Goal: Task Accomplishment & Management: Complete application form

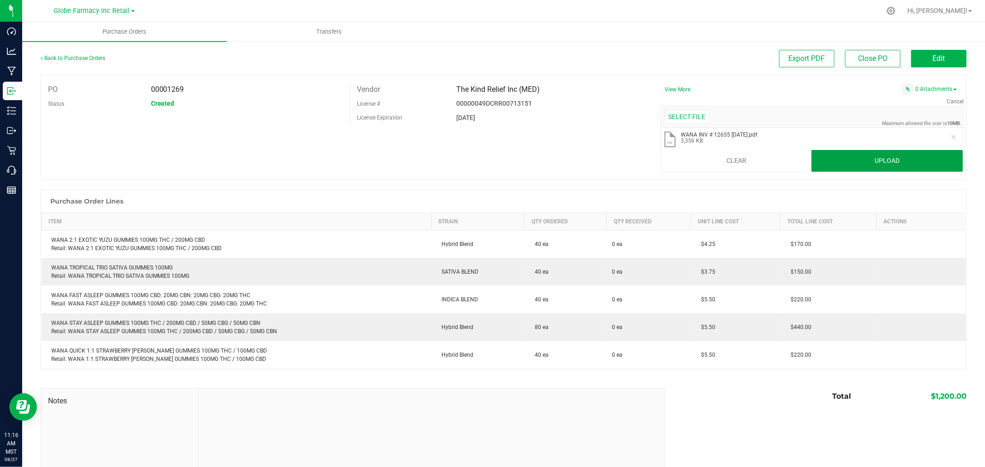
click at [931, 162] on button "Upload" at bounding box center [886, 161] width 151 height 22
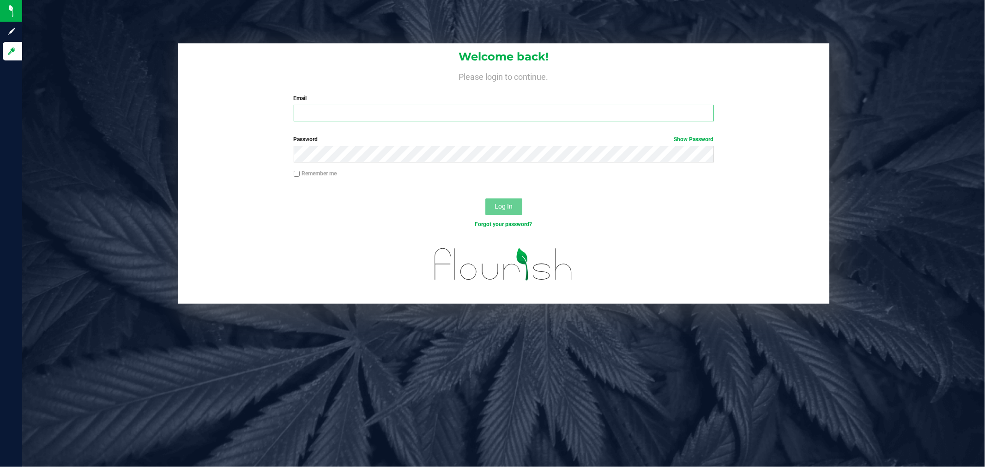
type input "[EMAIL_ADDRESS][DOMAIN_NAME]"
click at [503, 210] on span "Log In" at bounding box center [503, 206] width 18 height 7
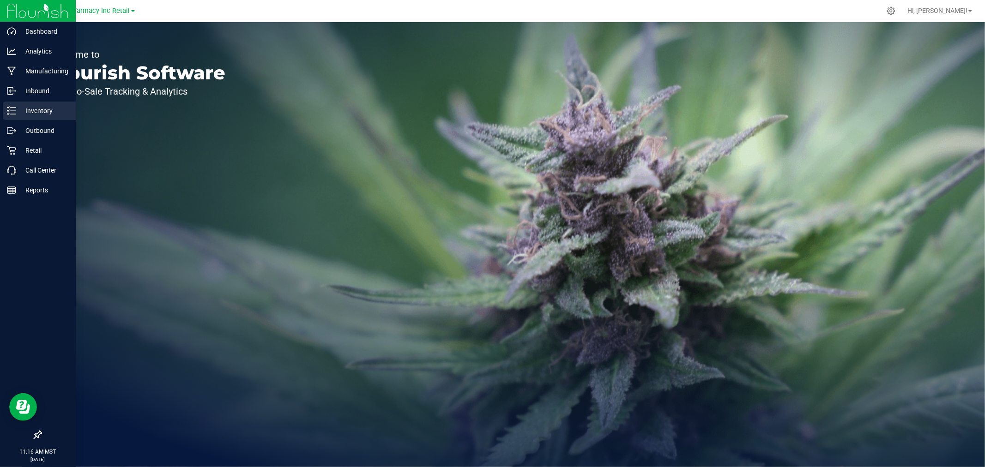
click at [15, 113] on icon at bounding box center [11, 110] width 9 height 9
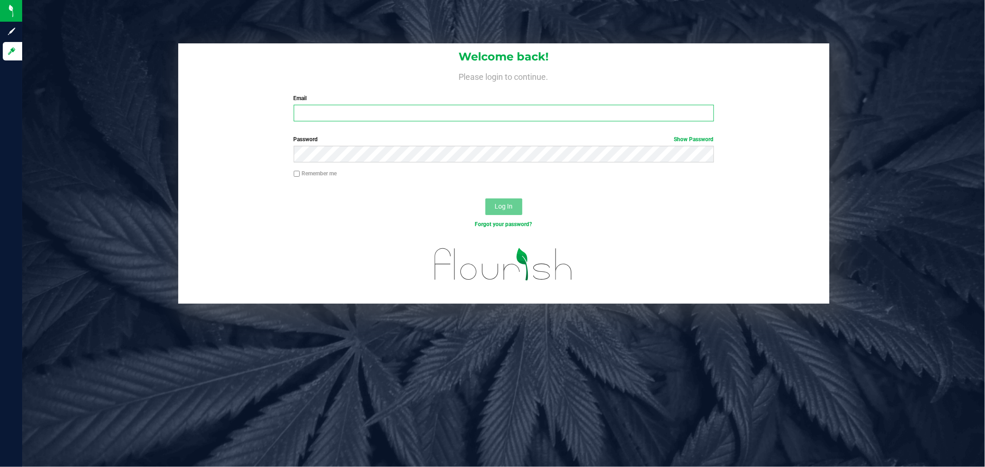
type input "[EMAIL_ADDRESS][DOMAIN_NAME]"
click at [419, 124] on div "Welcome back! Please login to continue. Email katieg@earthshealing.org Required…" at bounding box center [503, 85] width 651 height 85
click at [487, 201] on button "Log In" at bounding box center [503, 206] width 37 height 17
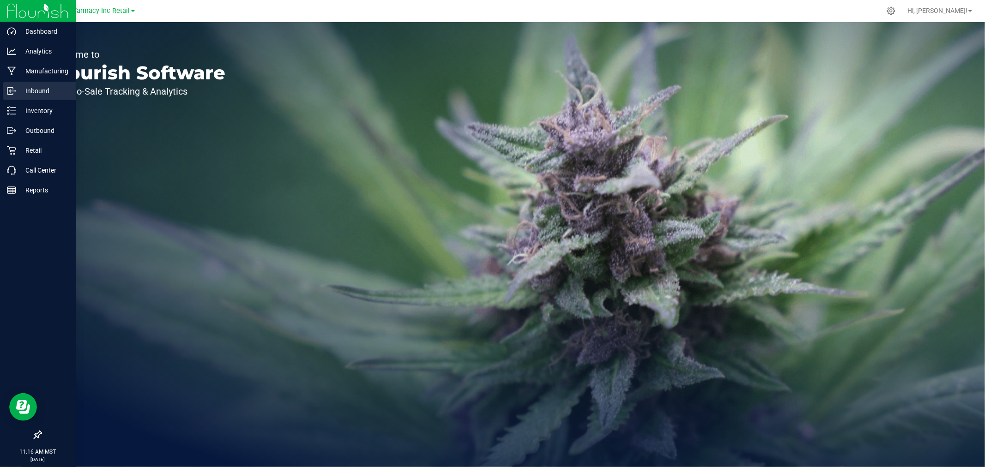
click at [46, 91] on p "Inbound" at bounding box center [43, 90] width 55 height 11
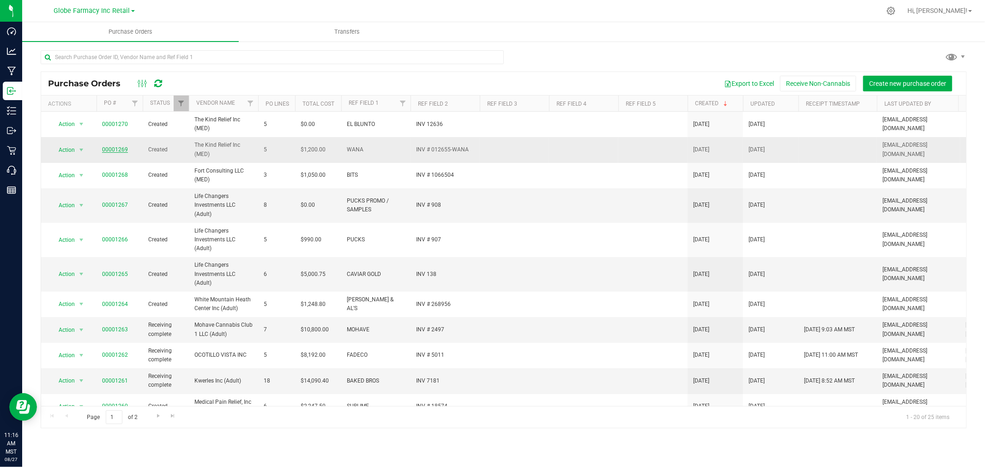
click at [111, 151] on link "00001269" at bounding box center [115, 149] width 26 height 6
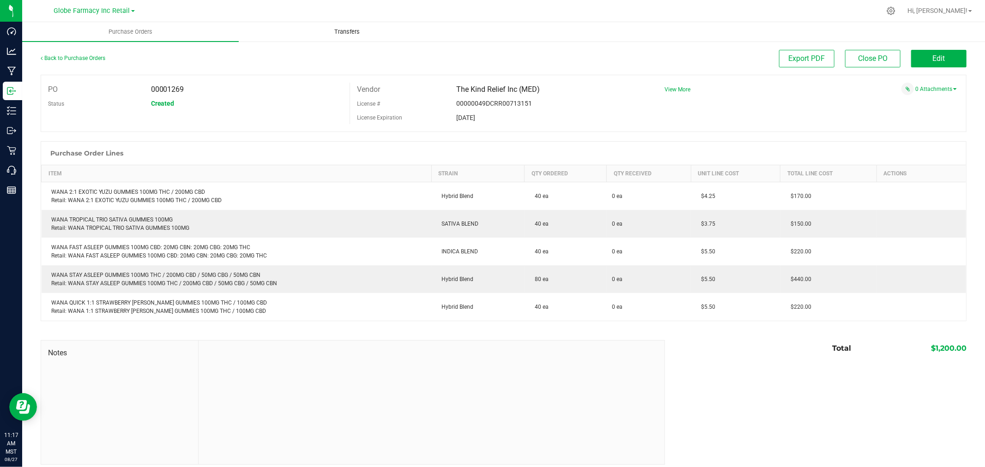
click at [354, 33] on span "Transfers" at bounding box center [347, 32] width 50 height 8
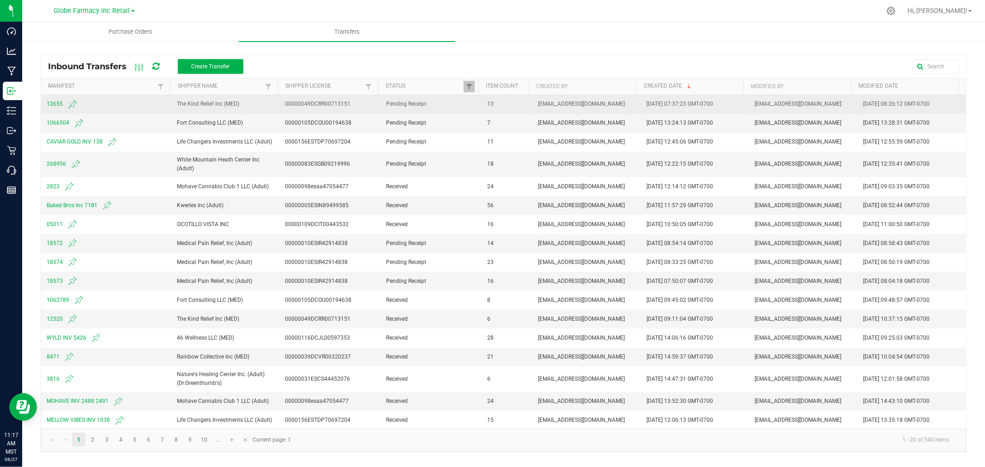
click at [53, 102] on span "12655" at bounding box center [106, 104] width 119 height 11
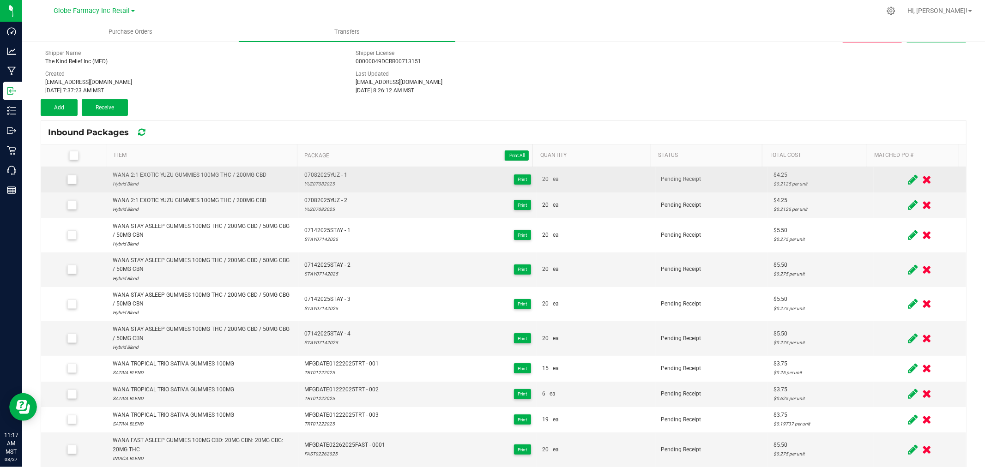
scroll to position [51, 0]
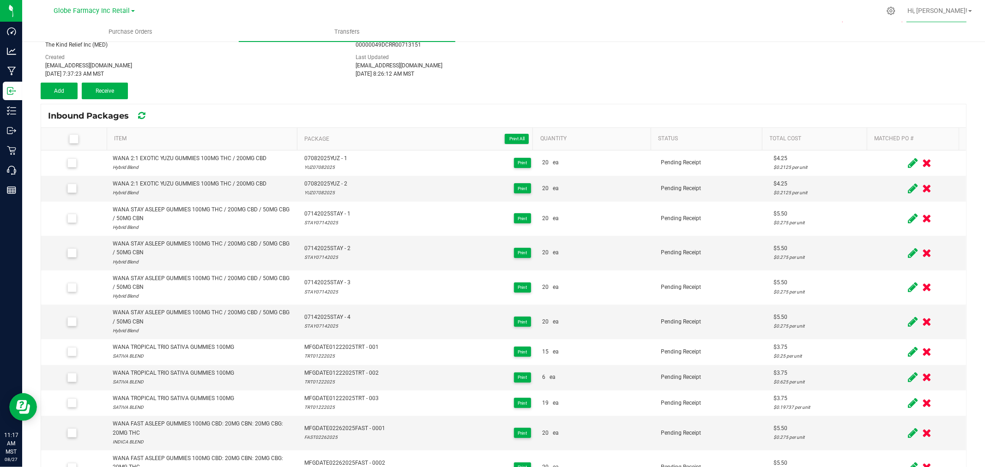
click at [72, 139] on icon at bounding box center [73, 139] width 6 height 0
click at [0, 0] on input "checkbox" at bounding box center [0, 0] width 0 height 0
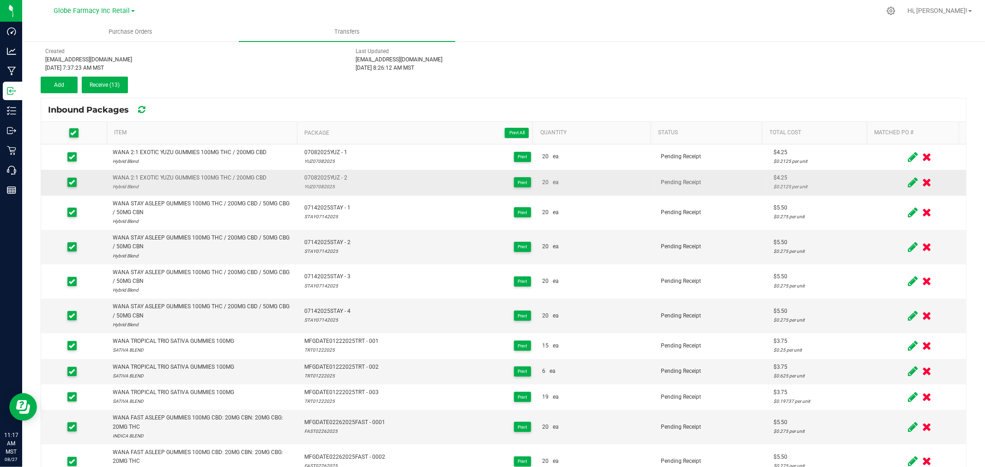
scroll to position [0, 0]
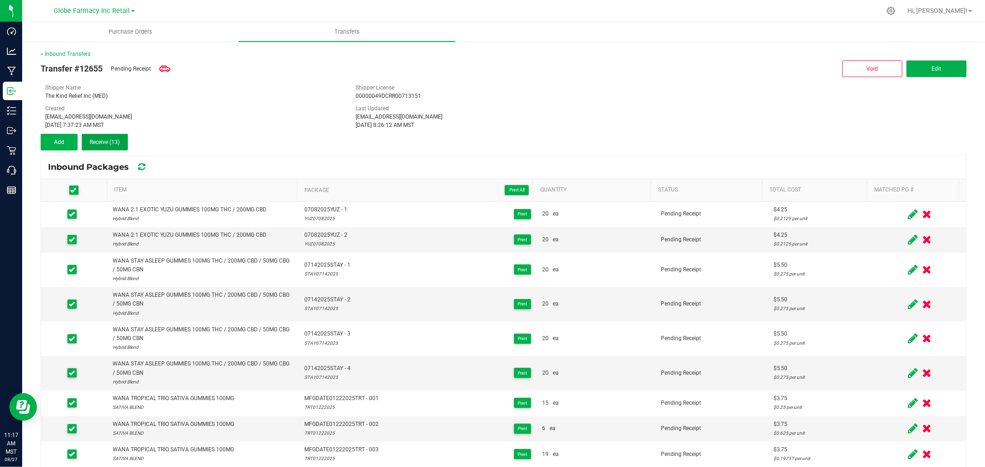
click at [116, 144] on span "Receive (13)" at bounding box center [105, 142] width 30 height 6
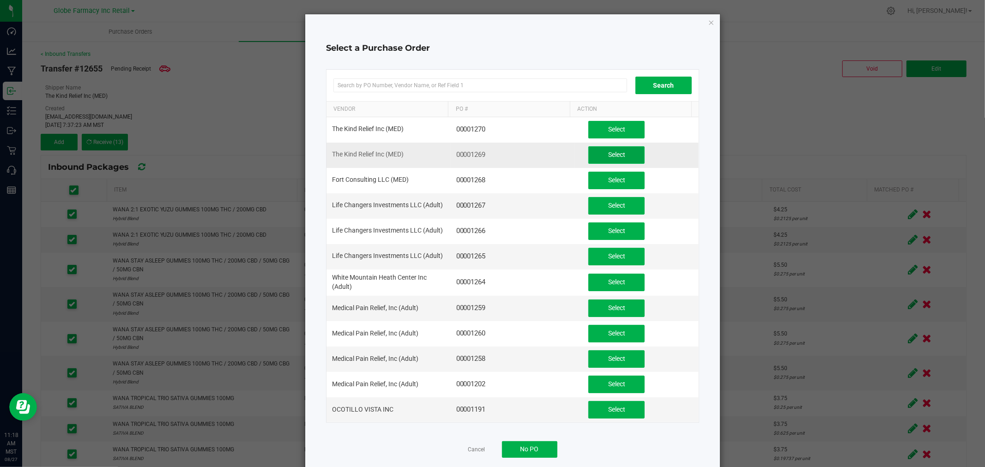
click at [608, 156] on span "Select" at bounding box center [616, 154] width 17 height 7
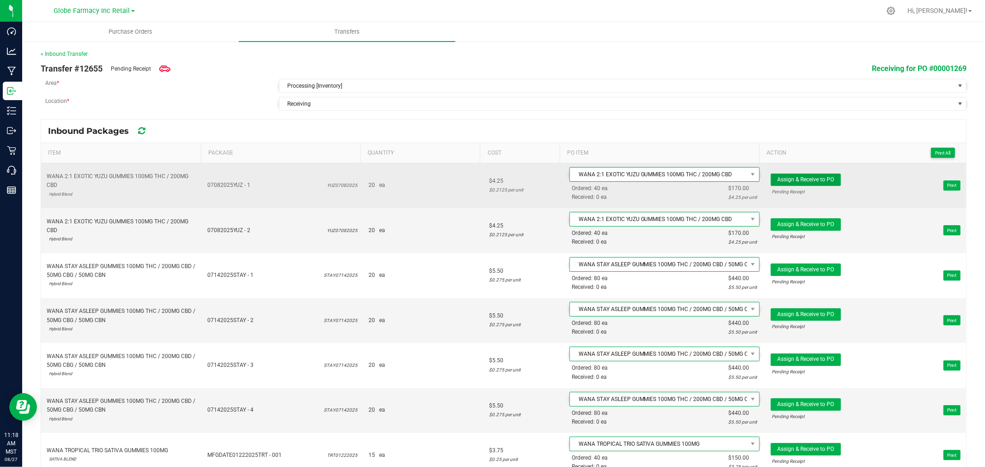
click at [800, 179] on span "Assign & Receive to PO" at bounding box center [805, 179] width 57 height 6
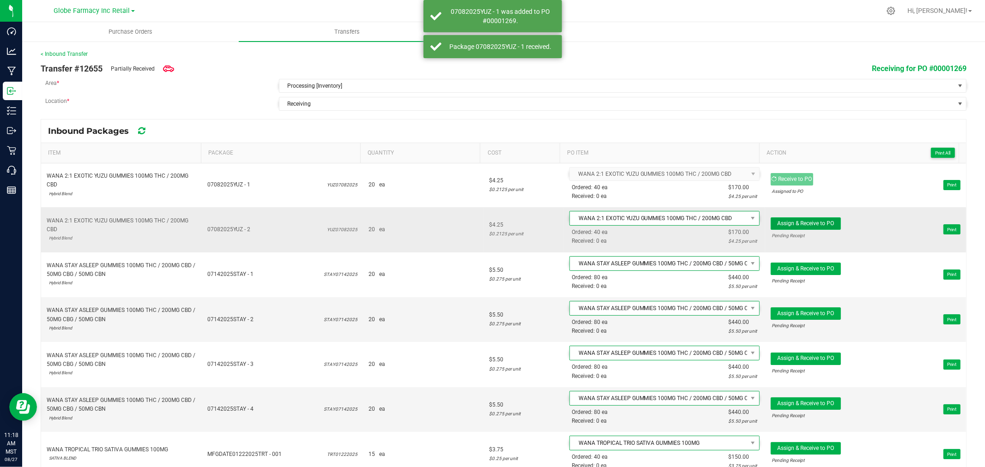
click at [805, 226] on span "Assign & Receive to PO" at bounding box center [805, 223] width 57 height 6
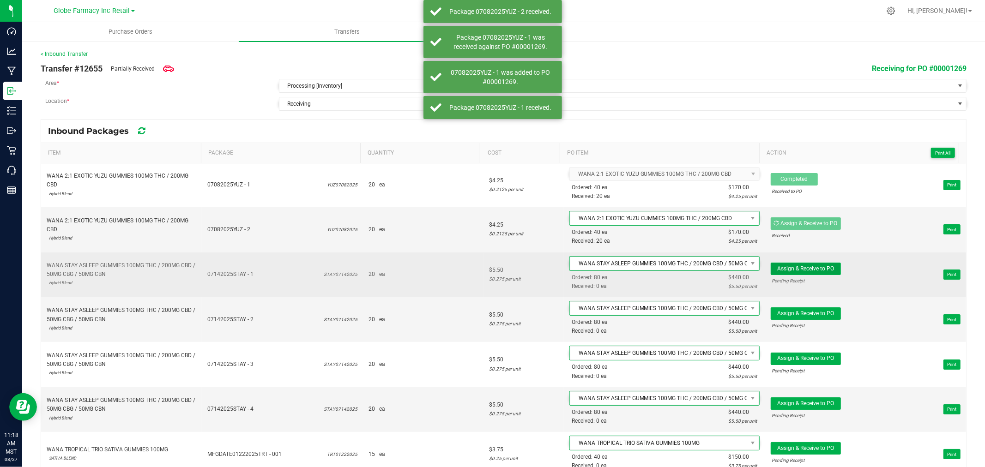
click at [808, 274] on button "Assign & Receive to PO" at bounding box center [805, 269] width 70 height 12
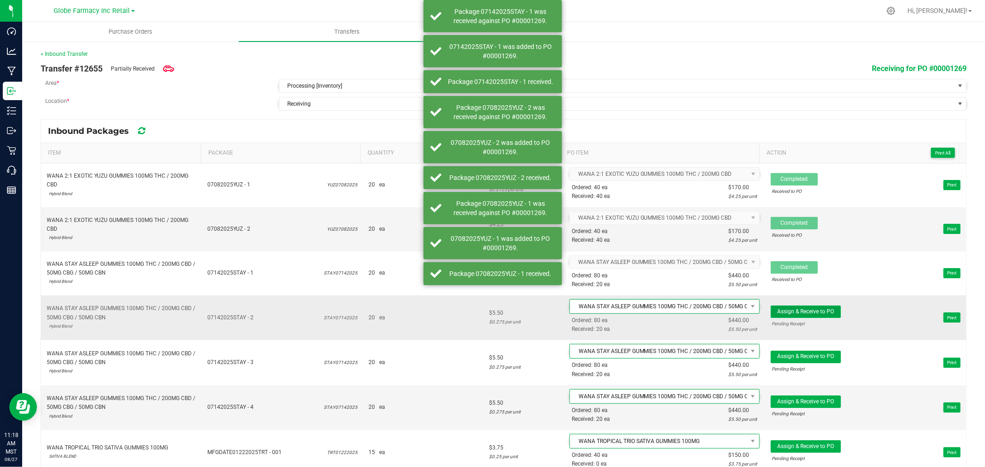
click at [808, 317] on button "Assign & Receive to PO" at bounding box center [805, 312] width 70 height 12
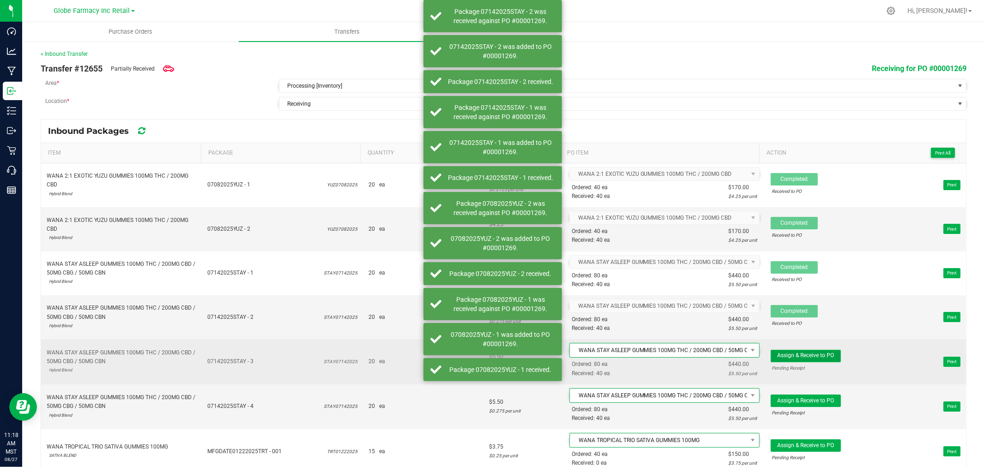
click at [803, 355] on span "Assign & Receive to PO" at bounding box center [805, 355] width 57 height 6
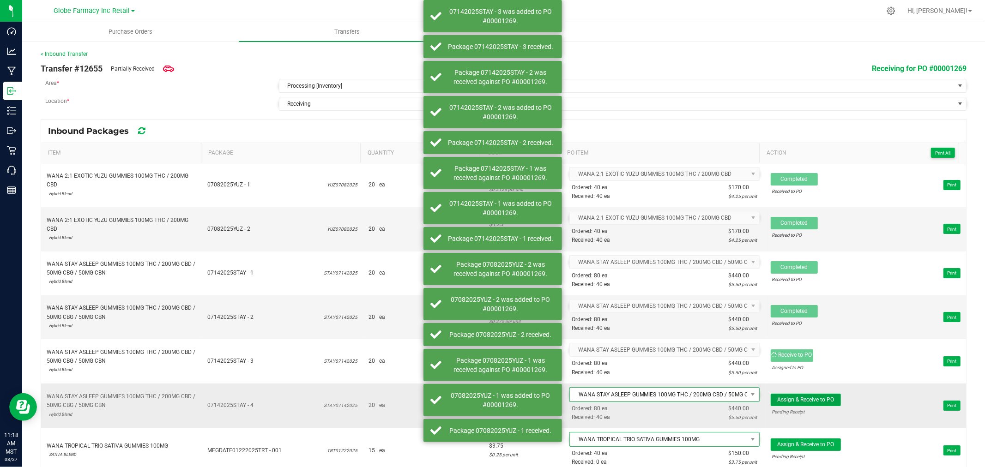
click at [786, 400] on span "Assign & Receive to PO" at bounding box center [805, 399] width 57 height 6
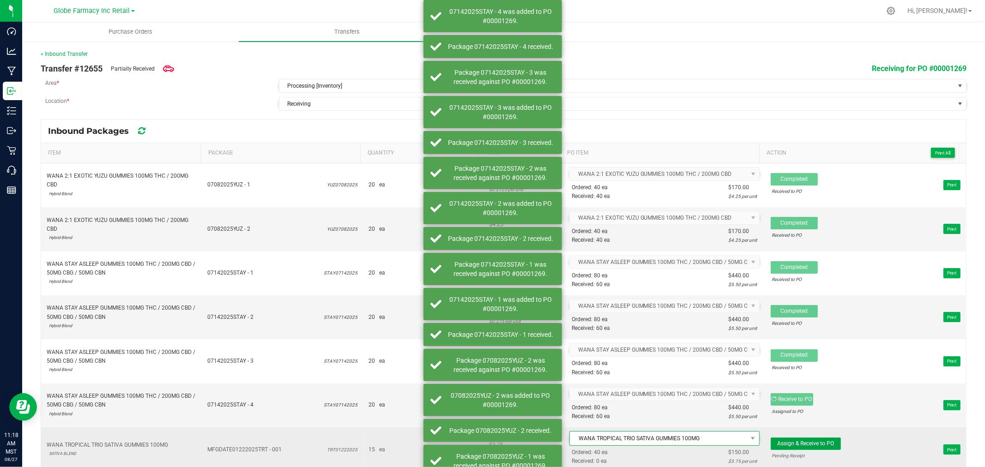
click at [799, 440] on button "Assign & Receive to PO" at bounding box center [805, 444] width 70 height 12
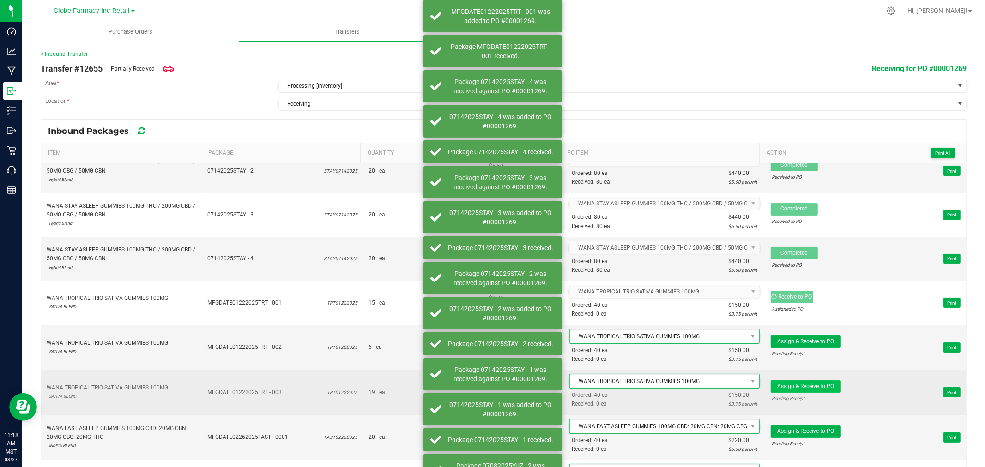
scroll to position [205, 0]
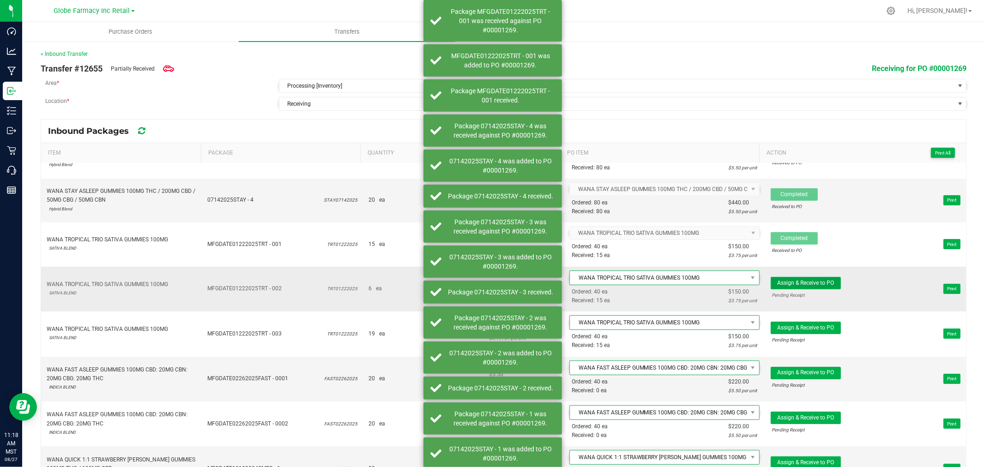
click at [812, 284] on span "Assign & Receive to PO" at bounding box center [805, 283] width 57 height 6
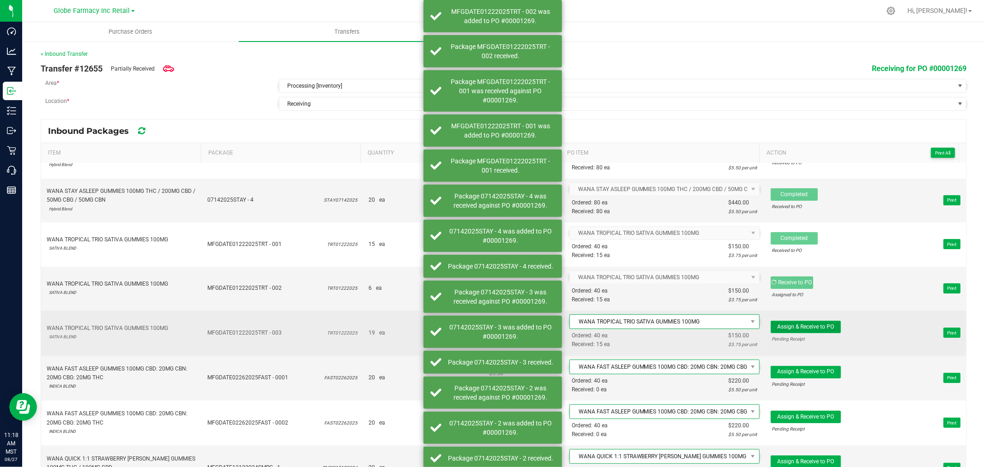
click at [805, 329] on span "Assign & Receive to PO" at bounding box center [805, 327] width 57 height 6
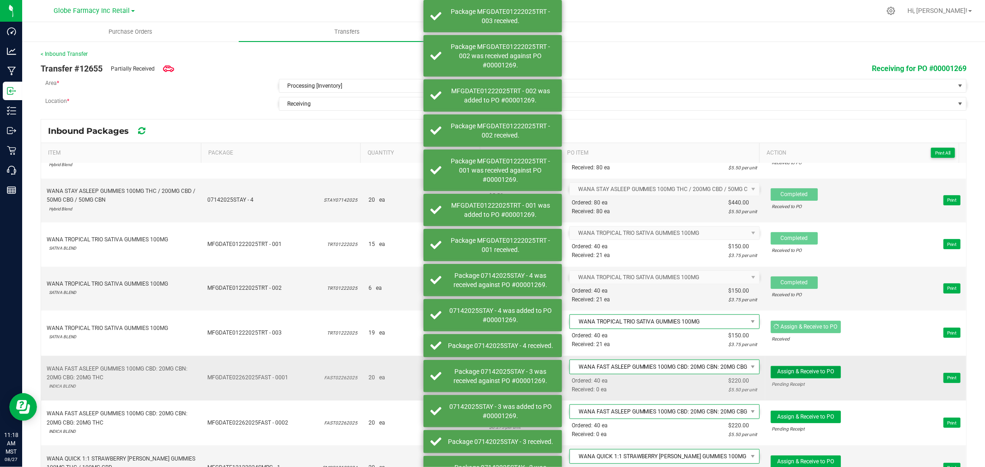
click at [803, 375] on span "Assign & Receive to PO" at bounding box center [805, 371] width 57 height 6
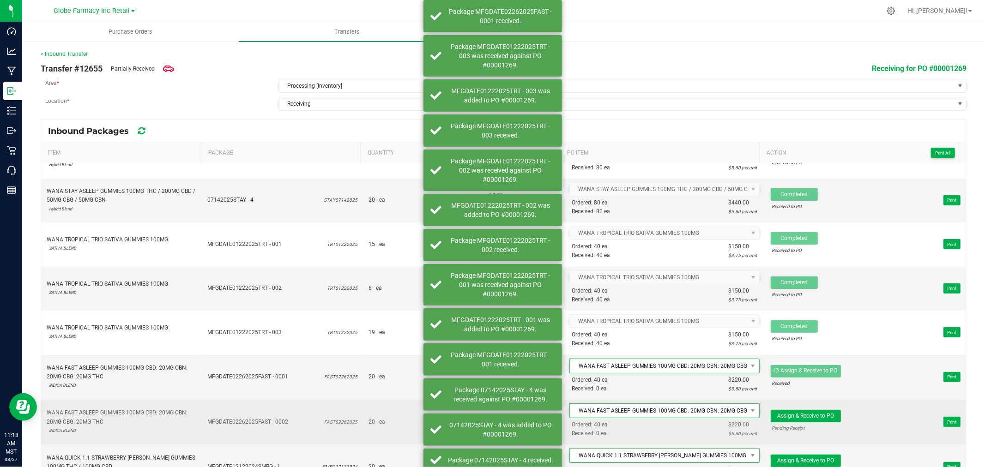
click at [804, 405] on td "Assign & Receive to PO Pending Receipt Print" at bounding box center [865, 422] width 201 height 45
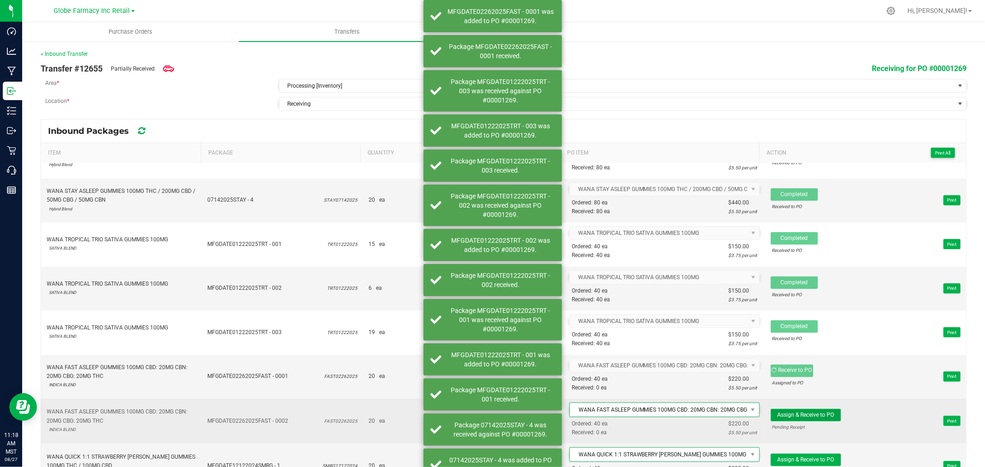
click at [804, 412] on button "Assign & Receive to PO" at bounding box center [805, 415] width 70 height 12
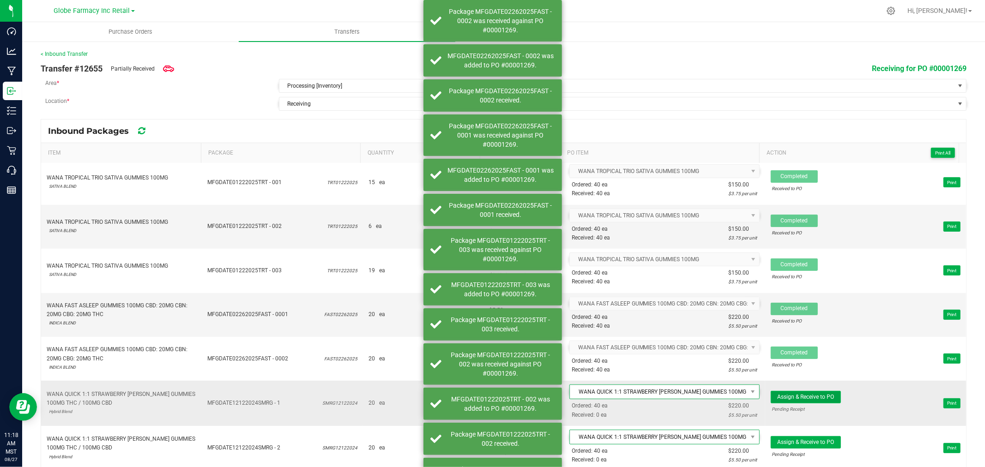
click at [809, 402] on button "Assign & Receive to PO" at bounding box center [805, 397] width 70 height 12
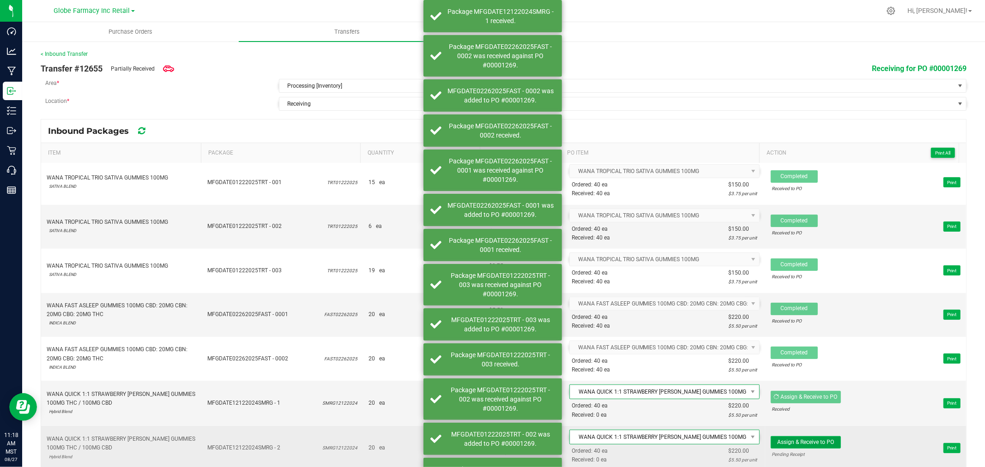
click at [809, 448] on button "Assign & Receive to PO" at bounding box center [805, 442] width 70 height 12
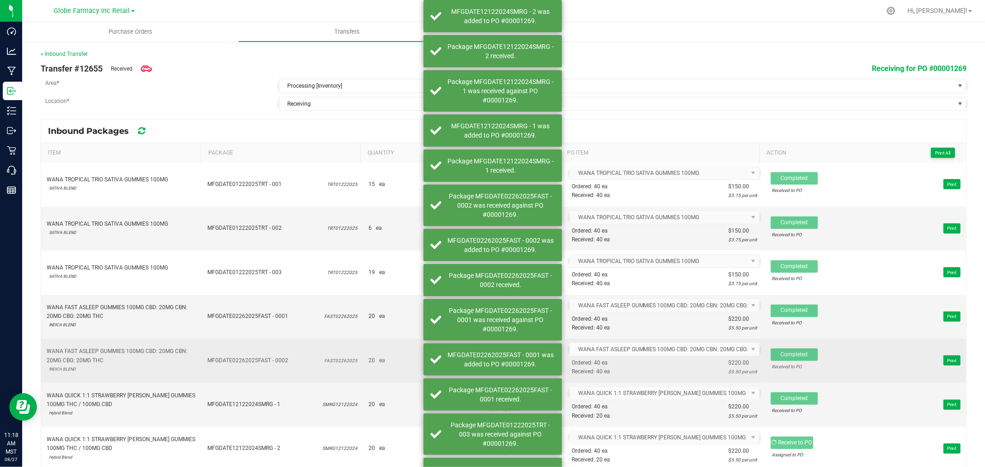
scroll to position [266, 0]
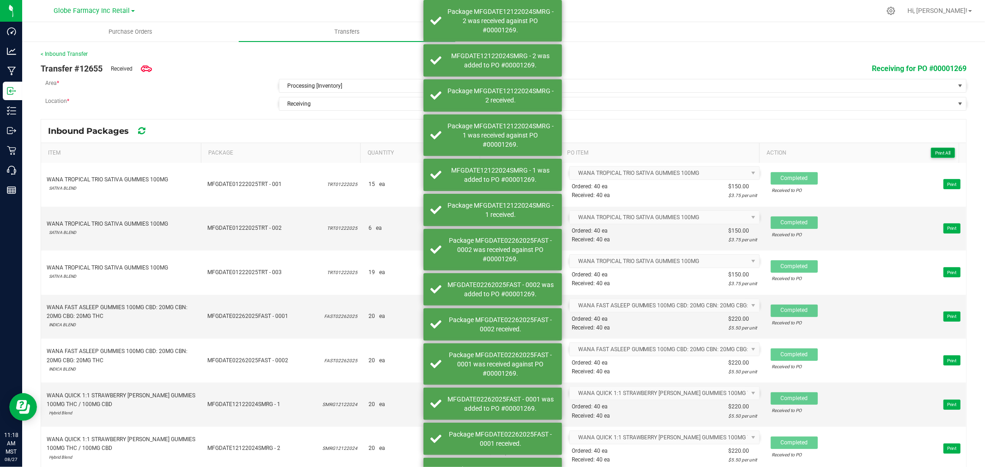
click at [931, 149] on button "Print All" at bounding box center [943, 153] width 24 height 10
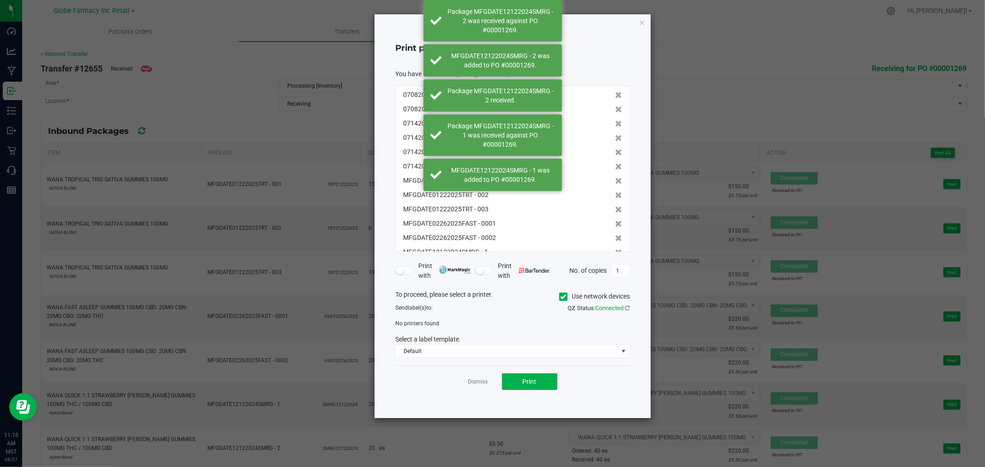
click at [578, 296] on label "Use network devices" at bounding box center [594, 297] width 71 height 10
click at [0, 0] on input "Use network devices" at bounding box center [0, 0] width 0 height 0
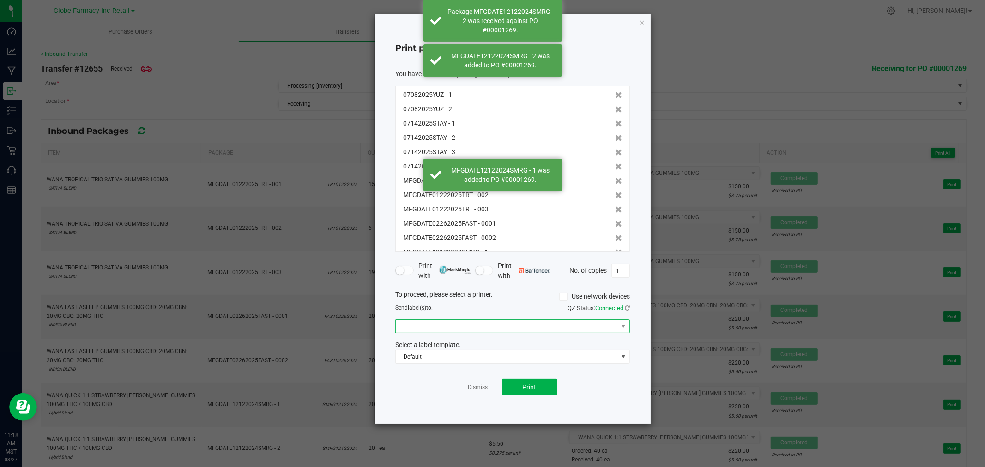
click at [487, 322] on span at bounding box center [507, 326] width 222 height 13
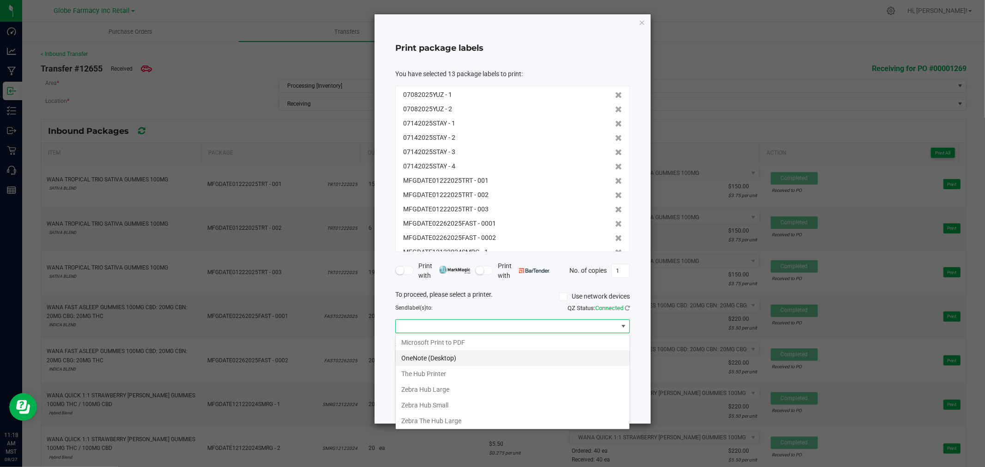
scroll to position [49, 0]
click at [450, 405] on Large "Zebra The Hub Large" at bounding box center [513, 404] width 234 height 16
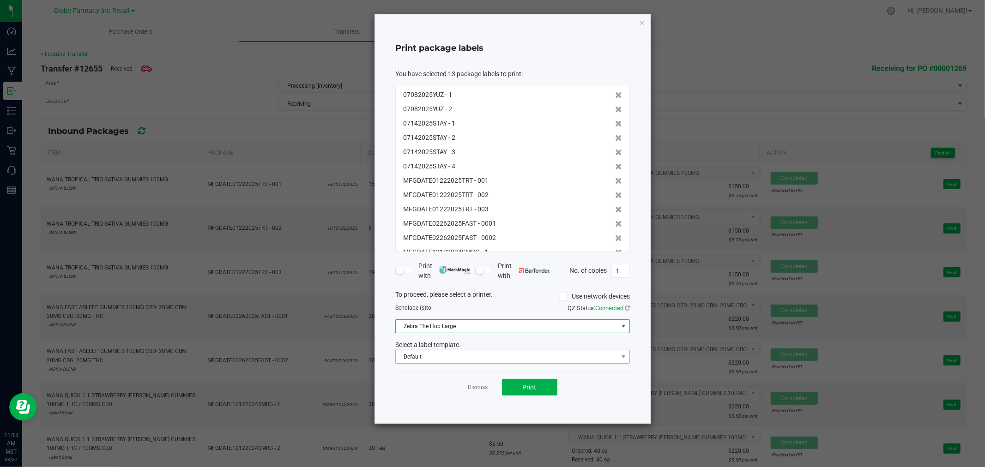
click at [443, 363] on div "You have selected 13 package labels to print : 07082025YUZ - 1 07082025YUZ - 2 …" at bounding box center [512, 217] width 234 height 310
click at [442, 362] on span "Default" at bounding box center [507, 356] width 222 height 13
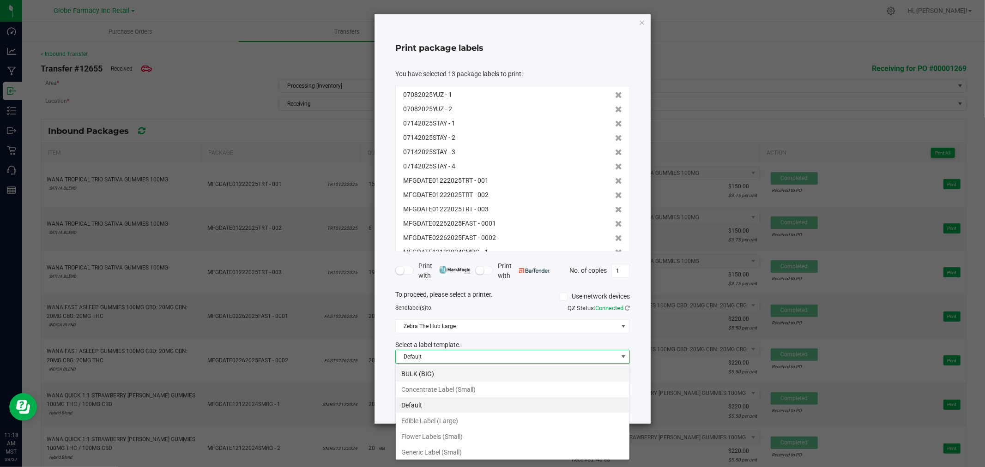
scroll to position [14, 234]
click at [422, 373] on li "BULK (BIG)" at bounding box center [513, 374] width 234 height 16
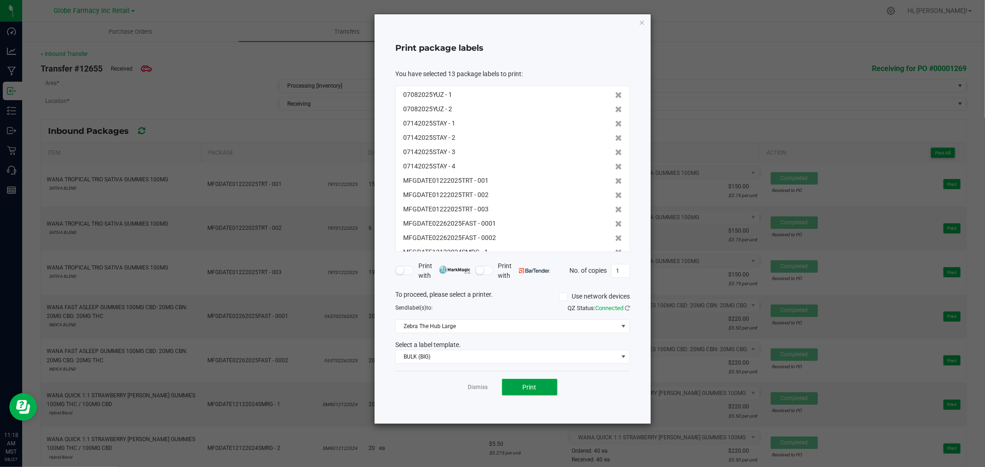
click at [520, 388] on button "Print" at bounding box center [529, 387] width 55 height 17
click at [644, 18] on icon "button" at bounding box center [641, 22] width 6 height 11
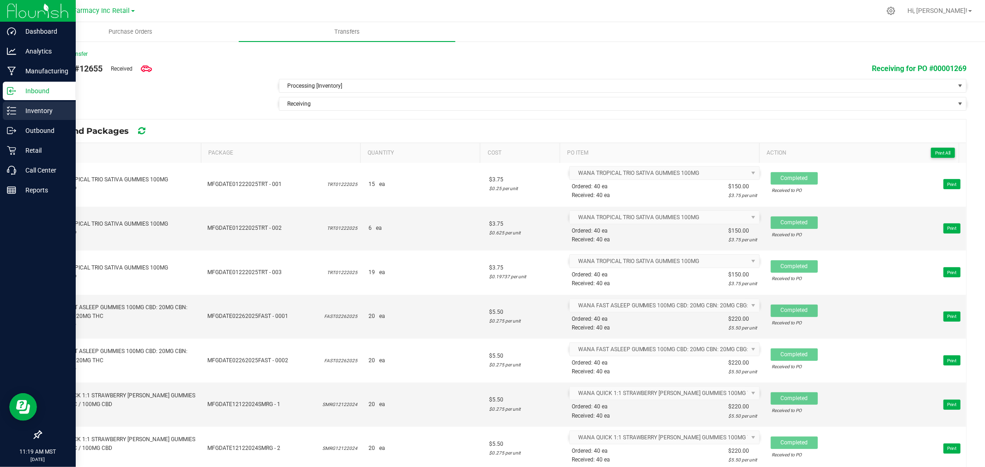
click at [10, 104] on div "Inventory" at bounding box center [39, 111] width 73 height 18
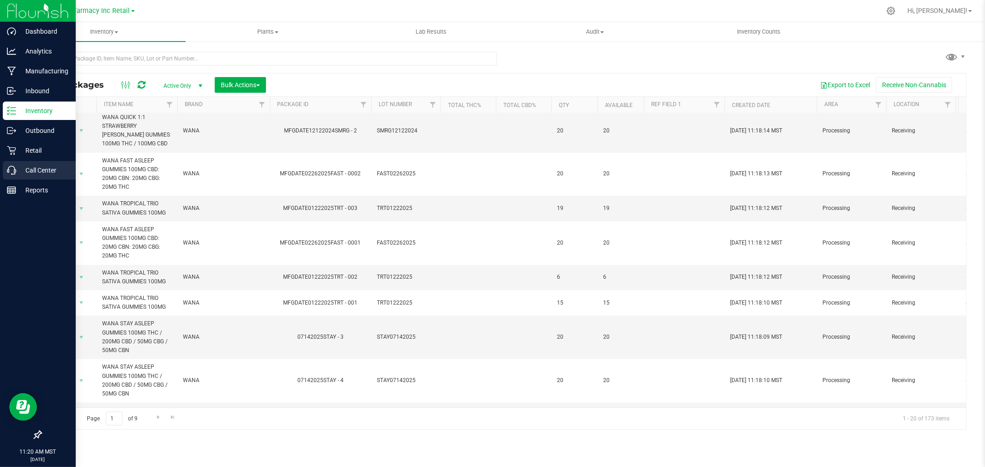
scroll to position [102, 0]
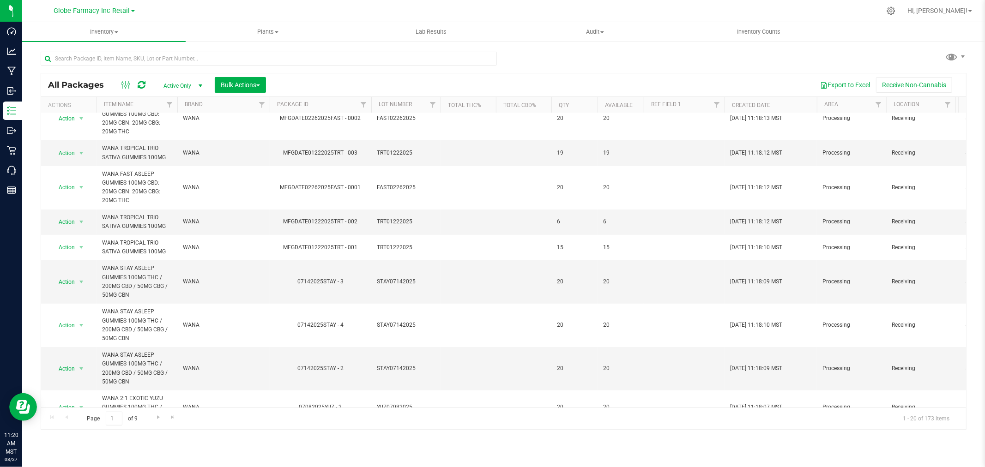
click at [203, 49] on div at bounding box center [272, 58] width 463 height 30
click at [201, 63] on input "text" at bounding box center [269, 59] width 456 height 14
paste input "FAST02262025"
type input "FAST02262025"
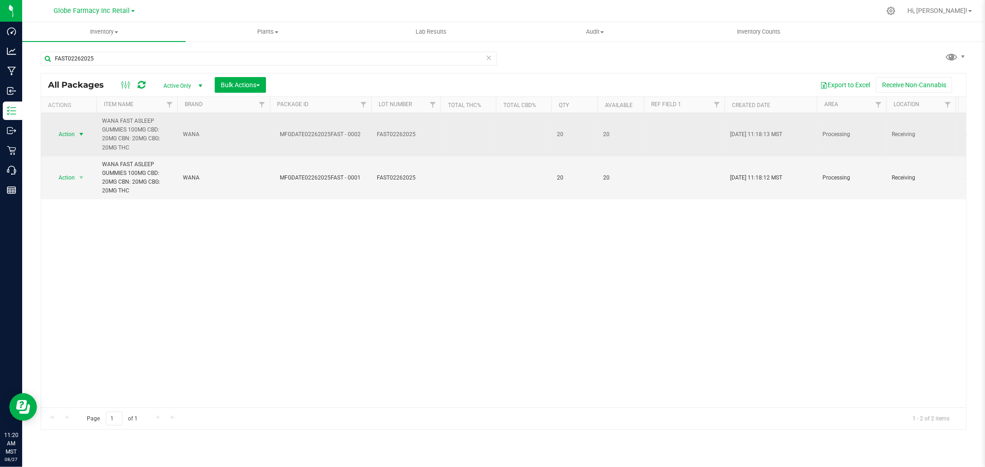
click at [75, 131] on span "Action" at bounding box center [62, 134] width 25 height 13
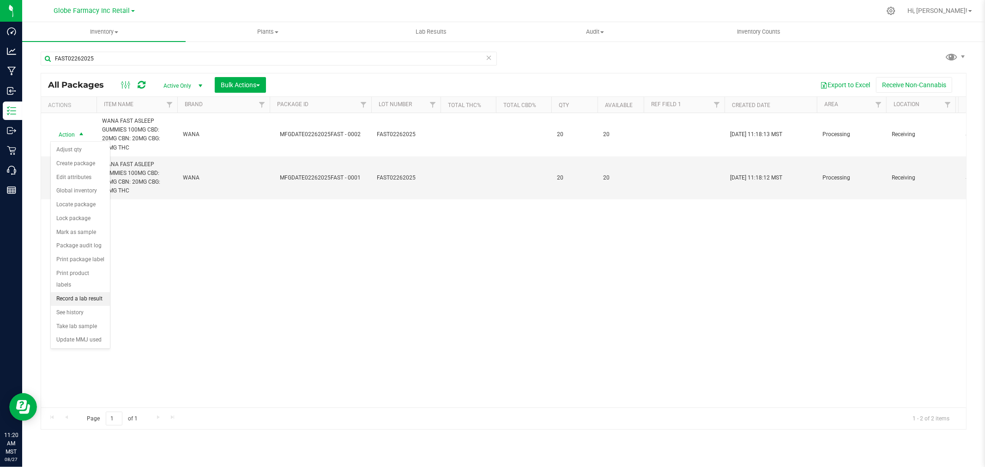
click at [91, 301] on li "Record a lab result" at bounding box center [80, 299] width 59 height 14
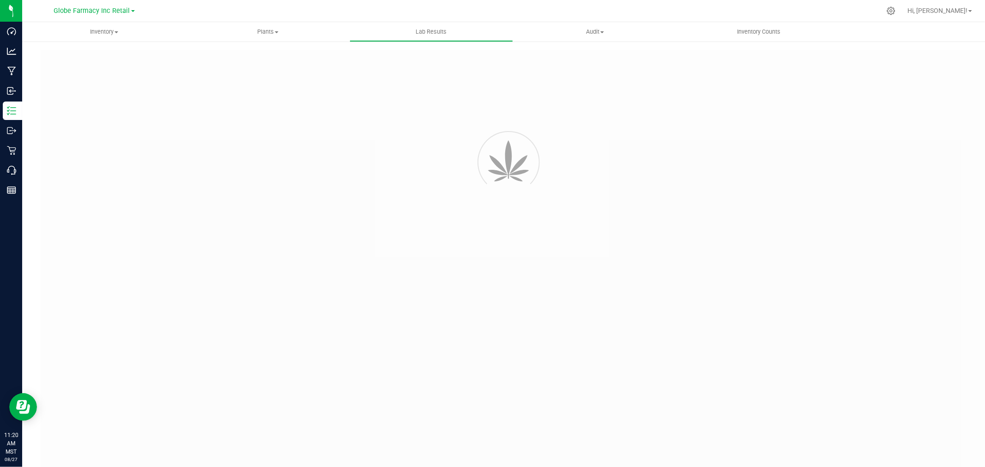
type input "MFGDATE02262025FAST - 0002"
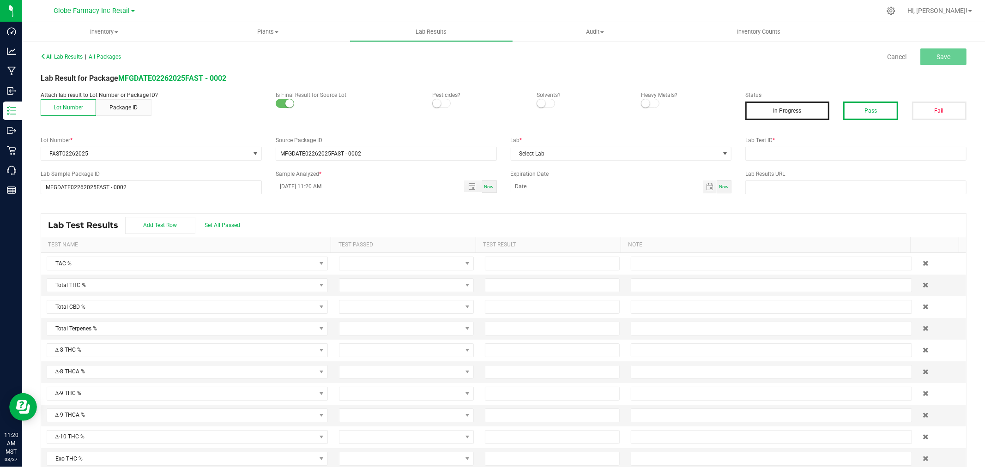
click at [873, 109] on button "Pass" at bounding box center [870, 111] width 54 height 18
click at [876, 151] on input "text" at bounding box center [855, 154] width 221 height 14
paste input "TE50227002-001"
type input "TE50227002-001"
click at [617, 162] on div "All Lab Results | All Packages Cancel Save Lab Result for Package MFGDATE022620…" at bounding box center [503, 263] width 925 height 427
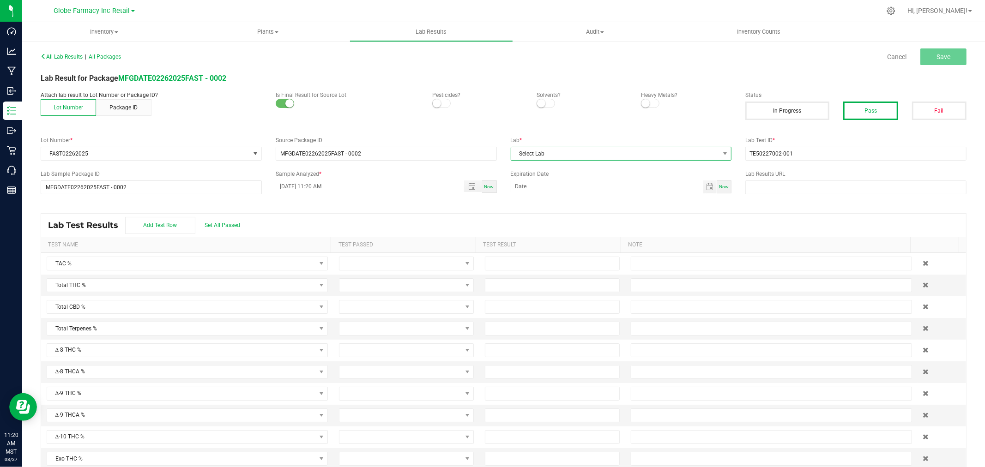
click at [607, 160] on span "Select Lab" at bounding box center [615, 153] width 209 height 13
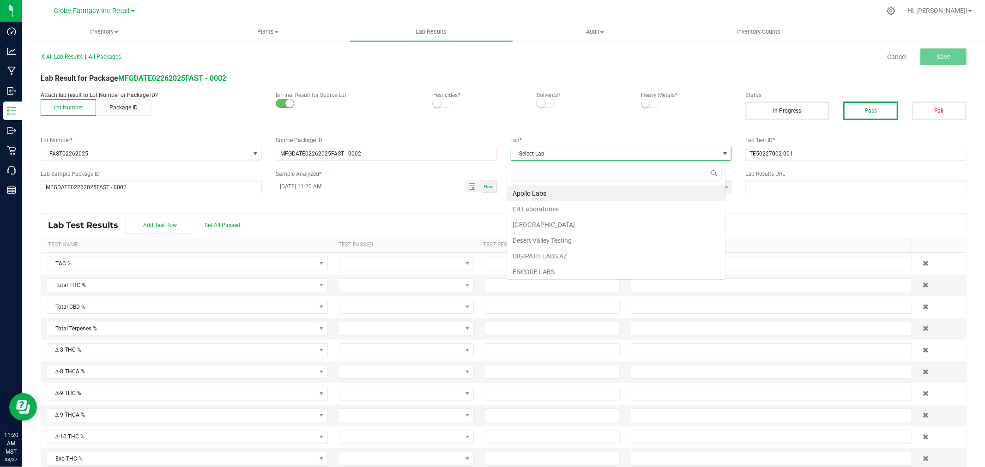
scroll to position [14, 219]
type input "KAY"
click at [565, 196] on li "KAYCHA LABS" at bounding box center [616, 194] width 218 height 16
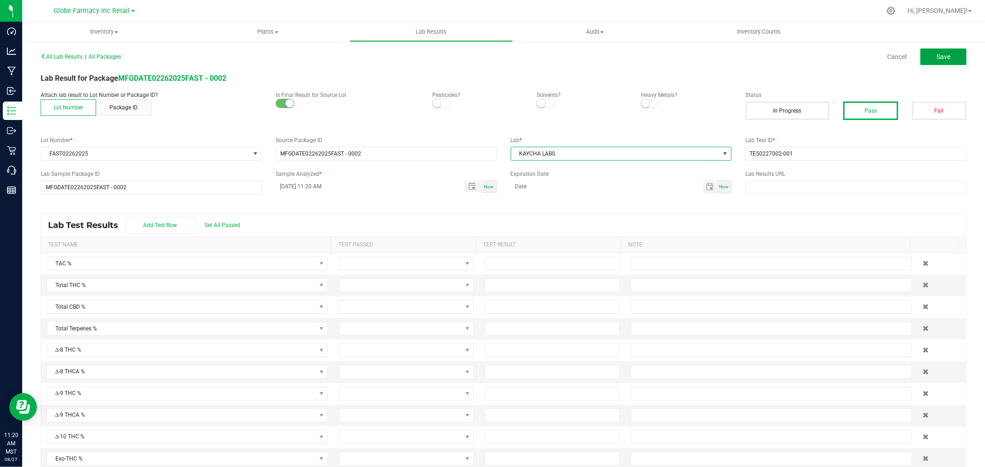
click at [942, 52] on button "Save" at bounding box center [943, 56] width 46 height 17
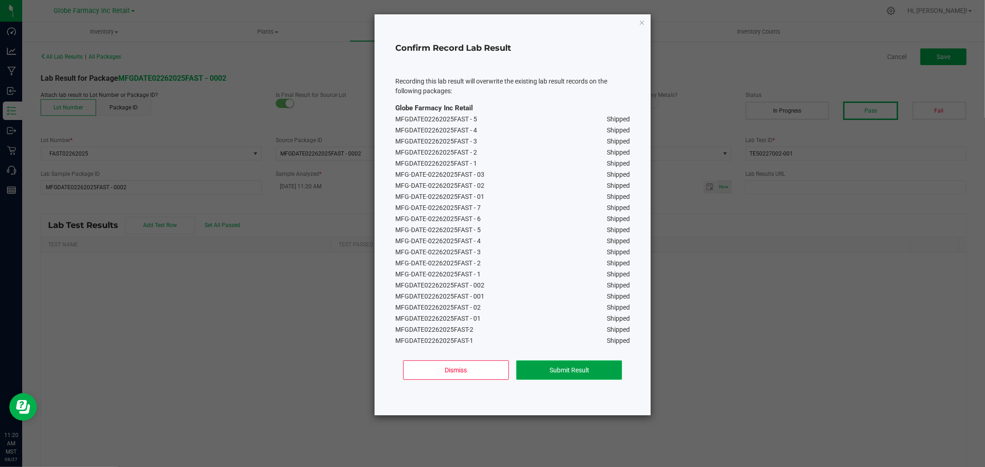
click at [538, 366] on button "Submit Result" at bounding box center [569, 369] width 106 height 19
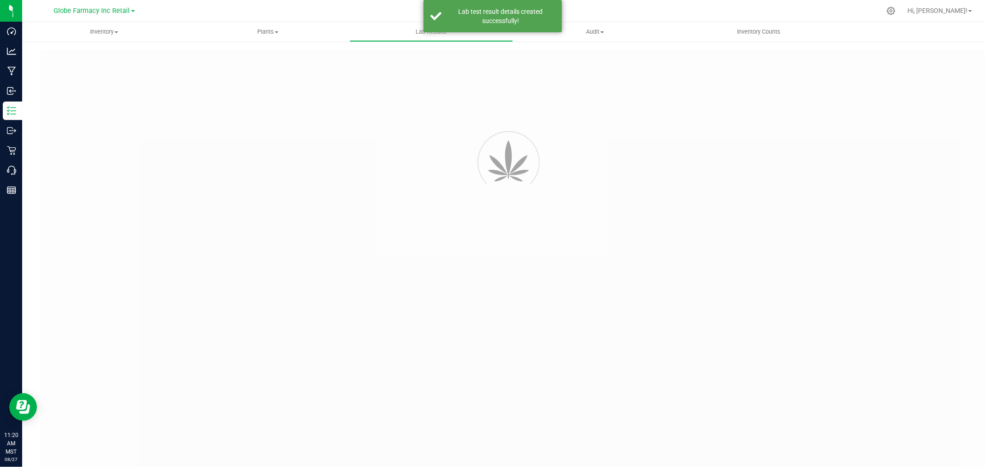
type input "MFGDATE02262025FAST - 0002"
type input "TE50227002-001"
type input "MFGDATE02262025FAST - 0002"
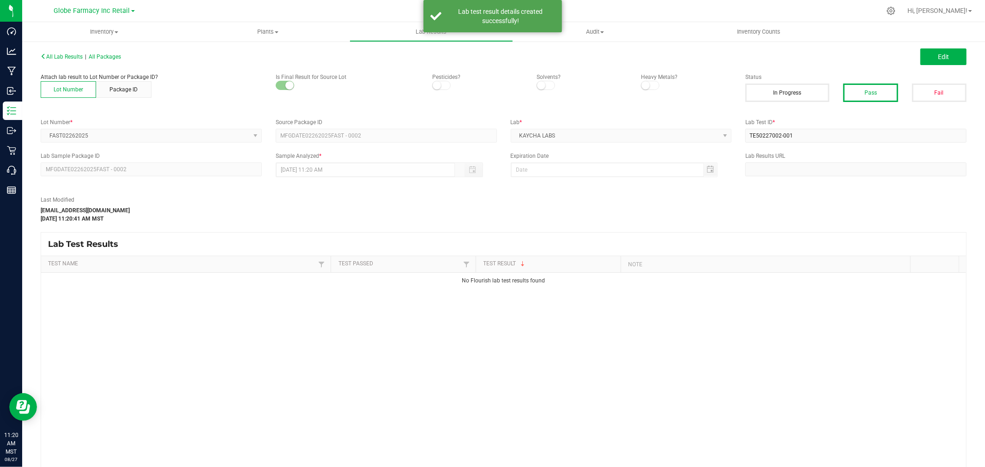
click at [920, 62] on button "Edit" at bounding box center [943, 56] width 46 height 17
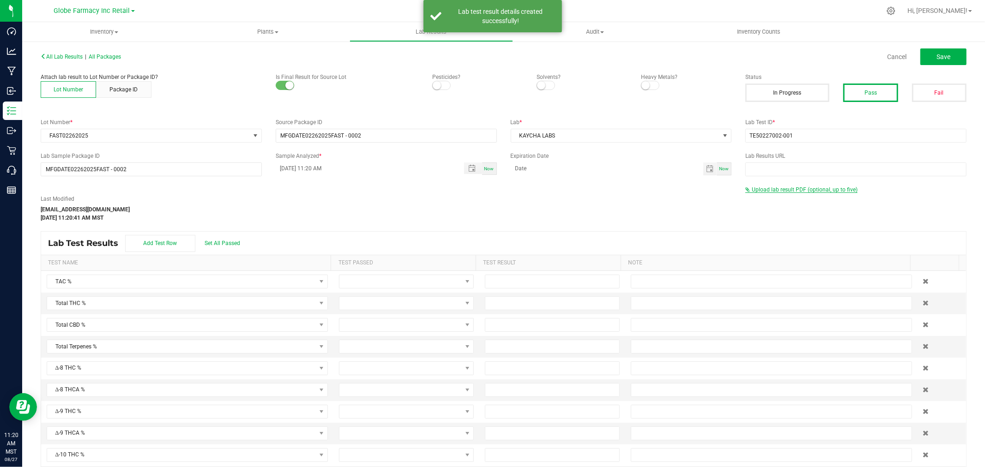
click at [761, 190] on span "Upload lab result PDF (optional, up to five)" at bounding box center [804, 189] width 106 height 6
click at [738, 207] on div "Upload lab result PDF (optional, up to five) Select file Drop files here to upl…" at bounding box center [855, 205] width 235 height 39
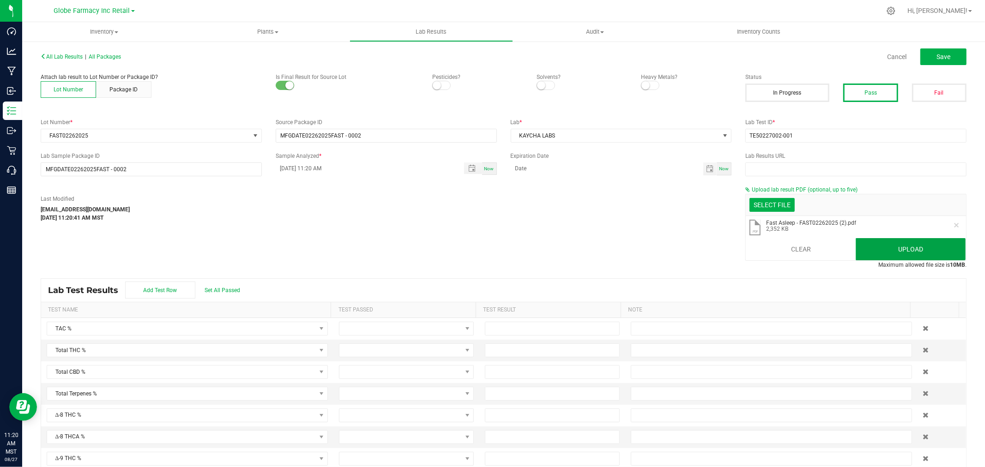
click at [891, 249] on button "Upload" at bounding box center [910, 249] width 110 height 22
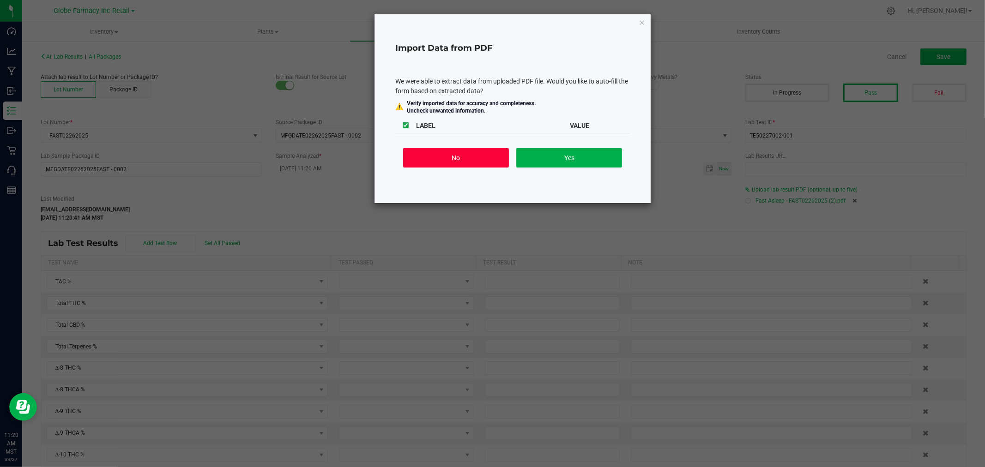
click at [450, 160] on button "No" at bounding box center [456, 157] width 106 height 19
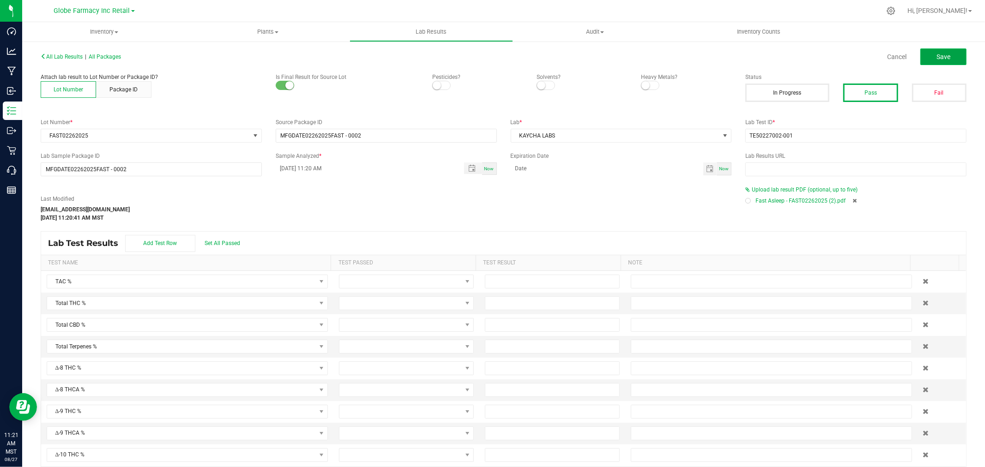
click at [923, 57] on button "Save" at bounding box center [943, 56] width 46 height 17
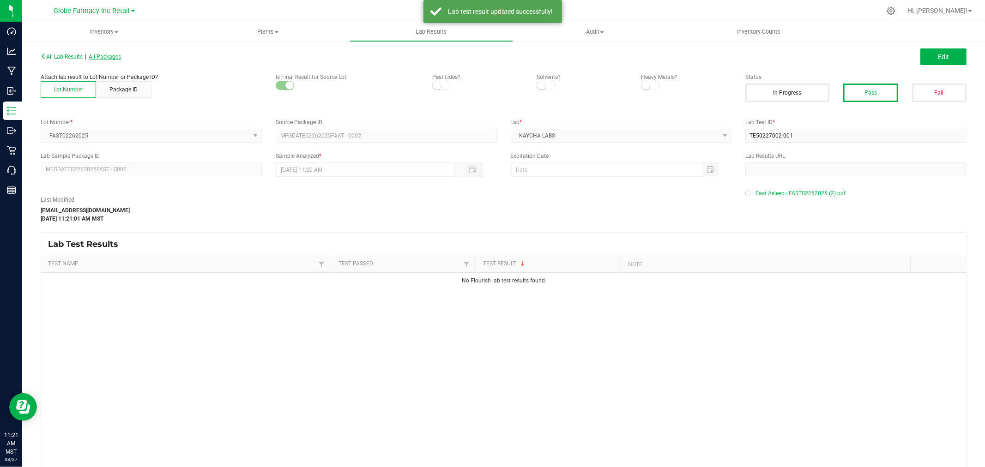
click at [95, 54] on span "All Packages" at bounding box center [105, 57] width 32 height 6
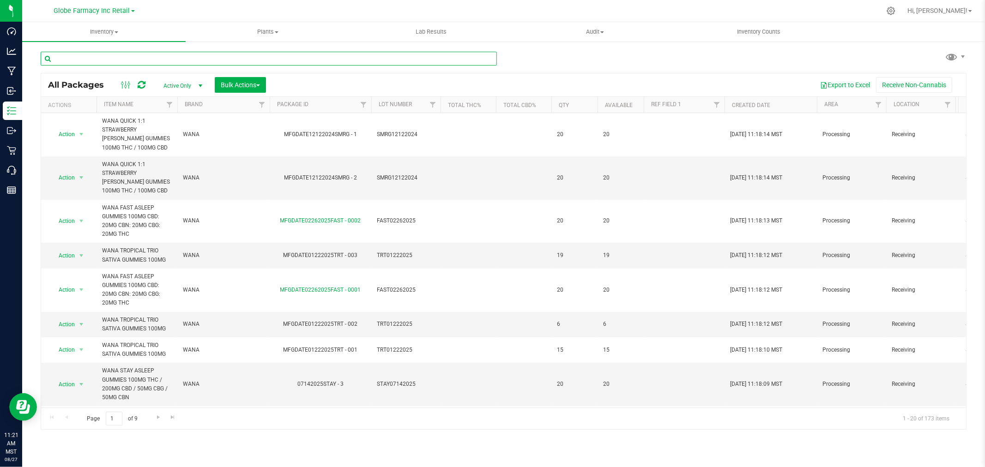
click at [374, 61] on input "text" at bounding box center [269, 59] width 456 height 14
paste input "STAY07142025"
type input "STAY07142025"
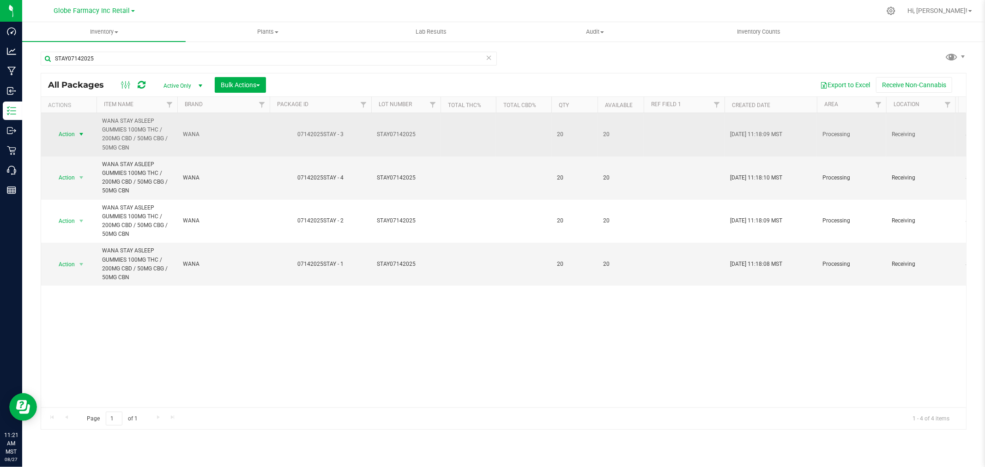
click at [79, 135] on span "select" at bounding box center [81, 134] width 7 height 7
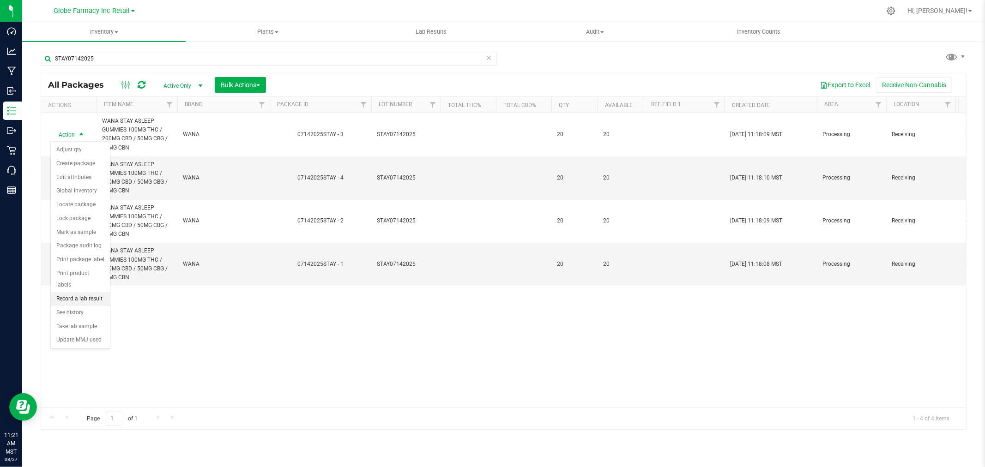
click at [75, 302] on li "Record a lab result" at bounding box center [80, 299] width 59 height 14
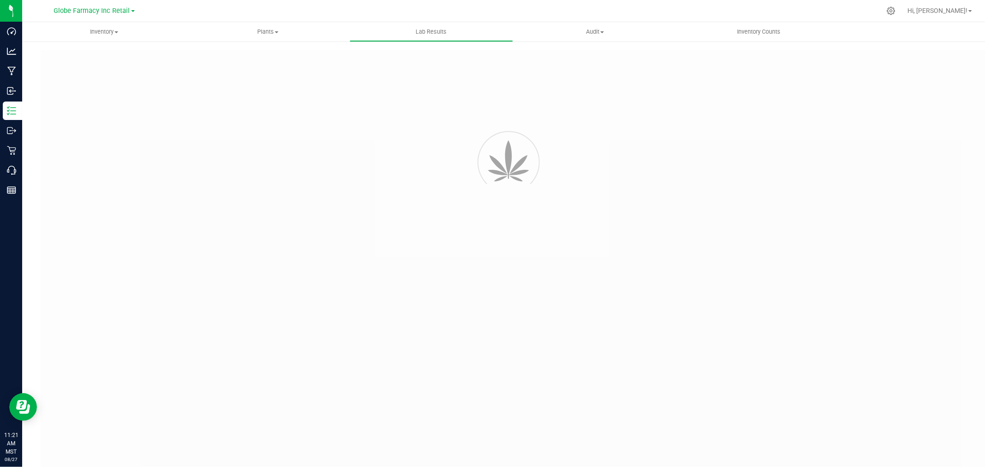
type input "07142025STAY - 3"
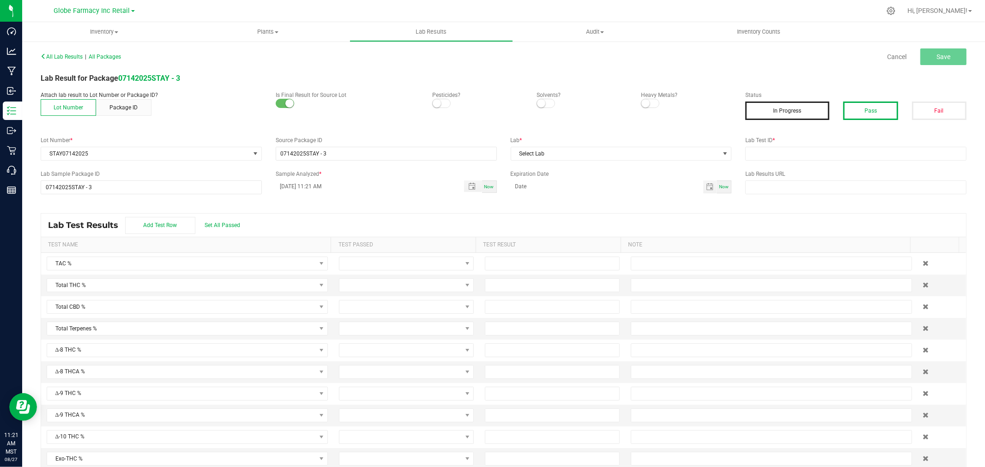
click at [857, 109] on button "Pass" at bounding box center [870, 111] width 54 height 18
click at [835, 163] on div "All Lab Results | All Packages Cancel Save Lab Result for Package 07142025STAY …" at bounding box center [503, 263] width 925 height 427
click at [823, 160] on div "All Lab Results | All Packages Cancel Save Lab Result for Package 07142025STAY …" at bounding box center [503, 263] width 925 height 427
drag, startPoint x: 811, startPoint y: 155, endPoint x: 802, endPoint y: 154, distance: 8.3
click at [811, 155] on input "text" at bounding box center [855, 154] width 221 height 14
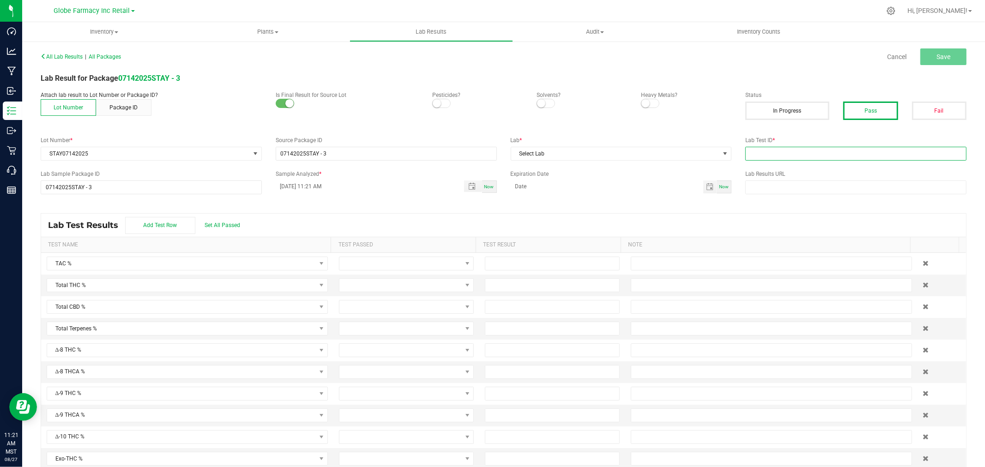
paste input "2507SMAZ1155.3426"
type input "2507SMAZ1155.3426"
drag, startPoint x: 671, startPoint y: 154, endPoint x: 627, endPoint y: 154, distance: 43.8
click at [666, 154] on span "Select Lab" at bounding box center [615, 153] width 209 height 13
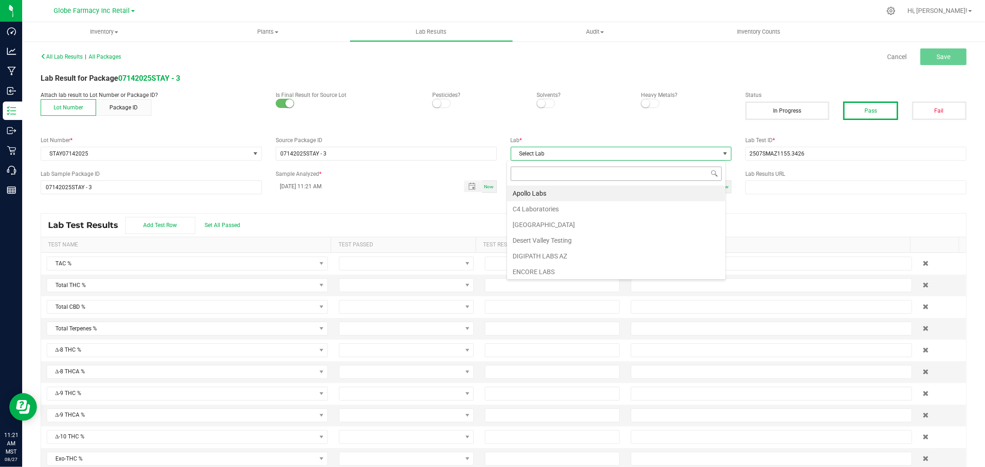
scroll to position [14, 219]
type input "SMI"
click at [547, 191] on li "SMITHERS" at bounding box center [616, 194] width 218 height 16
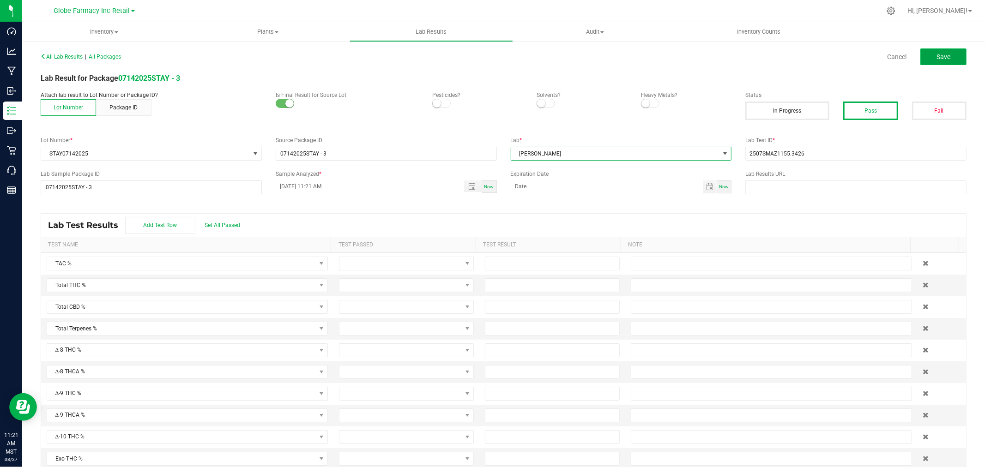
click at [954, 52] on button "Save" at bounding box center [943, 56] width 46 height 17
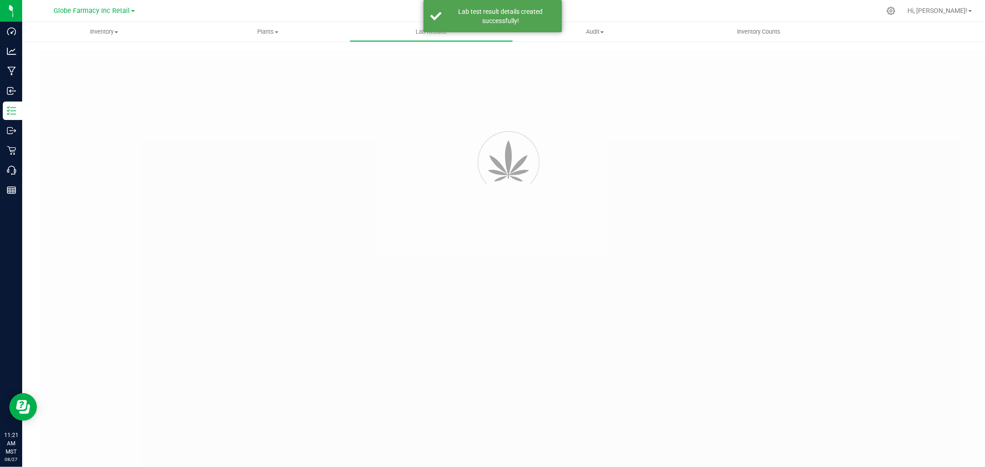
type input "07142025STAY - 3"
type input "2507SMAZ1155.3426"
type input "07142025STAY - 3"
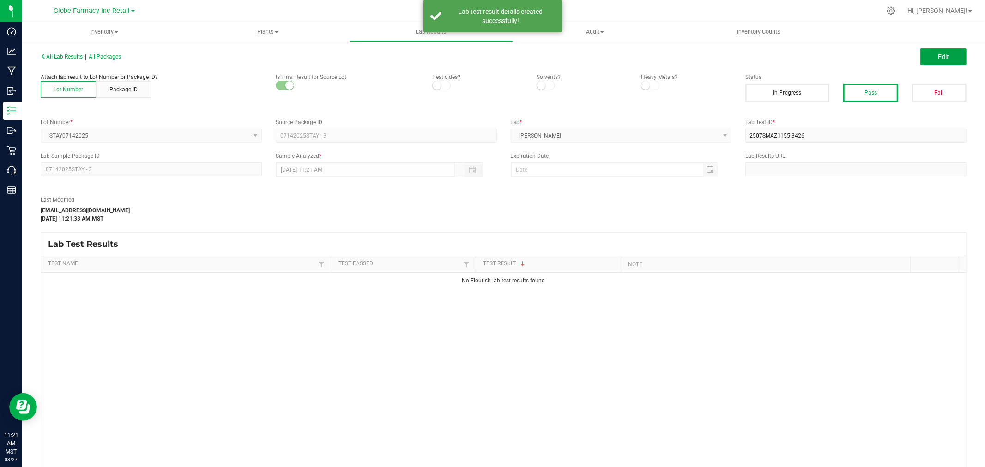
click at [927, 56] on button "Edit" at bounding box center [943, 56] width 46 height 17
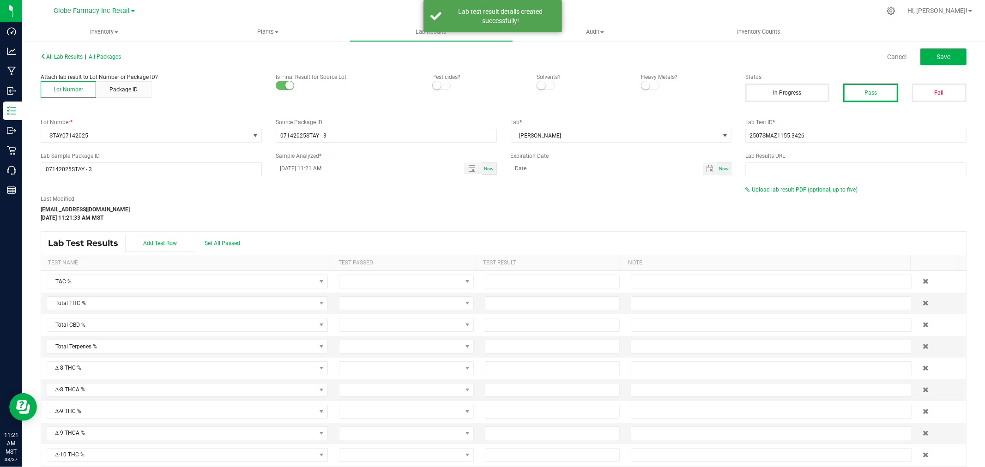
click at [757, 183] on div "All Lab Results | All Packages Cancel Save Attach lab result to Lot Number or P…" at bounding box center [503, 272] width 925 height 445
click at [756, 189] on span "Upload lab result PDF (optional, up to five)" at bounding box center [804, 189] width 106 height 6
click at [745, 202] on div "Select file Drop files here to upload" at bounding box center [855, 204] width 220 height 21
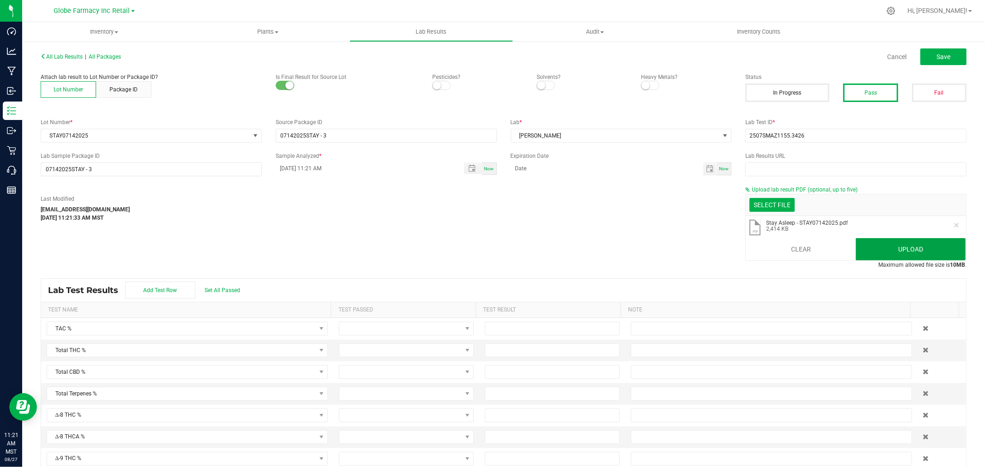
click at [901, 247] on button "Upload" at bounding box center [910, 249] width 110 height 22
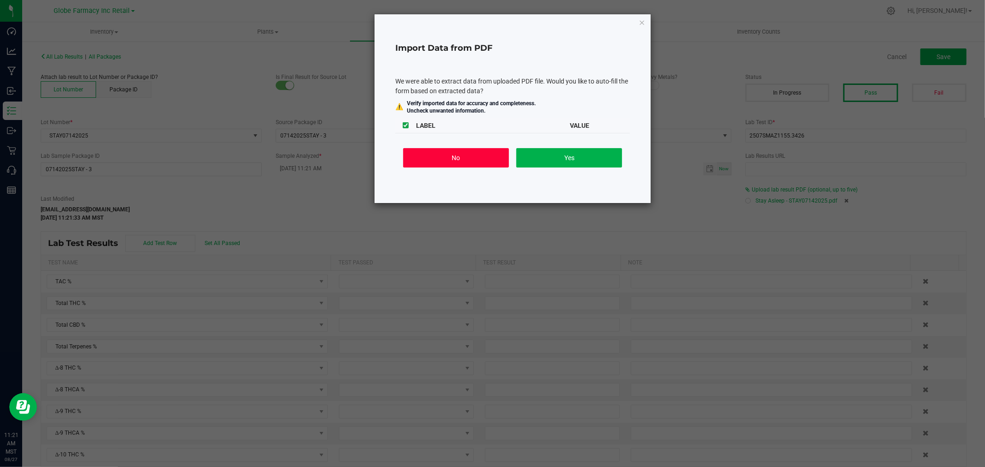
click at [474, 163] on button "No" at bounding box center [456, 157] width 106 height 19
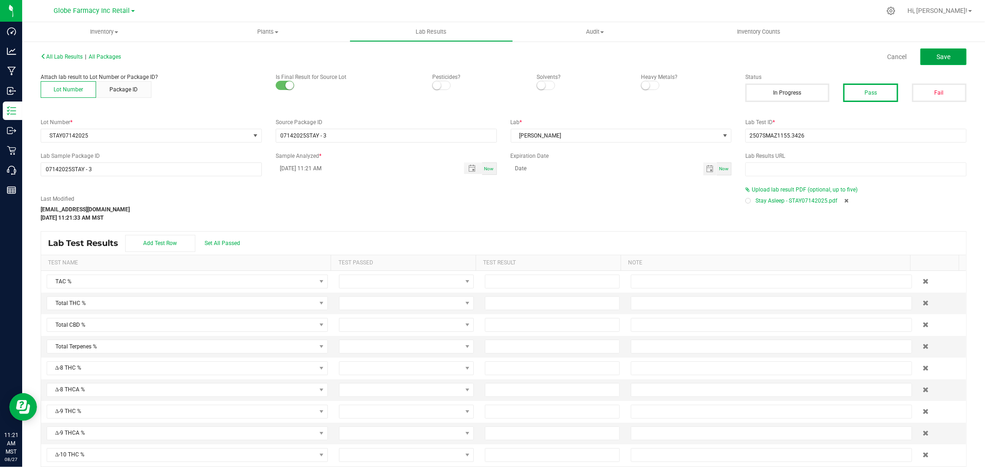
click at [949, 60] on button "Save" at bounding box center [943, 56] width 46 height 17
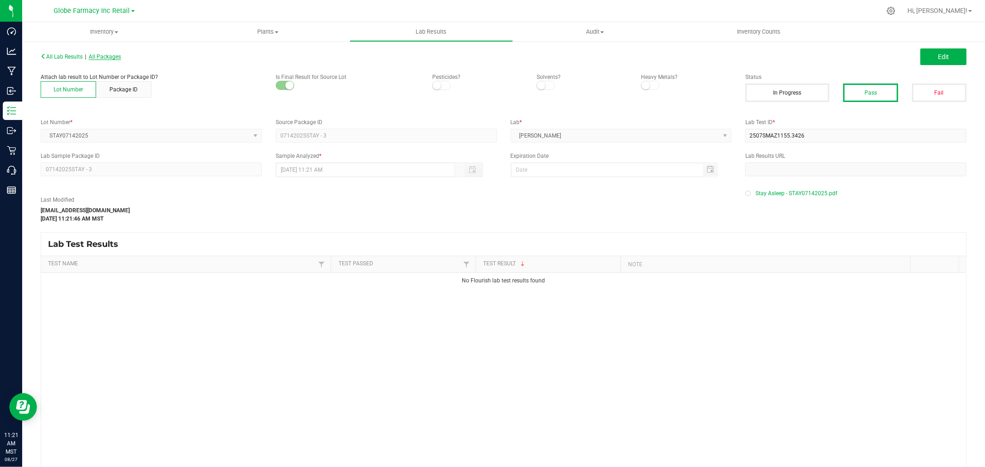
click at [108, 55] on span "All Packages" at bounding box center [105, 57] width 32 height 6
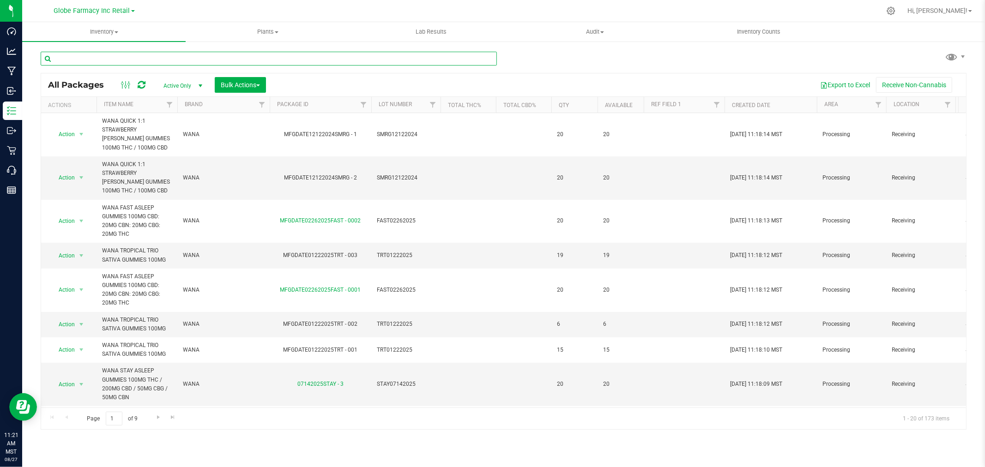
click at [295, 54] on input "text" at bounding box center [269, 59] width 456 height 14
paste input "SMRG12122024"
type input "SMRG12122024"
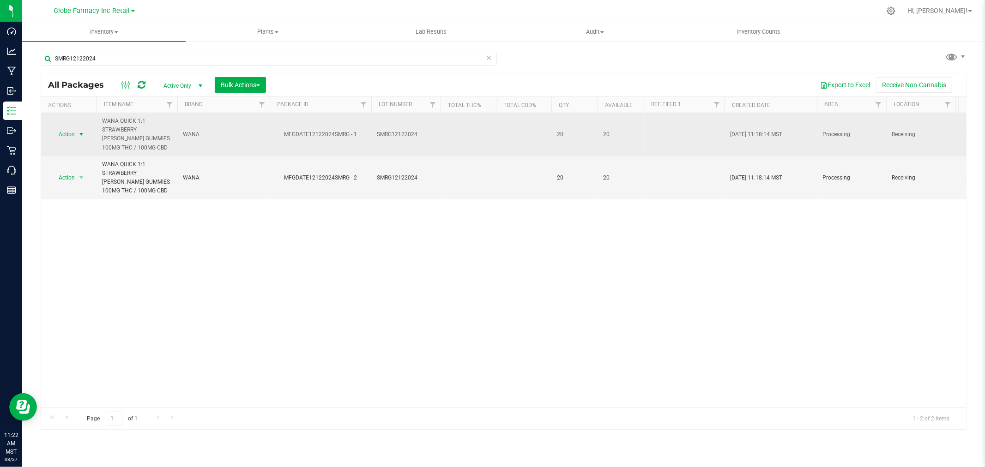
click at [78, 131] on span "select" at bounding box center [81, 134] width 7 height 7
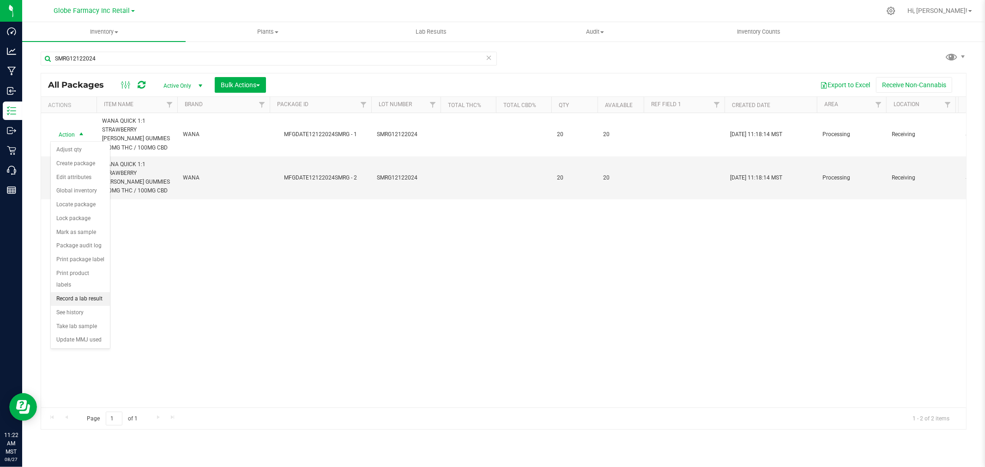
click at [83, 299] on li "Record a lab result" at bounding box center [80, 299] width 59 height 14
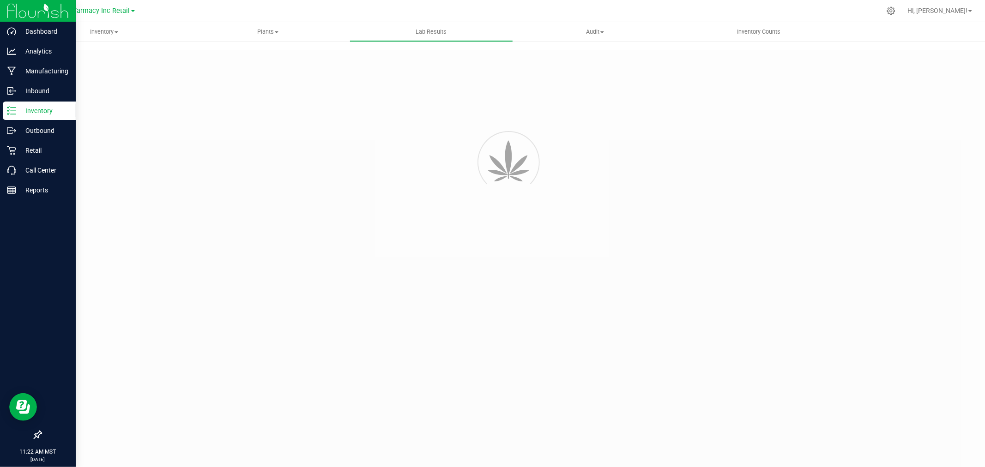
type input "MFGDATE12122024SMRG - 1"
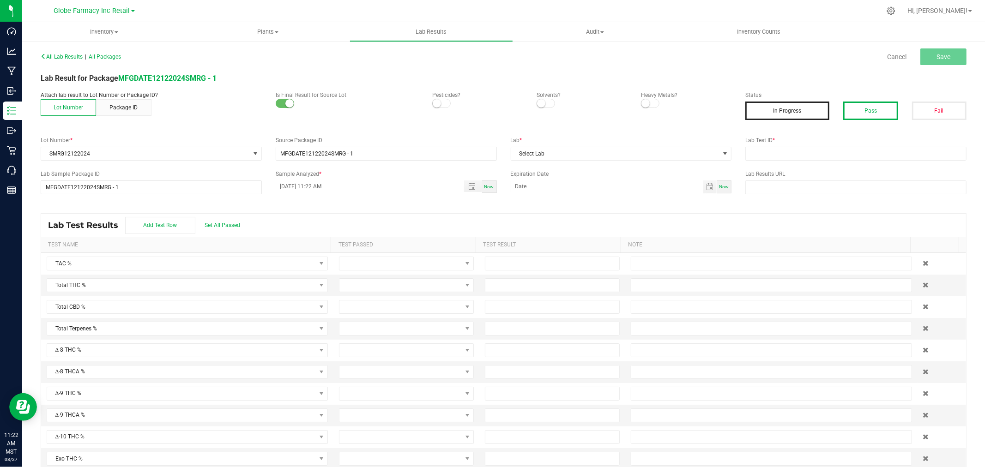
click at [852, 104] on button "Pass" at bounding box center [870, 111] width 54 height 18
drag, startPoint x: 861, startPoint y: 157, endPoint x: 697, endPoint y: 158, distance: 164.3
click at [861, 157] on input "text" at bounding box center [855, 154] width 221 height 14
paste input "2412SMAZ1560.4662"
type input "2412SMAZ1560.4662"
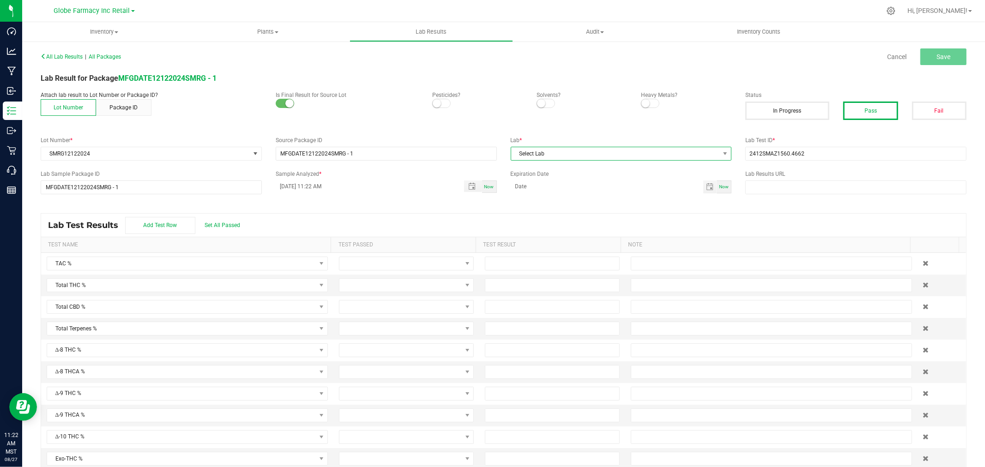
click at [619, 152] on span "Select Lab" at bounding box center [615, 153] width 209 height 13
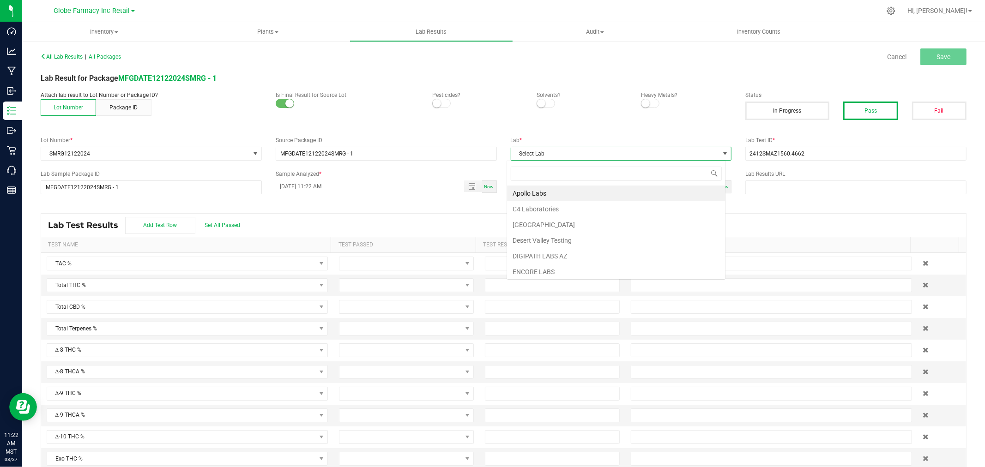
scroll to position [14, 219]
type input "SMI"
click at [549, 192] on li "SMITHERS" at bounding box center [616, 194] width 218 height 16
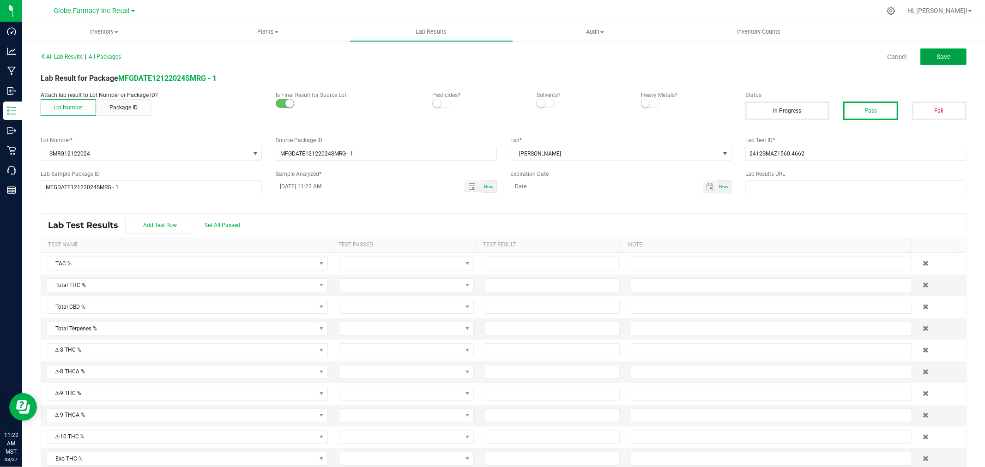
click at [937, 54] on span "Save" at bounding box center [943, 56] width 14 height 7
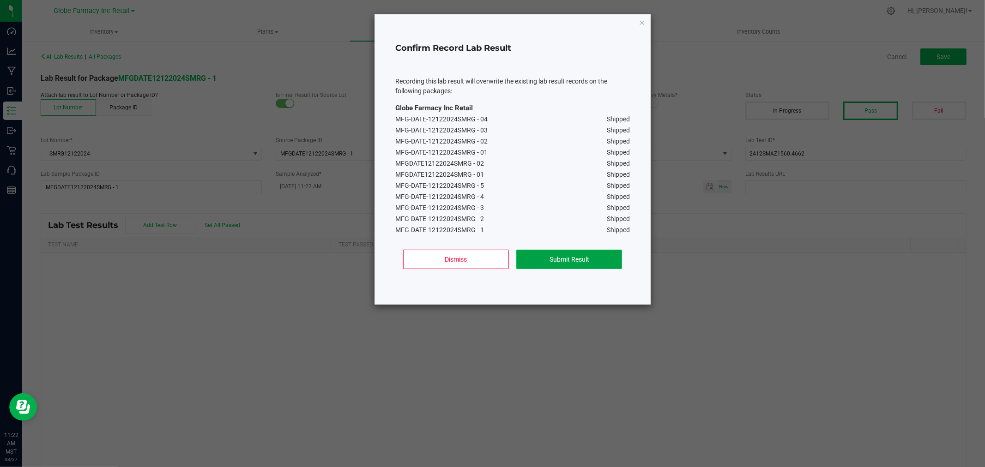
click at [578, 261] on button "Submit Result" at bounding box center [569, 259] width 106 height 19
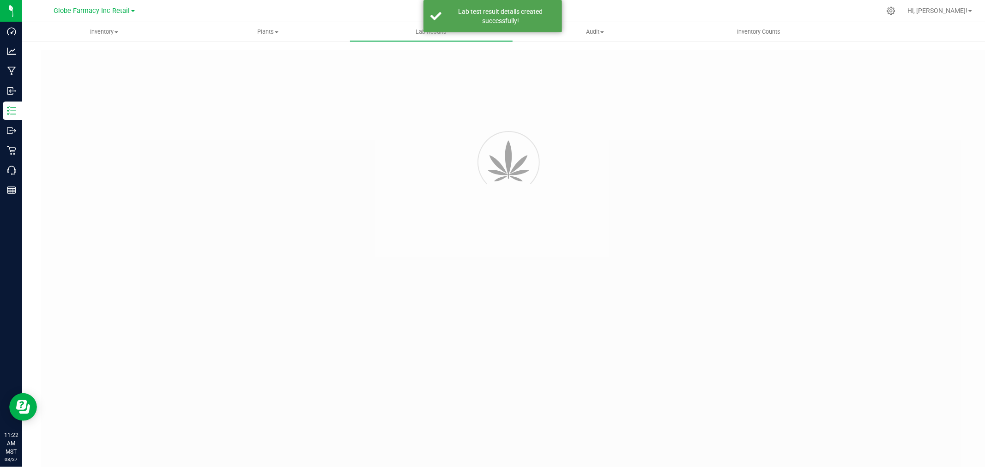
type input "MFGDATE12122024SMRG - 1"
type input "2412SMAZ1560.4662"
type input "MFGDATE12122024SMRG - 1"
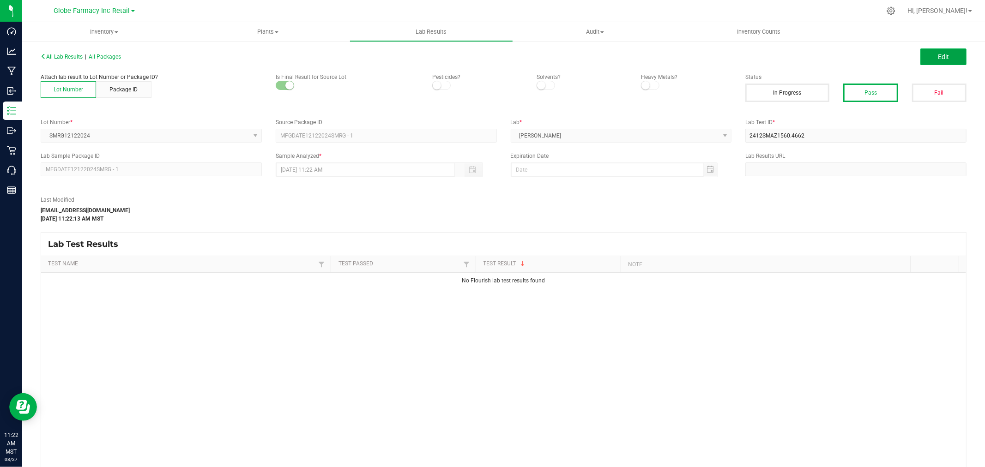
click at [926, 59] on button "Edit" at bounding box center [943, 56] width 46 height 17
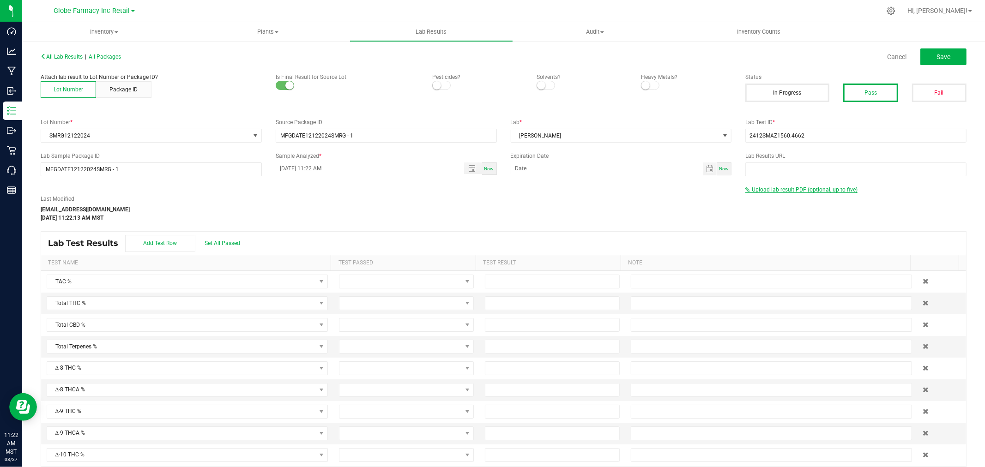
click at [776, 190] on span "Upload lab result PDF (optional, up to five)" at bounding box center [804, 189] width 106 height 6
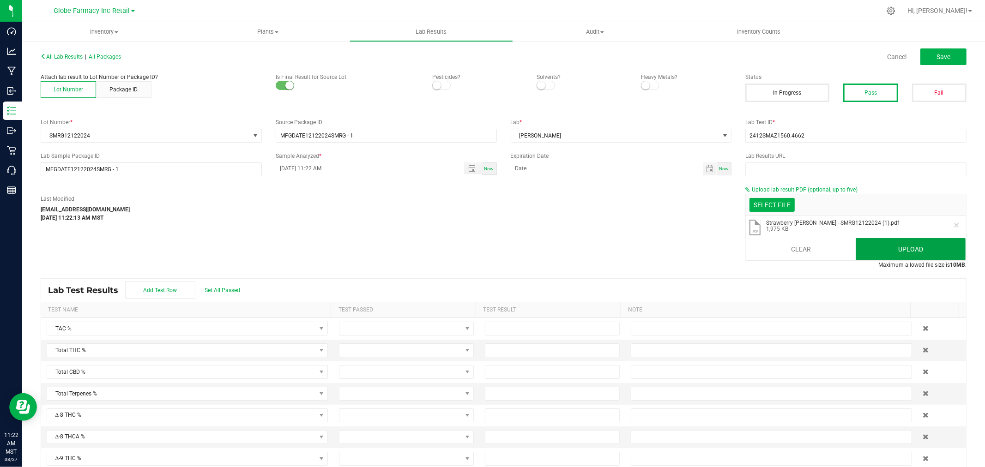
click at [889, 242] on button "Upload" at bounding box center [910, 249] width 110 height 22
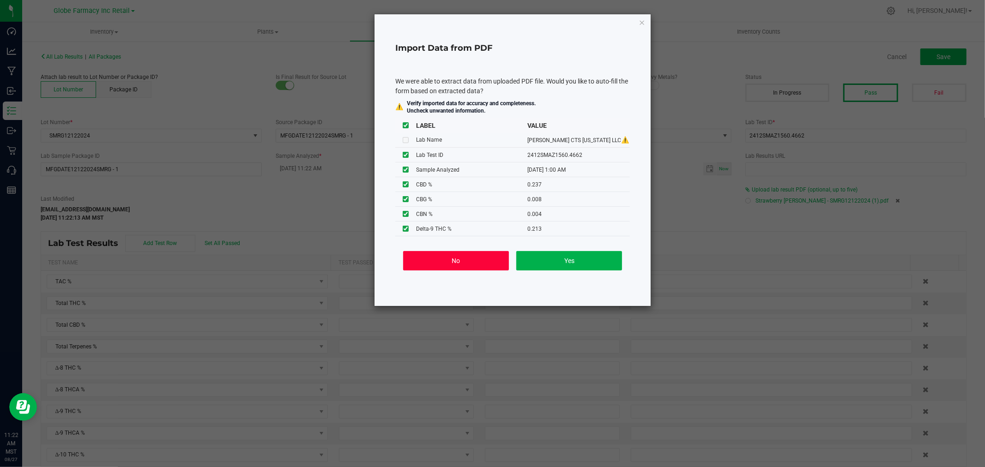
click at [438, 258] on button "No" at bounding box center [456, 260] width 106 height 19
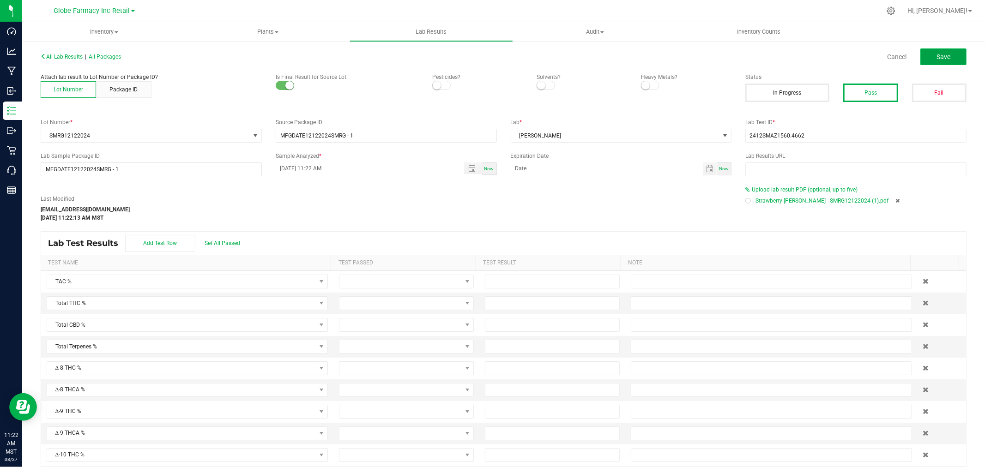
click at [942, 50] on button "Save" at bounding box center [943, 56] width 46 height 17
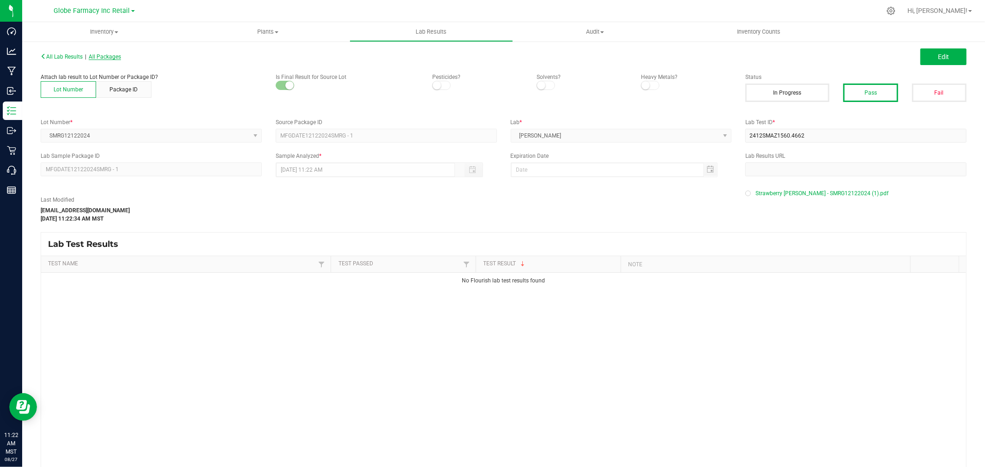
click at [107, 54] on span "All Packages" at bounding box center [105, 57] width 32 height 6
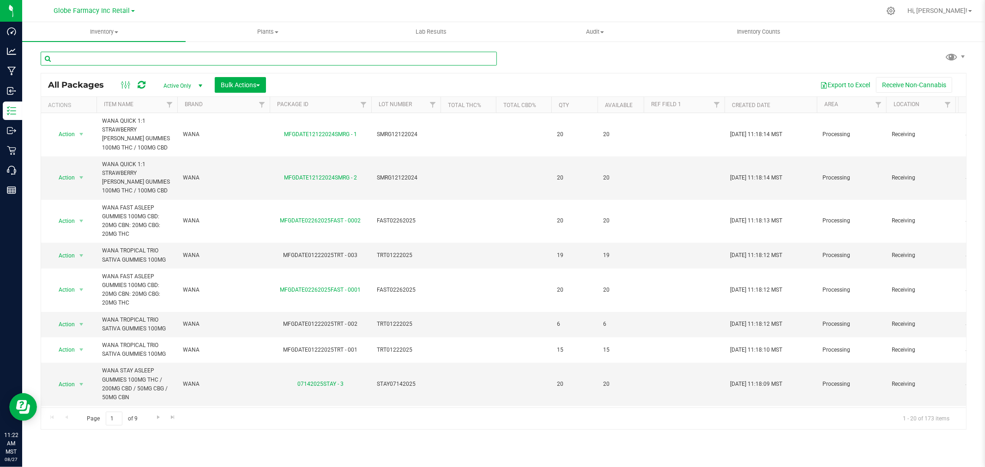
click at [301, 54] on input "text" at bounding box center [269, 59] width 456 height 14
paste input "TRT01222025"
type input "TRT01222025"
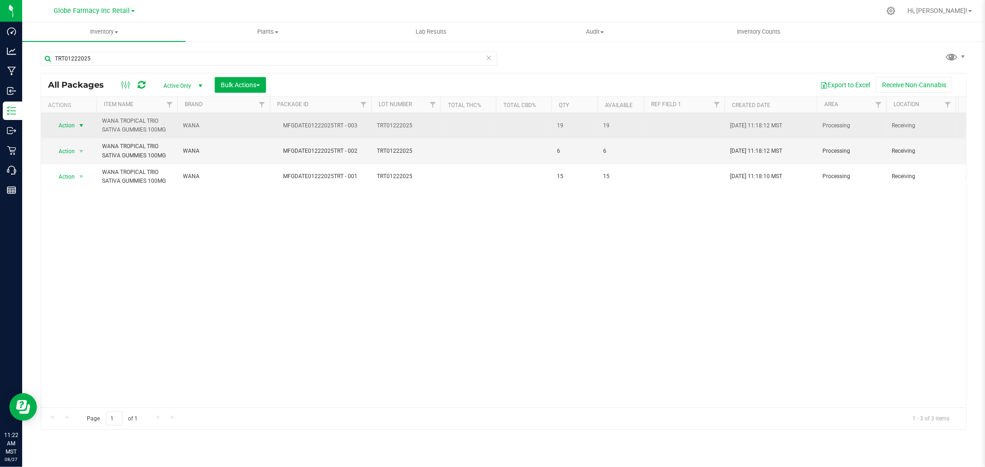
click at [79, 121] on span "select" at bounding box center [82, 125] width 12 height 13
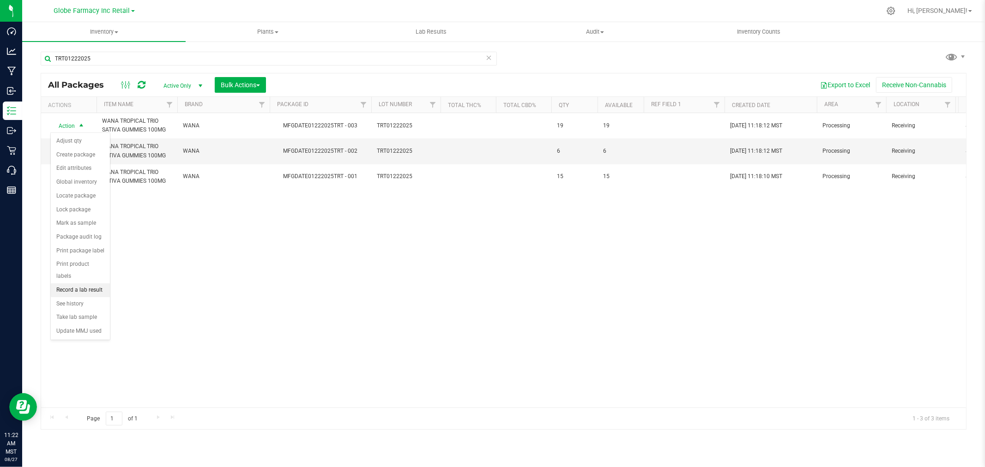
click at [89, 286] on li "Record a lab result" at bounding box center [80, 290] width 59 height 14
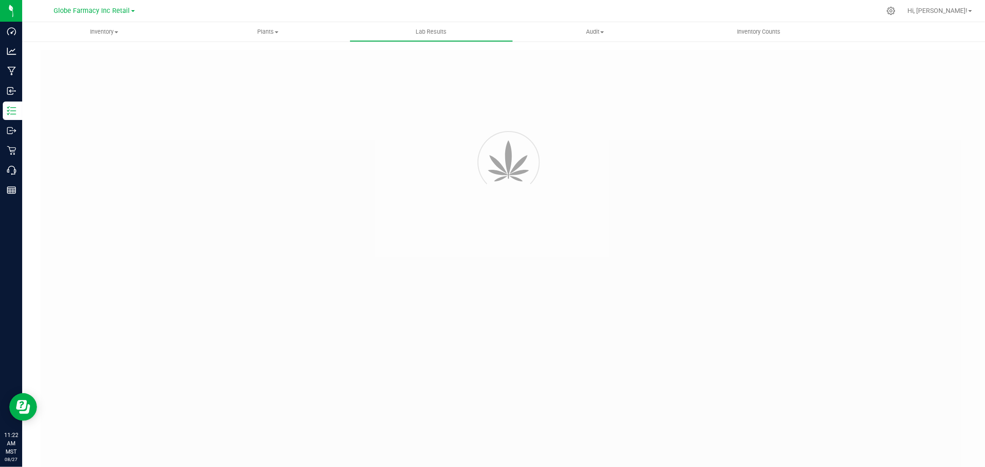
type input "MFGDATE01222025TRT - 003"
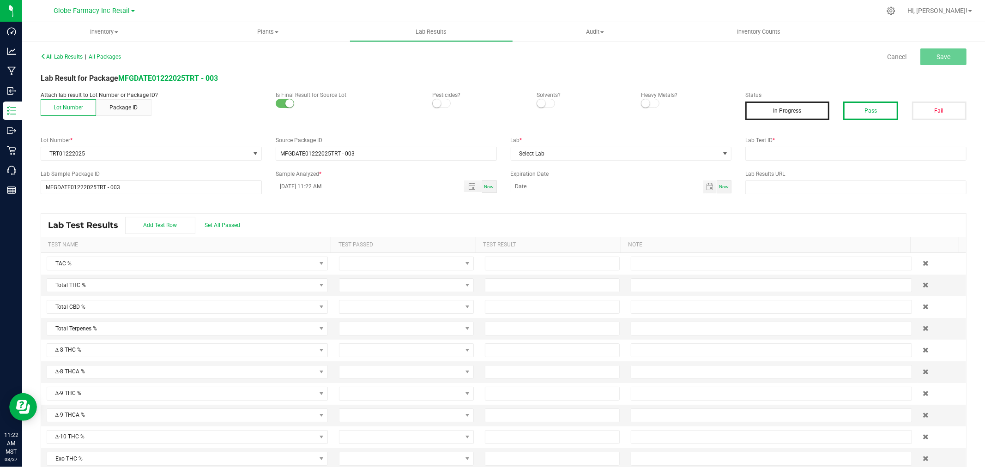
click at [848, 118] on button "Pass" at bounding box center [870, 111] width 54 height 18
click at [835, 157] on input "text" at bounding box center [855, 154] width 221 height 14
paste input "2501SMAZ0083.0289"
type input "2501SMAZ0083.0289"
click at [649, 148] on span "Select Lab" at bounding box center [615, 153] width 209 height 13
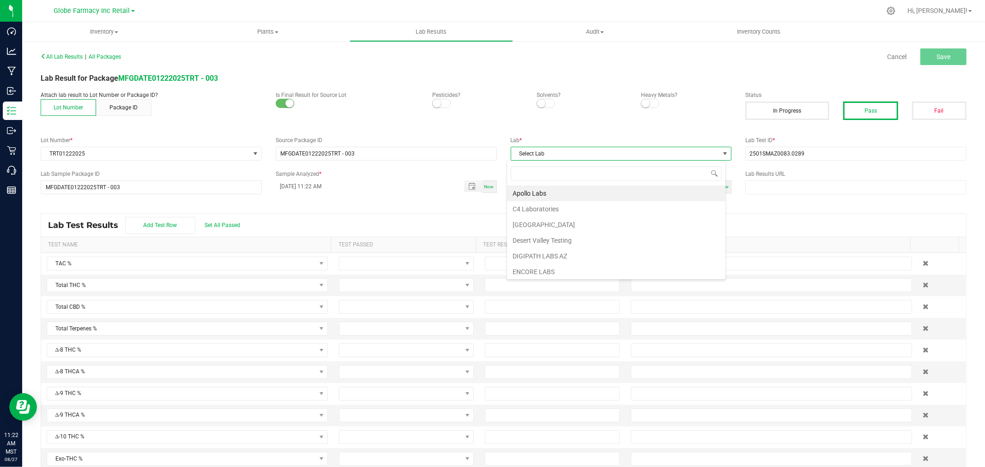
scroll to position [14, 219]
type input "SMI"
click at [624, 192] on li "SMITHERS" at bounding box center [616, 194] width 218 height 16
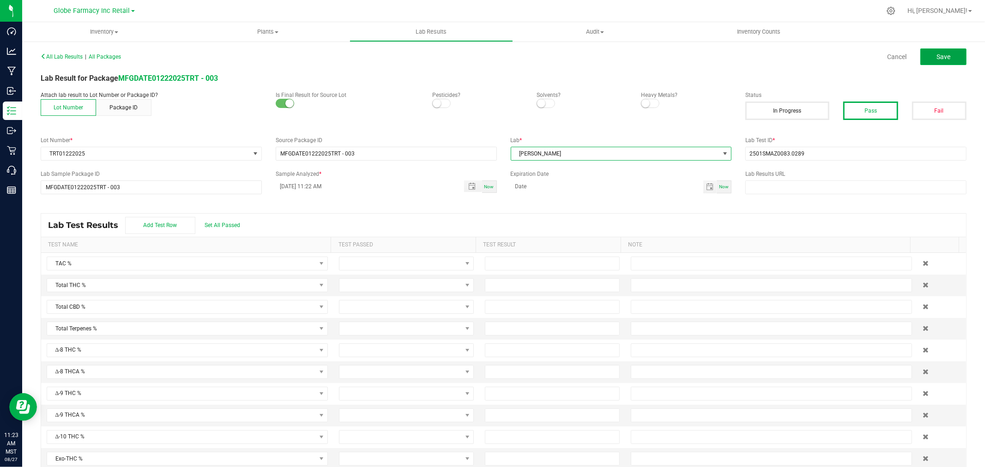
click at [936, 59] on span "Save" at bounding box center [943, 56] width 14 height 7
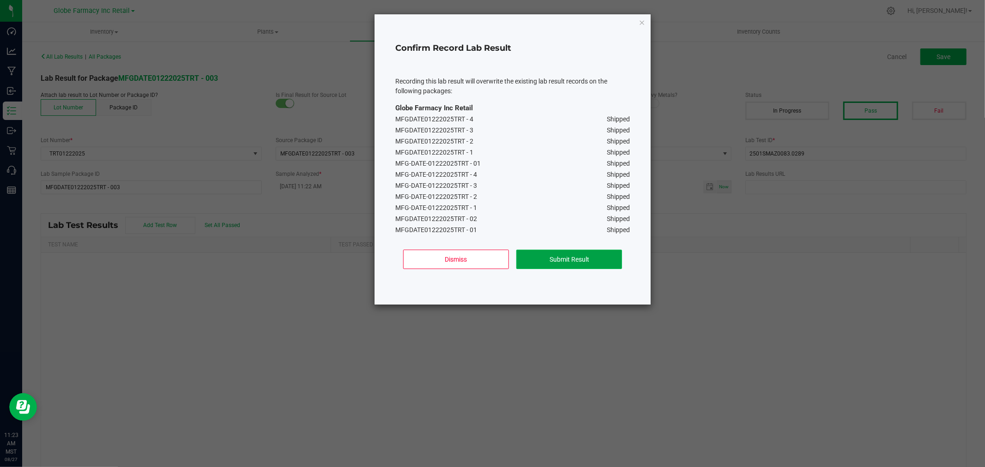
click at [580, 255] on button "Submit Result" at bounding box center [569, 259] width 106 height 19
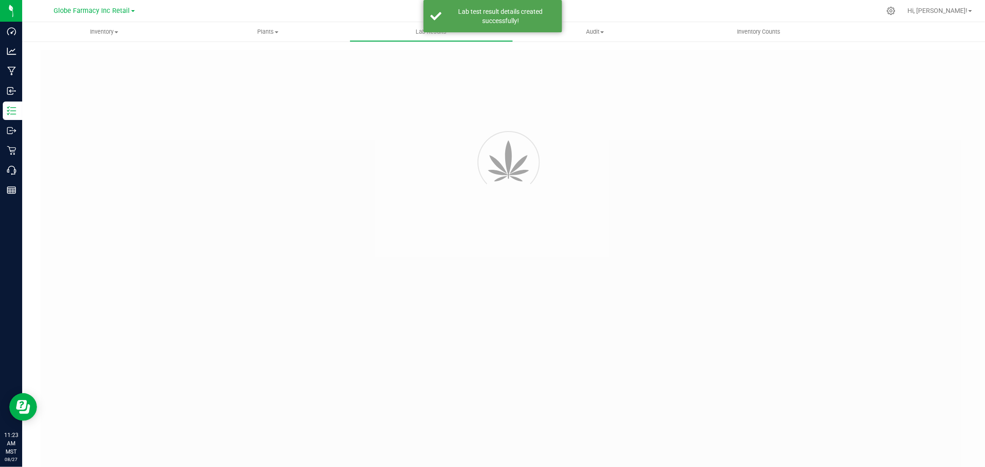
type input "MFGDATE01222025TRT - 003"
type input "2501SMAZ0083.0289"
type input "MFGDATE01222025TRT - 003"
type input "08/27/2025 11:22 AM"
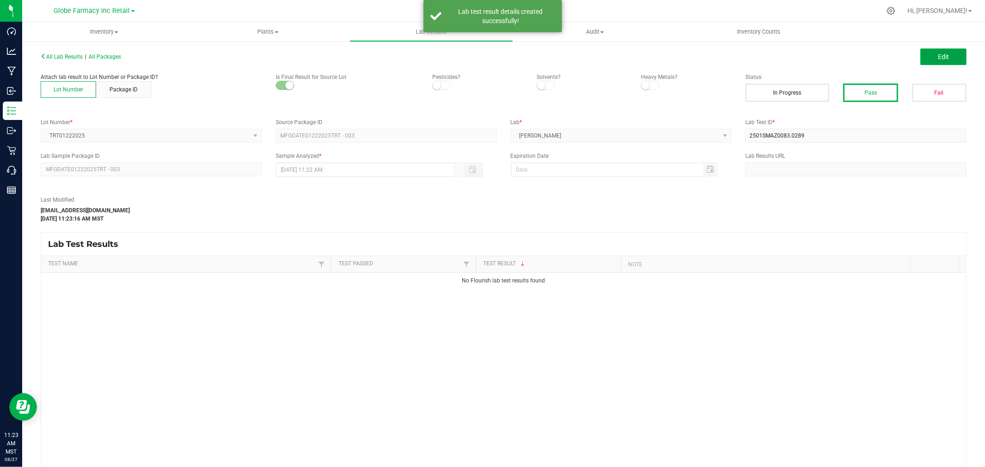
click at [937, 57] on span "Edit" at bounding box center [942, 56] width 11 height 7
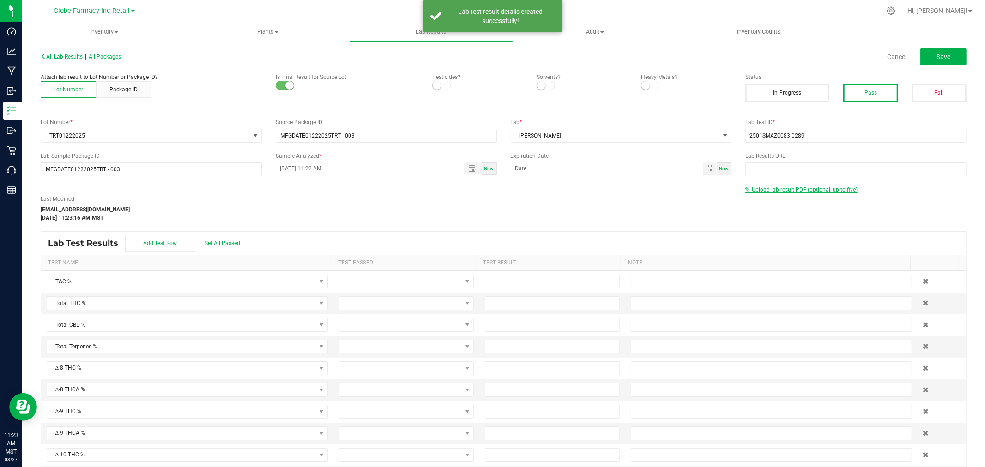
click at [783, 190] on span "Upload lab result PDF (optional, up to five)" at bounding box center [804, 189] width 106 height 6
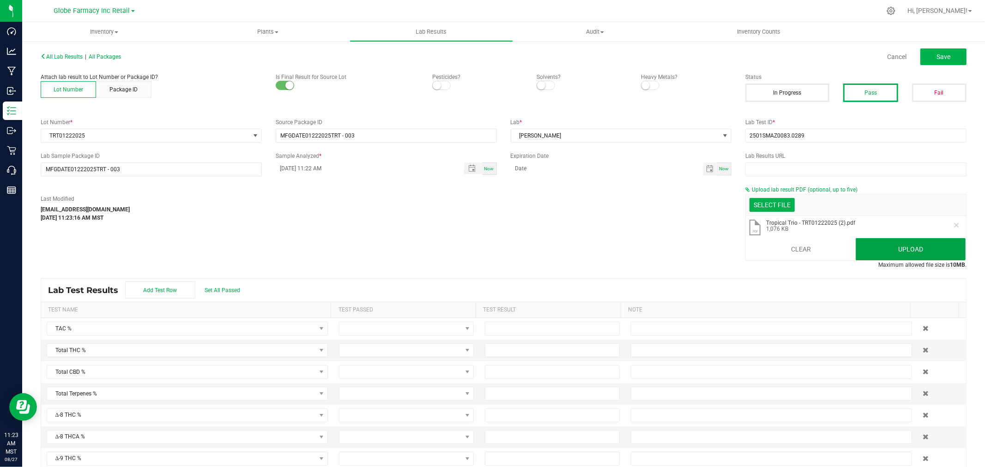
click at [897, 242] on button "Upload" at bounding box center [910, 249] width 110 height 22
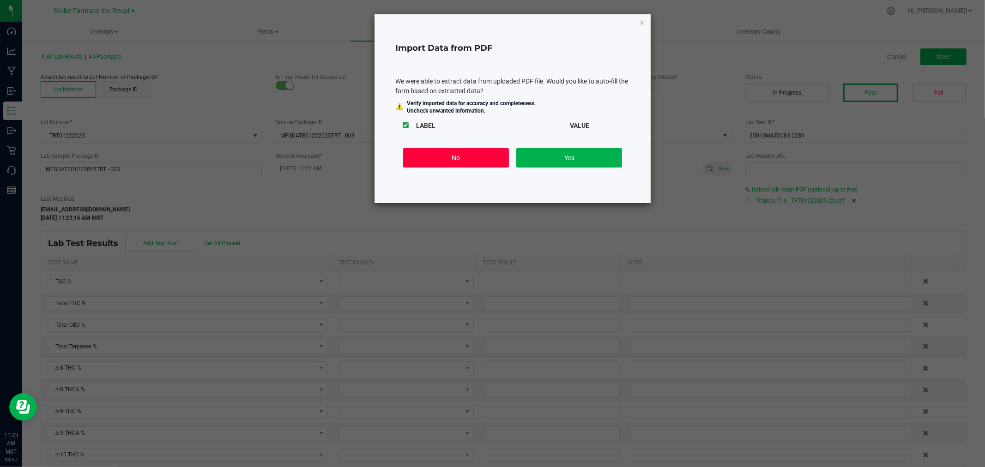
click at [473, 159] on button "No" at bounding box center [456, 157] width 106 height 19
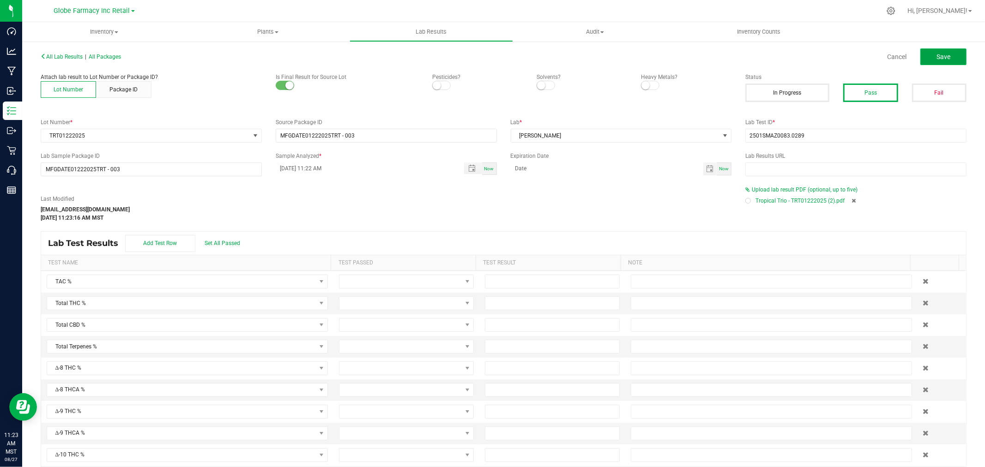
click at [946, 54] on button "Save" at bounding box center [943, 56] width 46 height 17
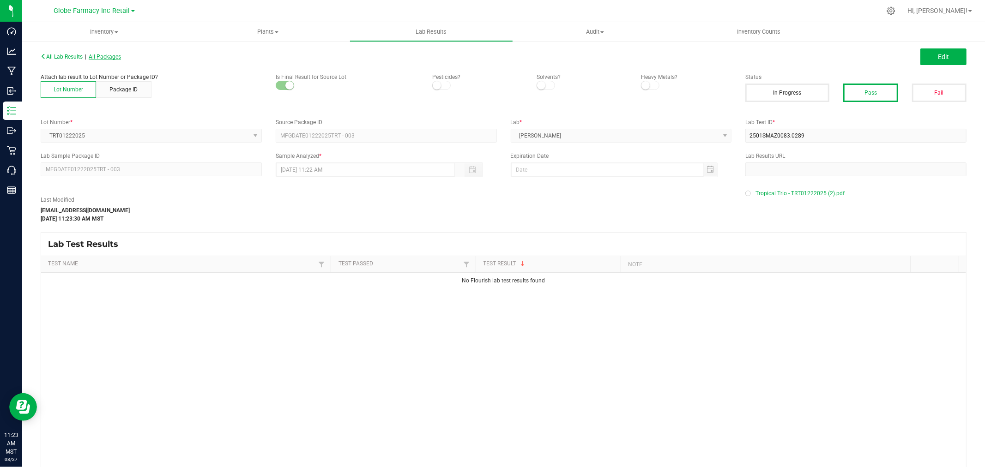
click at [110, 54] on span "All Packages" at bounding box center [105, 57] width 32 height 6
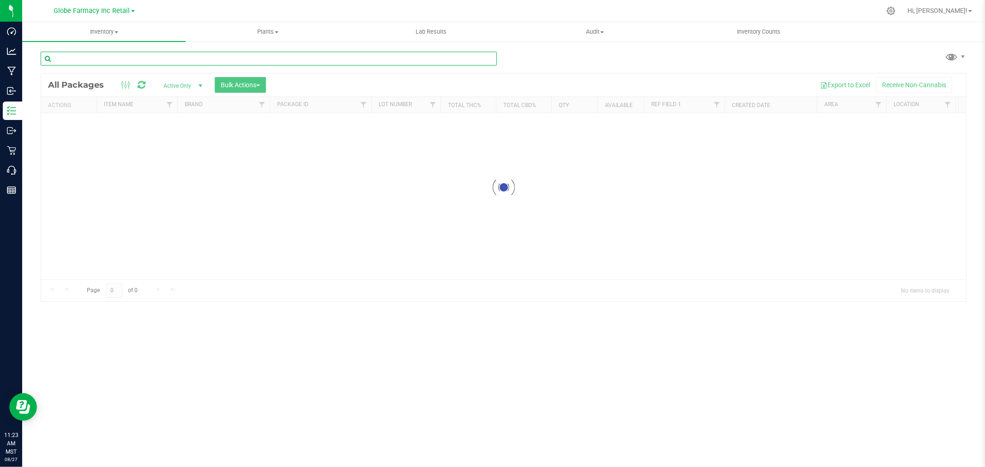
click at [162, 59] on div "Inventory All packages All inventory Waste log Create inventory Plants All plan…" at bounding box center [503, 244] width 962 height 445
drag, startPoint x: 115, startPoint y: 53, endPoint x: 106, endPoint y: 53, distance: 9.2
click at [106, 53] on input "TRT04172025" at bounding box center [269, 59] width 456 height 14
click at [106, 54] on input "TRT04172025" at bounding box center [269, 59] width 456 height 14
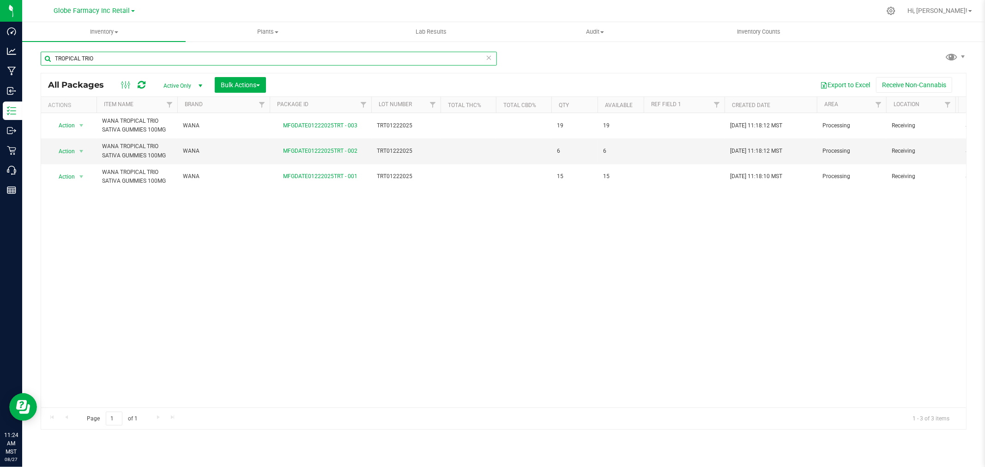
click at [261, 62] on input "TROPICAL TRIO" at bounding box center [269, 59] width 456 height 14
click at [261, 61] on input "TROPICAL TRIO" at bounding box center [269, 59] width 456 height 14
paste input "YUZ07082025"
type input "YUZ07082025"
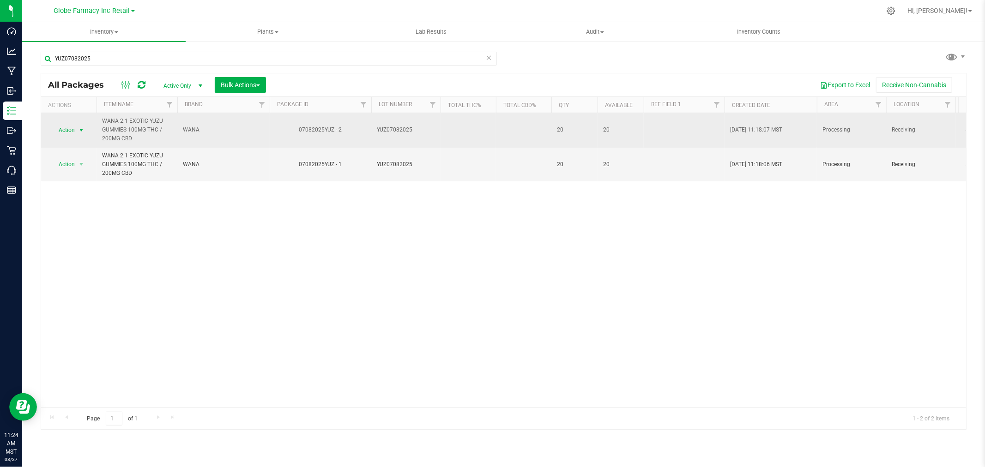
click at [76, 130] on span "select" at bounding box center [82, 130] width 12 height 13
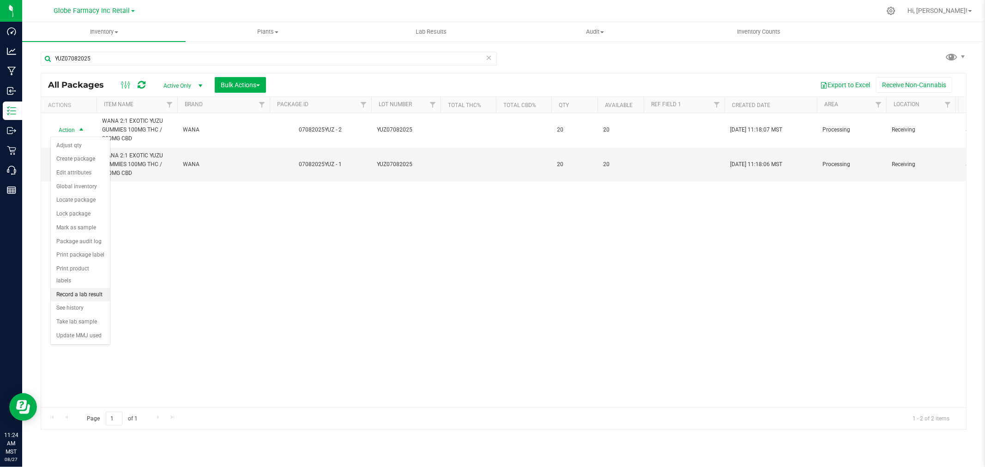
click at [73, 297] on li "Record a lab result" at bounding box center [80, 295] width 59 height 14
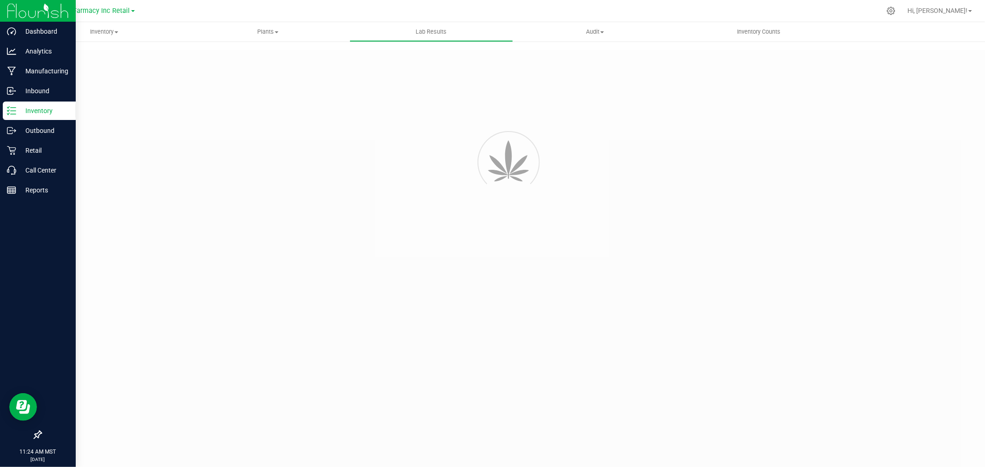
type input "07082025YUZ - 2"
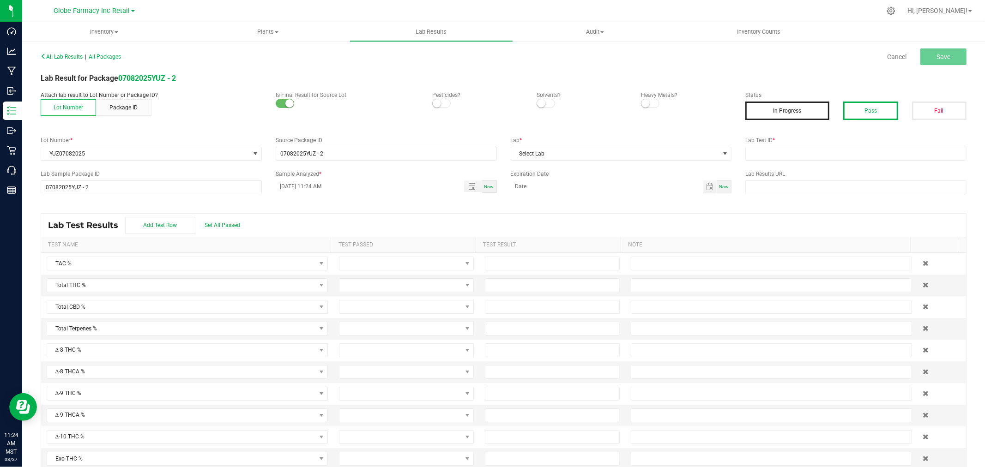
click at [844, 108] on button "Pass" at bounding box center [870, 111] width 54 height 18
click at [853, 156] on input "text" at bounding box center [855, 154] width 221 height 14
paste input "2507SMAZ1122.3339"
type input "2507SMAZ1122.3339"
click at [685, 159] on span "Select Lab" at bounding box center [615, 153] width 209 height 13
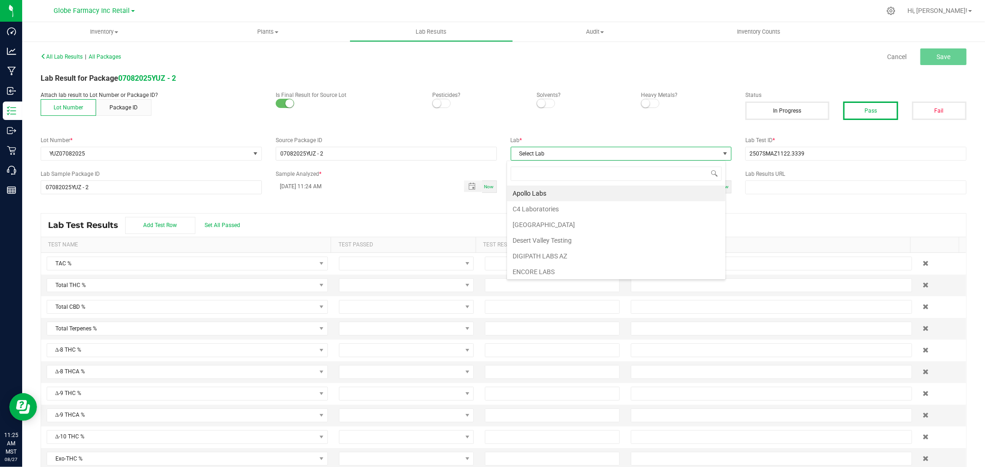
scroll to position [14, 219]
type input "SMI"
click at [541, 187] on li "SMITHERS" at bounding box center [616, 194] width 218 height 16
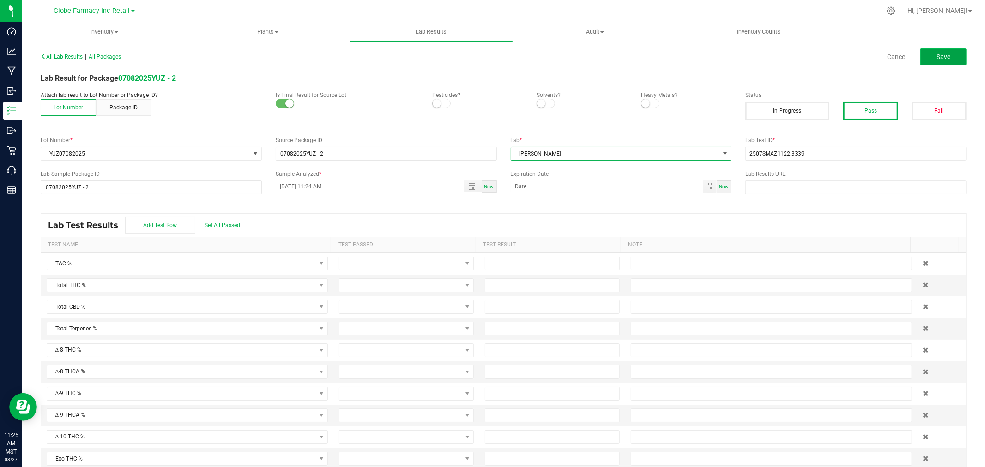
click at [947, 54] on button "Save" at bounding box center [943, 56] width 46 height 17
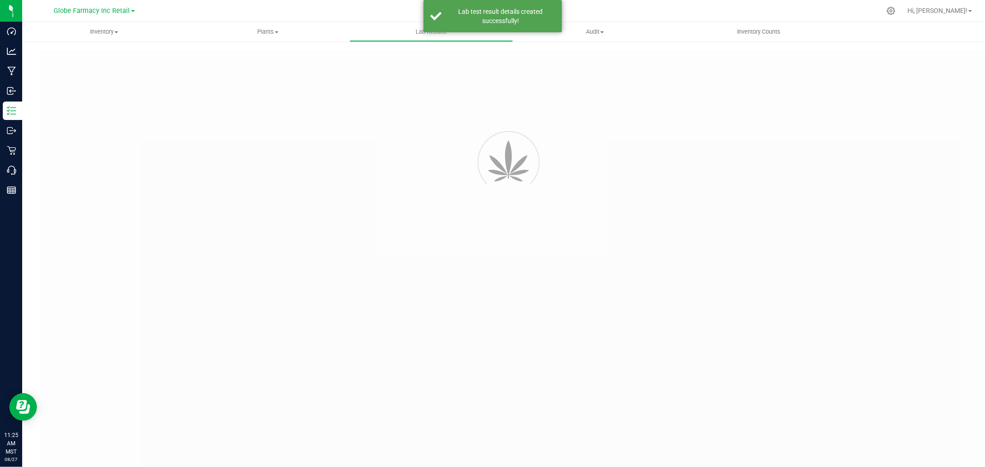
type input "07082025YUZ - 2"
type input "2507SMAZ1122.3339"
type input "07082025YUZ - 2"
type input "08/27/2025 11:24 AM"
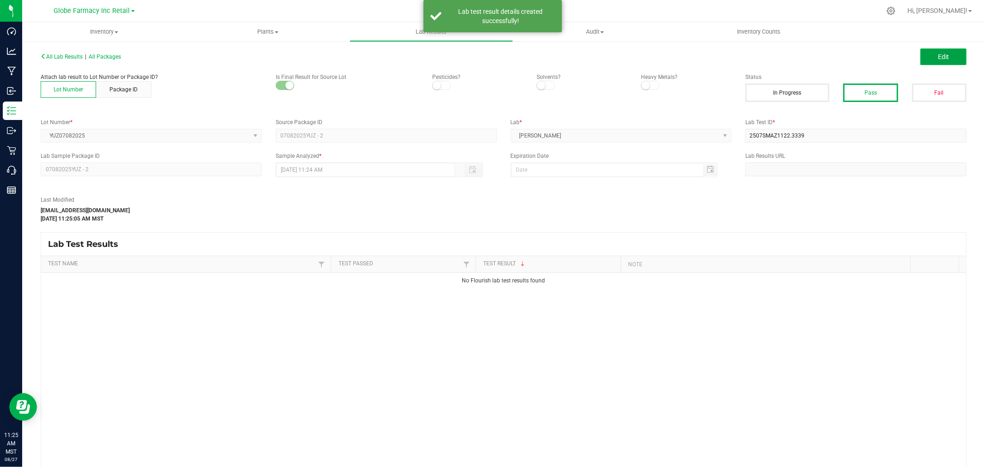
click at [937, 59] on span "Edit" at bounding box center [942, 56] width 11 height 7
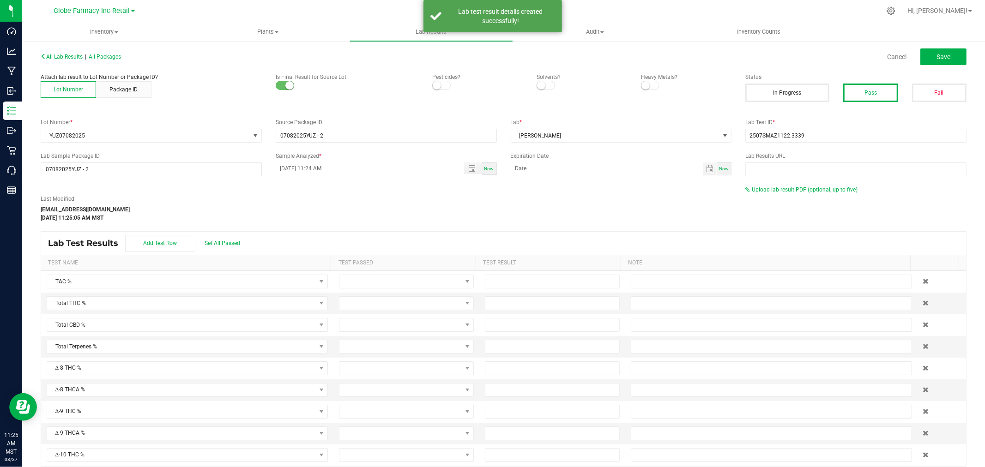
click at [780, 186] on div "Upload lab result PDF (optional, up to five)" at bounding box center [855, 190] width 221 height 8
click at [779, 191] on span "Upload lab result PDF (optional, up to five)" at bounding box center [804, 189] width 106 height 6
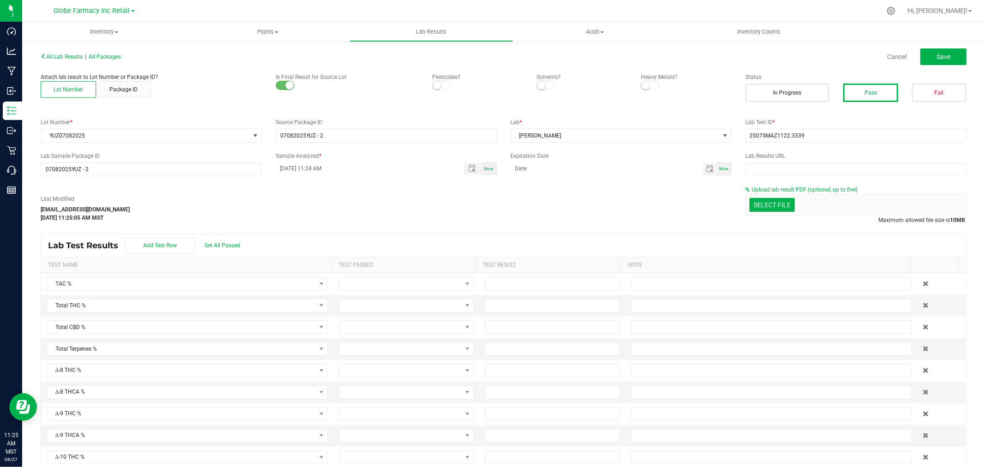
click at [732, 206] on div "Last Modified katieg@earthshealing.org Aug 27, 2025 11:25:05 AM MST" at bounding box center [386, 208] width 704 height 27
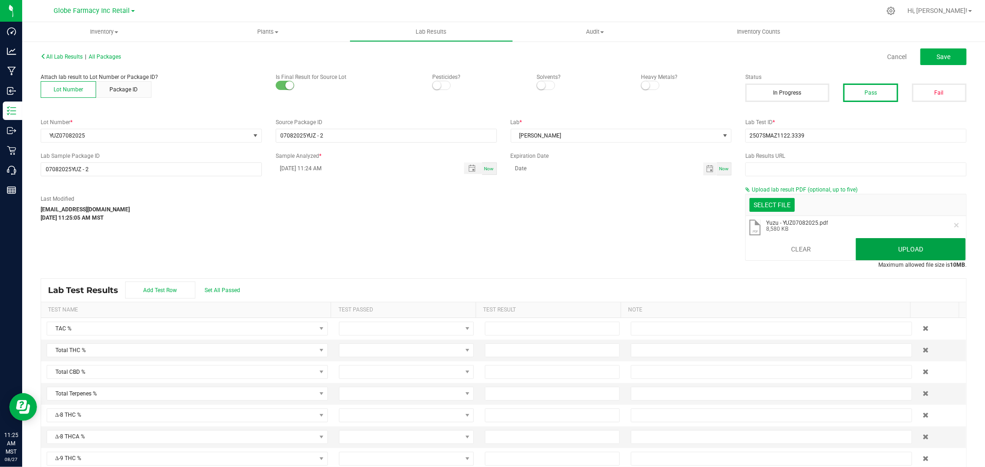
click at [873, 247] on button "Upload" at bounding box center [910, 249] width 110 height 22
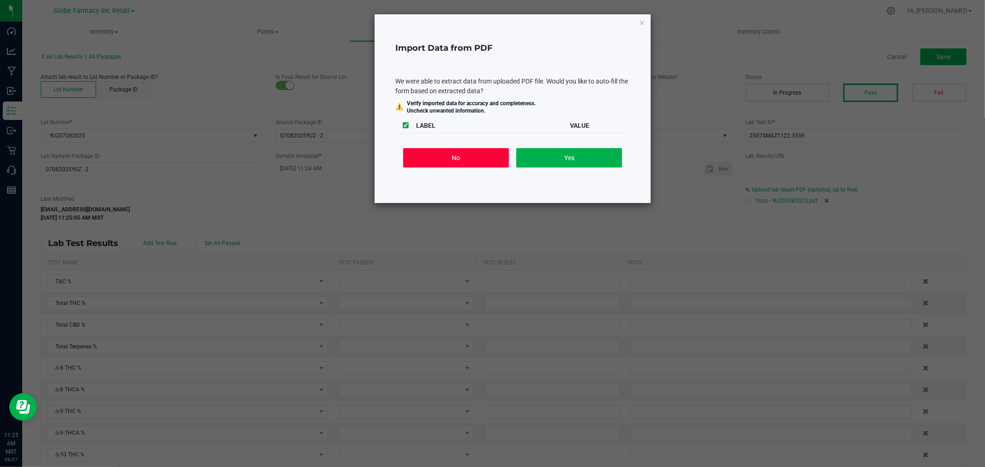
click at [481, 159] on button "No" at bounding box center [456, 157] width 106 height 19
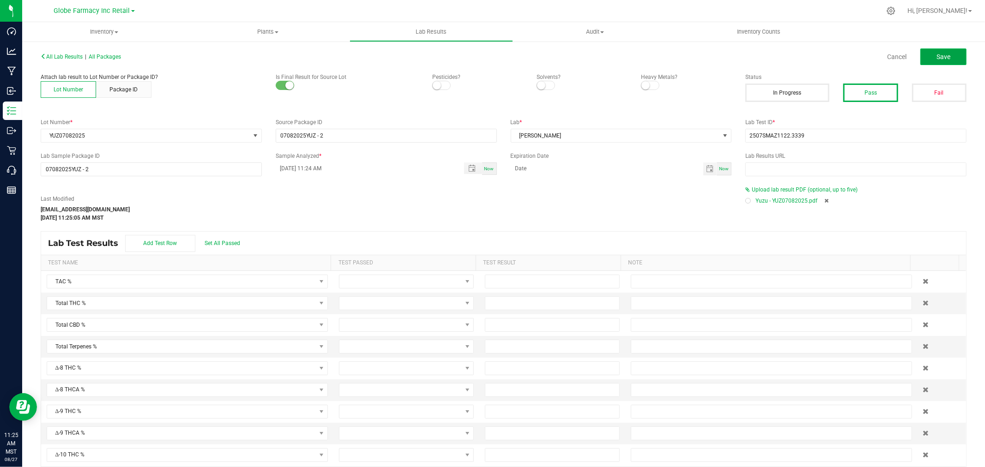
click at [940, 51] on button "Save" at bounding box center [943, 56] width 46 height 17
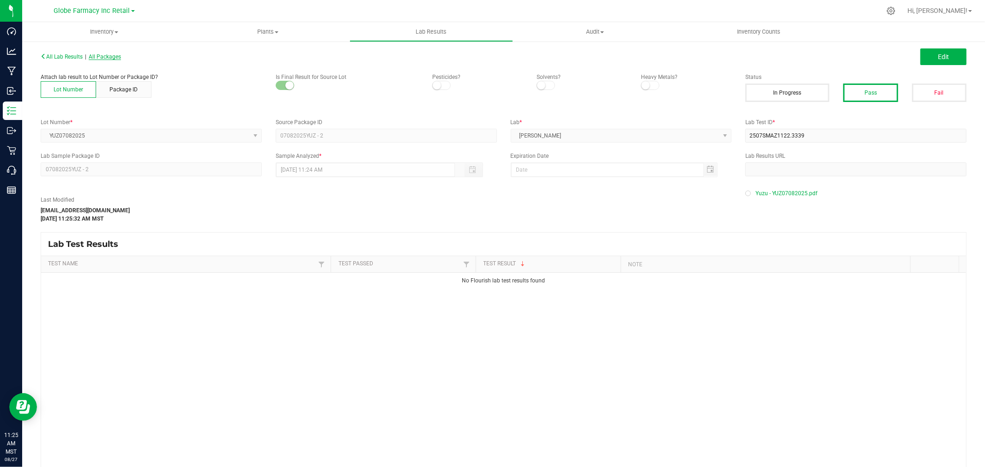
click at [113, 55] on span "All Packages" at bounding box center [105, 57] width 32 height 6
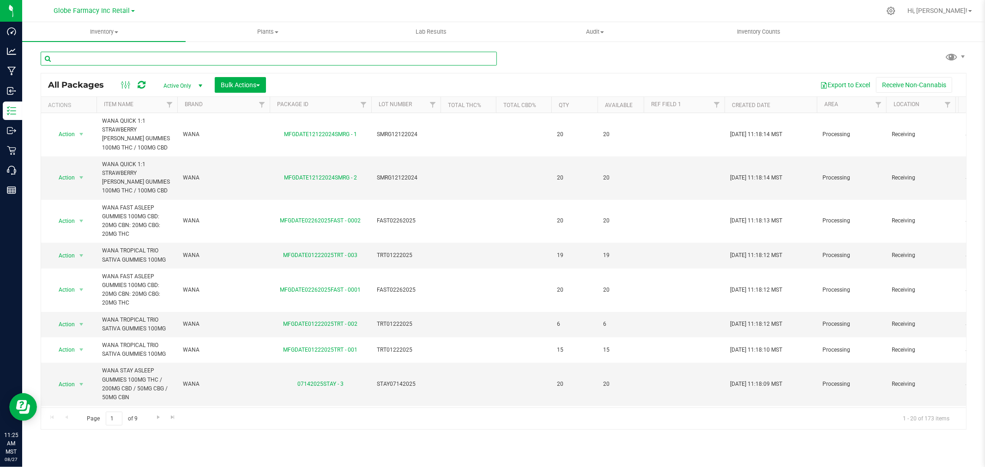
click at [172, 55] on input "text" at bounding box center [269, 59] width 456 height 14
type input "WANA"
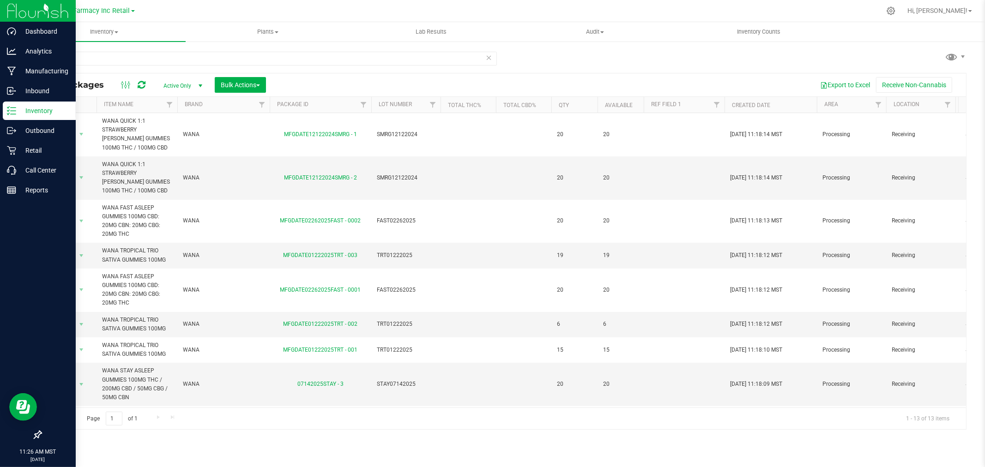
click at [22, 112] on p "Inventory" at bounding box center [43, 110] width 55 height 11
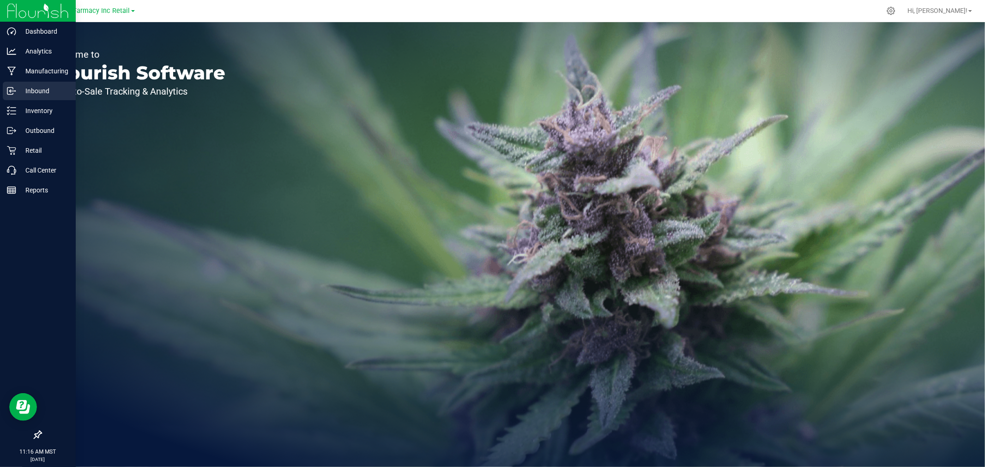
click at [58, 89] on p "Inbound" at bounding box center [43, 90] width 55 height 11
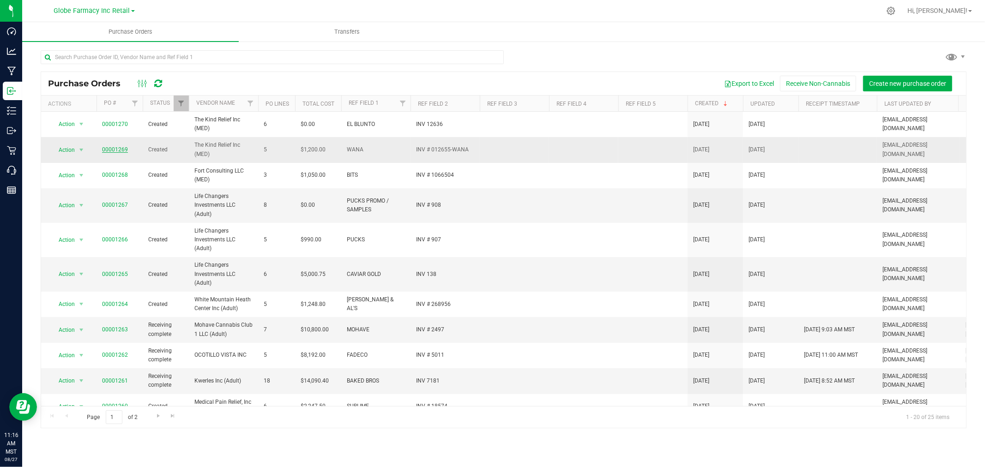
click at [114, 149] on link "00001269" at bounding box center [115, 149] width 26 height 6
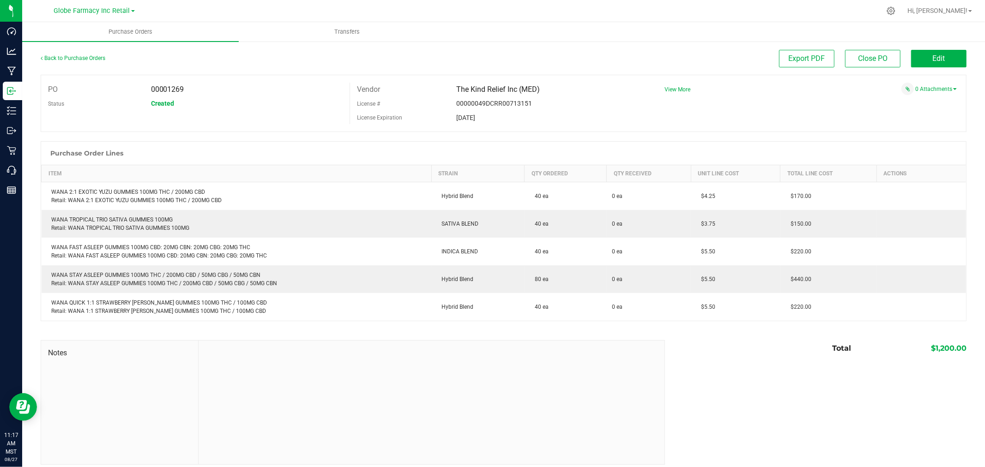
click at [670, 85] on span "View More" at bounding box center [677, 90] width 26 height 14
click at [671, 85] on span "View More" at bounding box center [677, 90] width 26 height 14
click at [671, 88] on span "View More" at bounding box center [677, 89] width 26 height 6
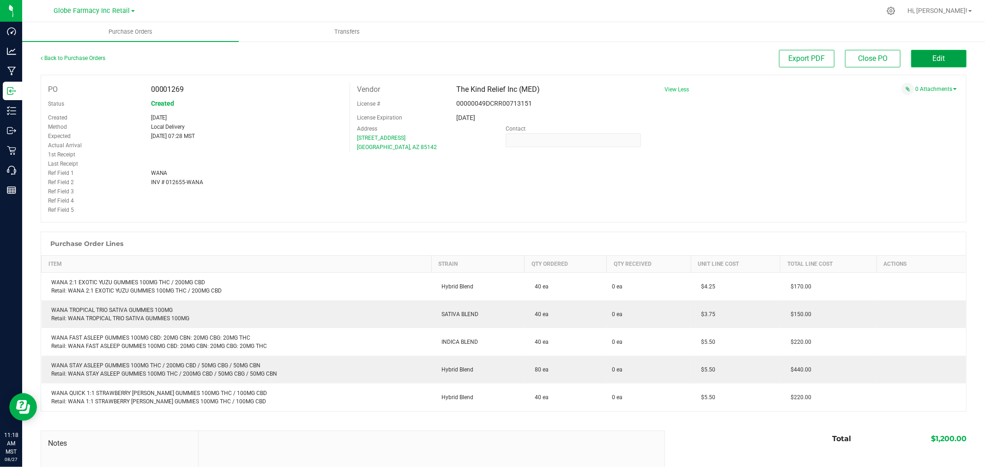
click at [938, 60] on button "Edit" at bounding box center [938, 59] width 55 height 18
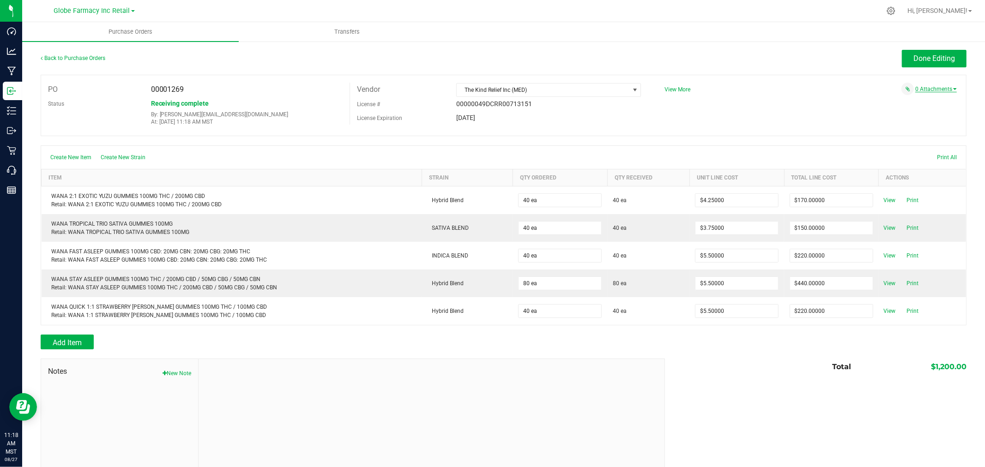
click at [938, 90] on link "0 Attachments" at bounding box center [936, 89] width 42 height 6
drag, startPoint x: 921, startPoint y: 109, endPoint x: 924, endPoint y: 101, distance: 9.2
click at [921, 109] on div "PO 00001269 Status Receiving complete By: katieg@earthshealing.org At: Aug 27, …" at bounding box center [503, 105] width 925 height 61
drag, startPoint x: 924, startPoint y: 101, endPoint x: 907, endPoint y: 104, distance: 16.9
click at [924, 101] on button "Attach new document" at bounding box center [926, 101] width 60 height 8
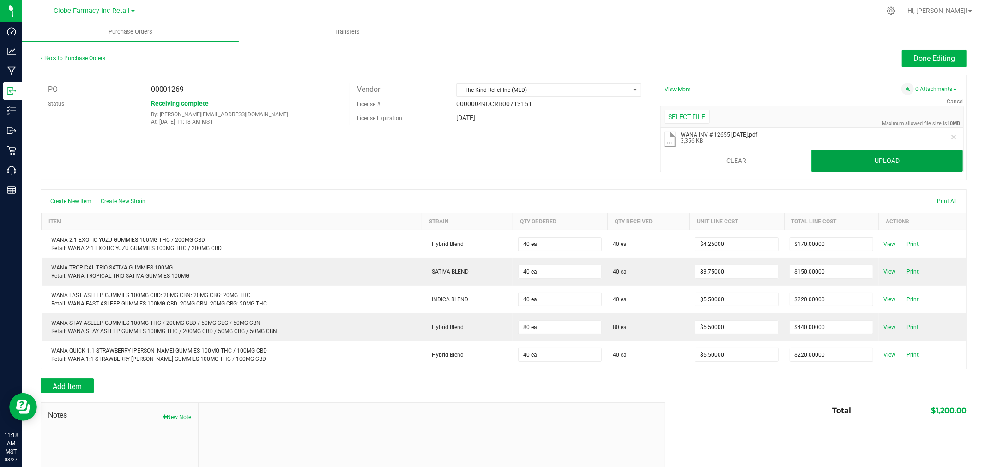
click at [877, 156] on button "Upload" at bounding box center [886, 161] width 151 height 22
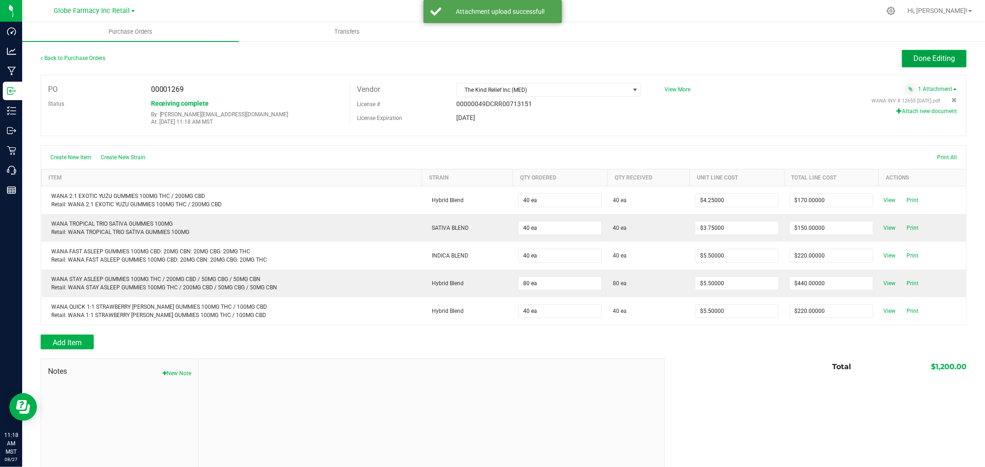
click at [921, 52] on button "Done Editing" at bounding box center [933, 59] width 65 height 18
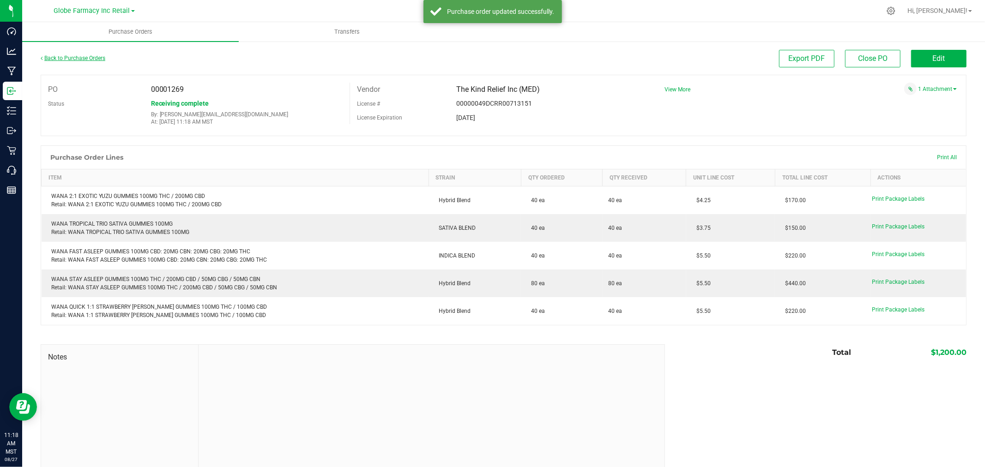
click at [95, 58] on link "Back to Purchase Orders" at bounding box center [73, 58] width 65 height 6
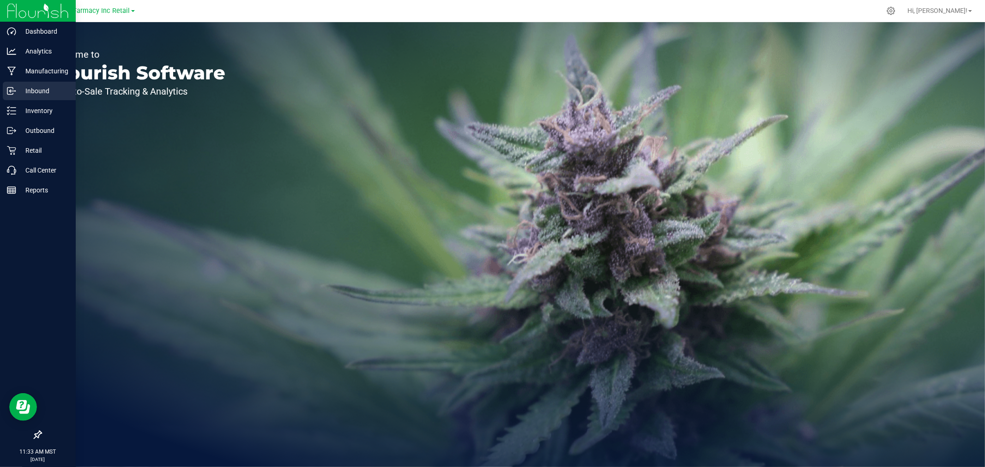
click at [15, 87] on icon at bounding box center [11, 90] width 9 height 9
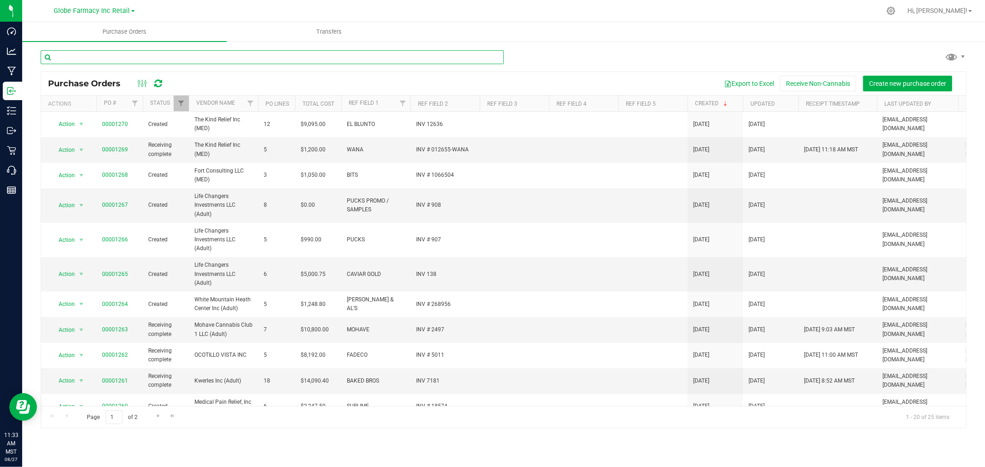
click at [128, 58] on input "text" at bounding box center [272, 57] width 463 height 14
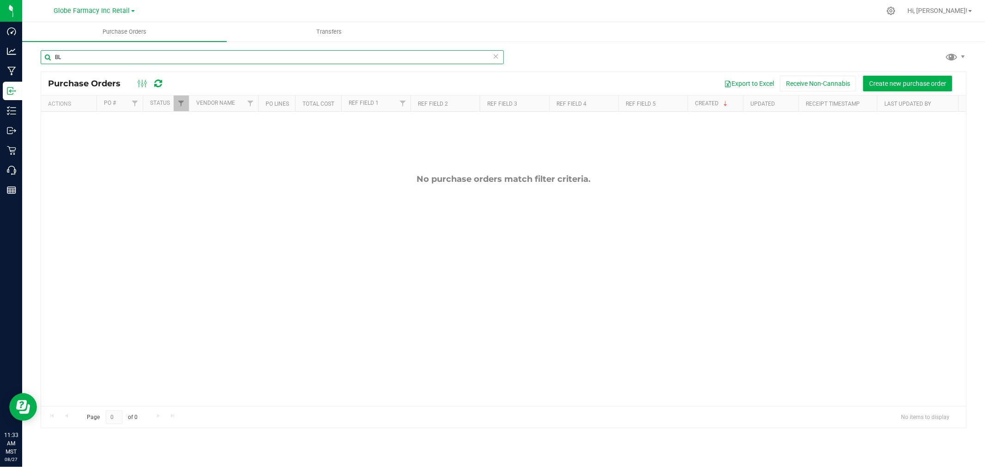
type input "B"
type input "SIP"
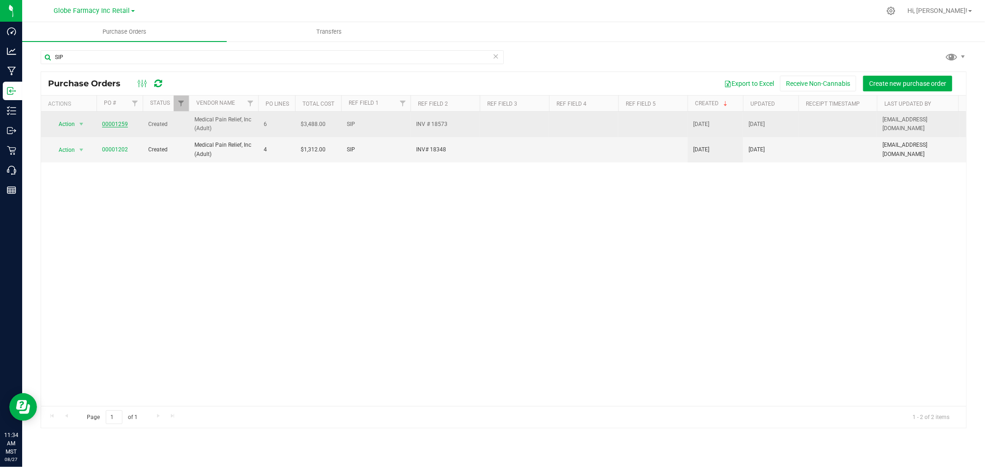
click at [112, 126] on link "00001259" at bounding box center [115, 124] width 26 height 6
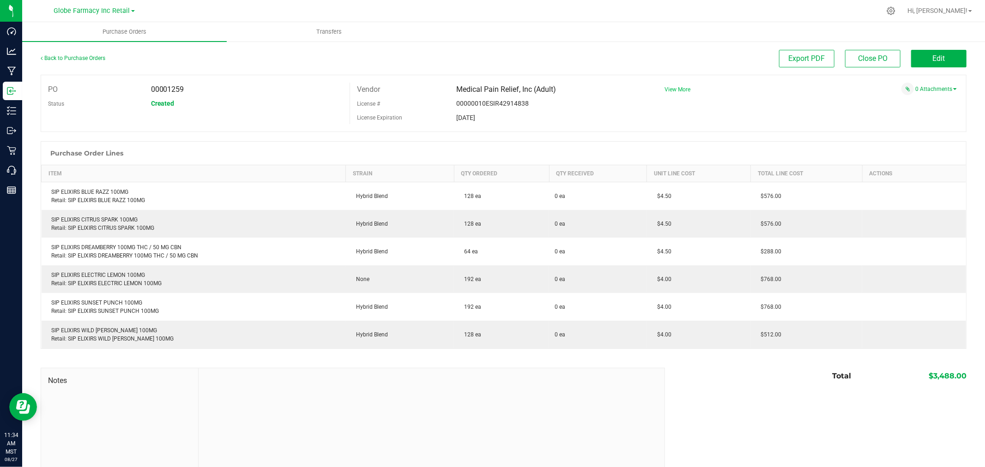
click at [665, 88] on span "View More" at bounding box center [677, 89] width 26 height 6
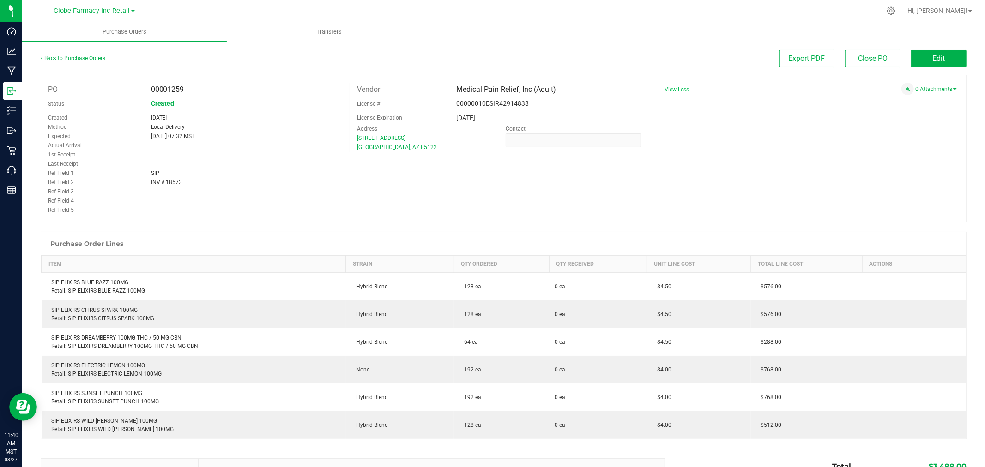
drag, startPoint x: 892, startPoint y: 123, endPoint x: 938, endPoint y: 84, distance: 60.3
click at [893, 123] on div "PO 00001259 Status Created Created Aug 26, 2025 Method Local Delivery Expected …" at bounding box center [503, 149] width 925 height 148
click at [938, 89] on link "0 Attachments" at bounding box center [936, 89] width 42 height 6
click at [896, 100] on icon "button" at bounding box center [899, 101] width 6 height 6
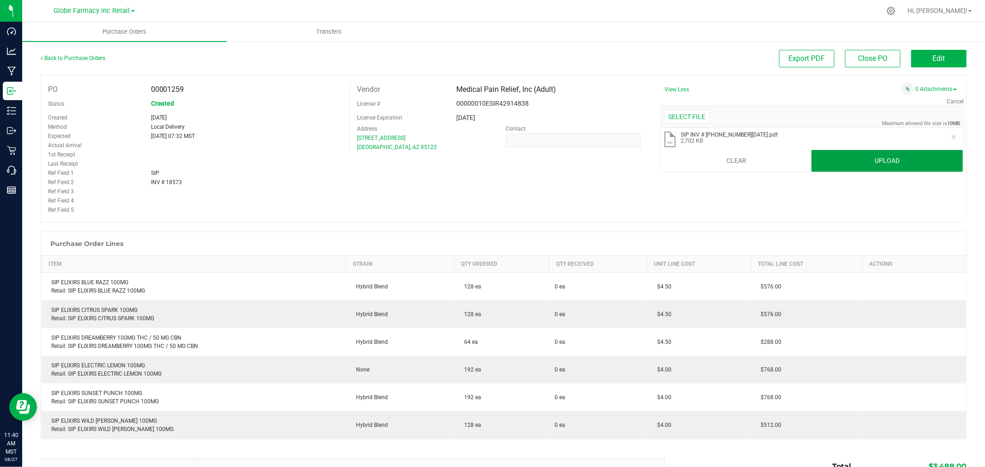
click at [829, 166] on button "Upload" at bounding box center [886, 161] width 151 height 22
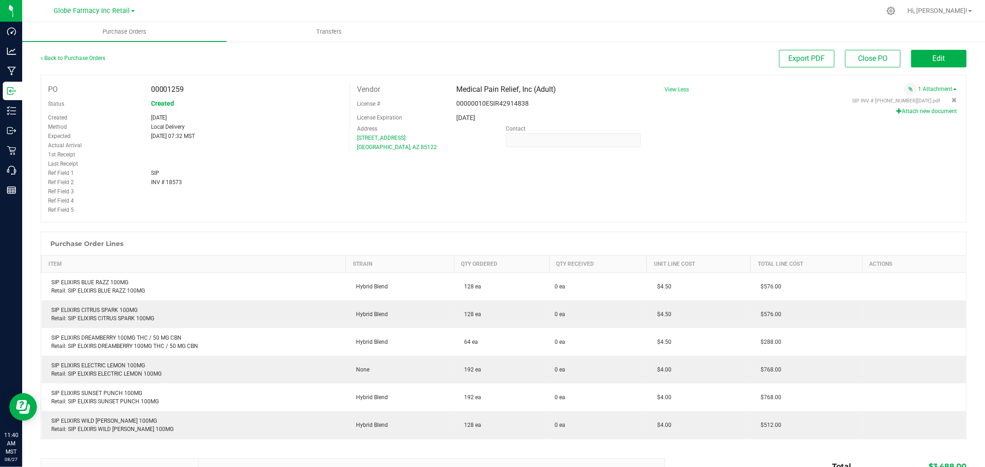
click at [733, 124] on div "PO 00001259 Status Created Created Aug 26, 2025 Method Local Delivery Expected …" at bounding box center [503, 149] width 925 height 148
click at [754, 142] on div "PO 00001259 Status Created Created Aug 26, 2025 Method Local Delivery Expected …" at bounding box center [503, 149] width 925 height 148
click at [937, 53] on button "Edit" at bounding box center [938, 59] width 55 height 18
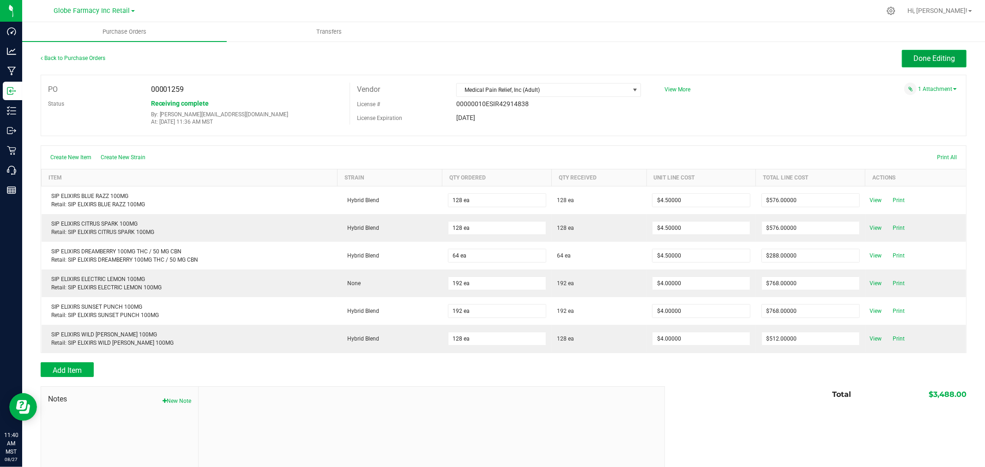
click at [936, 54] on button "Done Editing" at bounding box center [933, 59] width 65 height 18
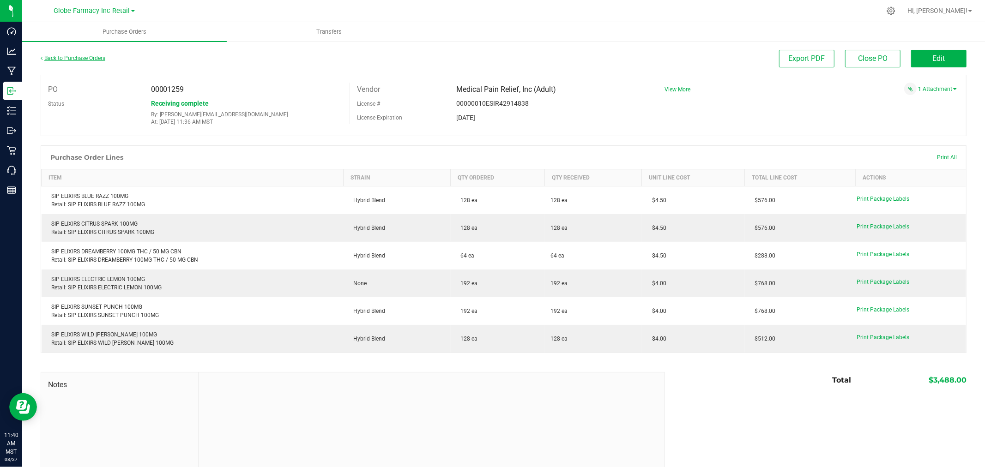
click at [81, 55] on link "Back to Purchase Orders" at bounding box center [73, 58] width 65 height 6
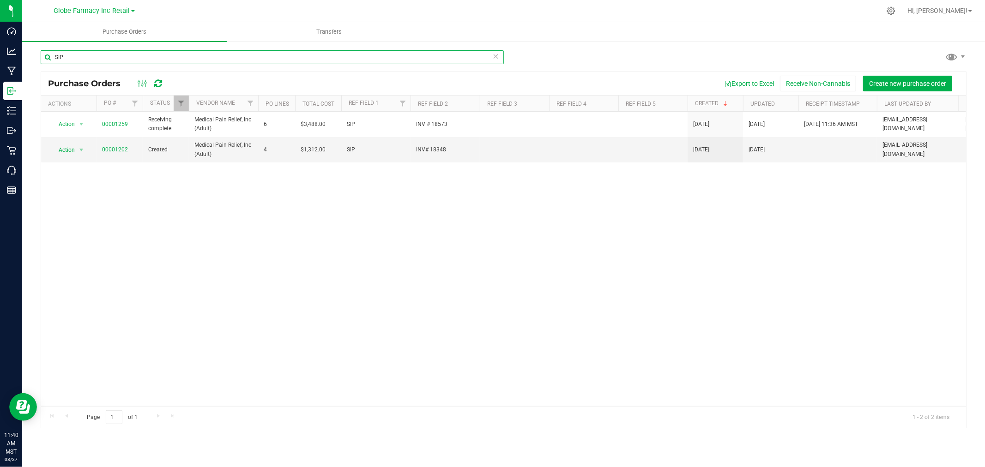
click at [213, 62] on input "SIP" at bounding box center [272, 57] width 463 height 14
type input "SUBLIME"
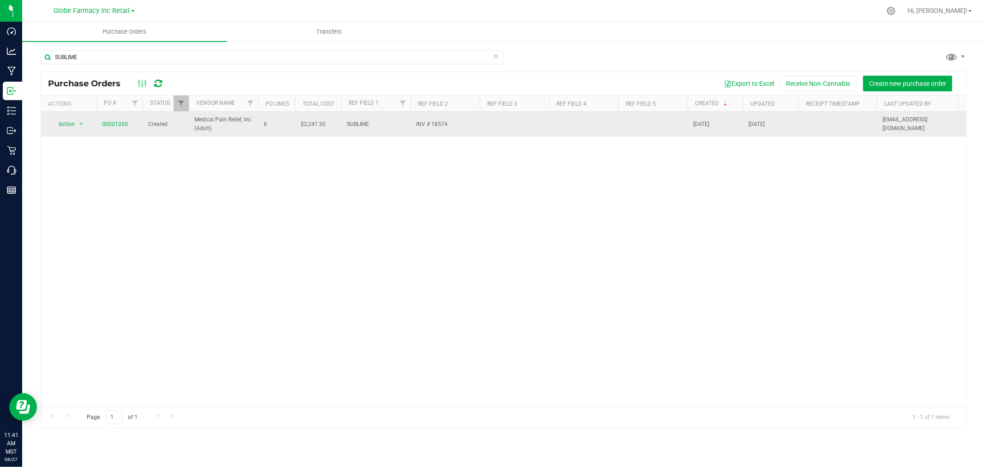
click at [138, 126] on td "00001260" at bounding box center [119, 124] width 46 height 25
click at [111, 123] on link "00001260" at bounding box center [115, 124] width 26 height 6
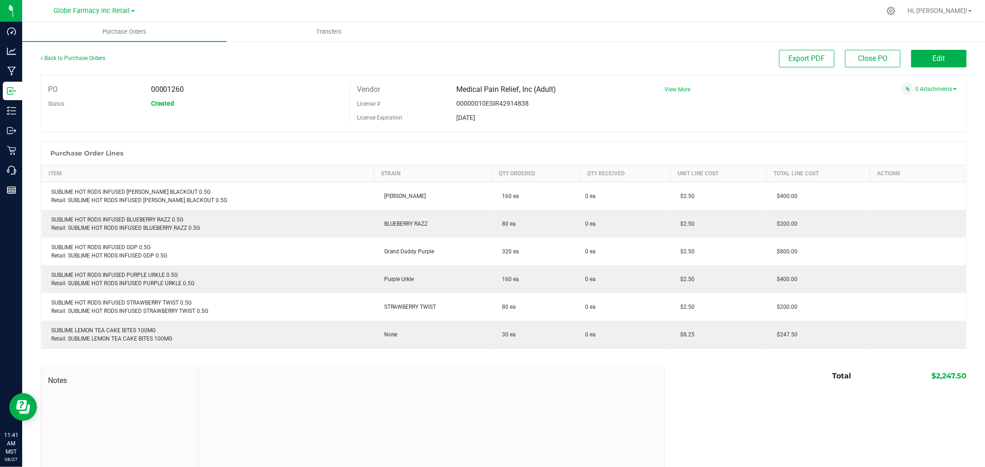
click at [675, 88] on span "View More" at bounding box center [677, 89] width 26 height 6
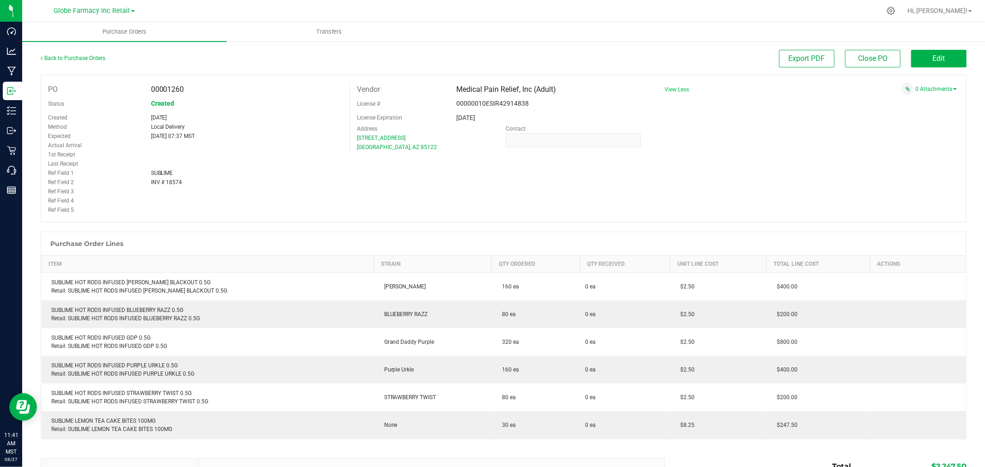
click at [750, 150] on div "PO 00001260 Status Created Created Aug 26, 2025 Method Local Delivery Expected …" at bounding box center [503, 149] width 925 height 148
click at [667, 88] on span "View Less" at bounding box center [676, 89] width 24 height 6
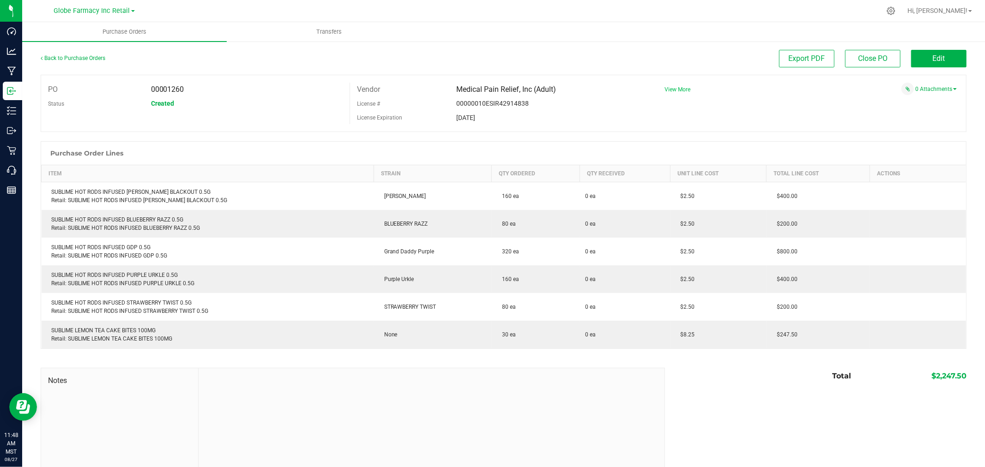
click at [679, 88] on span "View More" at bounding box center [677, 89] width 26 height 6
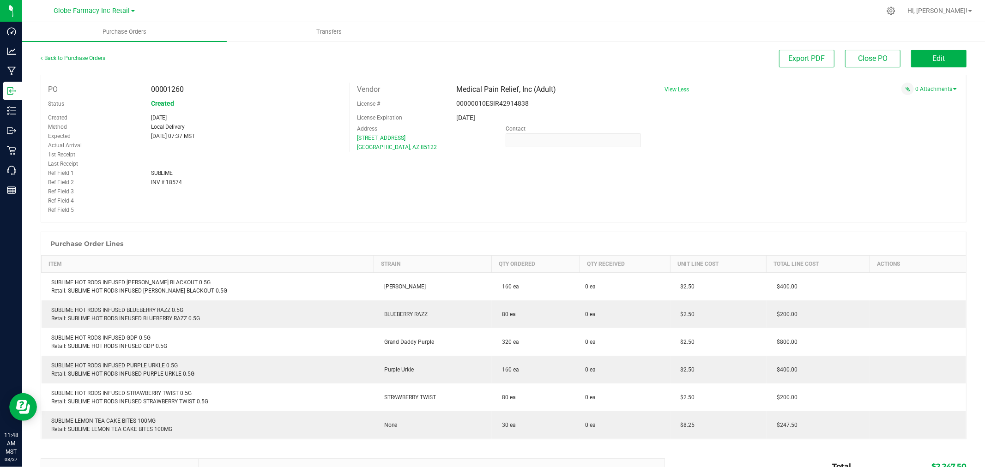
drag, startPoint x: 755, startPoint y: 126, endPoint x: 820, endPoint y: 112, distance: 67.2
click at [755, 126] on div "PO 00001260 Status Created Created Aug 26, 2025 Method Local Delivery Expected …" at bounding box center [503, 149] width 925 height 148
click at [936, 89] on link "0 Attachments" at bounding box center [936, 89] width 42 height 6
click at [918, 98] on button "Attach new document" at bounding box center [926, 101] width 60 height 8
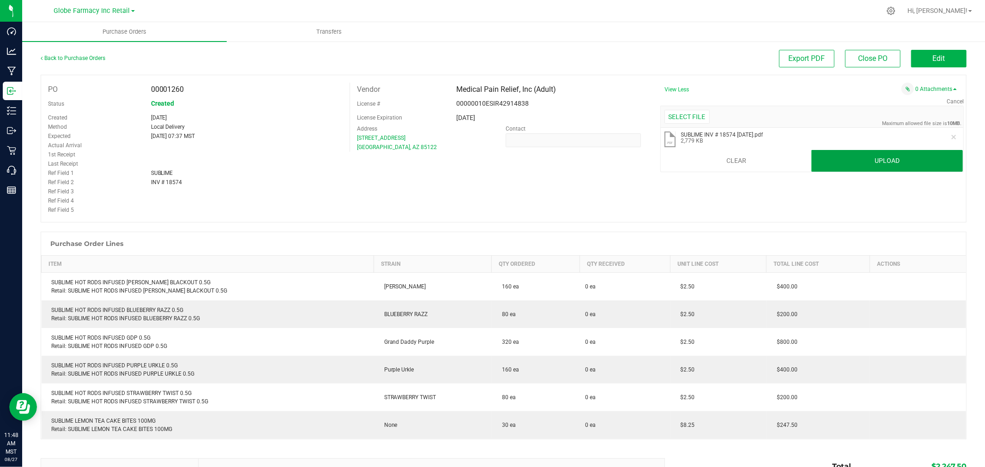
click at [865, 159] on button "Upload" at bounding box center [886, 161] width 151 height 22
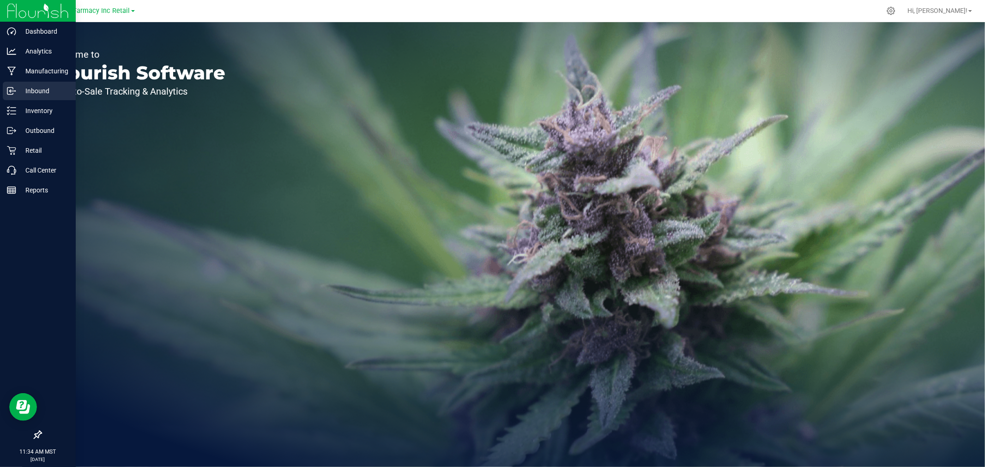
click at [35, 94] on p "Inbound" at bounding box center [43, 90] width 55 height 11
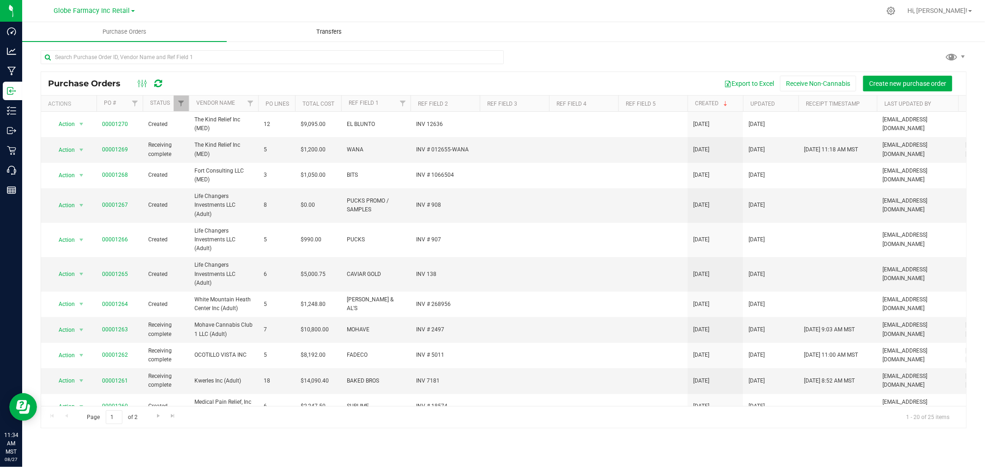
click at [402, 30] on uib-tab-heading "Transfers" at bounding box center [329, 32] width 204 height 18
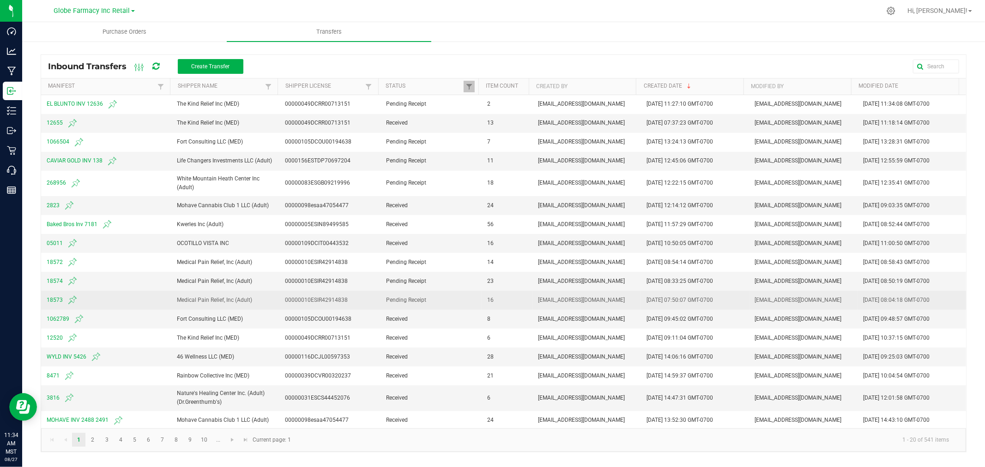
click at [57, 299] on span "18573" at bounding box center [106, 299] width 119 height 11
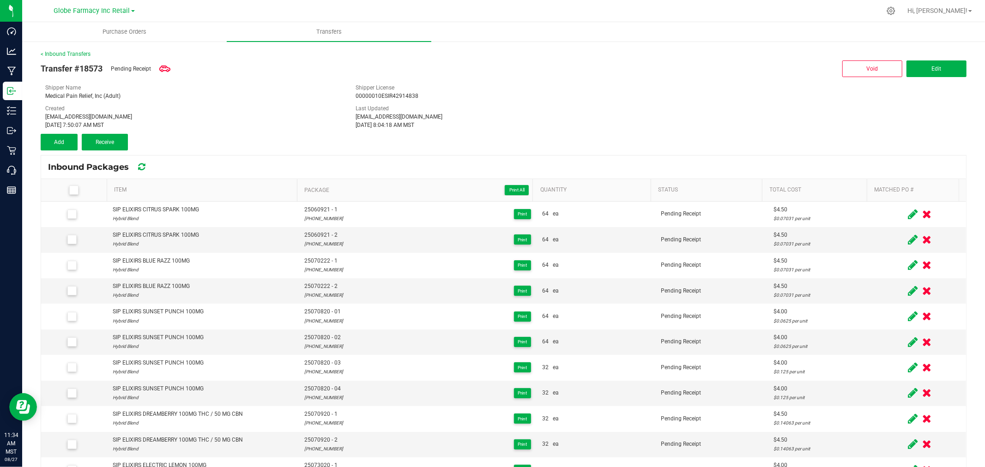
click at [79, 187] on label at bounding box center [75, 190] width 55 height 9
click at [0, 0] on input "checkbox" at bounding box center [0, 0] width 0 height 0
click at [117, 139] on span "Receive (16)" at bounding box center [105, 142] width 30 height 6
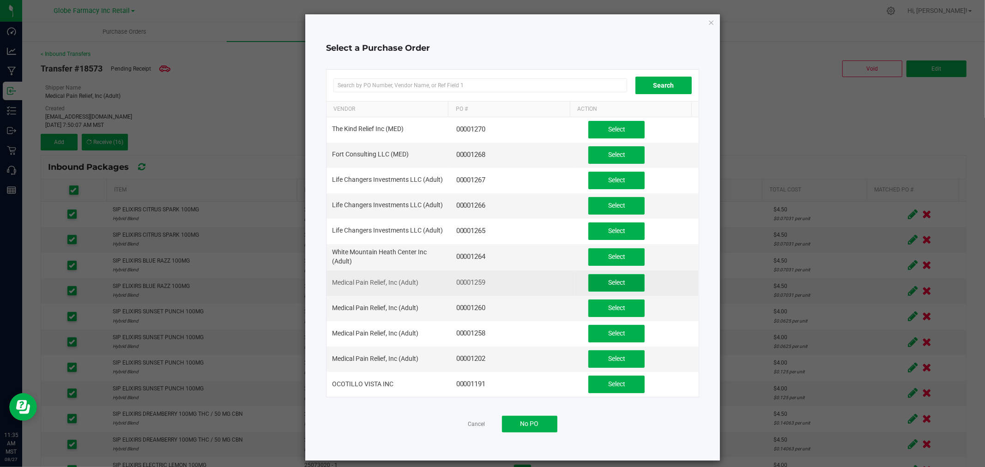
click at [608, 285] on span "Select" at bounding box center [616, 282] width 17 height 7
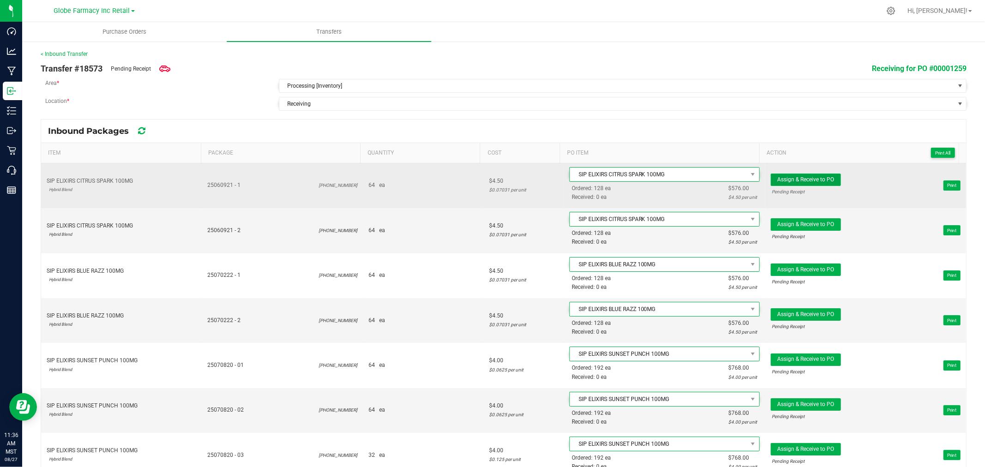
click at [808, 179] on span "Assign & Receive to PO" at bounding box center [805, 179] width 57 height 6
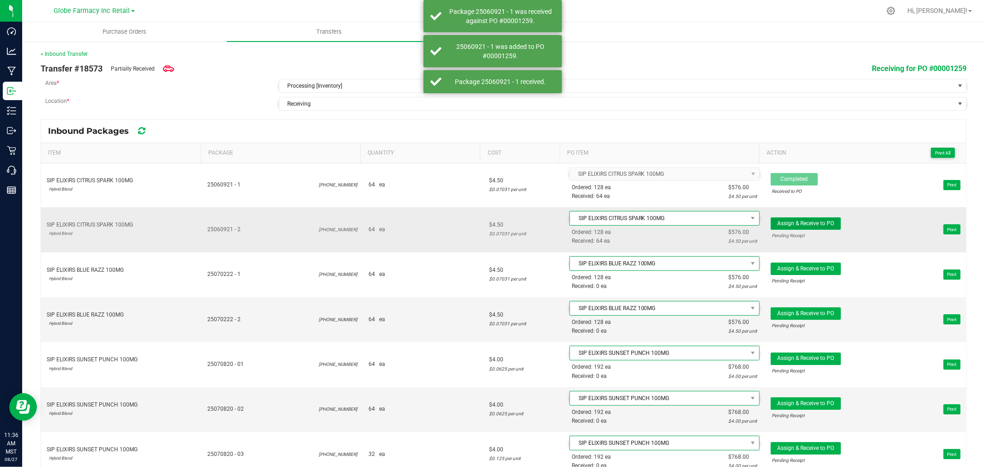
click at [809, 223] on span "Assign & Receive to PO" at bounding box center [805, 223] width 57 height 6
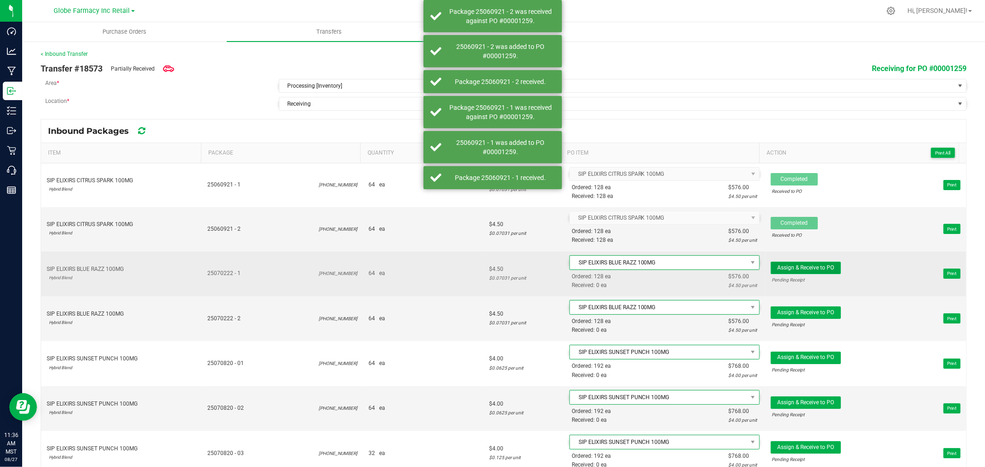
click at [810, 270] on span "Assign & Receive to PO" at bounding box center [805, 267] width 57 height 6
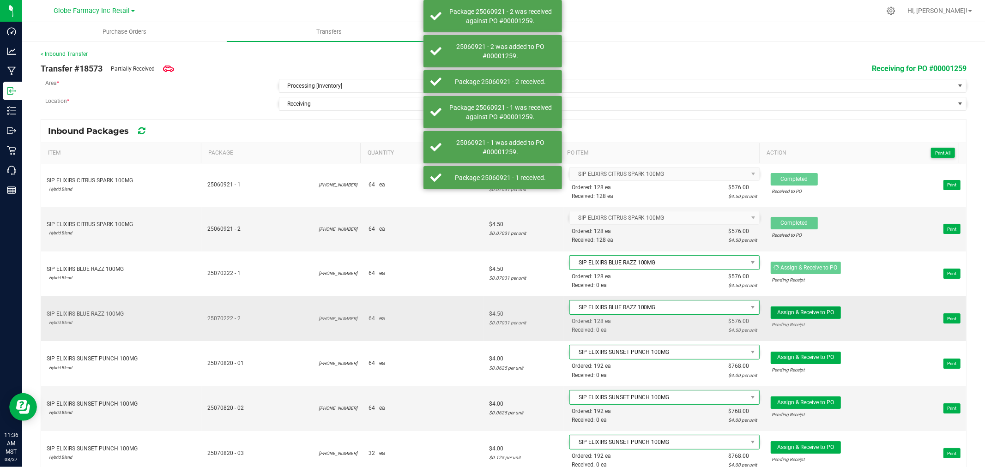
click at [809, 315] on span "Assign & Receive to PO" at bounding box center [805, 312] width 57 height 6
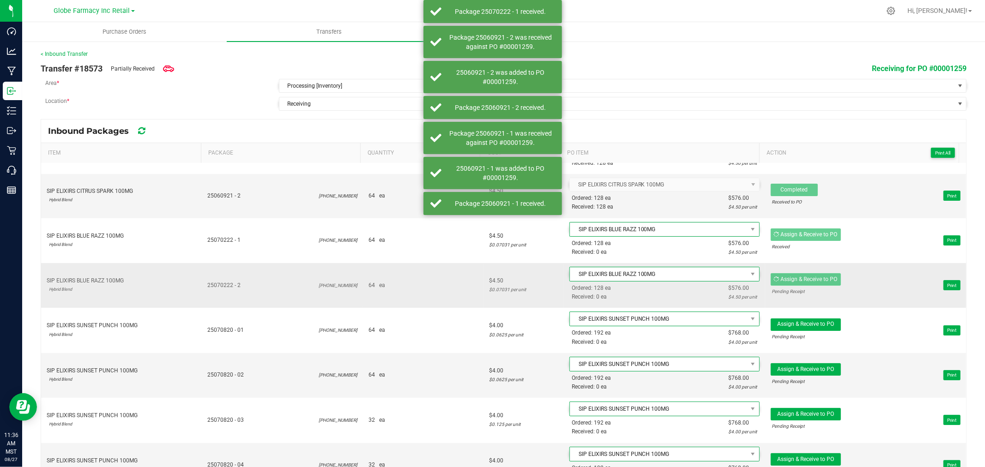
scroll to position [51, 0]
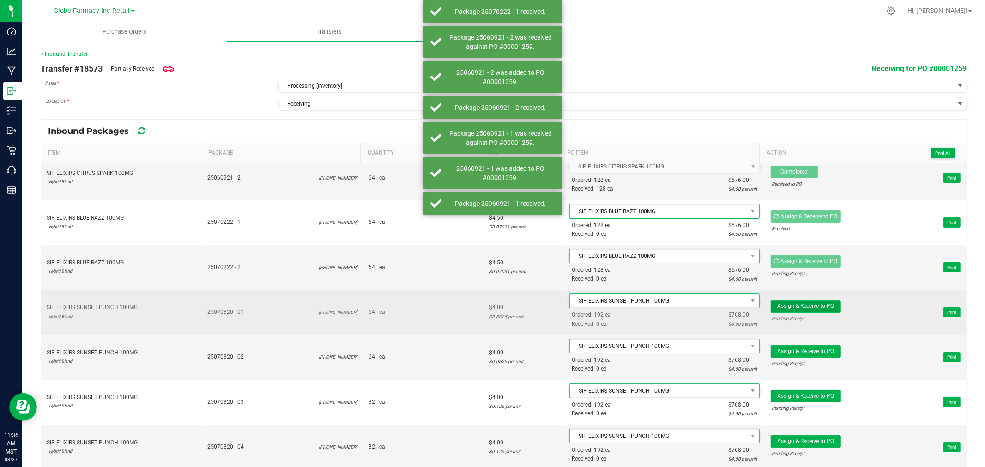
click at [812, 303] on button "Assign & Receive to PO" at bounding box center [805, 306] width 70 height 12
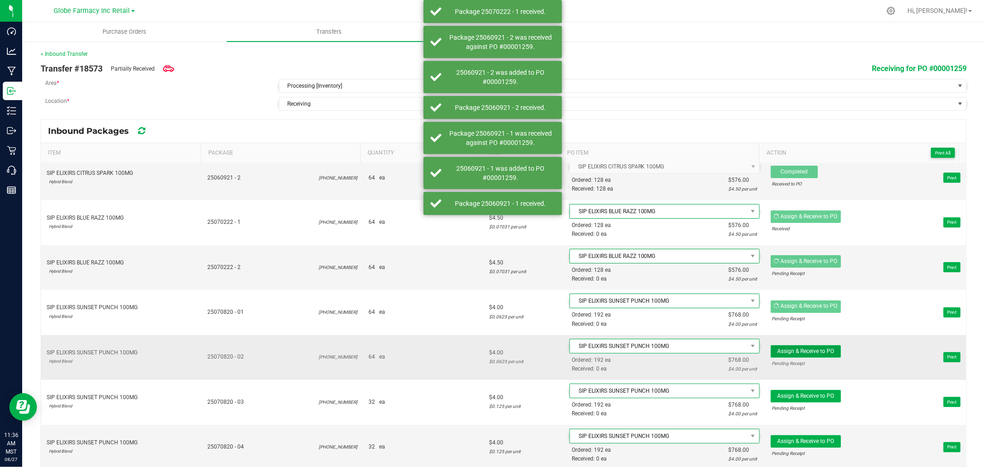
click at [817, 349] on span "Assign & Receive to PO" at bounding box center [805, 351] width 57 height 6
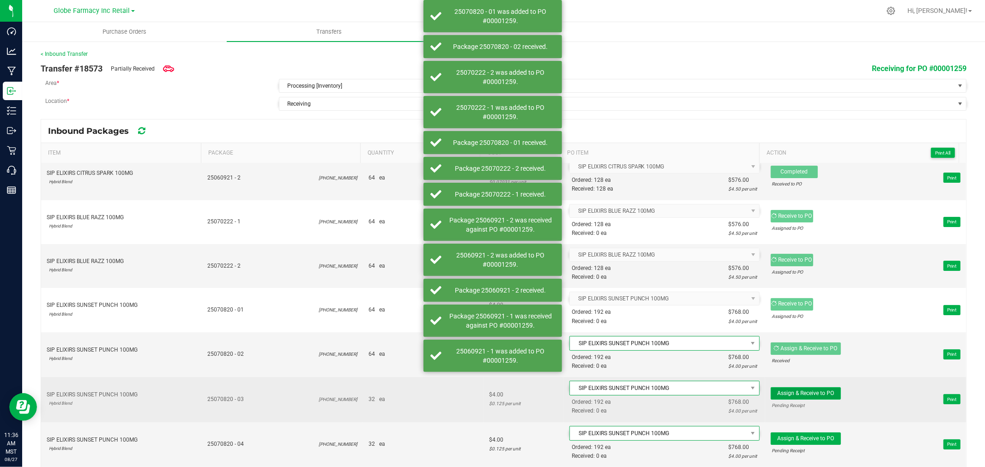
click at [815, 398] on button "Assign & Receive to PO" at bounding box center [805, 393] width 70 height 12
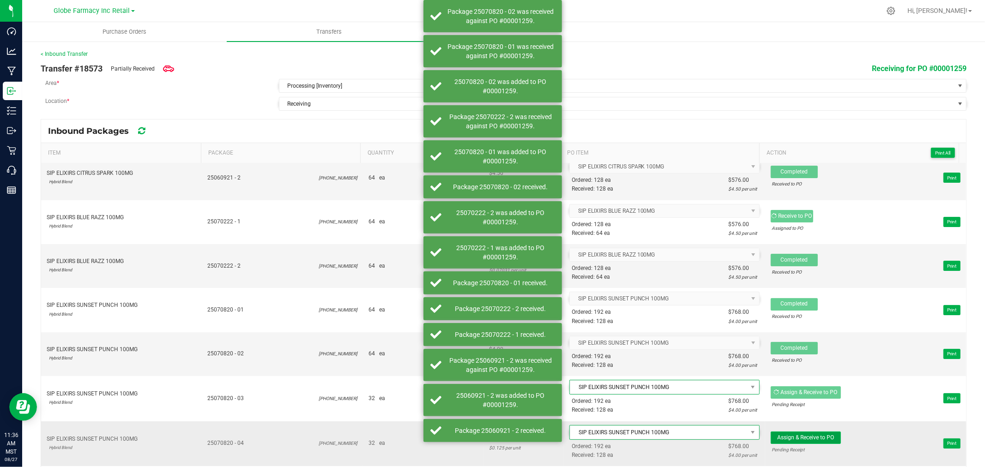
drag, startPoint x: 809, startPoint y: 442, endPoint x: 808, endPoint y: 436, distance: 6.5
click at [809, 442] on button "Assign & Receive to PO" at bounding box center [805, 438] width 70 height 12
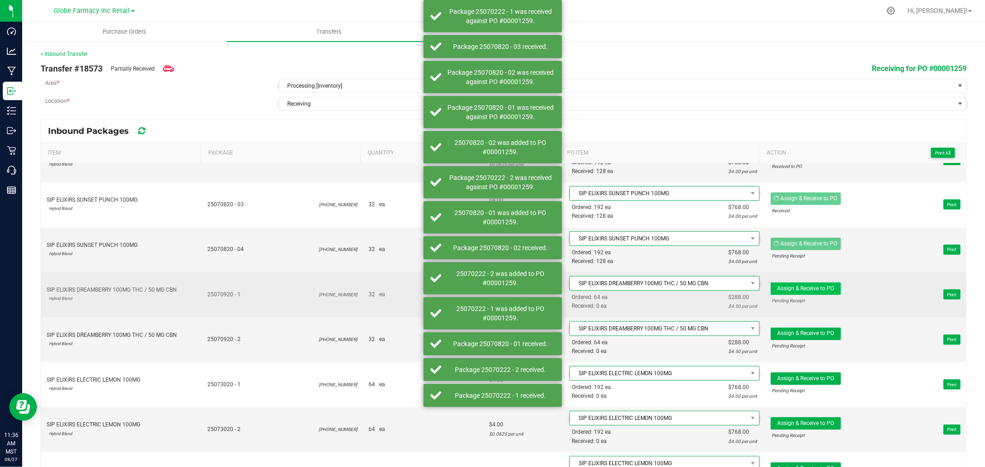
scroll to position [256, 0]
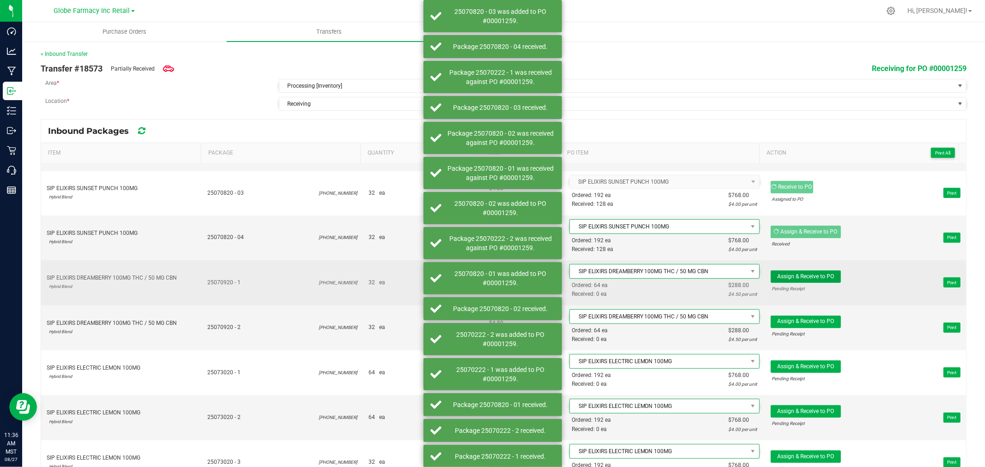
drag, startPoint x: 813, startPoint y: 278, endPoint x: 813, endPoint y: 284, distance: 6.0
click at [813, 279] on span "Assign & Receive to PO" at bounding box center [805, 276] width 57 height 6
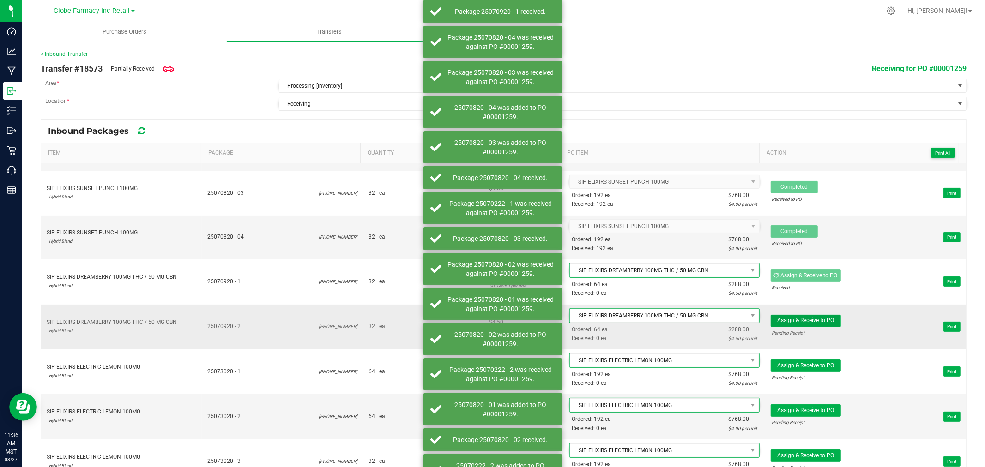
click at [811, 323] on span "Assign & Receive to PO" at bounding box center [805, 320] width 57 height 6
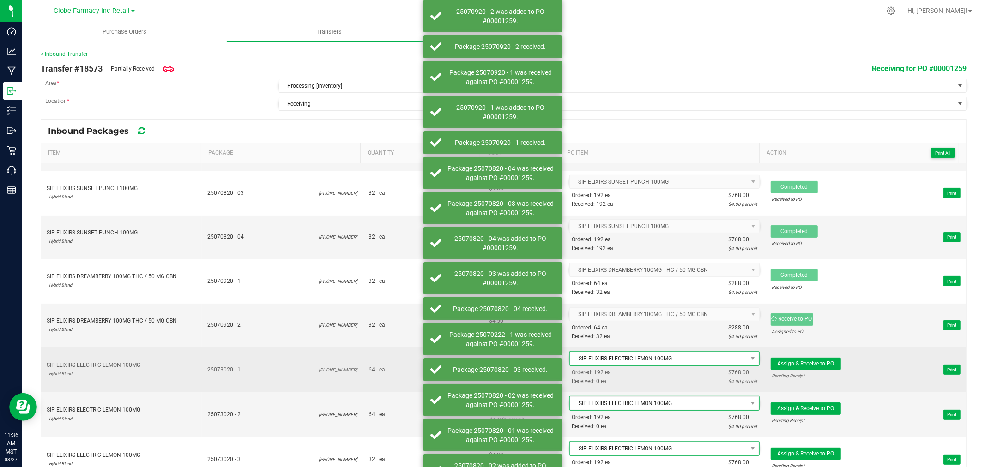
click at [809, 372] on div "Pending Receipt" at bounding box center [805, 376] width 67 height 9
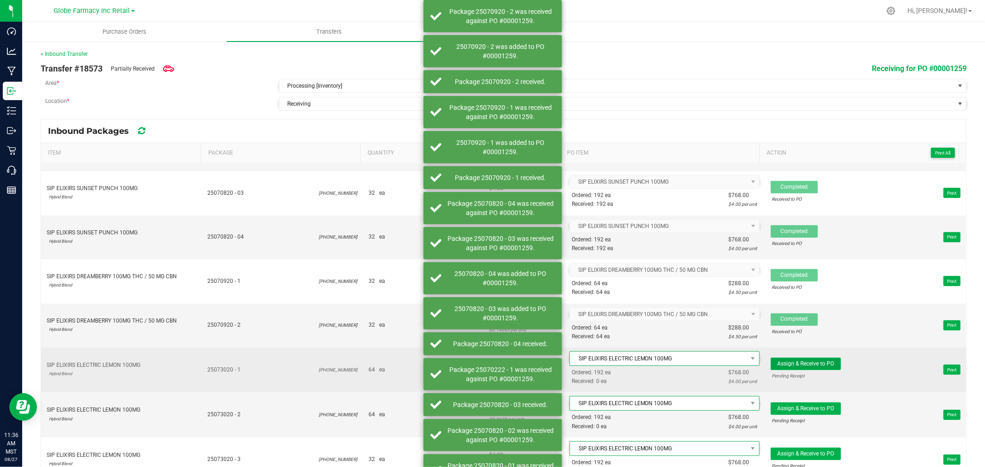
click at [808, 367] on span "Assign & Receive to PO" at bounding box center [805, 363] width 57 height 6
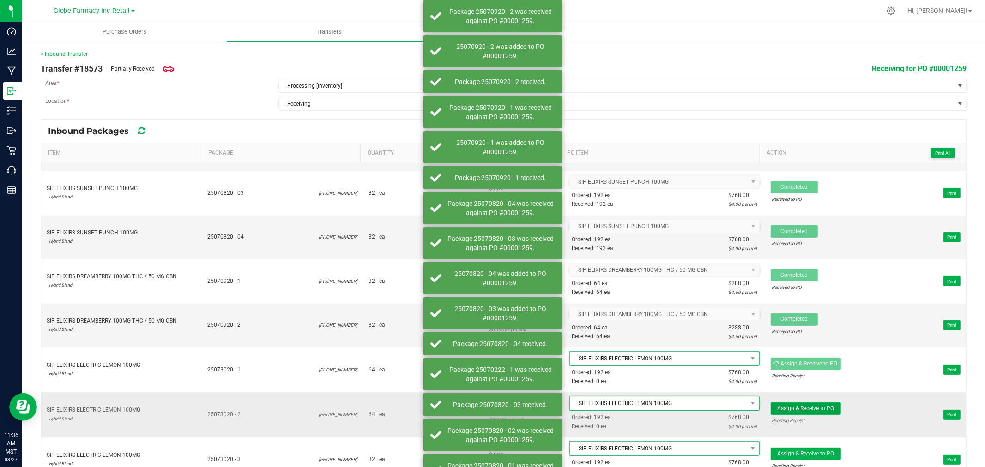
click at [806, 407] on span "Assign & Receive to PO" at bounding box center [805, 408] width 57 height 6
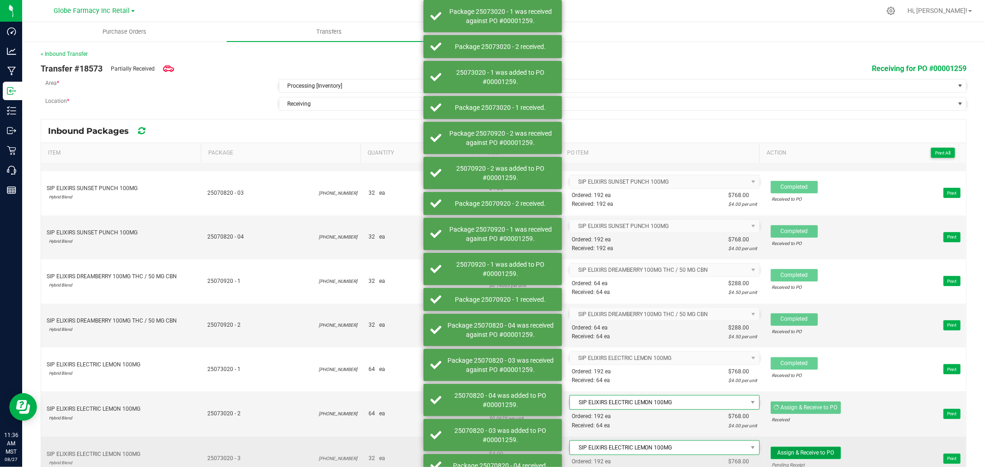
click at [802, 455] on span "Assign & Receive to PO" at bounding box center [805, 453] width 57 height 6
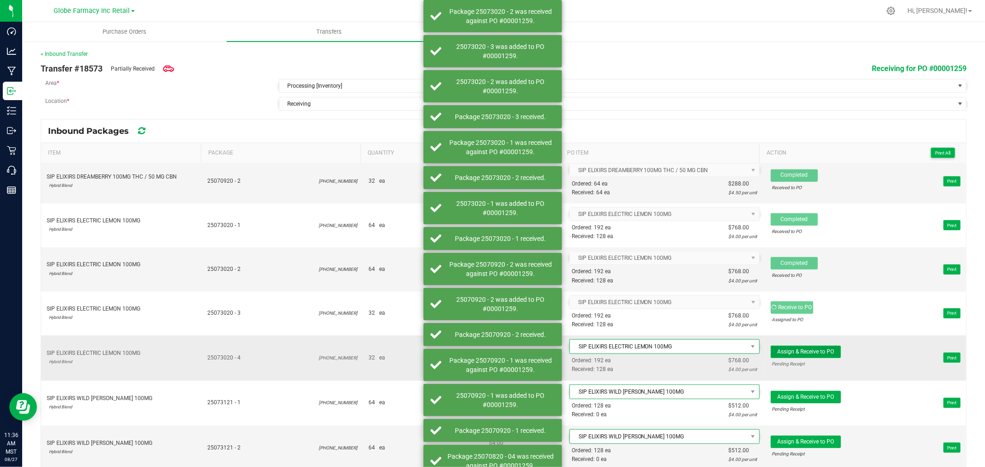
click at [799, 354] on span "Assign & Receive to PO" at bounding box center [805, 351] width 57 height 6
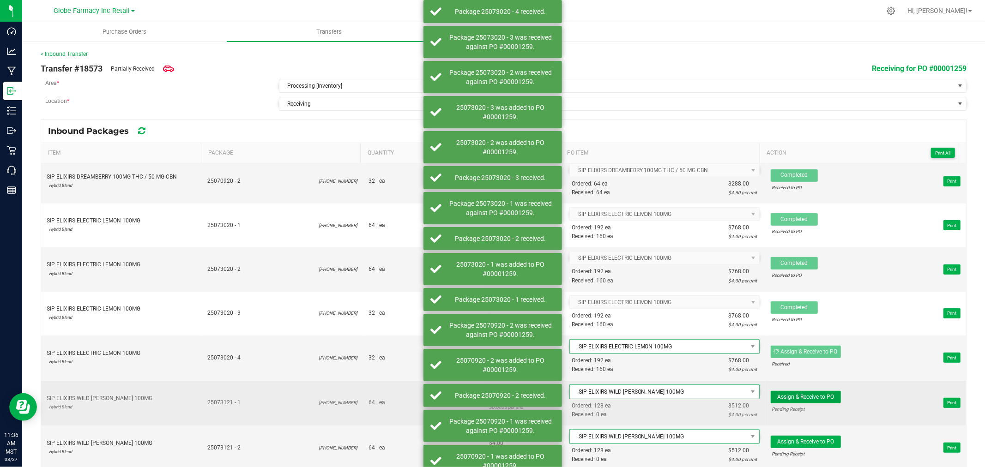
click at [808, 398] on span "Assign & Receive to PO" at bounding box center [805, 397] width 57 height 6
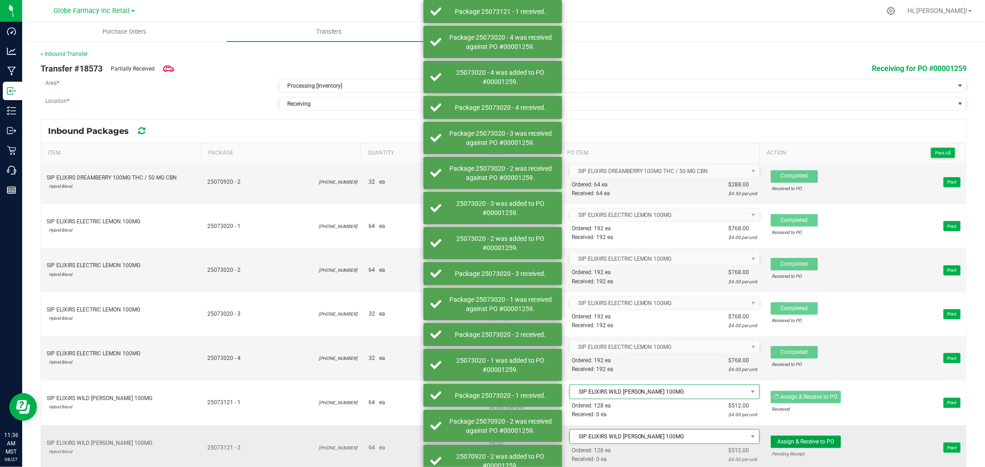
click at [809, 441] on span "Assign & Receive to PO" at bounding box center [805, 441] width 57 height 6
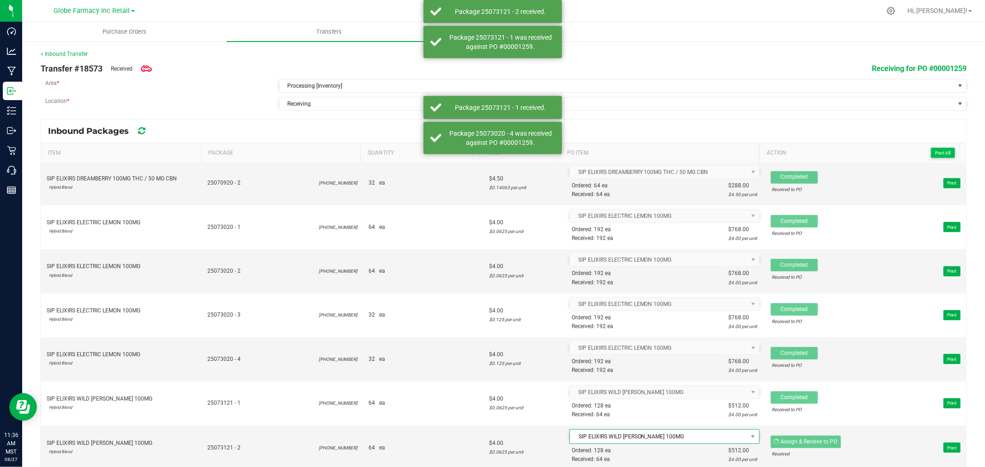
scroll to position [399, 0]
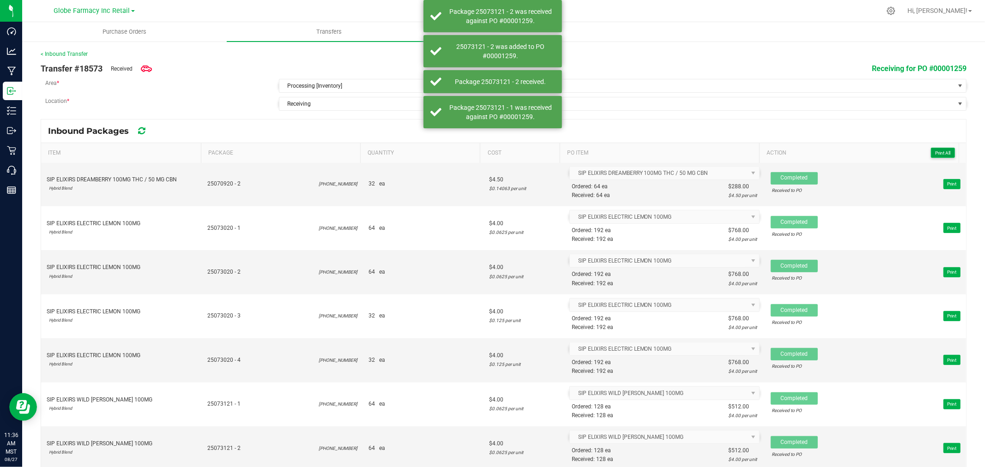
click at [935, 150] on span "Print All" at bounding box center [942, 152] width 15 height 5
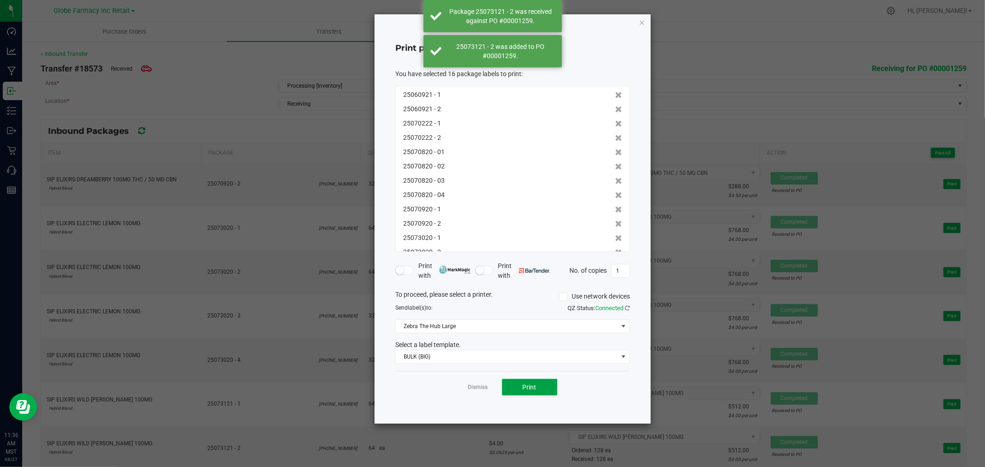
click at [535, 391] on button "Print" at bounding box center [529, 387] width 55 height 17
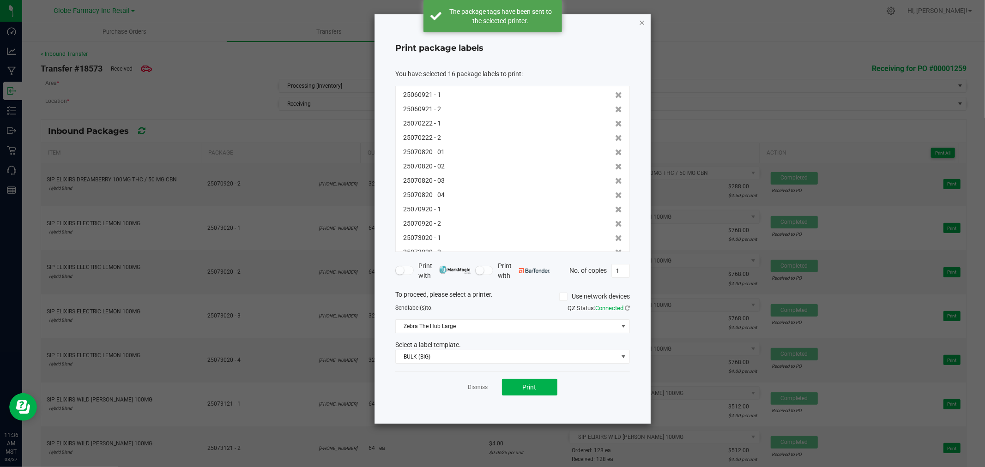
click at [639, 23] on icon "button" at bounding box center [641, 22] width 6 height 11
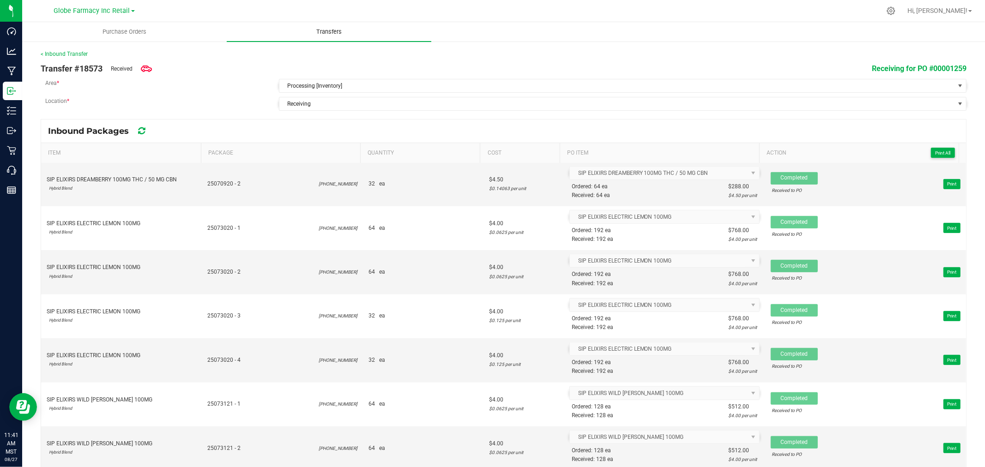
click at [296, 33] on uib-tab-heading "Transfers" at bounding box center [329, 31] width 204 height 19
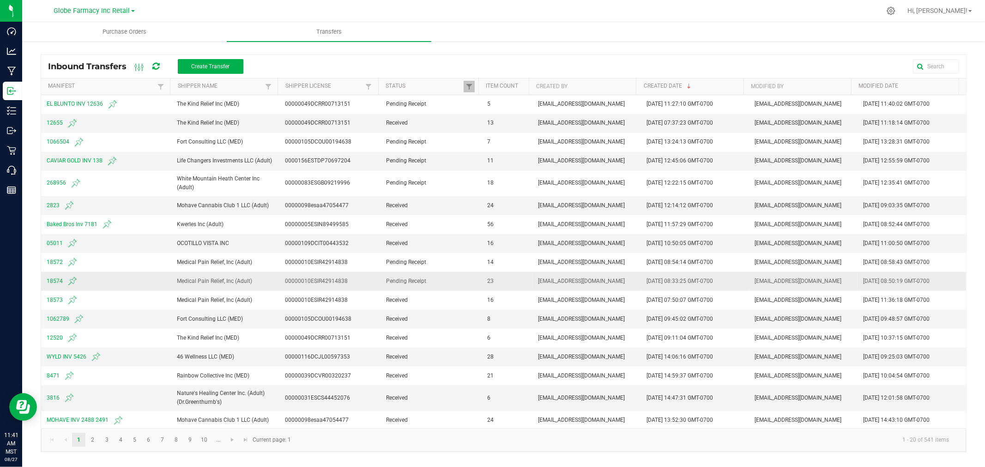
click at [56, 281] on span "18574" at bounding box center [106, 281] width 119 height 11
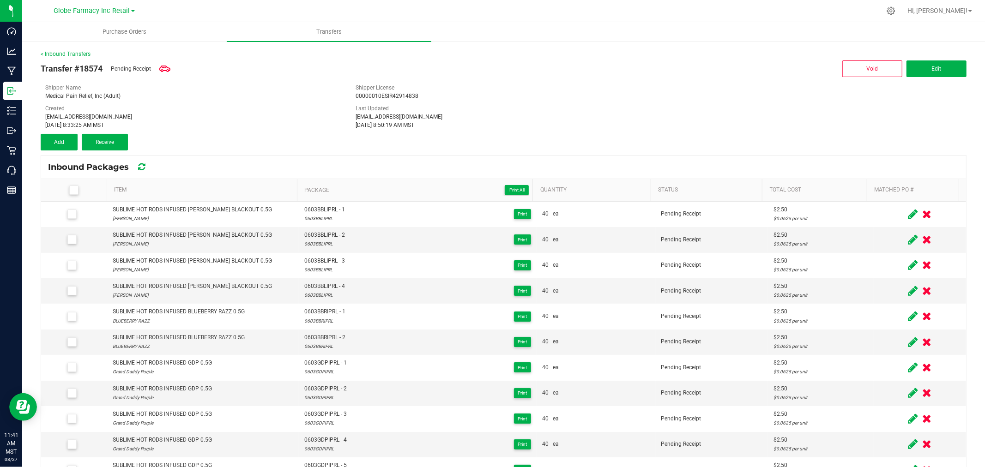
click at [61, 188] on label at bounding box center [75, 190] width 55 height 9
click at [0, 0] on input "checkbox" at bounding box center [0, 0] width 0 height 0
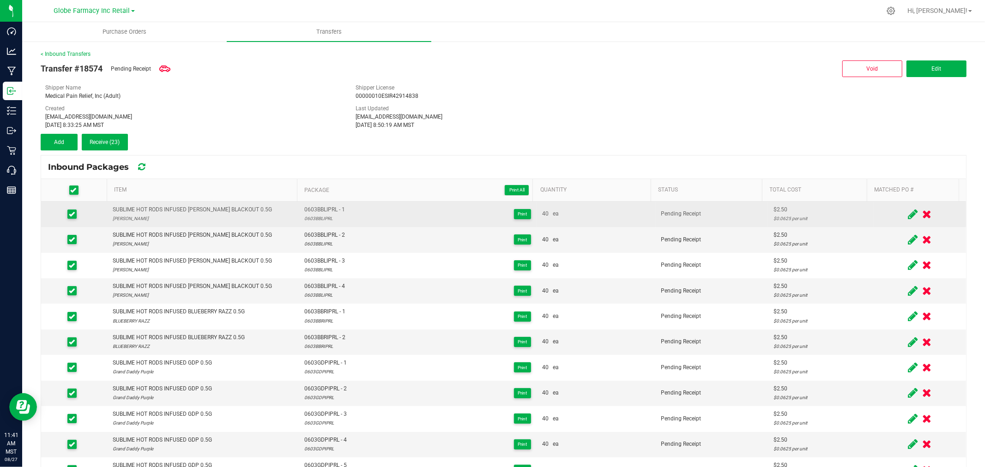
click at [907, 209] on icon at bounding box center [912, 215] width 10 height 12
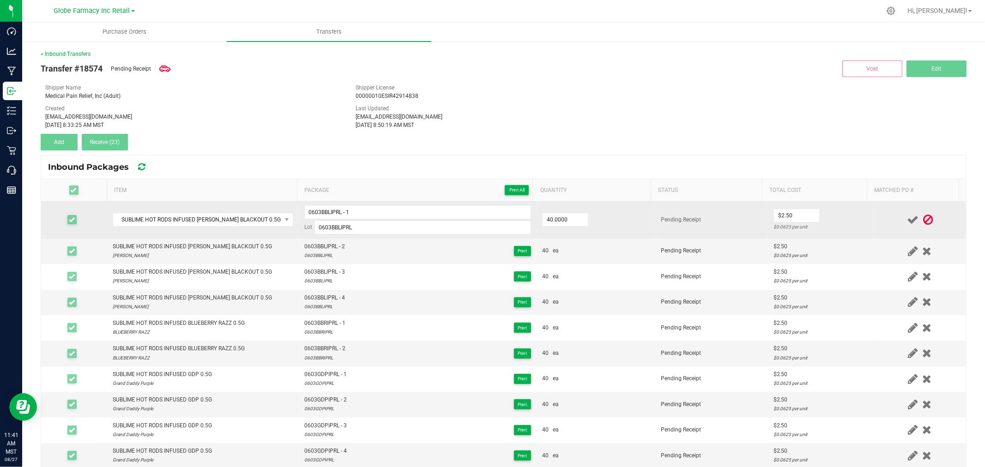
click at [923, 219] on icon at bounding box center [928, 220] width 10 height 12
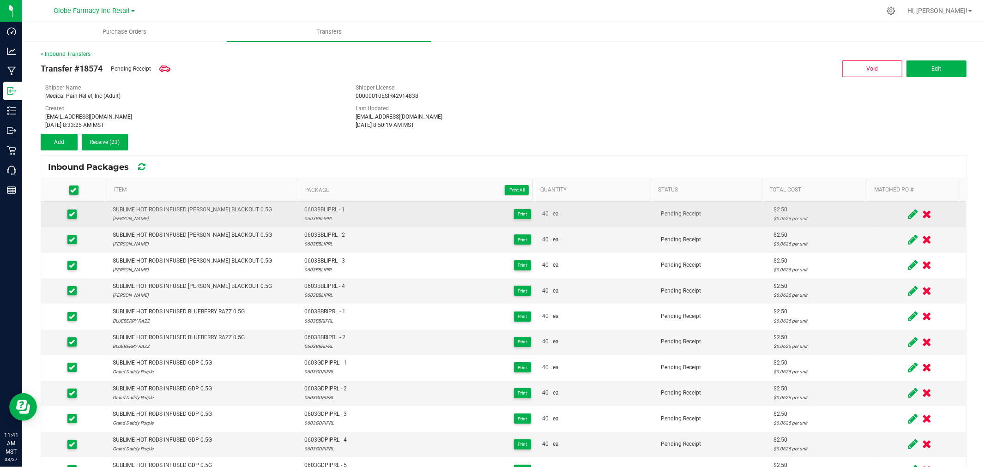
click at [72, 190] on icon at bounding box center [73, 190] width 6 height 0
click at [0, 0] on input "checkbox" at bounding box center [0, 0] width 0 height 0
click at [907, 212] on icon at bounding box center [912, 215] width 10 height 12
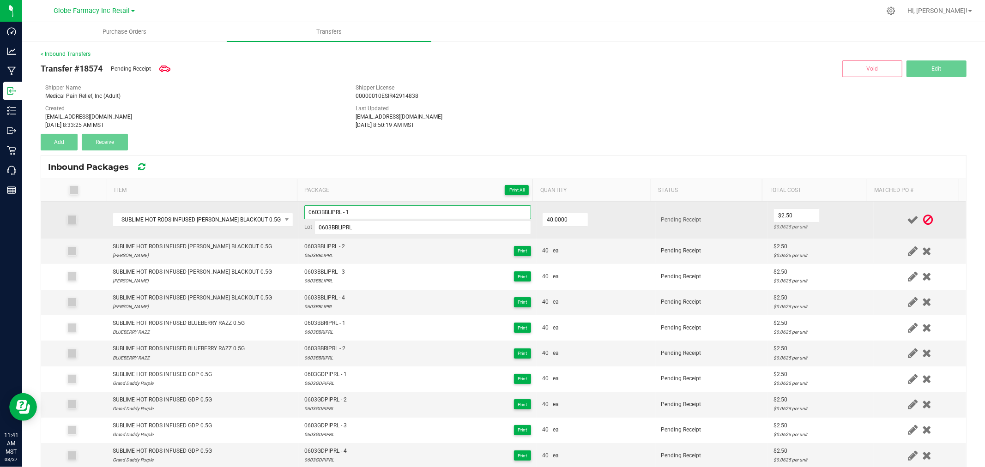
click at [481, 209] on input "0603BBLIPRL - 1" at bounding box center [417, 212] width 227 height 14
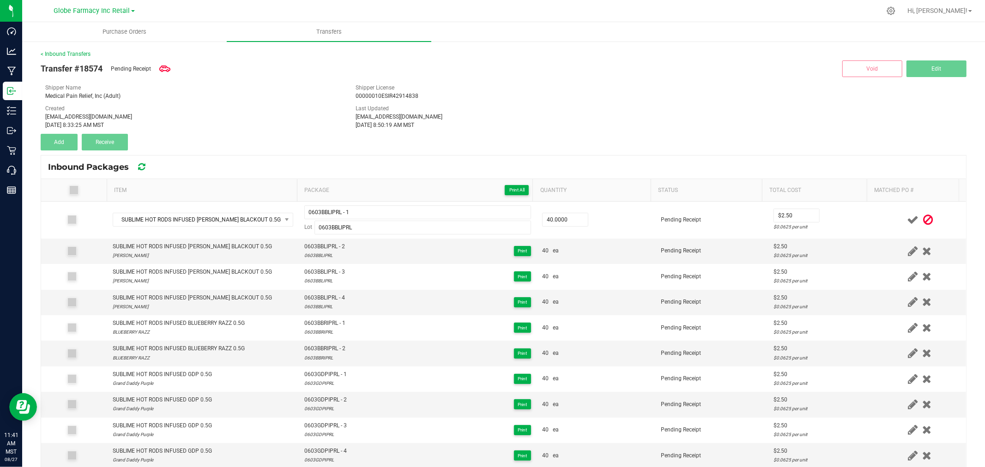
click at [486, 199] on th "Package Print All" at bounding box center [415, 190] width 236 height 23
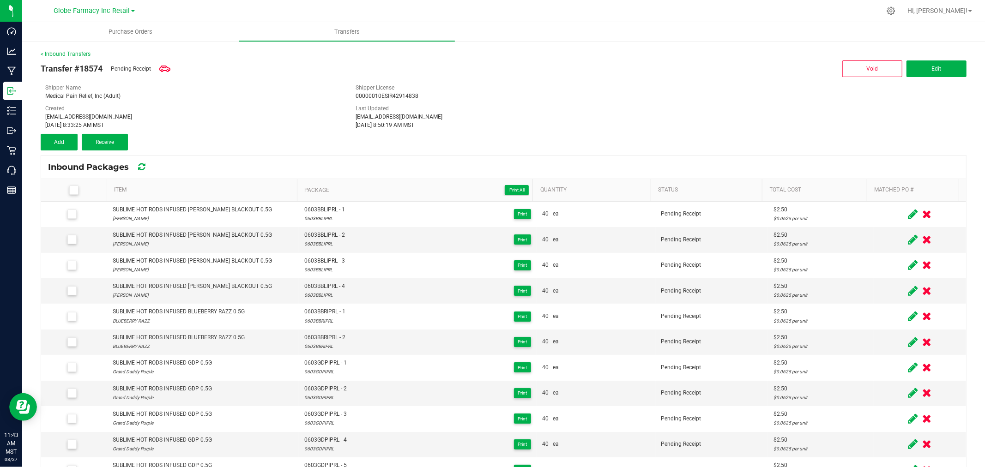
click at [76, 192] on span at bounding box center [73, 190] width 9 height 9
click at [0, 0] on input "checkbox" at bounding box center [0, 0] width 0 height 0
click at [96, 144] on span "Receive (23)" at bounding box center [105, 142] width 30 height 6
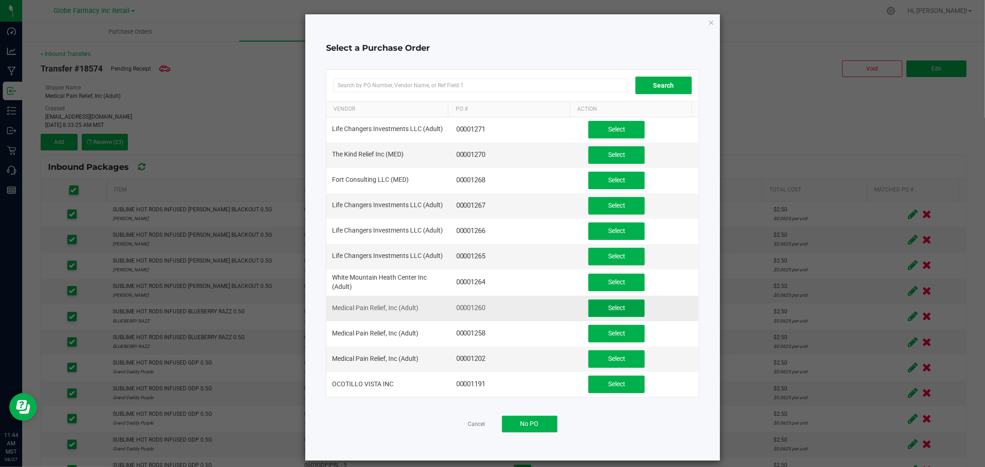
click at [588, 316] on button "Select" at bounding box center [616, 309] width 56 height 18
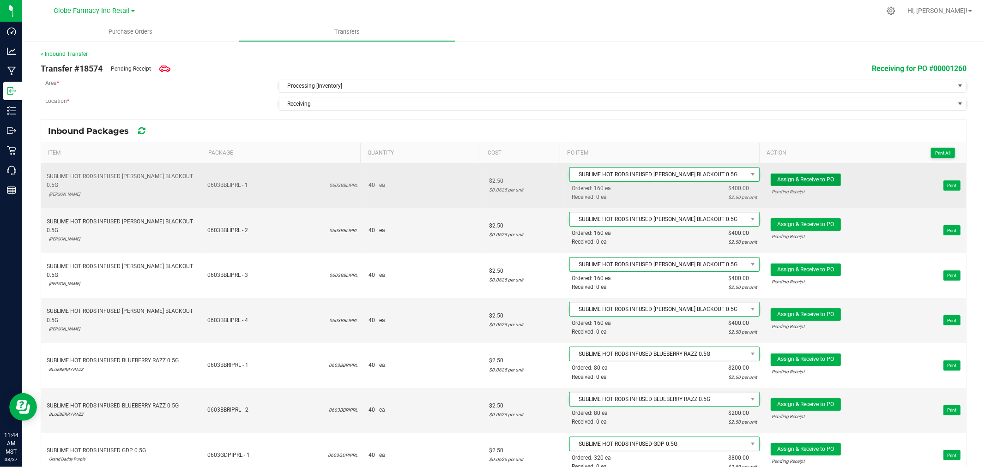
click at [777, 177] on span "Assign & Receive to PO" at bounding box center [805, 179] width 57 height 6
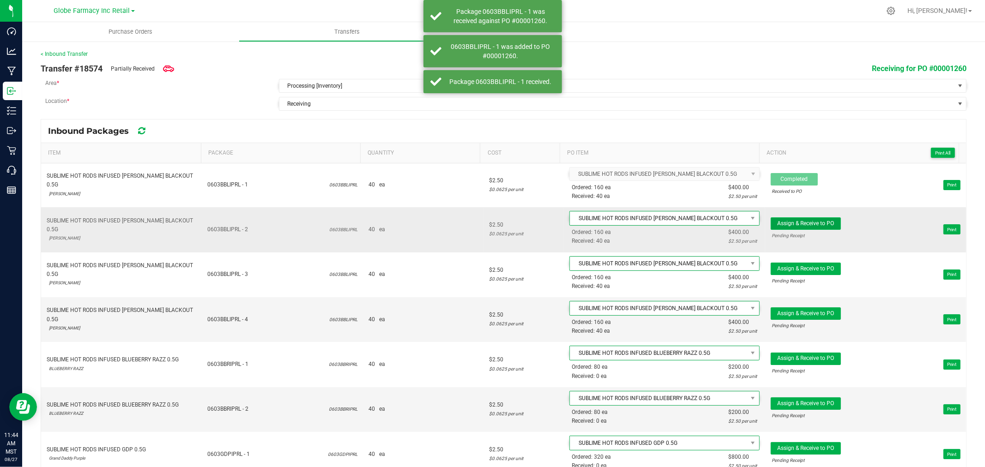
click at [791, 226] on span "Assign & Receive to PO" at bounding box center [805, 223] width 57 height 6
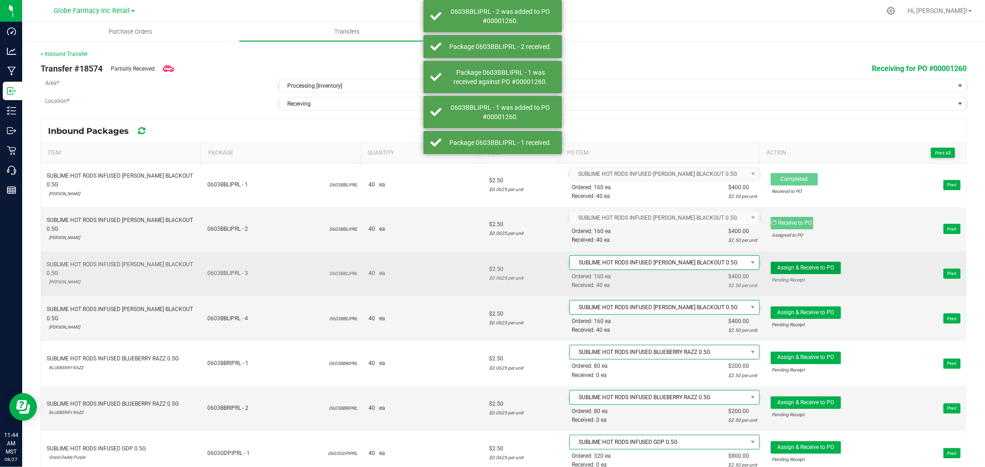
click at [793, 271] on span "Assign & Receive to PO" at bounding box center [805, 267] width 57 height 6
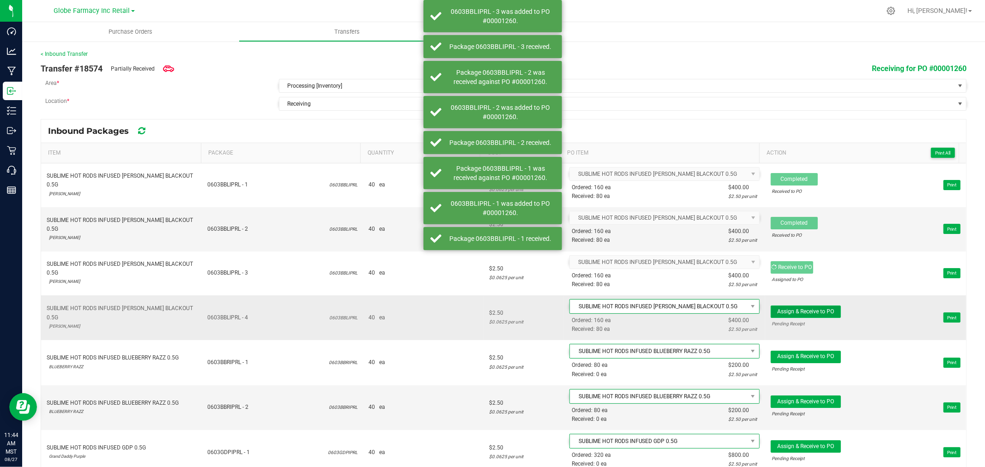
click at [819, 315] on span "Assign & Receive to PO" at bounding box center [805, 311] width 57 height 6
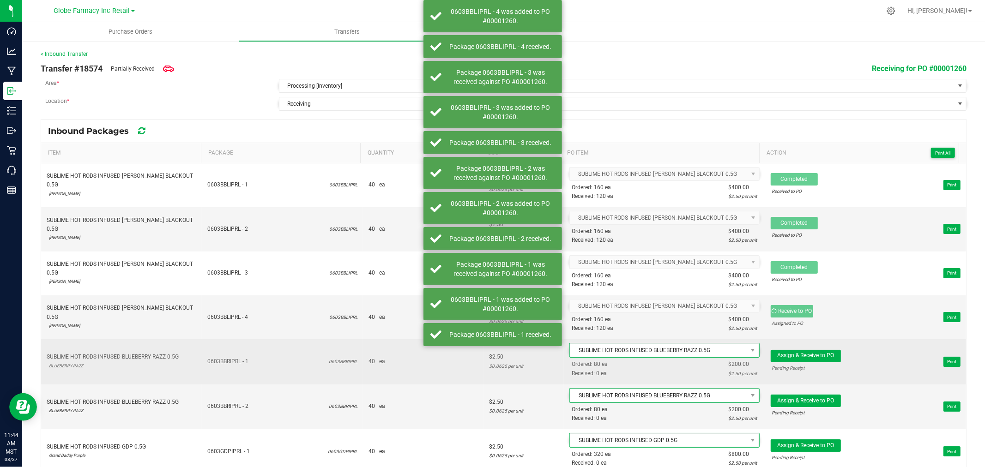
click at [815, 363] on span "Assign & Receive to PO Pending Receipt" at bounding box center [805, 362] width 70 height 24
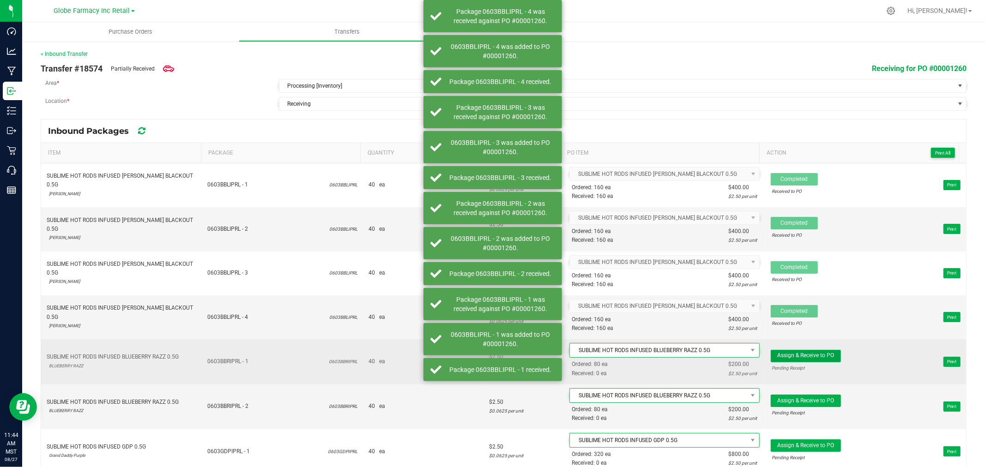
drag, startPoint x: 810, startPoint y: 357, endPoint x: 806, endPoint y: 377, distance: 19.8
click at [810, 357] on span "Assign & Receive to PO" at bounding box center [805, 355] width 57 height 6
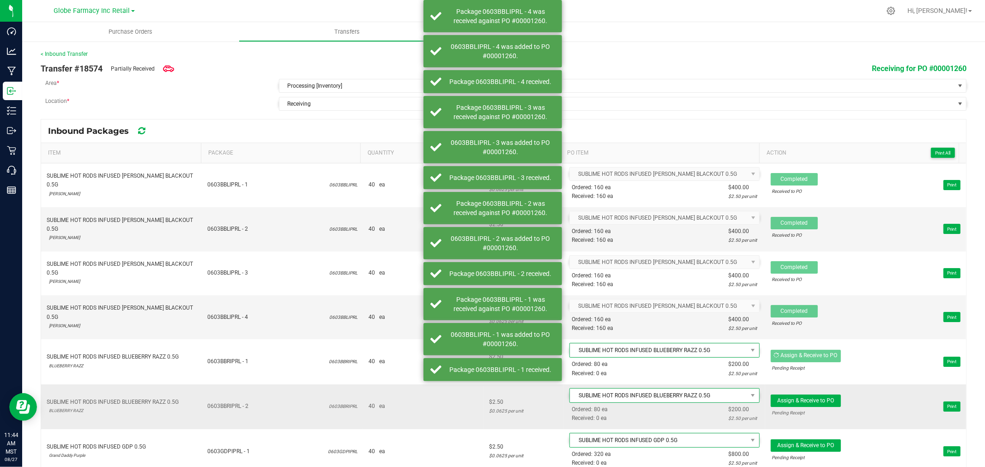
click at [805, 391] on td "Assign & Receive to PO Pending Receipt Print" at bounding box center [865, 406] width 201 height 45
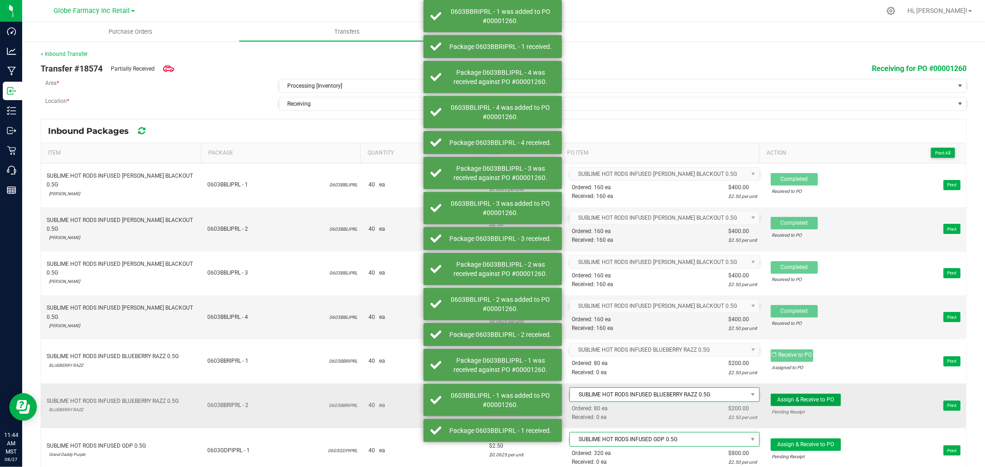
click at [806, 399] on span "Assign & Receive to PO" at bounding box center [805, 399] width 57 height 6
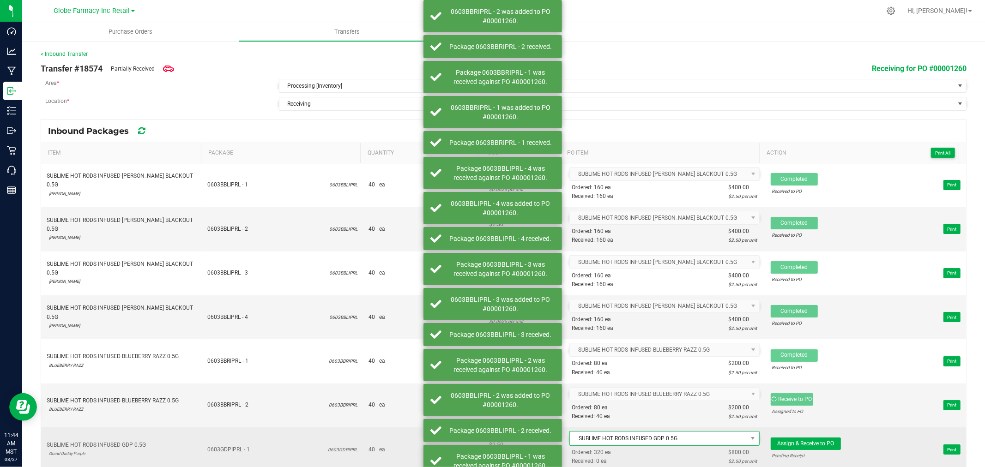
click at [810, 451] on span "Assign & Receive to PO Pending Receipt" at bounding box center [805, 450] width 70 height 24
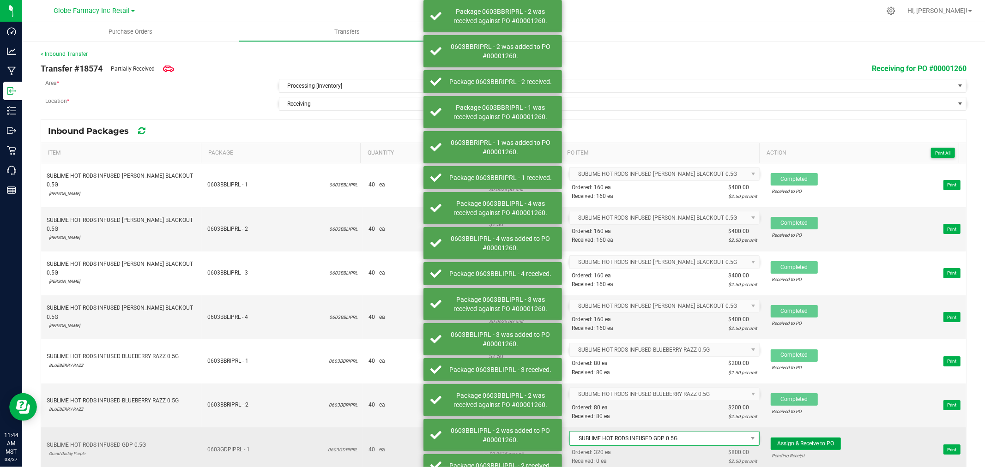
click at [810, 450] on button "Assign & Receive to PO" at bounding box center [805, 444] width 70 height 12
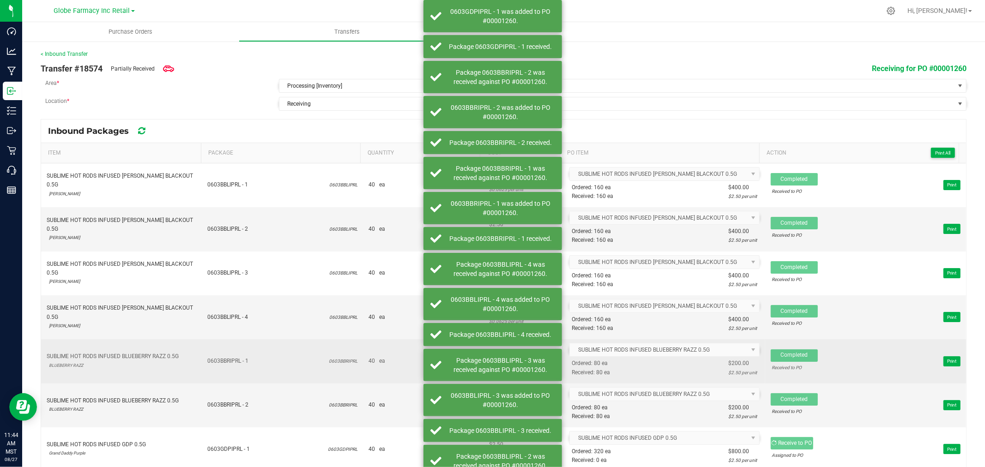
scroll to position [154, 0]
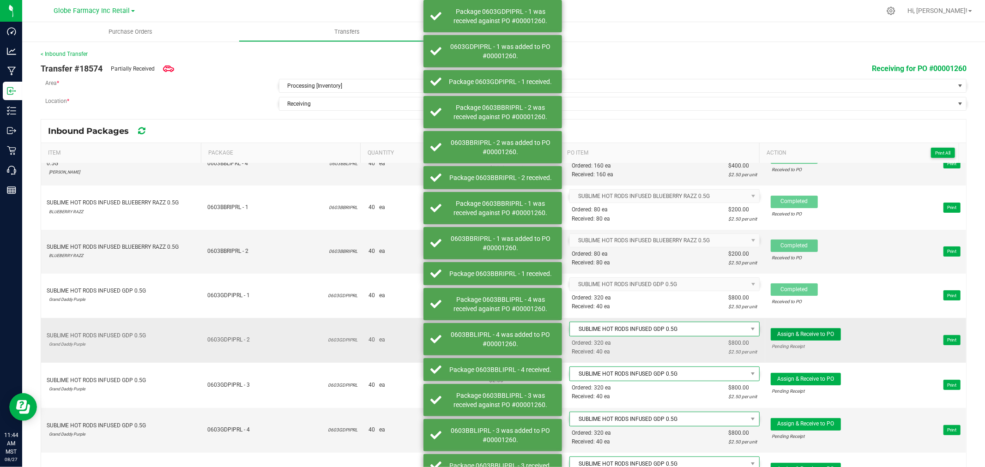
click at [811, 337] on span "Assign & Receive to PO" at bounding box center [805, 334] width 57 height 6
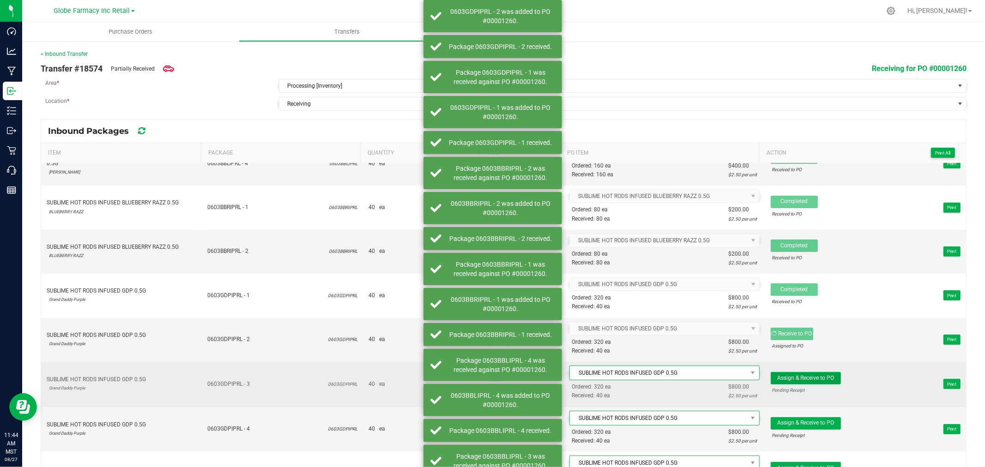
click at [802, 379] on span "Assign & Receive to PO" at bounding box center [805, 378] width 57 height 6
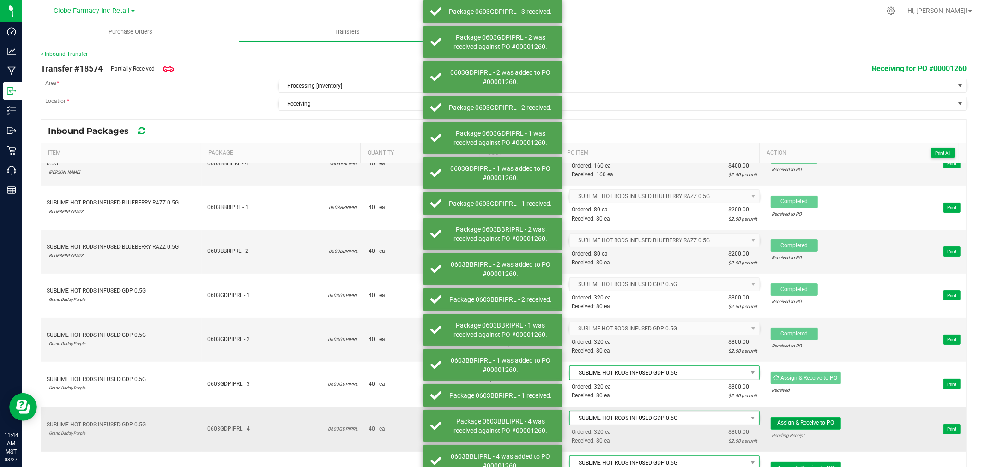
click at [802, 422] on span "Assign & Receive to PO" at bounding box center [805, 423] width 57 height 6
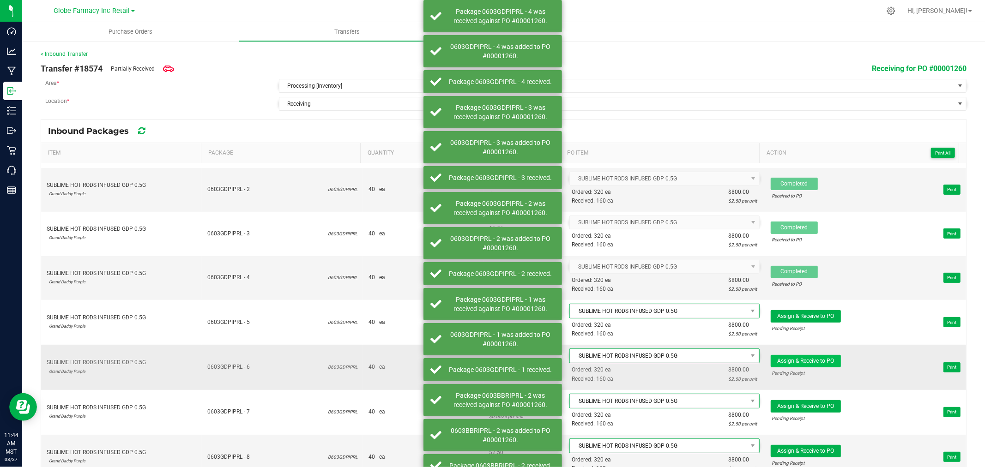
scroll to position [307, 0]
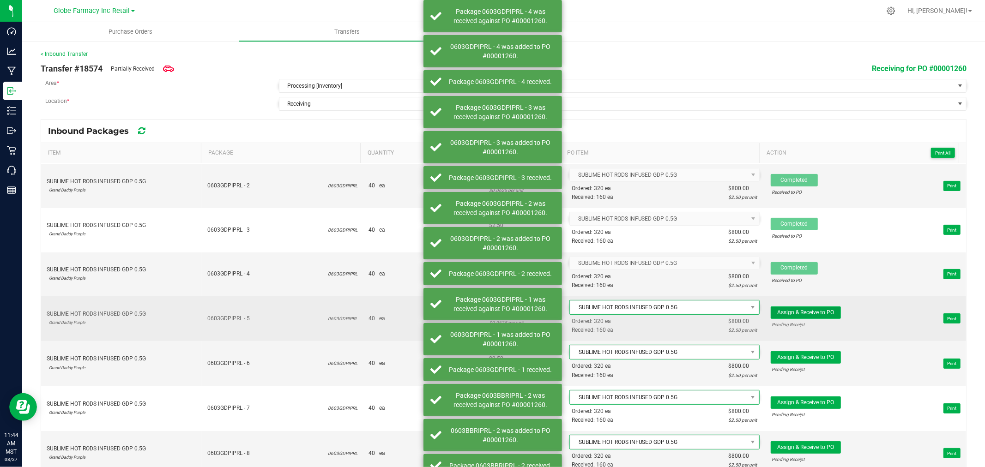
click at [813, 314] on span "Assign & Receive to PO" at bounding box center [805, 312] width 57 height 6
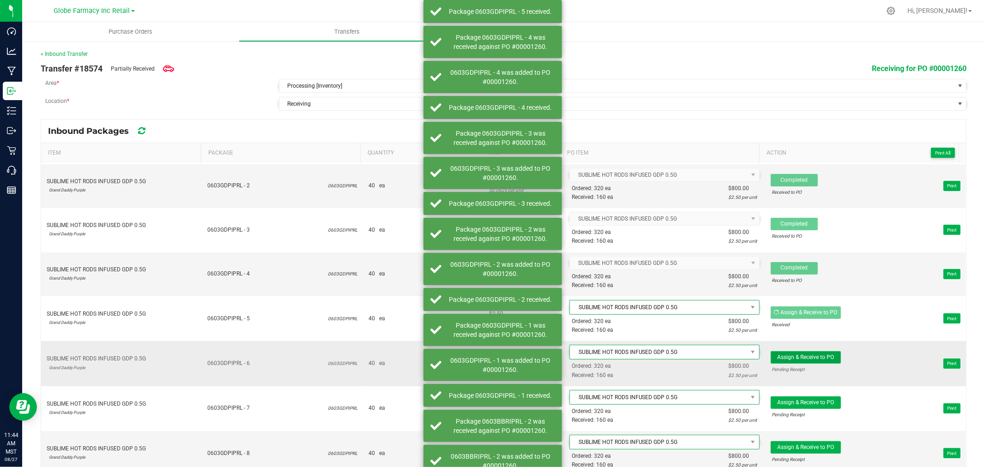
click at [799, 360] on span "Assign & Receive to PO" at bounding box center [805, 357] width 57 height 6
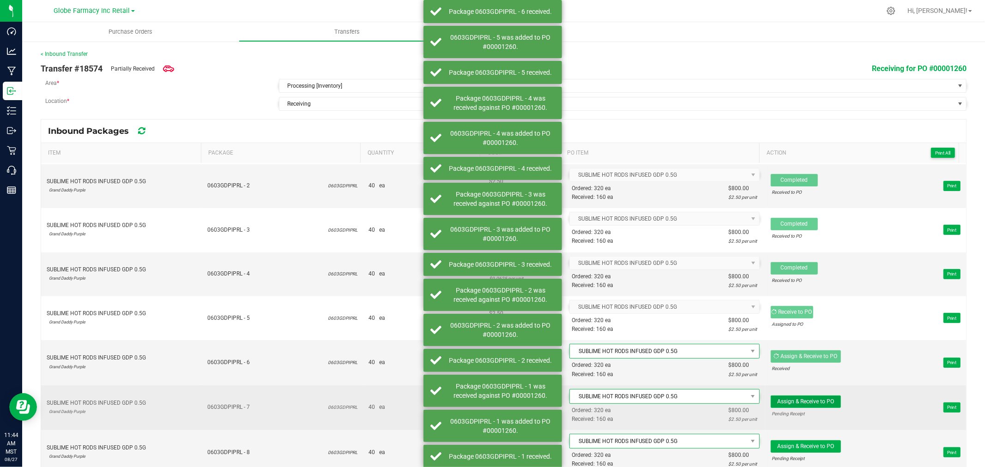
click at [798, 399] on button "Assign & Receive to PO" at bounding box center [805, 402] width 70 height 12
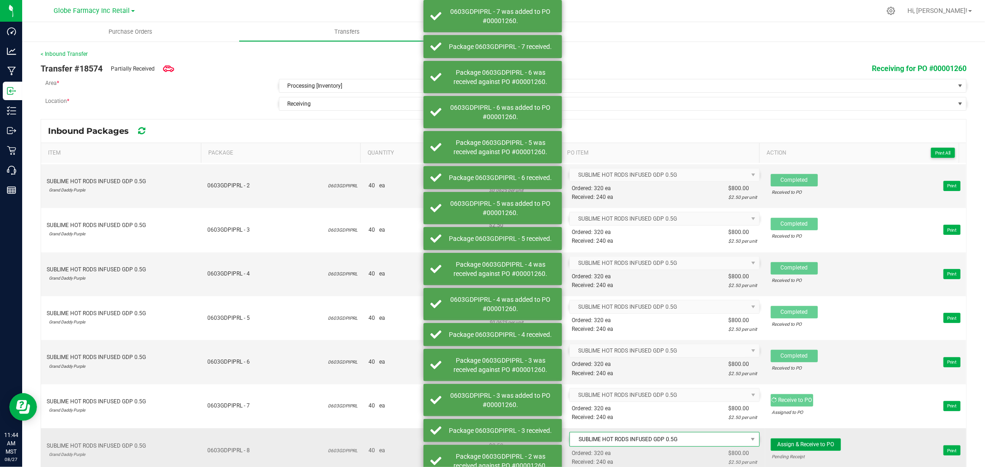
click at [801, 445] on span "Assign & Receive to PO" at bounding box center [805, 444] width 57 height 6
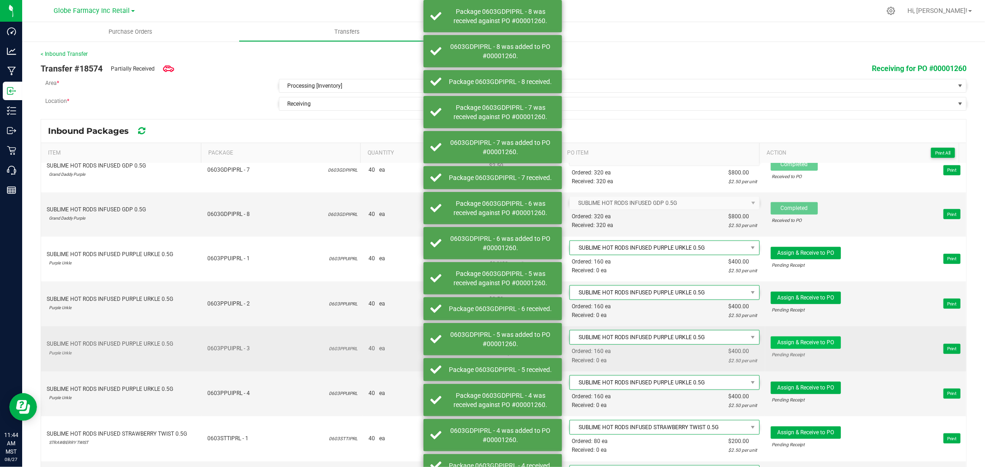
scroll to position [564, 0]
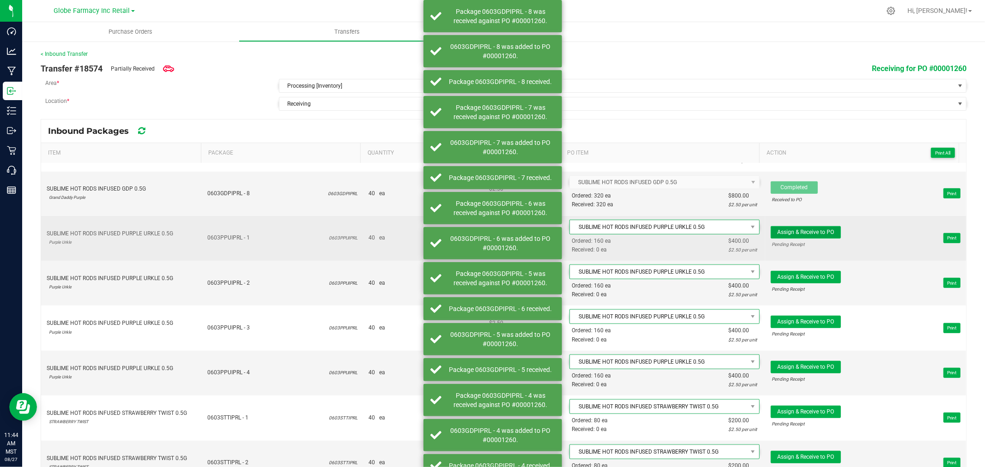
click at [813, 235] on span "Assign & Receive to PO" at bounding box center [805, 232] width 57 height 6
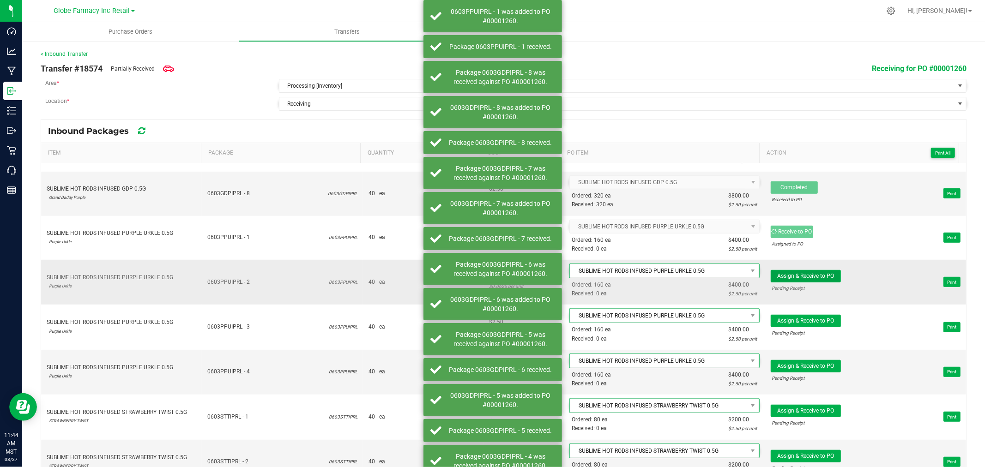
click at [801, 276] on span "Assign & Receive to PO" at bounding box center [805, 276] width 57 height 6
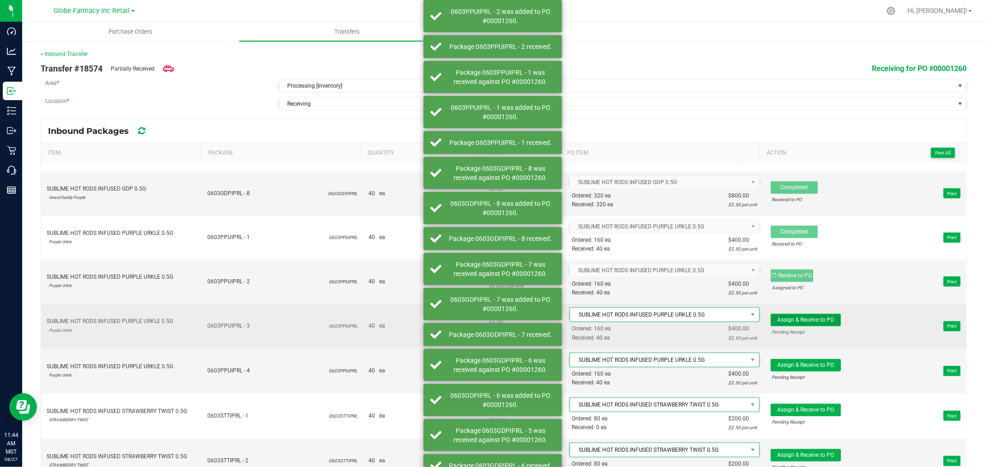
click at [799, 323] on span "Assign & Receive to PO" at bounding box center [805, 320] width 57 height 6
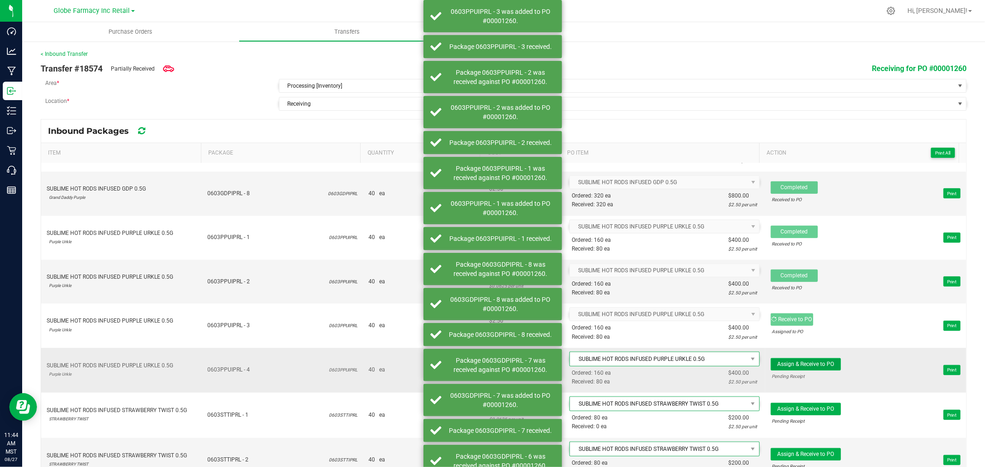
click at [794, 366] on span "Assign & Receive to PO" at bounding box center [805, 364] width 57 height 6
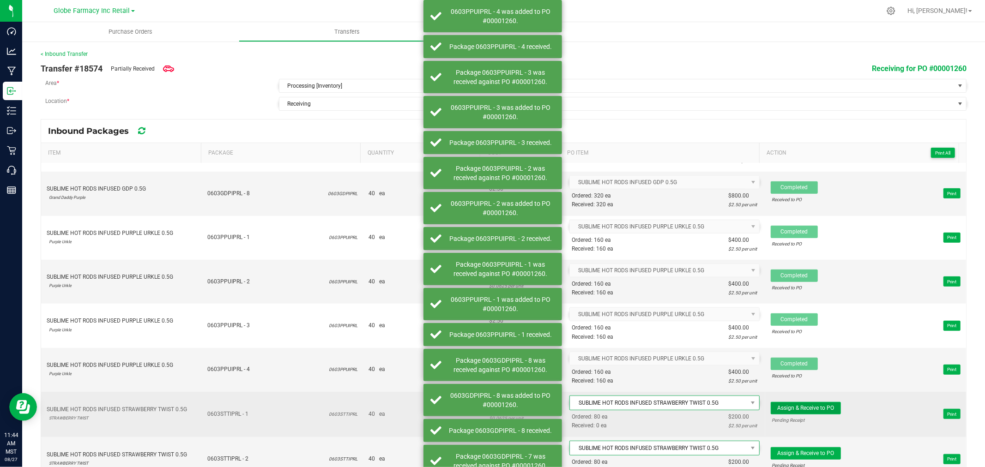
click at [796, 408] on span "Assign & Receive to PO" at bounding box center [805, 408] width 57 height 6
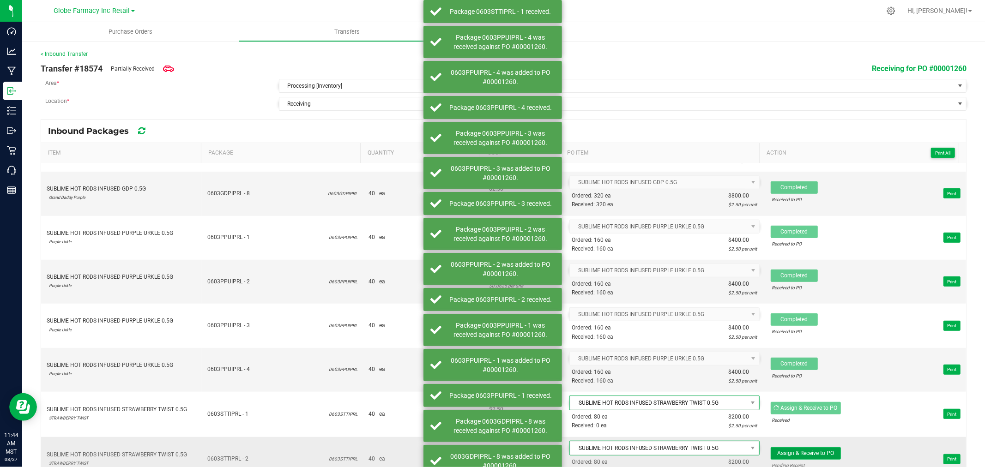
click at [804, 453] on span "Assign & Receive to PO" at bounding box center [805, 453] width 57 height 6
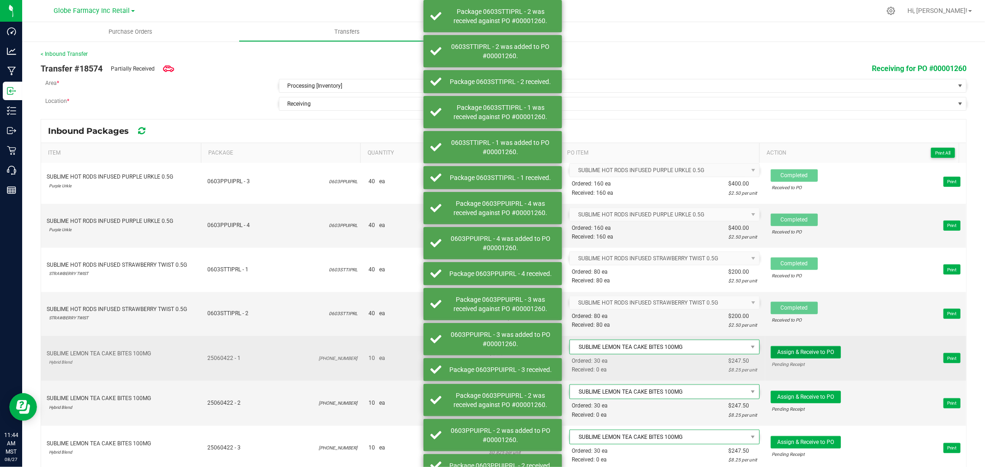
click at [813, 356] on button "Assign & Receive to PO" at bounding box center [805, 352] width 70 height 12
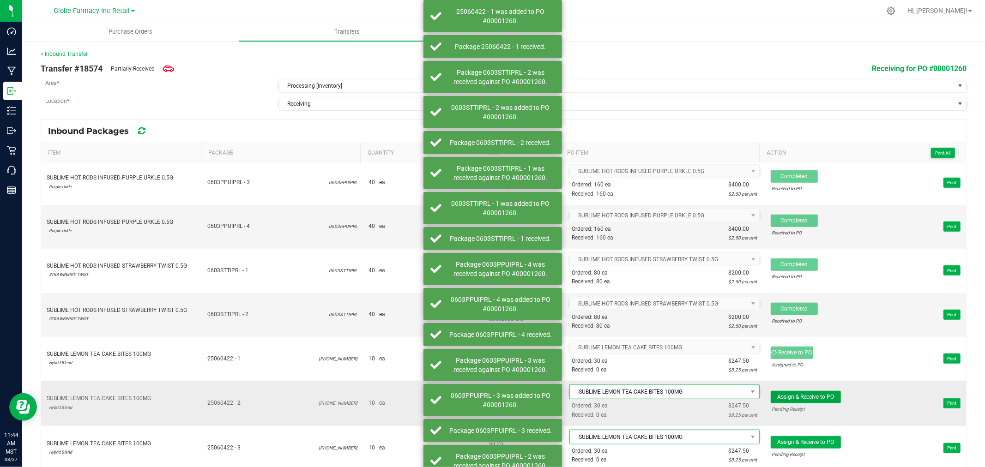
click at [805, 397] on span "Assign & Receive to PO" at bounding box center [805, 397] width 57 height 6
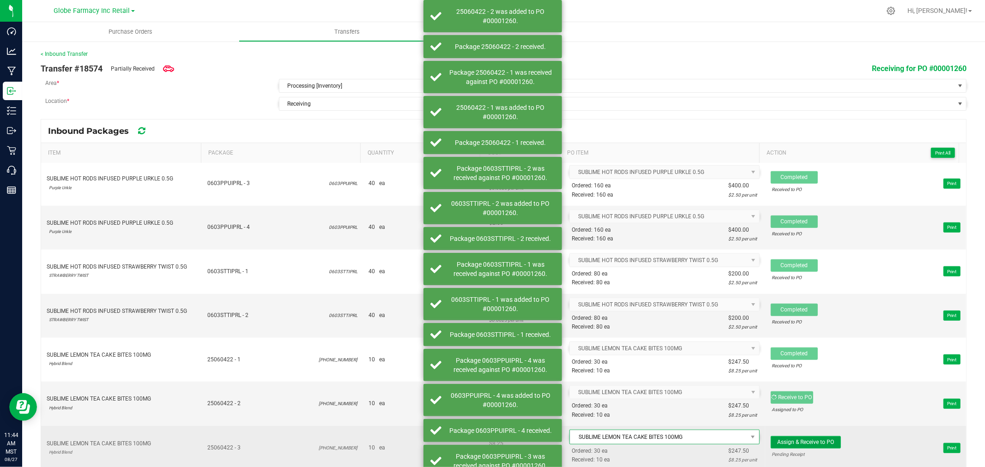
click at [804, 444] on span "Assign & Receive to PO" at bounding box center [805, 442] width 57 height 6
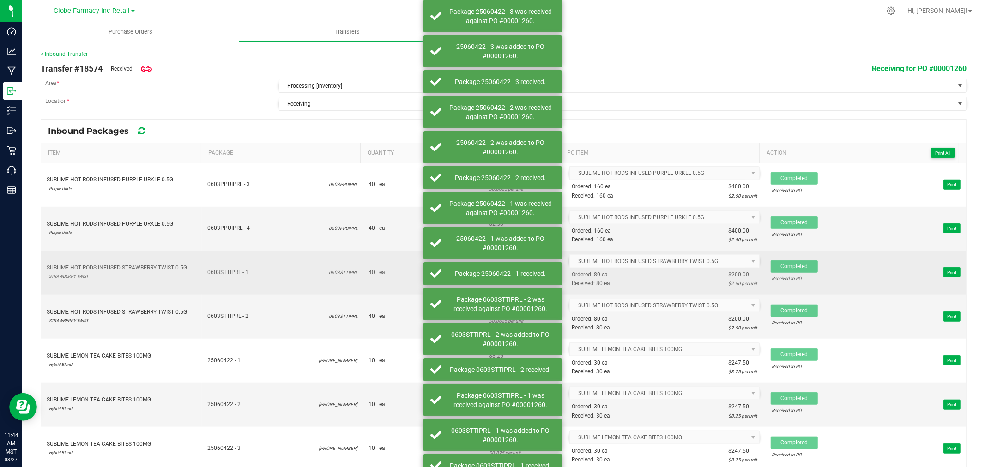
scroll to position [12, 0]
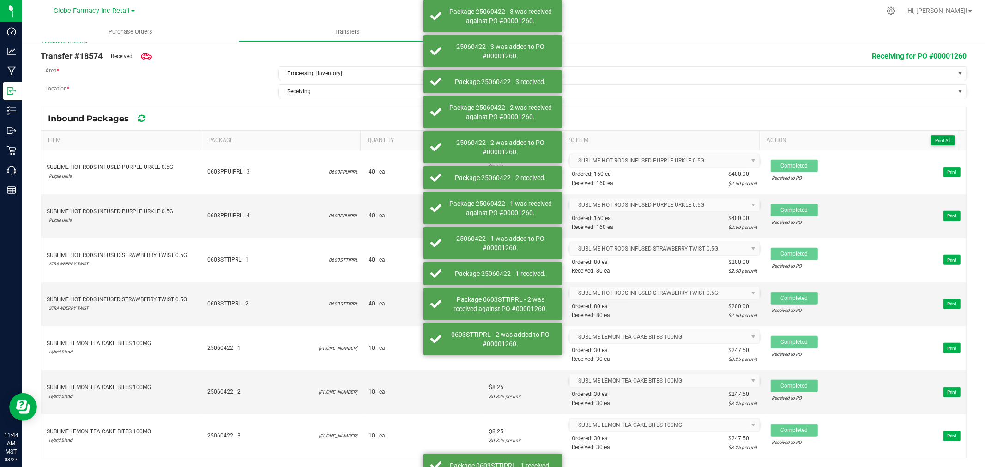
click at [935, 138] on span "Print All" at bounding box center [942, 140] width 15 height 5
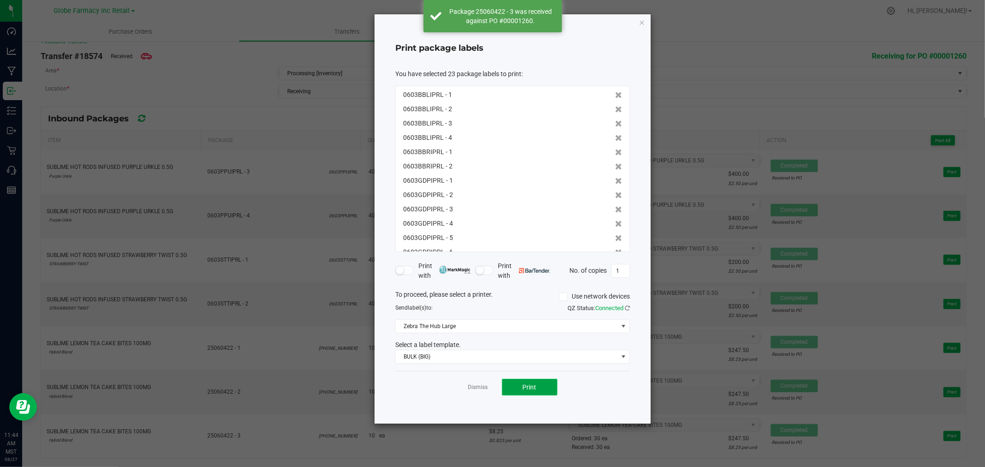
click at [534, 387] on span "Print" at bounding box center [530, 387] width 14 height 7
click at [642, 19] on icon "button" at bounding box center [641, 22] width 6 height 11
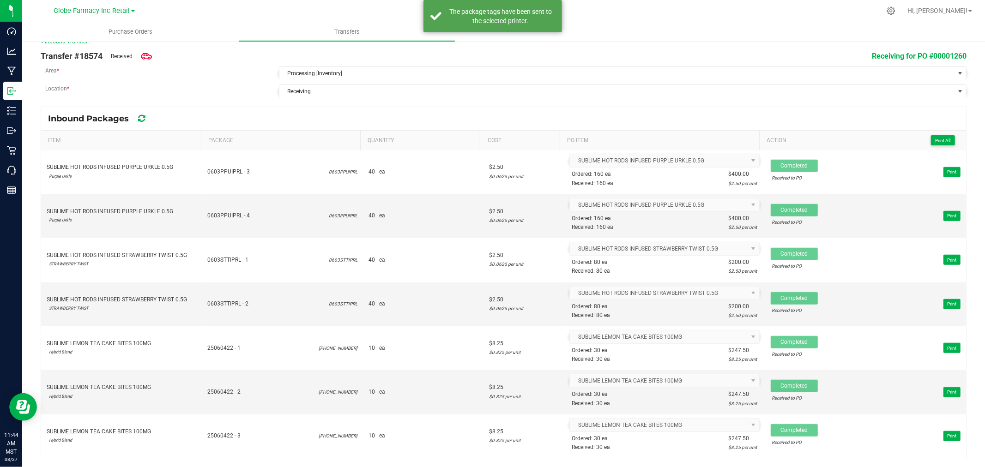
click at [777, 111] on div "Inbound Packages" at bounding box center [503, 118] width 925 height 23
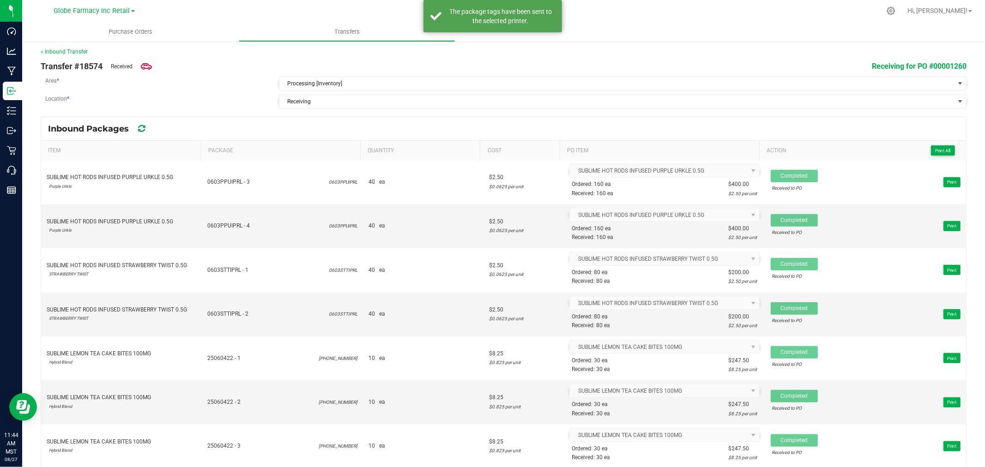
scroll to position [0, 0]
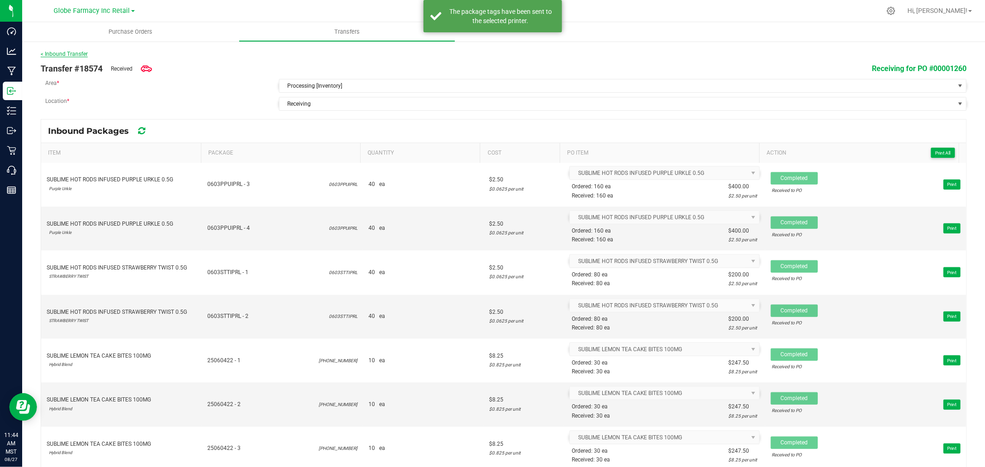
click at [66, 51] on link "< Inbound Transfer" at bounding box center [64, 54] width 47 height 6
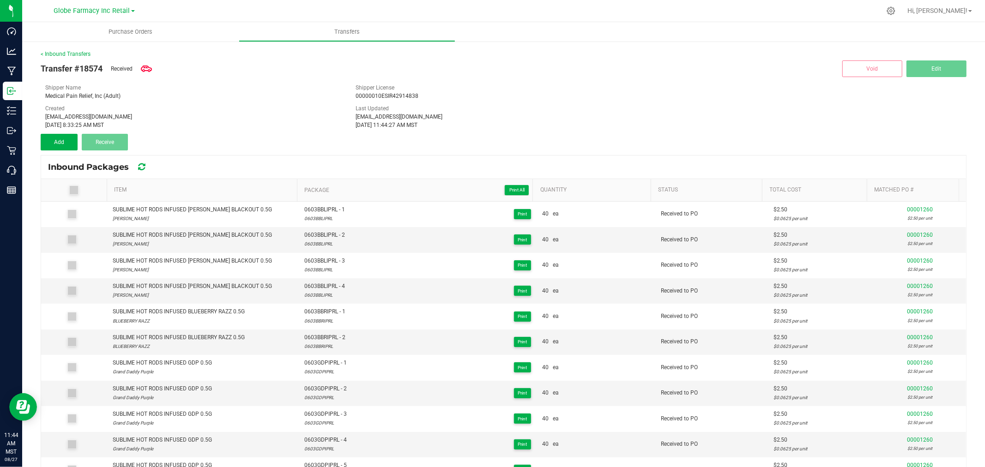
click at [537, 109] on div "Last Updated katieg@earthshealing.org Aug 27, 2025 11:44:27 AM MST" at bounding box center [503, 116] width 310 height 25
click at [182, 131] on div "Transfer #18574 Received Void Edit Shipper Name Medical Pain Relief, Inc (Adult…" at bounding box center [503, 104] width 925 height 92
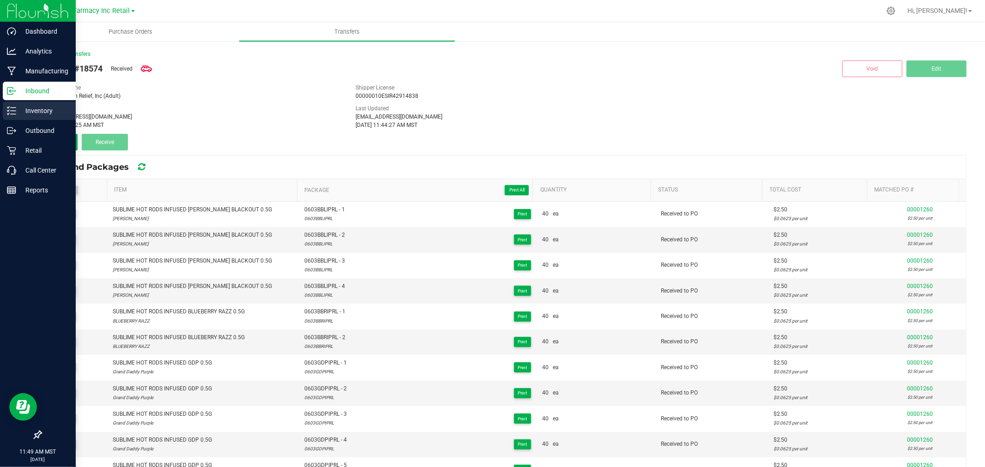
click at [24, 108] on p "Inventory" at bounding box center [43, 110] width 55 height 11
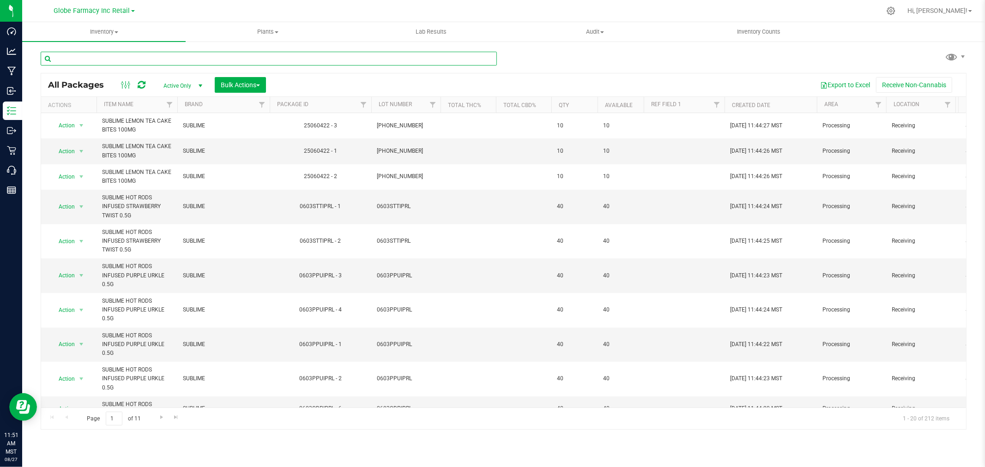
click at [188, 55] on input "text" at bounding box center [269, 59] width 456 height 14
paste input "2506APO2514.12978"
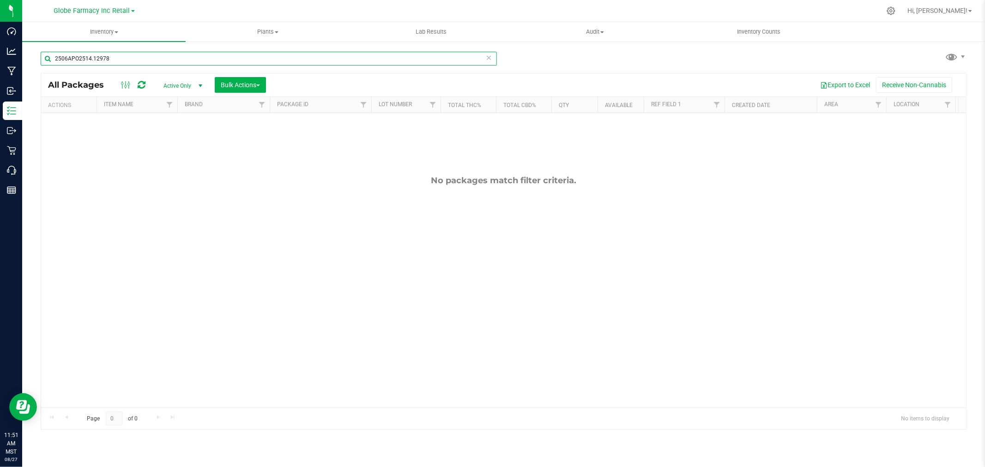
click at [179, 59] on input "2506APO2514.12978" at bounding box center [269, 59] width 456 height 14
paste input "-0609-21"
type input "25-0609-21"
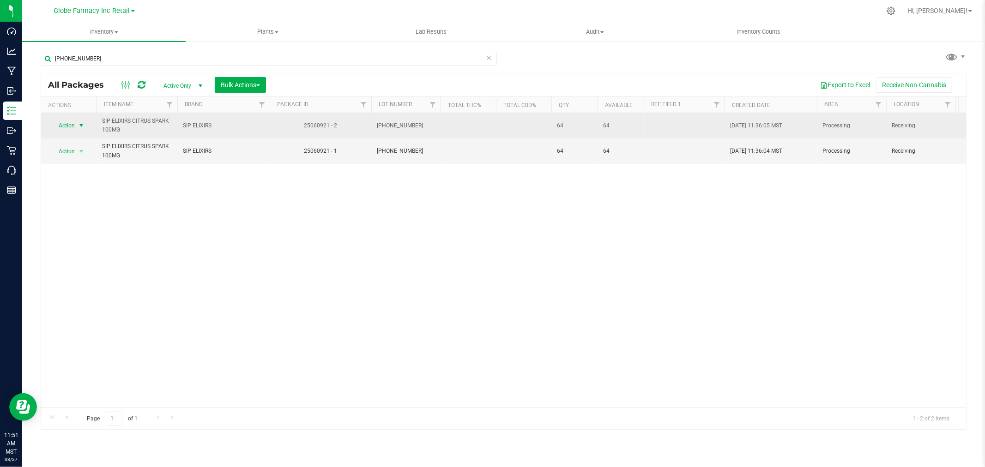
click at [79, 126] on span "select" at bounding box center [81, 125] width 7 height 7
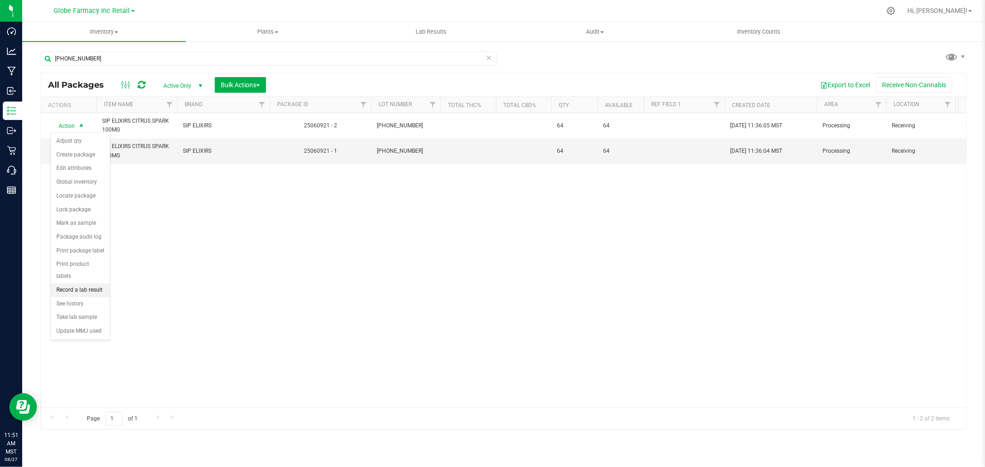
click at [85, 293] on li "Record a lab result" at bounding box center [80, 290] width 59 height 14
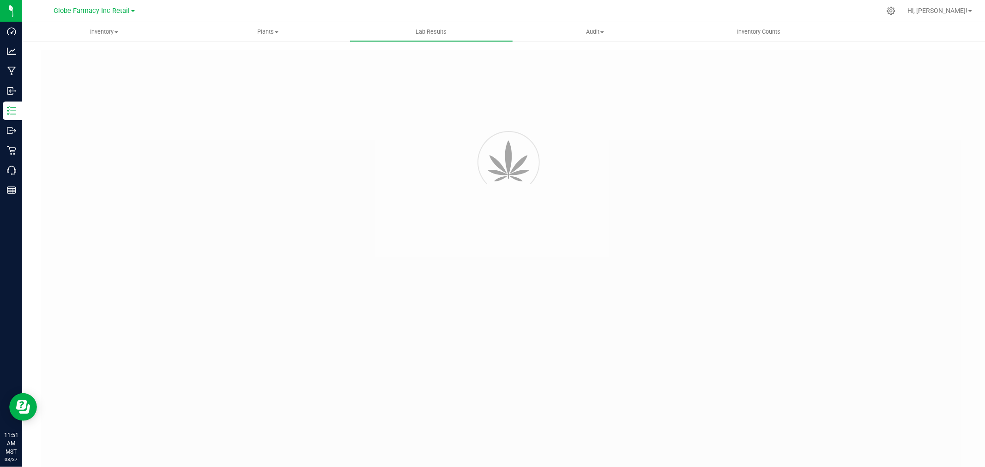
type input "25060921 - 2"
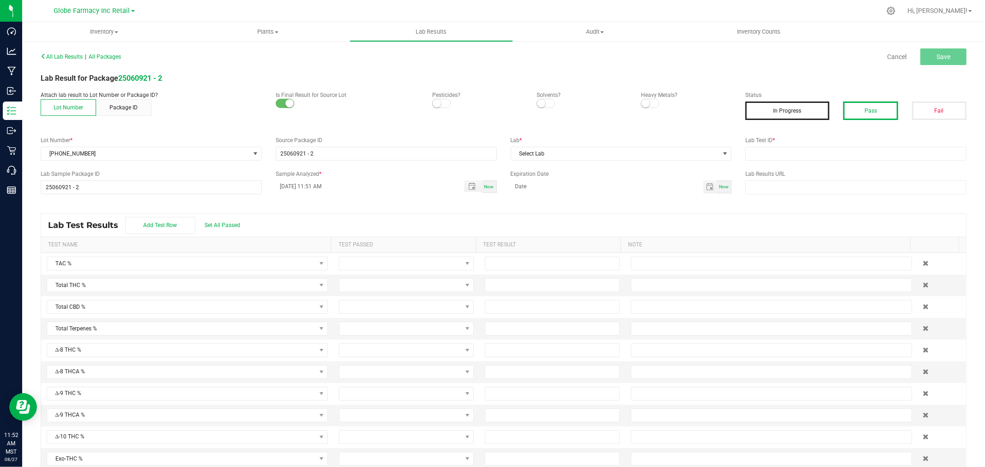
click at [843, 110] on button "Pass" at bounding box center [870, 111] width 54 height 18
click at [897, 153] on input "text" at bounding box center [855, 154] width 221 height 14
paste input "2506APO2514.12978"
type input "2506APO2514.12978"
click at [576, 152] on span "Select Lab" at bounding box center [615, 153] width 209 height 13
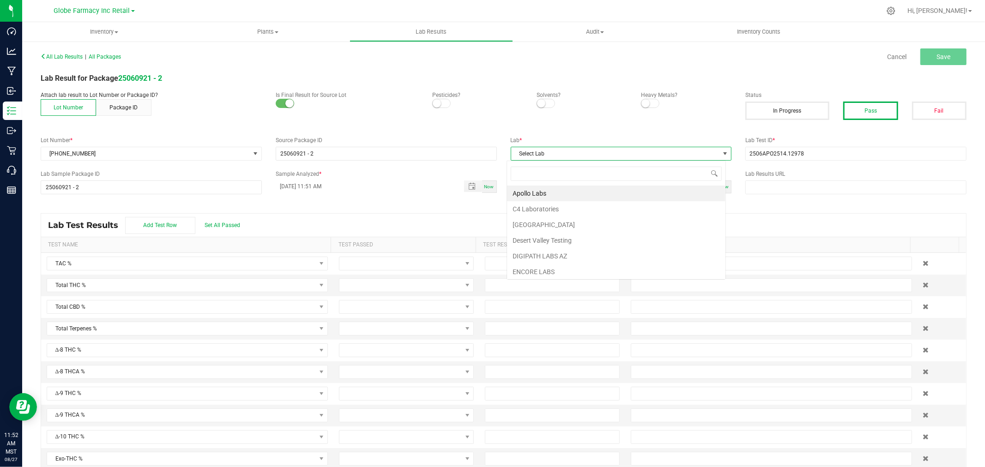
scroll to position [14, 219]
type input "APOL"
click at [547, 185] on div "APOL Apollo Labs" at bounding box center [615, 182] width 219 height 42
click at [547, 190] on li "Apollo Labs" at bounding box center [616, 194] width 218 height 16
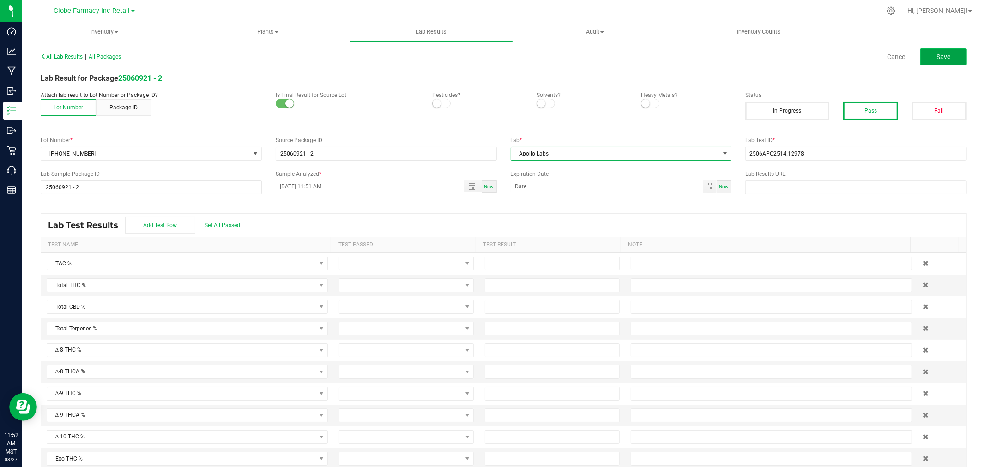
click at [936, 53] on span "Save" at bounding box center [943, 56] width 14 height 7
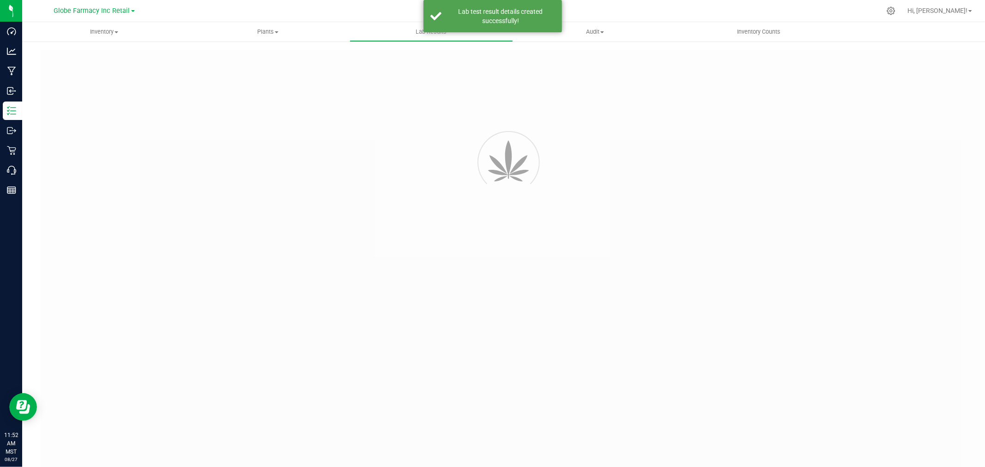
type input "25060921 - 2"
type input "2506APO2514.12978"
type input "25060921 - 2"
type input "08/27/2025 11:51 AM"
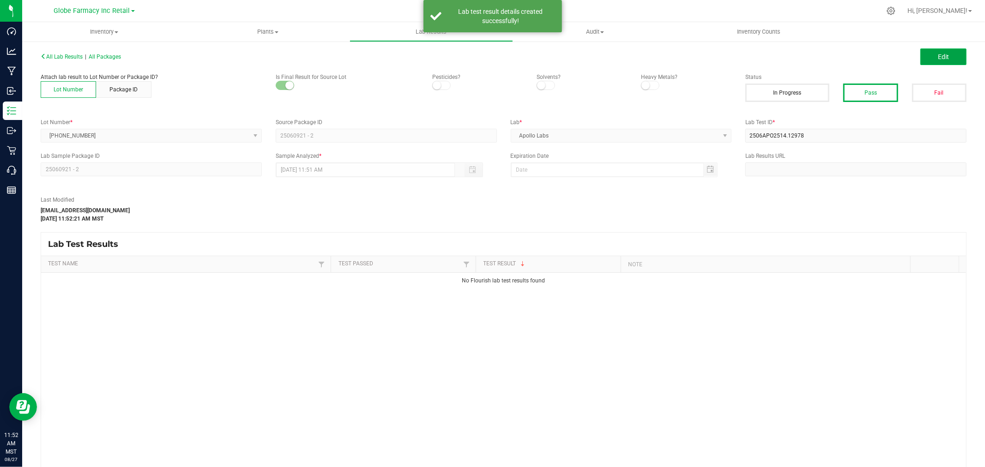
click at [929, 62] on button "Edit" at bounding box center [943, 56] width 46 height 17
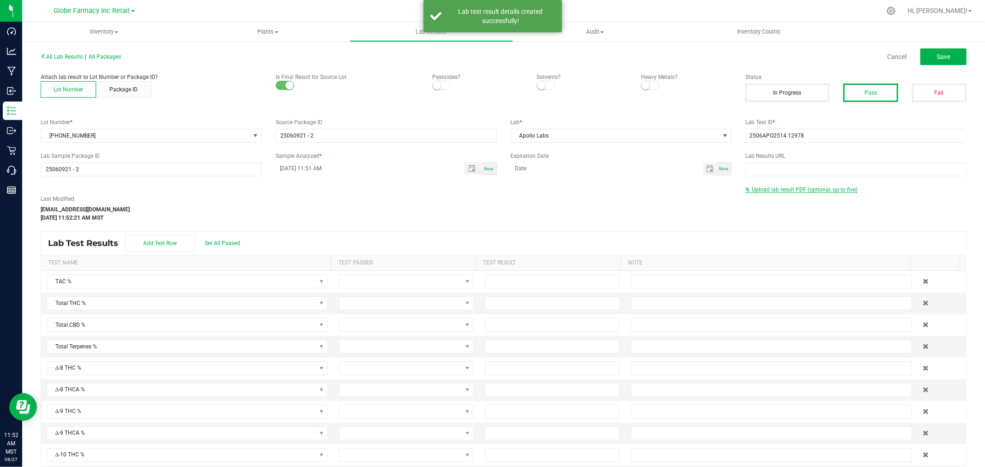
click at [786, 192] on span "Upload lab result PDF (optional, up to five)" at bounding box center [801, 189] width 112 height 6
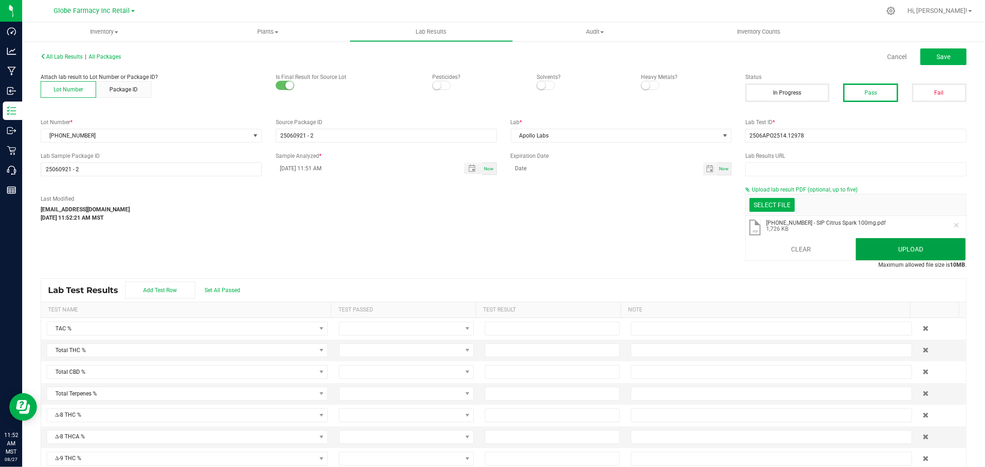
click at [872, 245] on button "Upload" at bounding box center [910, 249] width 110 height 22
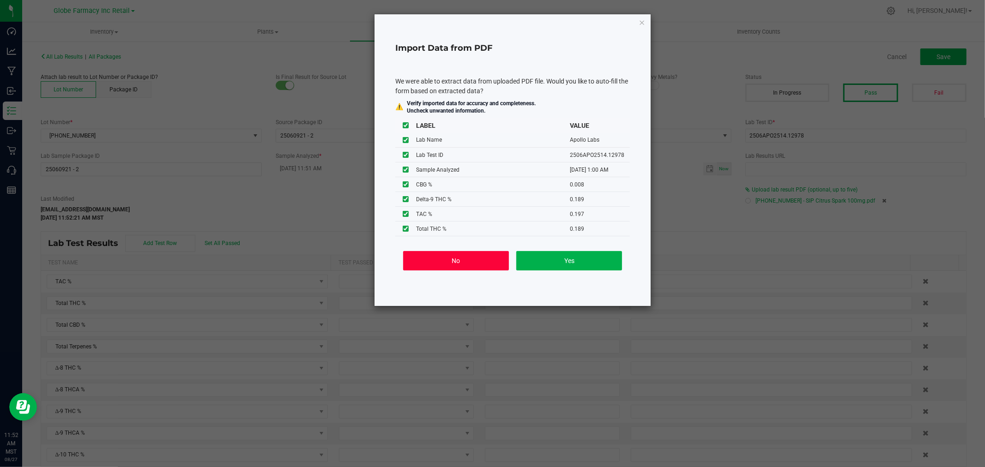
click at [474, 264] on button "No" at bounding box center [456, 260] width 106 height 19
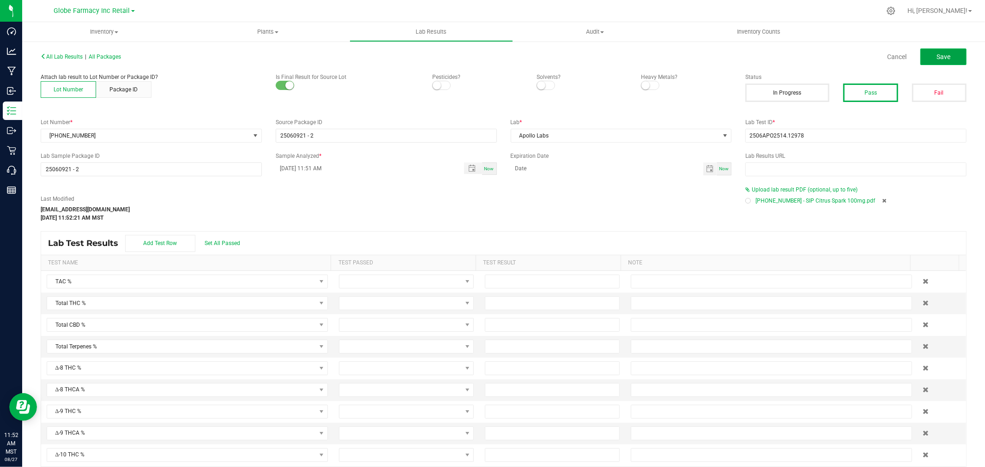
click at [940, 54] on span "Save" at bounding box center [943, 56] width 14 height 7
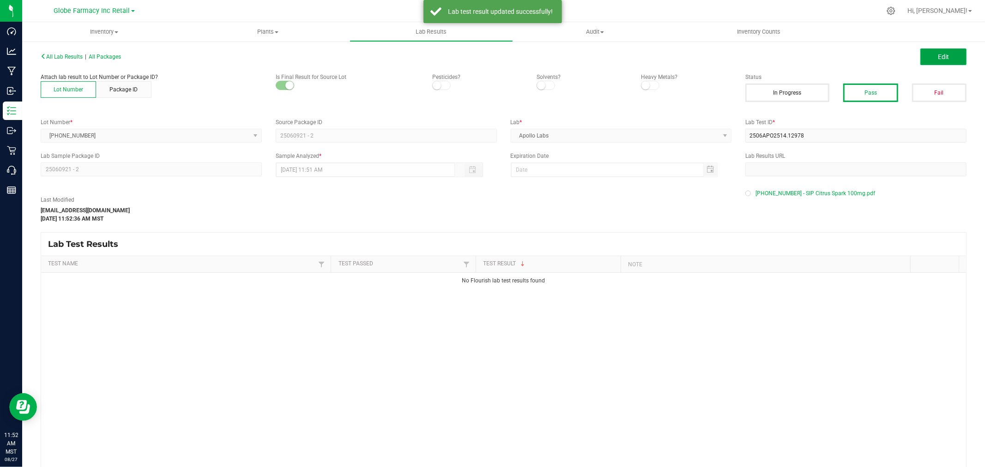
click at [929, 55] on button "Edit" at bounding box center [943, 56] width 46 height 17
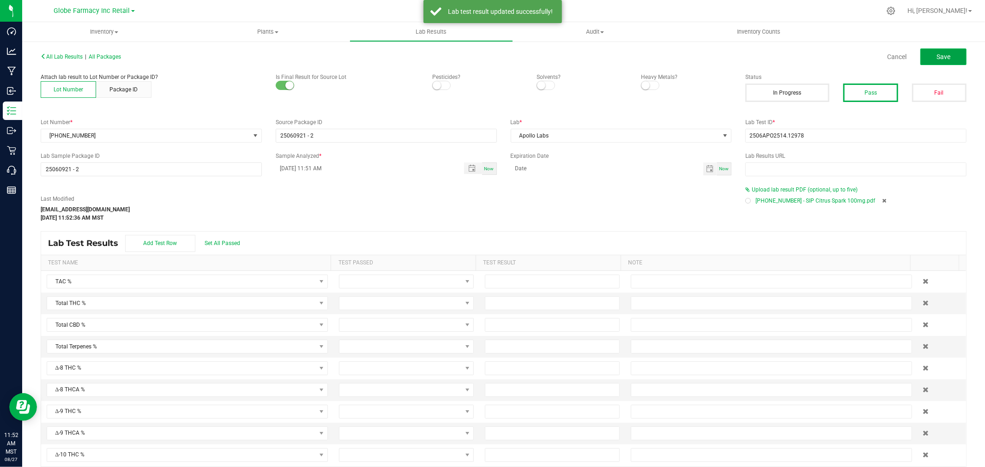
click at [953, 54] on button "Save" at bounding box center [943, 56] width 46 height 17
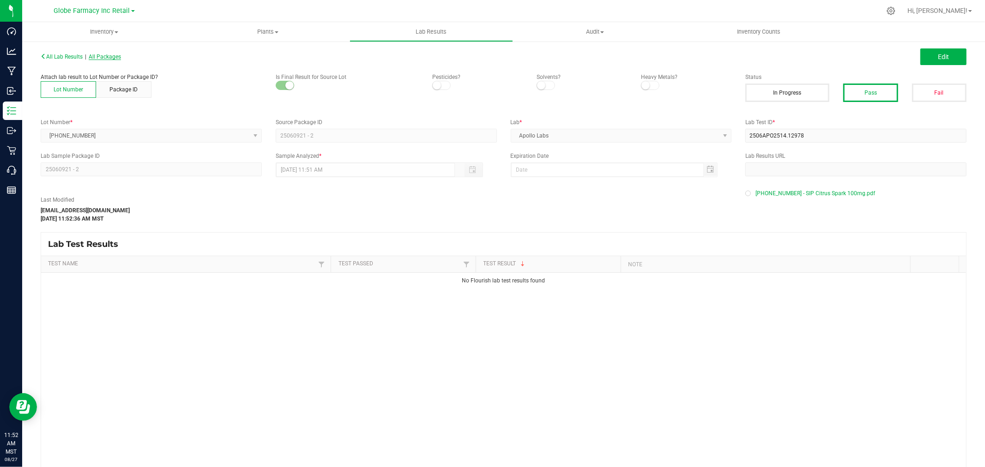
click at [114, 56] on span "All Packages" at bounding box center [105, 57] width 32 height 6
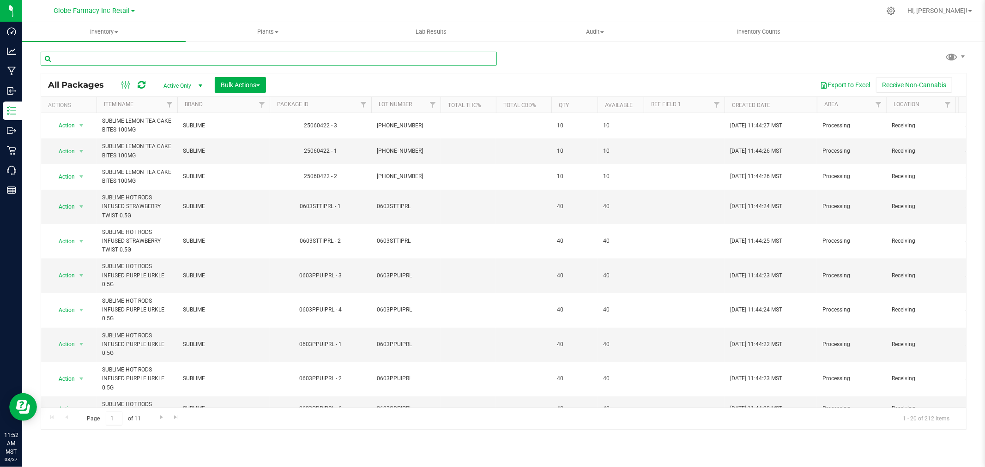
click at [193, 56] on input "text" at bounding box center [269, 59] width 456 height 14
paste input "25-0708-20"
type input "25-0708-20"
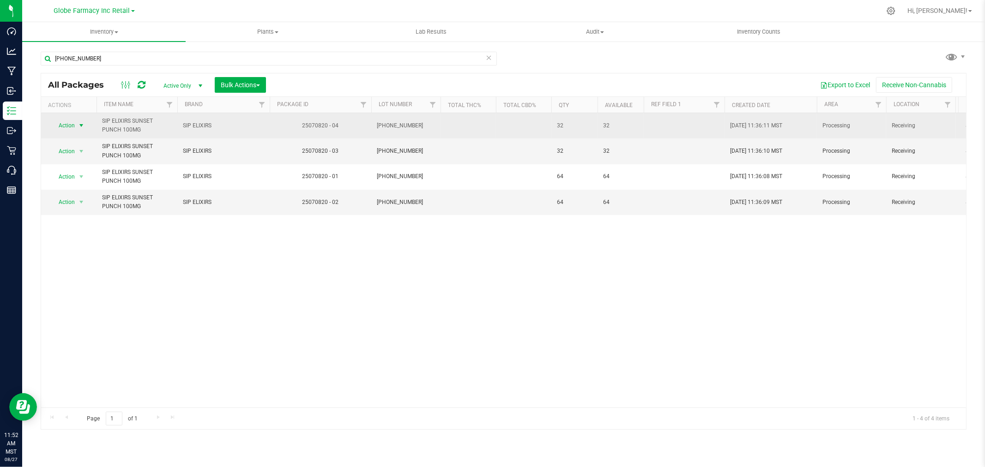
click at [82, 126] on span "select" at bounding box center [81, 125] width 7 height 7
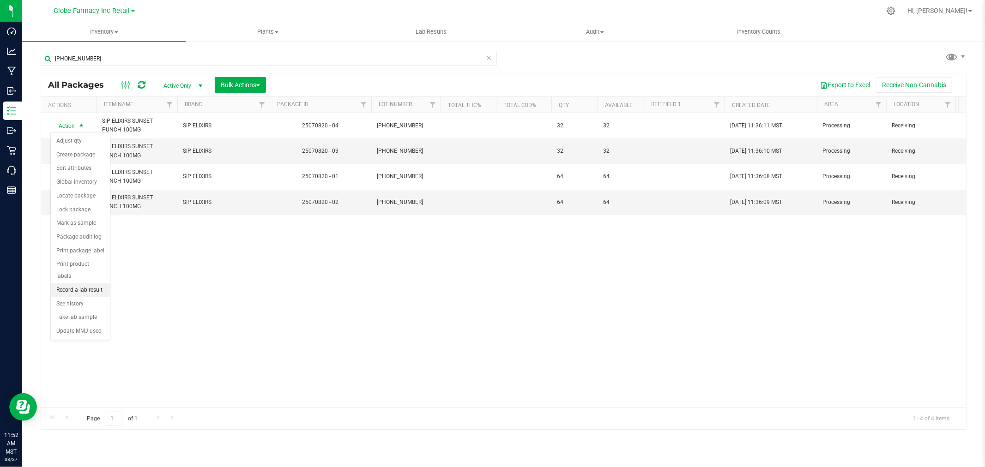
click at [72, 290] on li "Record a lab result" at bounding box center [80, 290] width 59 height 14
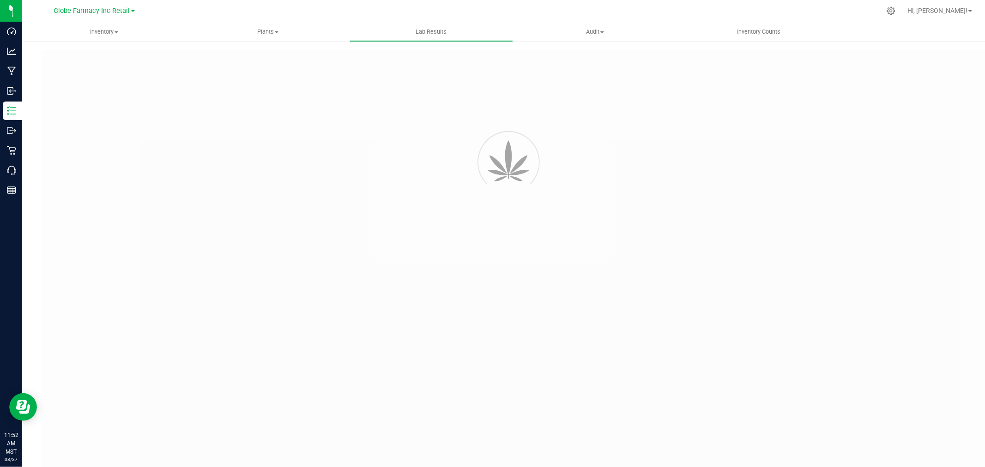
type input "25070820 - 04"
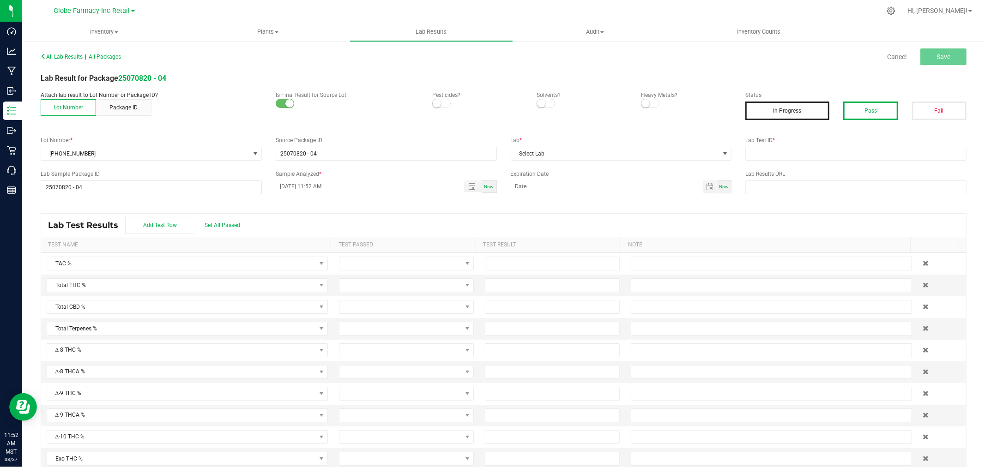
click at [859, 115] on button "Pass" at bounding box center [870, 111] width 54 height 18
click at [840, 151] on input "text" at bounding box center [855, 154] width 221 height 14
paste input "2507APO2940.15088"
type input "2507APO2940.15088"
click at [584, 155] on span "Select Lab" at bounding box center [615, 153] width 209 height 13
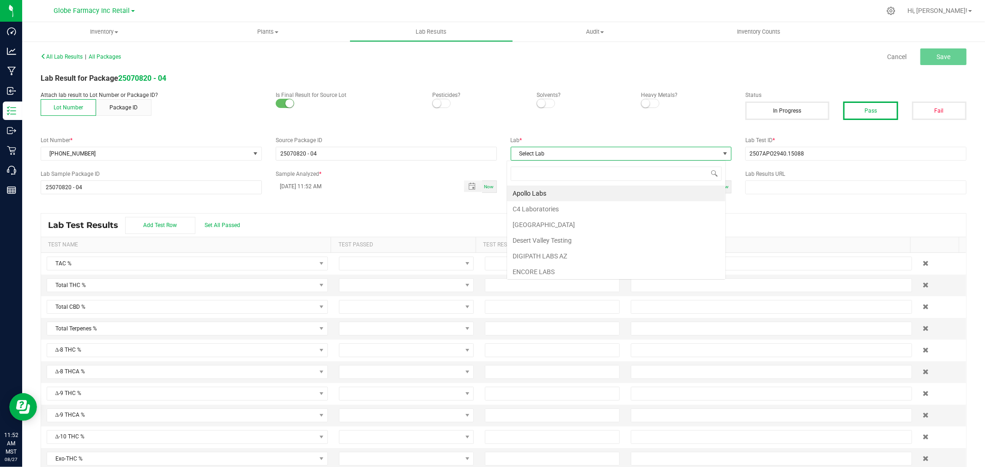
scroll to position [14, 219]
click at [540, 192] on li "Apollo Labs" at bounding box center [616, 194] width 218 height 16
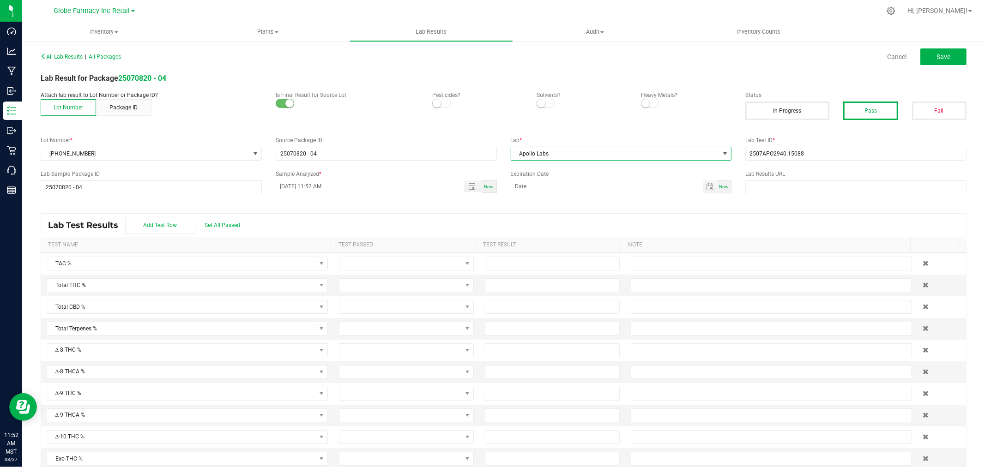
click at [936, 47] on div "All Lab Results | All Packages Cancel Save" at bounding box center [503, 56] width 939 height 23
click at [936, 58] on span "Save" at bounding box center [943, 56] width 14 height 7
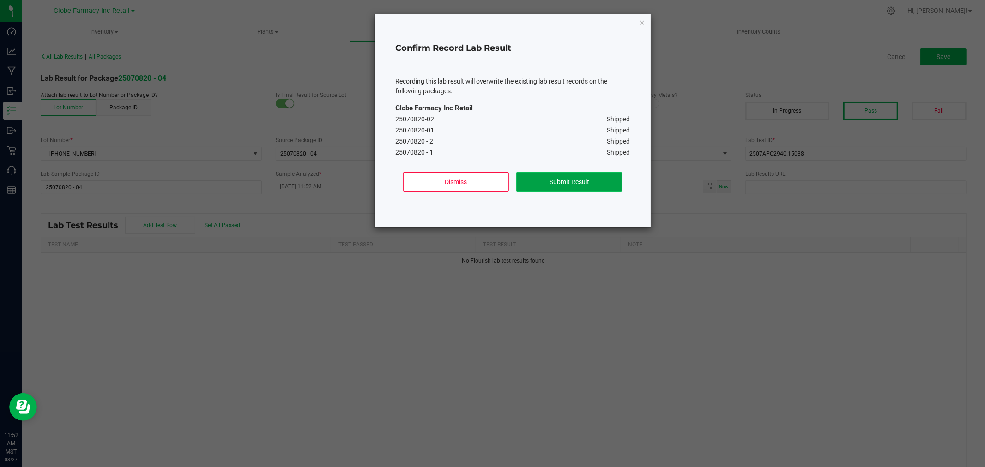
click at [573, 183] on button "Submit Result" at bounding box center [569, 181] width 106 height 19
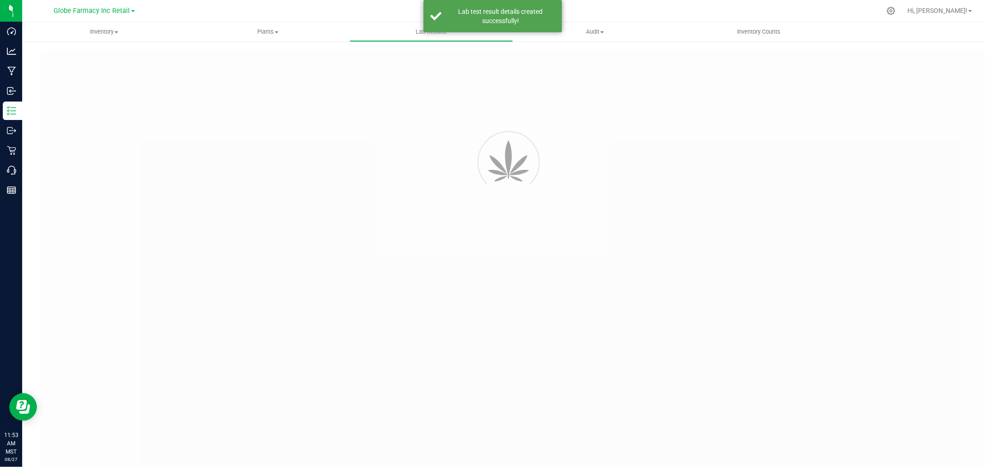
type input "25070820 - 04"
type input "2507APO2940.15088"
type input "25070820 - 04"
type input "08/27/2025 11:52 AM"
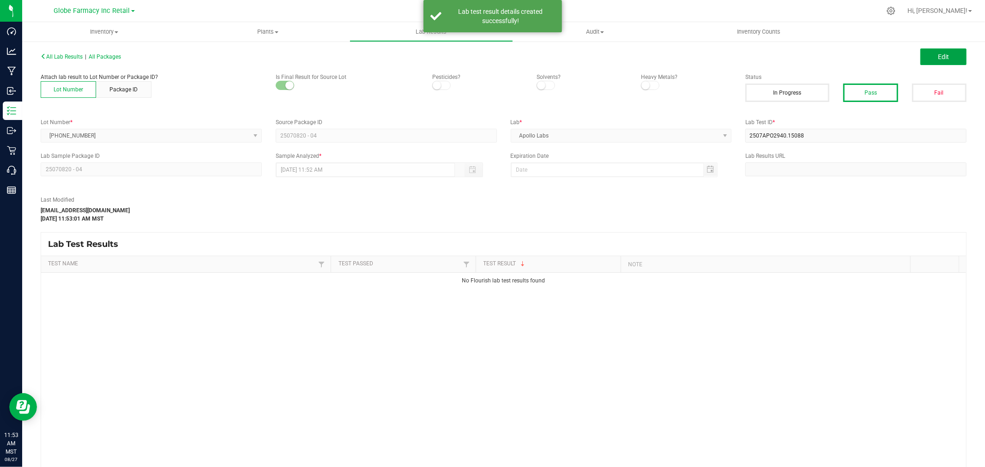
drag, startPoint x: 926, startPoint y: 48, endPoint x: 907, endPoint y: 66, distance: 26.1
click at [926, 48] on button "Edit" at bounding box center [943, 56] width 46 height 17
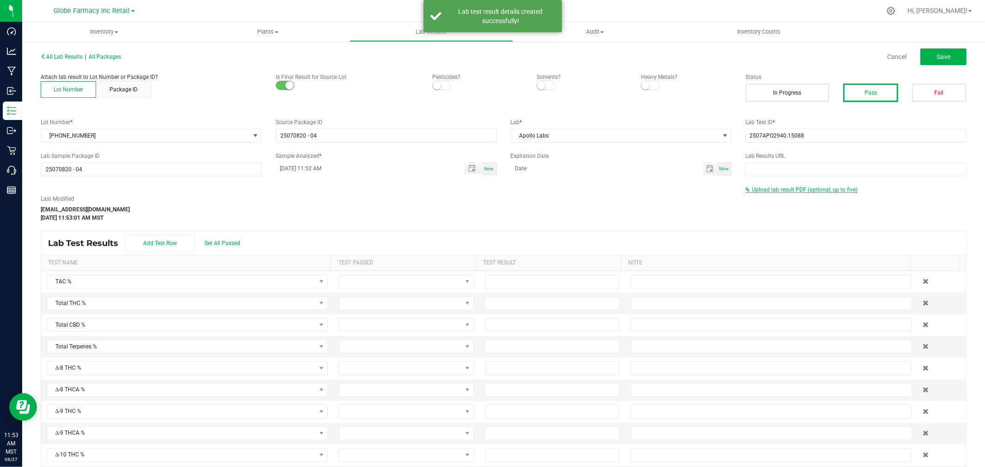
click at [756, 187] on span "Upload lab result PDF (optional, up to five)" at bounding box center [804, 189] width 106 height 6
click at [746, 212] on div "Select file Drop files here to upload" at bounding box center [855, 204] width 220 height 21
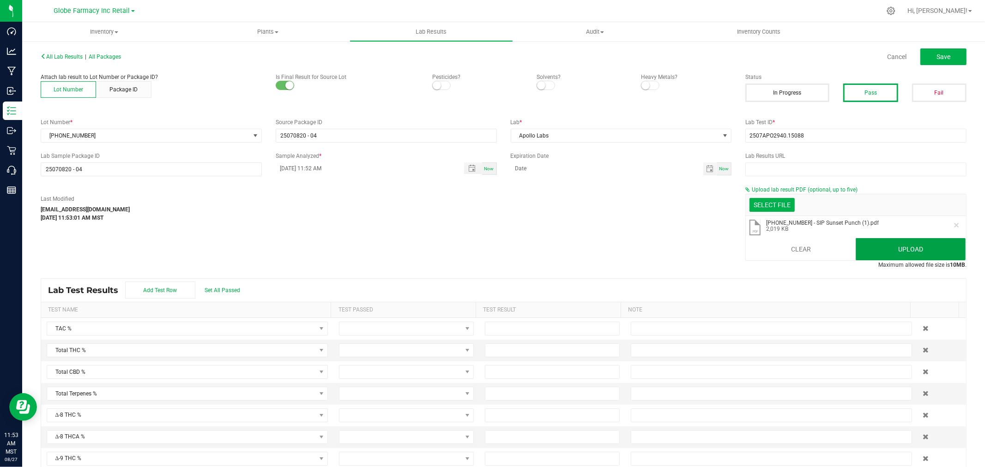
click at [864, 247] on button "Upload" at bounding box center [910, 249] width 110 height 22
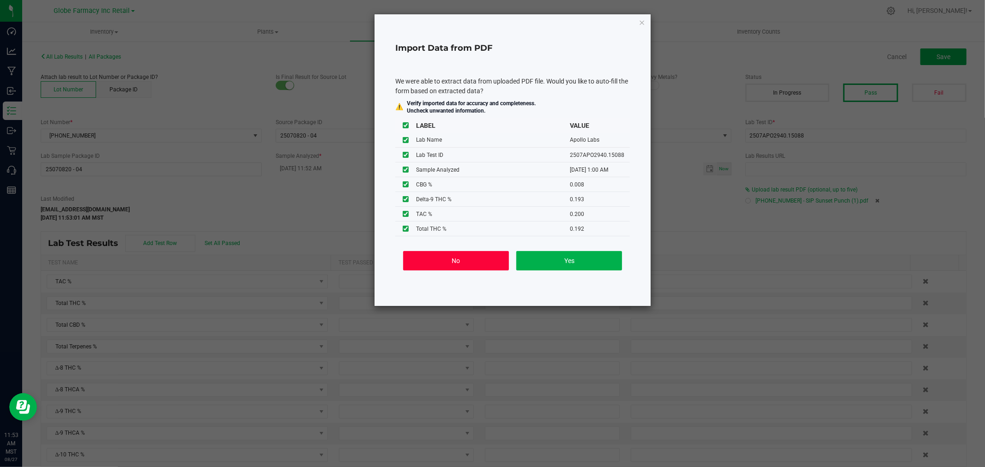
click at [455, 258] on button "No" at bounding box center [456, 260] width 106 height 19
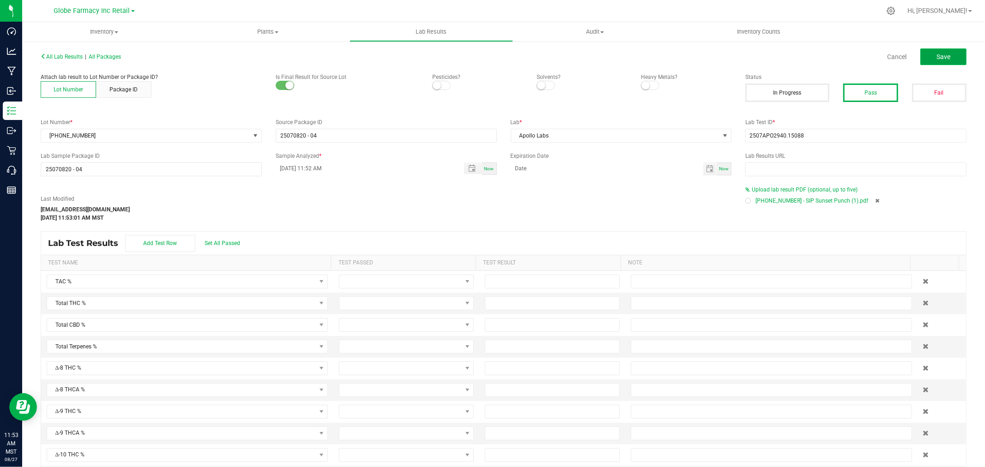
click at [937, 56] on span "Save" at bounding box center [943, 56] width 14 height 7
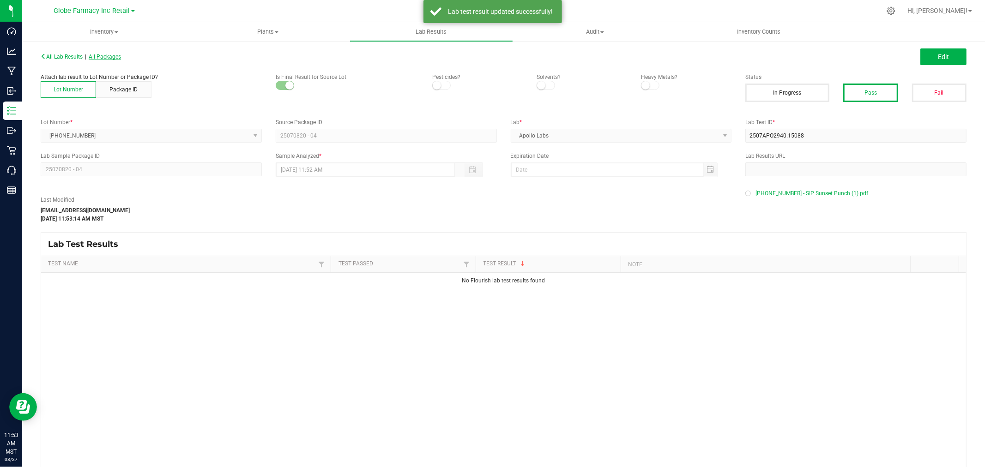
click at [111, 54] on span "All Packages" at bounding box center [105, 57] width 32 height 6
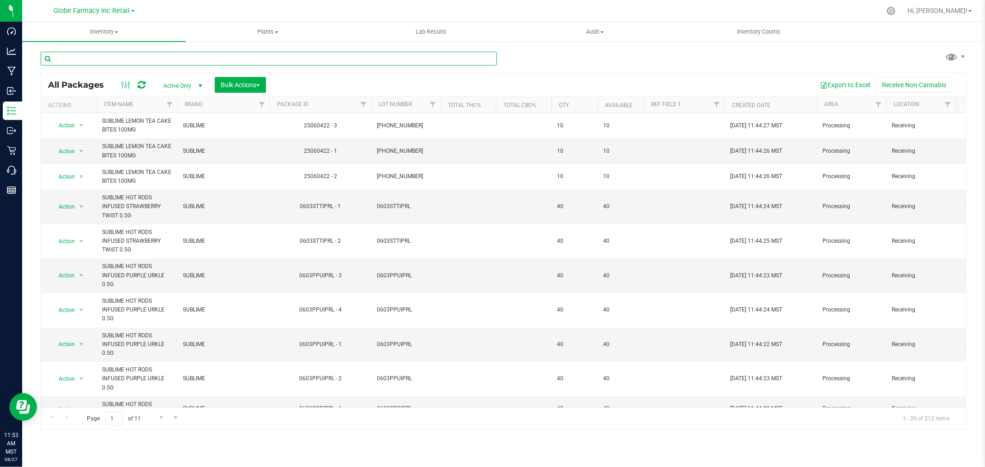
click at [265, 59] on input "text" at bounding box center [269, 59] width 456 height 14
paste input "25-0709-20"
type input "25-0709-20"
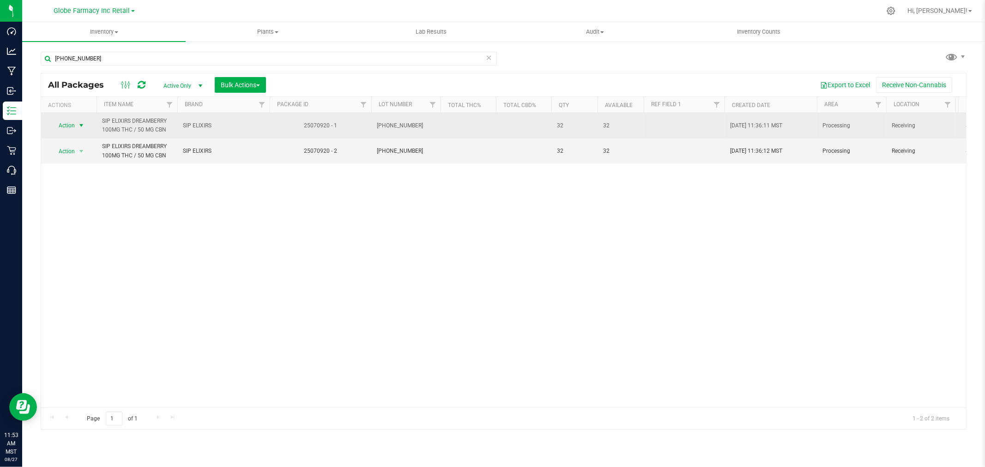
click at [66, 123] on span "Action" at bounding box center [62, 125] width 25 height 13
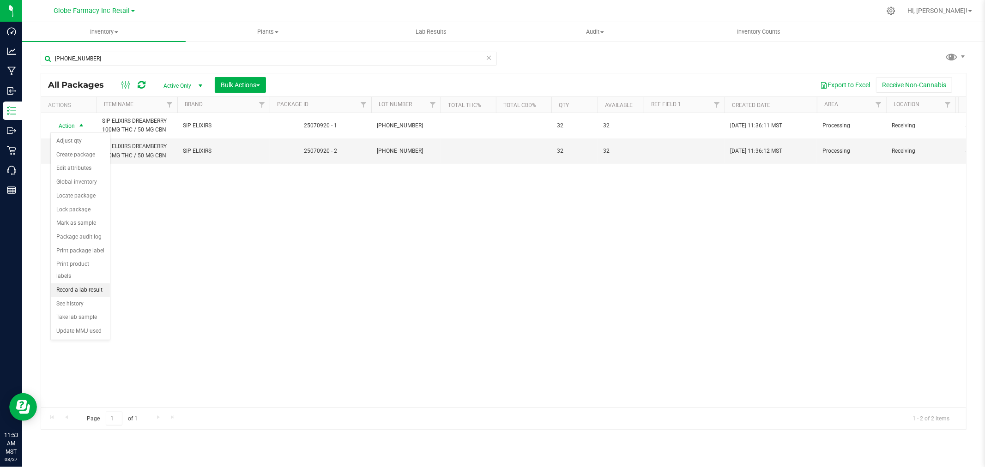
click at [79, 292] on li "Record a lab result" at bounding box center [80, 290] width 59 height 14
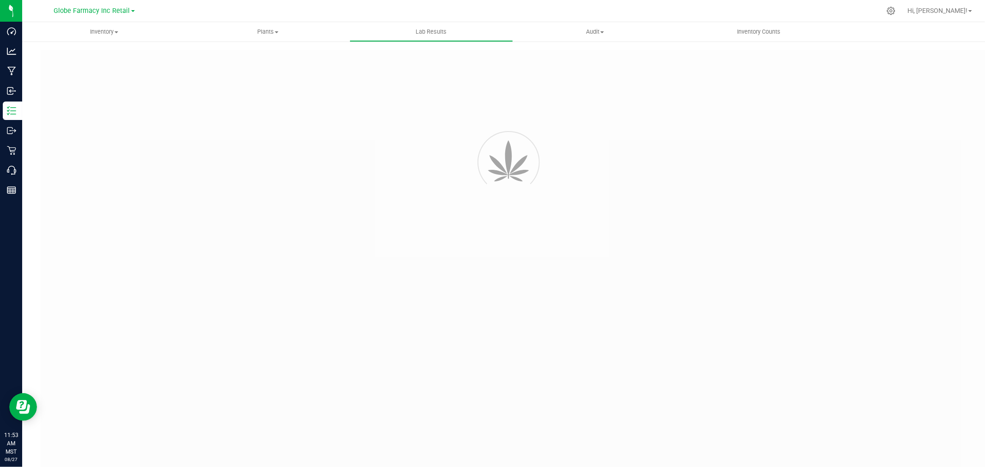
type input "25070920 - 1"
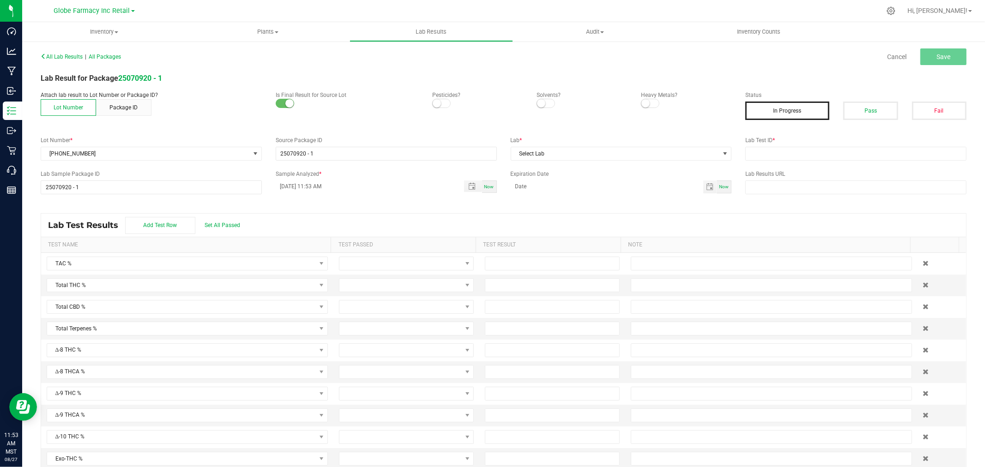
drag, startPoint x: 861, startPoint y: 114, endPoint x: 864, endPoint y: 128, distance: 13.7
click at [861, 114] on button "Pass" at bounding box center [870, 111] width 54 height 18
click at [862, 151] on input "text" at bounding box center [855, 154] width 221 height 14
paste input "2507APO2997.15324"
type input "2507APO2997.15324"
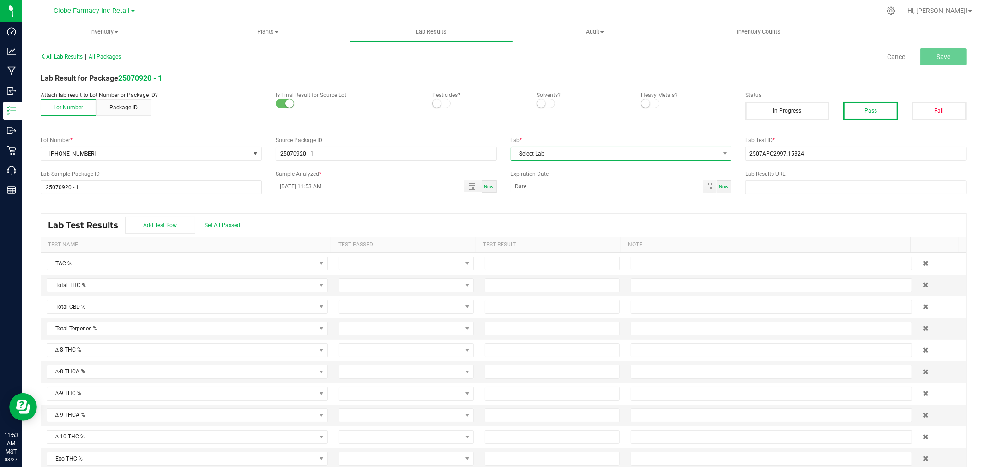
click at [617, 147] on span "Select Lab" at bounding box center [615, 153] width 209 height 13
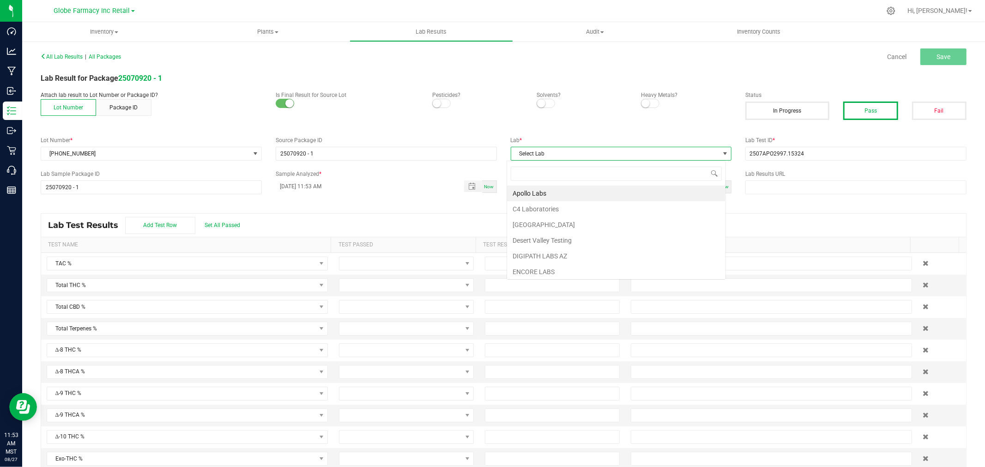
scroll to position [14, 219]
click at [561, 192] on li "Apollo Labs" at bounding box center [616, 194] width 218 height 16
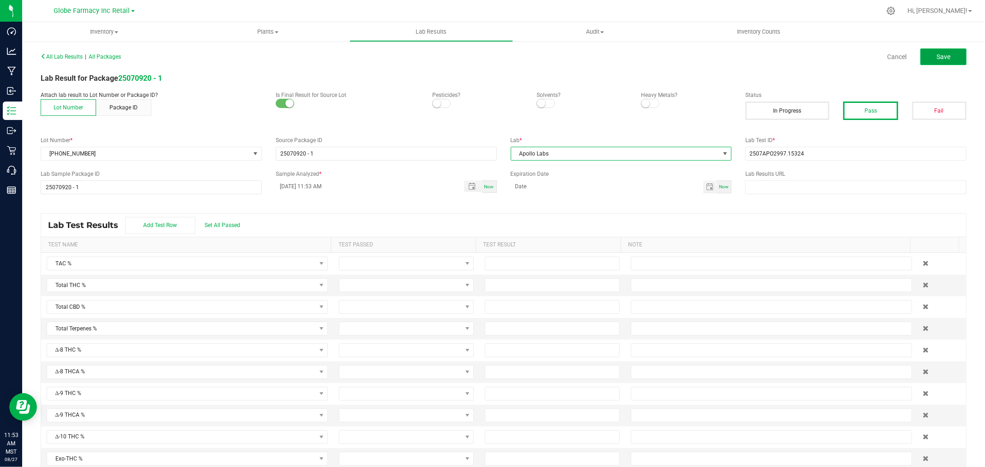
click at [949, 53] on button "Save" at bounding box center [943, 56] width 46 height 17
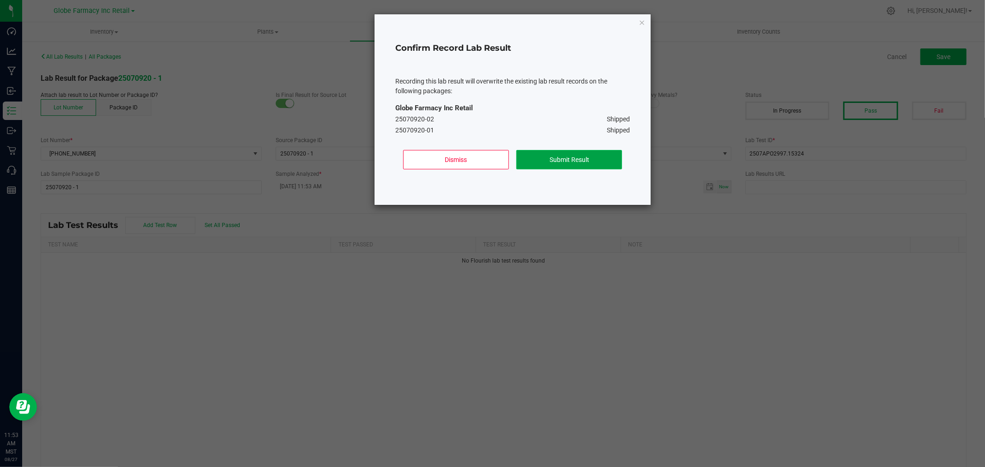
click at [606, 162] on button "Submit Result" at bounding box center [569, 159] width 106 height 19
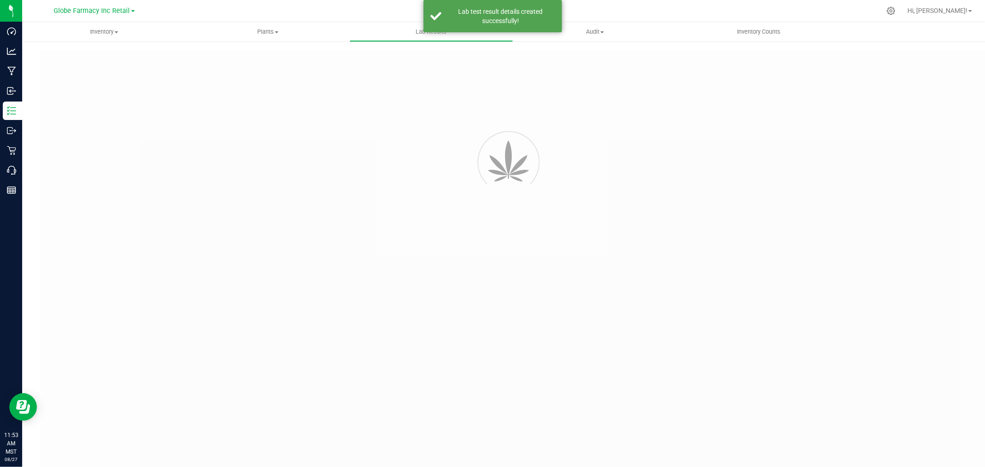
type input "25070920 - 1"
type input "2507APO2997.15324"
type input "25070920 - 1"
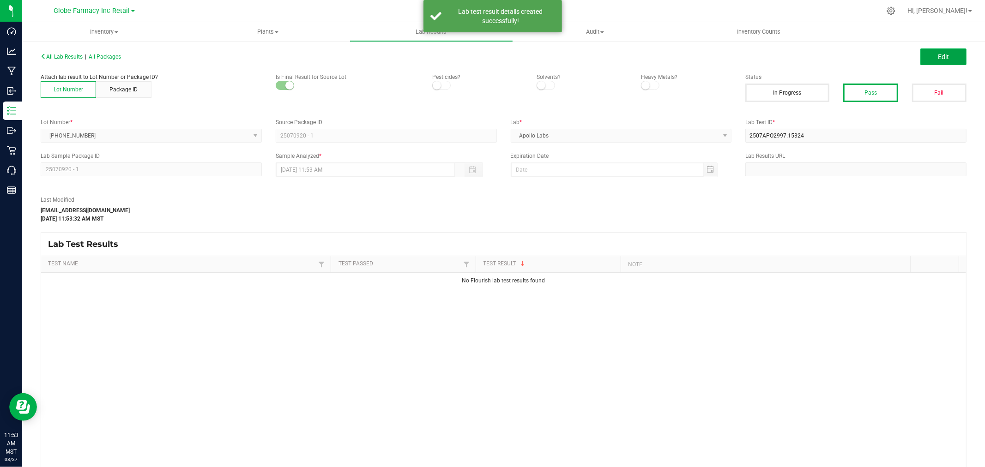
click at [933, 51] on button "Edit" at bounding box center [943, 56] width 46 height 17
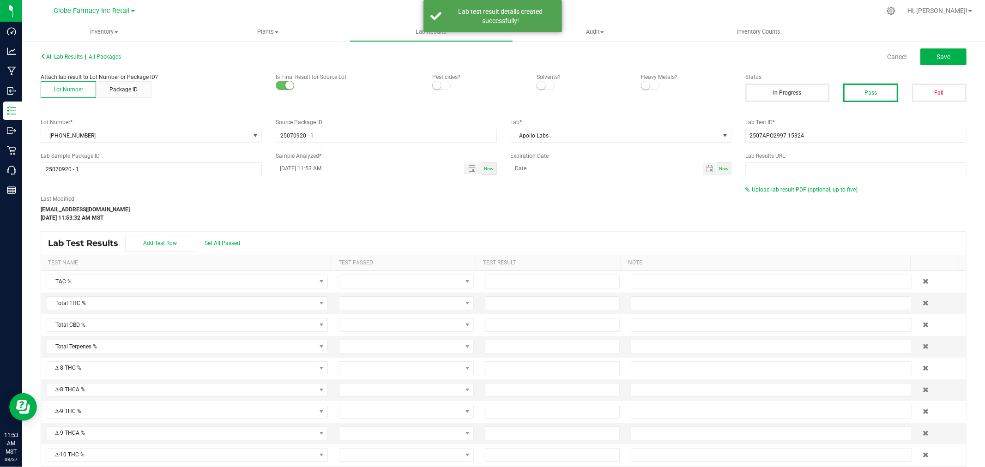
click at [791, 183] on div "All Lab Results | All Packages Cancel Save Attach lab result to Lot Number or P…" at bounding box center [503, 272] width 925 height 445
click at [790, 185] on div "All Lab Results | All Packages Cancel Save Attach lab result to Lot Number or P…" at bounding box center [503, 272] width 925 height 445
click at [788, 187] on span "Upload lab result PDF (optional, up to five)" at bounding box center [804, 189] width 106 height 6
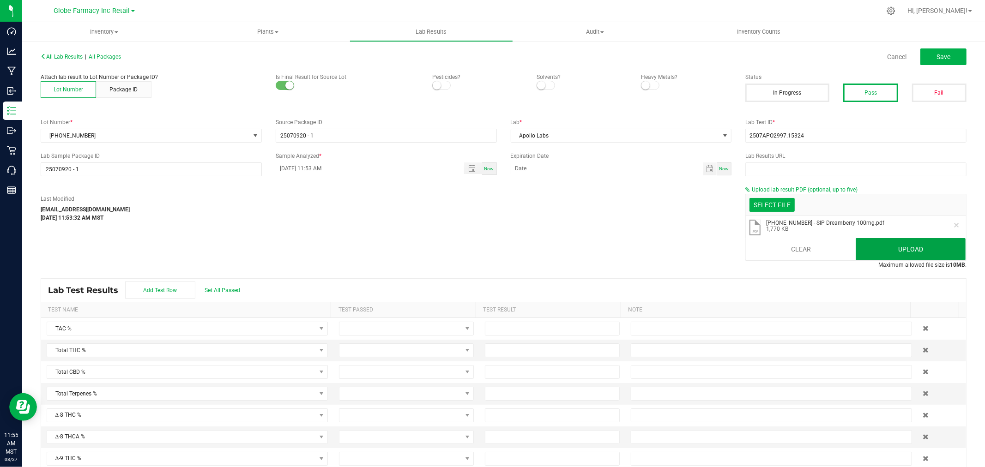
click at [892, 246] on button "Upload" at bounding box center [910, 249] width 110 height 22
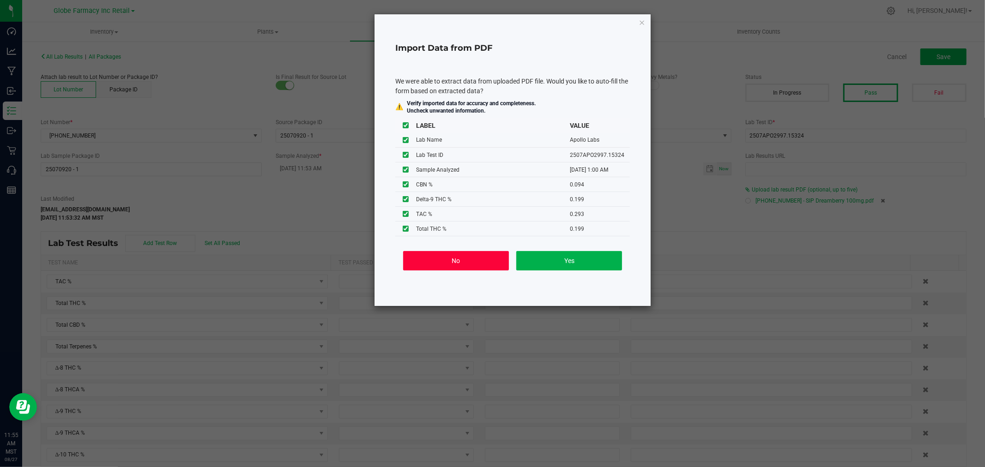
click at [469, 265] on button "No" at bounding box center [456, 260] width 106 height 19
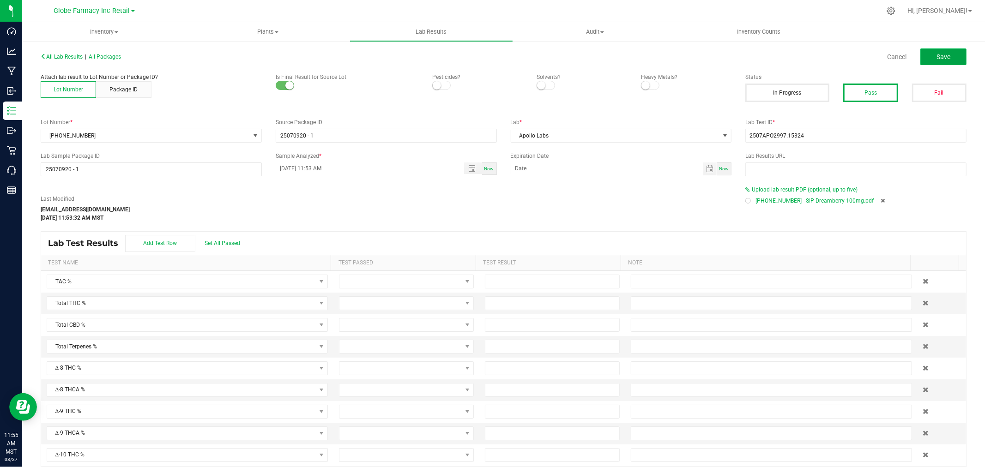
click at [936, 59] on span "Save" at bounding box center [943, 56] width 14 height 7
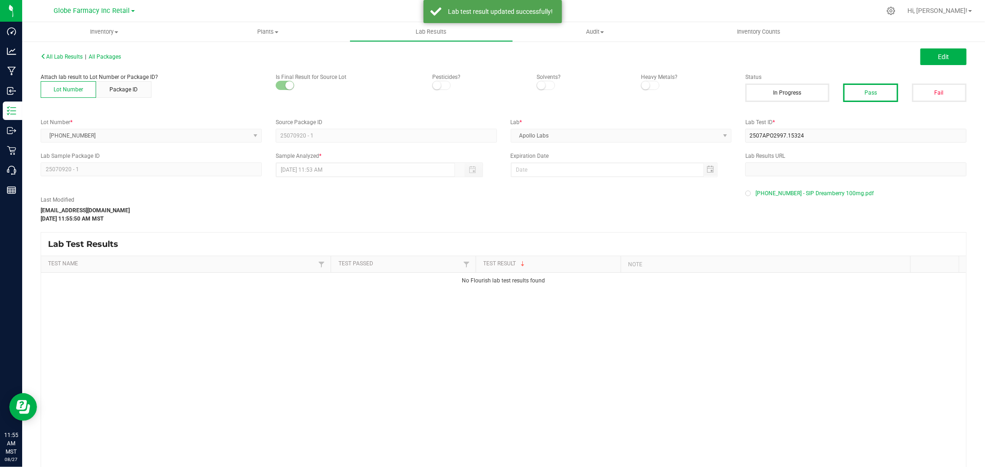
click at [105, 60] on div "All Lab Results | All Packages" at bounding box center [269, 57] width 470 height 8
click at [108, 56] on span "All Packages" at bounding box center [105, 57] width 32 height 6
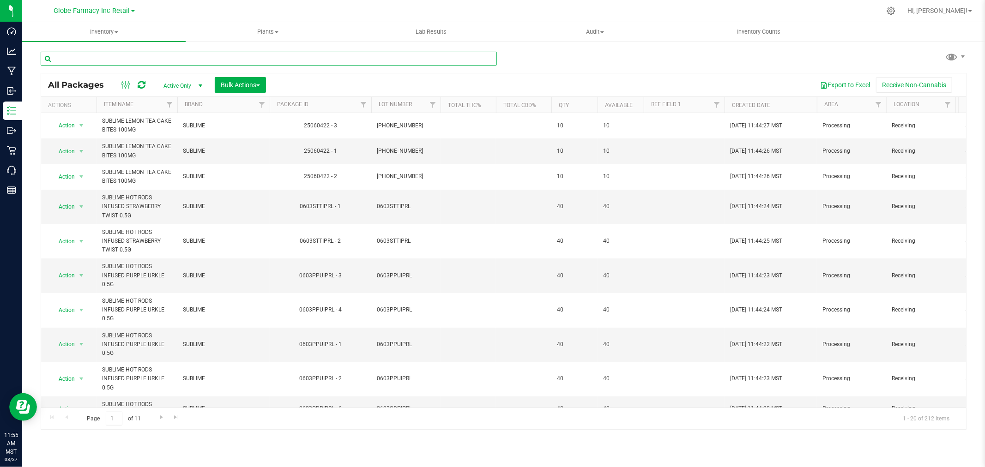
click at [200, 54] on input "text" at bounding box center [269, 59] width 456 height 14
paste input "25-0702-22"
type input "25-0702-22"
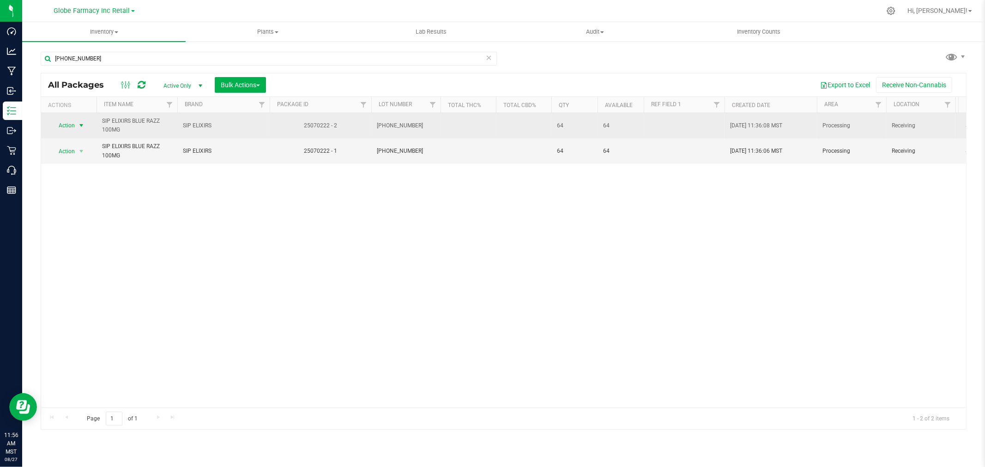
click at [79, 122] on span "select" at bounding box center [81, 125] width 7 height 7
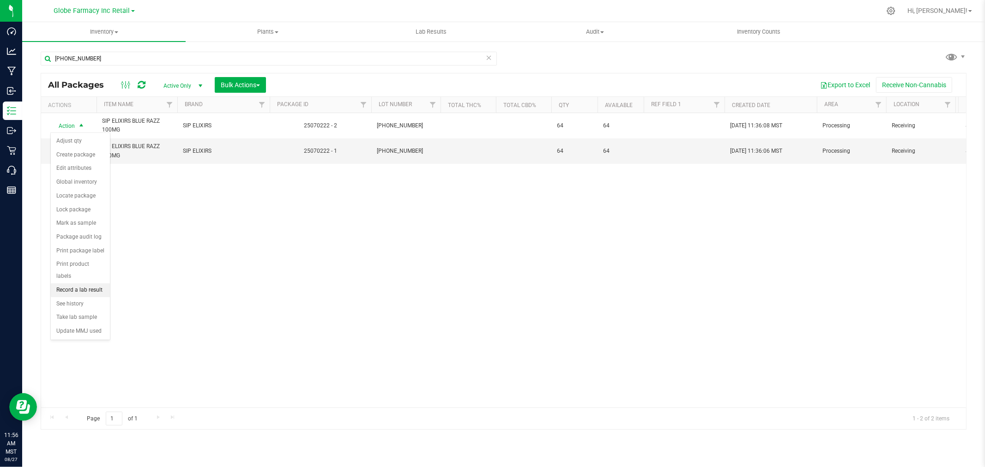
click at [75, 290] on li "Record a lab result" at bounding box center [80, 290] width 59 height 14
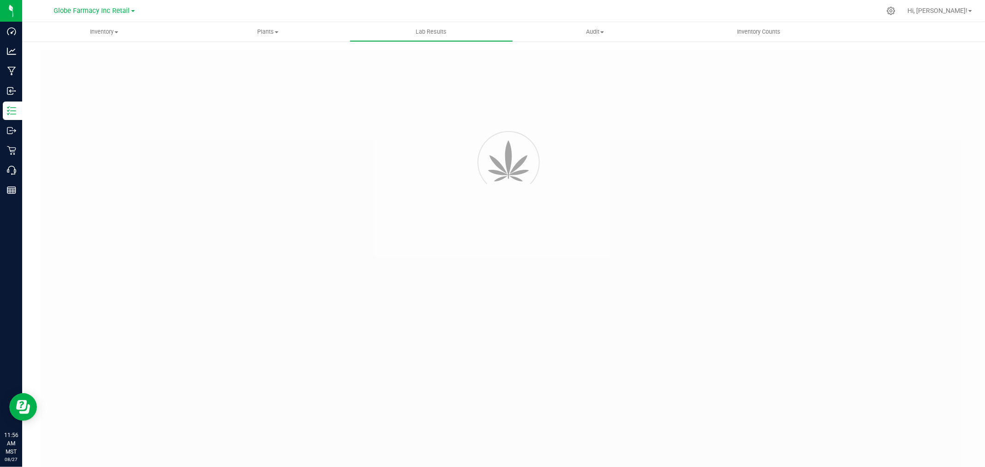
type input "25070222 - 2"
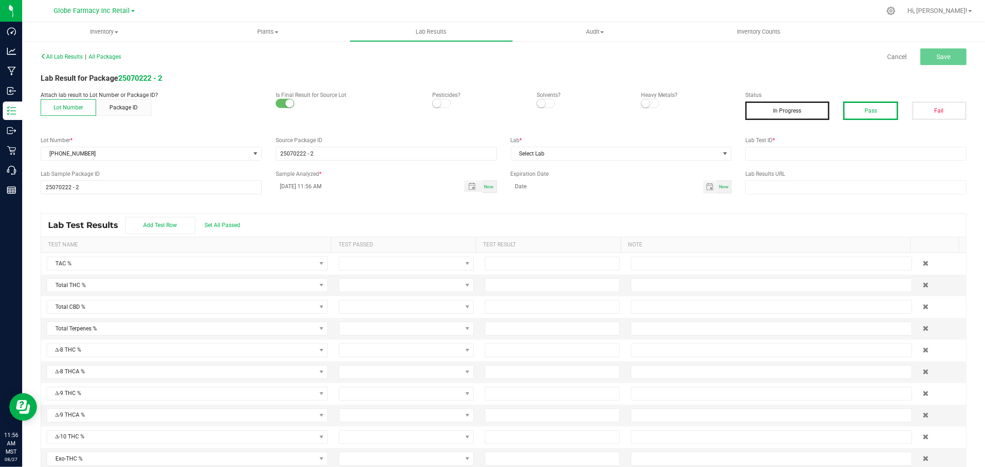
click at [876, 105] on button "Pass" at bounding box center [870, 111] width 54 height 18
click at [824, 163] on div "All Lab Results | All Packages Cancel Save Lab Result for Package 25070222 - 2 …" at bounding box center [503, 263] width 925 height 427
click at [824, 158] on input "text" at bounding box center [855, 154] width 221 height 14
paste input "2507APO2894.14835"
type input "2507APO2894.14835"
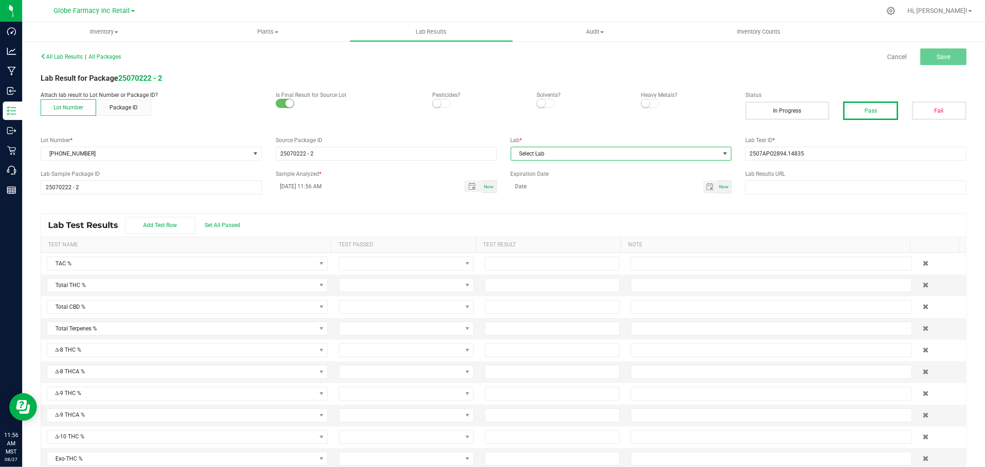
click at [664, 156] on span "Select Lab" at bounding box center [615, 153] width 209 height 13
click at [537, 193] on li "Apollo Labs" at bounding box center [616, 194] width 218 height 16
click at [938, 60] on span "Save" at bounding box center [943, 56] width 14 height 7
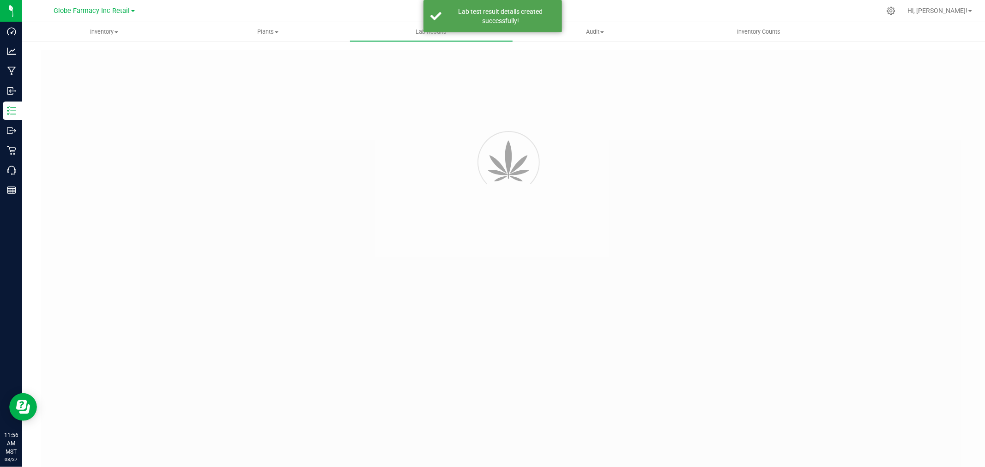
type input "25070222 - 2"
type input "2507APO2894.14835"
type input "25070222 - 2"
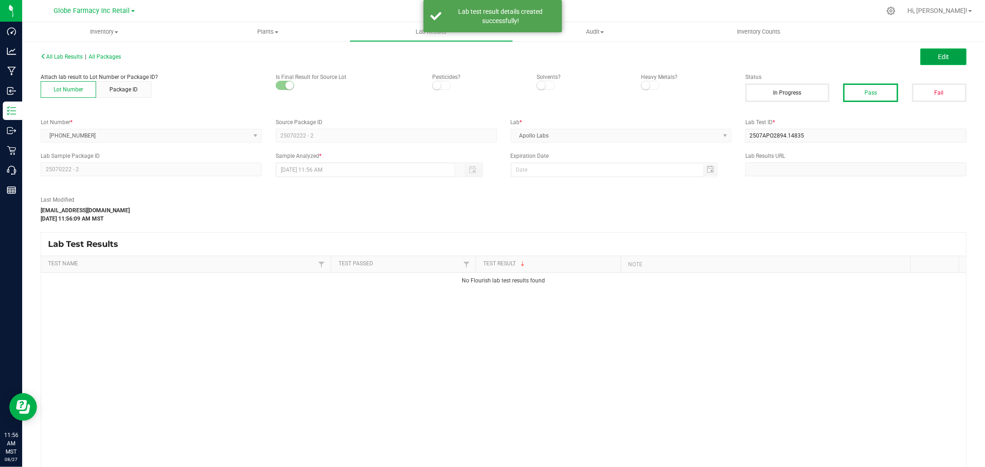
click at [938, 58] on span "Edit" at bounding box center [942, 56] width 11 height 7
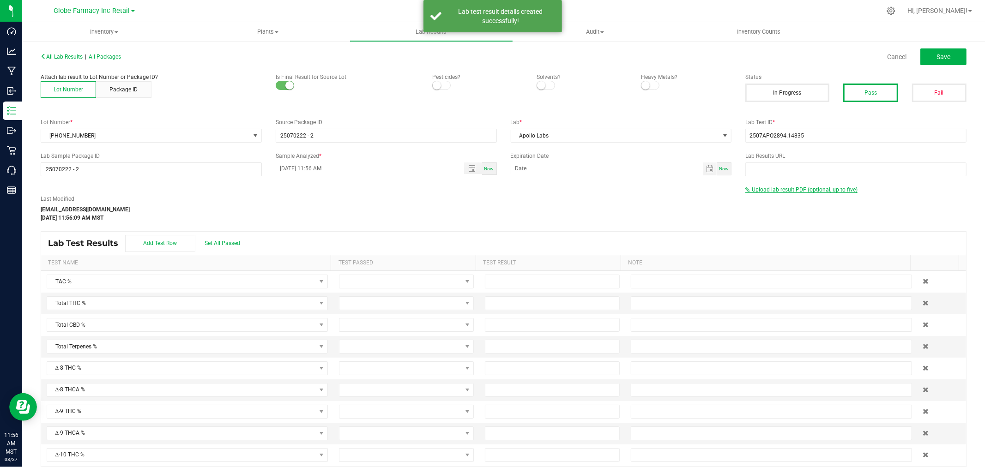
click at [786, 188] on span "Upload lab result PDF (optional, up to five)" at bounding box center [804, 189] width 106 height 6
click at [764, 197] on div "Select file Drop files here to upload" at bounding box center [855, 204] width 220 height 21
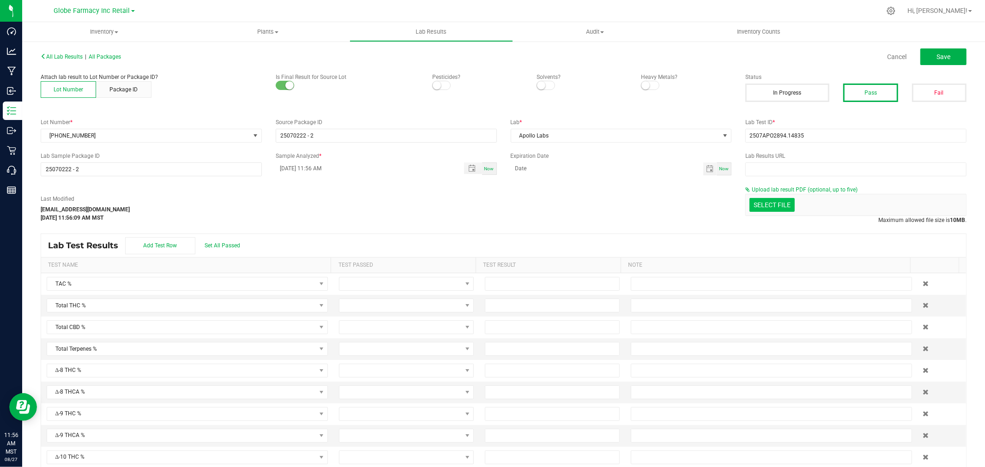
click at [754, 211] on div "Select file Drop files here to upload" at bounding box center [855, 204] width 220 height 21
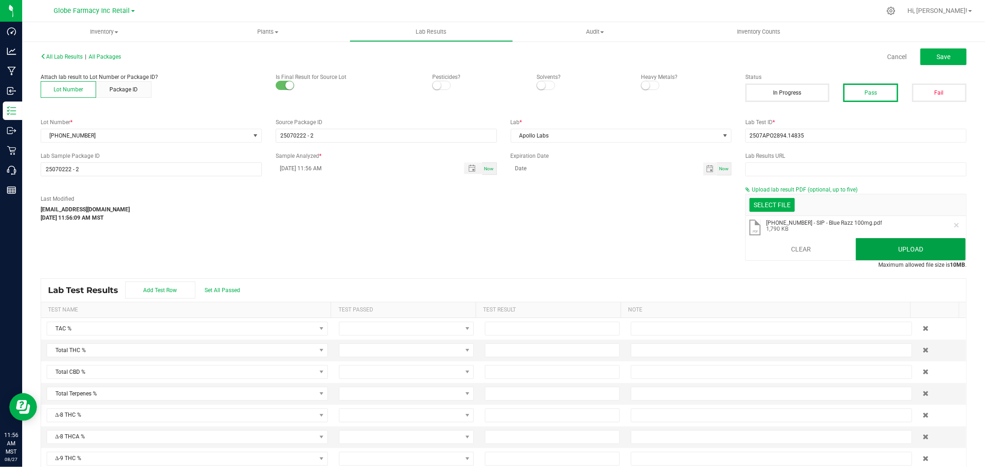
click at [885, 245] on button "Upload" at bounding box center [910, 249] width 110 height 22
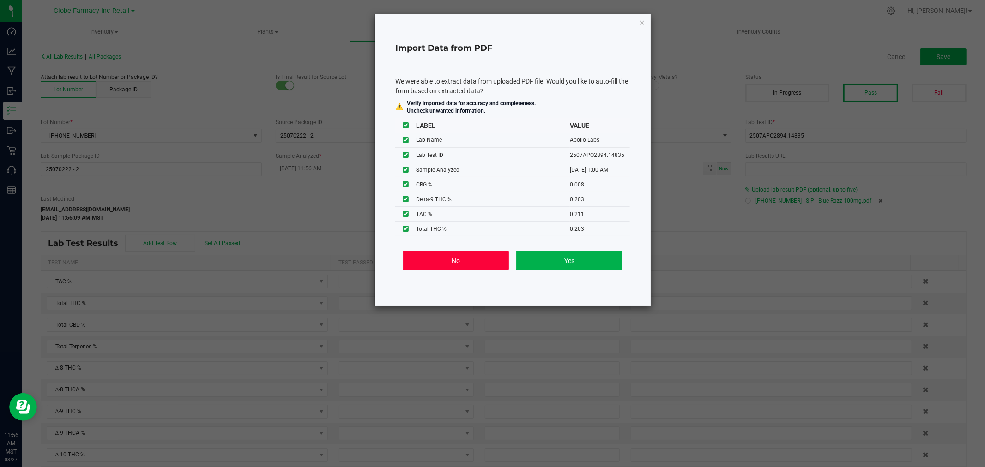
click at [419, 261] on button "No" at bounding box center [456, 260] width 106 height 19
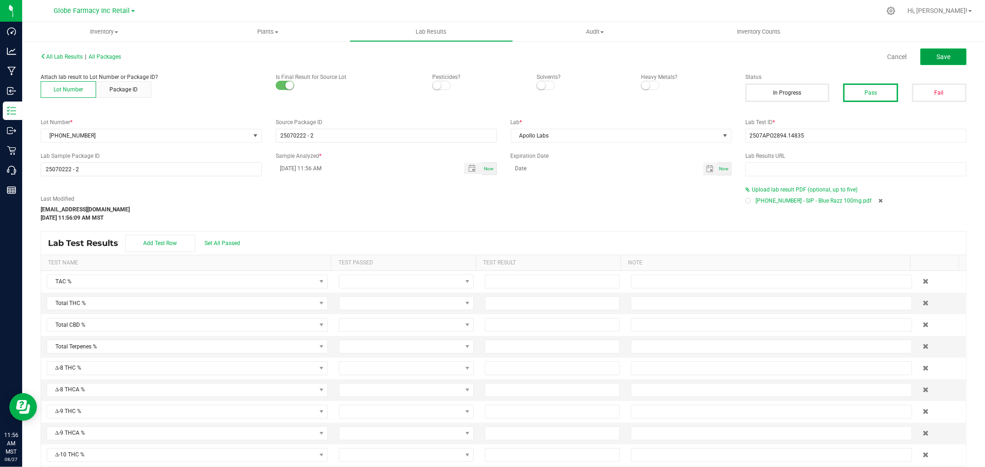
click at [920, 65] on button "Save" at bounding box center [943, 56] width 46 height 17
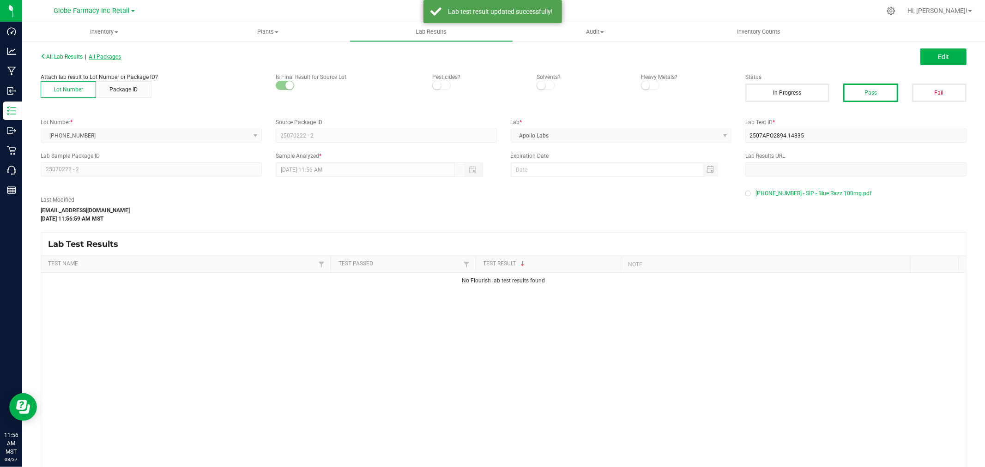
click at [112, 56] on span "All Packages" at bounding box center [105, 57] width 32 height 6
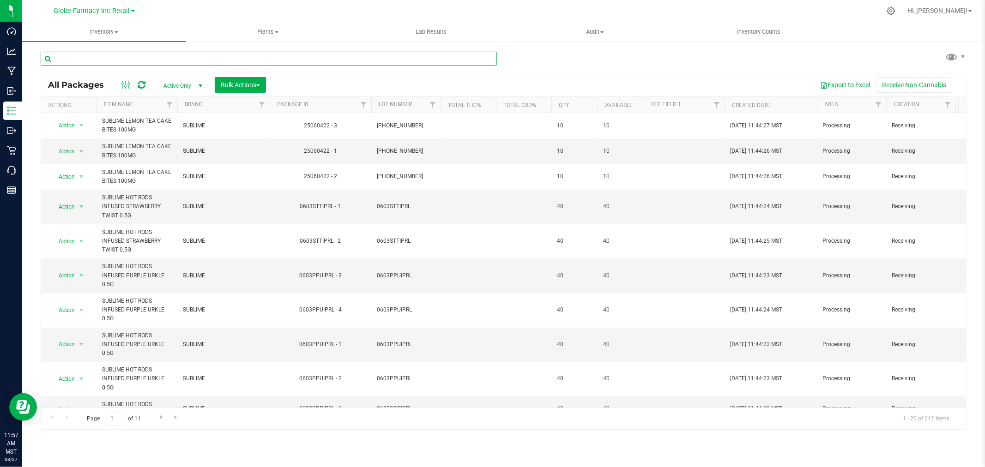
click at [145, 62] on input "text" at bounding box center [269, 59] width 456 height 14
paste input "25-0730-20"
type input "25-0730-20"
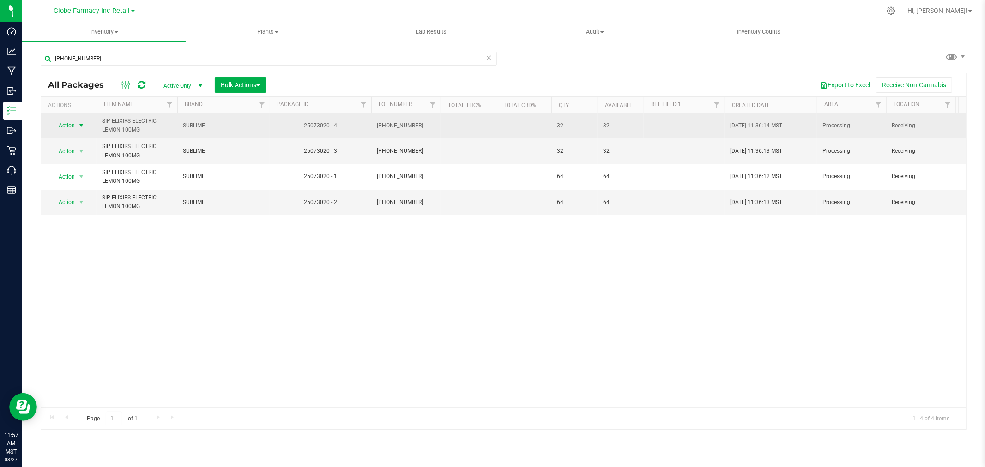
click at [67, 123] on span "Action" at bounding box center [62, 125] width 25 height 13
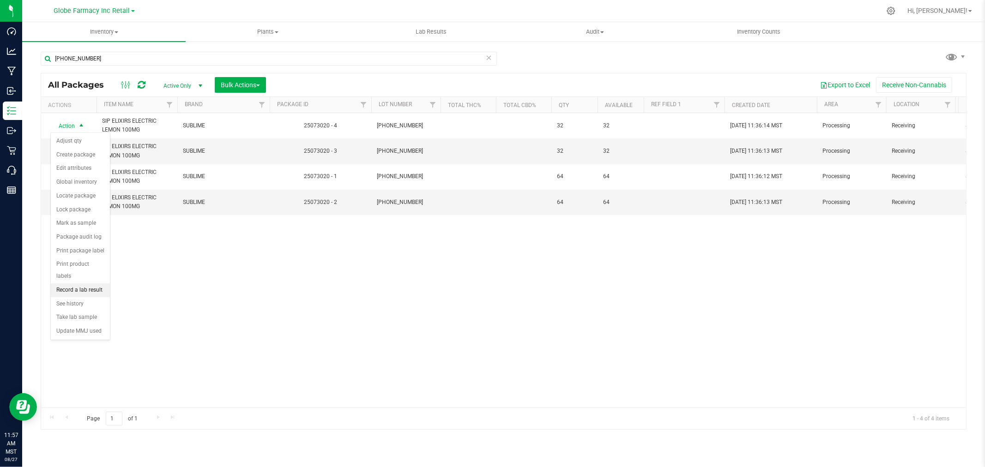
click at [80, 288] on li "Record a lab result" at bounding box center [80, 290] width 59 height 14
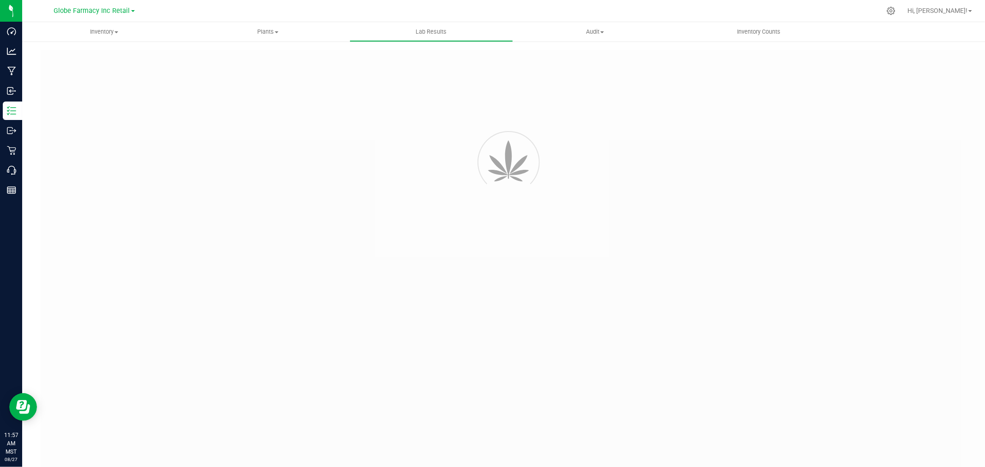
type input "25073020 - 4"
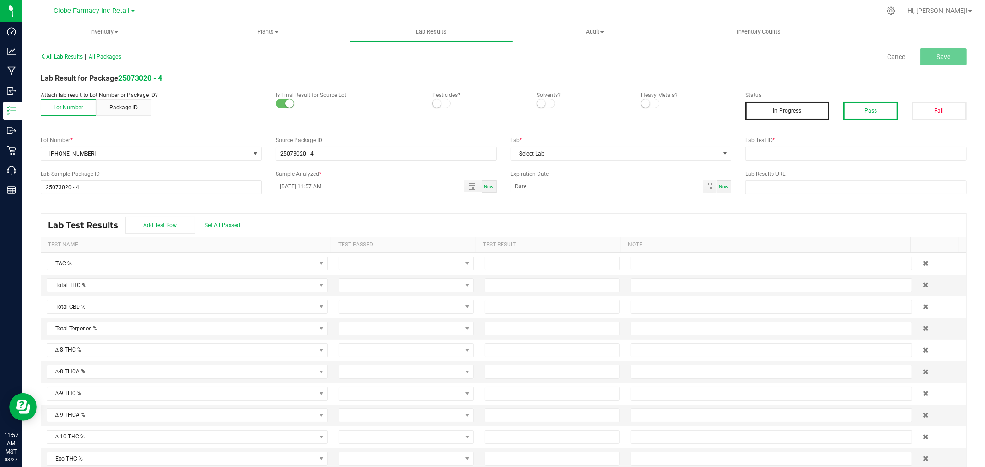
click at [874, 104] on button "Pass" at bounding box center [870, 111] width 54 height 18
click at [847, 148] on input "text" at bounding box center [855, 154] width 221 height 14
paste input "2507APO3346.16837"
type input "2507APO3346.16837"
click at [601, 159] on span "Select Lab" at bounding box center [615, 153] width 209 height 13
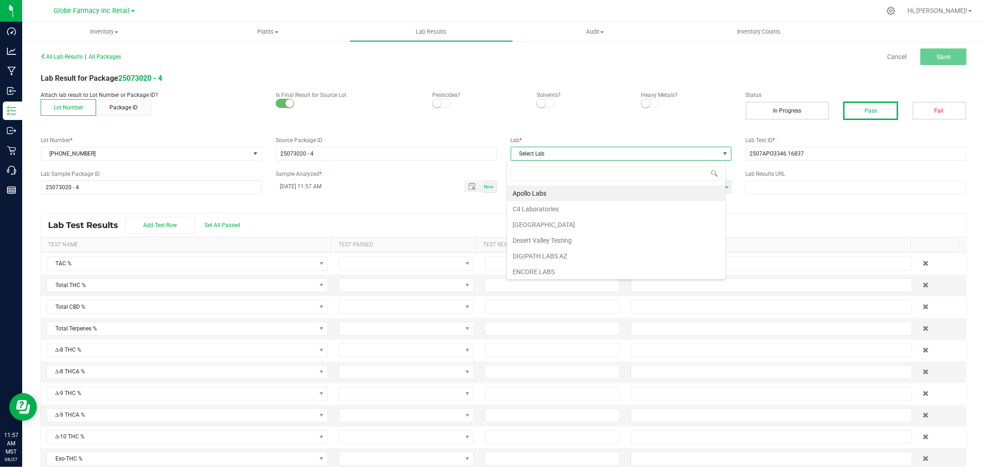
scroll to position [14, 219]
click at [535, 196] on li "Apollo Labs" at bounding box center [616, 194] width 218 height 16
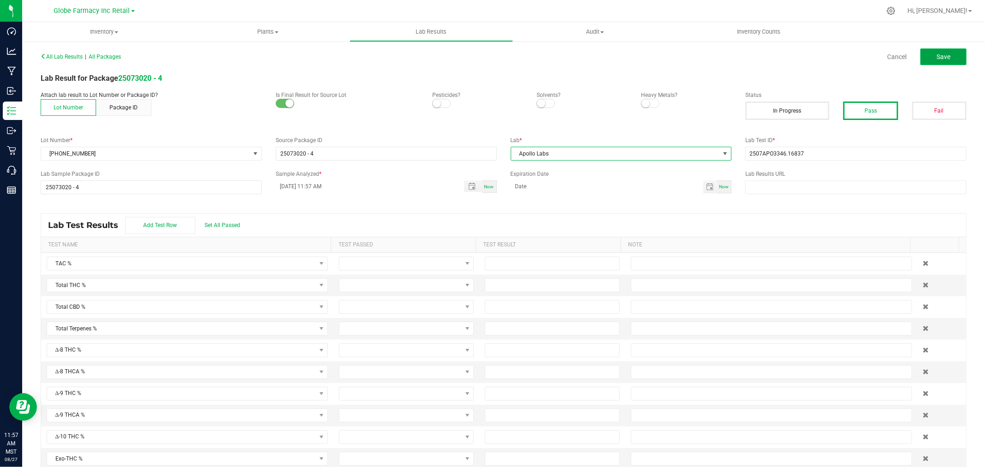
click at [945, 55] on button "Save" at bounding box center [943, 56] width 46 height 17
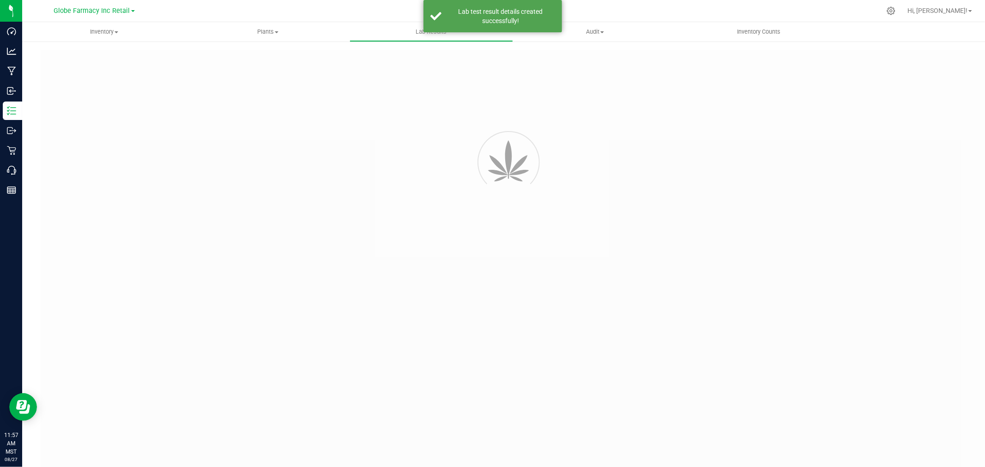
type input "25073020 - 4"
type input "2507APO3346.16837"
type input "25073020 - 4"
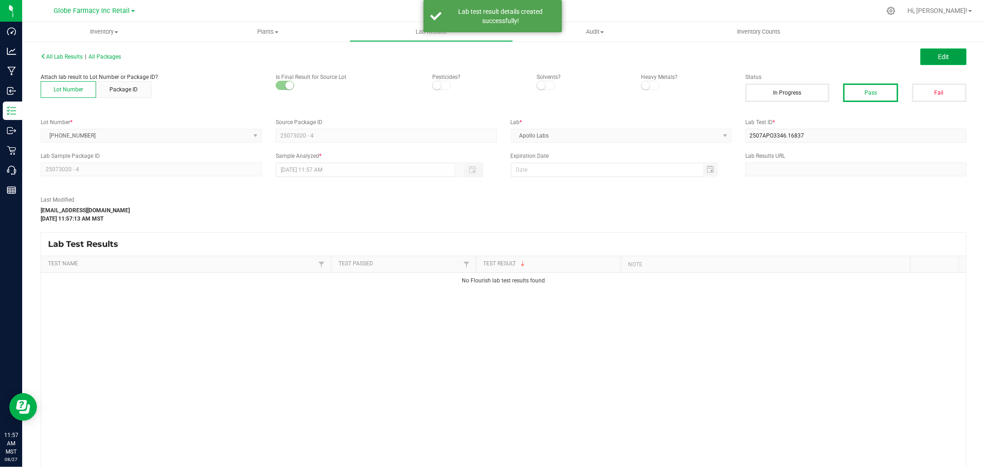
click at [937, 54] on span "Edit" at bounding box center [942, 56] width 11 height 7
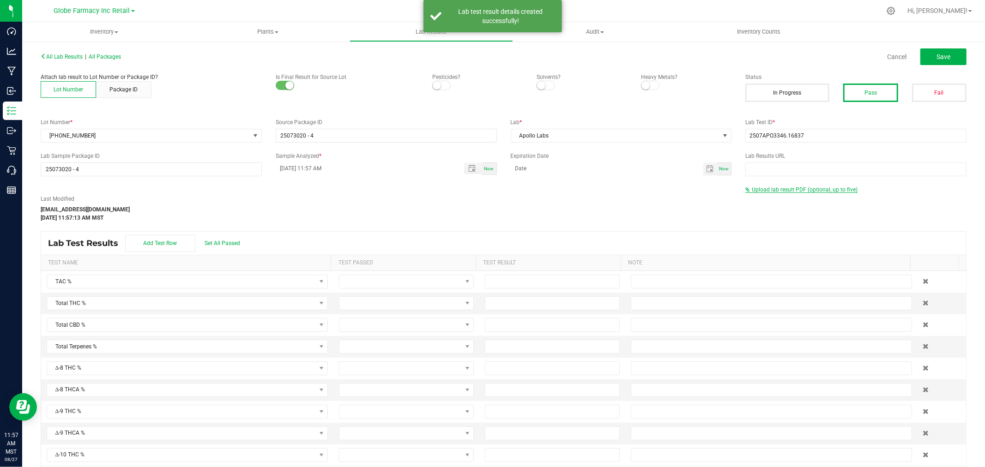
click at [756, 187] on span "Upload lab result PDF (optional, up to five)" at bounding box center [804, 189] width 106 height 6
click at [754, 194] on div "Select file Drop files here to upload" at bounding box center [855, 205] width 221 height 22
click at [752, 198] on div "Select file Drop files here to upload" at bounding box center [855, 204] width 220 height 21
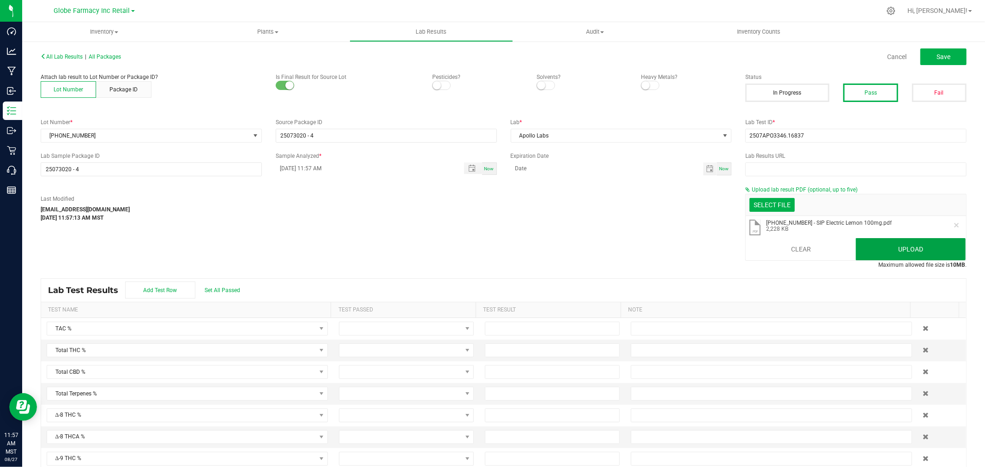
click at [925, 242] on button "Upload" at bounding box center [910, 249] width 110 height 22
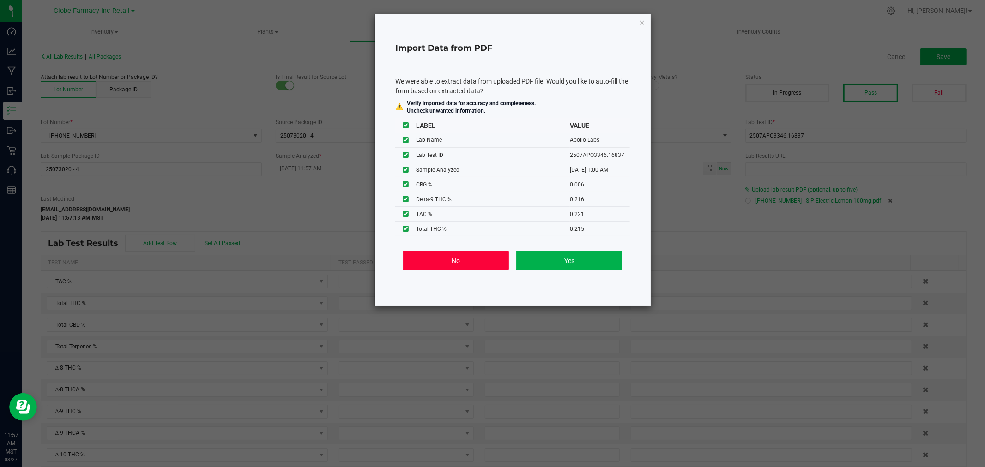
click at [491, 260] on button "No" at bounding box center [456, 260] width 106 height 19
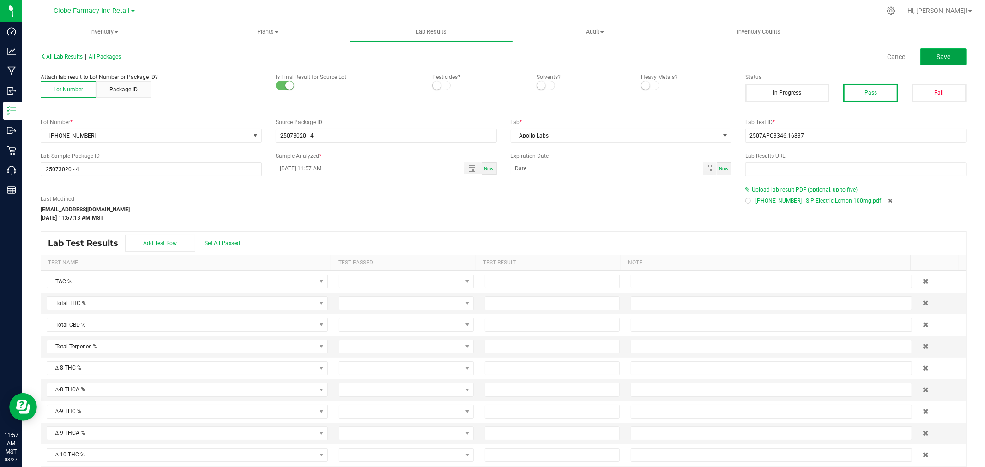
click at [936, 53] on span "Save" at bounding box center [943, 56] width 14 height 7
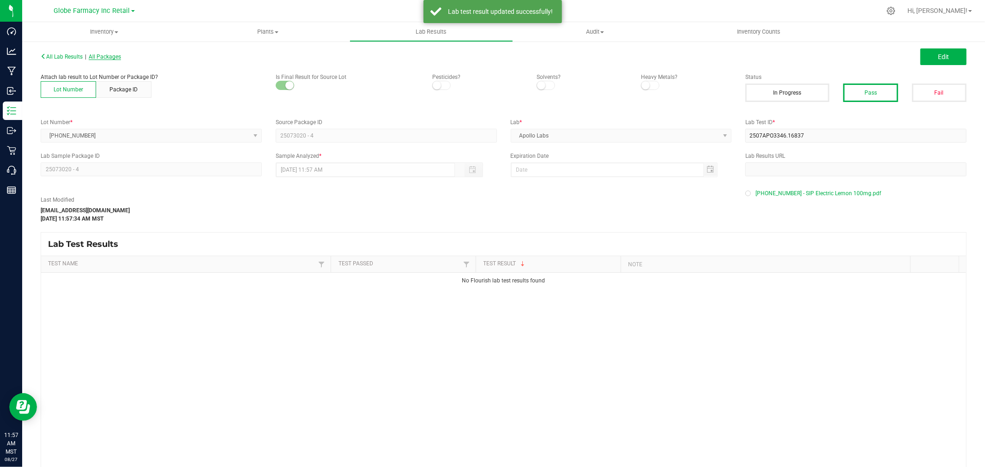
click at [121, 54] on span "All Packages" at bounding box center [105, 57] width 32 height 6
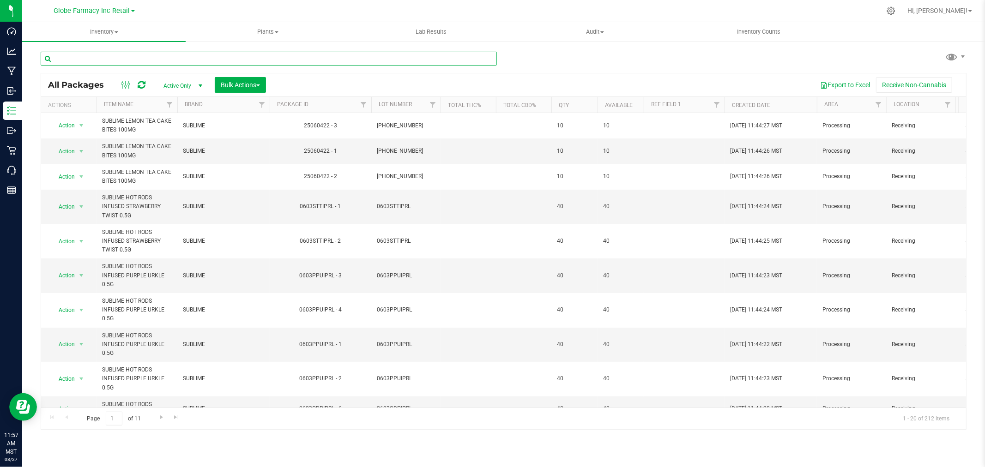
click at [320, 60] on input "text" at bounding box center [269, 59] width 456 height 14
paste input "25-0731-21"
type input "25-0731-21"
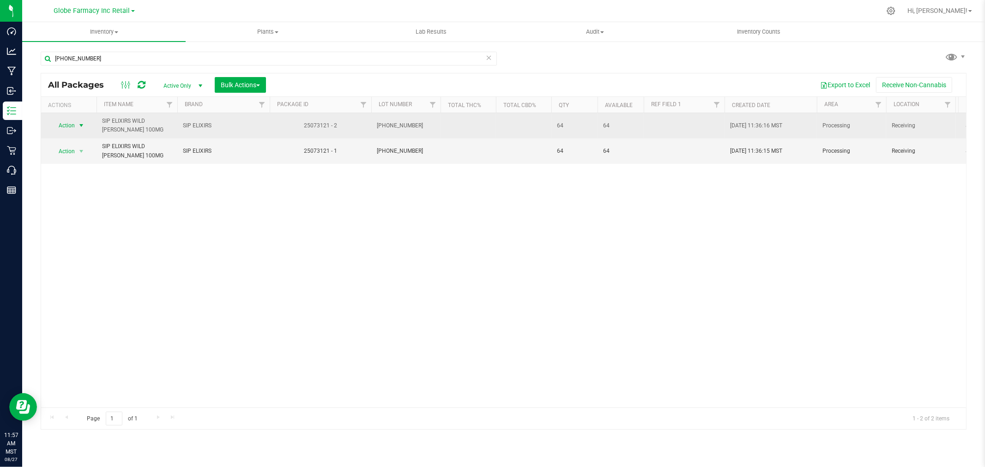
click at [78, 123] on span "select" at bounding box center [81, 125] width 7 height 7
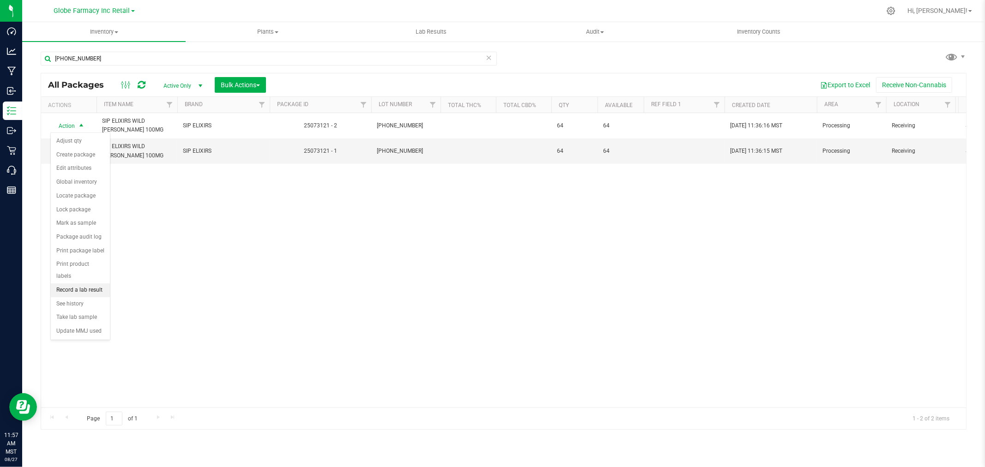
click at [88, 288] on li "Record a lab result" at bounding box center [80, 290] width 59 height 14
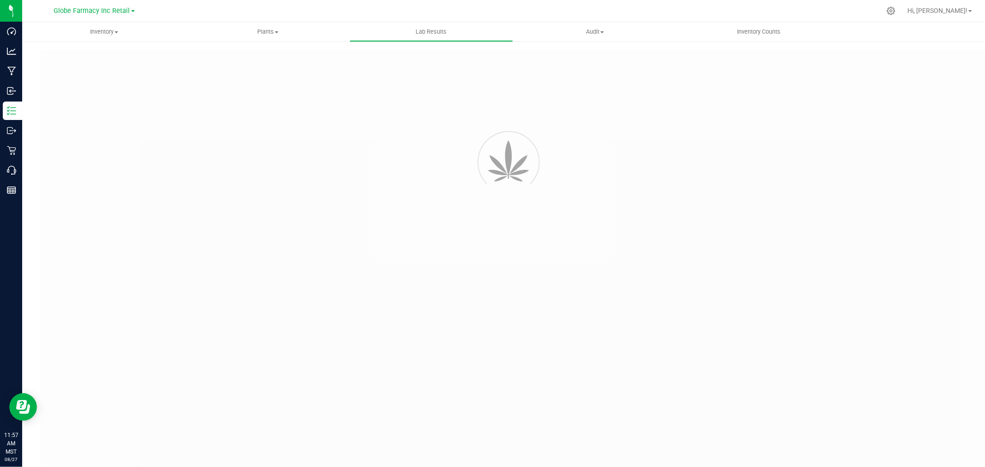
type input "25073121 - 2"
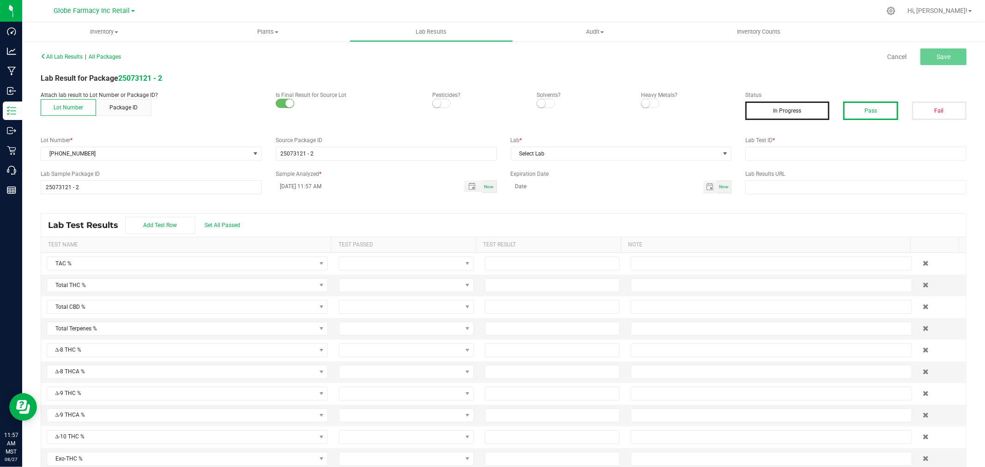
click at [848, 116] on button "Pass" at bounding box center [870, 111] width 54 height 18
click at [834, 158] on input "text" at bounding box center [855, 154] width 221 height 14
paste input "2507APO3364.16918"
type input "2507APO3364.16918"
click at [631, 154] on span "Select Lab" at bounding box center [615, 153] width 209 height 13
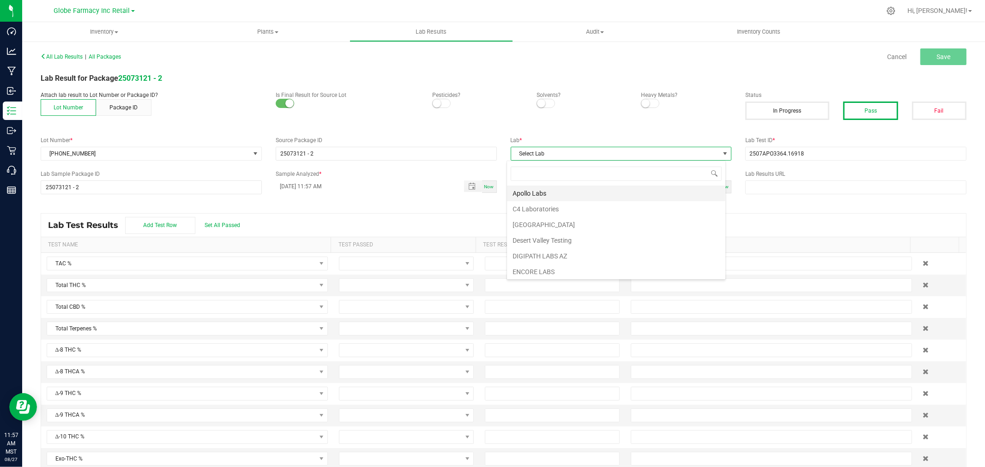
scroll to position [14, 219]
click at [538, 189] on li "Apollo Labs" at bounding box center [616, 194] width 218 height 16
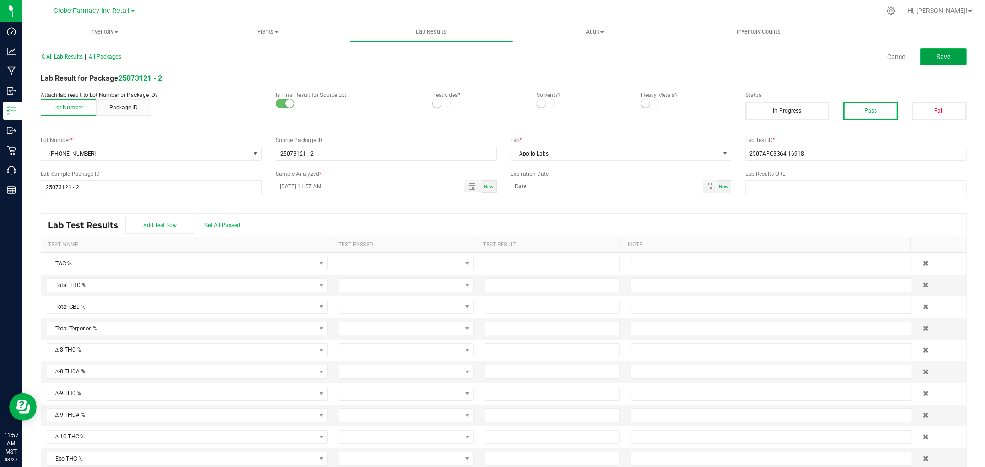
click at [920, 48] on button "Save" at bounding box center [943, 56] width 46 height 17
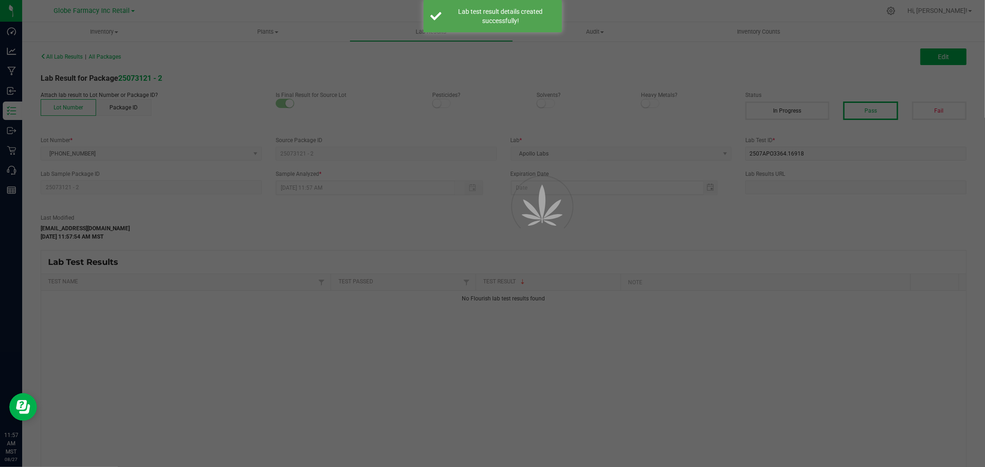
click at [933, 49] on div at bounding box center [492, 233] width 985 height 467
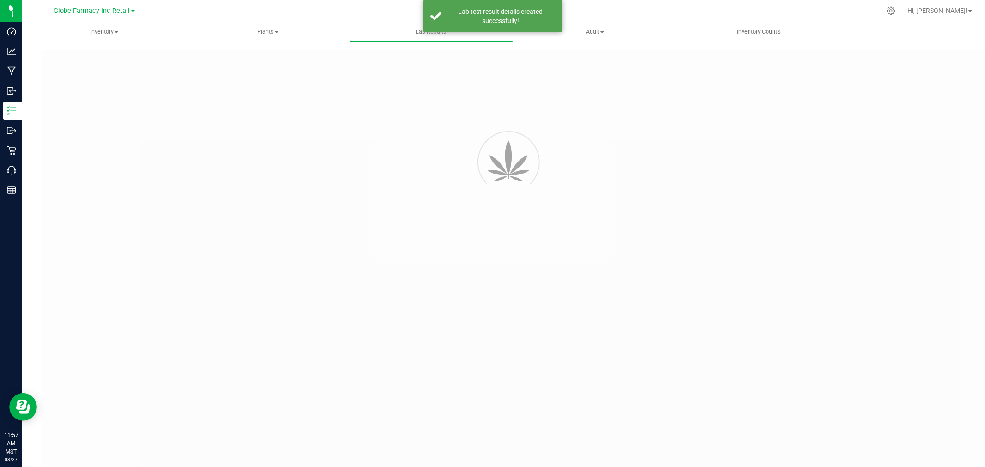
type input "25073121 - 2"
type input "2507APO3364.16918"
type input "25073121 - 2"
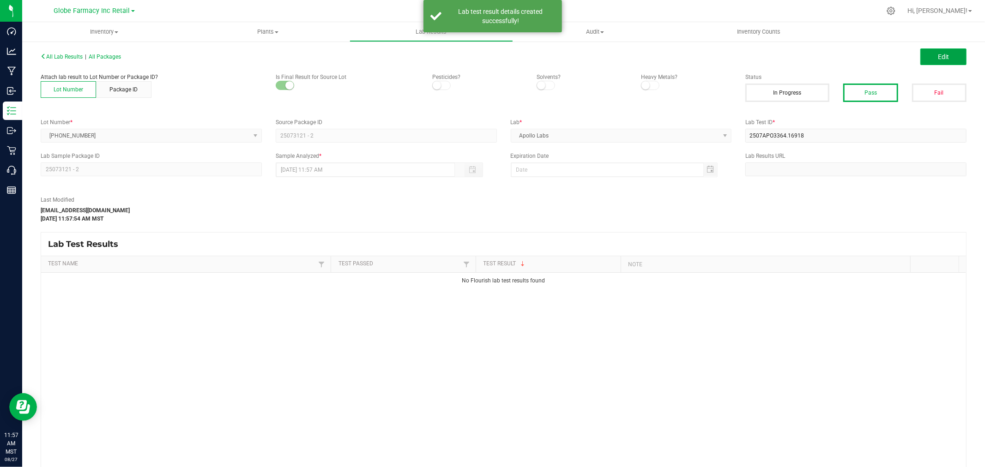
click at [937, 56] on span "Edit" at bounding box center [942, 56] width 11 height 7
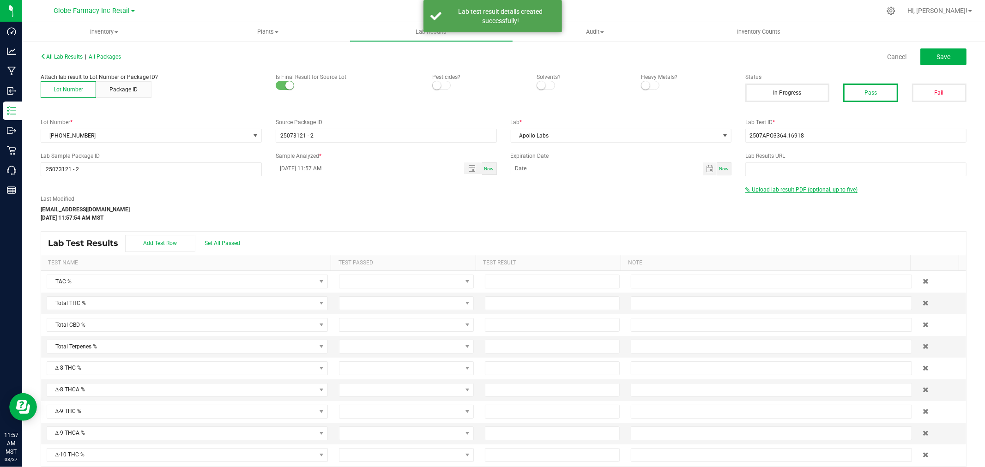
click at [782, 192] on span "Upload lab result PDF (optional, up to five)" at bounding box center [801, 189] width 112 height 6
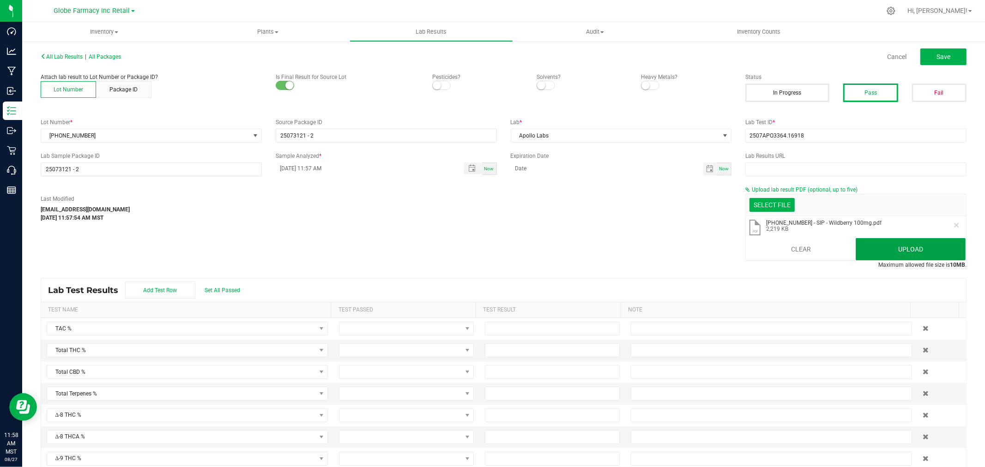
click at [917, 243] on button "Upload" at bounding box center [910, 249] width 110 height 22
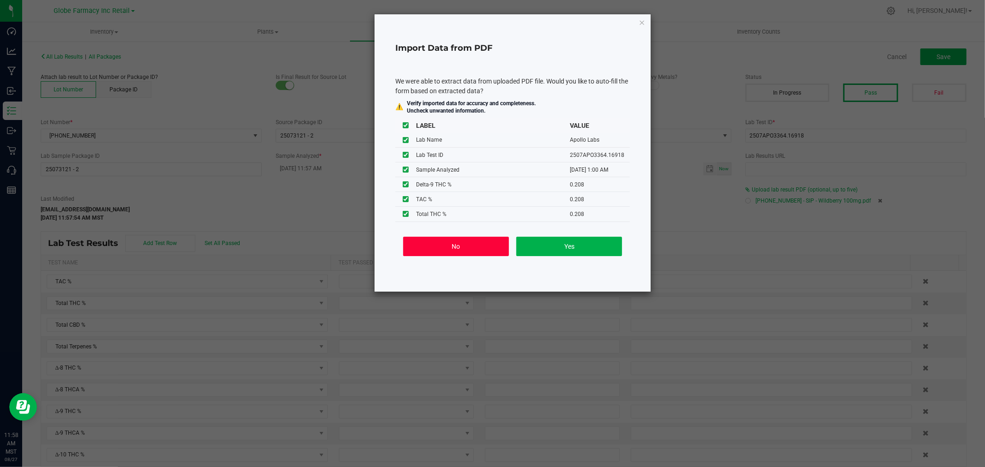
click at [474, 246] on button "No" at bounding box center [456, 246] width 106 height 19
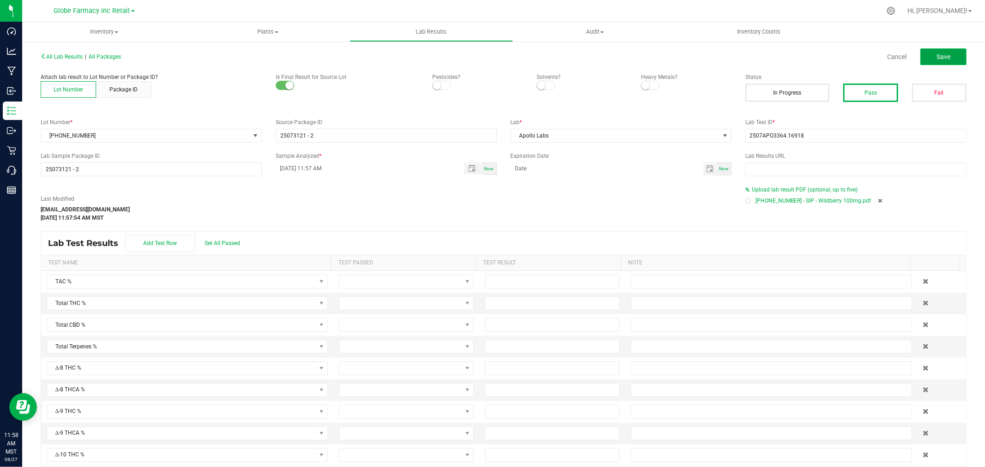
click at [938, 59] on span "Save" at bounding box center [943, 56] width 14 height 7
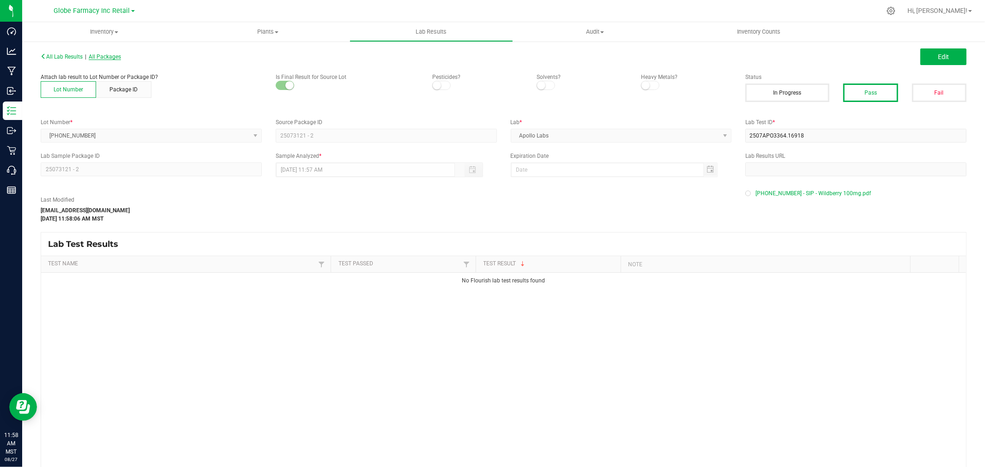
click at [103, 56] on span "All Packages" at bounding box center [105, 57] width 32 height 6
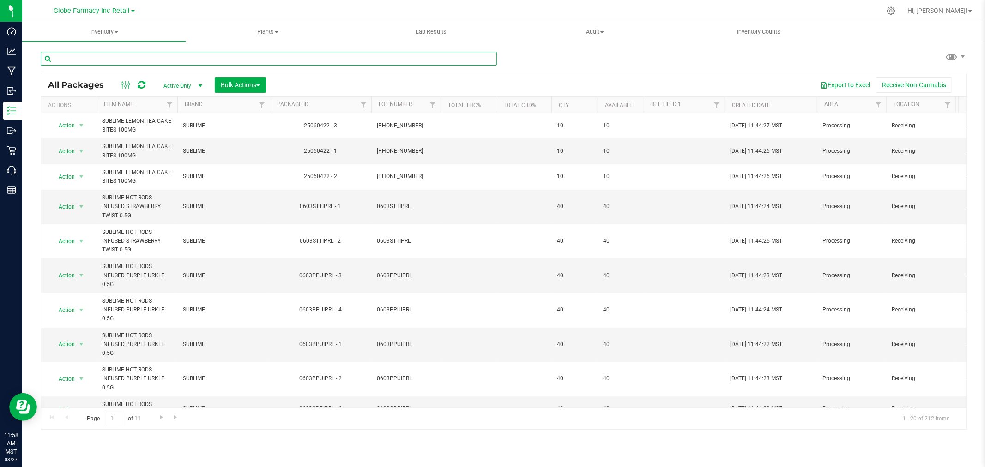
click at [307, 61] on input "text" at bounding box center [269, 59] width 456 height 14
paste input "25-0604-22"
type input "25-0604-22"
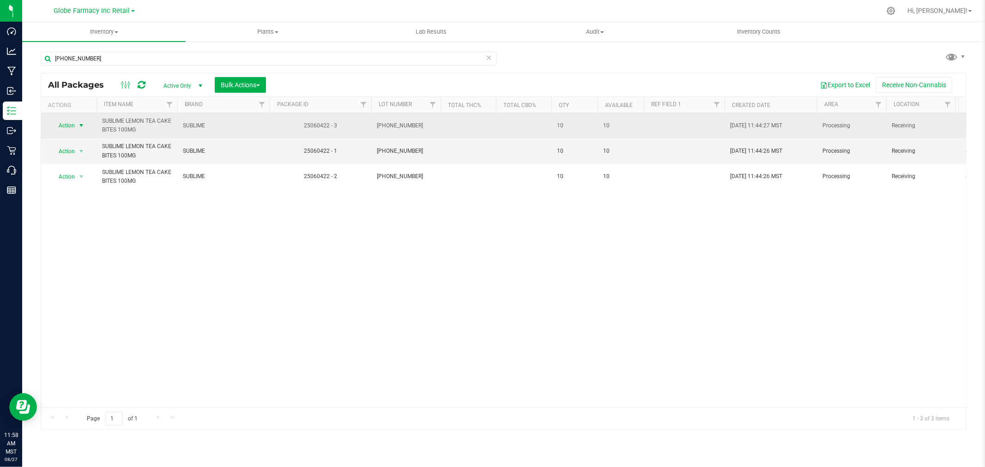
click at [78, 121] on span "select" at bounding box center [82, 125] width 12 height 13
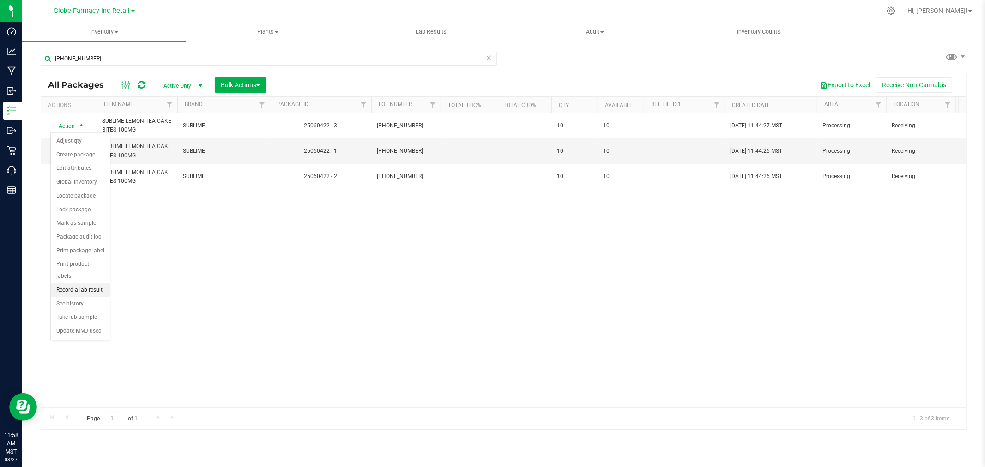
click at [87, 289] on li "Record a lab result" at bounding box center [80, 290] width 59 height 14
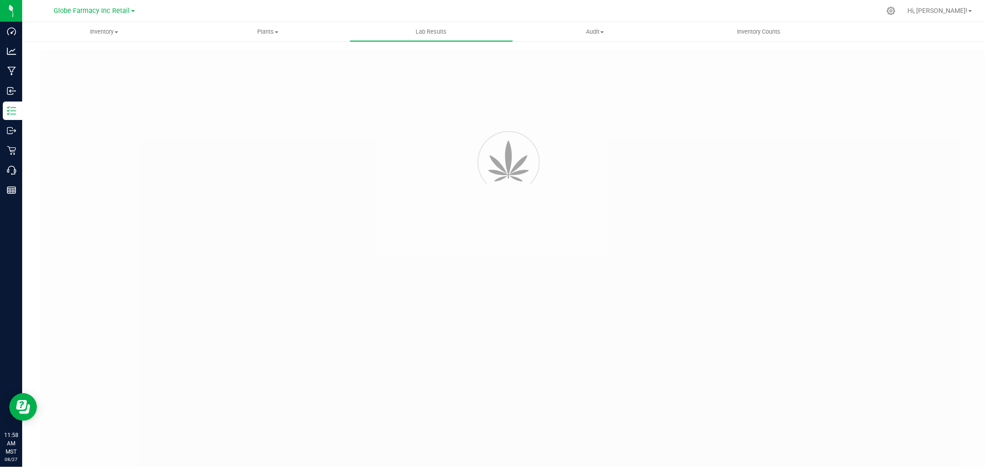
type input "25060422 - 3"
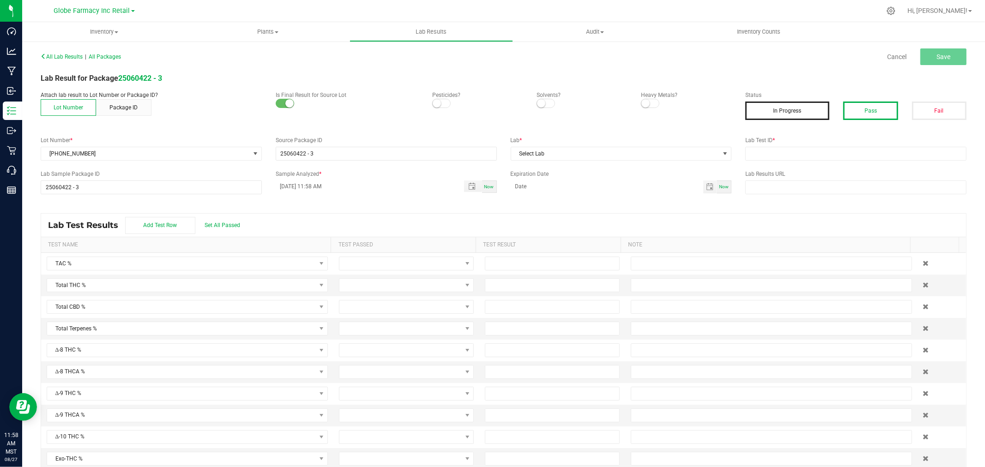
click at [874, 108] on button "Pass" at bounding box center [870, 111] width 54 height 18
click at [842, 179] on div "Lab Results URL" at bounding box center [855, 182] width 235 height 24
drag, startPoint x: 836, startPoint y: 158, endPoint x: 820, endPoint y: 155, distance: 16.5
click at [836, 158] on input "text" at bounding box center [855, 154] width 221 height 14
paste input "2506APO2492.12861"
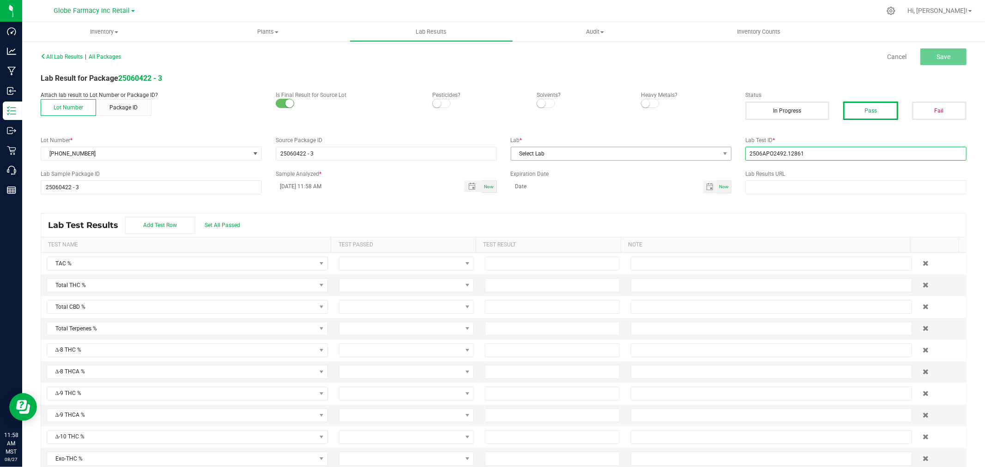
type input "2506APO2492.12861"
click at [601, 155] on span "Select Lab" at bounding box center [615, 153] width 209 height 13
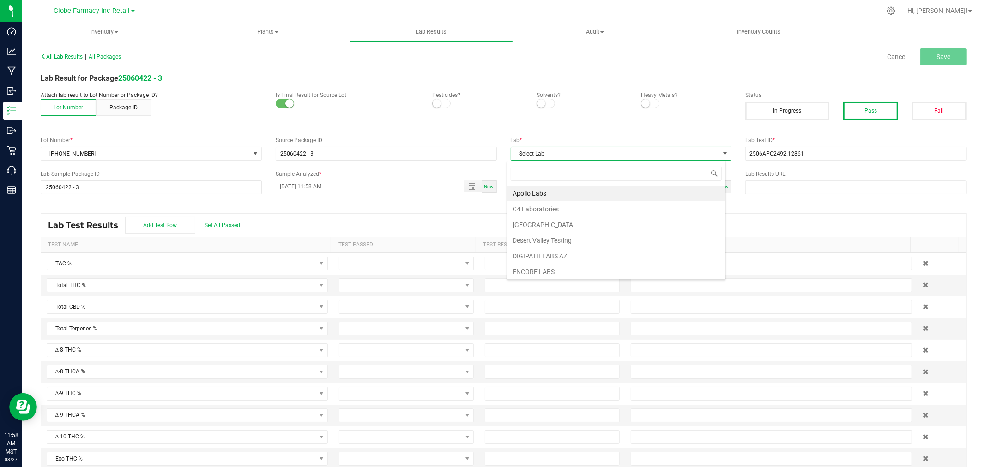
scroll to position [14, 219]
type input "A"
click at [569, 196] on li "Apollo Labs" at bounding box center [616, 194] width 218 height 16
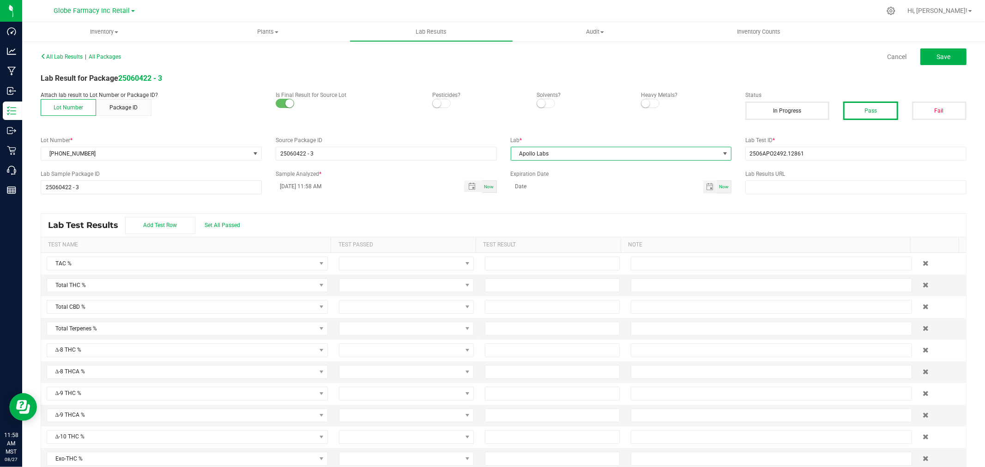
click at [935, 74] on div "Lab Result for Package 25060422 - 3" at bounding box center [503, 78] width 939 height 11
click at [937, 58] on span "Save" at bounding box center [943, 56] width 14 height 7
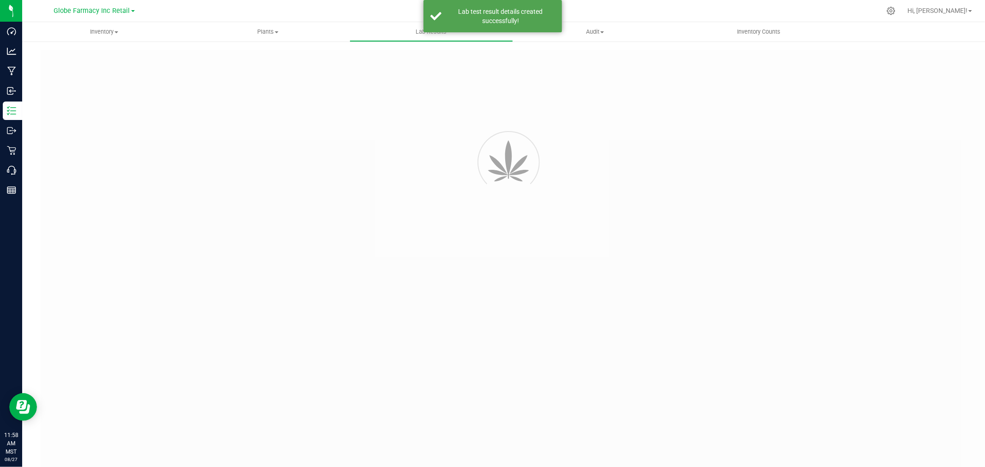
type input "25060422 - 3"
type input "2506APO2492.12861"
type input "25060422 - 3"
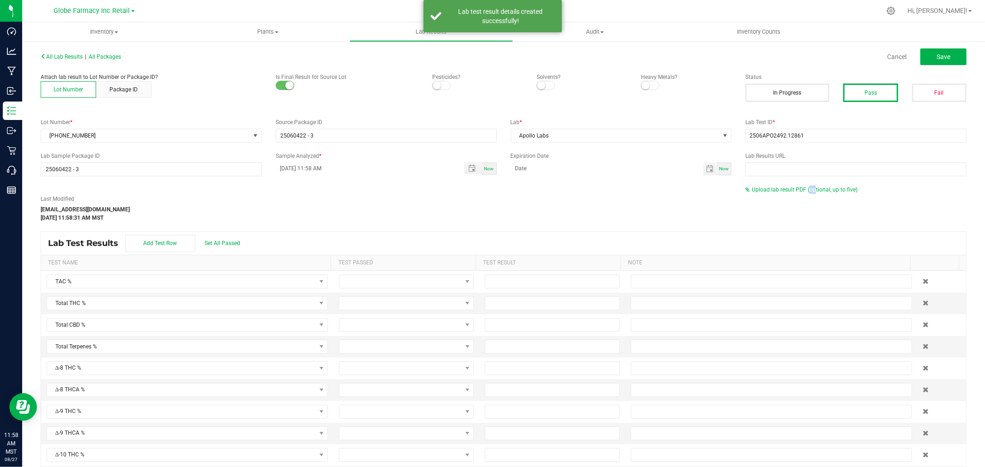
drag, startPoint x: 801, startPoint y: 196, endPoint x: 795, endPoint y: 199, distance: 6.8
click at [796, 199] on div "Last Modified katieg@earthshealing.org Aug 27, 2025 11:58:31 AM MST Upload lab …" at bounding box center [503, 204] width 939 height 36
click at [774, 192] on span "Upload lab result PDF (optional, up to five)" at bounding box center [801, 189] width 112 height 6
click at [745, 217] on div "Maximum allowed file size is 10MB ." at bounding box center [855, 220] width 221 height 8
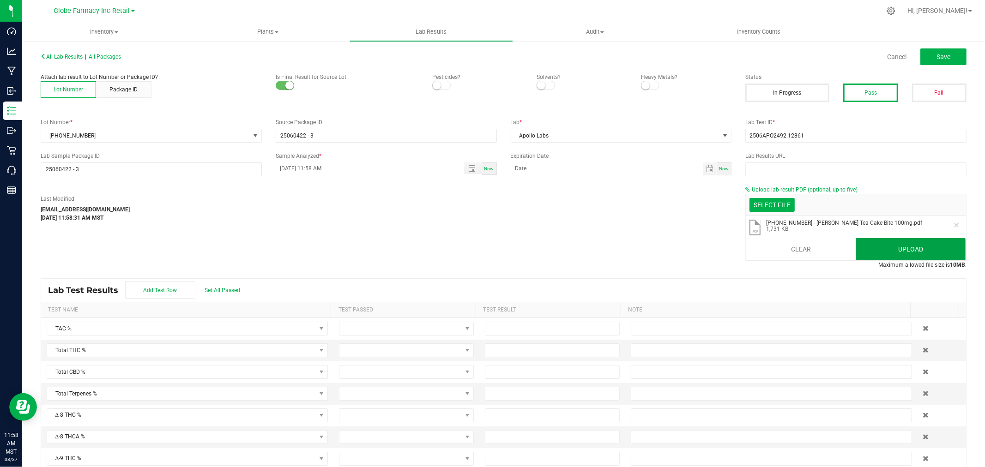
click at [864, 243] on button "Upload" at bounding box center [910, 249] width 110 height 22
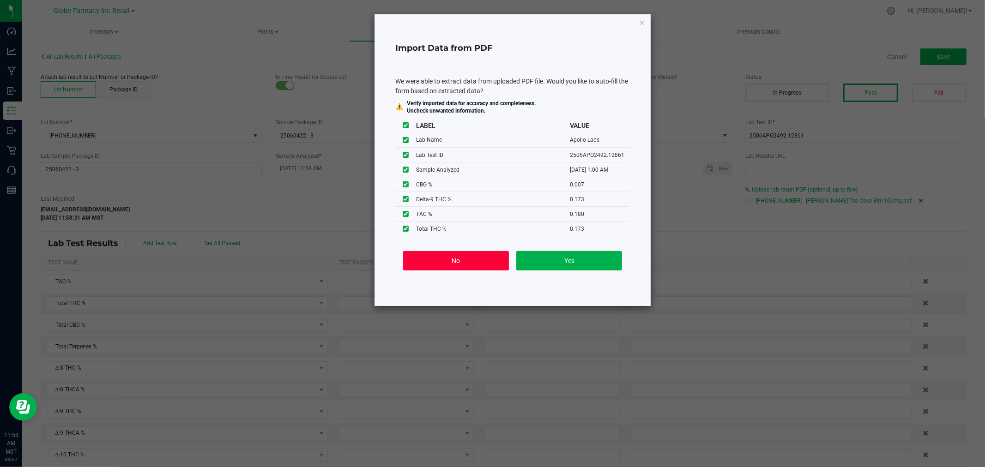
click at [435, 253] on button "No" at bounding box center [456, 260] width 106 height 19
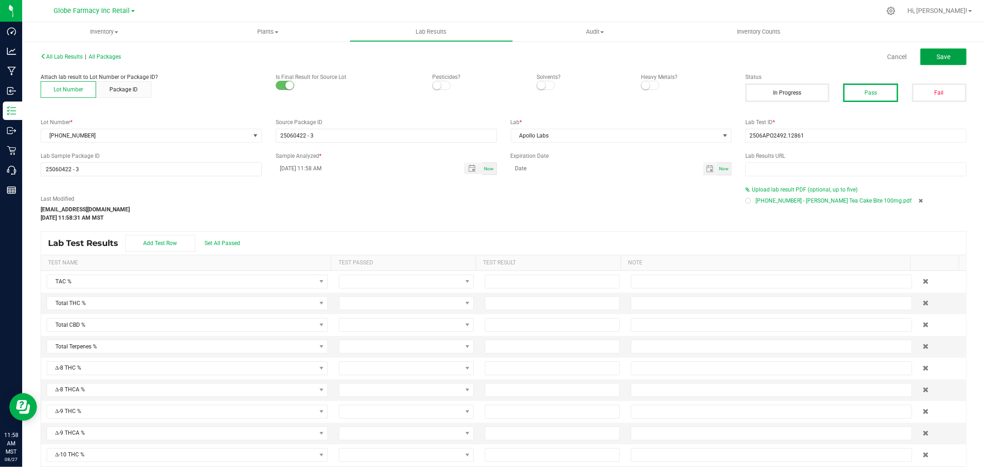
click at [940, 50] on button "Save" at bounding box center [943, 56] width 46 height 17
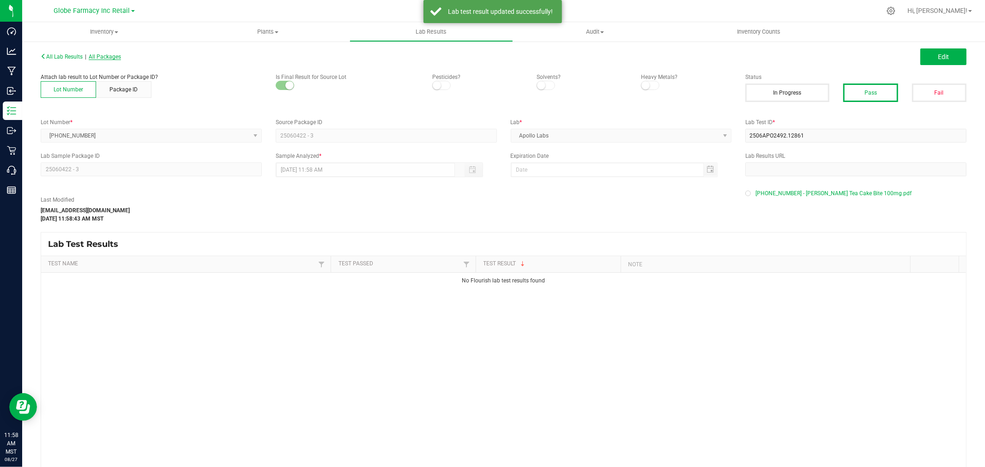
click at [98, 56] on span "All Packages" at bounding box center [105, 57] width 32 height 6
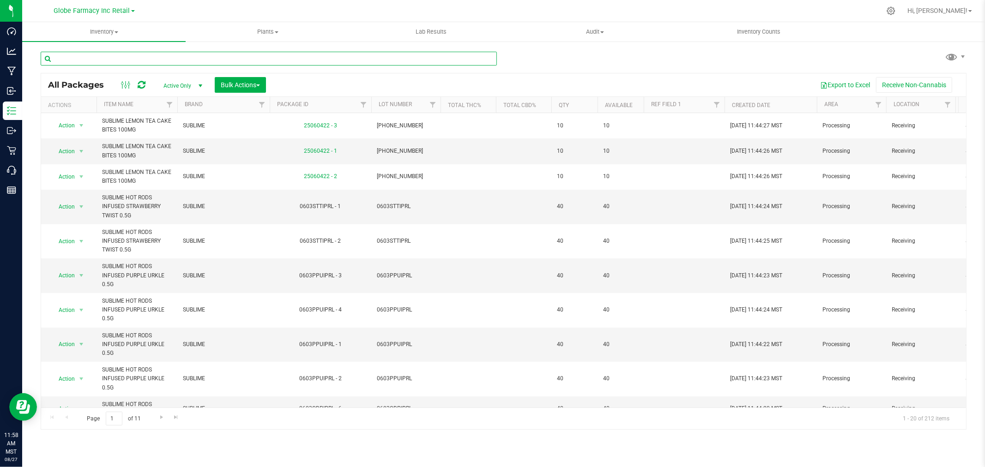
click at [240, 60] on input "text" at bounding box center [269, 59] width 456 height 14
paste input "0603BBLIPRL"
type input "0603BBLIPRL"
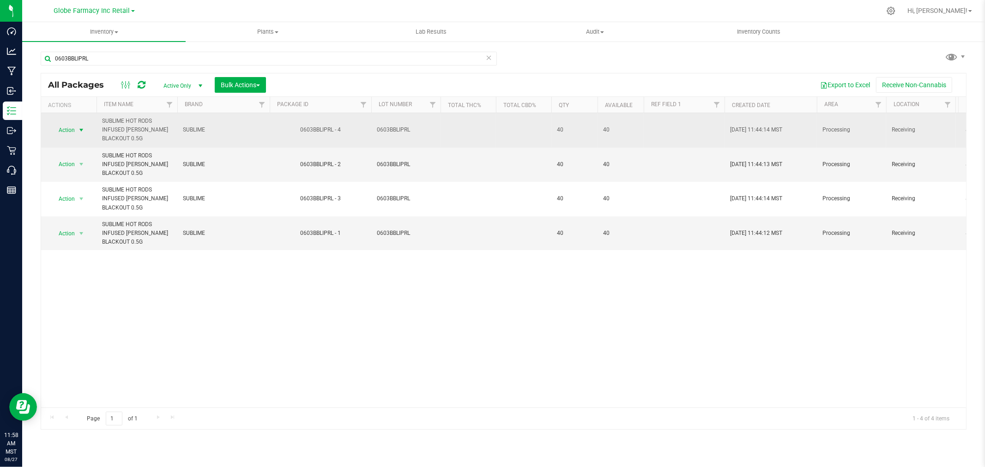
click at [71, 126] on span "Action" at bounding box center [62, 130] width 25 height 13
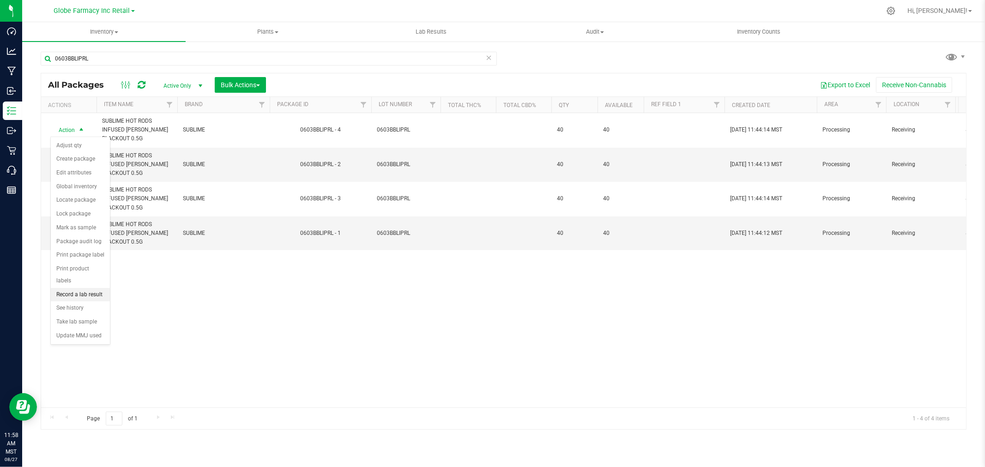
click at [80, 294] on li "Record a lab result" at bounding box center [80, 295] width 59 height 14
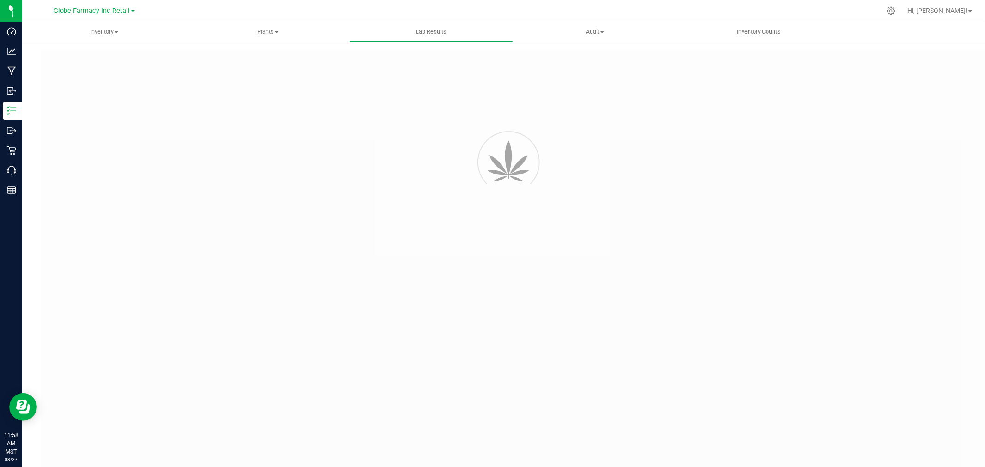
type input "0603BBLIPRL - 4"
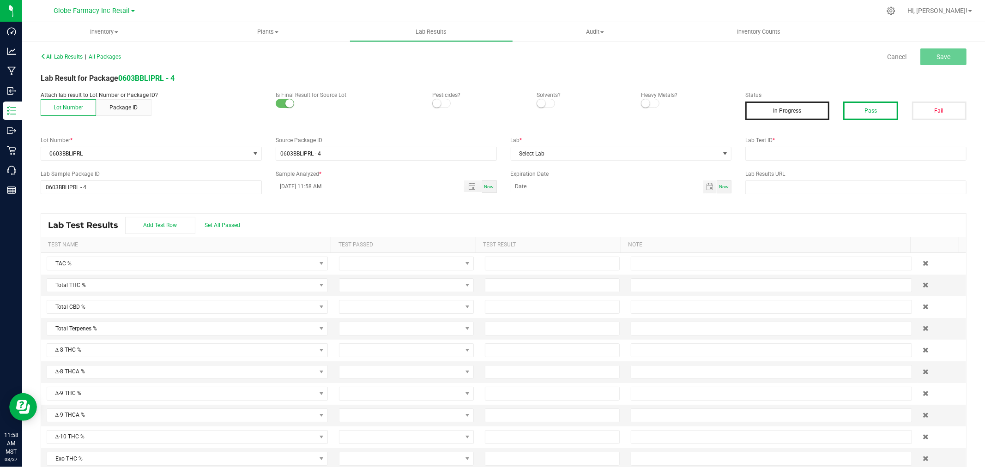
click at [871, 111] on button "Pass" at bounding box center [870, 111] width 54 height 18
click at [857, 144] on label "Lab Test ID *" at bounding box center [855, 140] width 221 height 8
drag, startPoint x: 856, startPoint y: 150, endPoint x: 808, endPoint y: 145, distance: 47.8
click at [856, 150] on input "text" at bounding box center [855, 154] width 221 height 14
paste input "2506APO2745.14084"
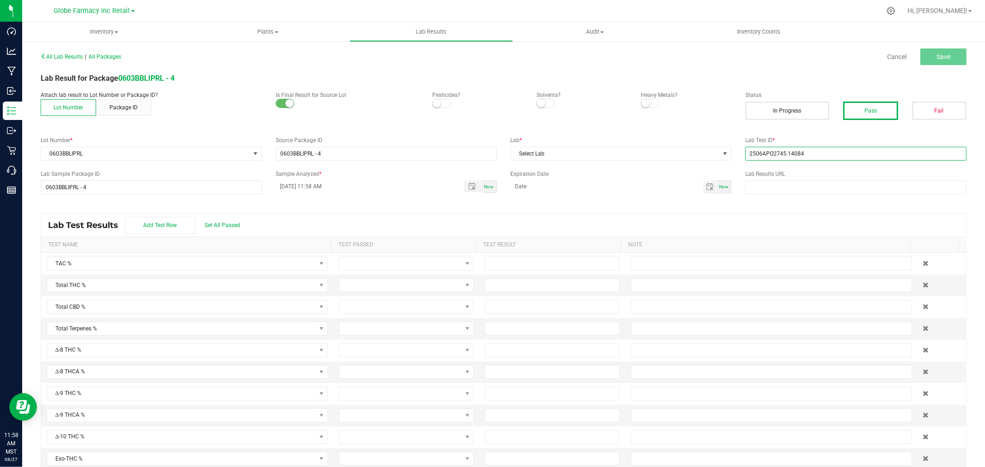
type input "2506APO2745.14084"
click at [601, 144] on label "Lab *" at bounding box center [621, 140] width 221 height 8
click at [594, 153] on span "Select Lab" at bounding box center [615, 153] width 209 height 13
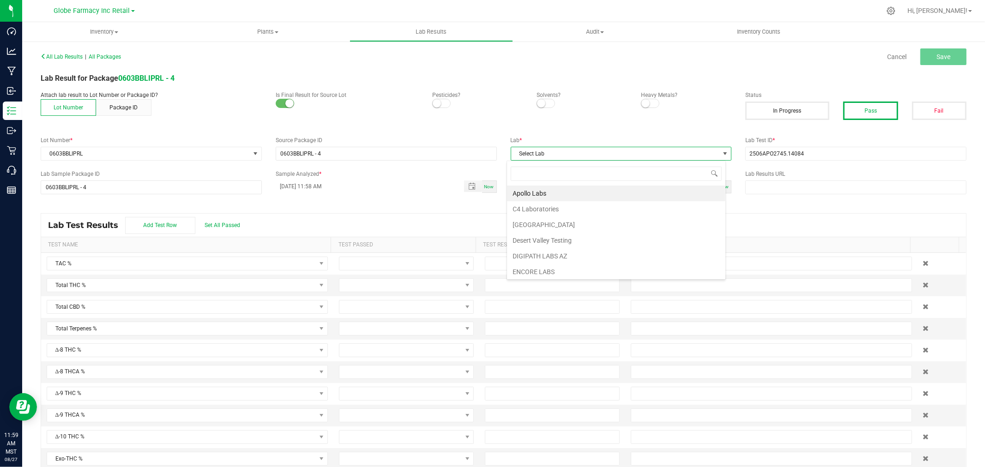
scroll to position [14, 219]
click at [529, 197] on li "Apollo Labs" at bounding box center [616, 194] width 218 height 16
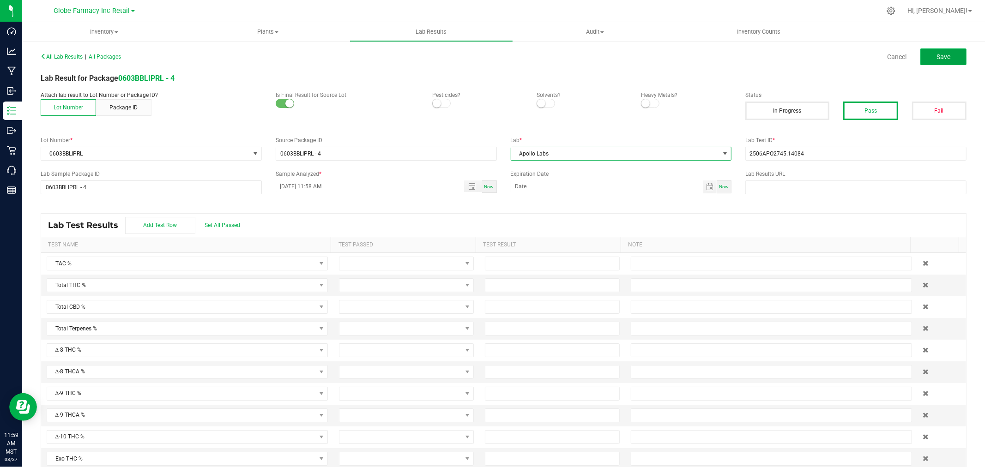
click at [938, 57] on span "Save" at bounding box center [943, 56] width 14 height 7
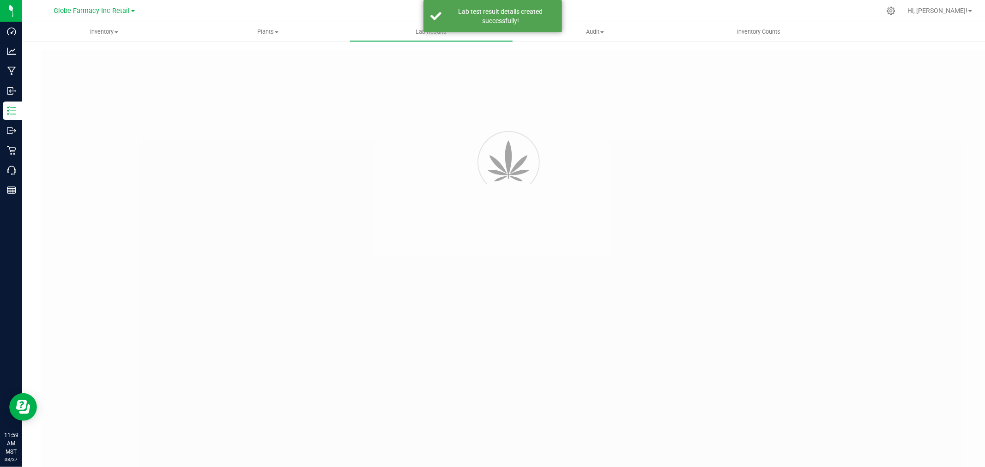
type input "0603BBLIPRL - 4"
type input "2506APO2745.14084"
type input "0603BBLIPRL - 4"
type input "08/27/2025 11:58 AM"
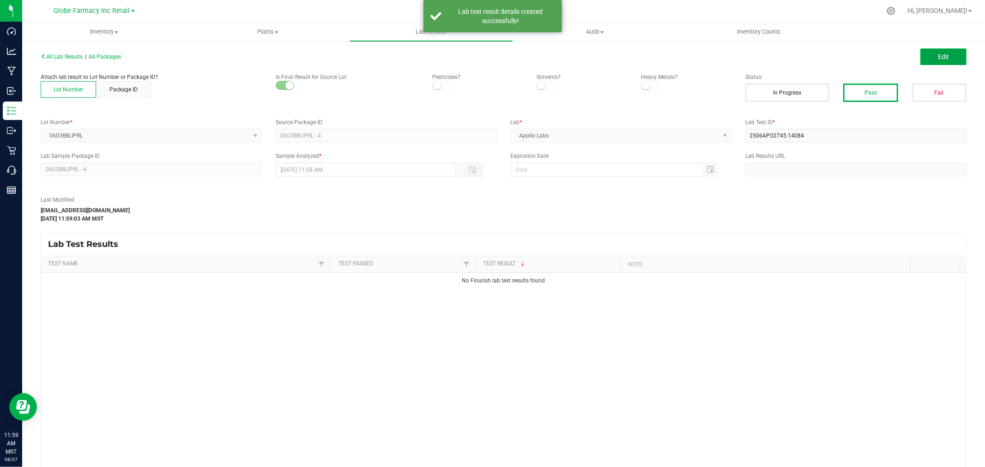
click at [949, 52] on button "Edit" at bounding box center [943, 56] width 46 height 17
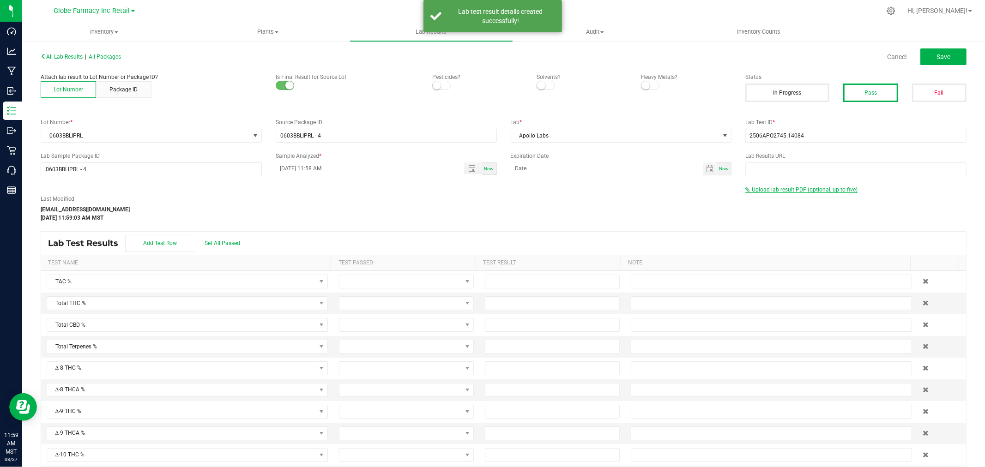
click at [785, 187] on span "Upload lab result PDF (optional, up to five)" at bounding box center [804, 189] width 106 height 6
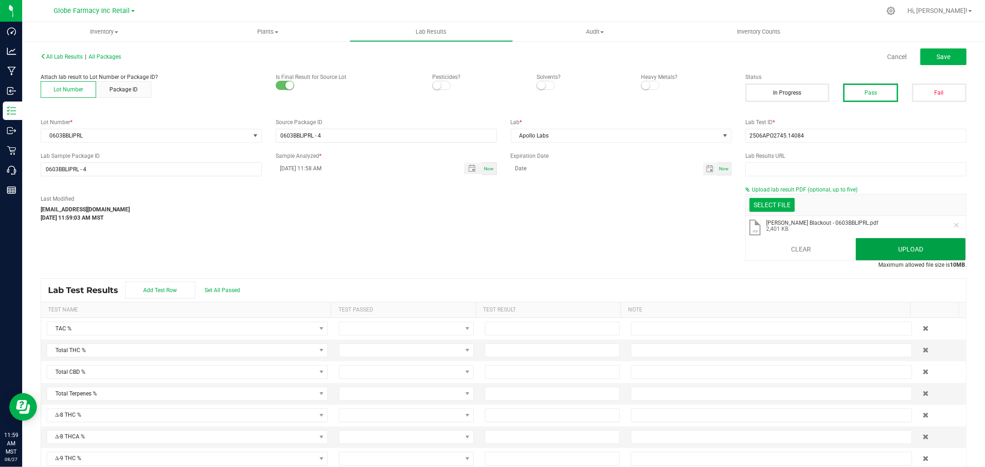
click at [905, 246] on button "Upload" at bounding box center [910, 249] width 110 height 22
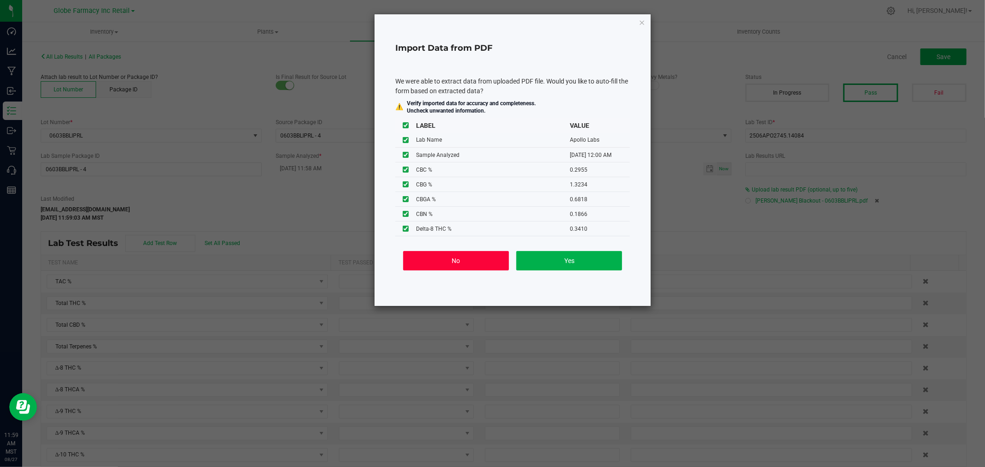
click at [482, 259] on button "No" at bounding box center [456, 260] width 106 height 19
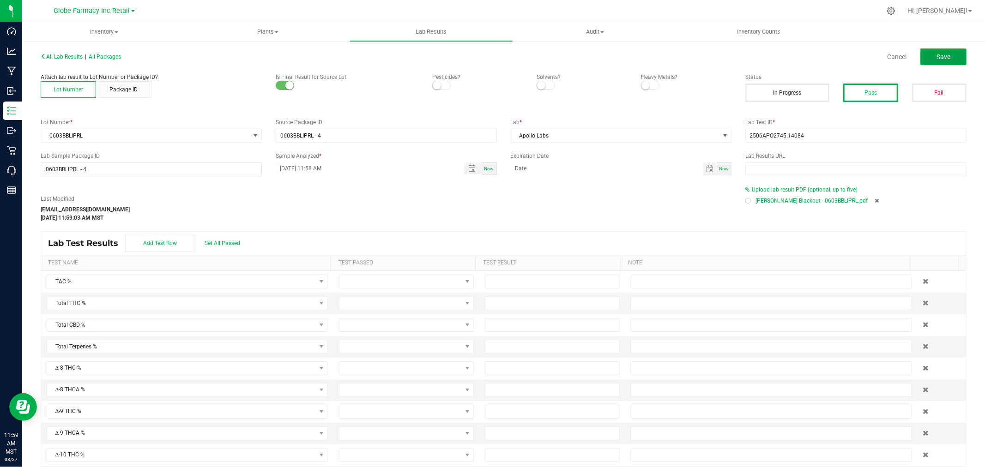
click at [951, 54] on button "Save" at bounding box center [943, 56] width 46 height 17
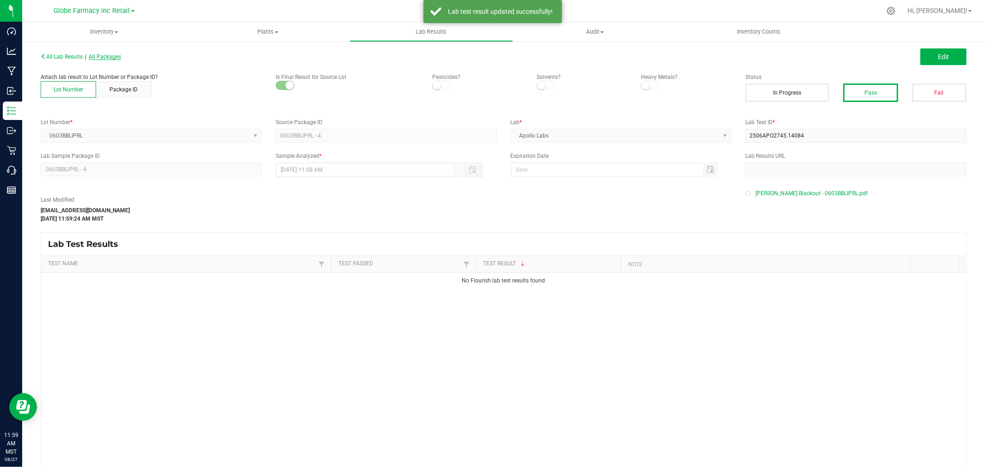
click at [107, 54] on span "All Packages" at bounding box center [105, 57] width 32 height 6
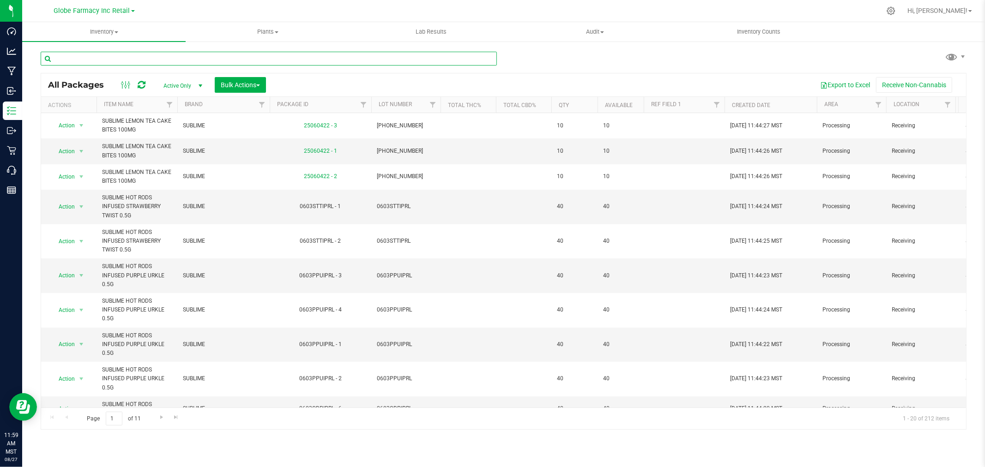
drag, startPoint x: 213, startPoint y: 57, endPoint x: 216, endPoint y: 62, distance: 5.4
click at [213, 57] on input "text" at bounding box center [269, 59] width 456 height 14
paste input "0603BBRIPRL"
type input "0603BBRIPRL"
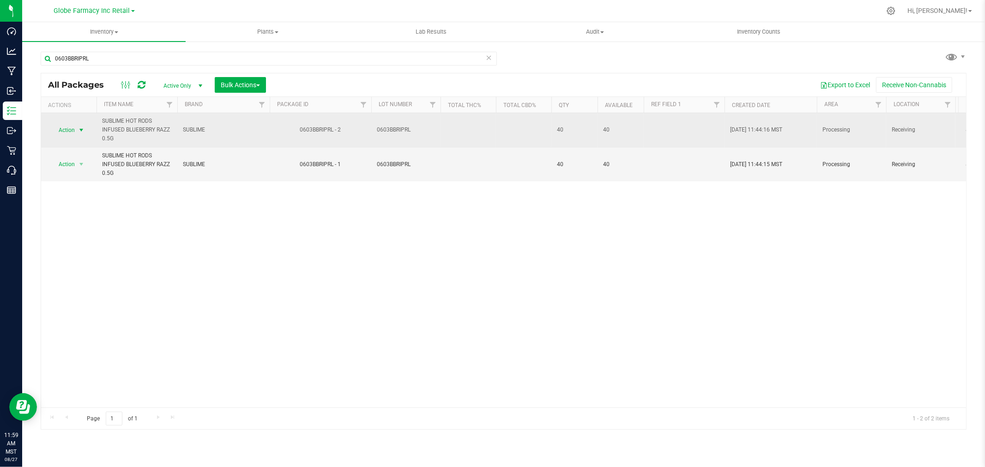
drag, startPoint x: 85, startPoint y: 129, endPoint x: 86, endPoint y: 135, distance: 6.1
click at [85, 129] on span "select" at bounding box center [81, 129] width 7 height 7
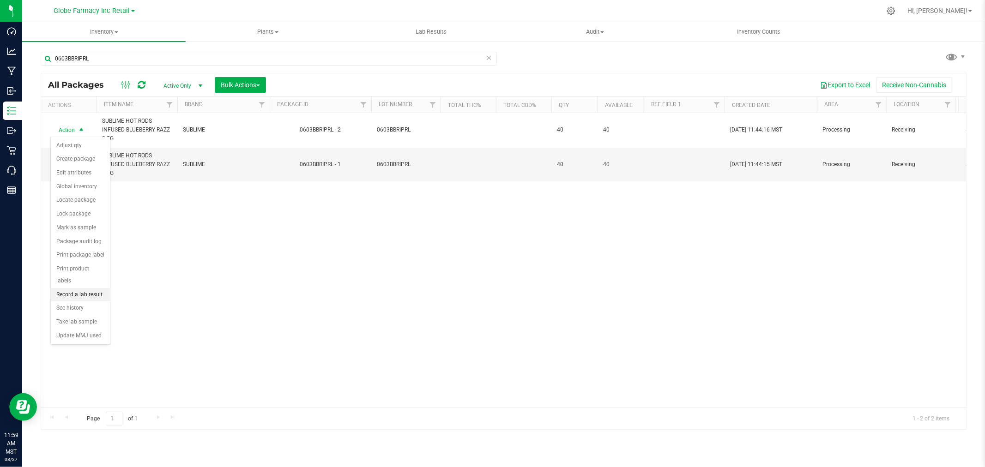
click at [93, 294] on li "Record a lab result" at bounding box center [80, 295] width 59 height 14
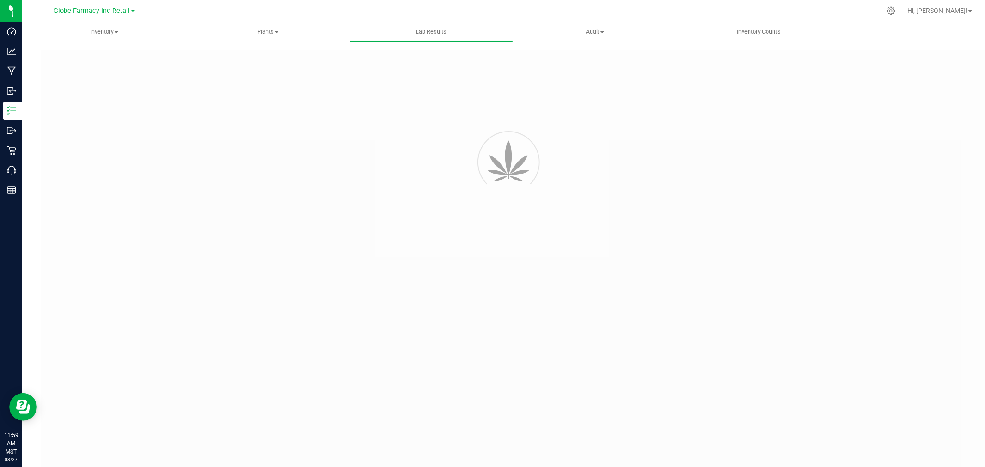
type input "0603BBRIPRL - 2"
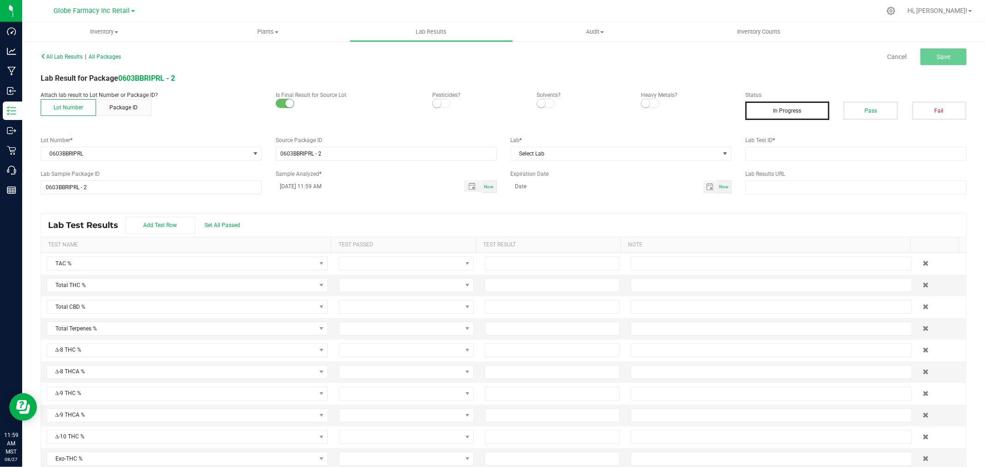
drag, startPoint x: 889, startPoint y: 115, endPoint x: 885, endPoint y: 137, distance: 21.6
click at [890, 116] on button "Pass" at bounding box center [870, 111] width 54 height 18
click at [862, 168] on div "All Lab Results | All Packages Cancel Save Lab Result for Package 0603BBRIPRL -…" at bounding box center [503, 263] width 925 height 427
click at [850, 156] on input "text" at bounding box center [855, 154] width 221 height 14
paste input "2506APO2745.14095"
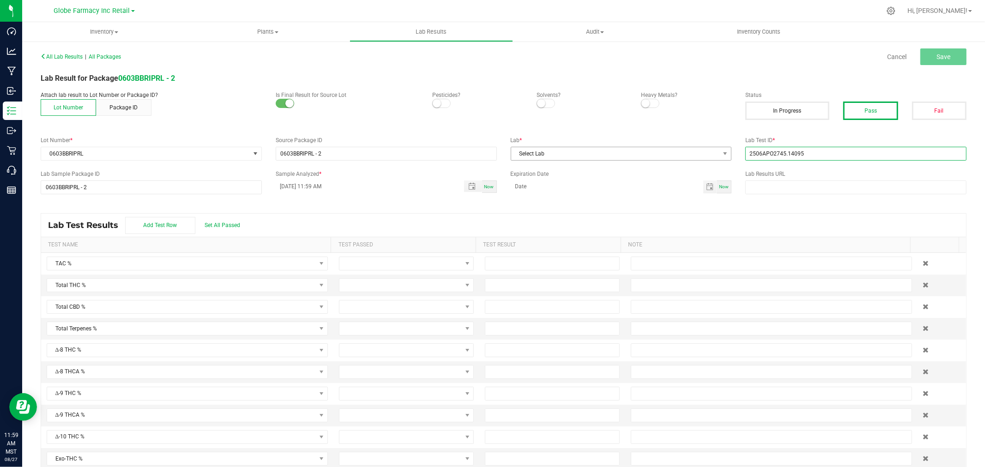
type input "2506APO2745.14095"
click at [661, 156] on span "Select Lab" at bounding box center [615, 153] width 209 height 13
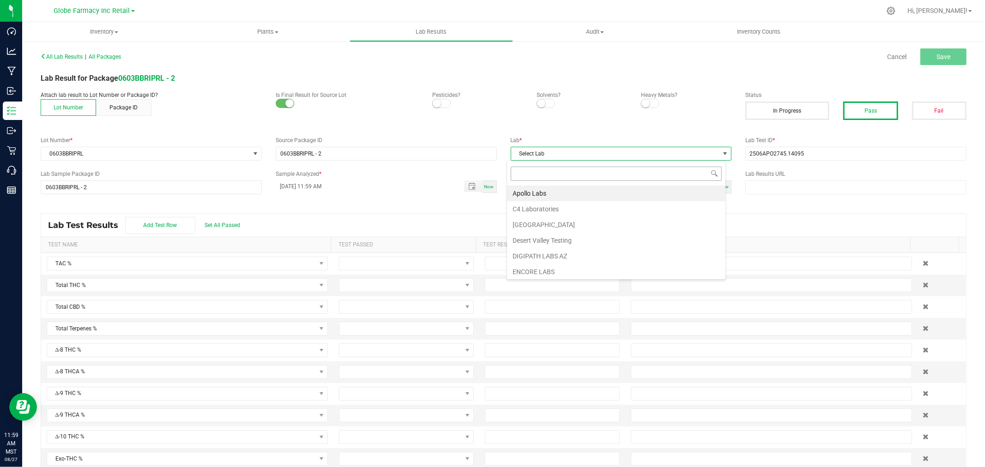
scroll to position [14, 219]
click at [535, 194] on li "Apollo Labs" at bounding box center [616, 194] width 218 height 16
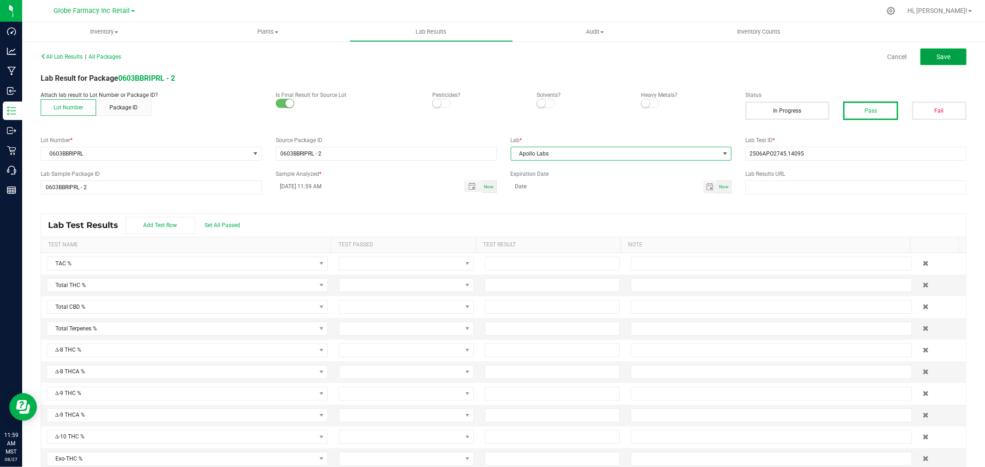
click at [936, 54] on span "Save" at bounding box center [943, 56] width 14 height 7
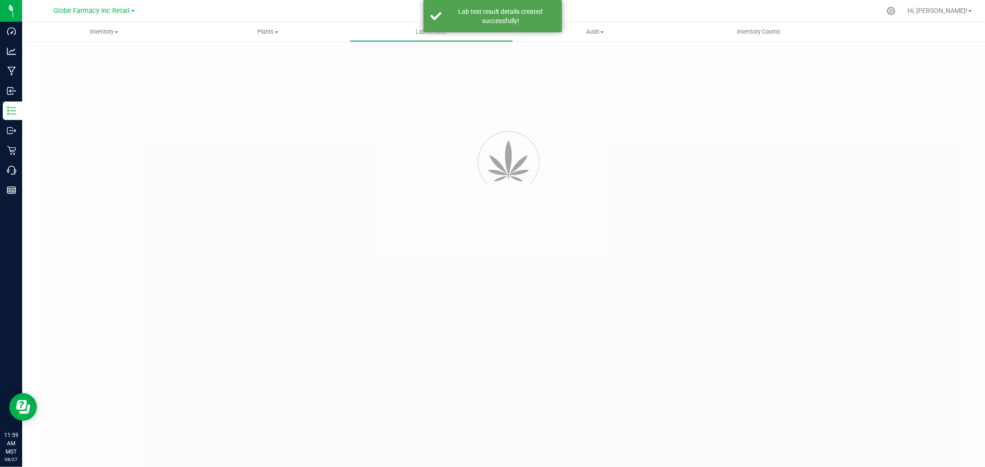
type input "0603BBRIPRL - 2"
type input "2506APO2745.14095"
type input "0603BBRIPRL - 2"
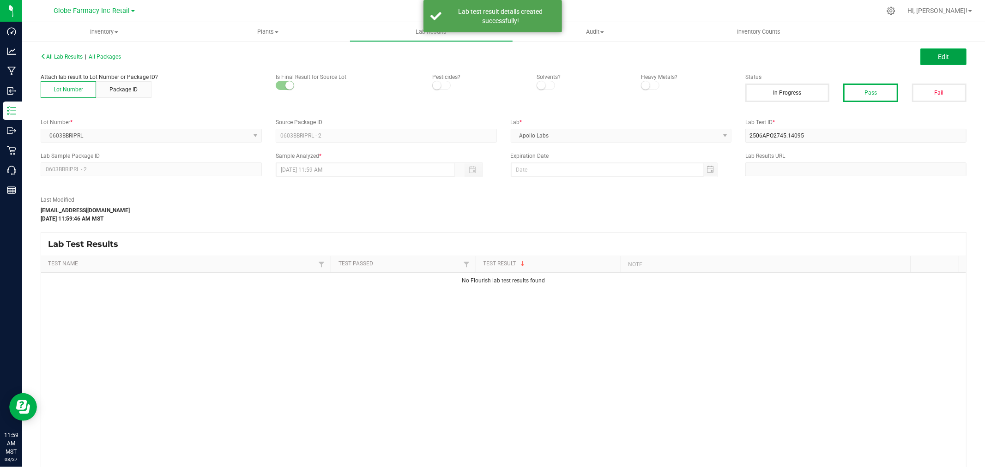
click at [931, 61] on button "Edit" at bounding box center [943, 56] width 46 height 17
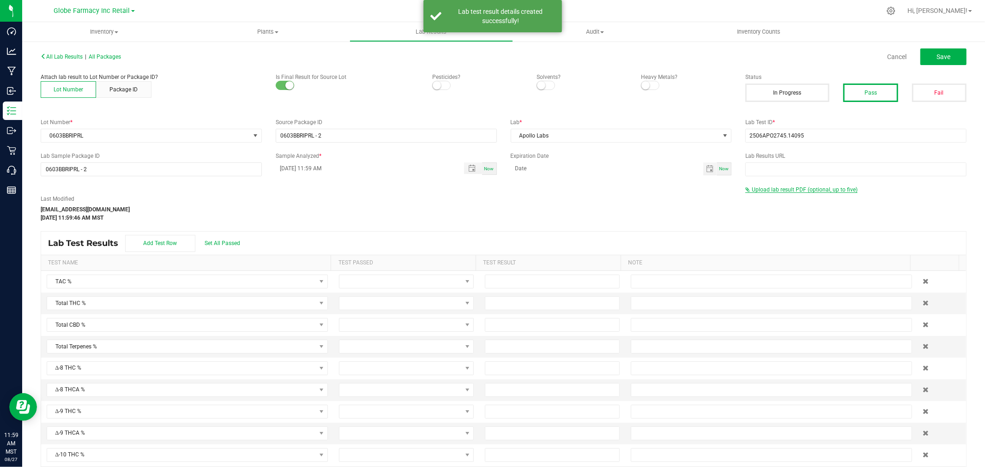
click at [781, 192] on span "Upload lab result PDF (optional, up to five)" at bounding box center [804, 189] width 106 height 6
drag, startPoint x: 778, startPoint y: 192, endPoint x: 775, endPoint y: 199, distance: 7.8
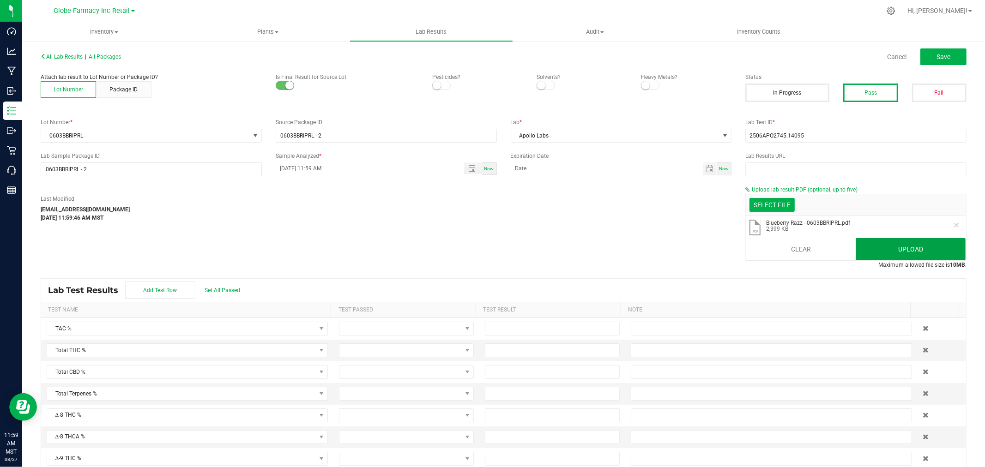
click at [873, 247] on button "Upload" at bounding box center [910, 249] width 110 height 22
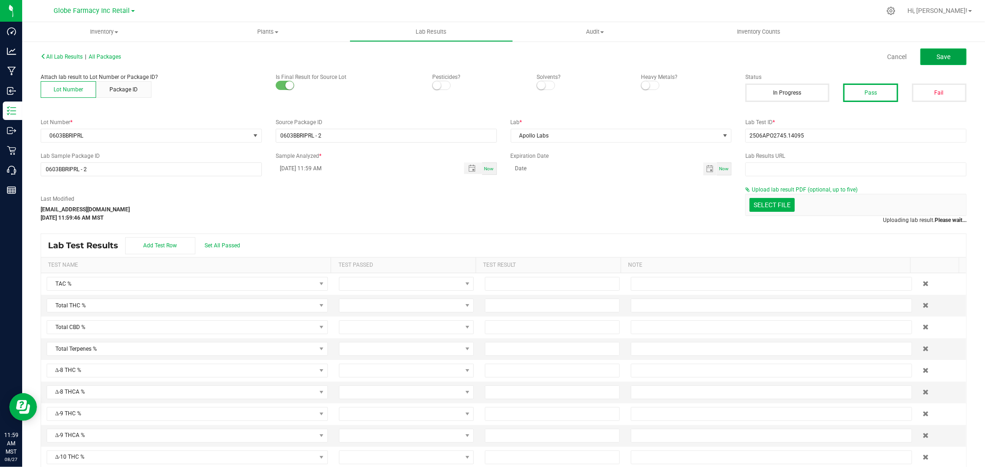
click at [936, 59] on span "Save" at bounding box center [943, 56] width 14 height 7
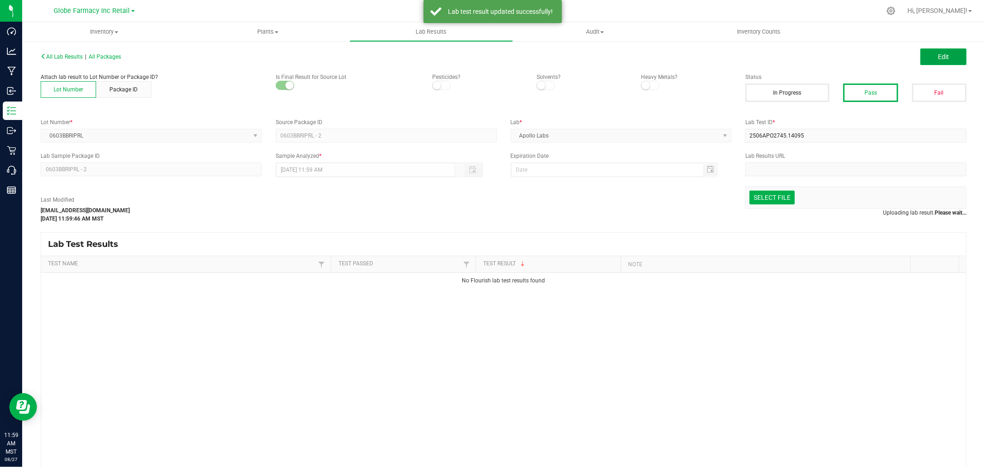
click at [937, 59] on span "Edit" at bounding box center [942, 56] width 11 height 7
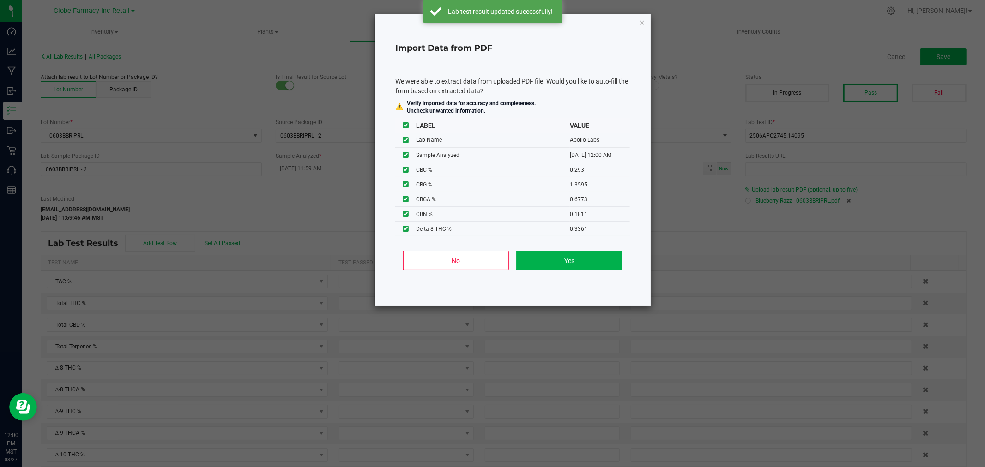
click at [440, 247] on div "No Yes" at bounding box center [512, 265] width 234 height 42
click at [440, 257] on button "No" at bounding box center [456, 260] width 106 height 19
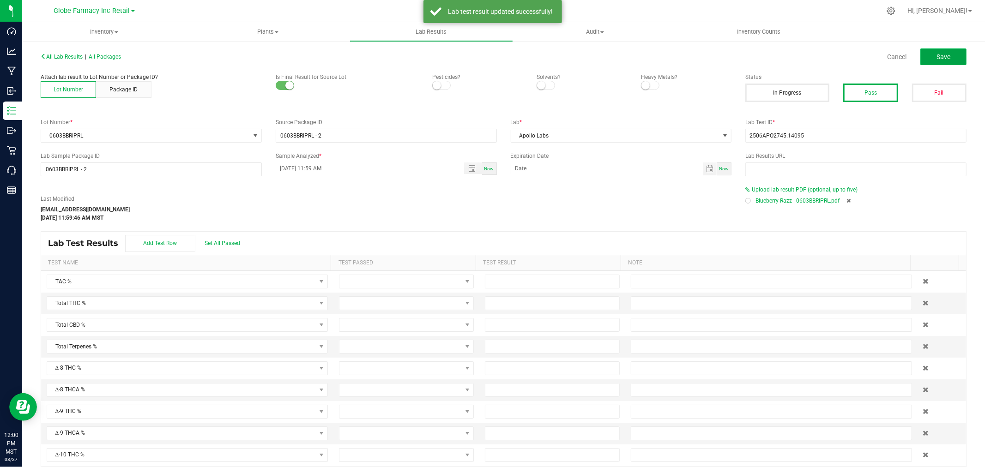
click at [938, 60] on button "Save" at bounding box center [943, 56] width 46 height 17
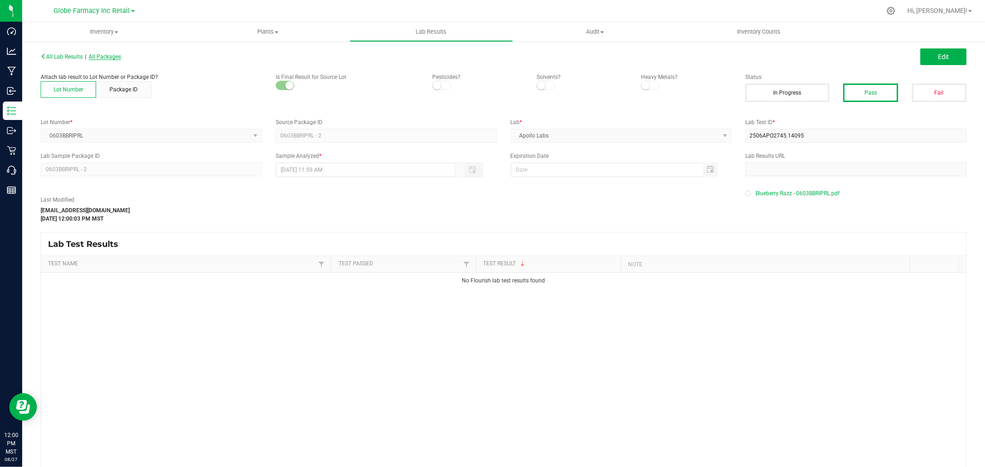
click at [111, 57] on span "All Packages" at bounding box center [105, 57] width 32 height 6
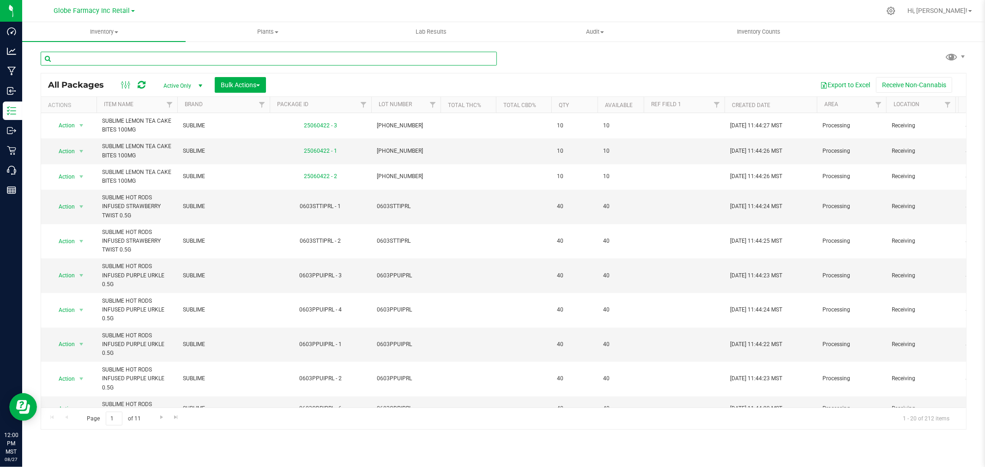
click at [160, 59] on input "text" at bounding box center [269, 59] width 456 height 14
click at [155, 57] on input "text" at bounding box center [269, 59] width 456 height 14
paste input "0603BBRIPRL"
type input "0603BBRIPRL"
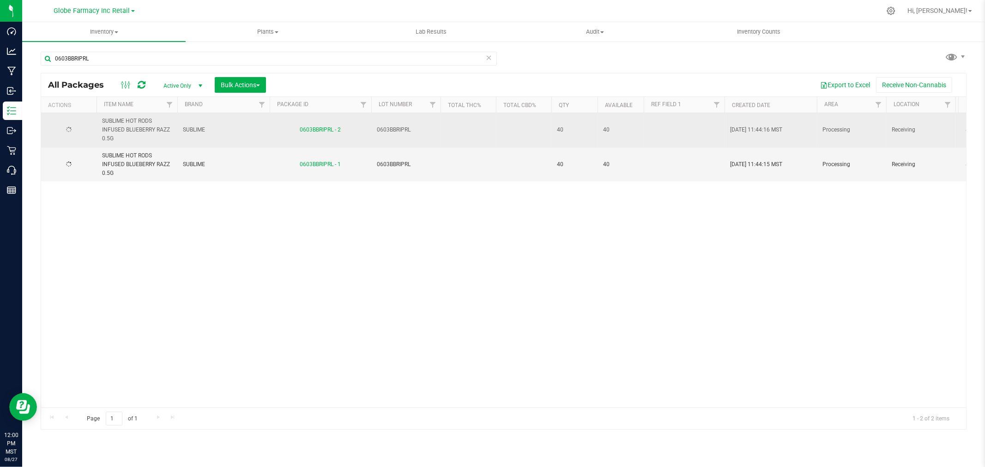
click at [320, 124] on td "0603BBRIPRL - 2" at bounding box center [321, 130] width 102 height 35
click at [321, 128] on link "0603BBRIPRL - 2" at bounding box center [320, 129] width 41 height 6
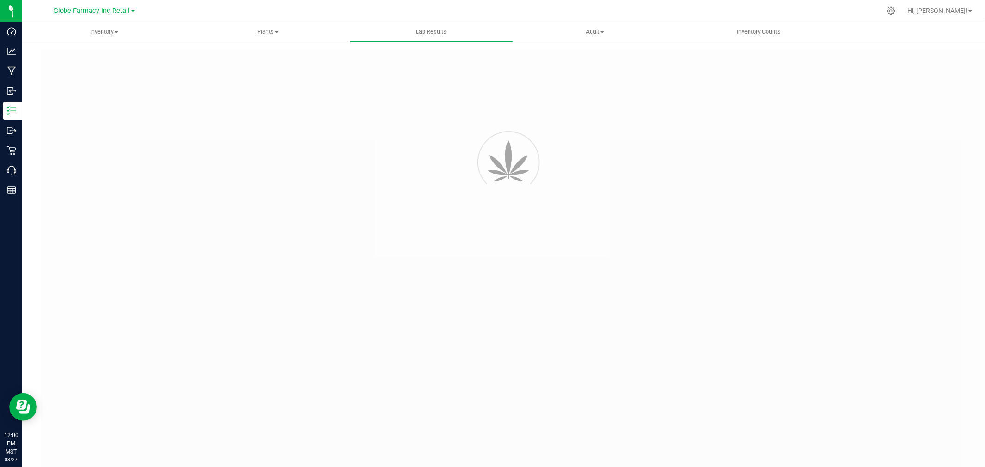
type input "0603BBRIPRL - 2"
type input "2506APO2745.14095"
type input "0603BBRIPRL - 2"
type input "08/27/2025 11:59 AM"
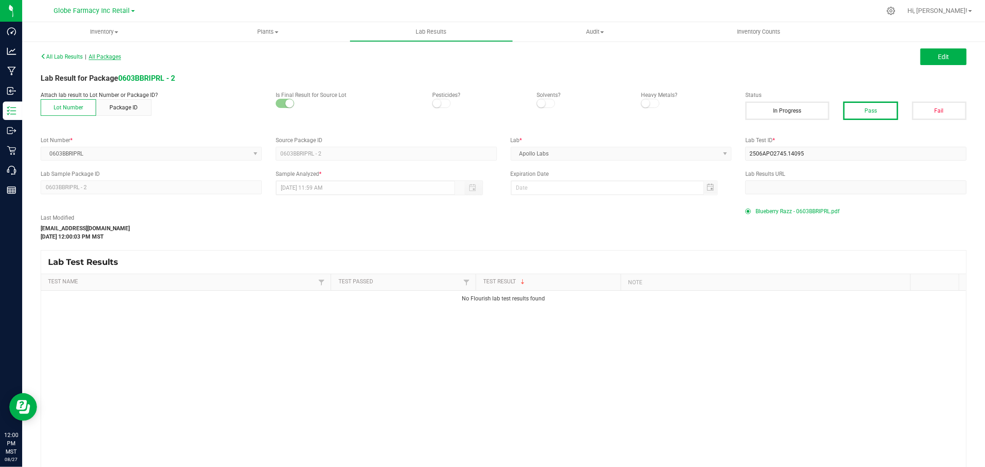
click at [107, 53] on div "All Lab Results | All Packages Edit" at bounding box center [503, 56] width 939 height 23
click at [108, 54] on span "All Packages" at bounding box center [105, 57] width 32 height 6
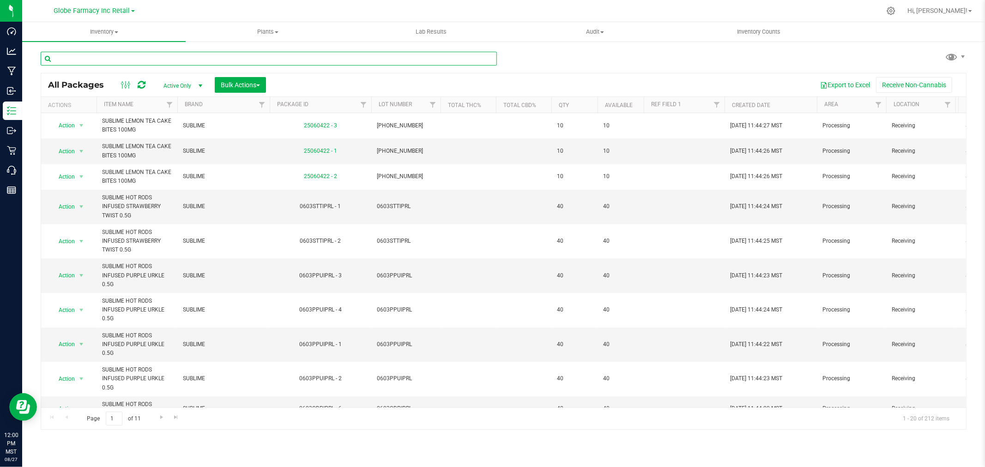
click at [193, 57] on input "text" at bounding box center [269, 59] width 456 height 14
paste input "0603GDPIPRL"
type input "0603GDPIPRL"
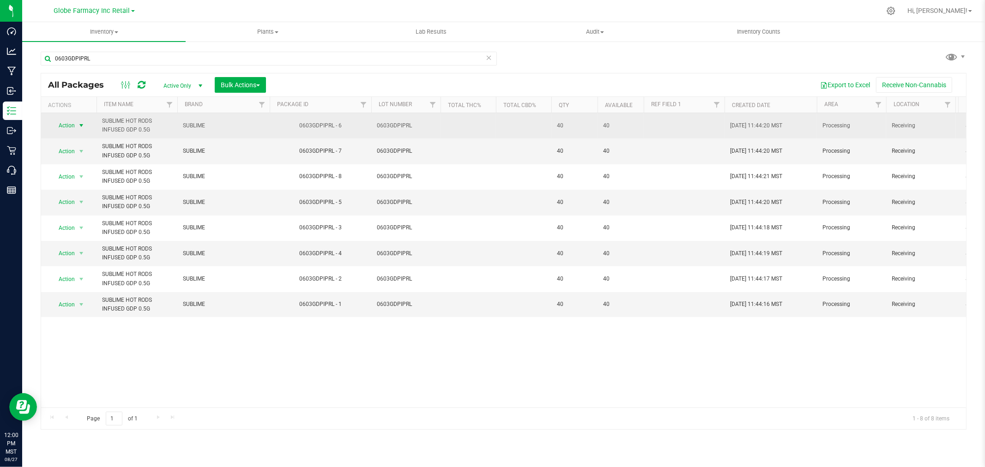
click at [80, 121] on span "select" at bounding box center [82, 125] width 12 height 13
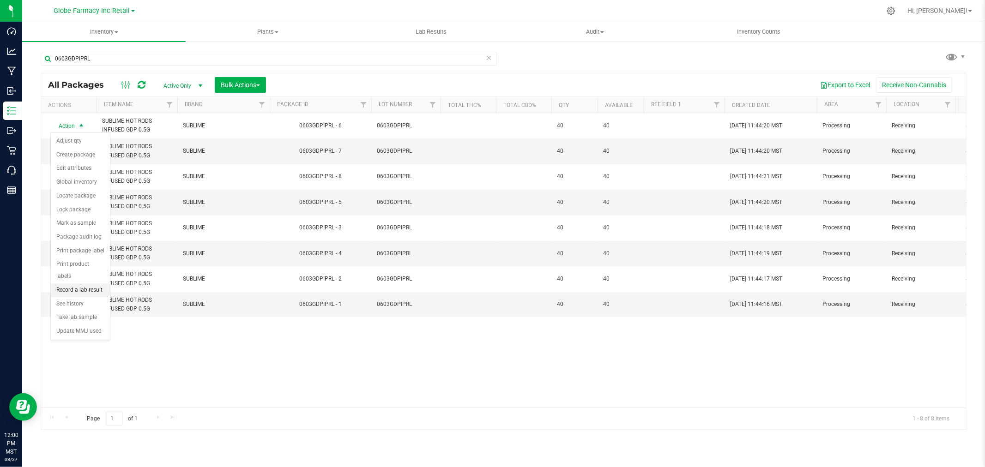
click at [81, 289] on li "Record a lab result" at bounding box center [80, 290] width 59 height 14
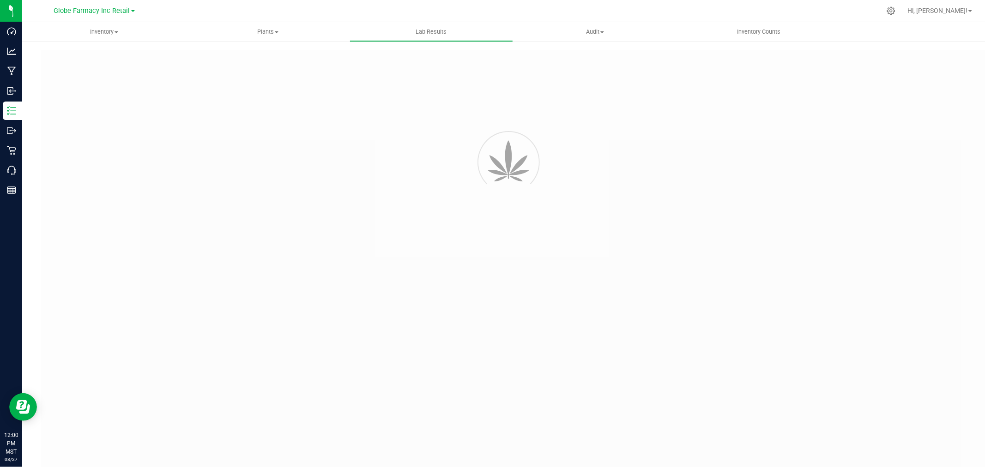
type input "0603GDPIPRL - 6"
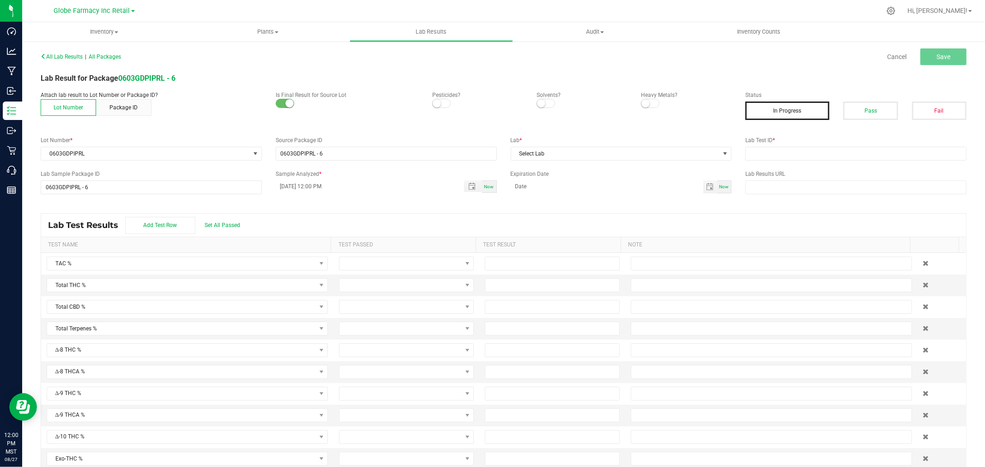
click at [892, 113] on div "Pass" at bounding box center [870, 111] width 68 height 18
click at [882, 112] on button "Pass" at bounding box center [870, 111] width 54 height 18
click at [864, 151] on input "text" at bounding box center [855, 154] width 221 height 14
paste input "2506APO2745.14092"
type input "2506APO2745.14092"
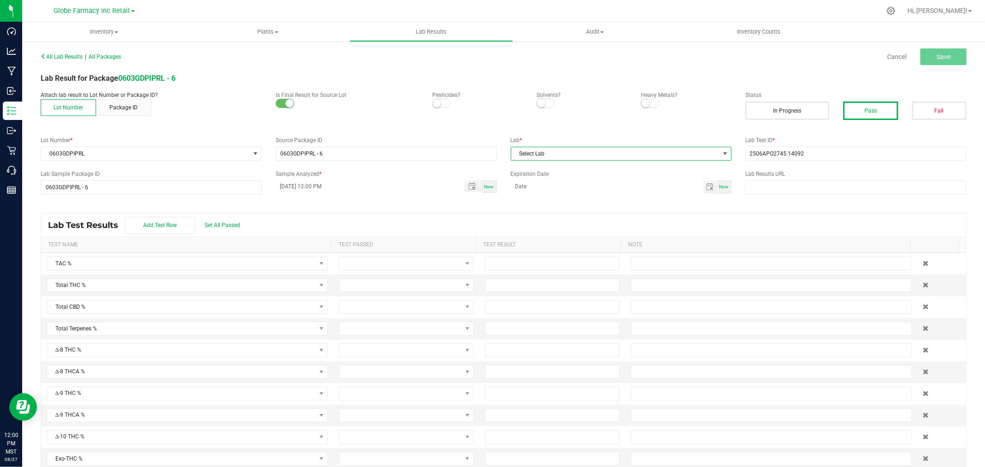
click at [632, 152] on span "Select Lab" at bounding box center [615, 153] width 209 height 13
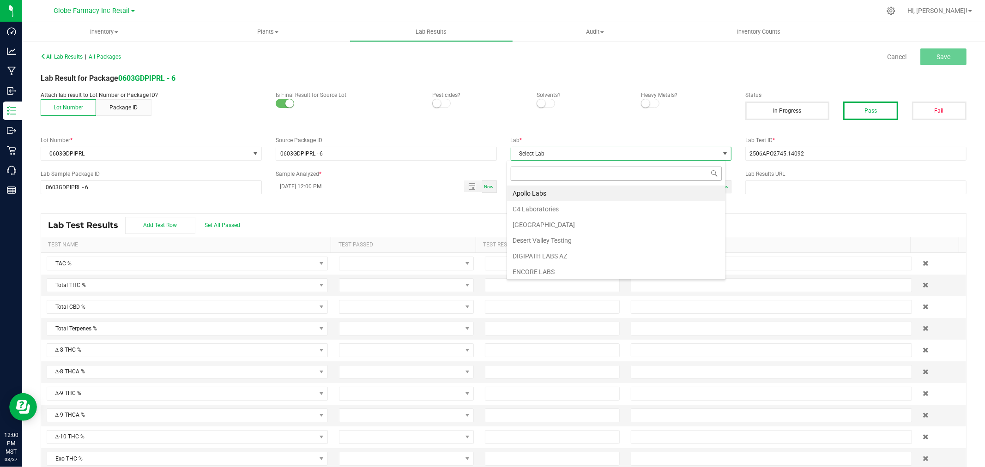
scroll to position [14, 219]
click at [535, 193] on li "Apollo Labs" at bounding box center [616, 194] width 218 height 16
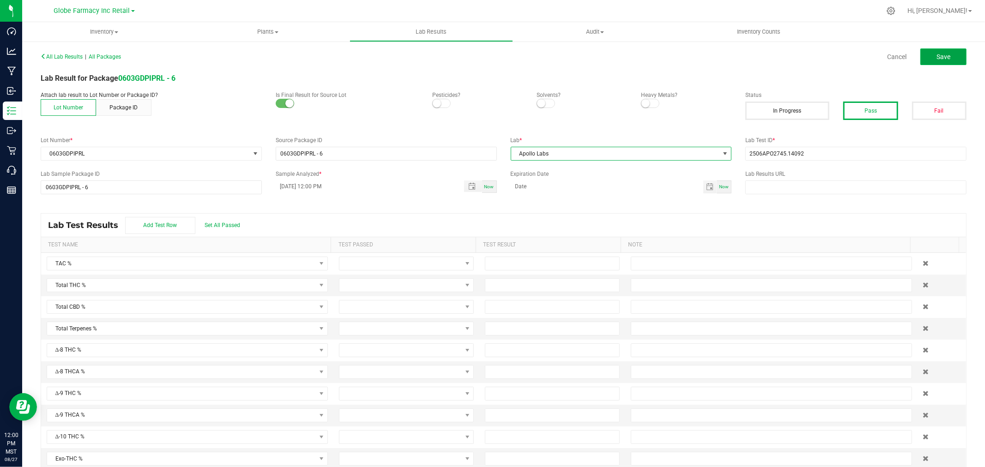
click at [944, 54] on button "Save" at bounding box center [943, 56] width 46 height 17
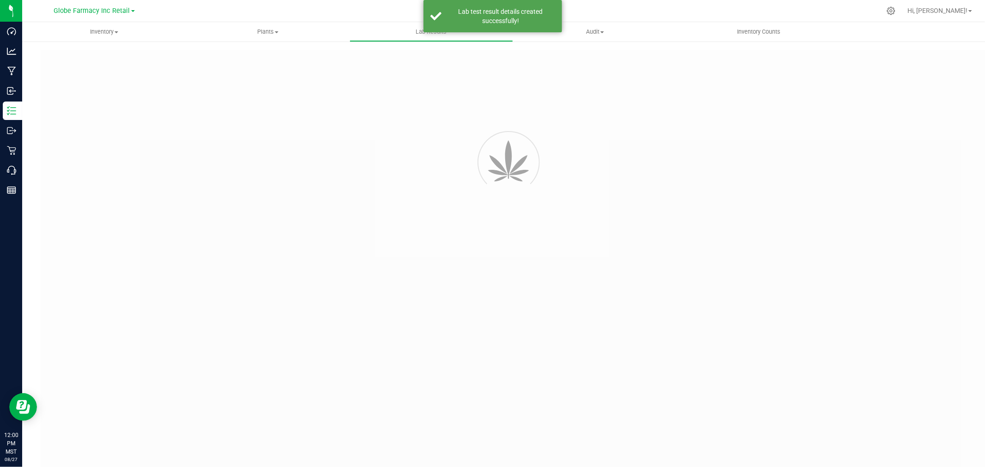
type input "0603GDPIPRL - 6"
type input "2506APO2745.14092"
type input "0603GDPIPRL - 6"
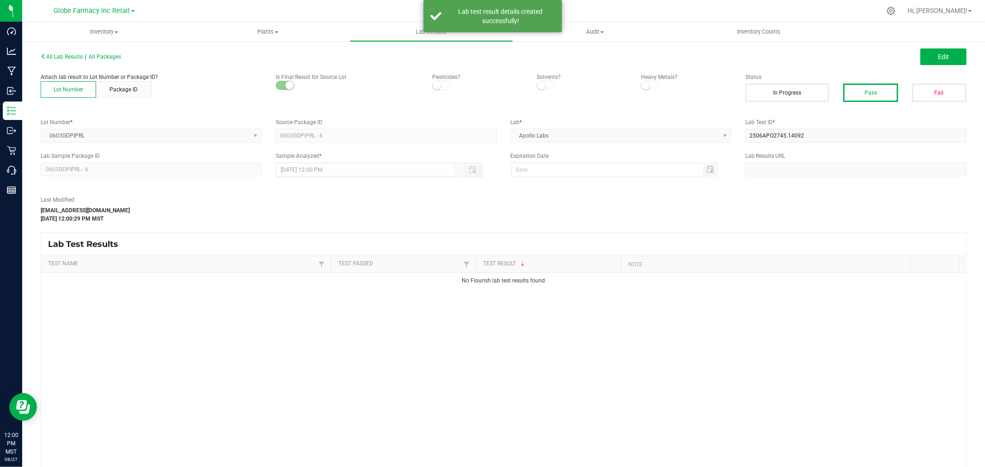
click at [943, 55] on button "Edit" at bounding box center [943, 56] width 46 height 17
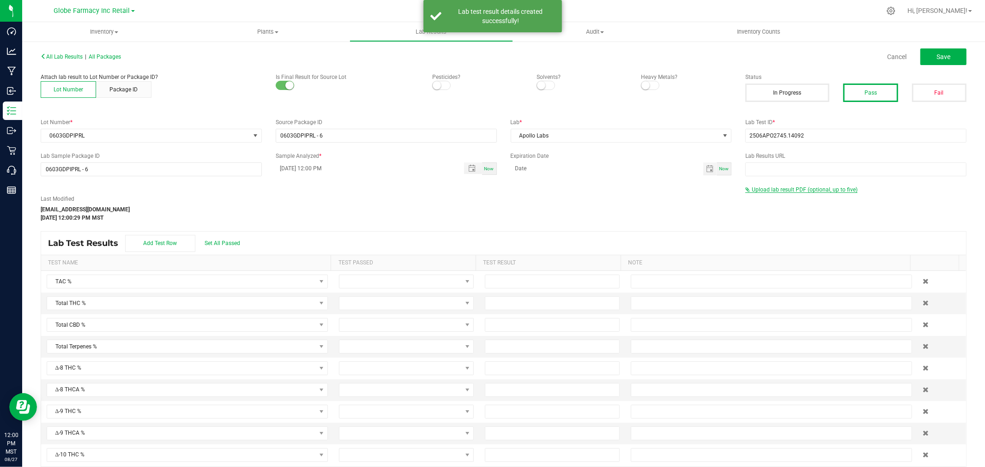
click at [787, 189] on span "Upload lab result PDF (optional, up to five)" at bounding box center [804, 189] width 106 height 6
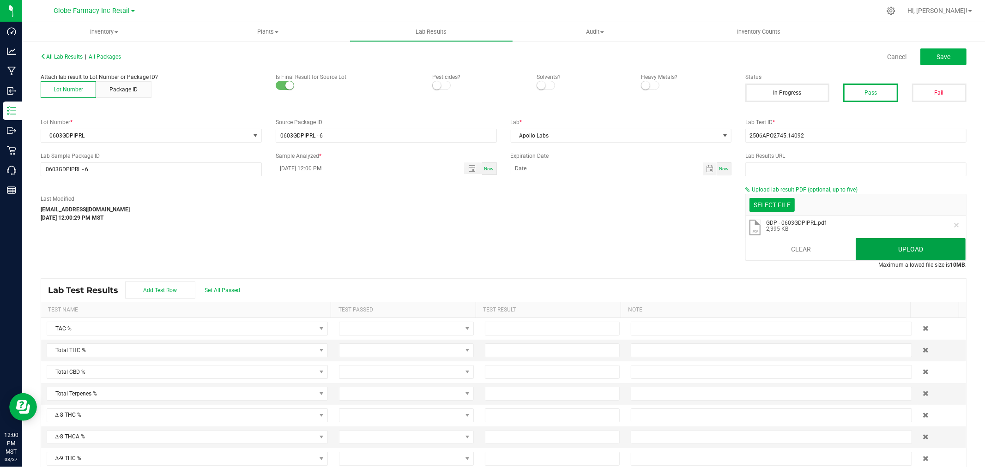
click at [919, 249] on button "Upload" at bounding box center [910, 249] width 110 height 22
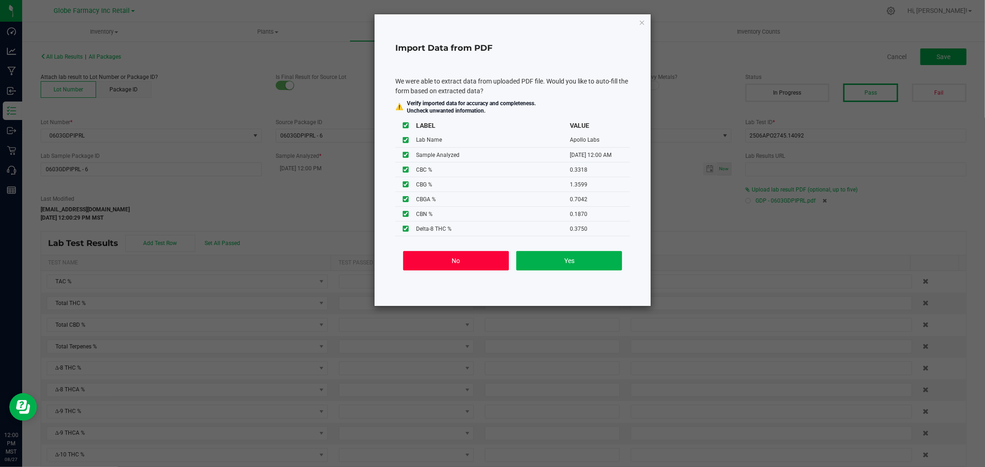
click at [433, 260] on button "No" at bounding box center [456, 260] width 106 height 19
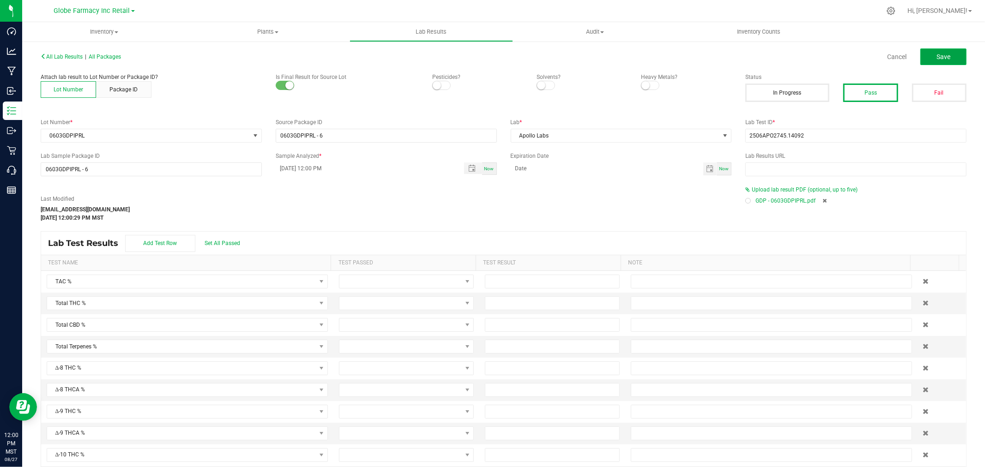
click at [945, 52] on button "Save" at bounding box center [943, 56] width 46 height 17
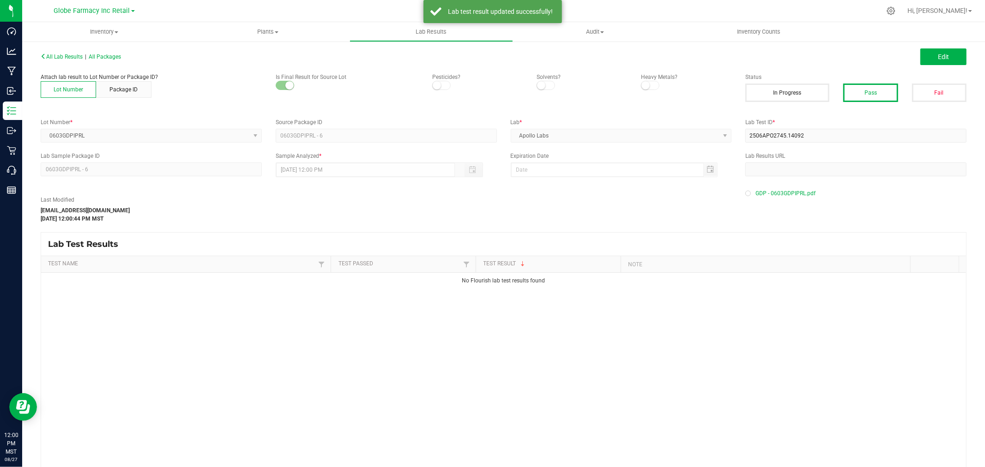
click at [102, 53] on div "All Lab Results | All Packages" at bounding box center [269, 57] width 470 height 8
click at [103, 54] on span "All Packages" at bounding box center [105, 57] width 32 height 6
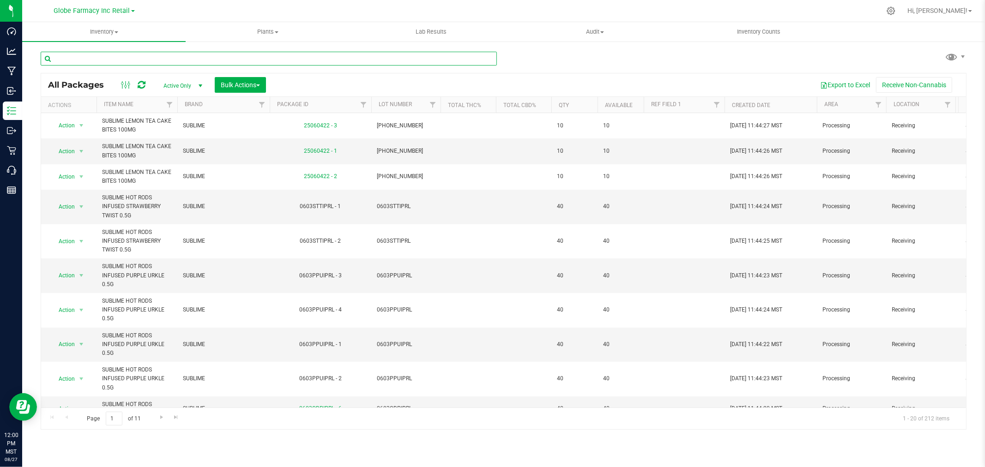
click at [186, 60] on input "text" at bounding box center [269, 59] width 456 height 14
paste input "0603PPUIPRL"
type input "0603PPUIPRL"
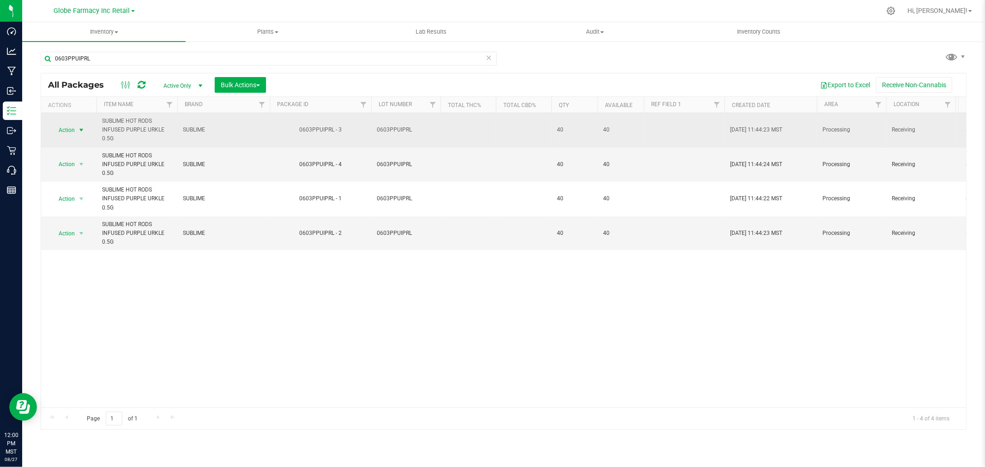
click at [81, 131] on span "select" at bounding box center [81, 129] width 7 height 7
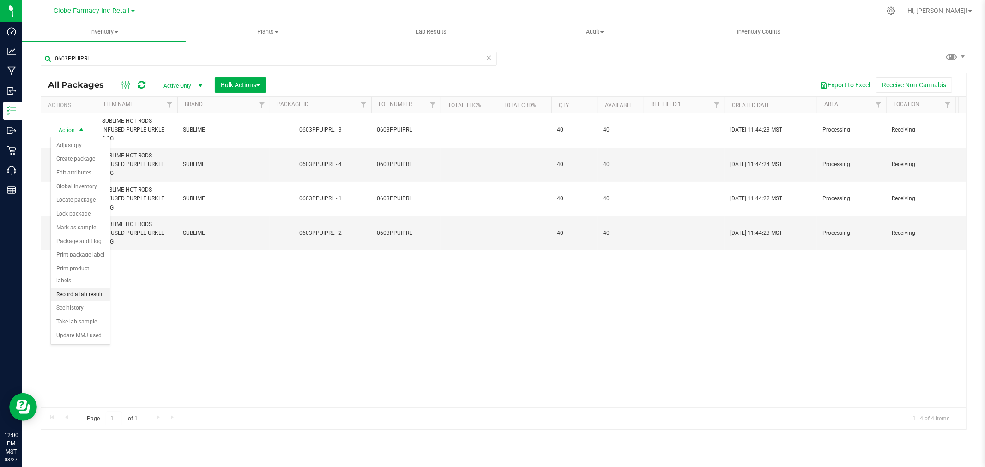
click at [88, 292] on li "Record a lab result" at bounding box center [80, 295] width 59 height 14
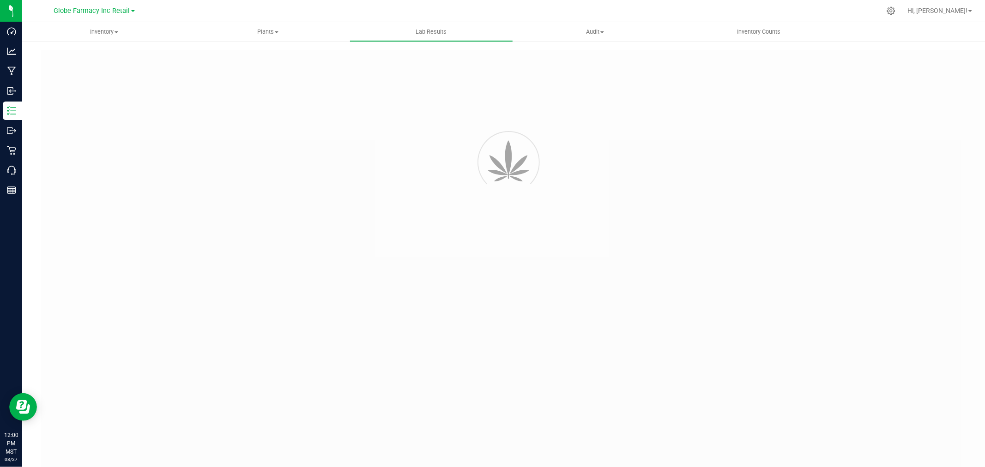
type input "0603PPUIPRL - 3"
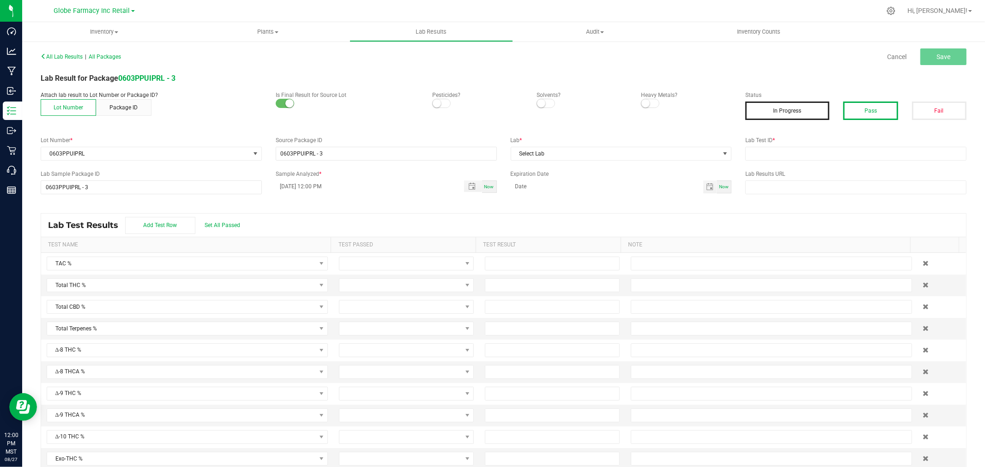
click at [862, 108] on button "Pass" at bounding box center [870, 111] width 54 height 18
click at [802, 153] on input "text" at bounding box center [855, 154] width 221 height 14
paste input "2506APO2745.14085"
type input "2506APO2745.14085"
click at [579, 161] on div "All Lab Results | All Packages Cancel Save Lab Result for Package 0603PPUIPRL -…" at bounding box center [503, 263] width 925 height 427
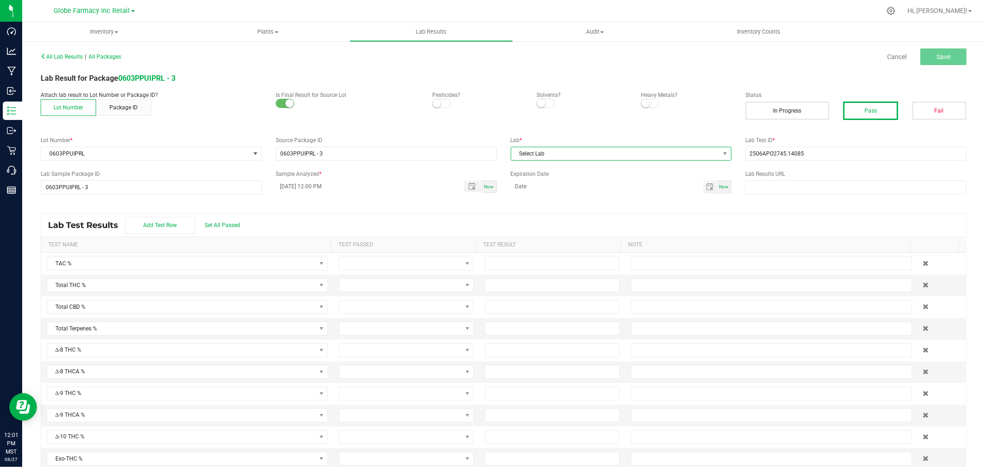
click at [578, 153] on span "Select Lab" at bounding box center [615, 153] width 209 height 13
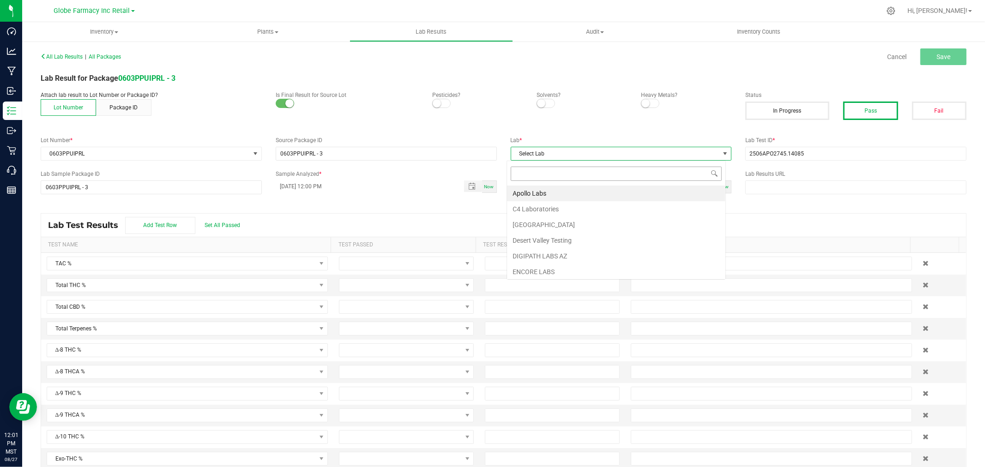
scroll to position [14, 219]
click at [529, 192] on li "Apollo Labs" at bounding box center [616, 194] width 218 height 16
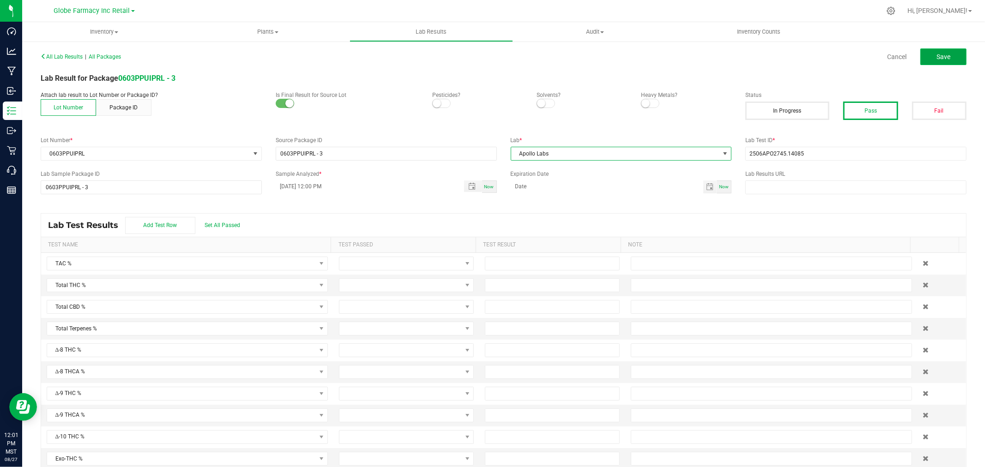
click at [949, 51] on button "Save" at bounding box center [943, 56] width 46 height 17
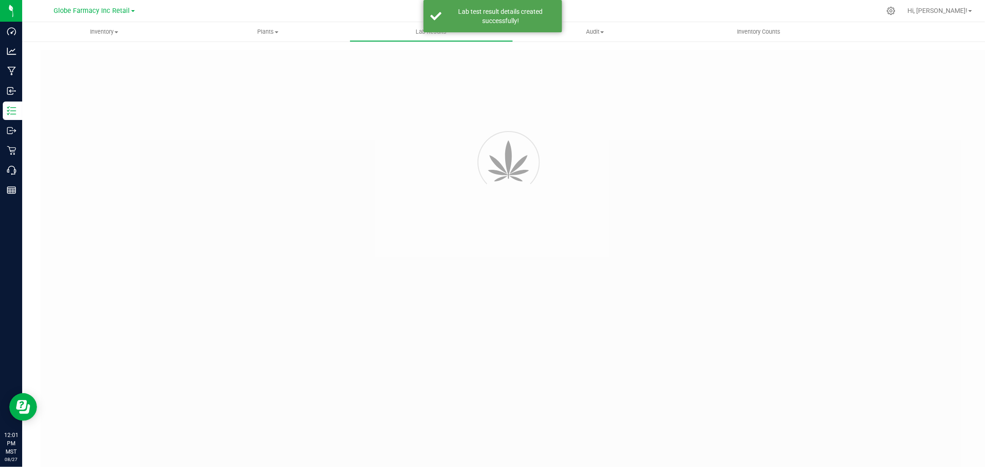
type input "0603PPUIPRL - 3"
type input "2506APO2745.14085"
type input "0603PPUIPRL - 3"
type input "08/27/2025 12:00 PM"
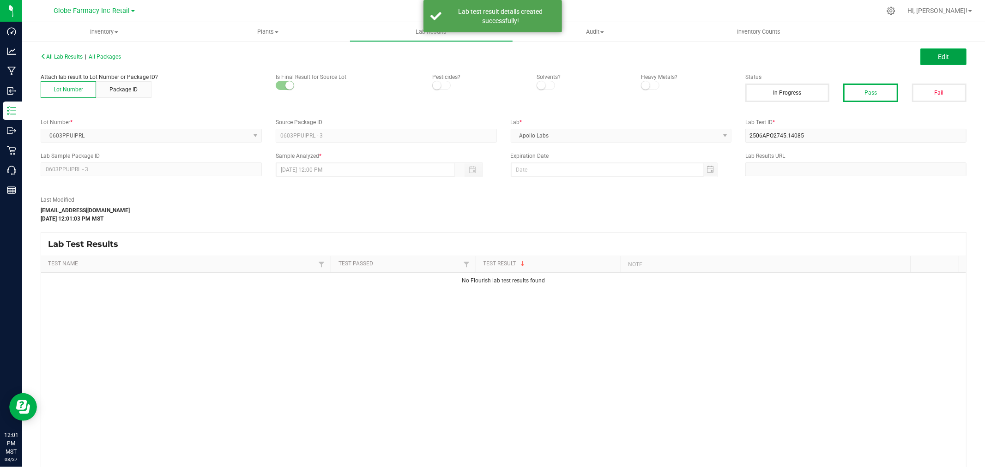
click at [941, 52] on button "Edit" at bounding box center [943, 56] width 46 height 17
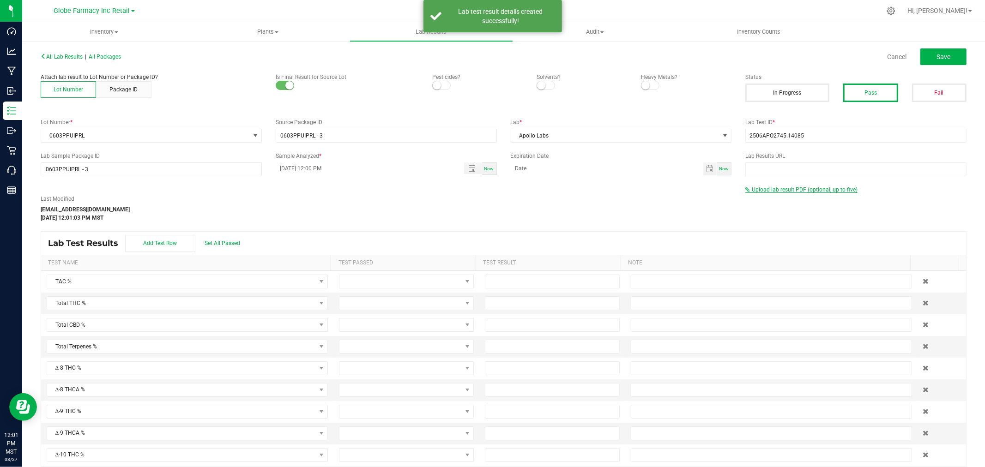
click at [780, 188] on span "Upload lab result PDF (optional, up to five)" at bounding box center [804, 189] width 106 height 6
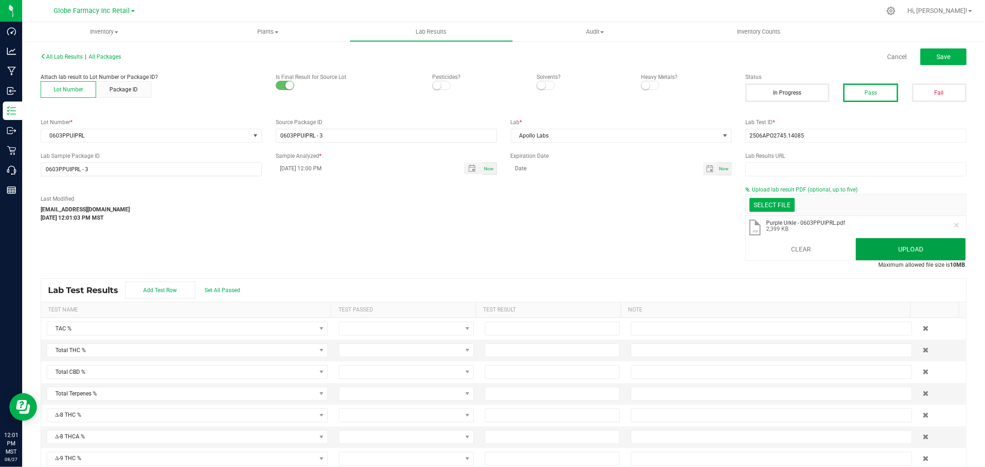
click at [887, 246] on button "Upload" at bounding box center [910, 249] width 110 height 22
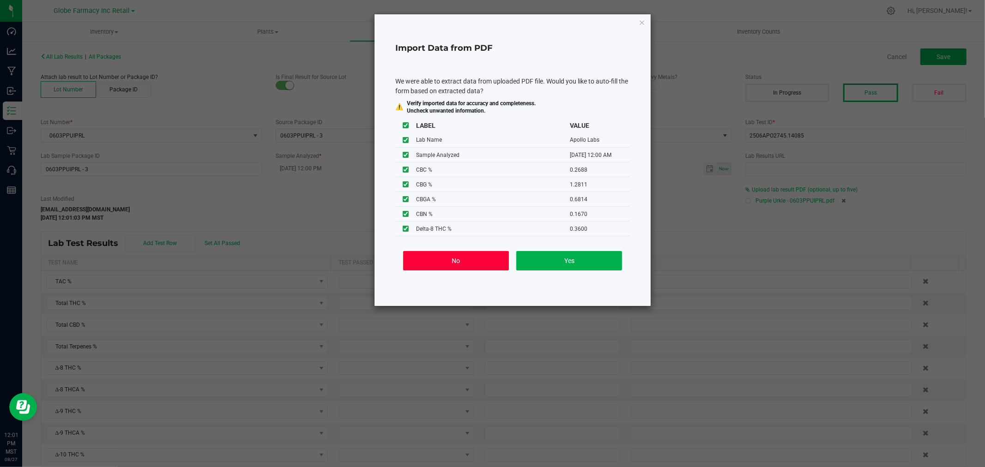
click at [495, 253] on button "No" at bounding box center [456, 260] width 106 height 19
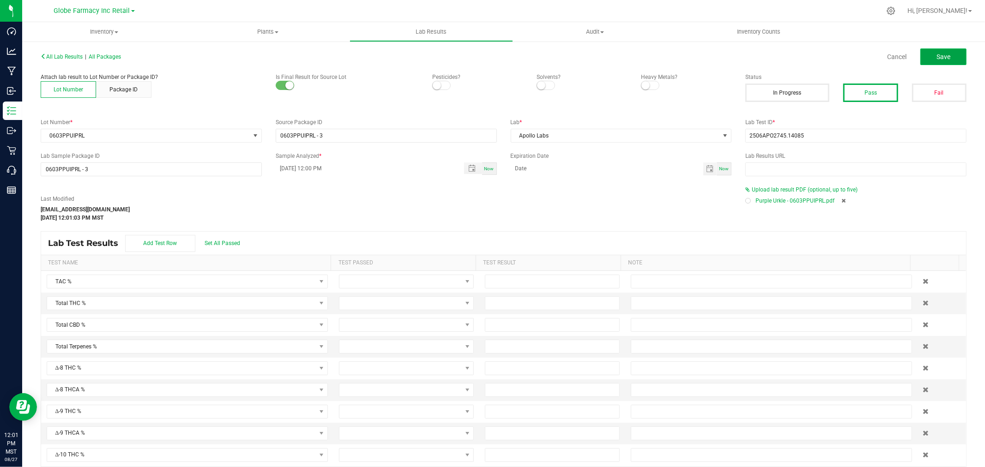
click at [951, 60] on button "Save" at bounding box center [943, 56] width 46 height 17
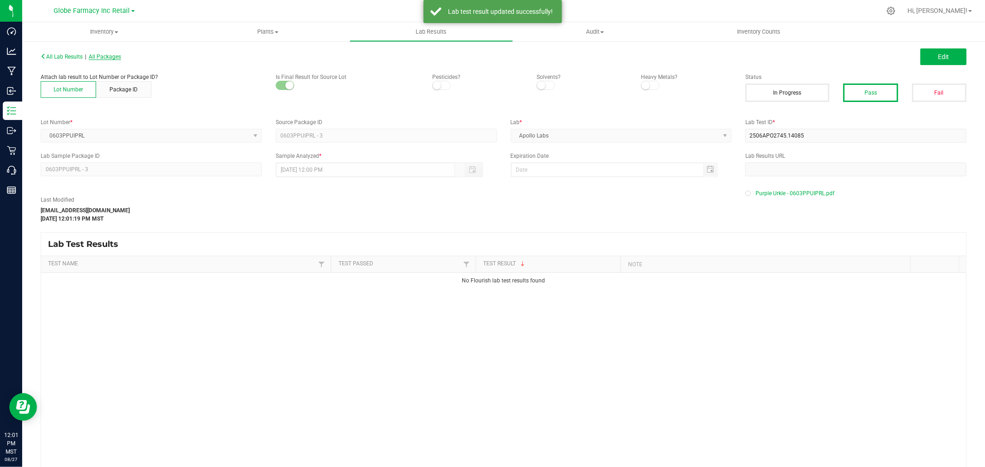
click at [113, 57] on span "All Packages" at bounding box center [105, 57] width 32 height 6
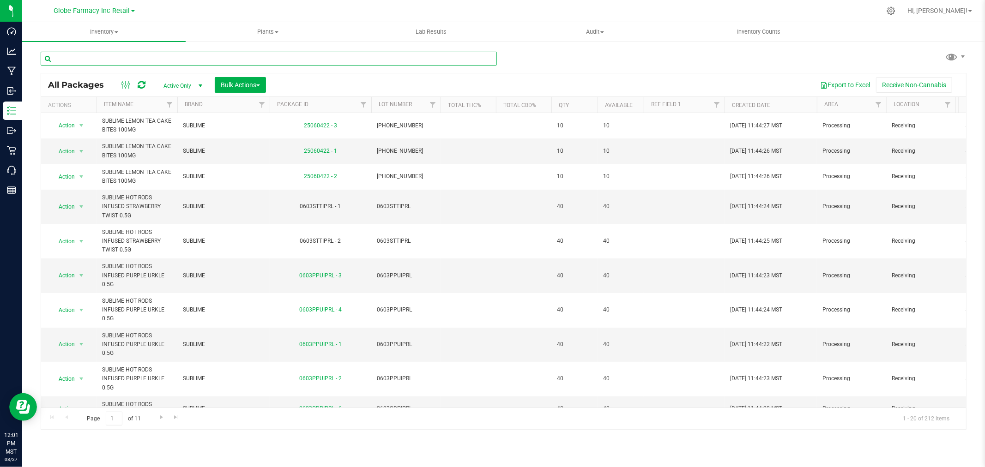
click at [136, 61] on input "text" at bounding box center [269, 59] width 456 height 14
paste input "0603STTIPRL"
type input "0603STTIPRL"
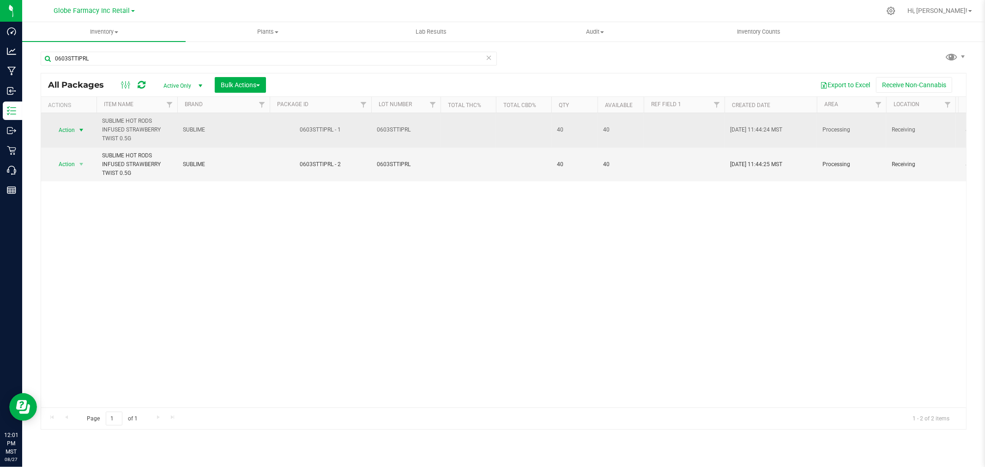
click at [65, 135] on span "Action" at bounding box center [62, 130] width 25 height 13
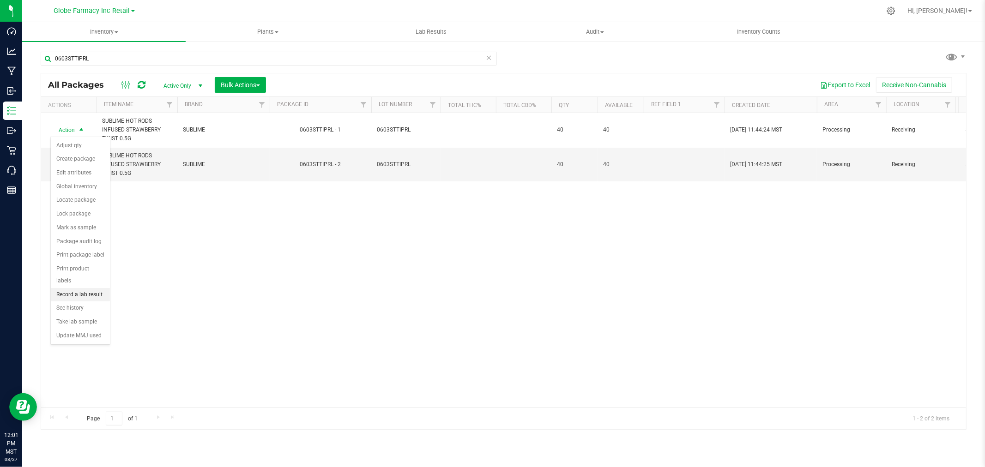
click at [81, 298] on li "Record a lab result" at bounding box center [80, 295] width 59 height 14
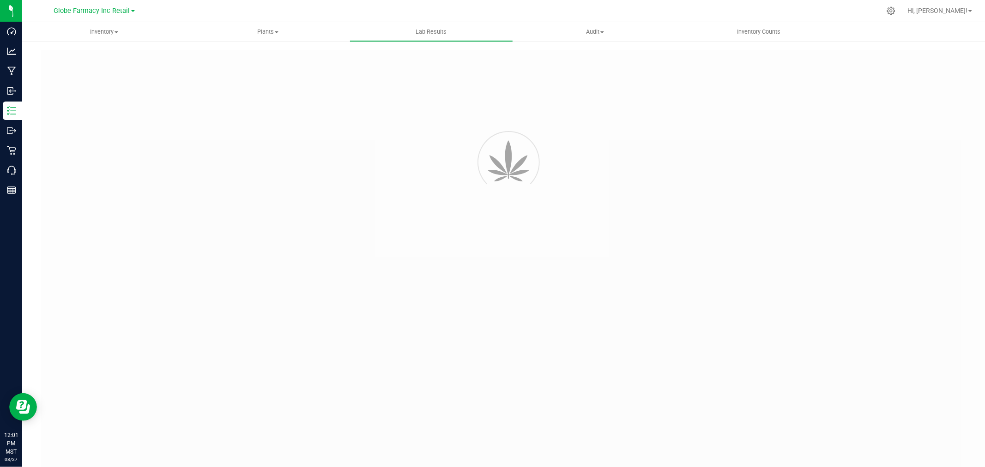
type input "0603STTIPRL - 1"
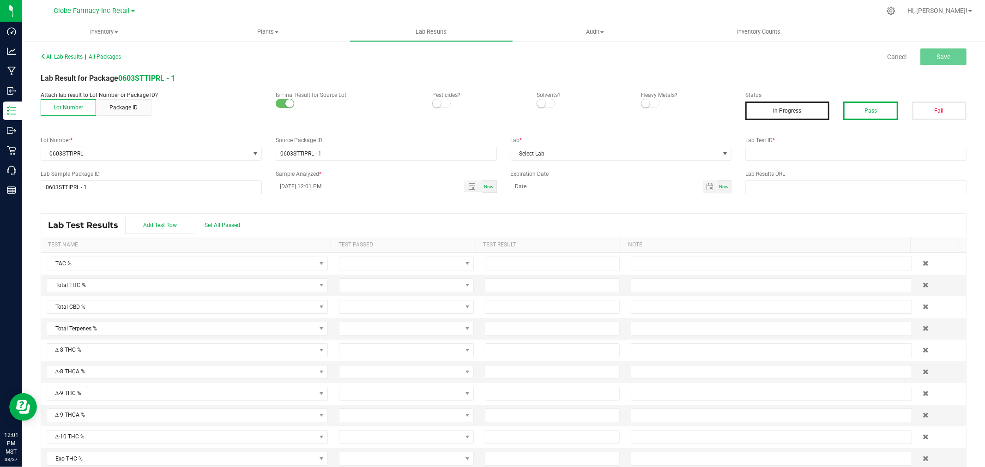
click at [863, 114] on button "Pass" at bounding box center [870, 111] width 54 height 18
click at [836, 153] on input "text" at bounding box center [855, 154] width 221 height 14
paste input "2506APO2745.14094"
type input "2506APO2745.14094"
click at [659, 151] on span "Select Lab" at bounding box center [615, 153] width 209 height 13
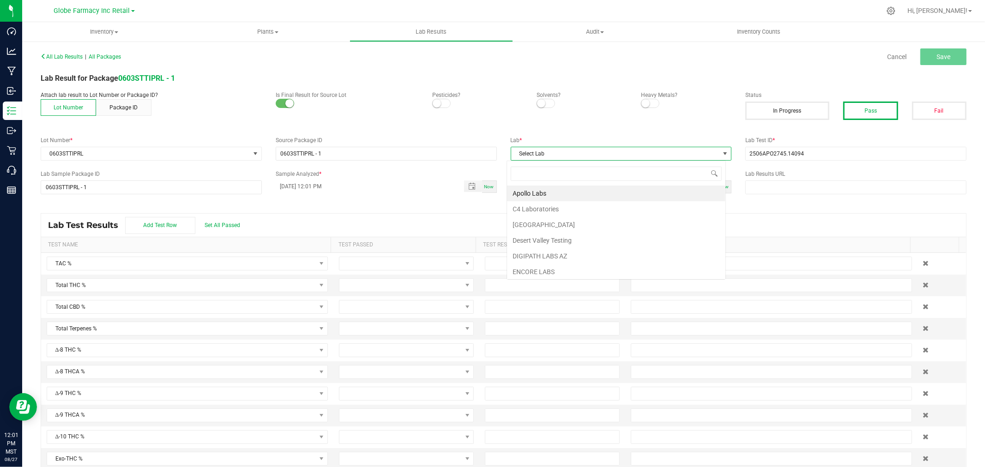
scroll to position [14, 219]
click at [529, 191] on li "Apollo Labs" at bounding box center [616, 194] width 218 height 16
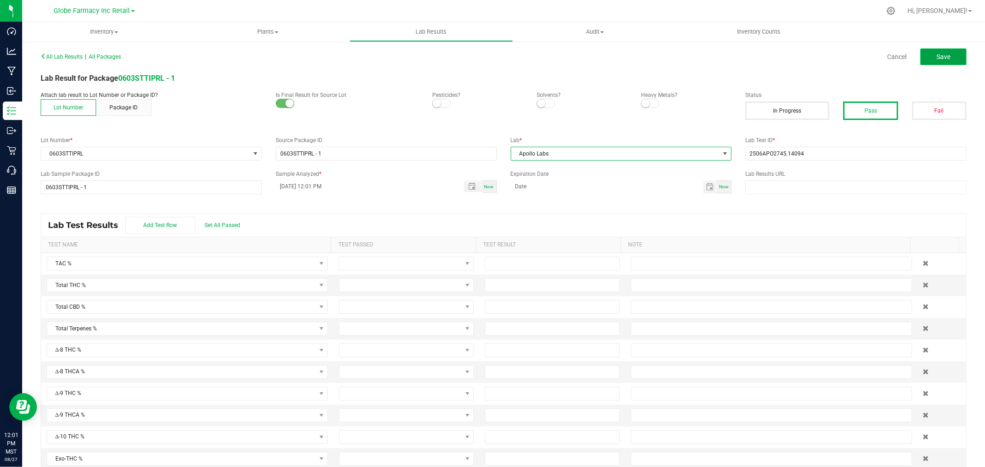
click at [936, 57] on span "Save" at bounding box center [943, 56] width 14 height 7
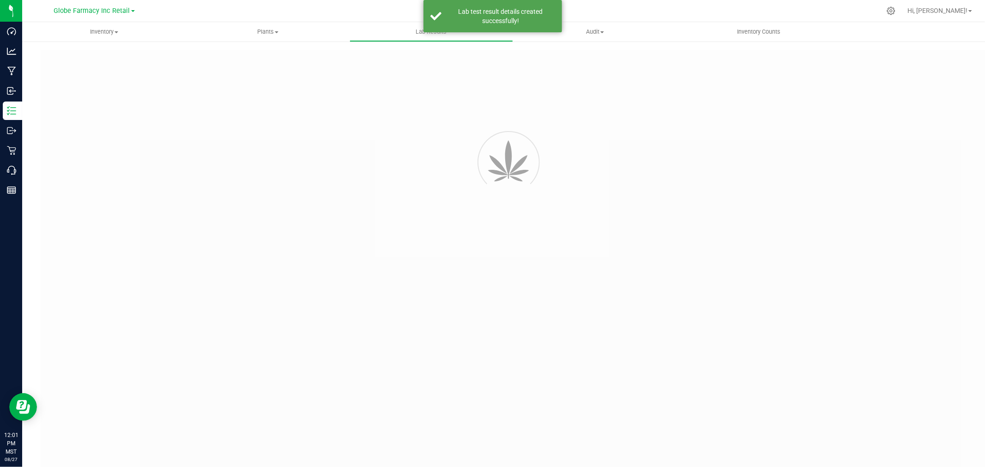
type input "0603STTIPRL - 1"
type input "2506APO2745.14094"
type input "0603STTIPRL - 1"
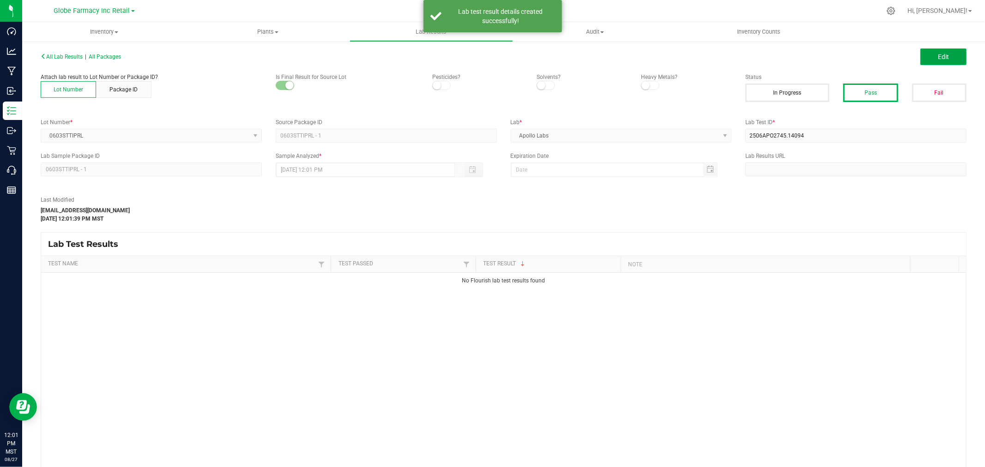
click at [937, 56] on span "Edit" at bounding box center [942, 56] width 11 height 7
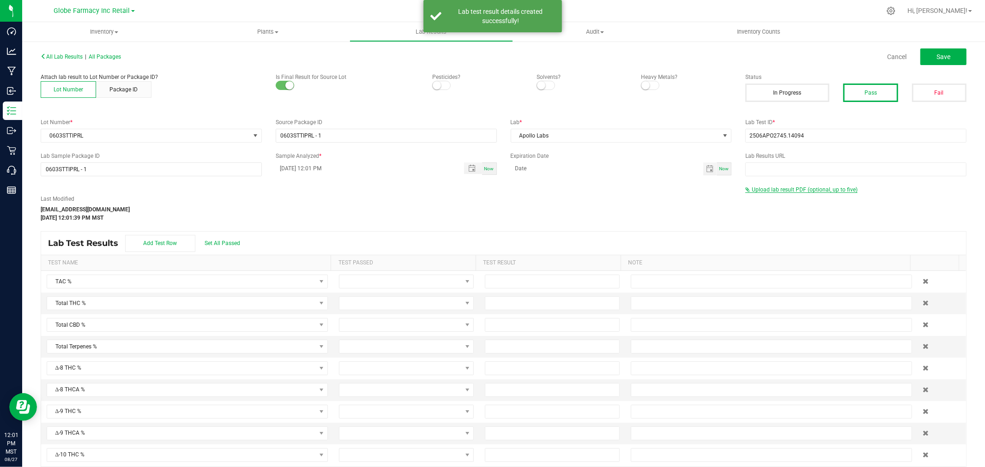
click at [776, 191] on span "Upload lab result PDF (optional, up to five)" at bounding box center [804, 189] width 106 height 6
click at [769, 197] on div "Select file Drop files here to upload" at bounding box center [855, 204] width 220 height 21
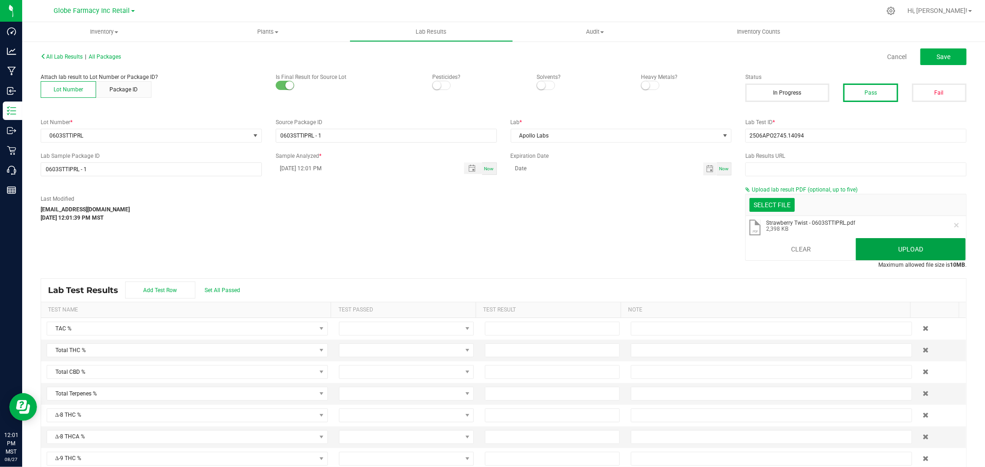
click at [881, 239] on button "Upload" at bounding box center [910, 249] width 110 height 22
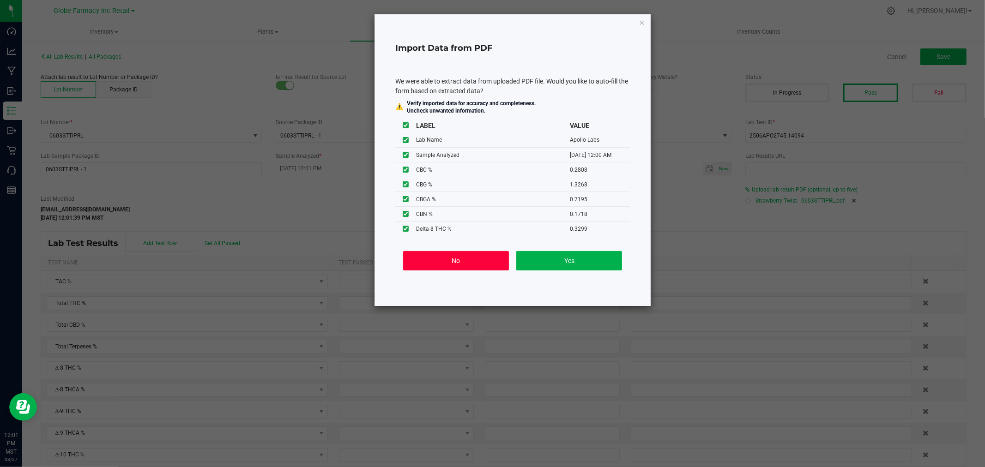
click at [476, 258] on button "No" at bounding box center [456, 260] width 106 height 19
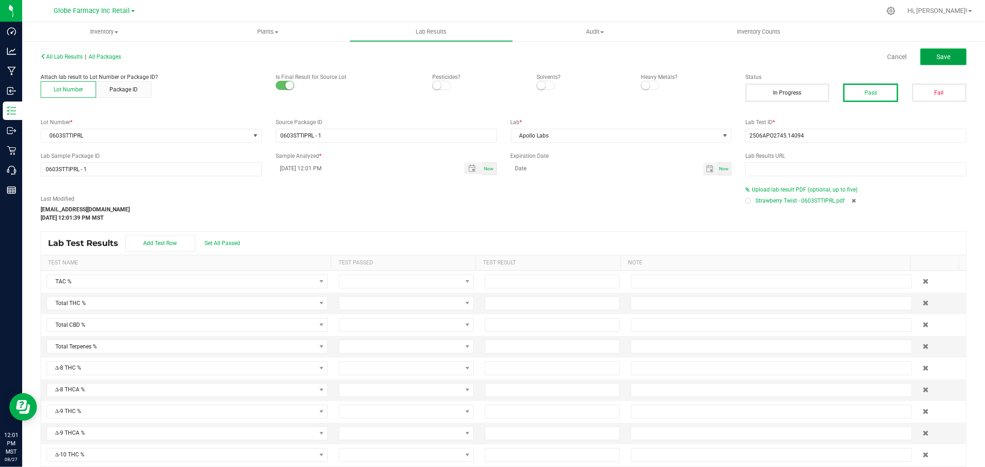
click at [943, 58] on button "Save" at bounding box center [943, 56] width 46 height 17
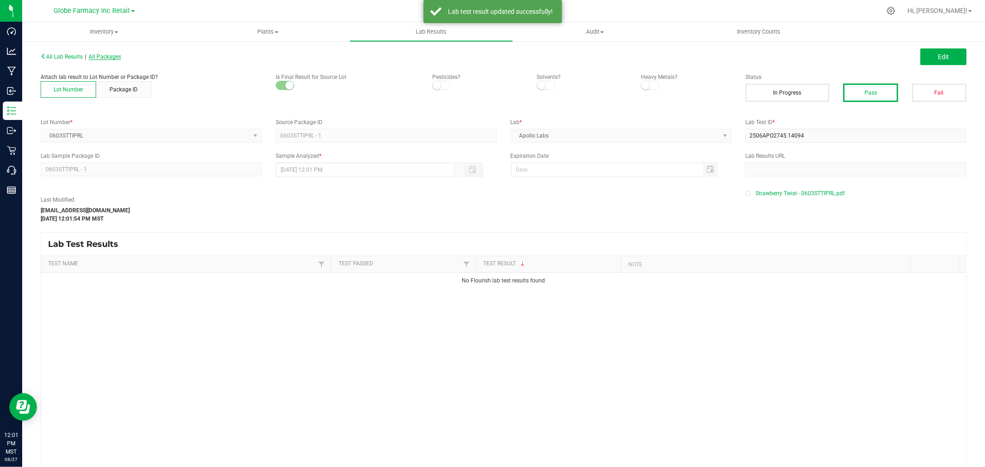
click at [117, 54] on span "All Packages" at bounding box center [105, 57] width 32 height 6
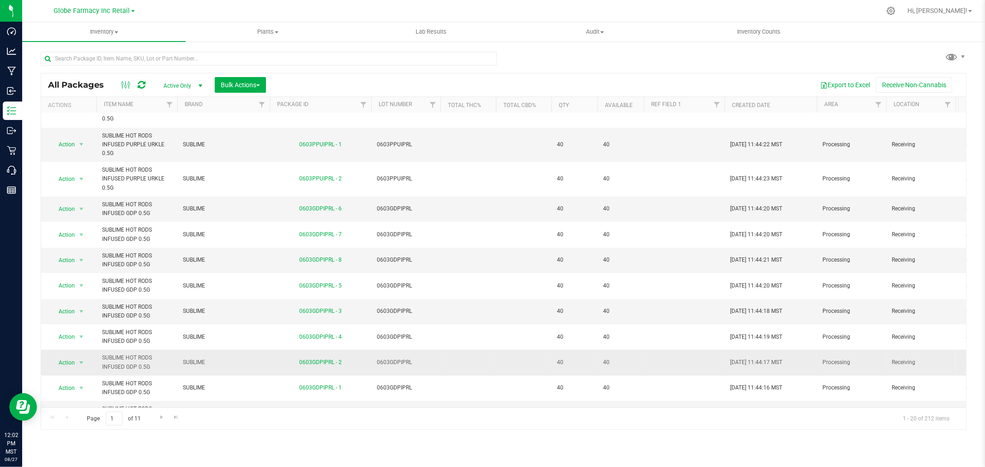
scroll to position [305, 0]
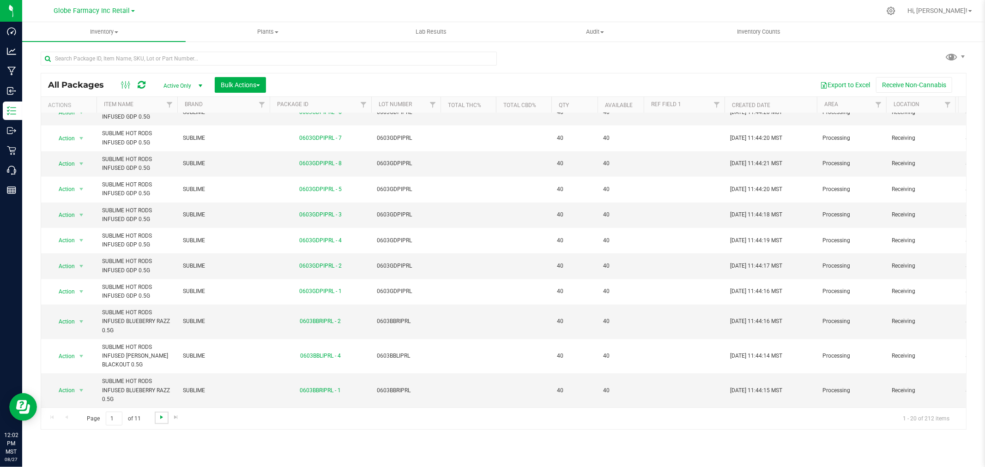
click at [159, 417] on span "Go to the next page" at bounding box center [161, 417] width 7 height 7
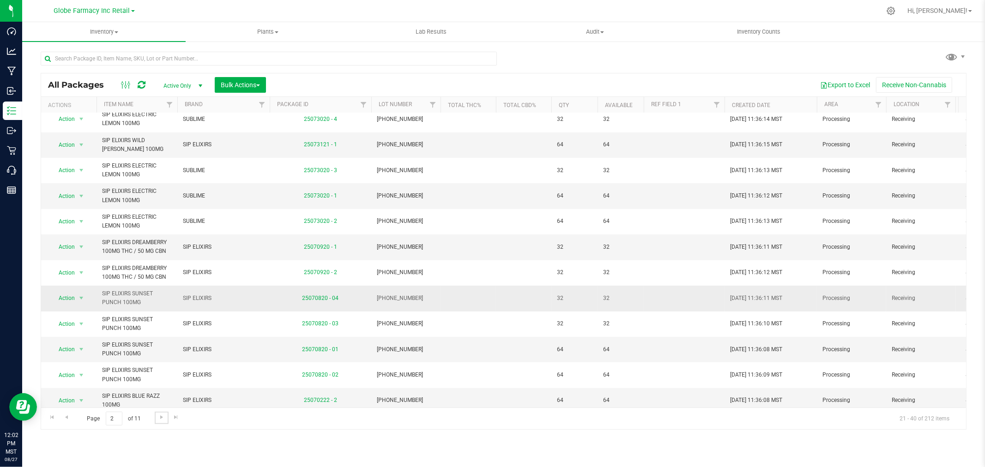
scroll to position [269, 0]
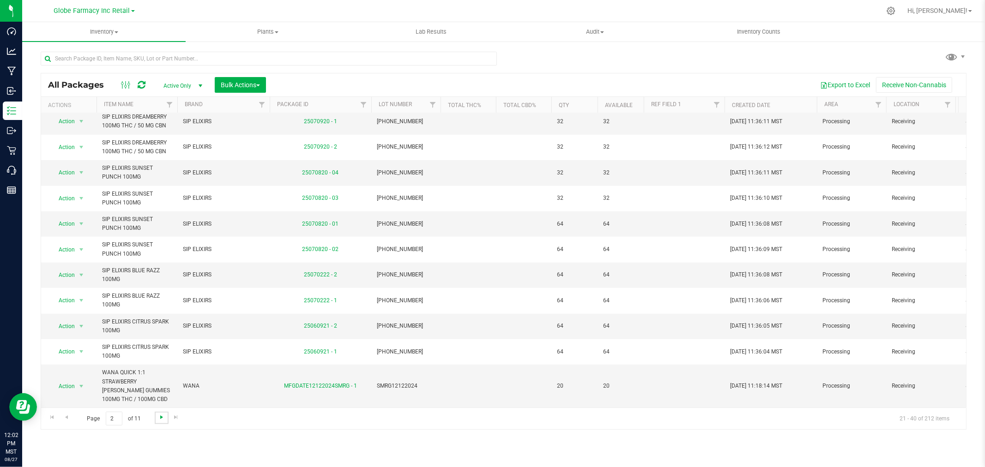
click at [162, 419] on span "Go to the next page" at bounding box center [161, 417] width 7 height 7
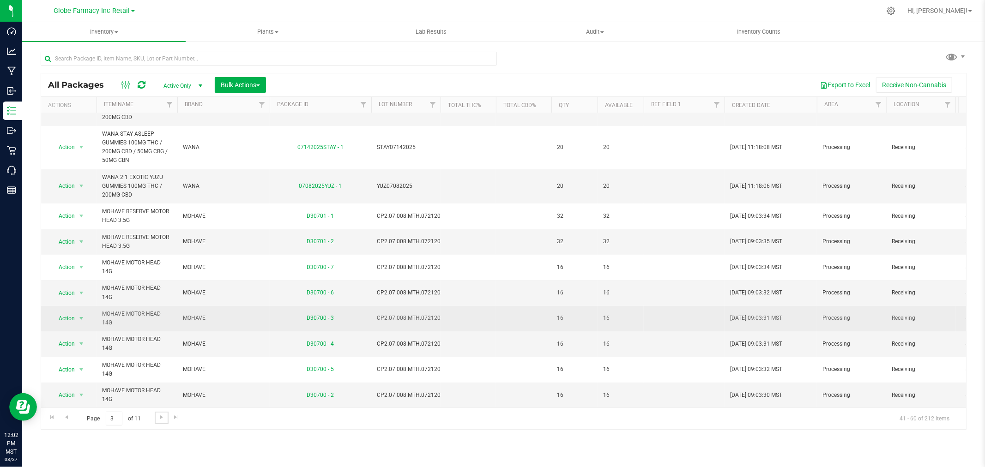
scroll to position [366, 0]
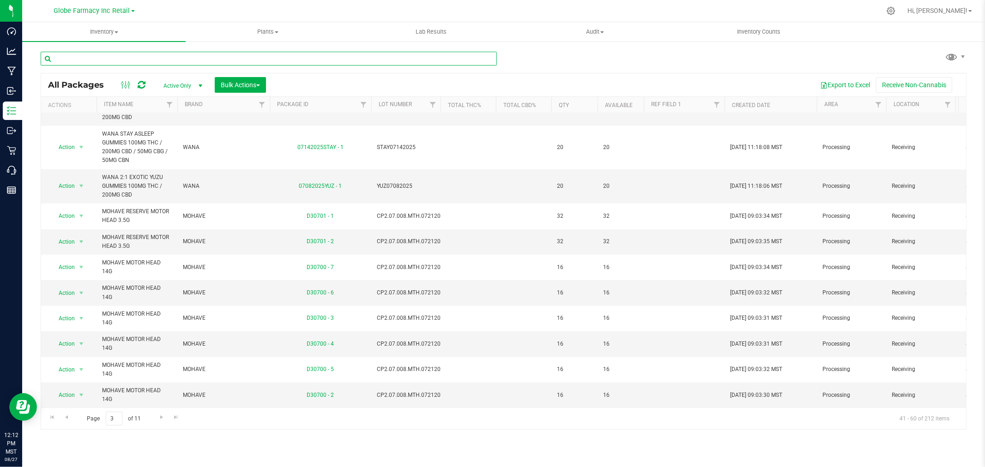
click at [191, 58] on input "text" at bounding box center [269, 59] width 456 height 14
type input "KIVA"
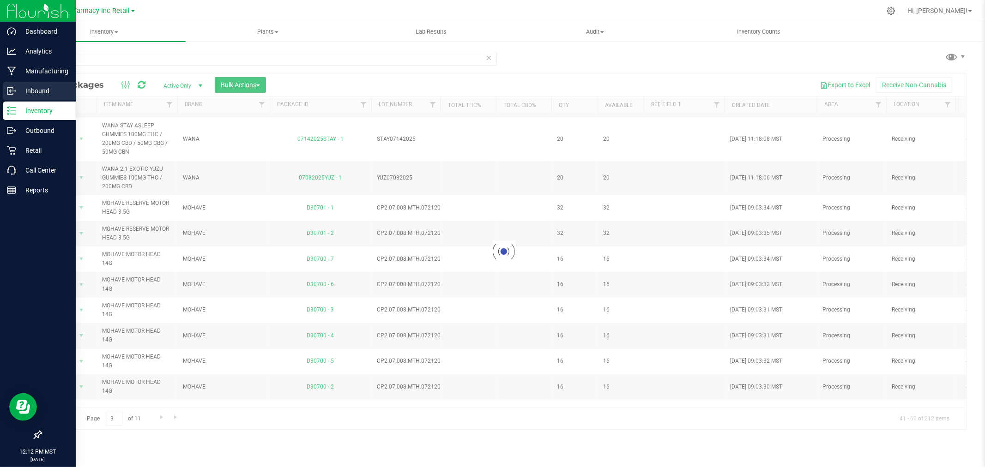
click at [12, 93] on icon at bounding box center [11, 90] width 9 height 9
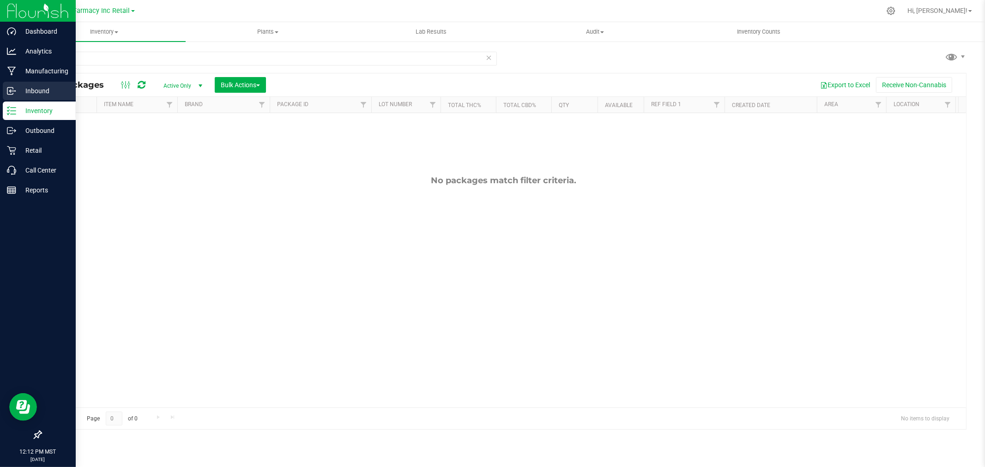
click at [12, 93] on icon at bounding box center [11, 90] width 9 height 9
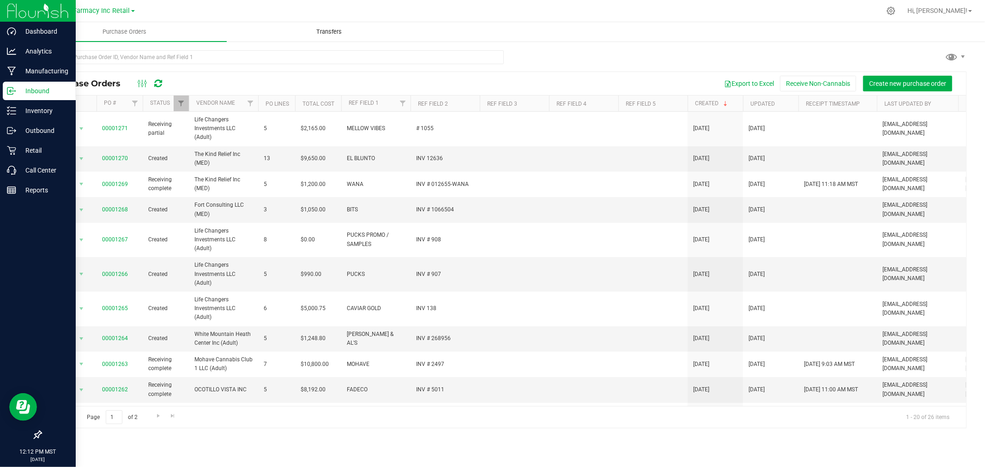
click at [303, 33] on uib-tab-heading "Transfers" at bounding box center [329, 32] width 204 height 18
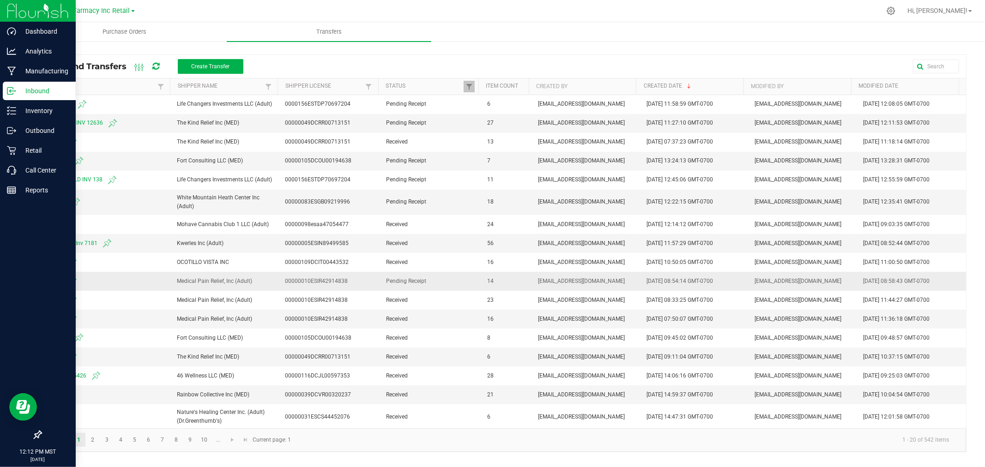
click at [49, 284] on span "18572" at bounding box center [106, 281] width 119 height 11
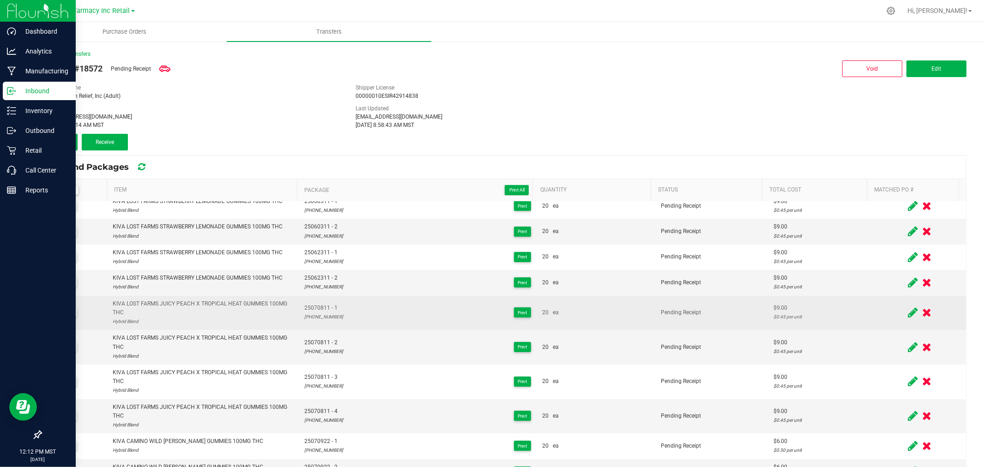
scroll to position [102, 0]
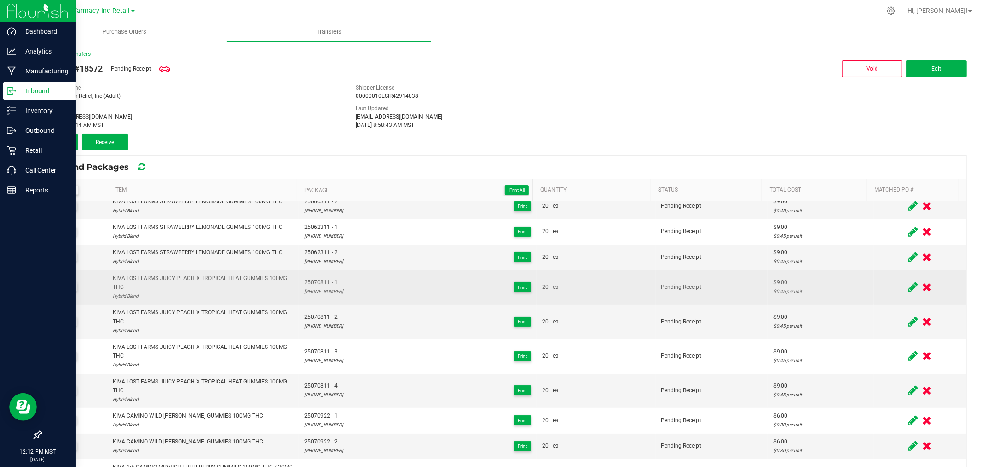
click at [922, 287] on icon at bounding box center [926, 288] width 9 height 12
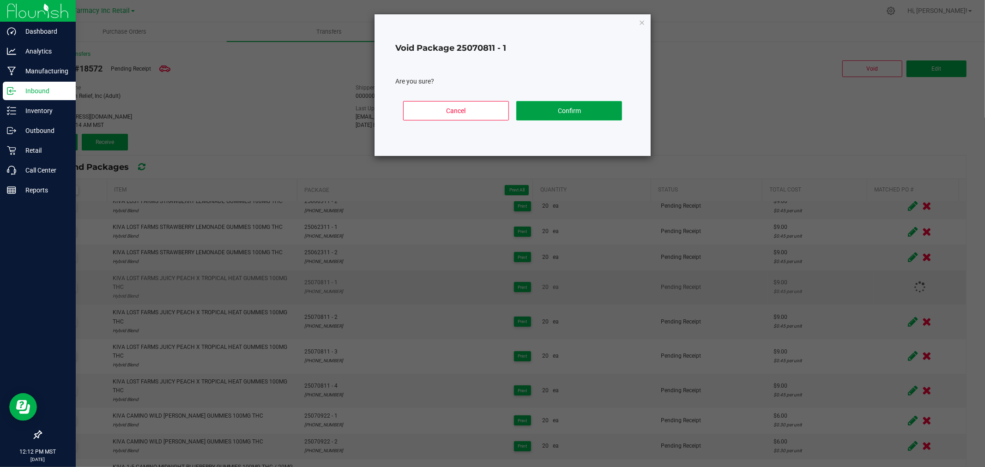
click at [547, 118] on button "Confirm" at bounding box center [569, 110] width 106 height 19
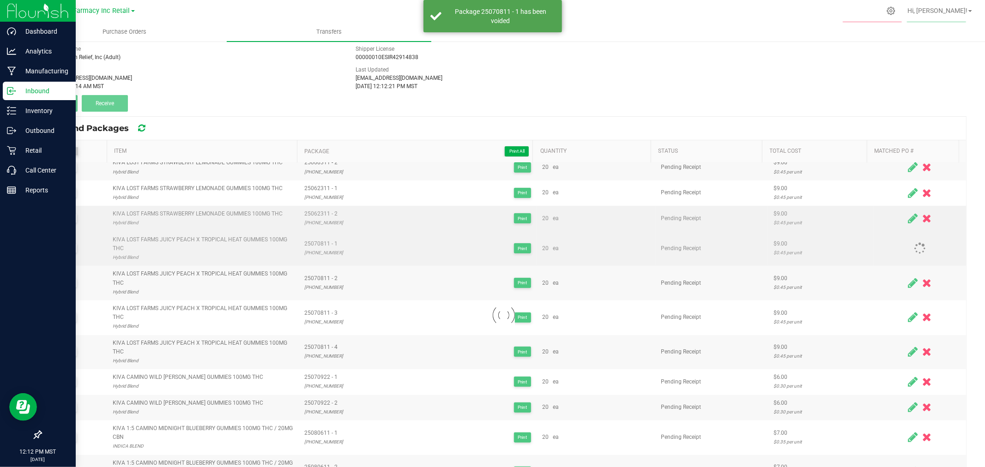
scroll to position [90, 0]
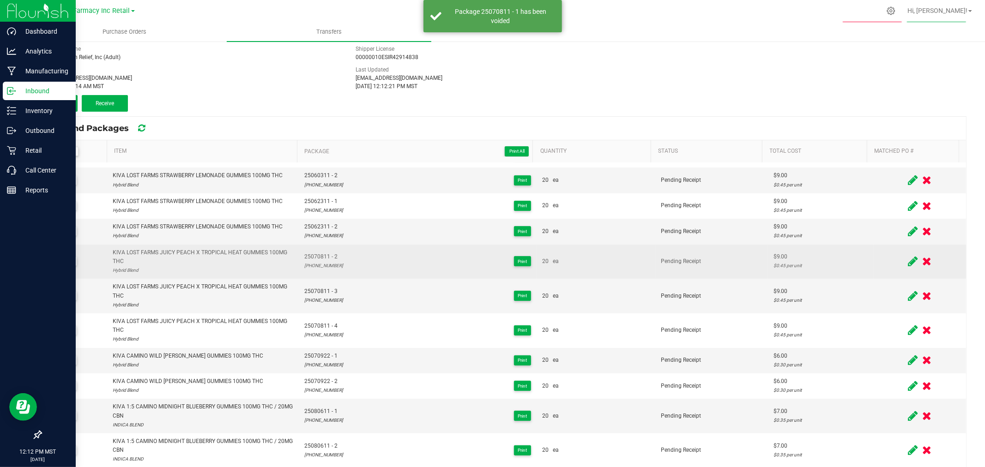
click at [922, 260] on icon at bounding box center [926, 262] width 9 height 12
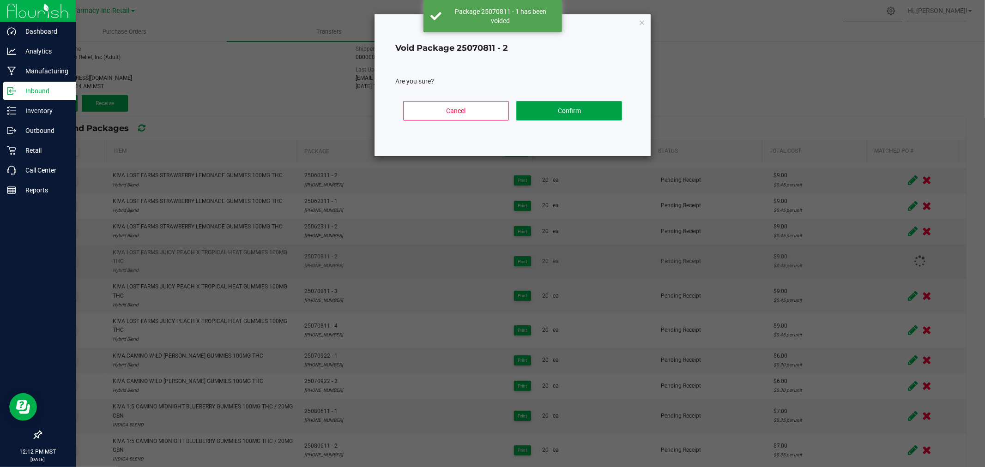
click at [585, 112] on button "Confirm" at bounding box center [569, 110] width 106 height 19
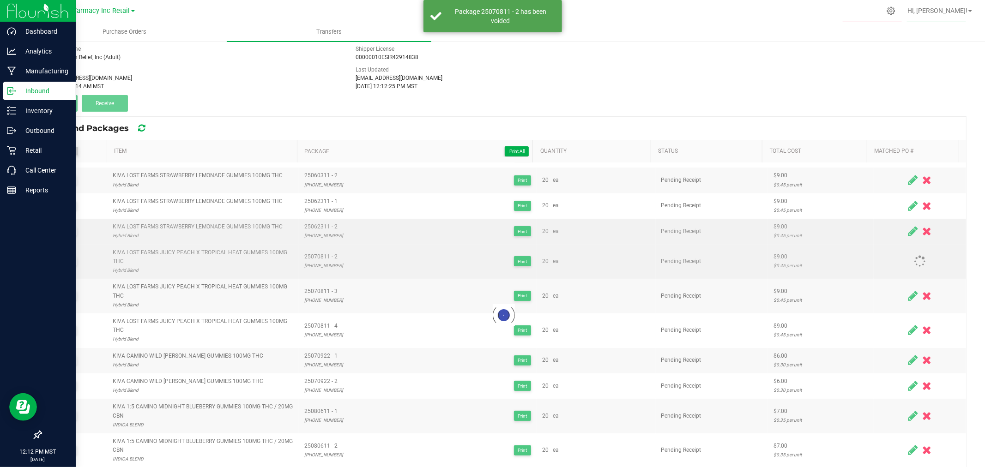
scroll to position [55, 0]
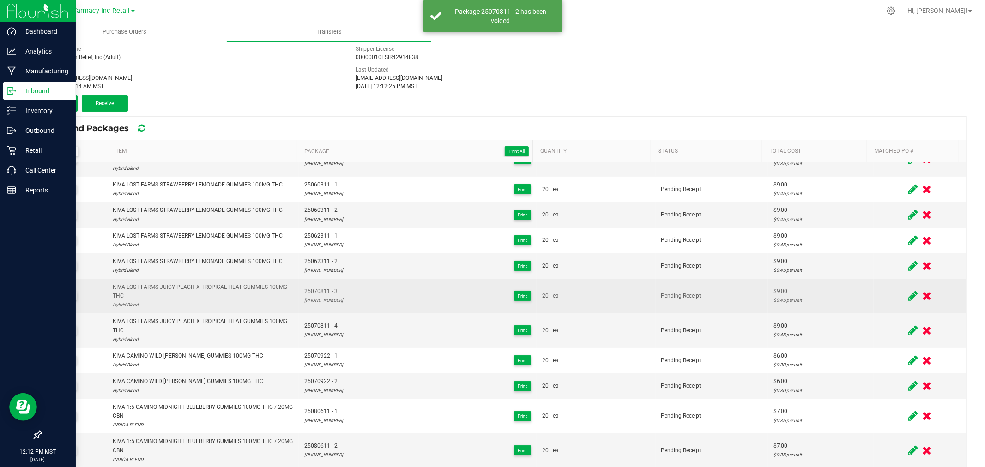
click at [922, 294] on icon at bounding box center [926, 296] width 9 height 12
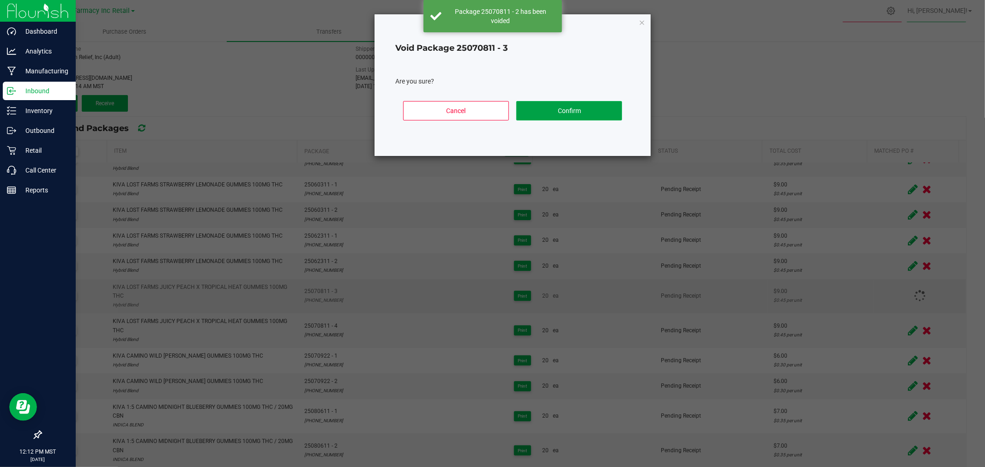
click at [584, 107] on button "Confirm" at bounding box center [569, 110] width 106 height 19
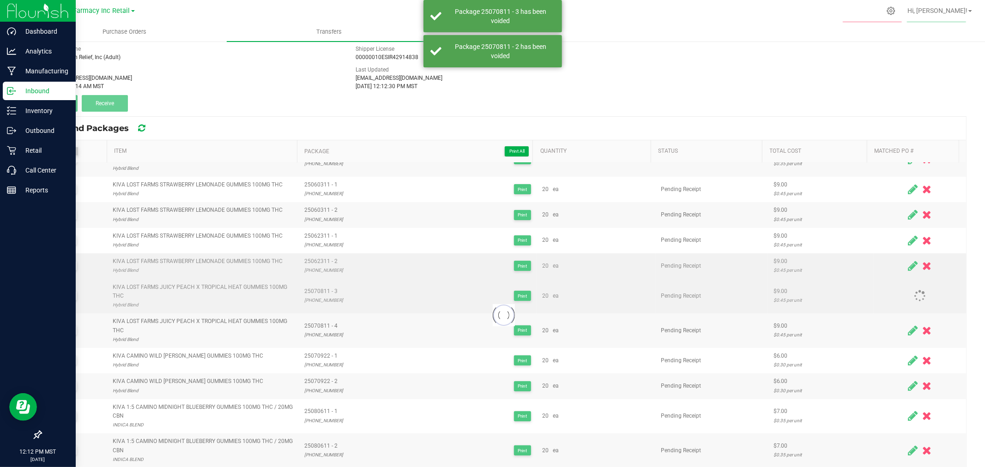
scroll to position [21, 0]
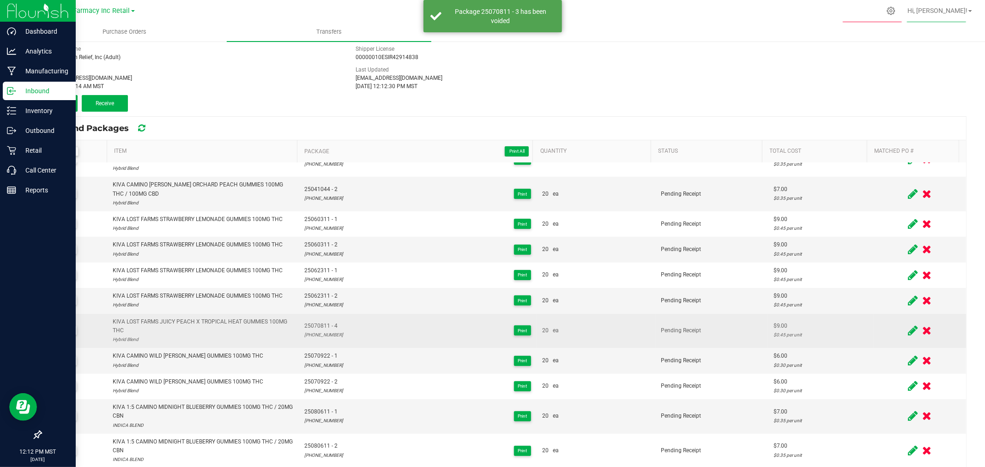
click at [922, 331] on icon at bounding box center [926, 331] width 9 height 12
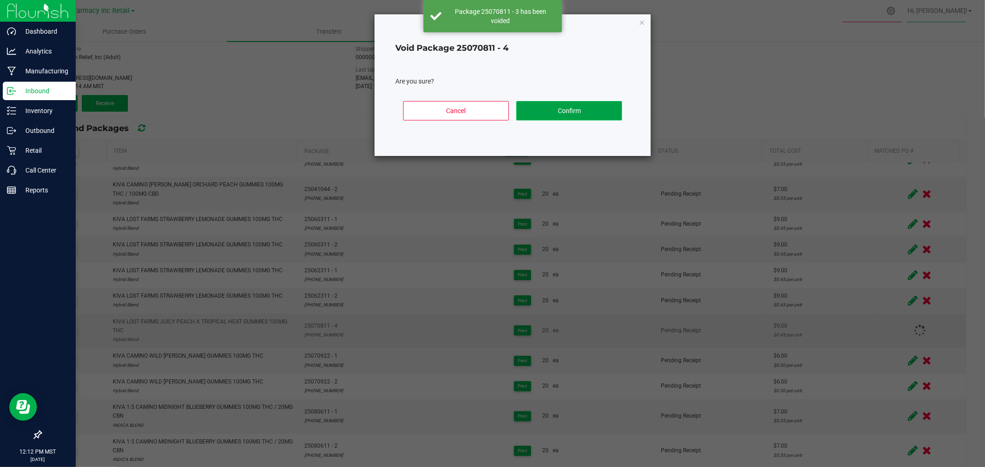
click at [577, 111] on button "Confirm" at bounding box center [569, 110] width 106 height 19
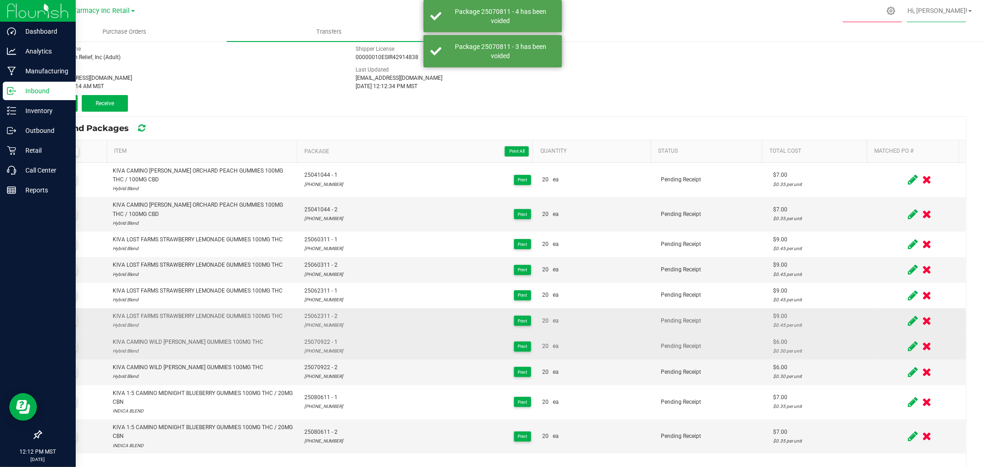
scroll to position [48, 0]
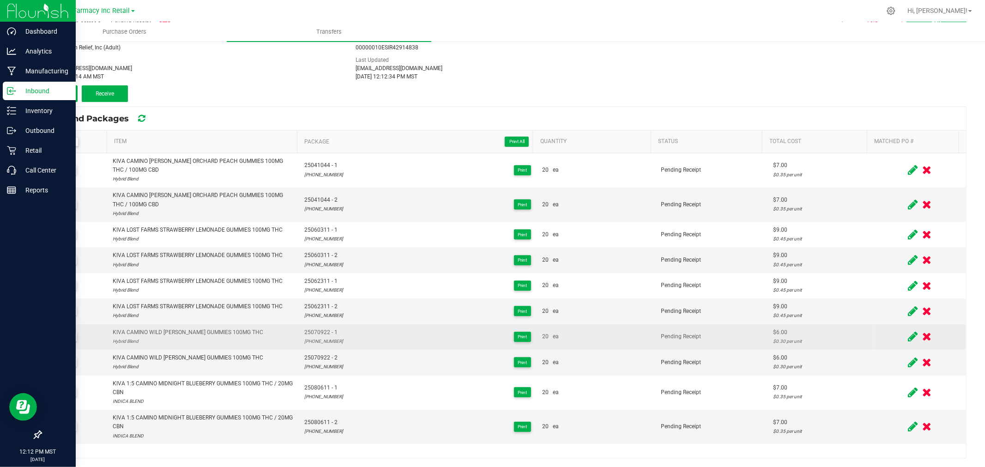
click at [84, 141] on label at bounding box center [75, 141] width 55 height 9
click at [0, 0] on input "checkbox" at bounding box center [0, 0] width 0 height 0
click at [93, 90] on span "Receive (10)" at bounding box center [105, 93] width 30 height 6
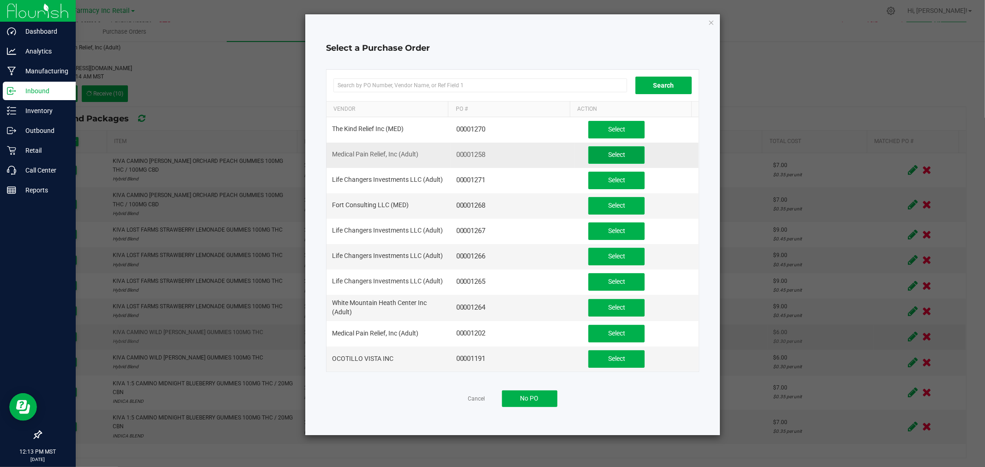
click at [596, 150] on button "Select" at bounding box center [616, 155] width 56 height 18
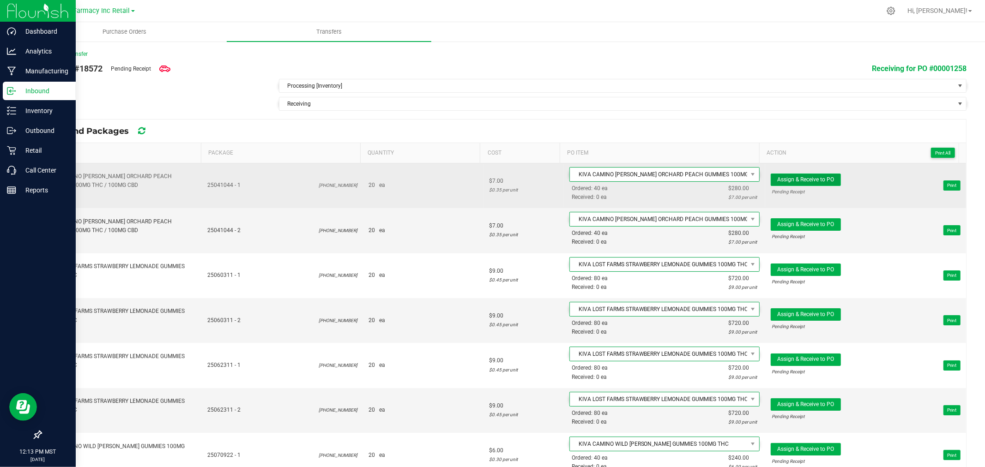
click at [817, 181] on span "Assign & Receive to PO" at bounding box center [805, 179] width 57 height 6
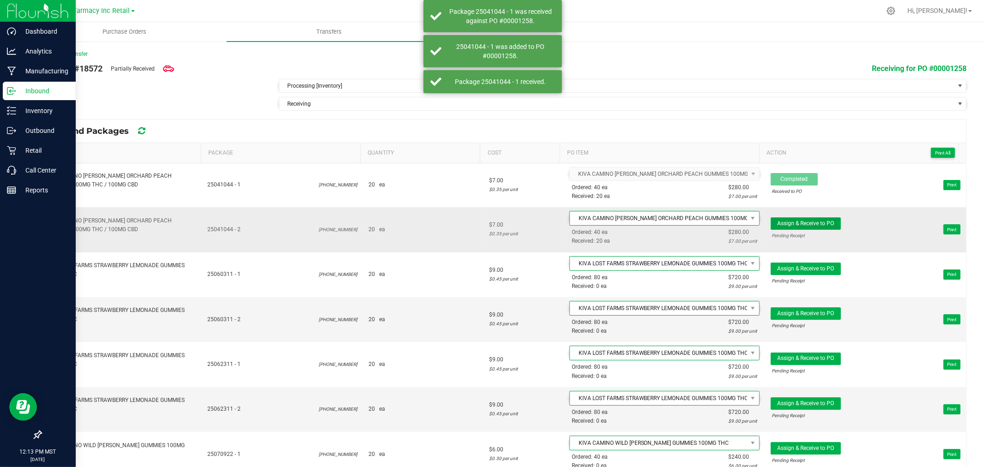
click at [809, 223] on span "Assign & Receive to PO" at bounding box center [805, 223] width 57 height 6
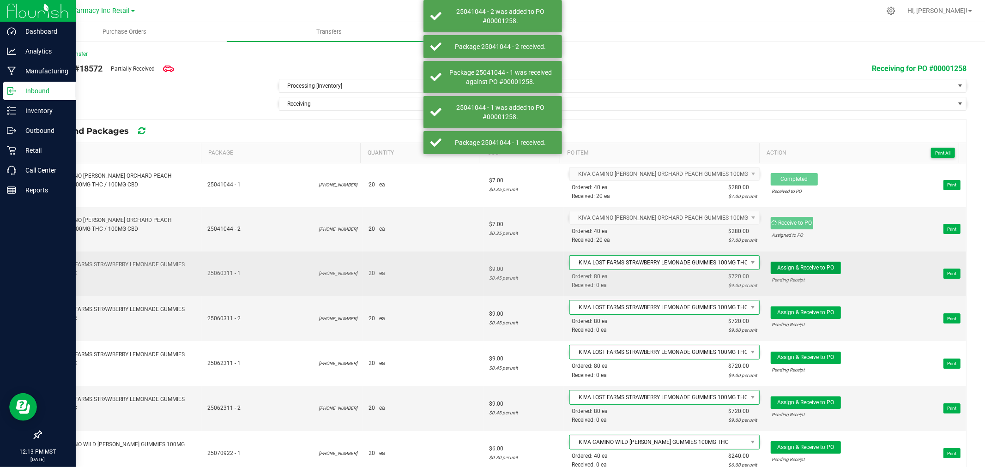
click at [799, 270] on span "Assign & Receive to PO" at bounding box center [805, 267] width 57 height 6
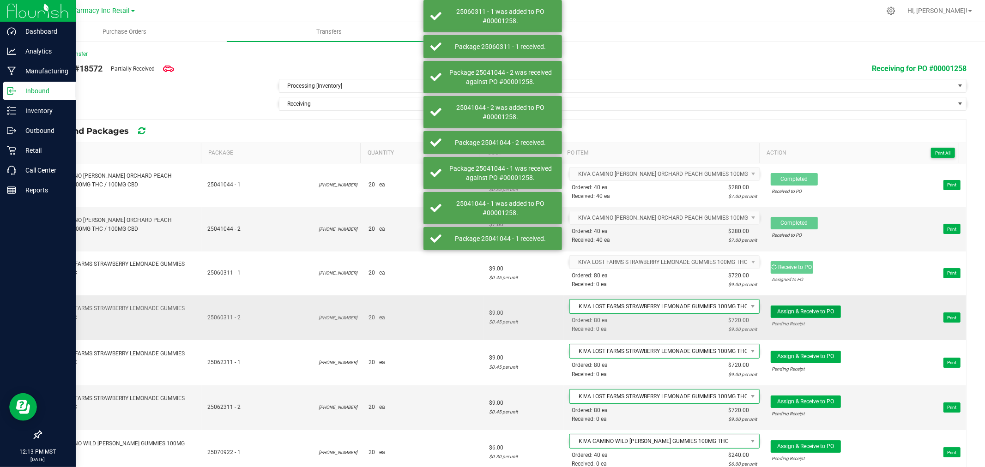
click at [802, 311] on span "Assign & Receive to PO" at bounding box center [805, 311] width 57 height 6
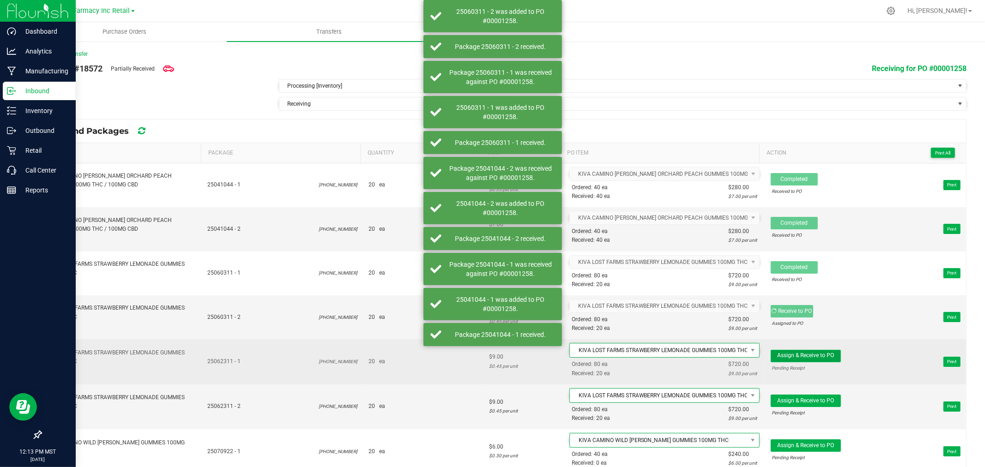
click at [787, 352] on button "Assign & Receive to PO" at bounding box center [805, 356] width 70 height 12
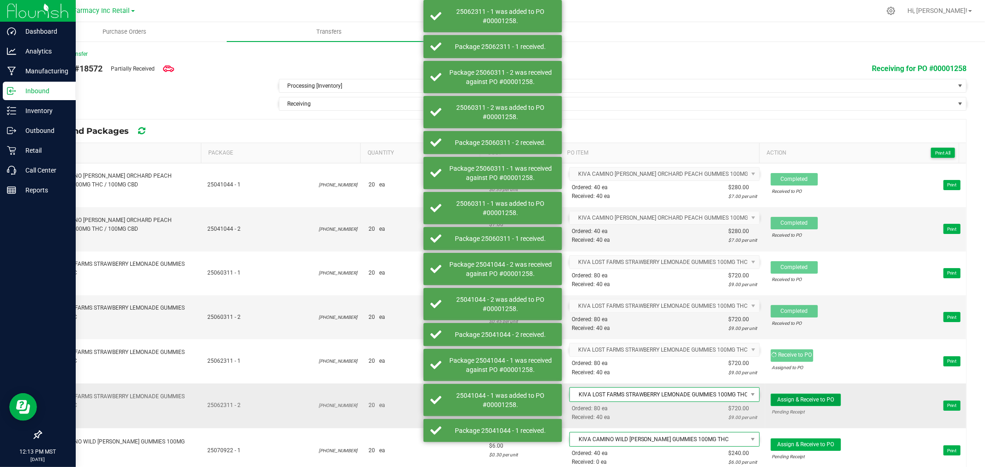
drag, startPoint x: 803, startPoint y: 399, endPoint x: 801, endPoint y: 414, distance: 14.4
click at [803, 400] on span "Assign & Receive to PO" at bounding box center [805, 399] width 57 height 6
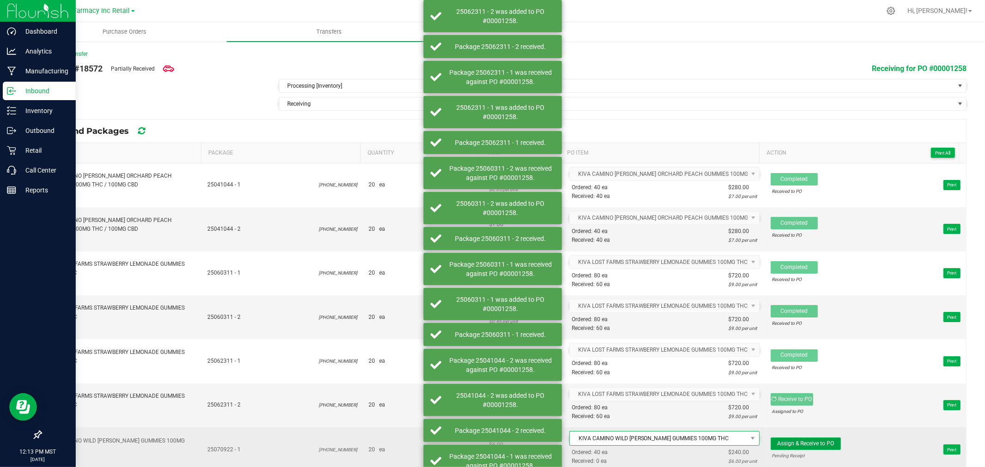
click at [805, 444] on span "Assign & Receive to PO" at bounding box center [805, 443] width 57 height 6
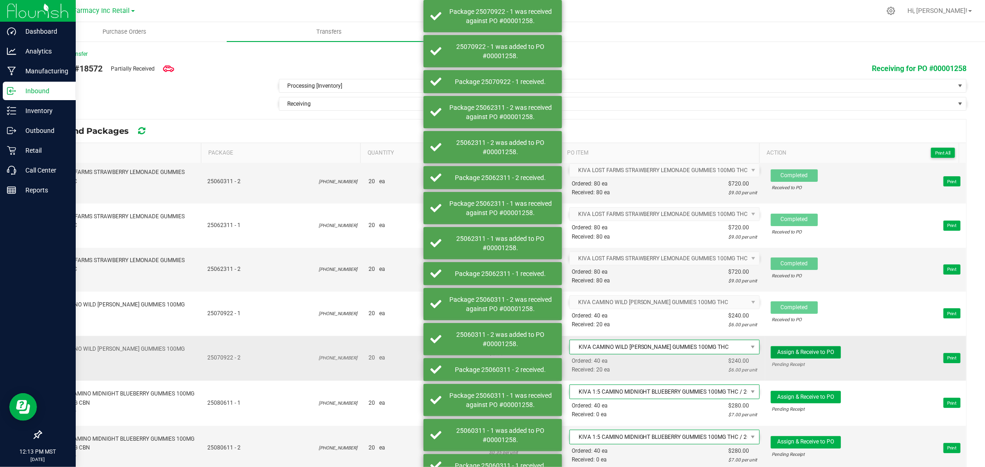
click at [816, 349] on span "Assign & Receive to PO" at bounding box center [805, 352] width 57 height 6
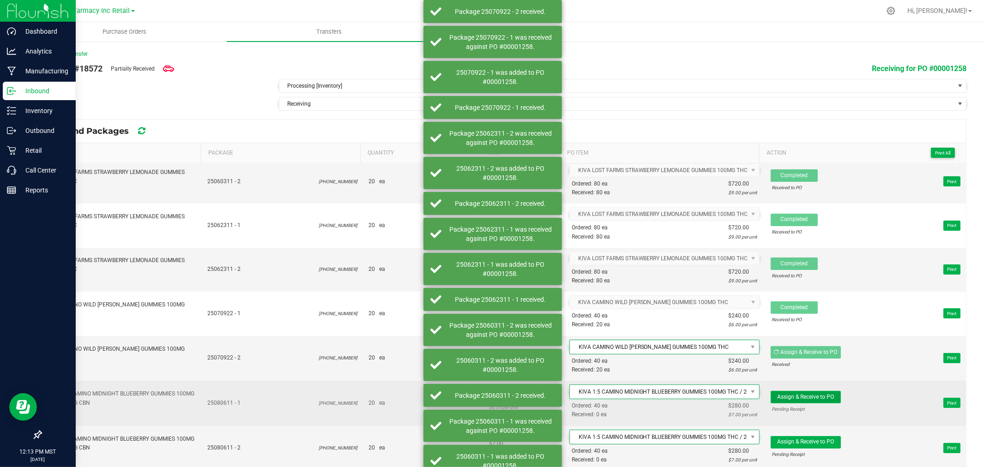
click at [815, 394] on button "Assign & Receive to PO" at bounding box center [805, 397] width 70 height 12
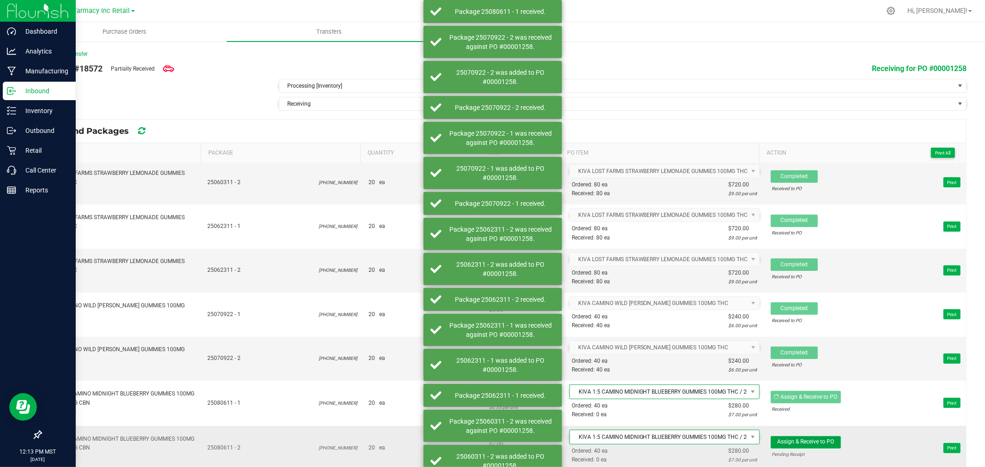
click at [814, 438] on button "Assign & Receive to PO" at bounding box center [805, 442] width 70 height 12
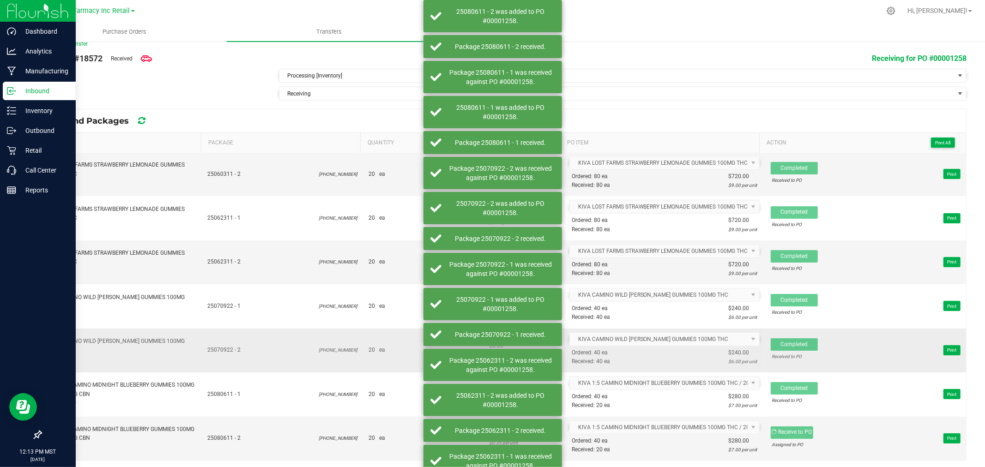
scroll to position [12, 0]
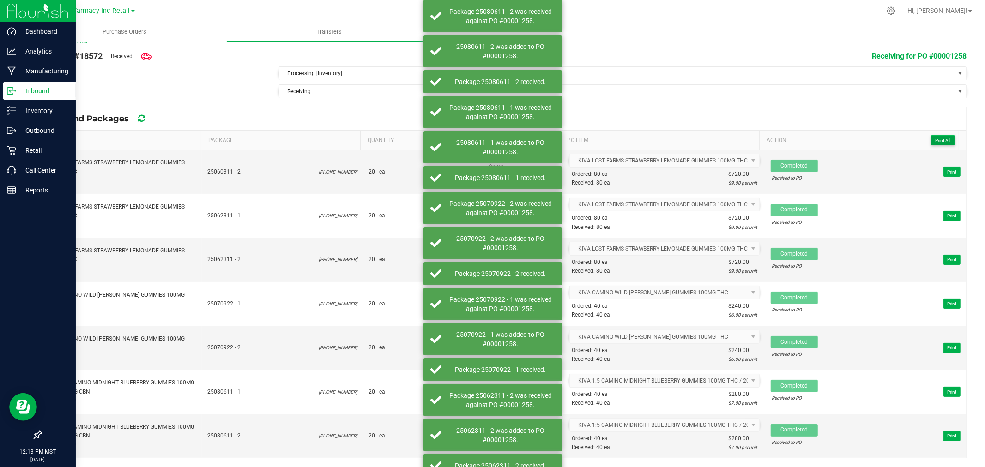
click at [935, 141] on span "Print All" at bounding box center [942, 140] width 15 height 5
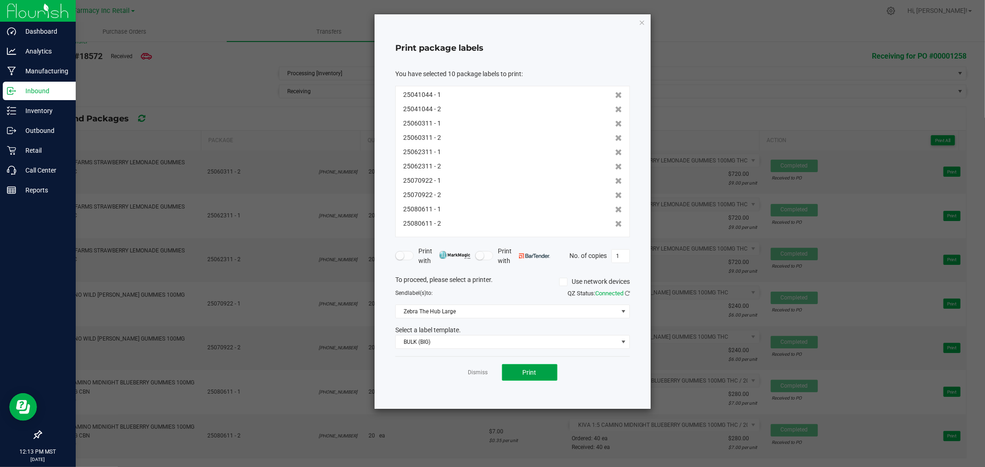
click at [531, 367] on button "Print" at bounding box center [529, 372] width 55 height 17
click at [640, 17] on icon "button" at bounding box center [641, 22] width 6 height 11
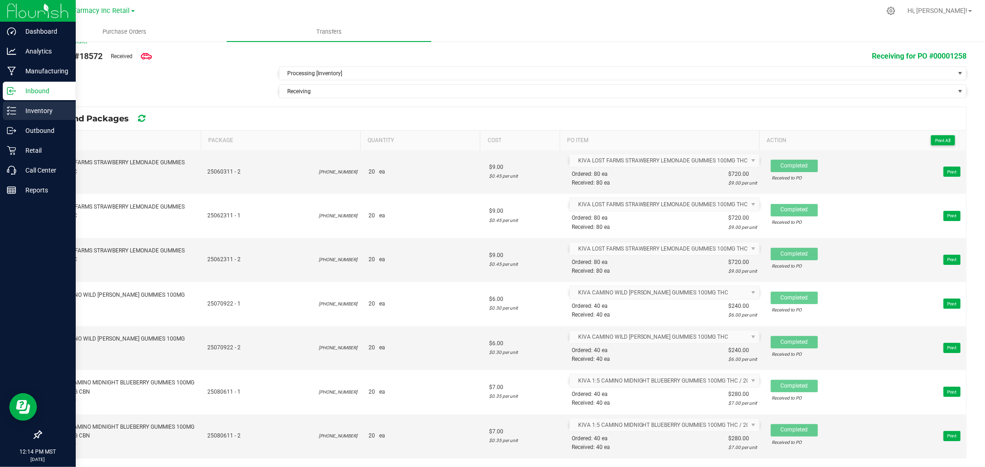
click at [24, 107] on p "Inventory" at bounding box center [43, 110] width 55 height 11
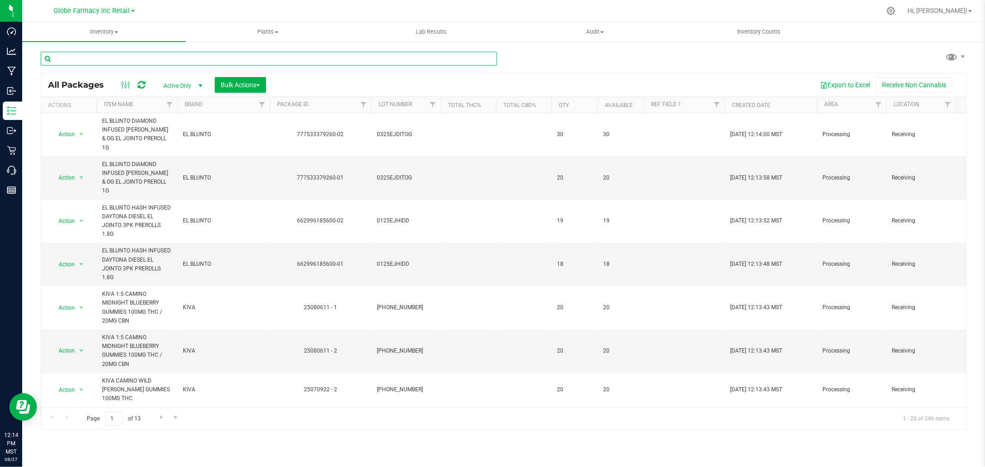
click at [213, 54] on input "text" at bounding box center [269, 59] width 456 height 14
paste input "25-0410-44"
type input "25-0410-44"
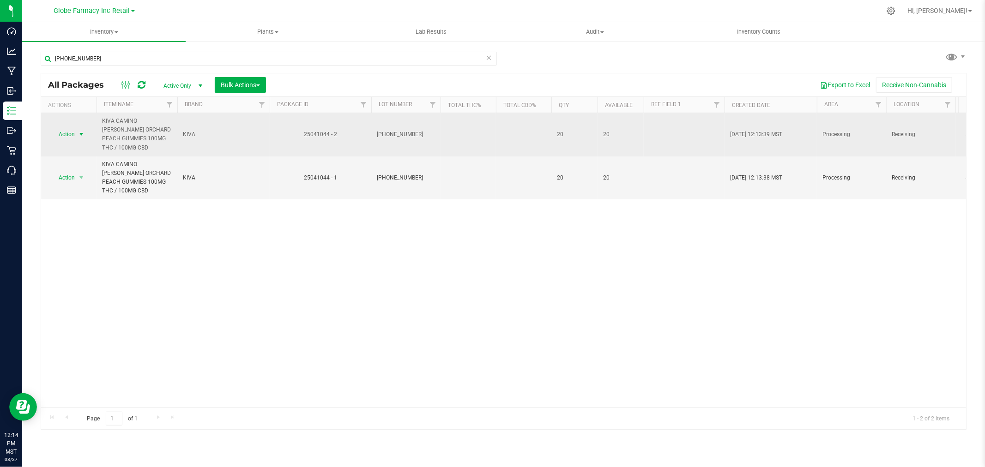
click at [82, 132] on span "select" at bounding box center [81, 134] width 7 height 7
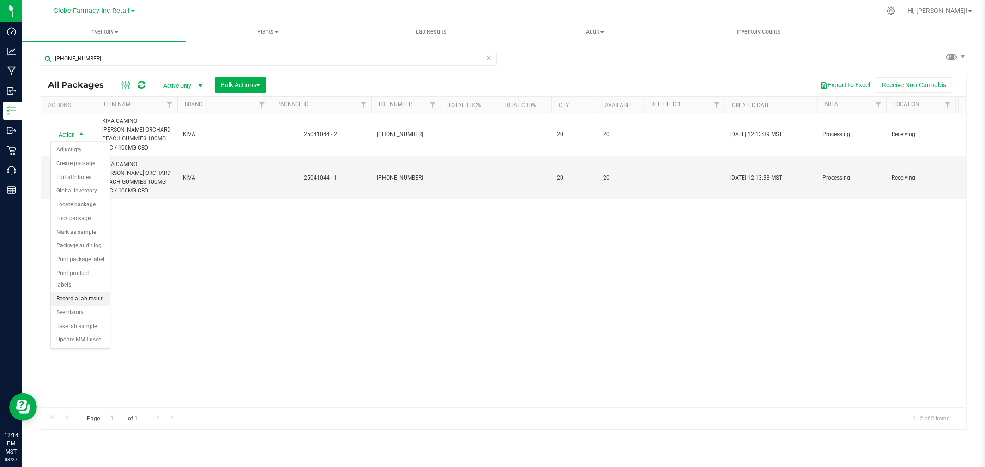
click at [89, 296] on li "Record a lab result" at bounding box center [80, 299] width 59 height 14
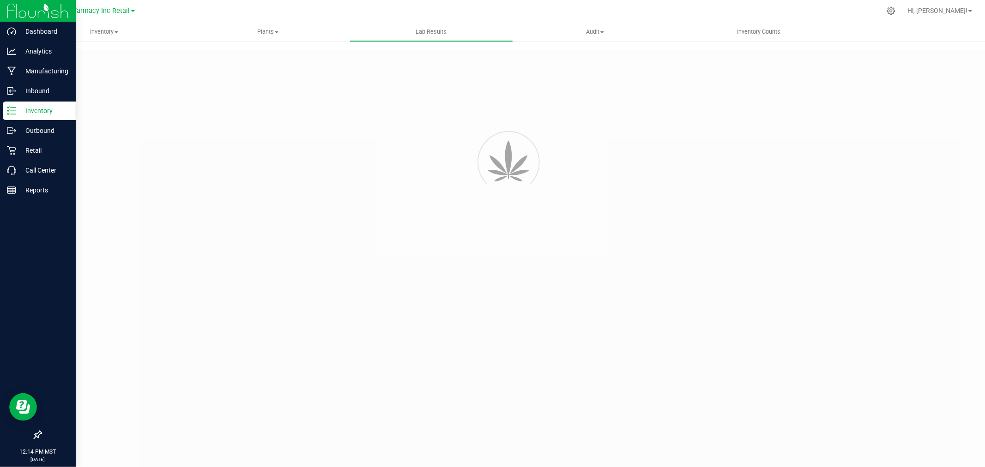
type input "25041044 - 2"
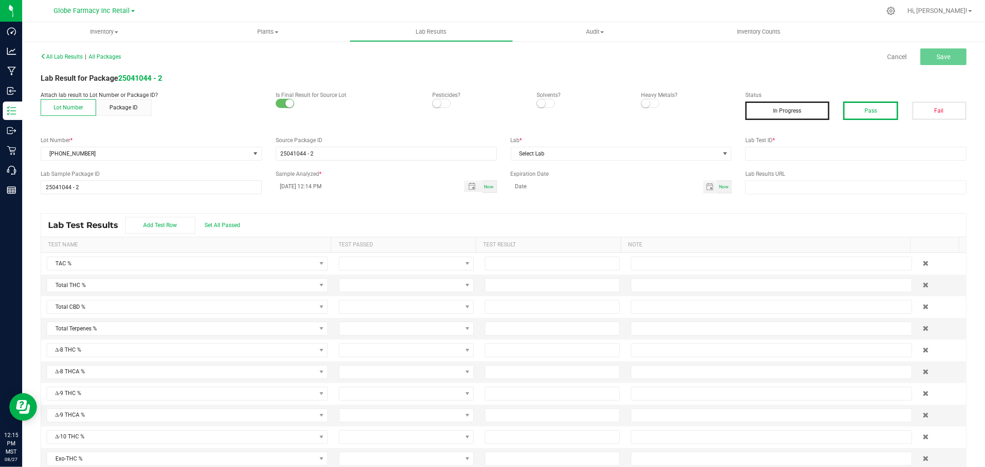
click at [875, 109] on button "Pass" at bounding box center [870, 111] width 54 height 18
drag, startPoint x: 767, startPoint y: 152, endPoint x: 759, endPoint y: 153, distance: 7.4
click at [767, 152] on input "text" at bounding box center [855, 154] width 221 height 14
click at [603, 155] on span "Select Lab" at bounding box center [615, 153] width 209 height 13
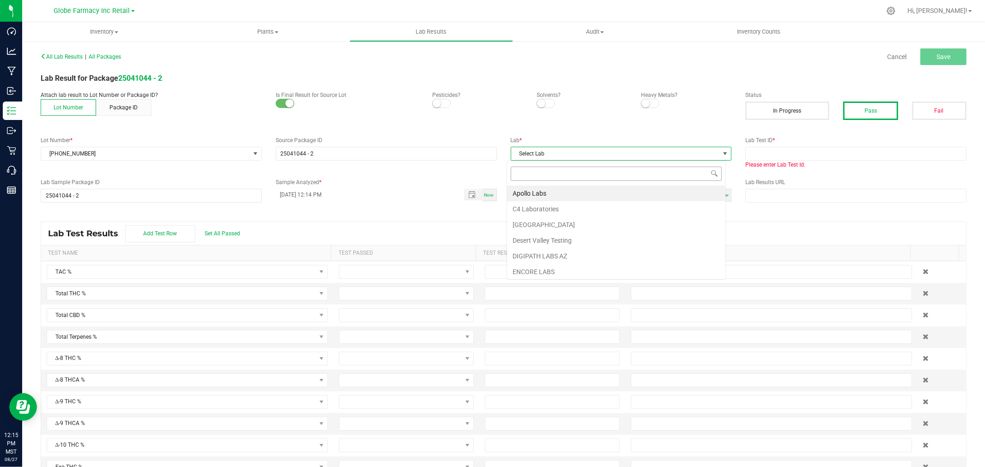
scroll to position [14, 219]
click at [549, 194] on li "Apollo Labs" at bounding box center [616, 194] width 218 height 16
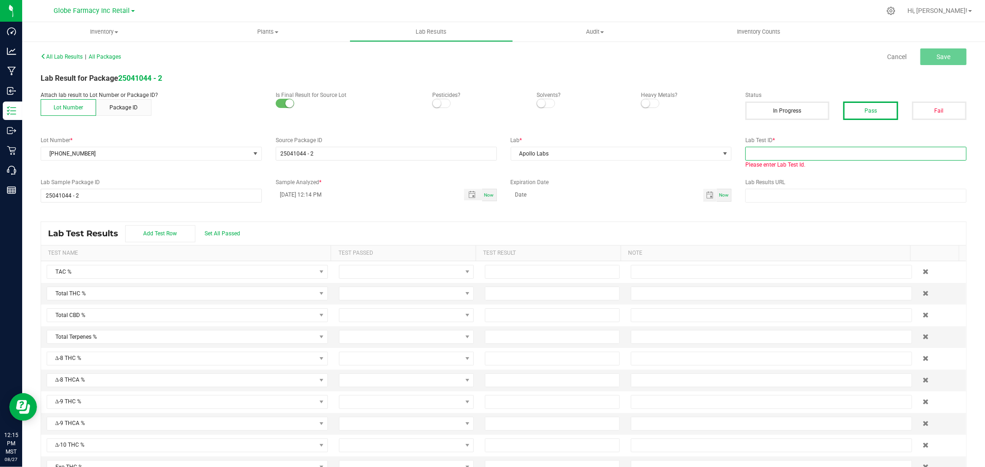
click at [824, 153] on input "text" at bounding box center [855, 154] width 221 height 14
paste input "2504APO1602.8499"
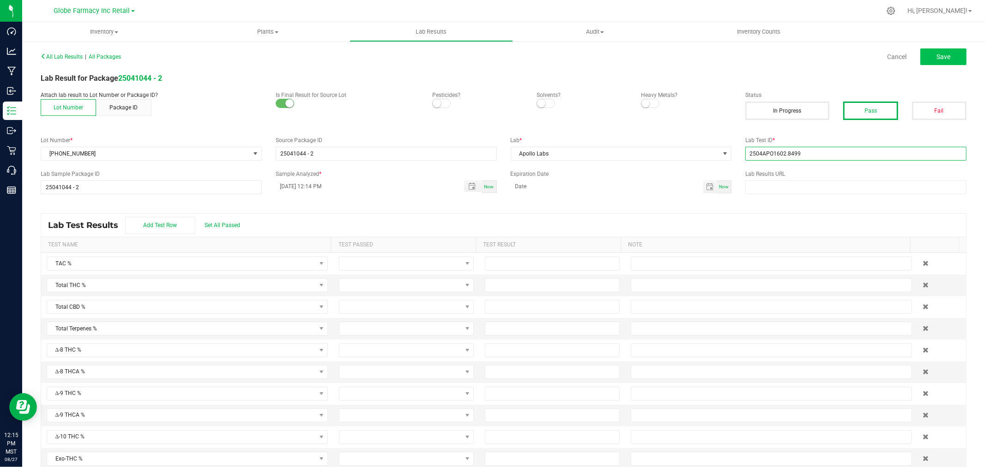
type input "2504APO1602.8499"
click at [936, 59] on span "Save" at bounding box center [943, 56] width 14 height 7
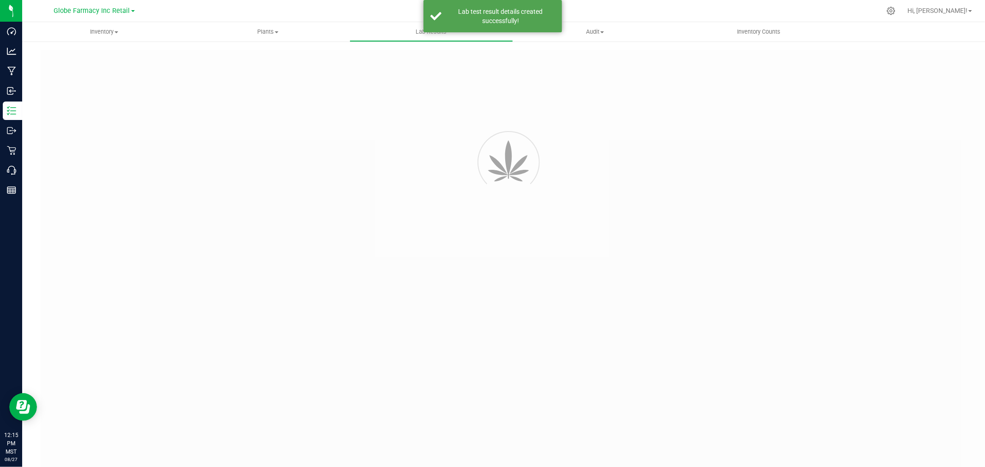
type input "25041044 - 2"
type input "2504APO1602.8499"
type input "25041044 - 2"
type input "08/27/2025 12:14 PM"
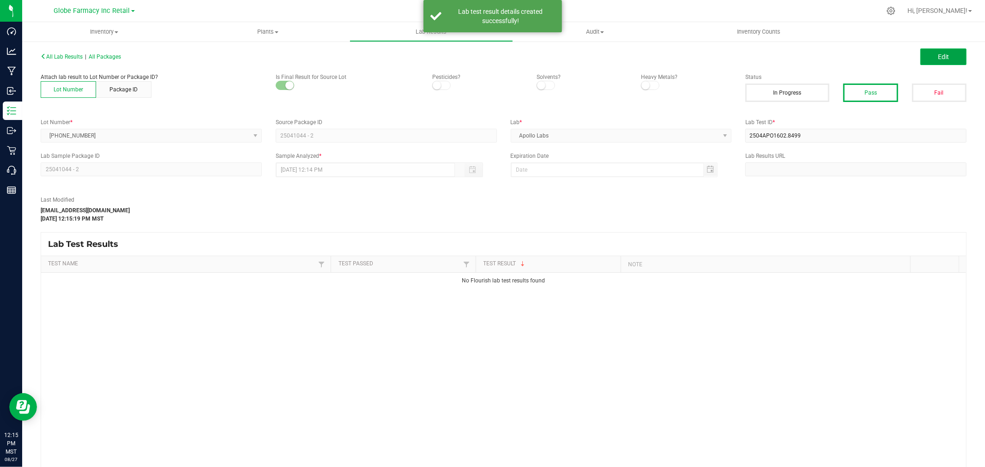
click at [929, 59] on button "Edit" at bounding box center [943, 56] width 46 height 17
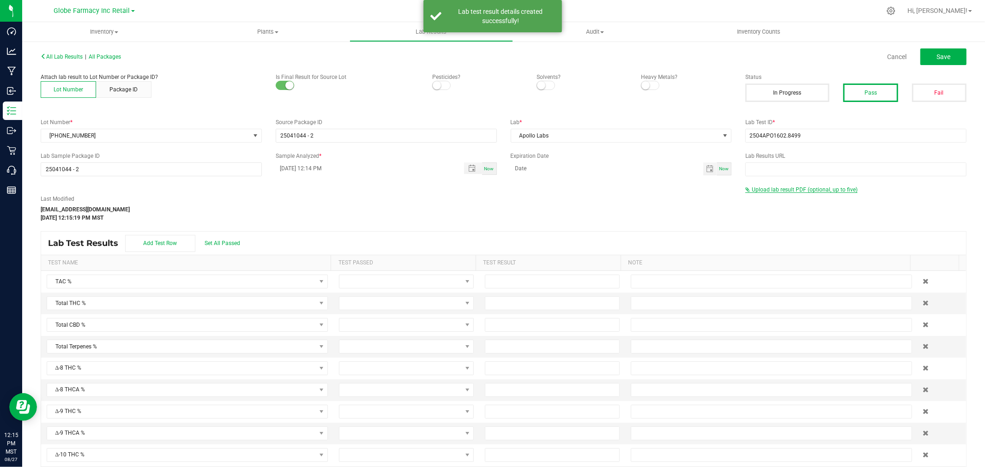
click at [806, 187] on span "Upload lab result PDF (optional, up to five)" at bounding box center [804, 189] width 106 height 6
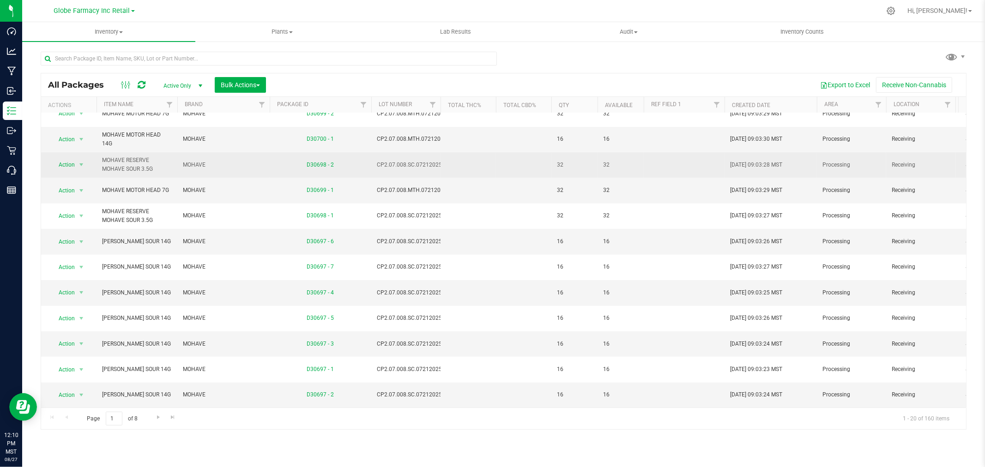
scroll to position [225, 0]
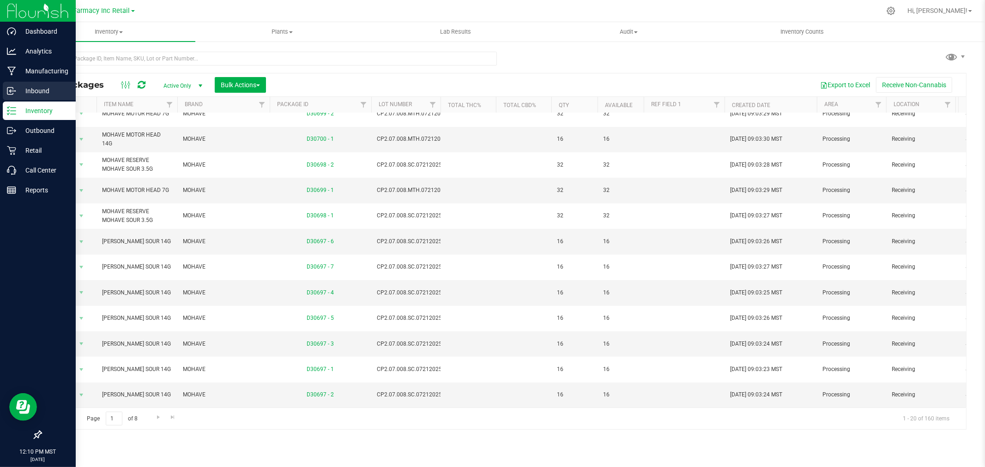
click at [44, 94] on p "Inbound" at bounding box center [43, 90] width 55 height 11
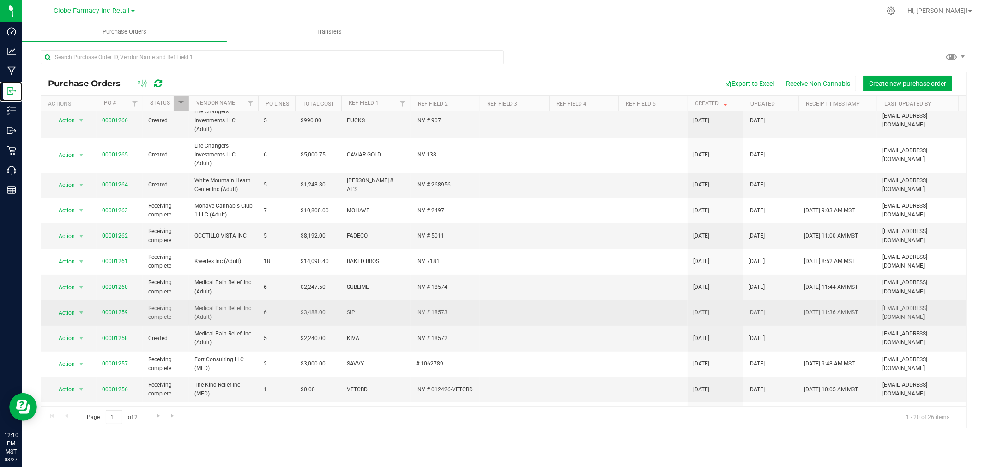
scroll to position [256, 0]
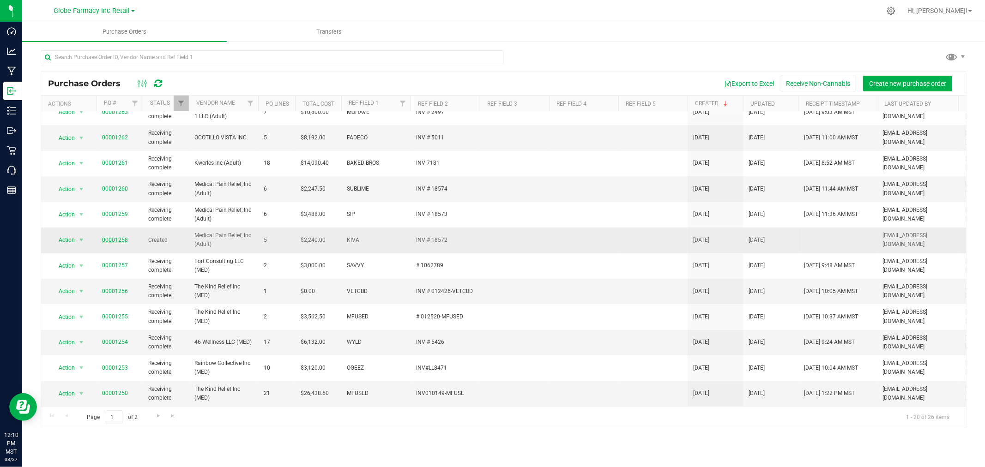
click at [118, 237] on link "00001258" at bounding box center [115, 240] width 26 height 6
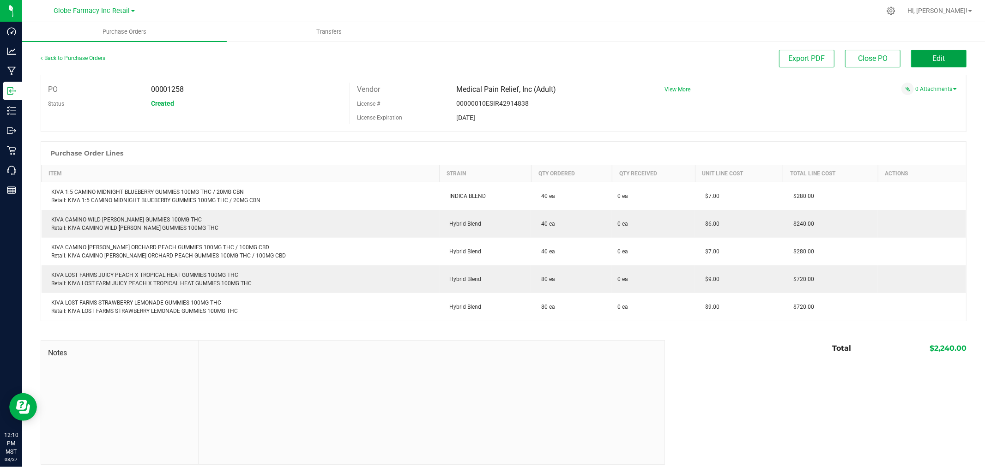
click at [923, 58] on button "Edit" at bounding box center [938, 59] width 55 height 18
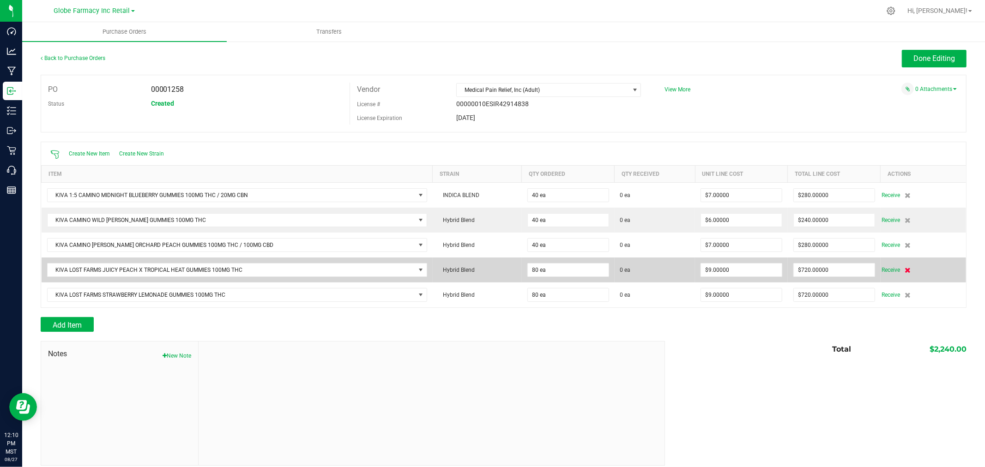
click at [905, 270] on icon at bounding box center [908, 270] width 6 height 6
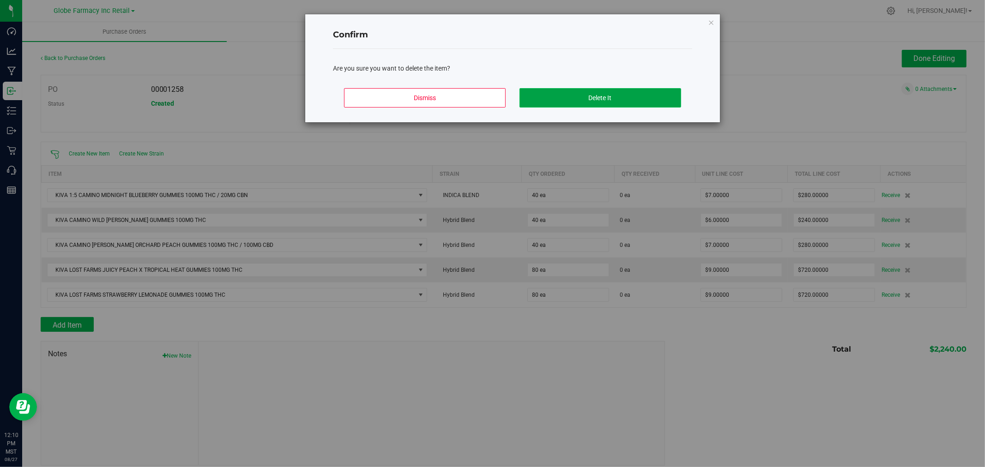
click at [649, 101] on button "Delete It" at bounding box center [600, 97] width 162 height 19
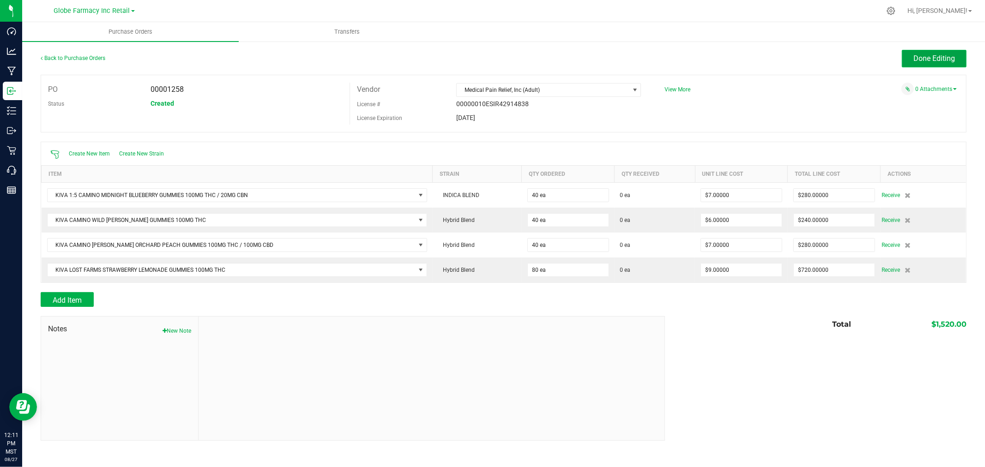
click at [949, 59] on span "Done Editing" at bounding box center [934, 58] width 42 height 9
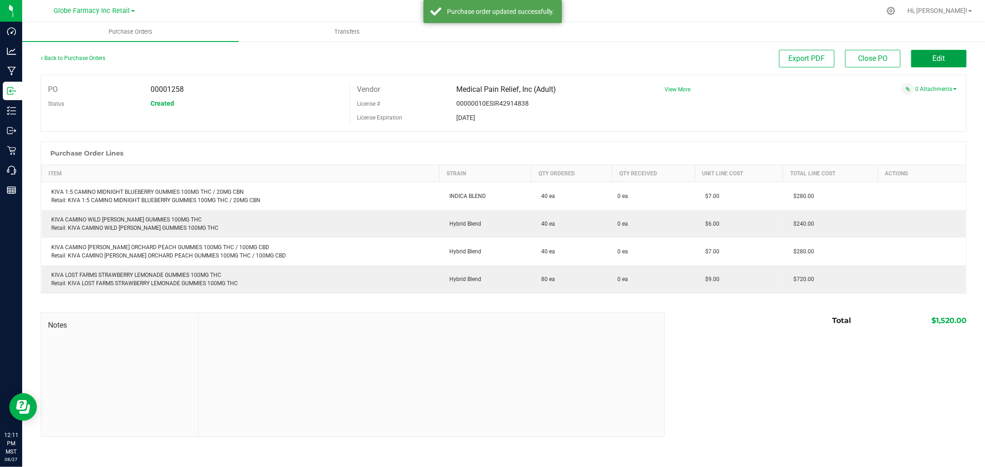
click at [949, 59] on button "Edit" at bounding box center [938, 59] width 55 height 18
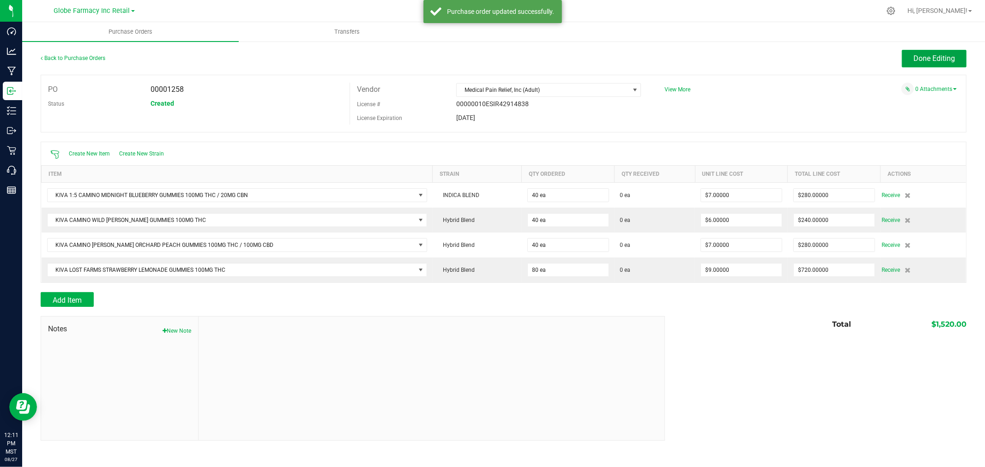
click at [949, 59] on span "Done Editing" at bounding box center [934, 58] width 42 height 9
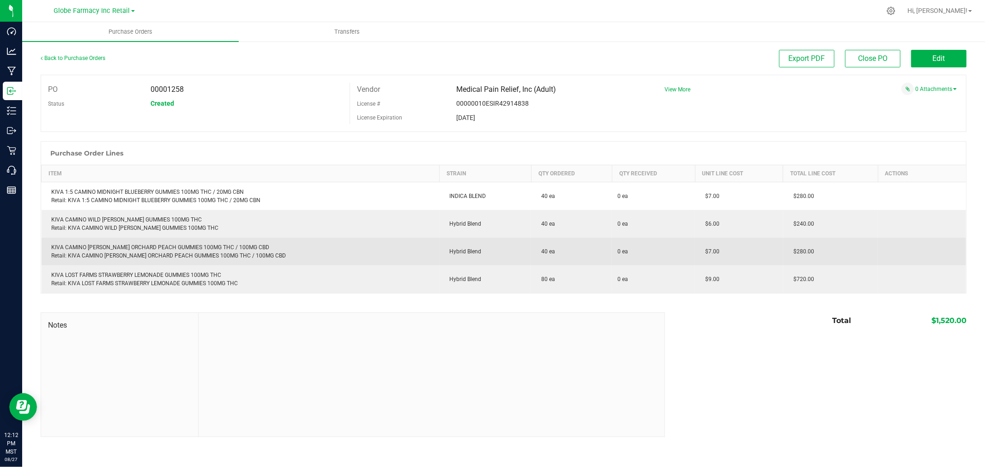
drag, startPoint x: 537, startPoint y: 276, endPoint x: 588, endPoint y: 264, distance: 52.1
click at [539, 276] on td "80 ea" at bounding box center [571, 279] width 81 height 28
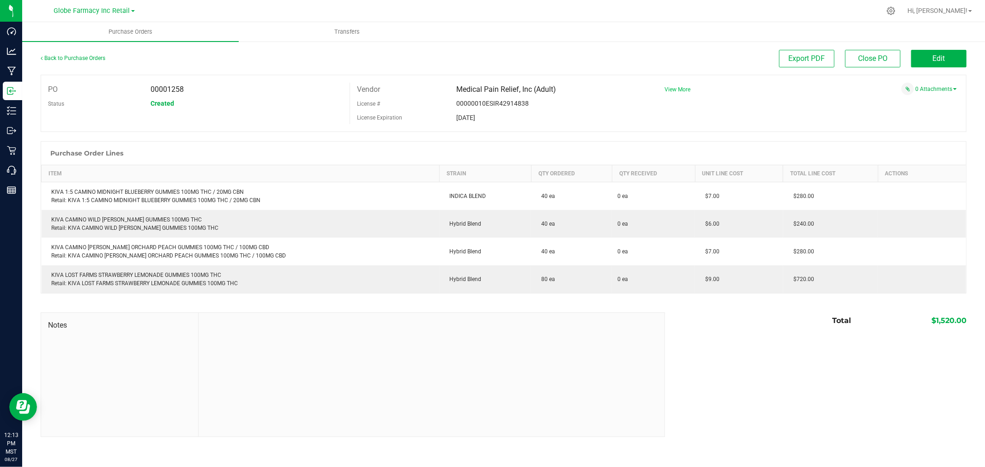
click at [685, 88] on span "View More" at bounding box center [677, 89] width 26 height 6
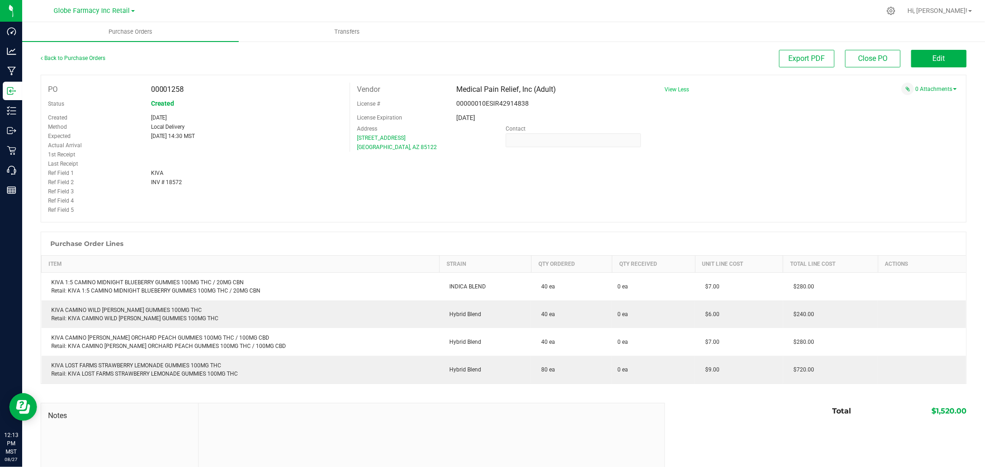
click at [685, 88] on div "0 Attachments" at bounding box center [806, 89] width 299 height 12
click at [679, 88] on span "View Less" at bounding box center [676, 89] width 24 height 6
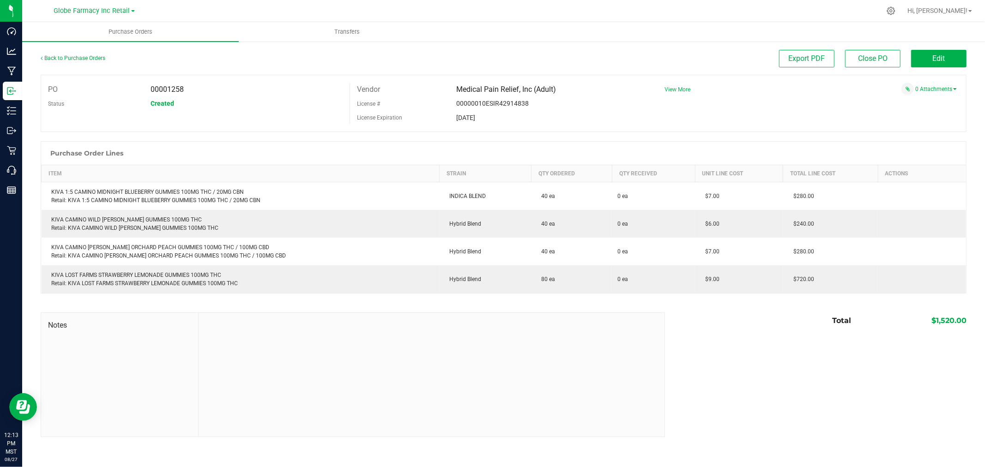
click at [667, 90] on span "View More" at bounding box center [677, 89] width 26 height 6
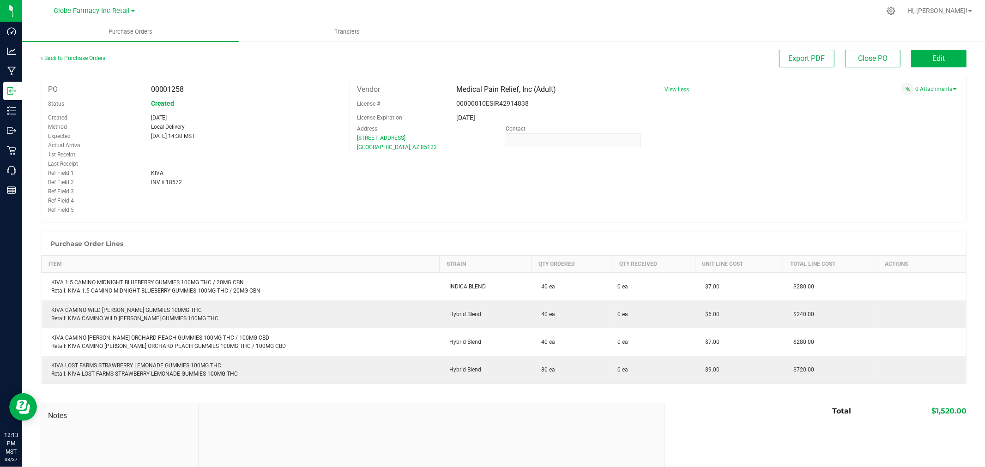
click at [862, 145] on div "PO 00001258 Status Created Created Aug 25, 2025 Method Local Delivery Expected …" at bounding box center [503, 149] width 925 height 148
click at [916, 95] on div "0 Attachments" at bounding box center [806, 89] width 299 height 12
click at [918, 90] on link "0 Attachments" at bounding box center [936, 89] width 42 height 6
click at [907, 97] on button "Attach new document" at bounding box center [926, 101] width 60 height 8
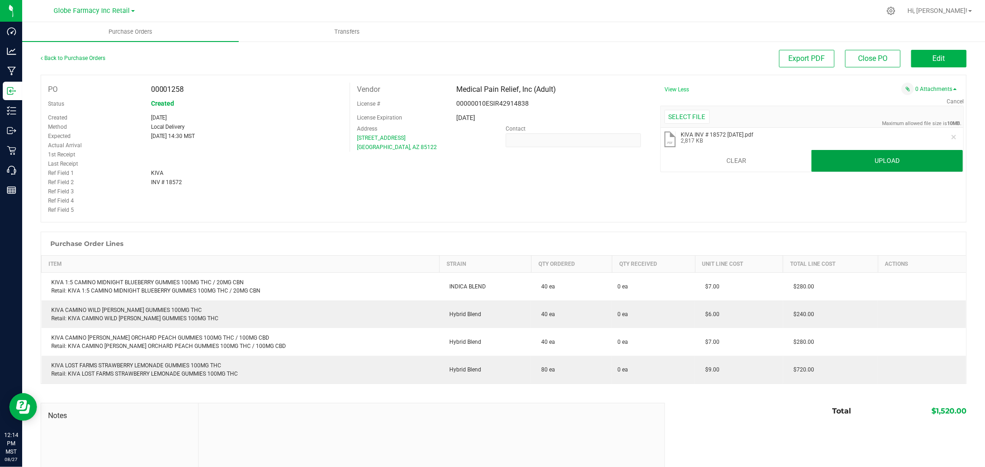
click at [876, 163] on button "Upload" at bounding box center [886, 161] width 151 height 22
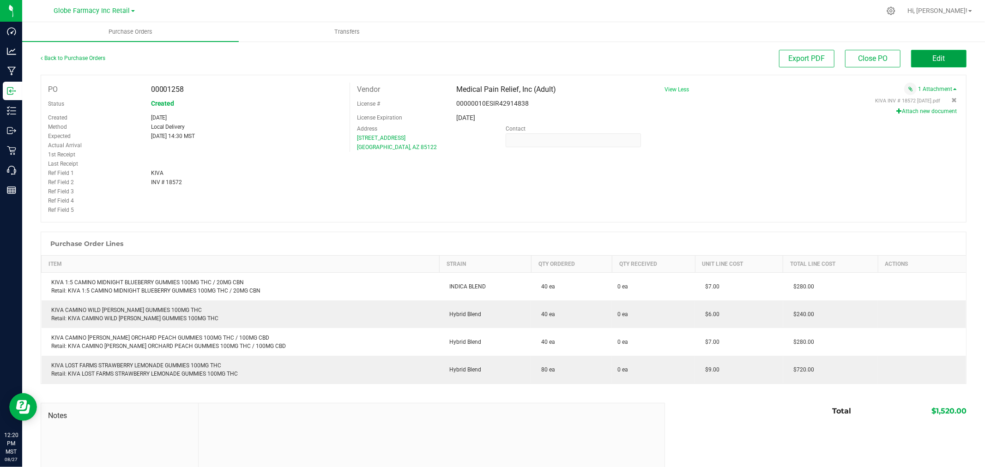
click at [917, 61] on button "Edit" at bounding box center [938, 59] width 55 height 18
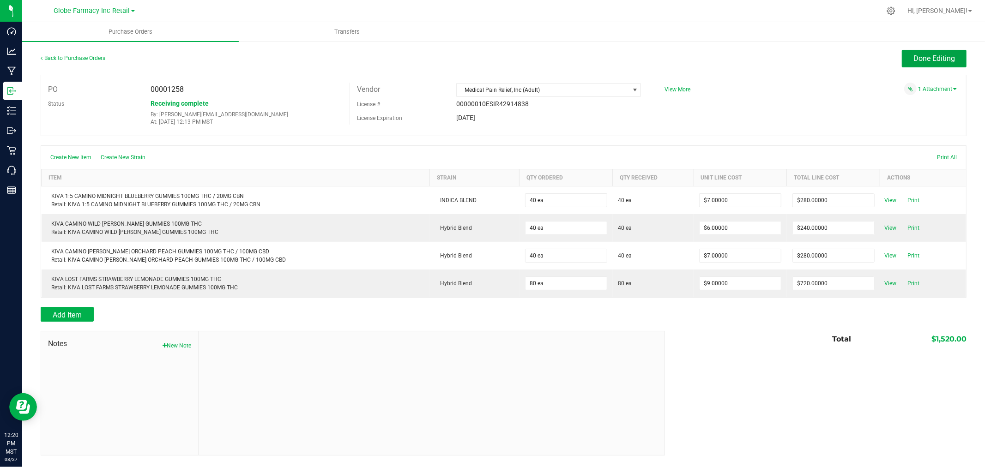
click at [922, 61] on span "Done Editing" at bounding box center [934, 58] width 42 height 9
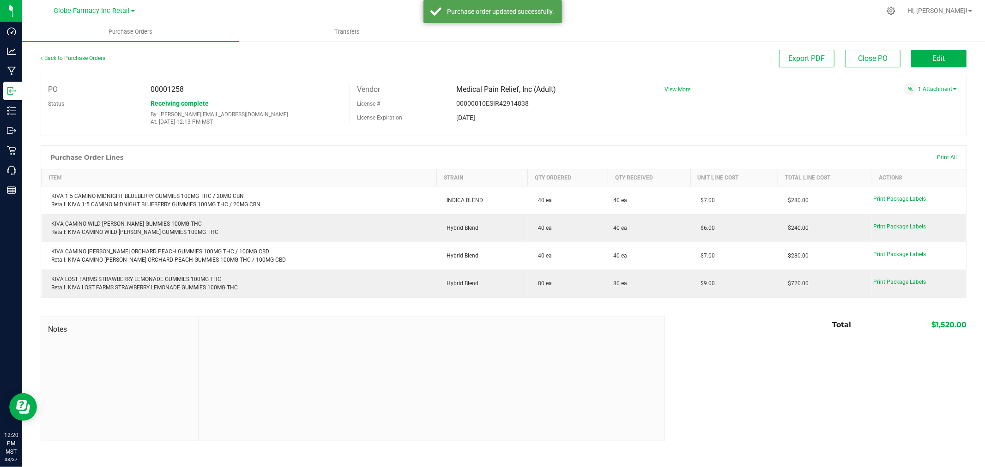
click at [745, 114] on div "PO 00001258 Status Receiving complete By: katieg@earthshealing.org At: Aug 27, …" at bounding box center [503, 105] width 925 height 61
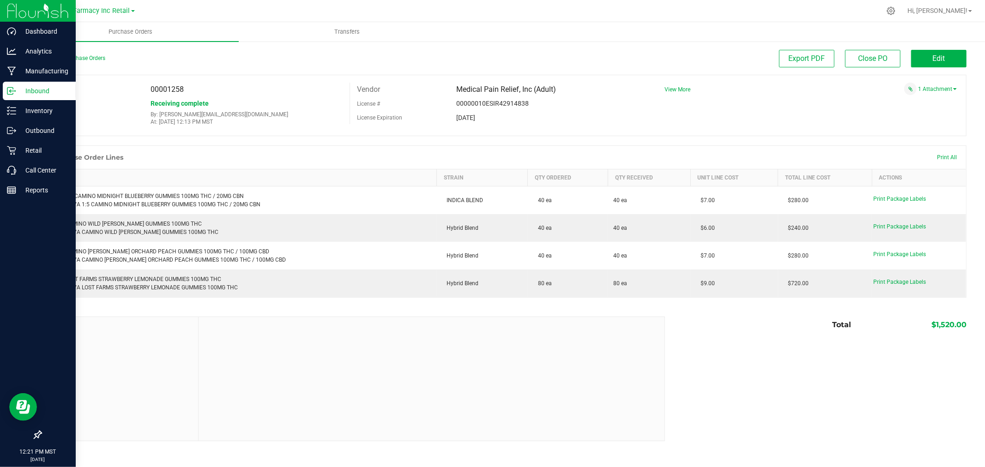
click at [36, 92] on p "Inbound" at bounding box center [43, 90] width 55 height 11
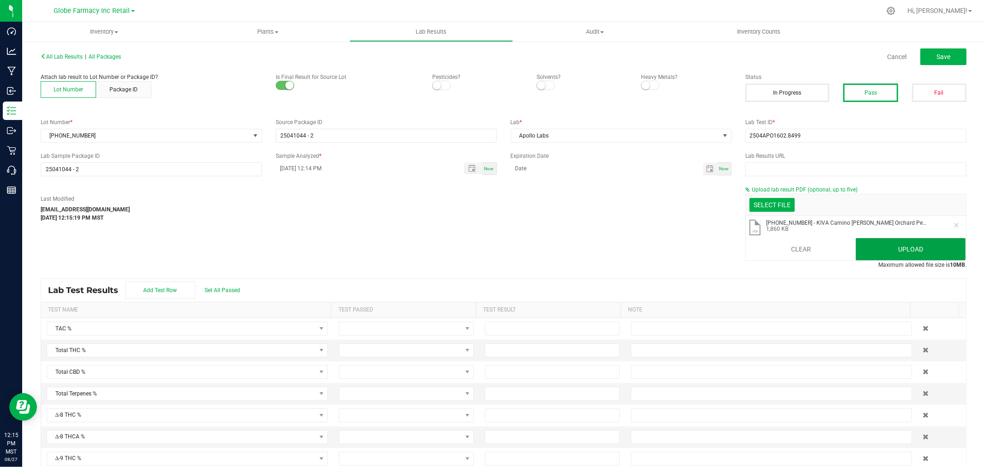
click at [903, 247] on button "Upload" at bounding box center [910, 249] width 110 height 22
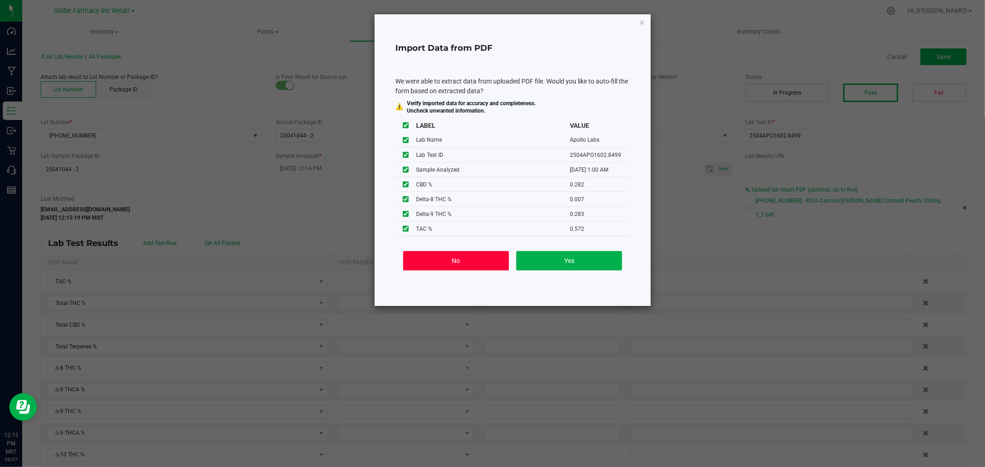
click at [461, 260] on button "No" at bounding box center [456, 260] width 106 height 19
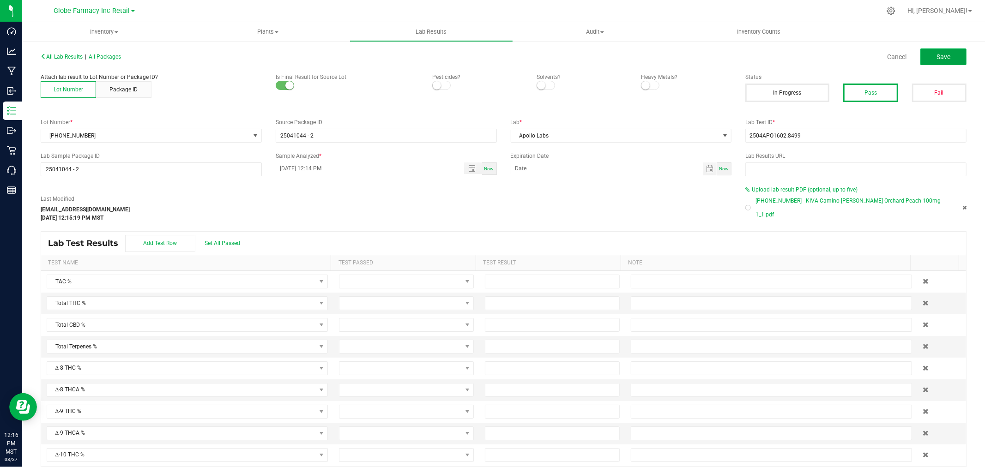
click at [926, 59] on button "Save" at bounding box center [943, 56] width 46 height 17
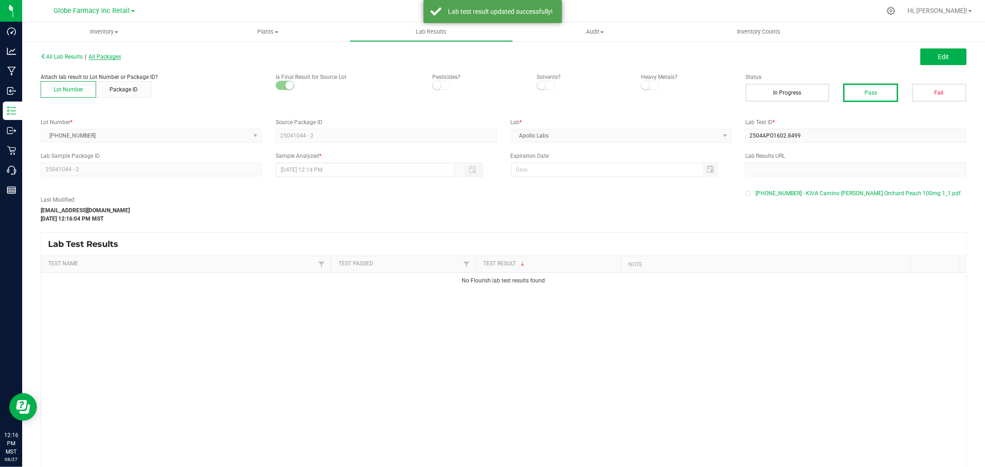
click at [113, 58] on span "All Packages" at bounding box center [105, 57] width 32 height 6
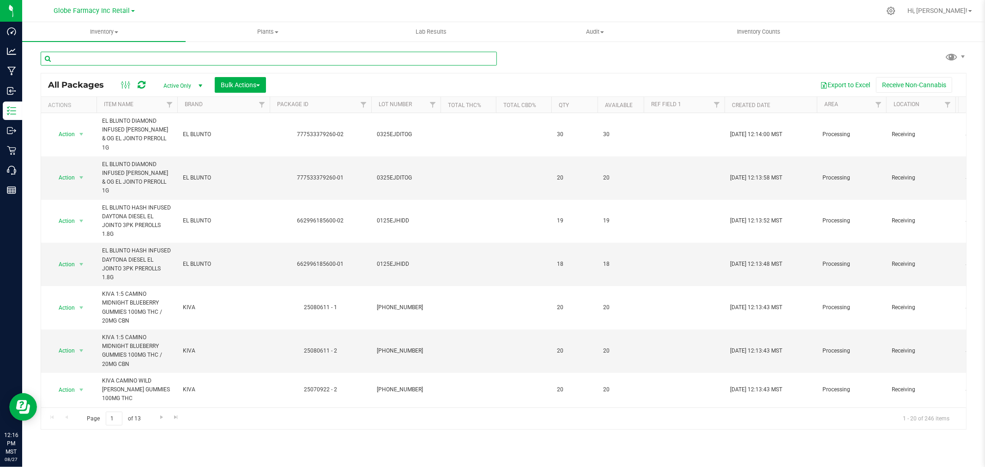
click at [233, 53] on input "text" at bounding box center [269, 59] width 456 height 14
paste input "25-0708-11"
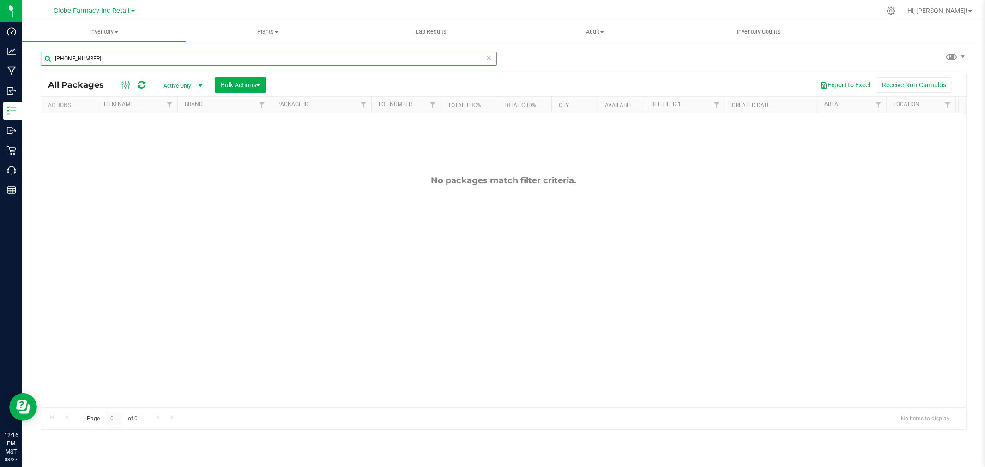
click at [85, 52] on input "25-0708-11" at bounding box center [269, 59] width 456 height 14
paste input "25-0603-"
paste input "text"
type input "25-0603-11"
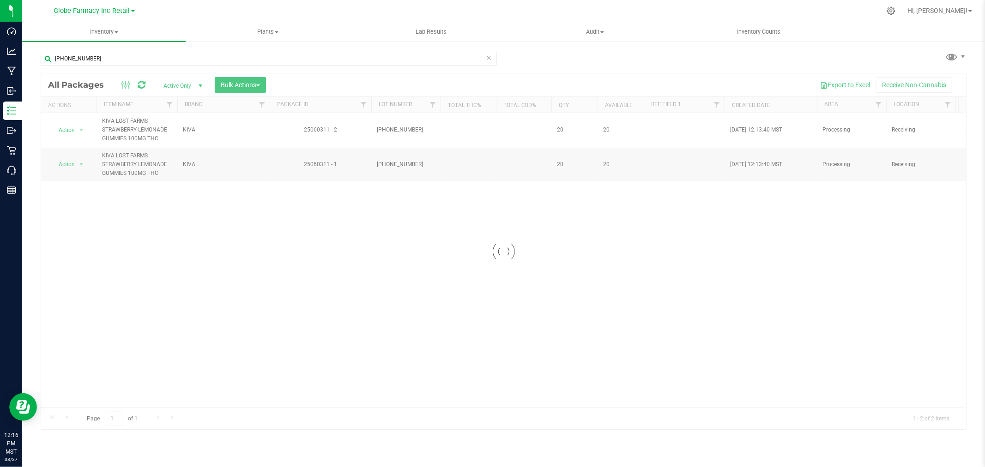
click at [81, 127] on div at bounding box center [503, 251] width 925 height 356
click at [82, 129] on span "select" at bounding box center [81, 129] width 7 height 7
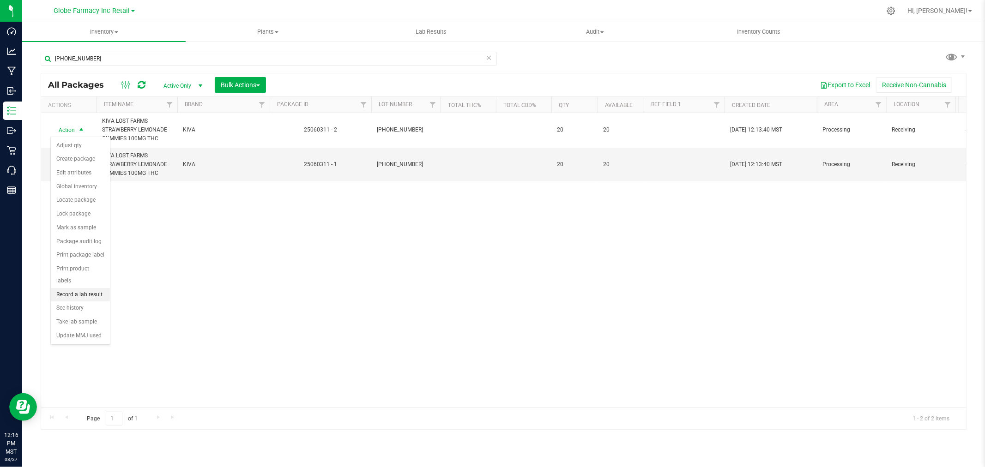
click at [88, 292] on li "Record a lab result" at bounding box center [80, 295] width 59 height 14
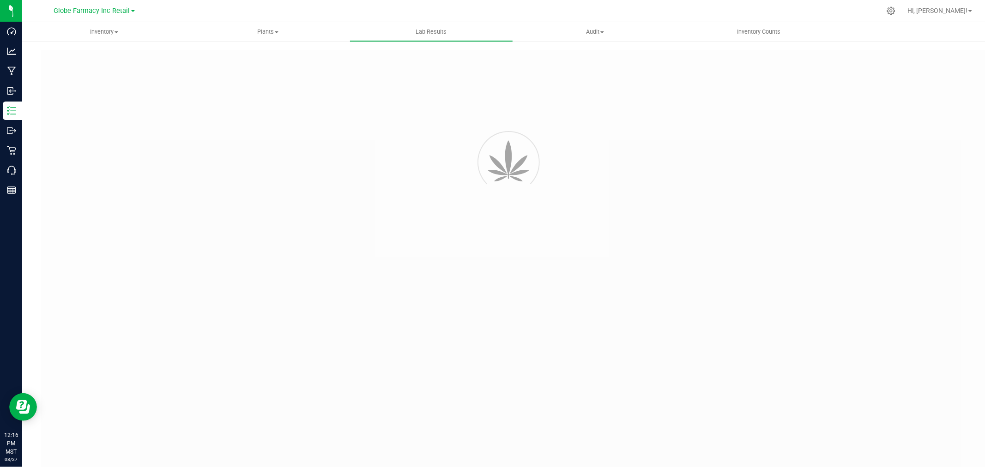
type input "25060311 - 2"
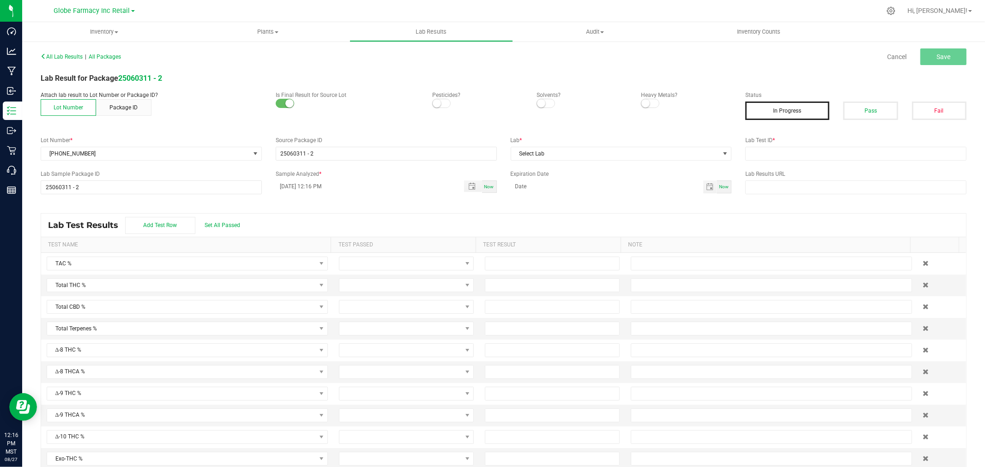
drag, startPoint x: 875, startPoint y: 111, endPoint x: 876, endPoint y: 137, distance: 25.9
click at [875, 113] on button "Pass" at bounding box center [870, 111] width 54 height 18
click at [871, 157] on input "text" at bounding box center [855, 154] width 221 height 14
paste input "2506APO2415.12495"
type input "2506APO2415.12495"
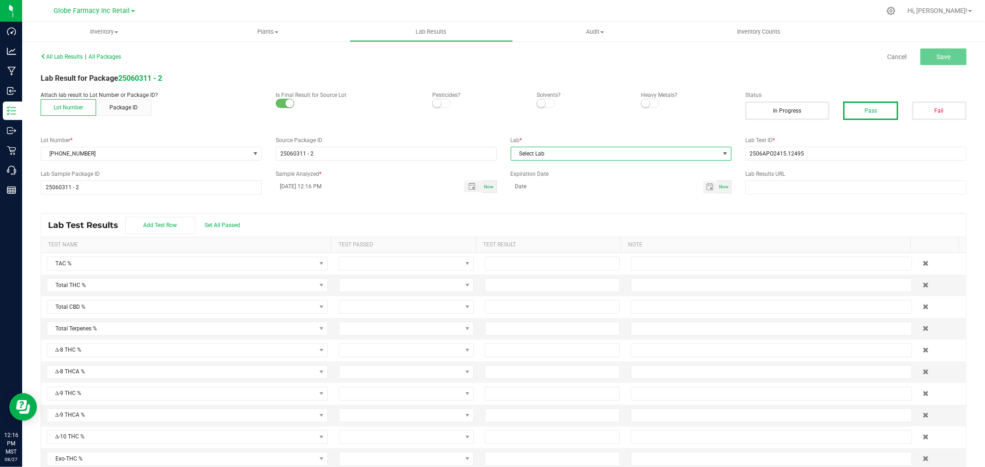
click at [673, 155] on span "Select Lab" at bounding box center [615, 153] width 209 height 13
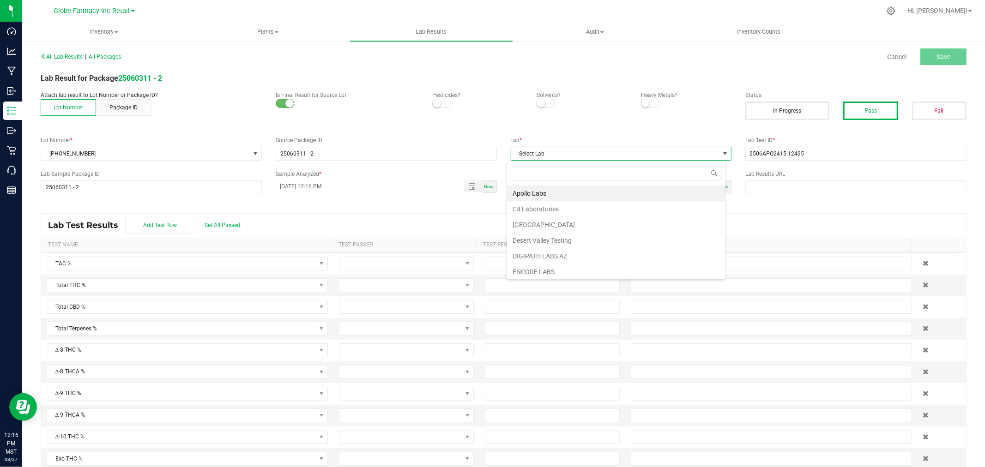
scroll to position [14, 219]
click at [534, 195] on li "Apollo Labs" at bounding box center [616, 194] width 218 height 16
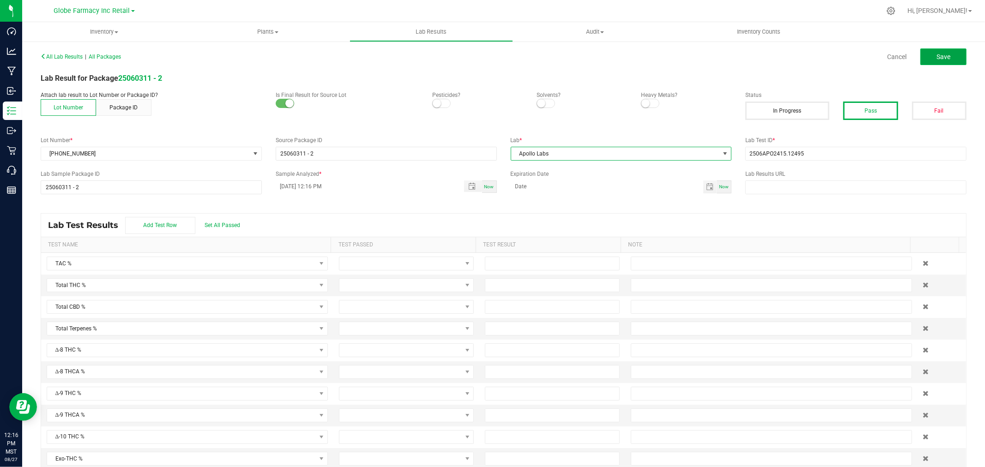
click at [936, 56] on span "Save" at bounding box center [943, 56] width 14 height 7
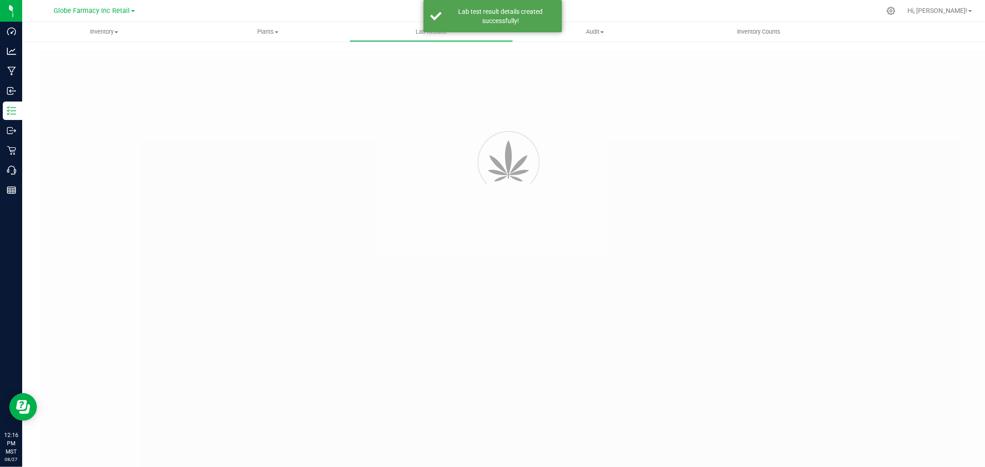
type input "25060311 - 2"
type input "2506APO2415.12495"
type input "25060311 - 2"
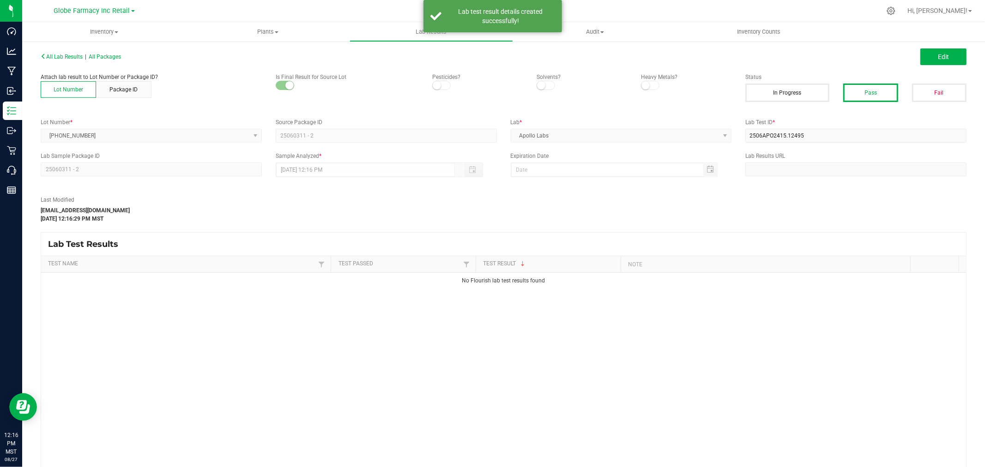
click at [937, 54] on span "Edit" at bounding box center [942, 56] width 11 height 7
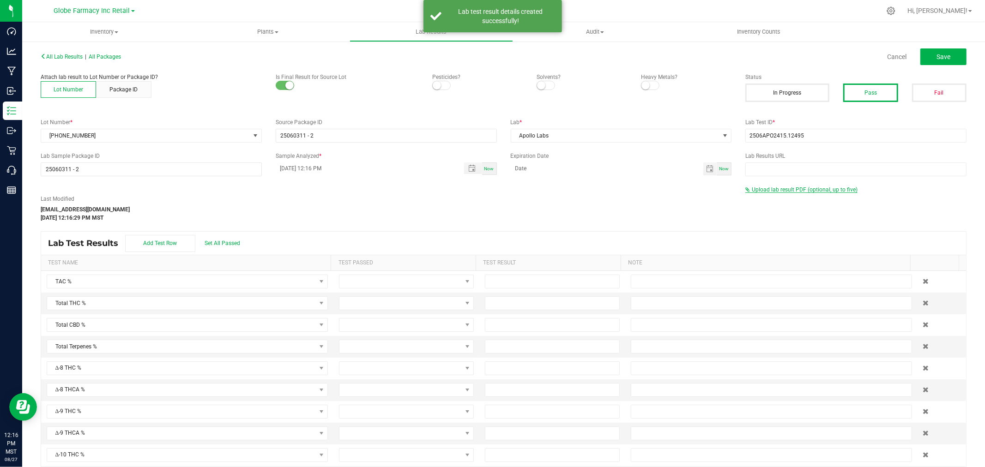
click at [797, 190] on span "Upload lab result PDF (optional, up to five)" at bounding box center [804, 189] width 106 height 6
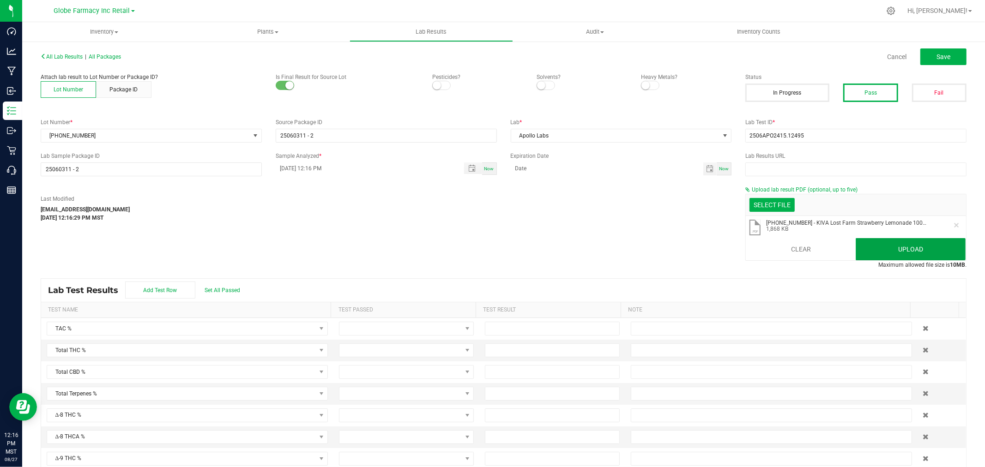
click at [882, 249] on button "Upload" at bounding box center [910, 249] width 110 height 22
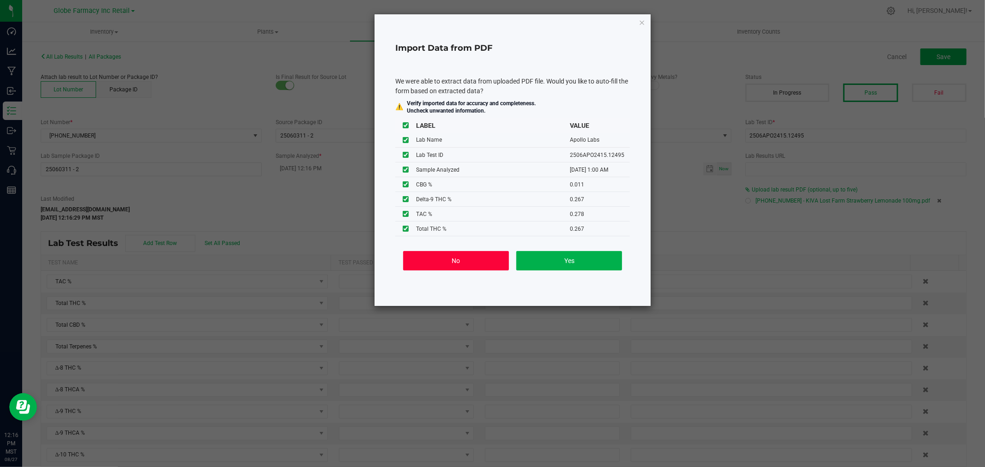
click at [471, 258] on button "No" at bounding box center [456, 260] width 106 height 19
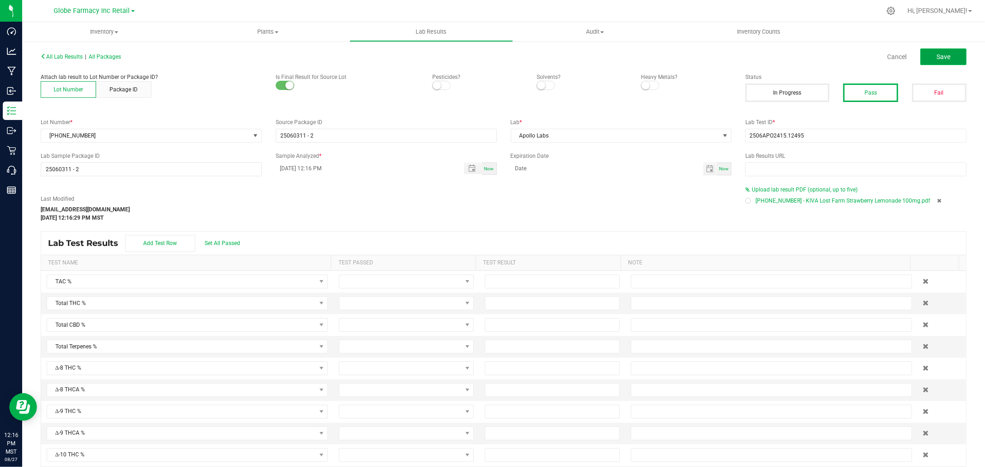
click at [955, 58] on button "Save" at bounding box center [943, 56] width 46 height 17
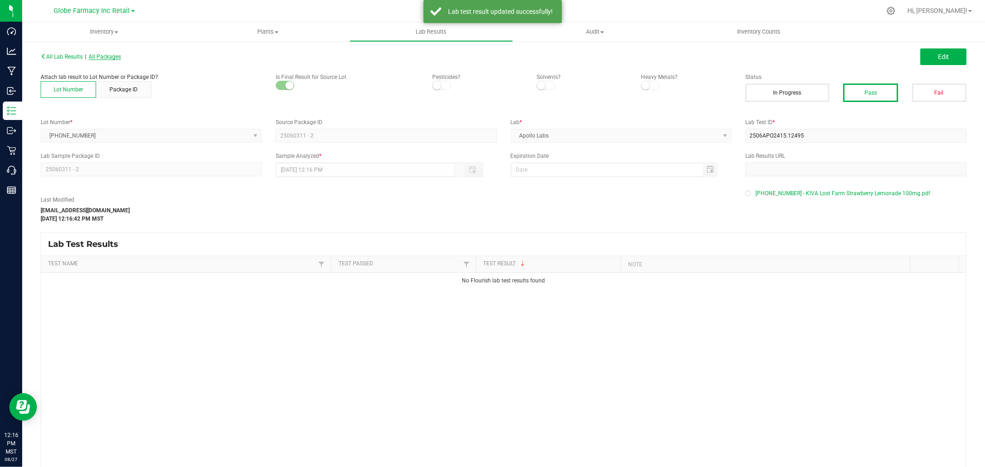
click at [116, 56] on span "All Packages" at bounding box center [105, 57] width 32 height 6
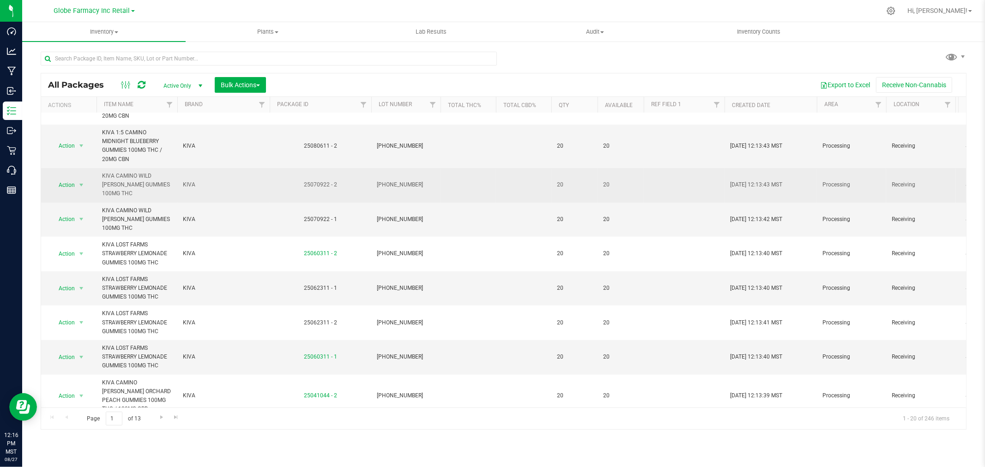
scroll to position [410, 0]
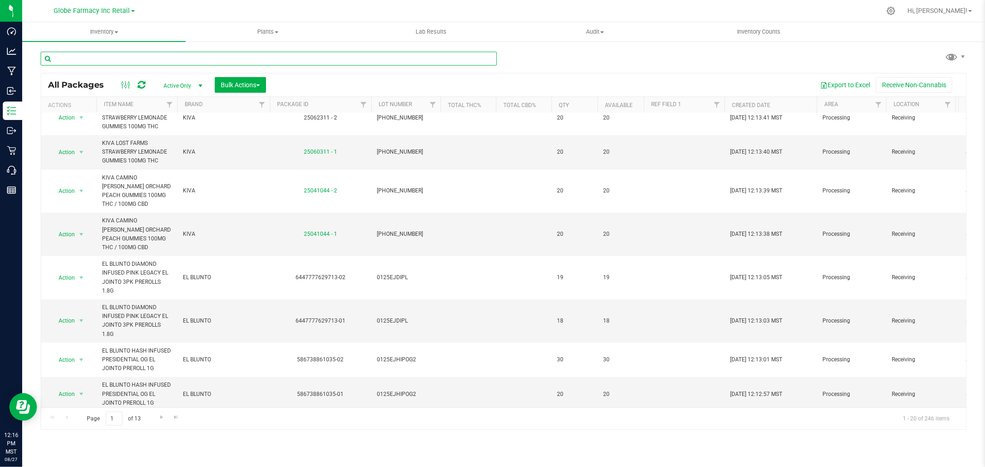
click at [210, 58] on input "text" at bounding box center [269, 59] width 456 height 14
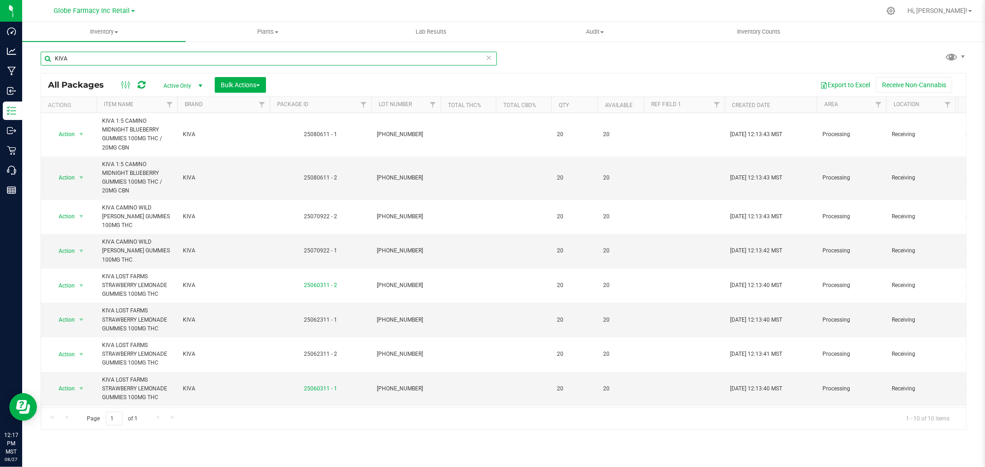
click at [177, 58] on input "KIVA" at bounding box center [269, 59] width 456 height 14
paste input "25-0603-11"
click at [177, 58] on input "KIVA25-0603-11" at bounding box center [269, 59] width 456 height 14
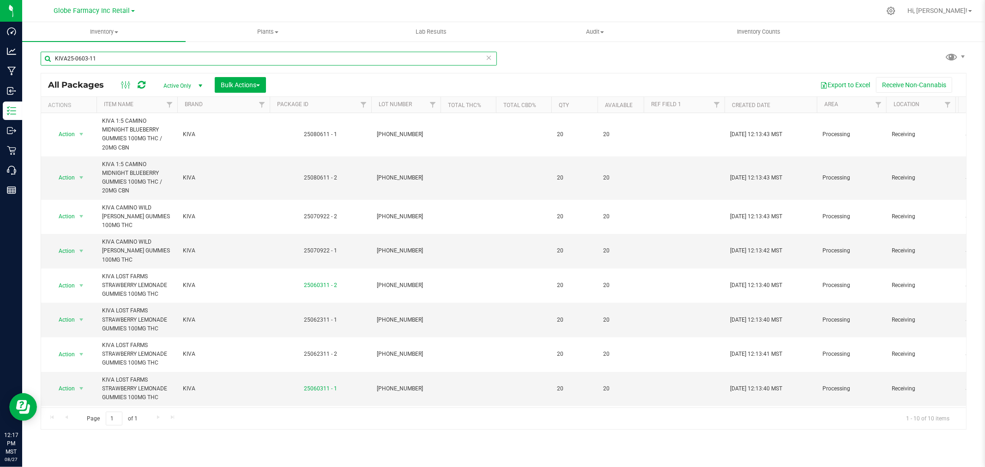
paste input "text"
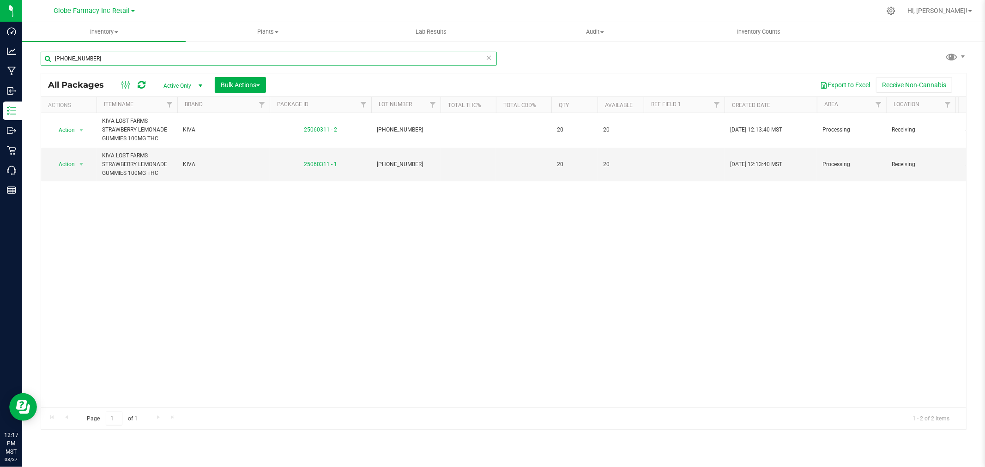
click at [251, 56] on input "25-0603-11" at bounding box center [269, 59] width 456 height 14
paste input "410-44"
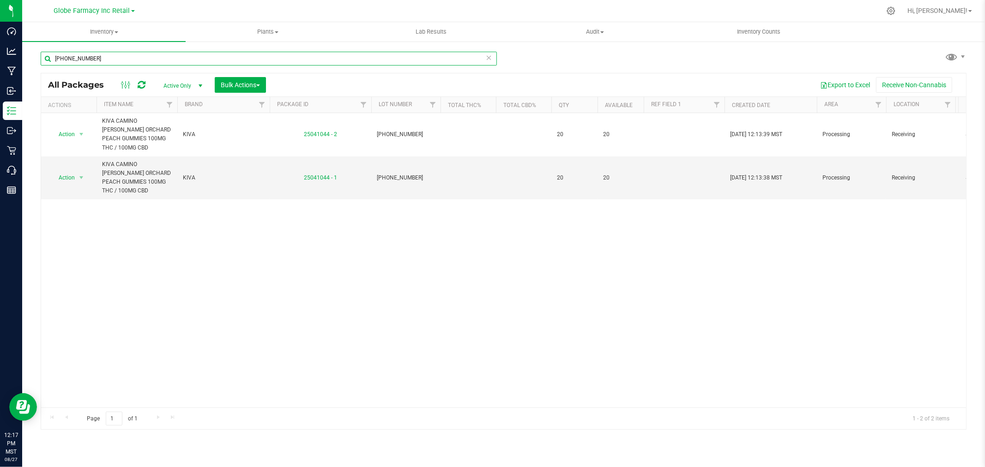
click at [174, 61] on input "25-0410-44" at bounding box center [269, 59] width 456 height 14
paste input "709-22"
type input "25-0709-22"
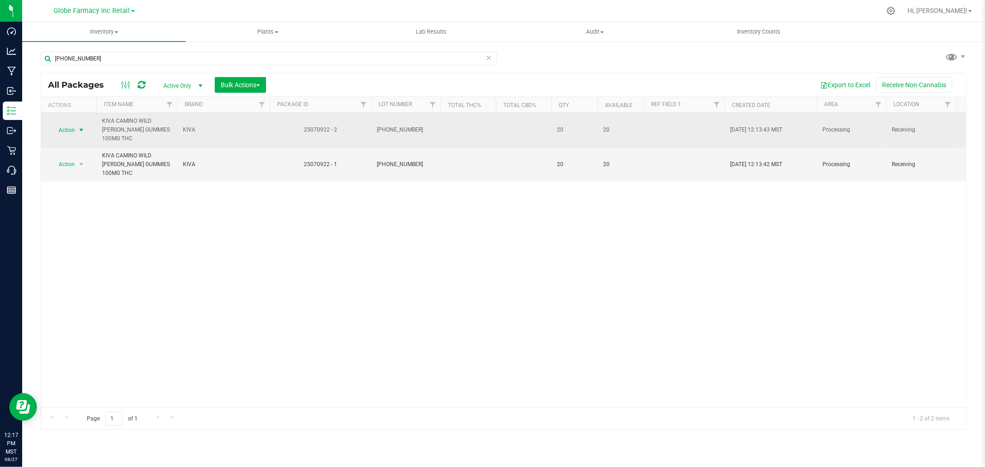
click at [77, 124] on span "select" at bounding box center [82, 130] width 12 height 13
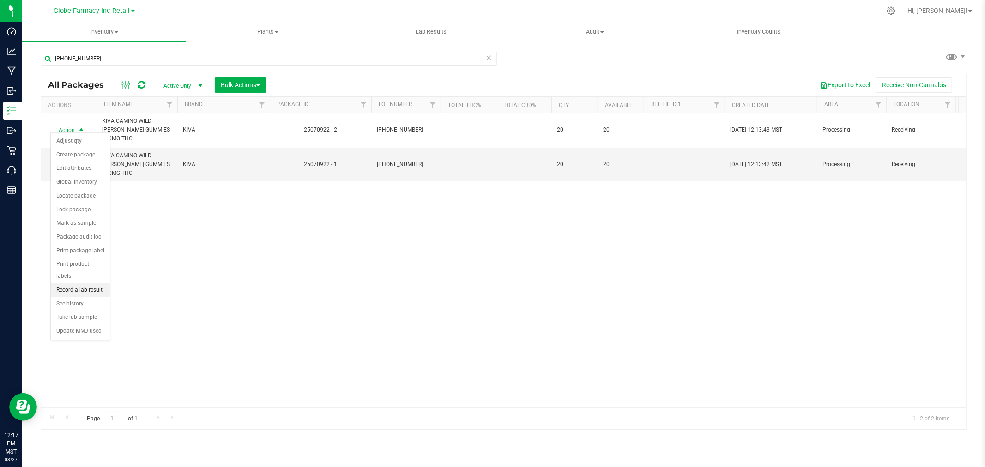
click at [82, 289] on li "Record a lab result" at bounding box center [80, 290] width 59 height 14
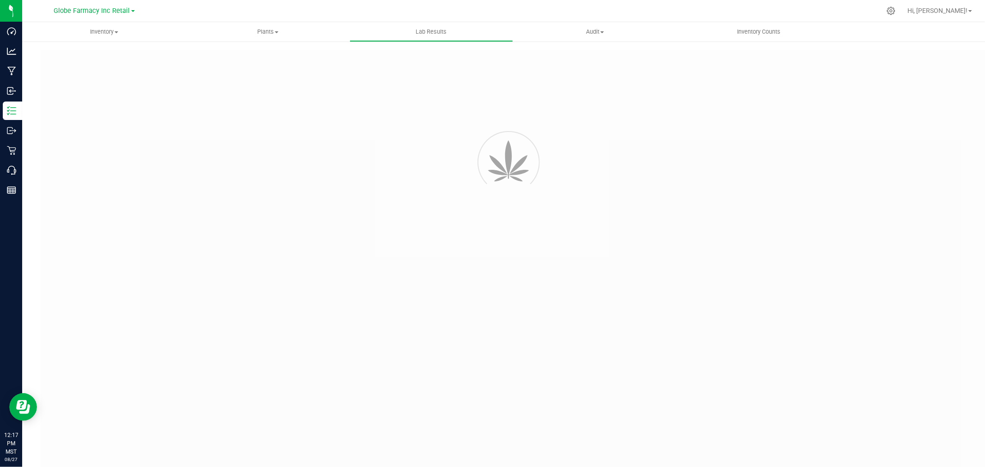
type input "25070922 - 2"
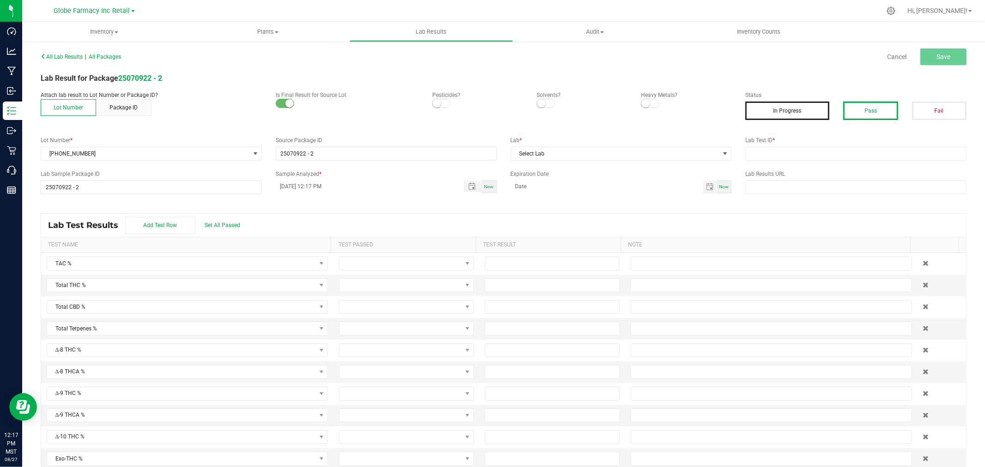
click at [869, 111] on button "Pass" at bounding box center [870, 111] width 54 height 18
click at [845, 155] on input "text" at bounding box center [855, 154] width 221 height 14
paste input "2507APO2996.15322"
type input "2507APO2996.15322"
click at [584, 155] on span "Select Lab" at bounding box center [615, 153] width 209 height 13
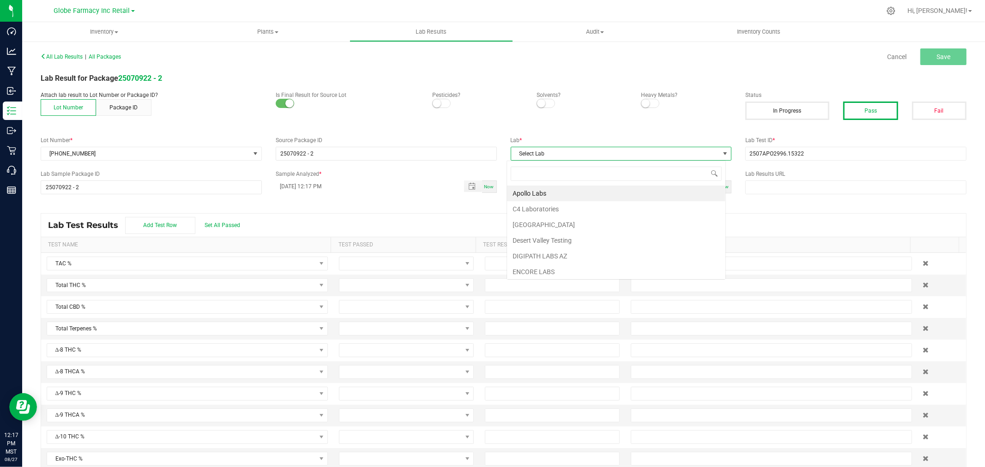
scroll to position [14, 219]
click at [529, 194] on li "Apollo Labs" at bounding box center [616, 194] width 218 height 16
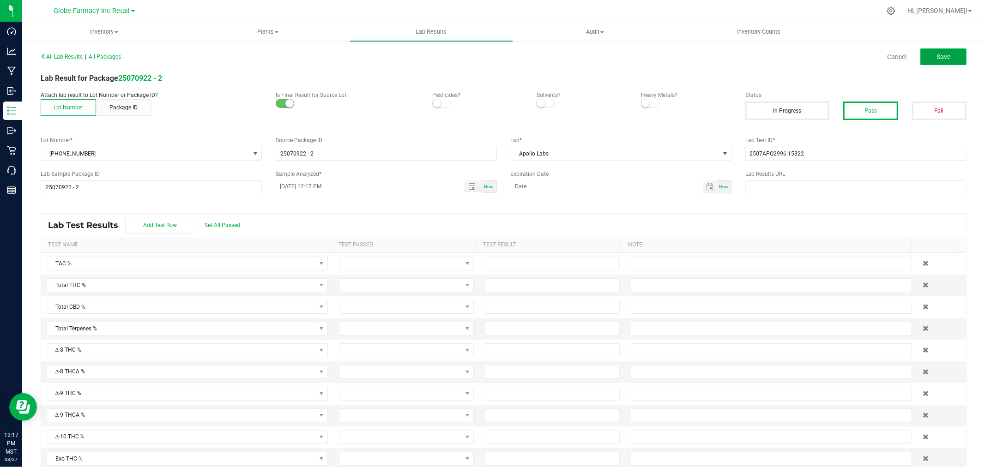
click at [936, 58] on span "Save" at bounding box center [943, 56] width 14 height 7
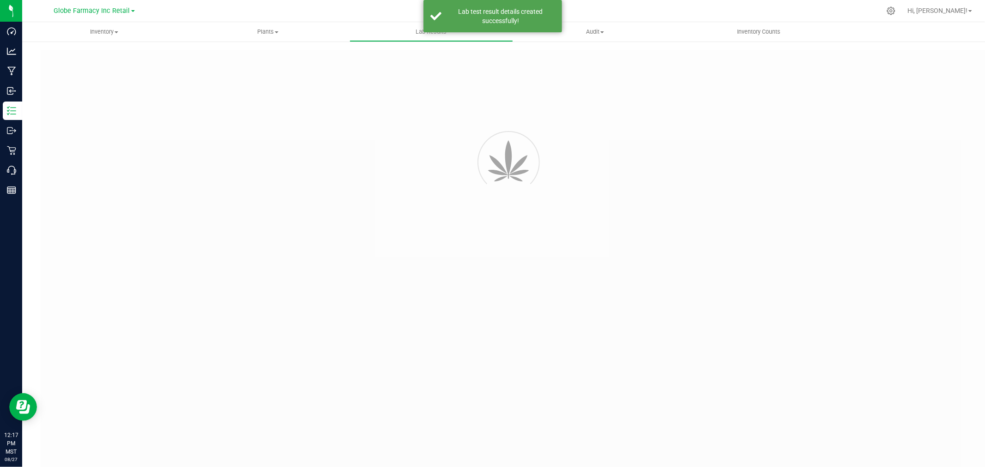
type input "25070922 - 2"
type input "2507APO2996.15322"
type input "25070922 - 2"
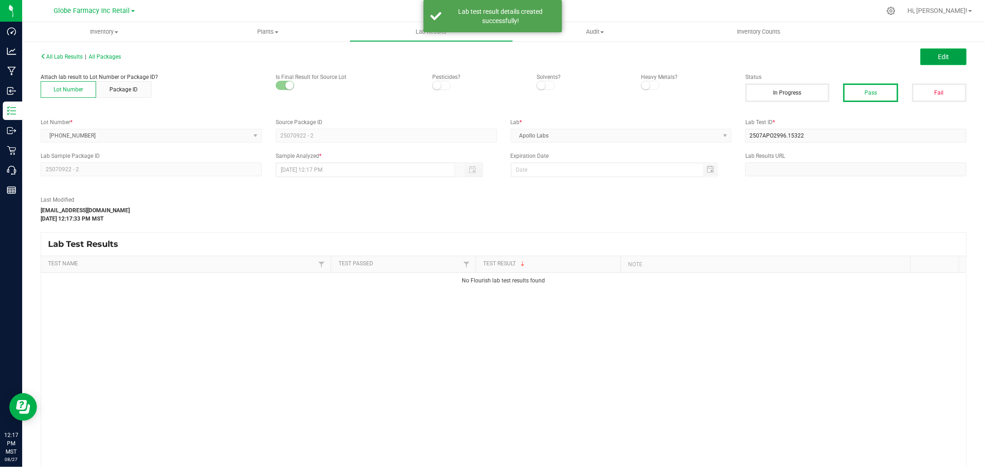
click at [933, 60] on button "Edit" at bounding box center [943, 56] width 46 height 17
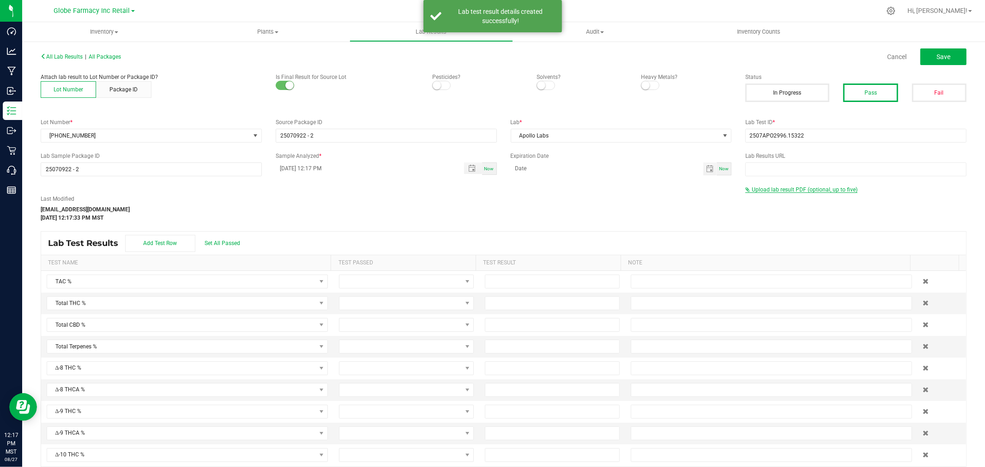
click at [791, 191] on span "Upload lab result PDF (optional, up to five)" at bounding box center [804, 189] width 106 height 6
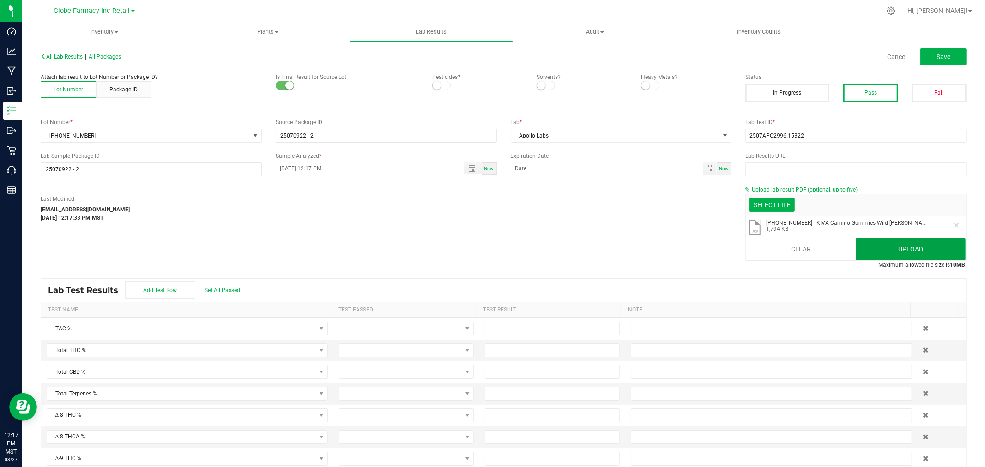
click at [855, 248] on button "Upload" at bounding box center [910, 249] width 110 height 22
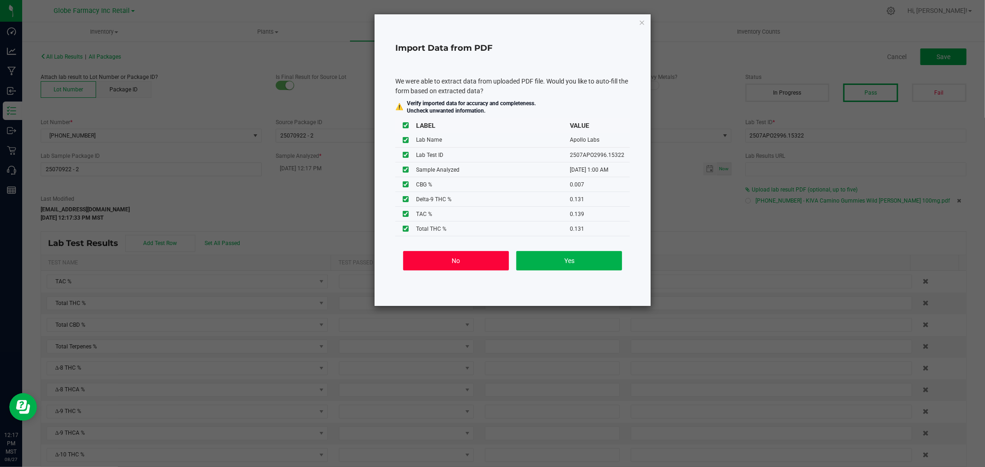
click at [481, 258] on button "No" at bounding box center [456, 260] width 106 height 19
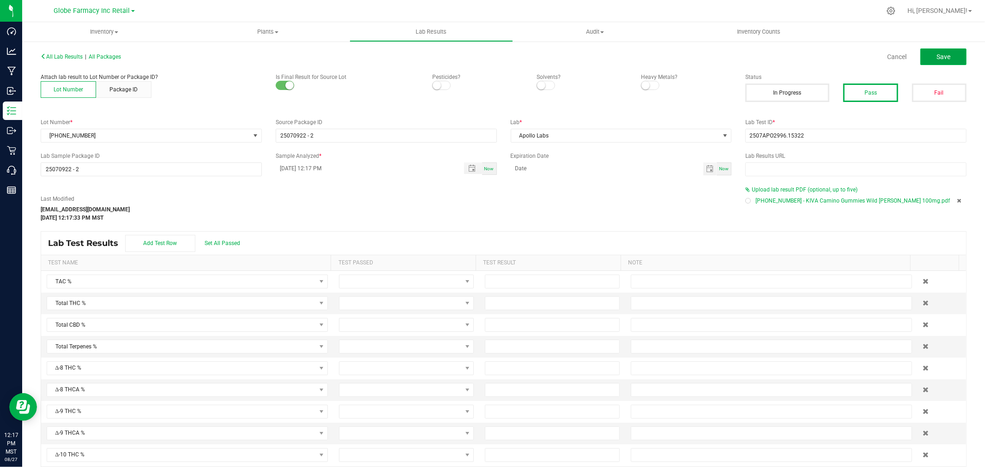
click at [936, 58] on span "Save" at bounding box center [943, 56] width 14 height 7
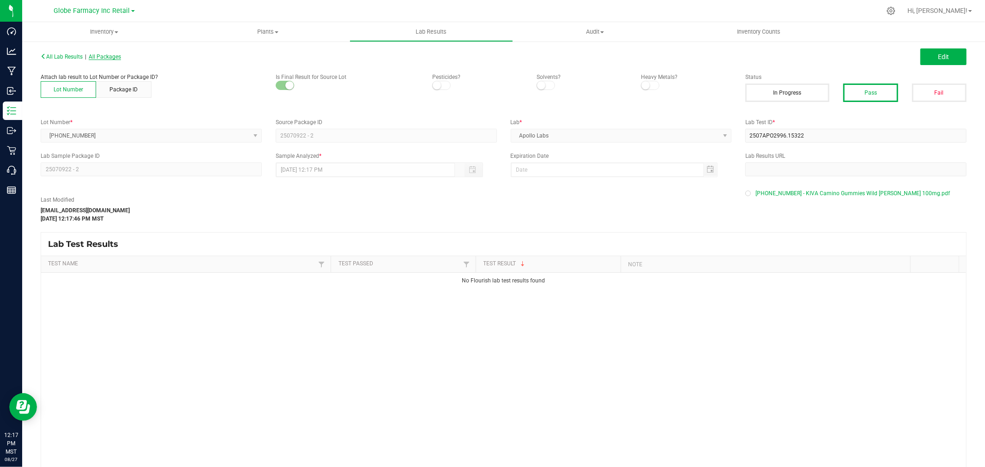
click at [108, 55] on span "All Packages" at bounding box center [105, 57] width 32 height 6
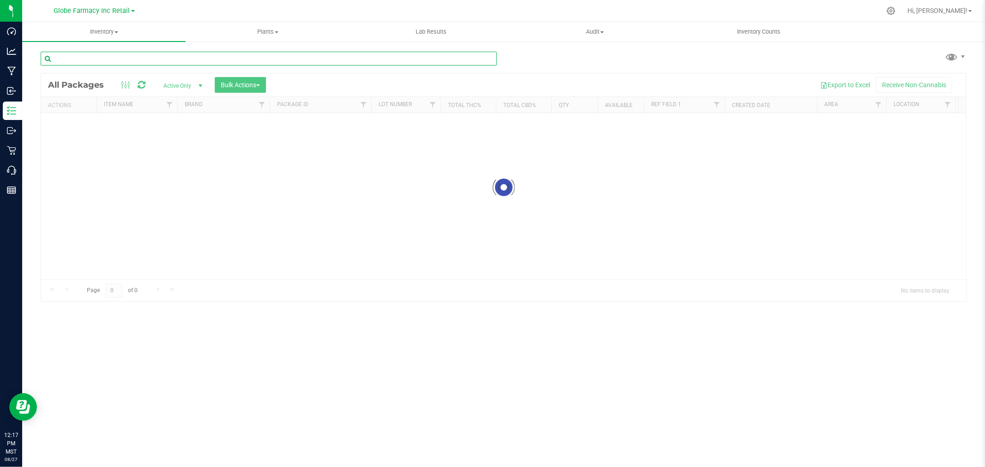
click at [204, 61] on input "text" at bounding box center [269, 59] width 456 height 14
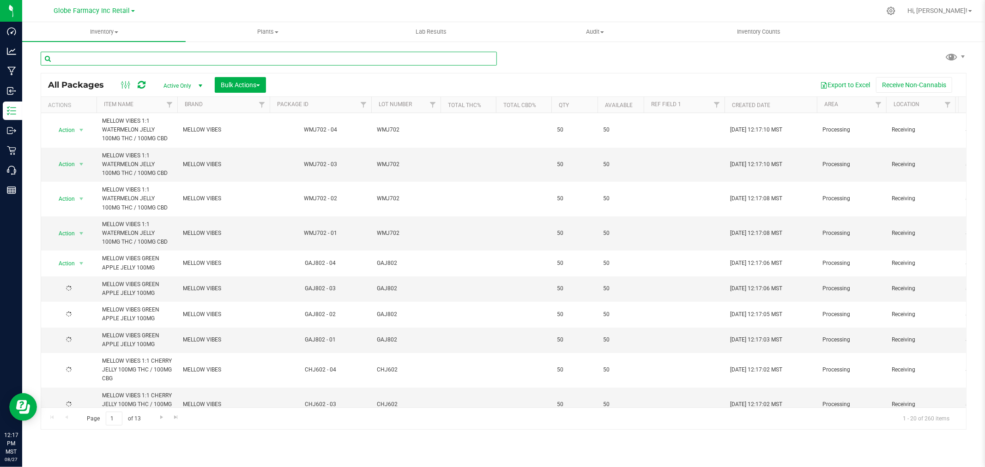
paste input "25-0623-11"
type input "25-0623-11"
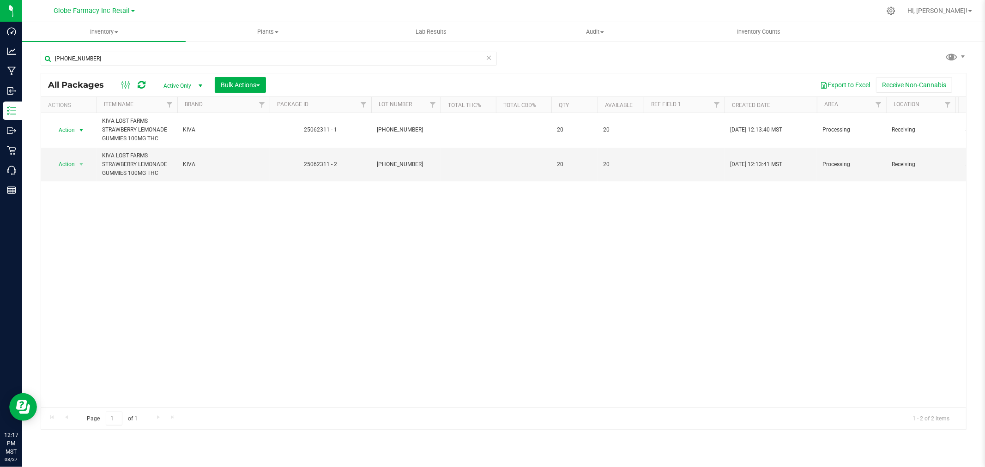
drag, startPoint x: 82, startPoint y: 130, endPoint x: 90, endPoint y: 136, distance: 9.9
click at [82, 130] on span "select" at bounding box center [81, 129] width 7 height 7
click at [78, 295] on li "Record a lab result" at bounding box center [80, 295] width 59 height 14
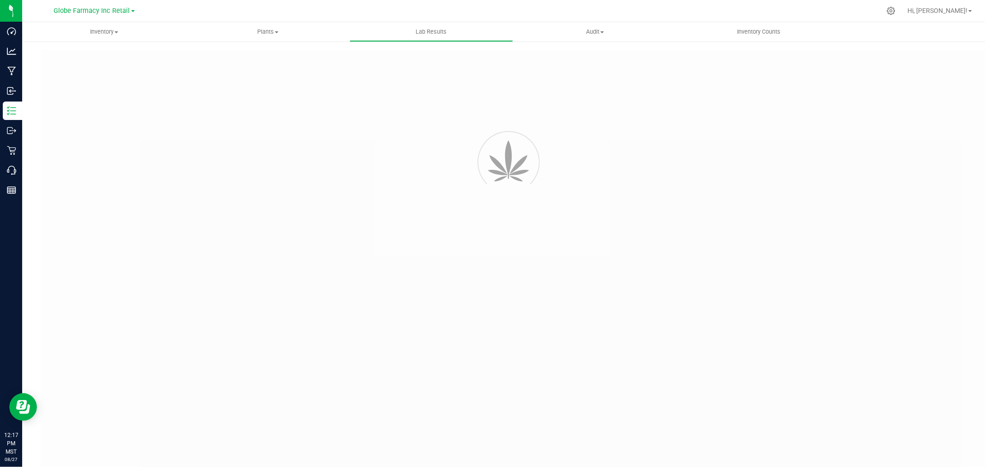
type input "25062311 - 1"
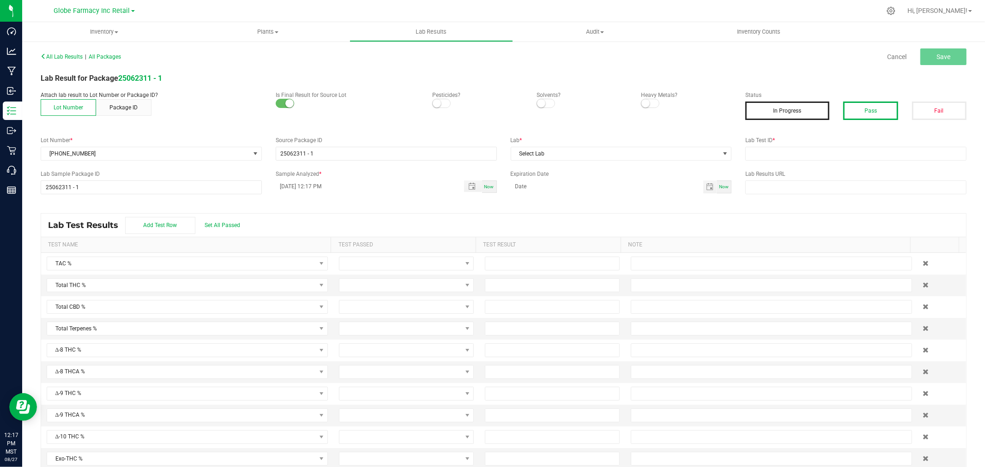
click at [852, 109] on button "Pass" at bounding box center [870, 111] width 54 height 18
click at [851, 150] on input "text" at bounding box center [855, 154] width 221 height 14
paste input "2506APO2737.14036"
type input "2506APO2737.14036"
click at [607, 151] on span "Select Lab" at bounding box center [615, 153] width 209 height 13
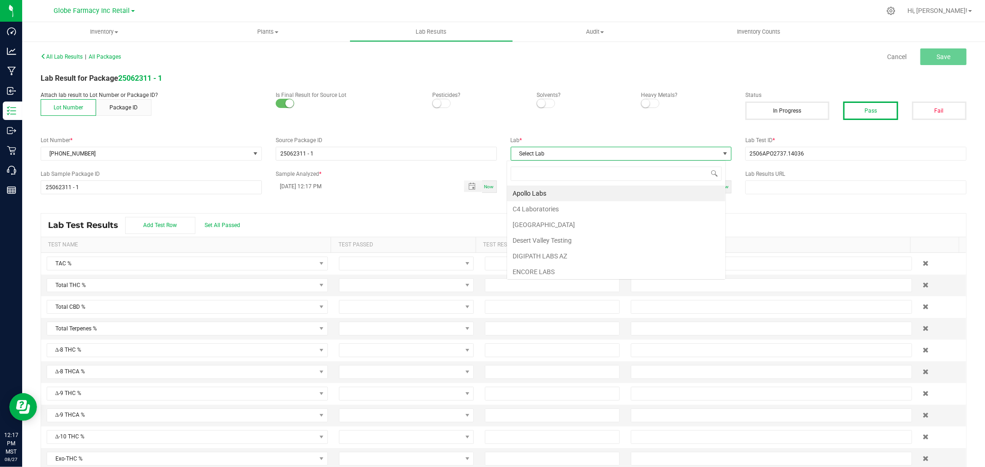
scroll to position [14, 219]
click at [551, 190] on li "Apollo Labs" at bounding box center [616, 194] width 218 height 16
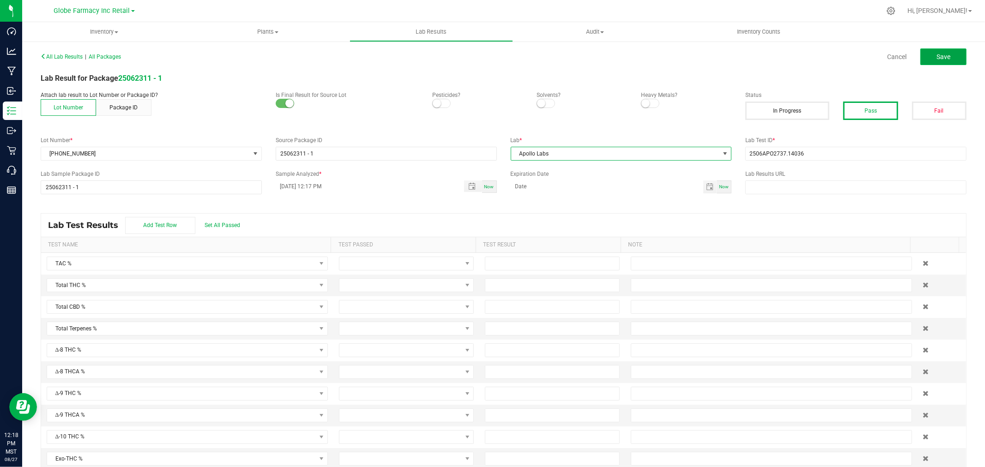
click at [936, 57] on span "Save" at bounding box center [943, 56] width 14 height 7
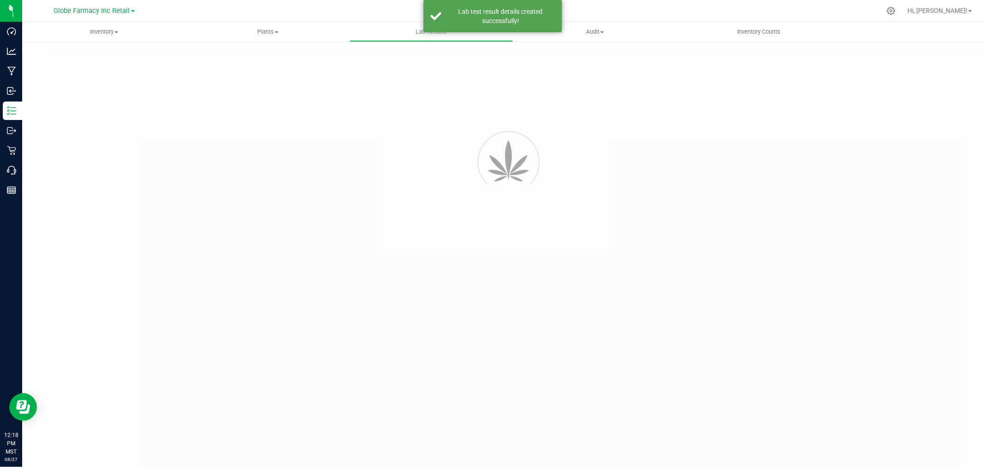
type input "25062311 - 1"
type input "2506APO2737.14036"
type input "25062311 - 1"
type input "08/27/2025 12:17 PM"
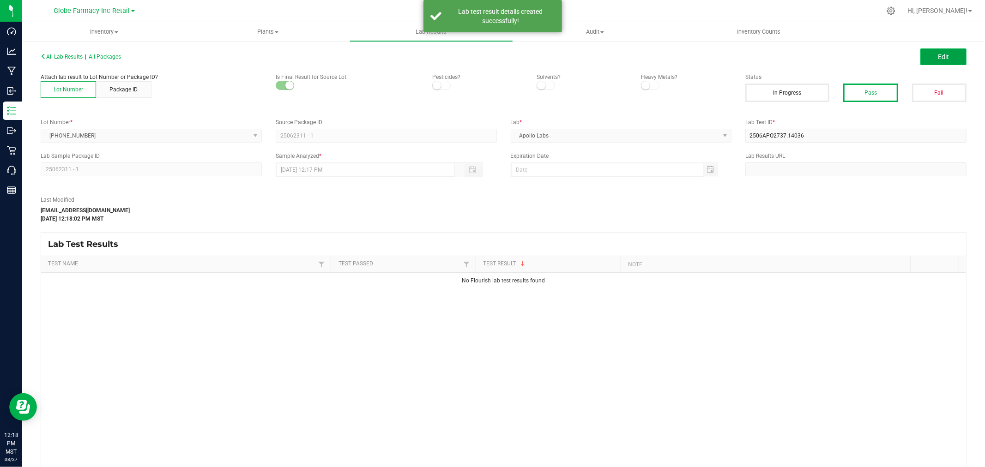
click at [945, 54] on button "Edit" at bounding box center [943, 56] width 46 height 17
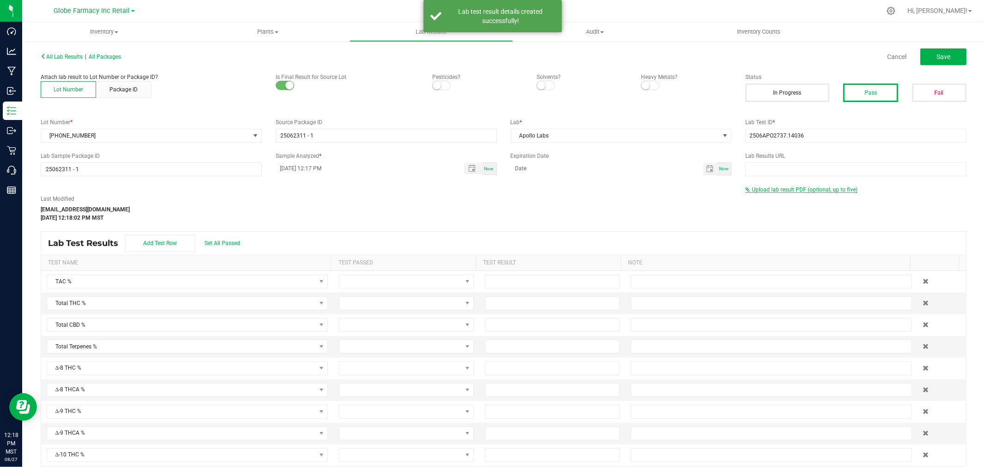
click at [764, 186] on span "Upload lab result PDF (optional, up to five)" at bounding box center [804, 189] width 106 height 6
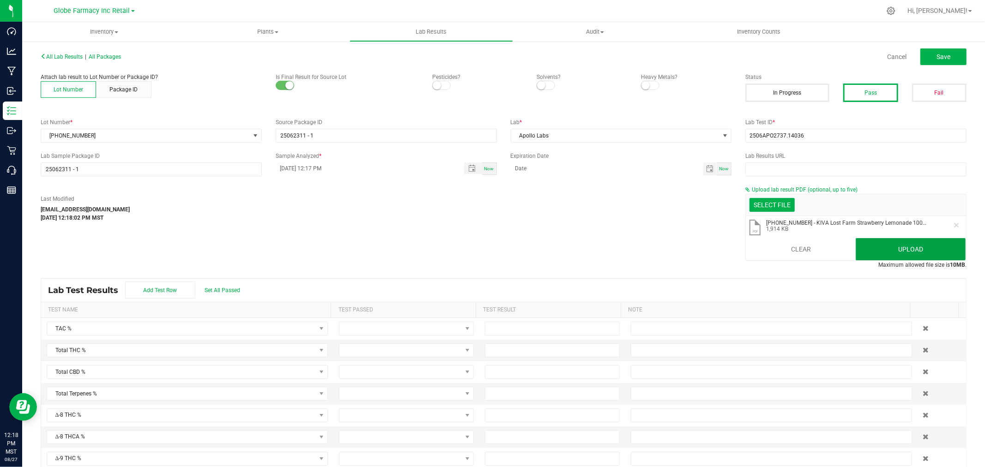
click at [862, 253] on button "Upload" at bounding box center [910, 249] width 110 height 22
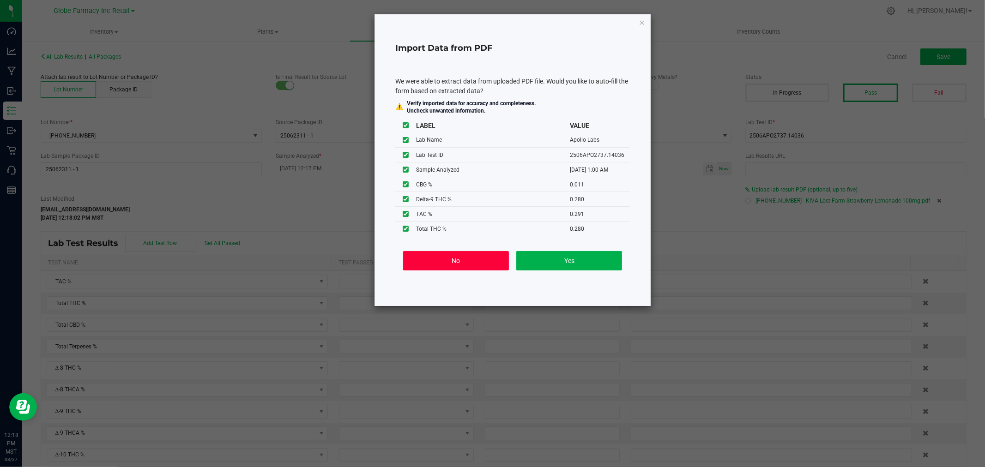
click at [443, 261] on button "No" at bounding box center [456, 260] width 106 height 19
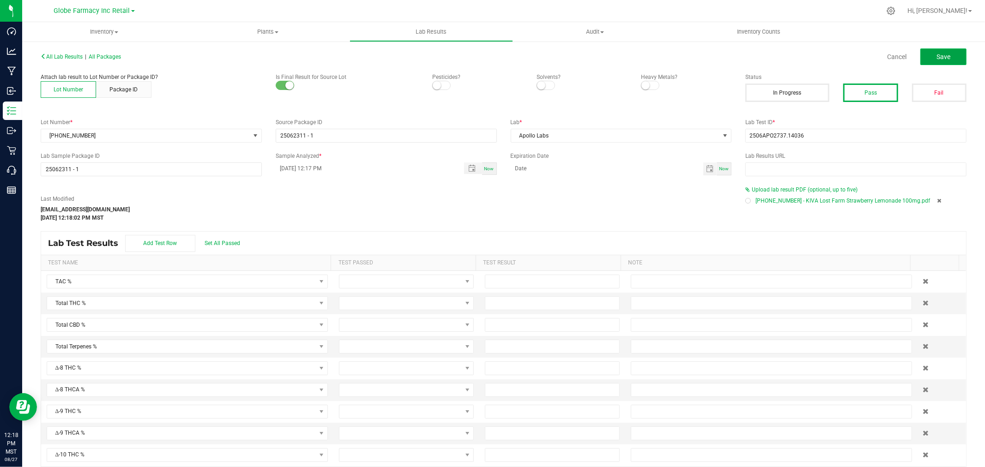
click at [940, 56] on span "Save" at bounding box center [943, 56] width 14 height 7
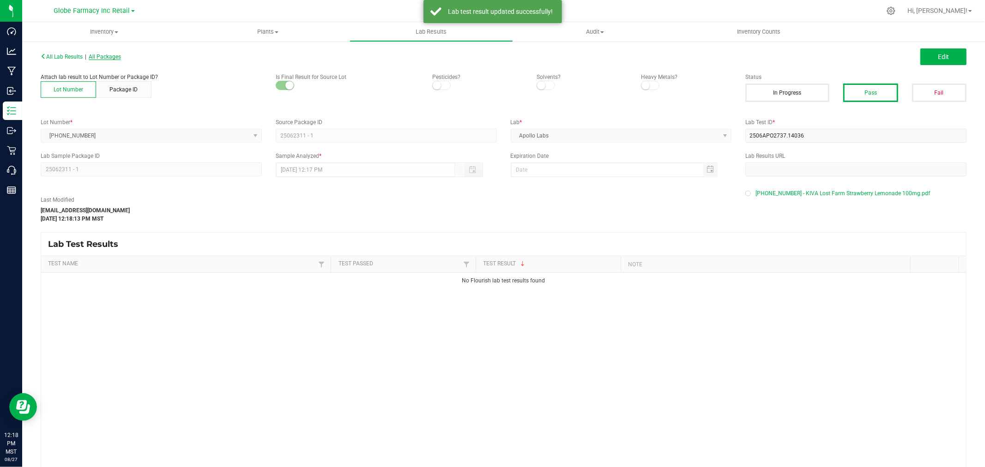
click at [104, 56] on span "All Packages" at bounding box center [105, 57] width 32 height 6
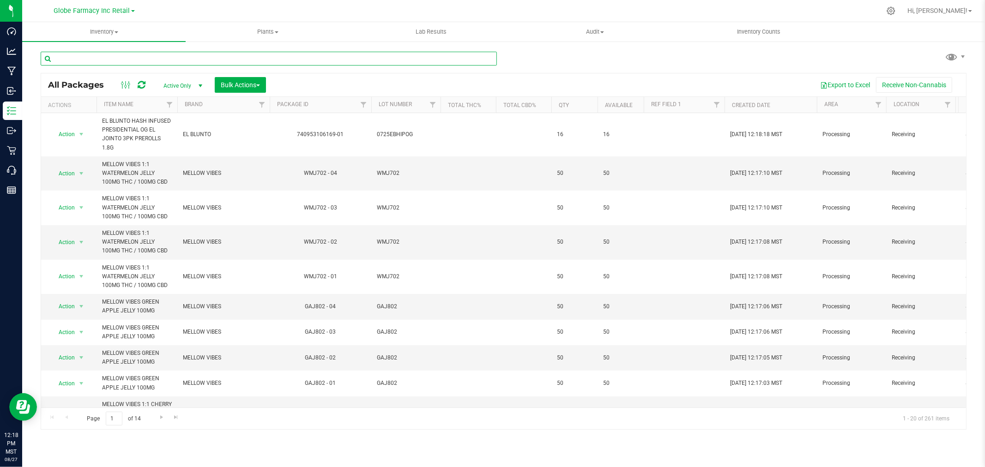
click at [320, 59] on input "text" at bounding box center [269, 59] width 456 height 14
paste input "25-0708-11"
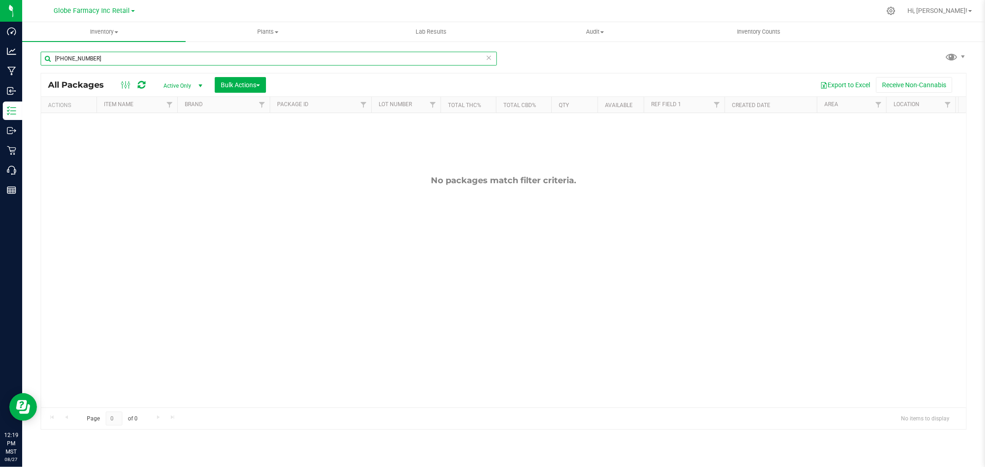
click at [215, 52] on input "25-0708-11" at bounding box center [269, 59] width 456 height 14
click at [214, 52] on input "25-0708-11" at bounding box center [269, 59] width 456 height 14
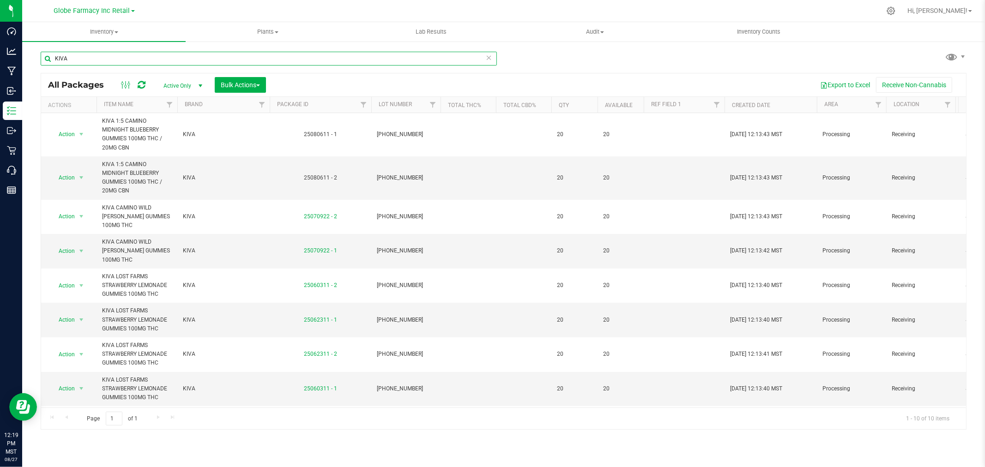
click at [246, 61] on input "KIVA" at bounding box center [269, 59] width 456 height 14
paste input "25-0806-11"
type input "25-0806-11"
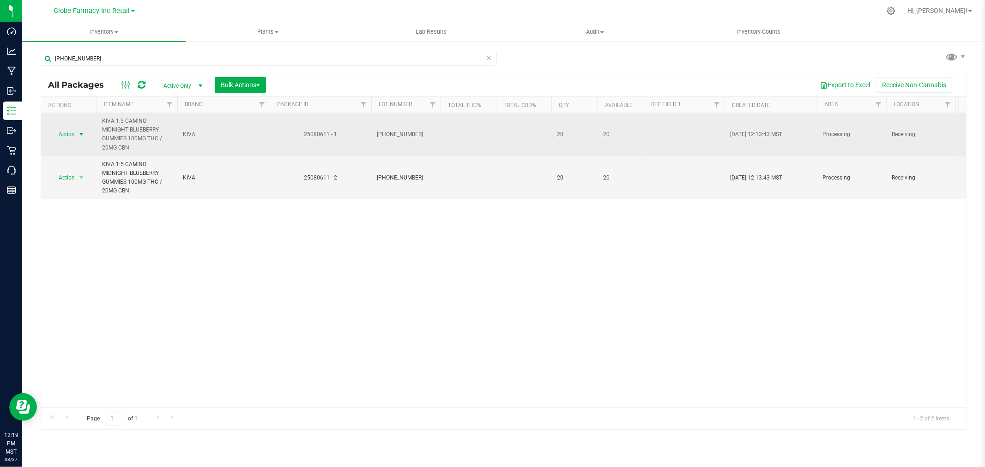
click at [84, 133] on span "select" at bounding box center [81, 134] width 7 height 7
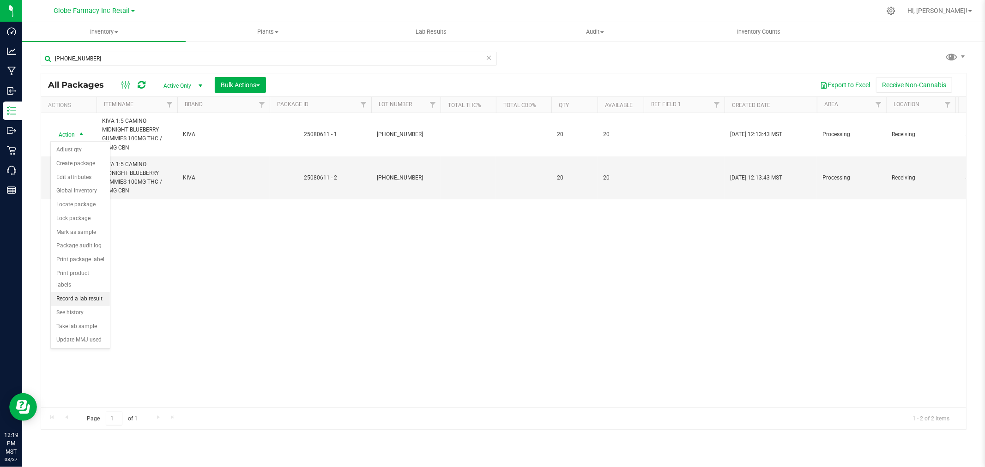
click at [90, 296] on li "Record a lab result" at bounding box center [80, 299] width 59 height 14
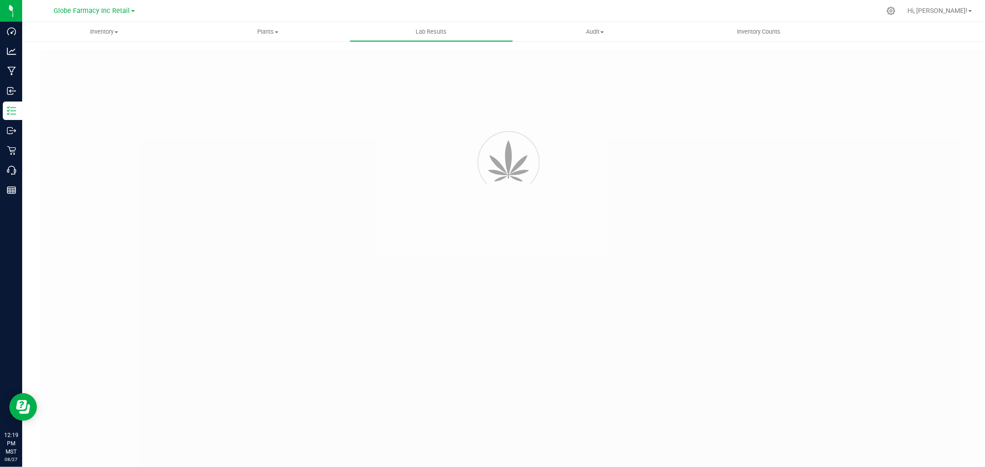
type input "25080611 - 1"
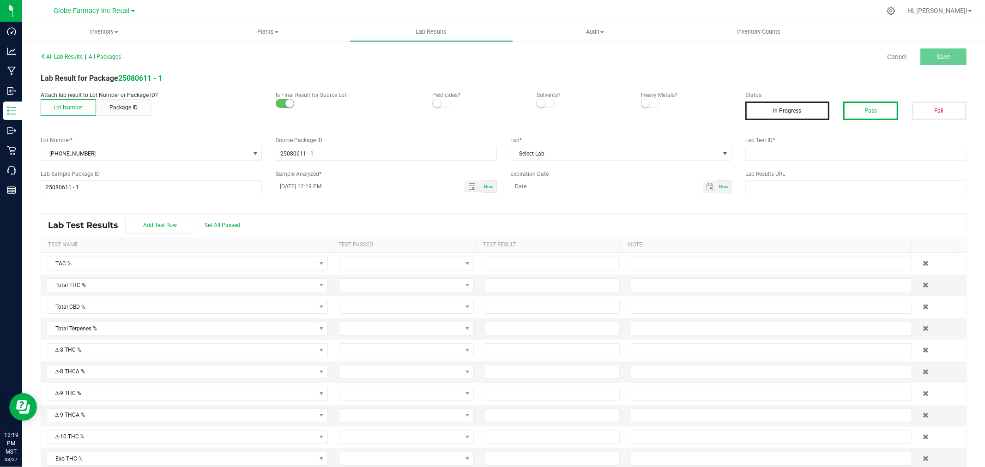
click at [853, 111] on button "Pass" at bounding box center [870, 111] width 54 height 18
click at [838, 150] on input "text" at bounding box center [855, 154] width 221 height 14
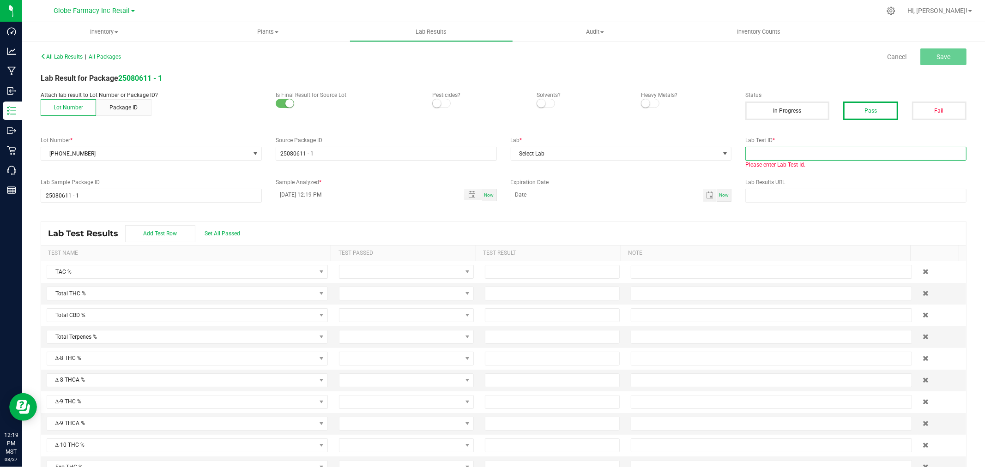
click at [765, 149] on input "text" at bounding box center [855, 154] width 221 height 14
paste input "2508APO3458.17320"
type input "2508APO3458.17320"
click at [606, 158] on span "Select Lab" at bounding box center [615, 153] width 209 height 13
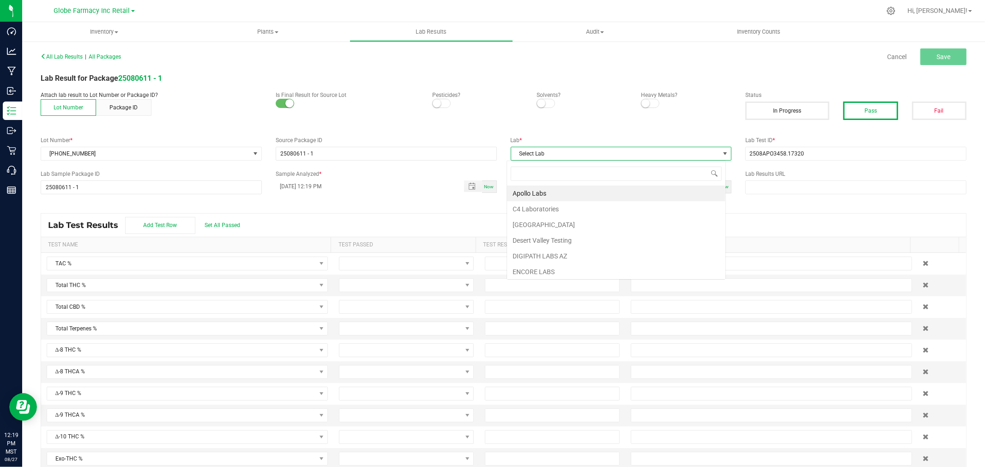
scroll to position [14, 219]
type input "A"
click at [580, 194] on li "Apollo Labs" at bounding box center [616, 194] width 218 height 16
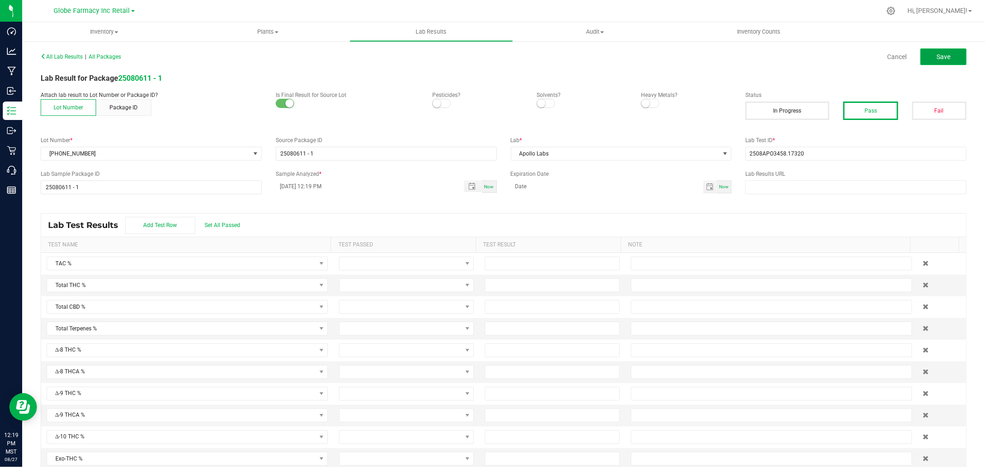
click at [936, 57] on span "Save" at bounding box center [943, 56] width 14 height 7
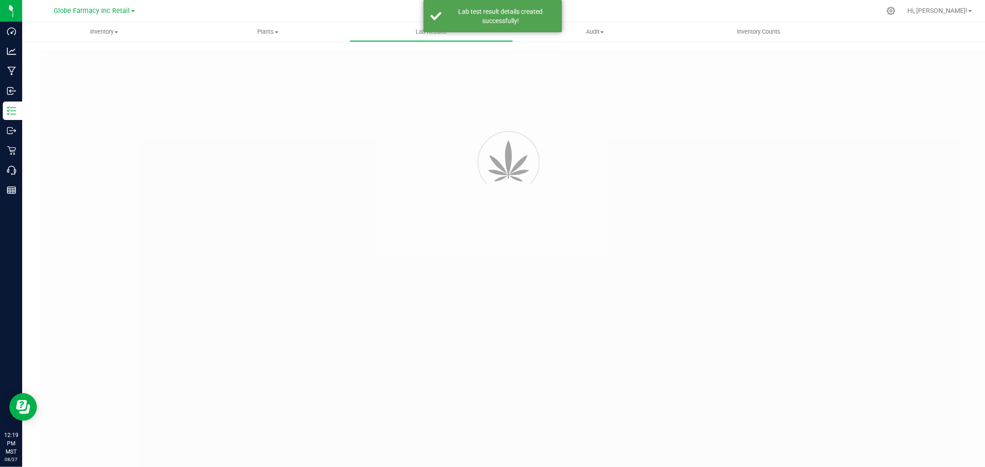
type input "25080611 - 1"
type input "2508APO3458.17320"
type input "25080611 - 1"
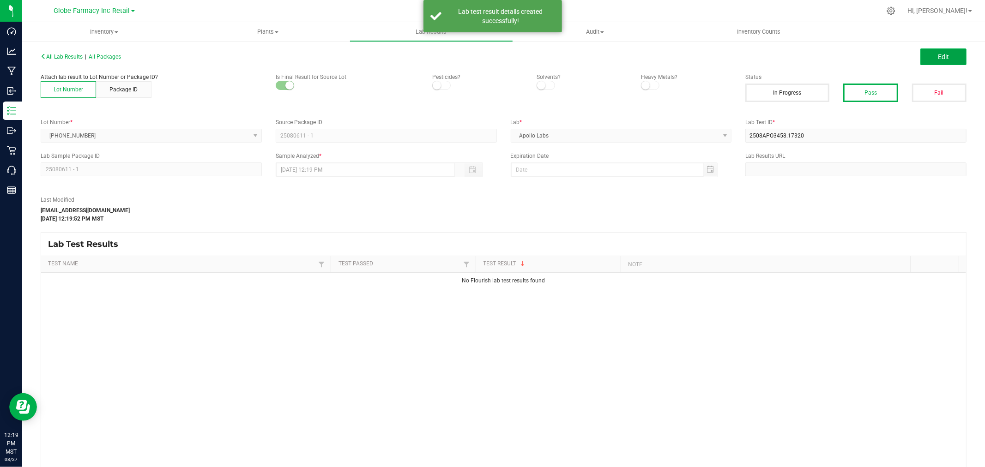
click at [927, 56] on button "Edit" at bounding box center [943, 56] width 46 height 17
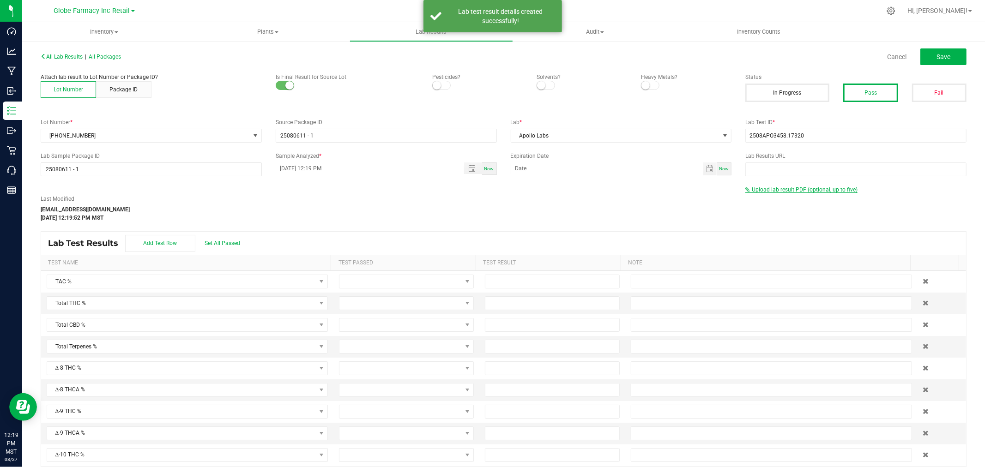
click at [776, 187] on span "Upload lab result PDF (optional, up to five)" at bounding box center [804, 189] width 106 height 6
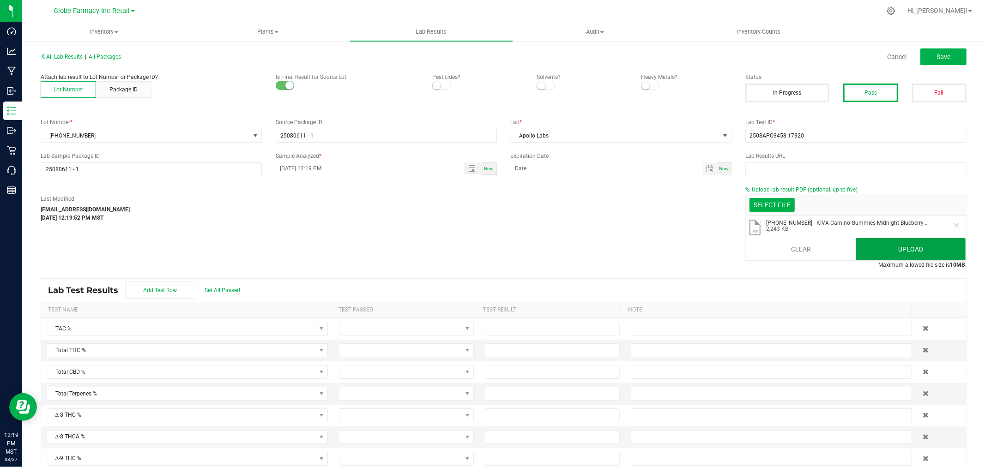
click at [871, 248] on button "Upload" at bounding box center [910, 249] width 110 height 22
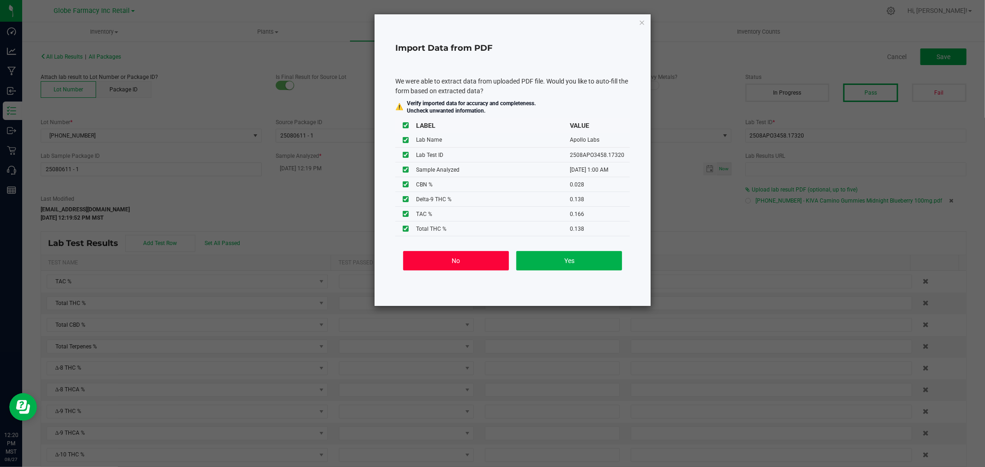
click at [427, 265] on button "No" at bounding box center [456, 260] width 106 height 19
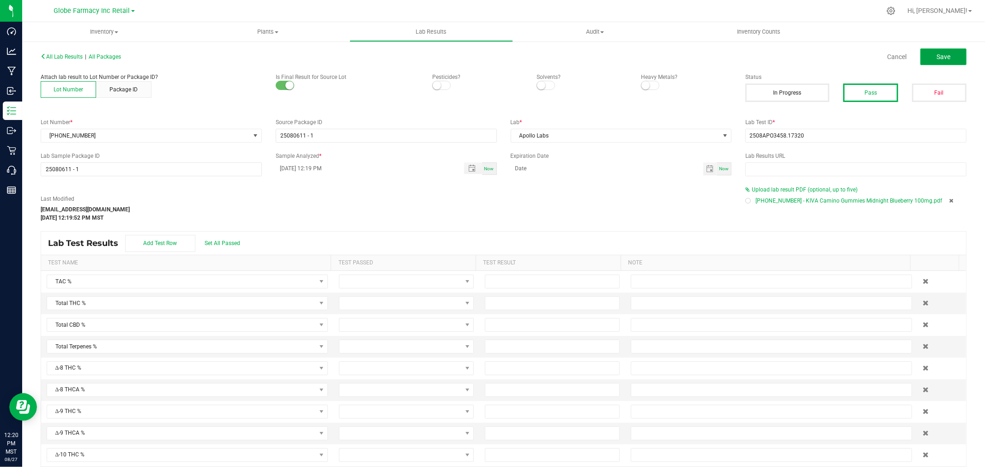
click at [924, 54] on button "Save" at bounding box center [943, 56] width 46 height 17
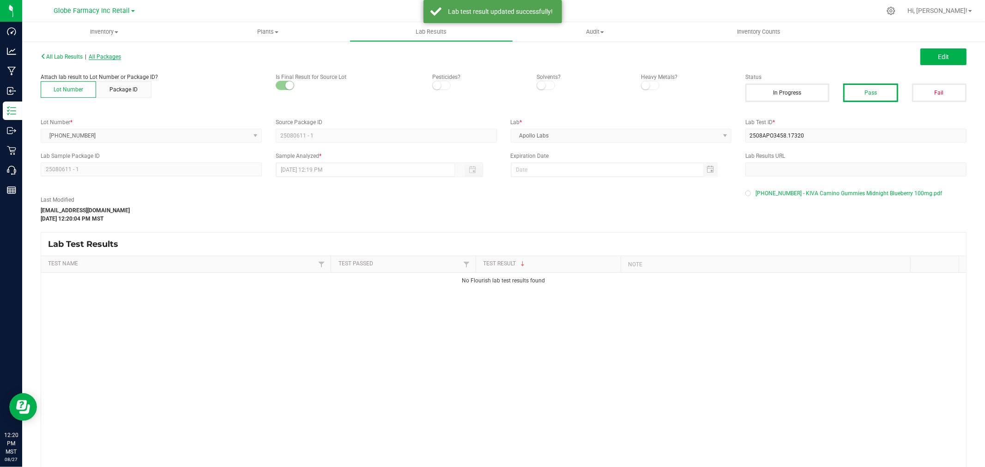
click at [111, 58] on span "All Packages" at bounding box center [105, 57] width 32 height 6
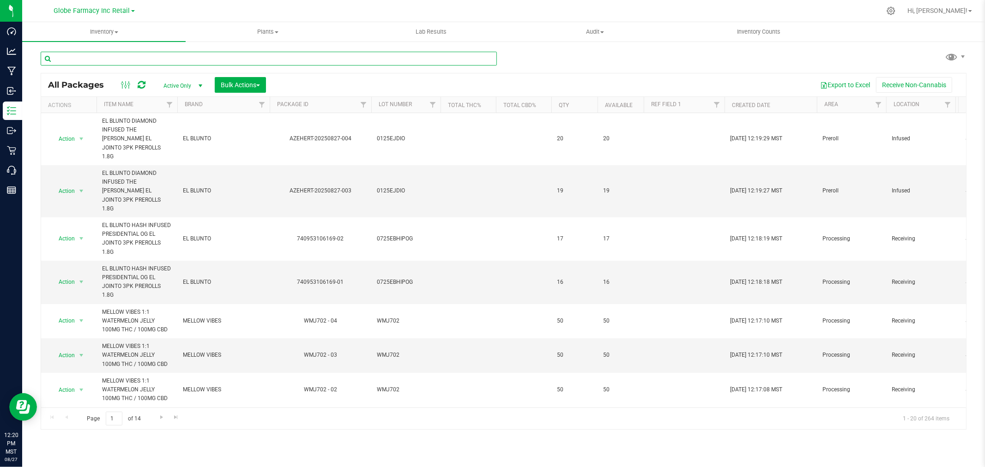
click at [284, 59] on input "text" at bounding box center [269, 59] width 456 height 14
type input "KIVA"
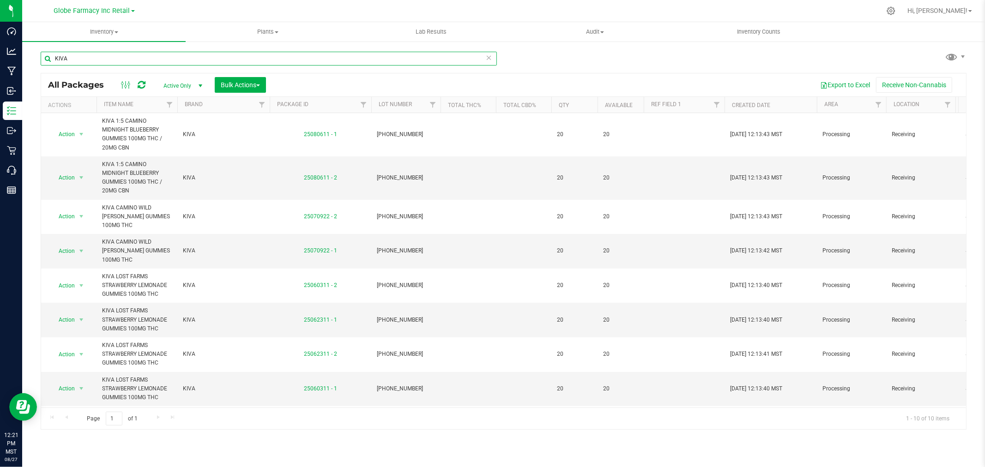
click at [304, 58] on input "KIVA" at bounding box center [269, 59] width 456 height 14
click at [213, 62] on input "KIVA" at bounding box center [269, 59] width 456 height 14
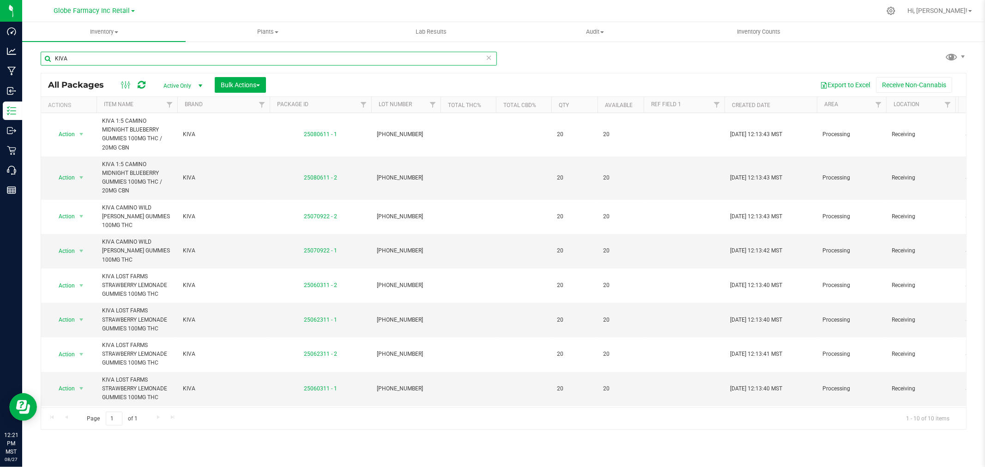
click at [213, 62] on input "KIVA" at bounding box center [269, 59] width 456 height 14
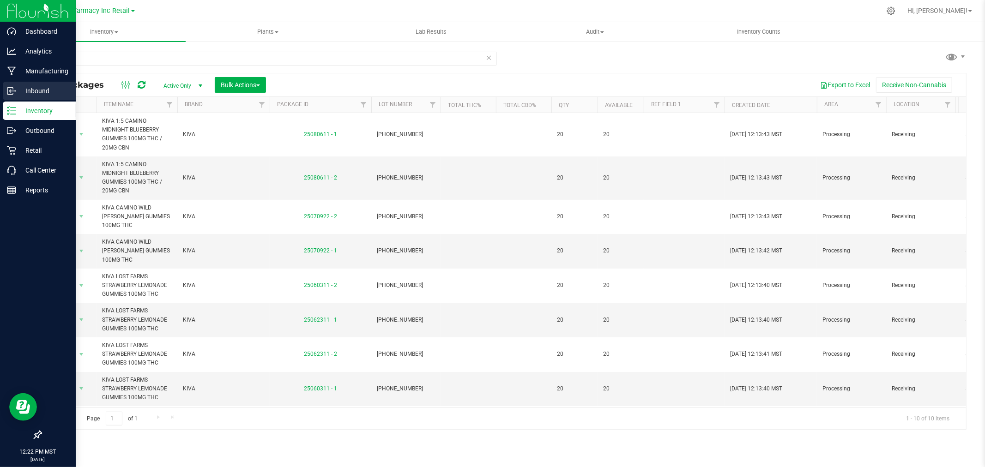
click at [18, 87] on p "Inbound" at bounding box center [43, 90] width 55 height 11
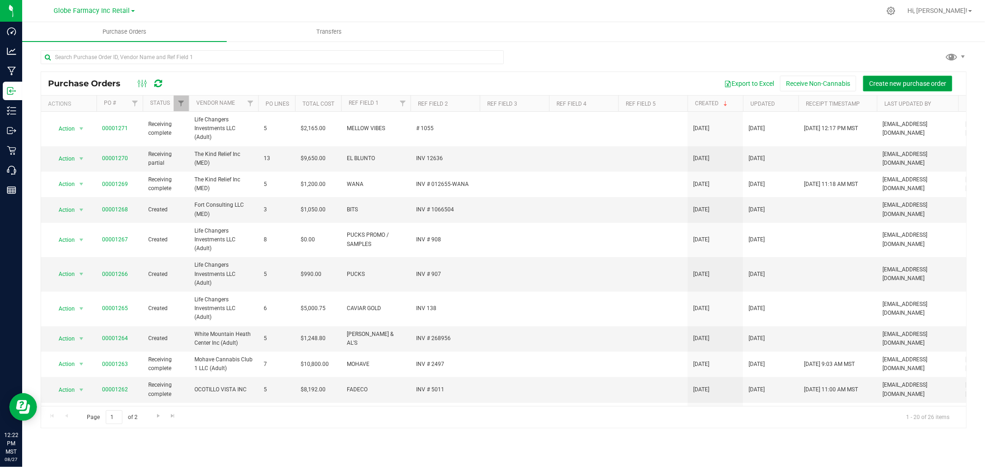
click at [879, 81] on span "Create new purchase order" at bounding box center [907, 83] width 77 height 7
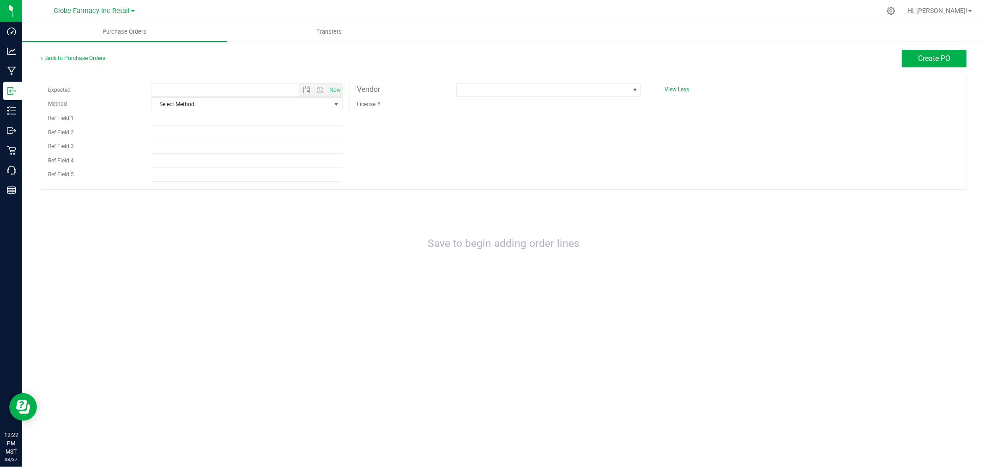
type input "8/27/2025 12:22 PM"
click at [234, 107] on span "Select Method" at bounding box center [240, 104] width 179 height 13
click at [185, 171] on li "Local Delivery" at bounding box center [246, 176] width 191 height 14
click at [186, 112] on input "Ref Field 1" at bounding box center [247, 119] width 192 height 14
click at [177, 116] on input "Ref Field 1" at bounding box center [247, 119] width 192 height 14
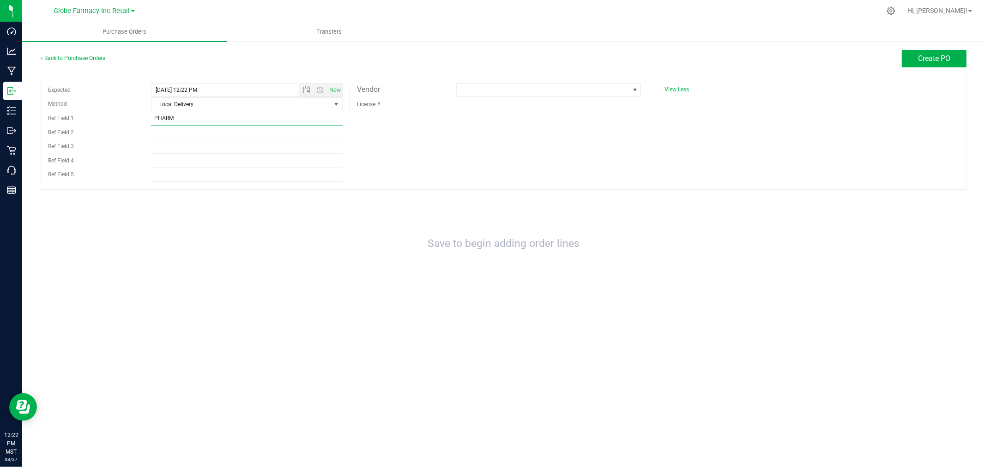
type input "PHARM"
type input "INV # 5469"
click at [505, 90] on span at bounding box center [542, 90] width 172 height 13
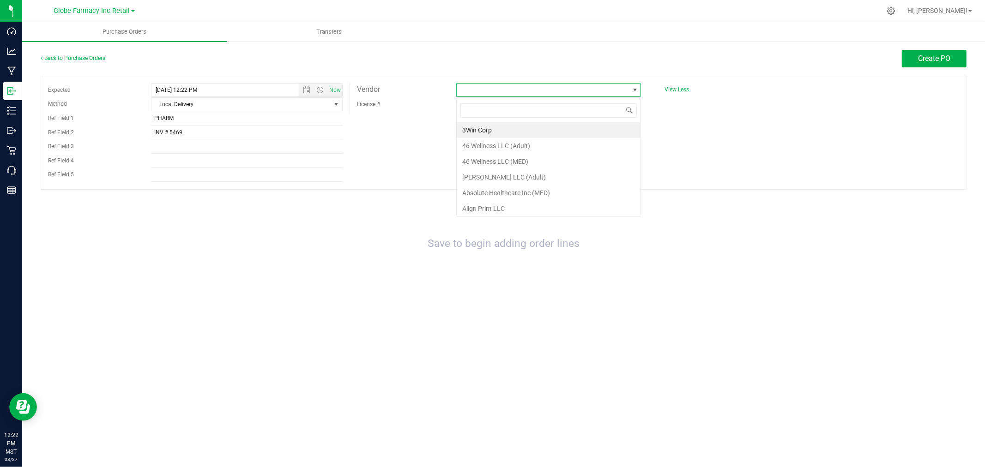
scroll to position [14, 185]
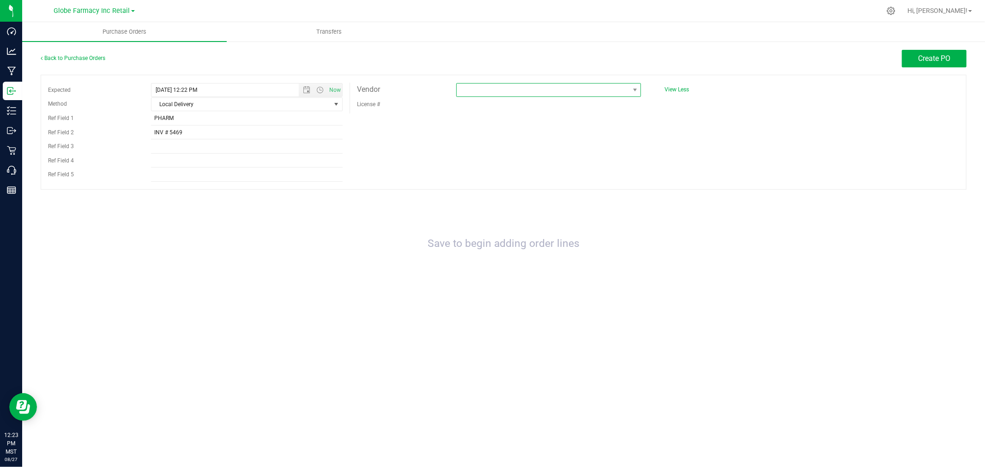
click at [554, 85] on span at bounding box center [542, 90] width 172 height 13
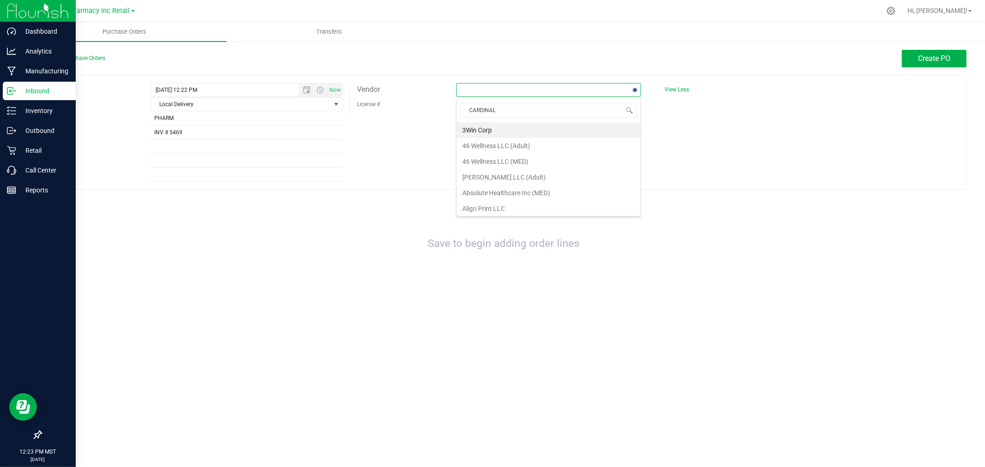
type input "CARDINAL"
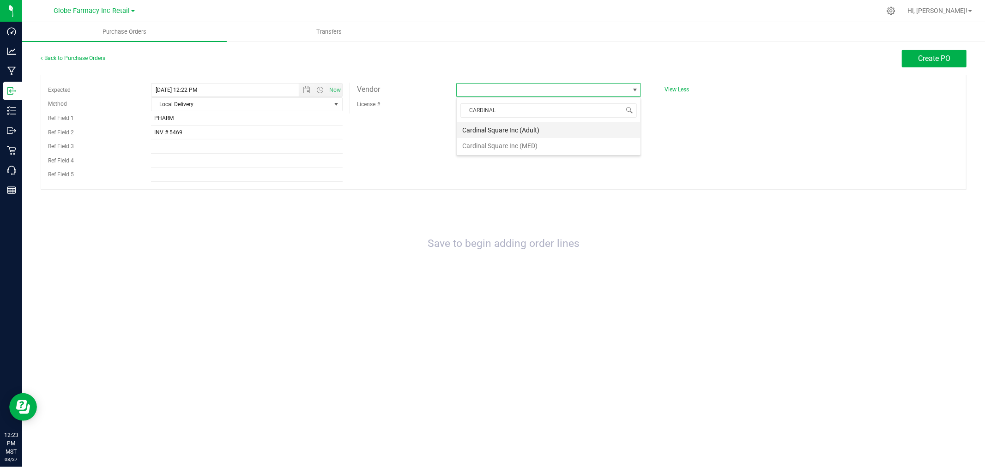
click at [534, 124] on li "Cardinal Square Inc (Adult)" at bounding box center [548, 130] width 184 height 16
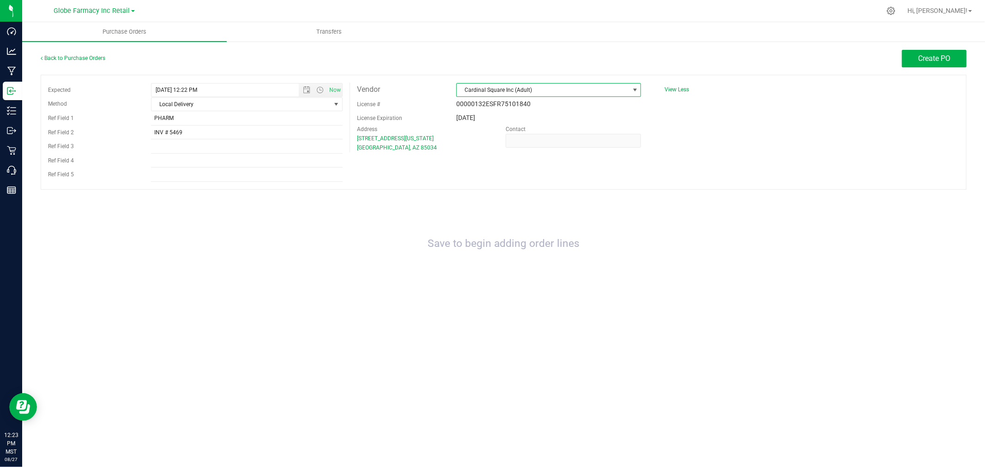
click at [568, 90] on span "Cardinal Square Inc (Adult)" at bounding box center [542, 90] width 172 height 13
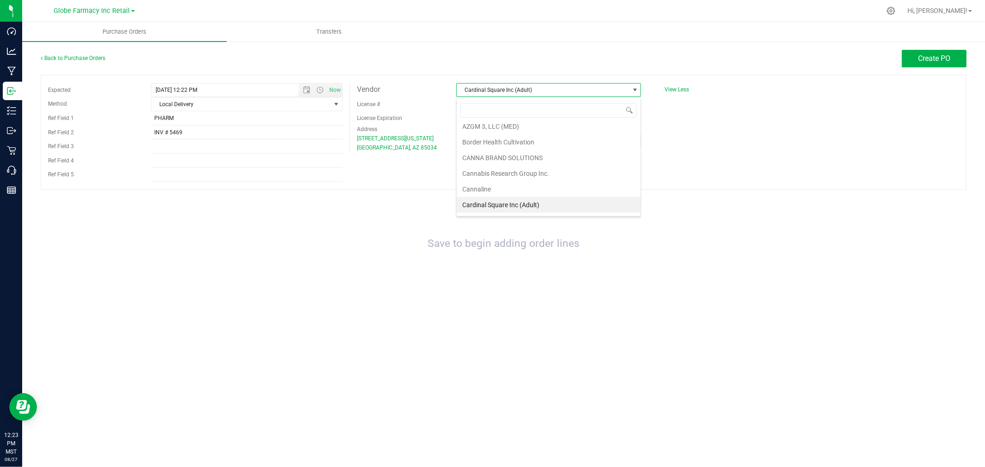
scroll to position [275, 0]
click at [529, 167] on li "Cardinal Square Inc (MED)" at bounding box center [548, 170] width 184 height 16
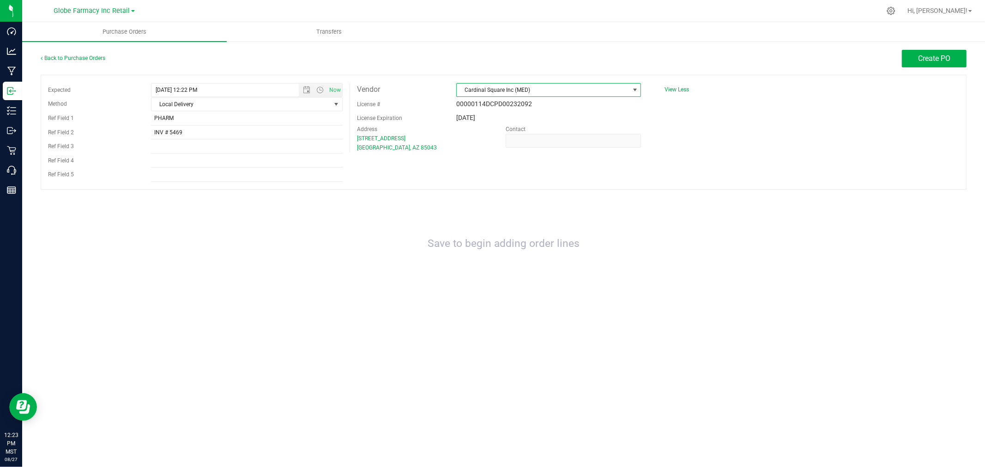
click at [940, 48] on div "Back to Purchase Orders Create PO Expected 8/27/2025 12:22 PM Now Method Local …" at bounding box center [503, 179] width 962 height 276
click at [938, 53] on button "Create PO" at bounding box center [933, 59] width 65 height 18
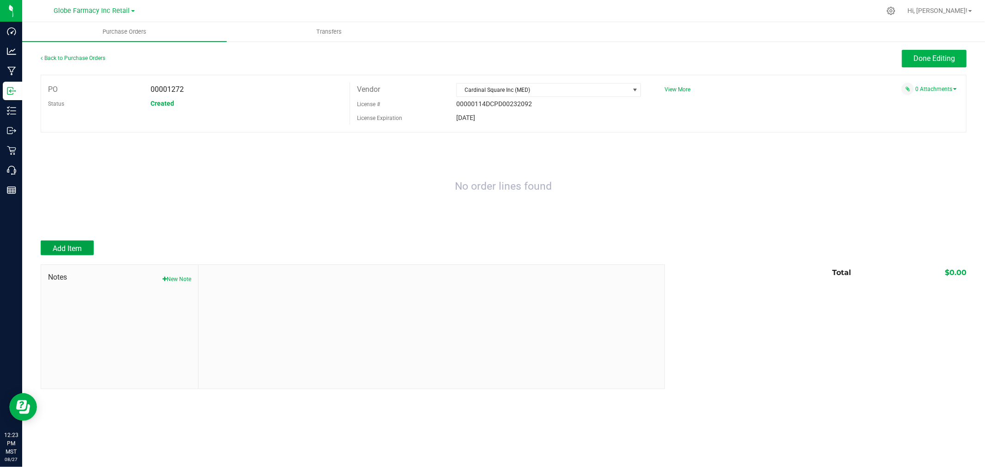
click at [78, 248] on span "Add Item" at bounding box center [67, 248] width 29 height 9
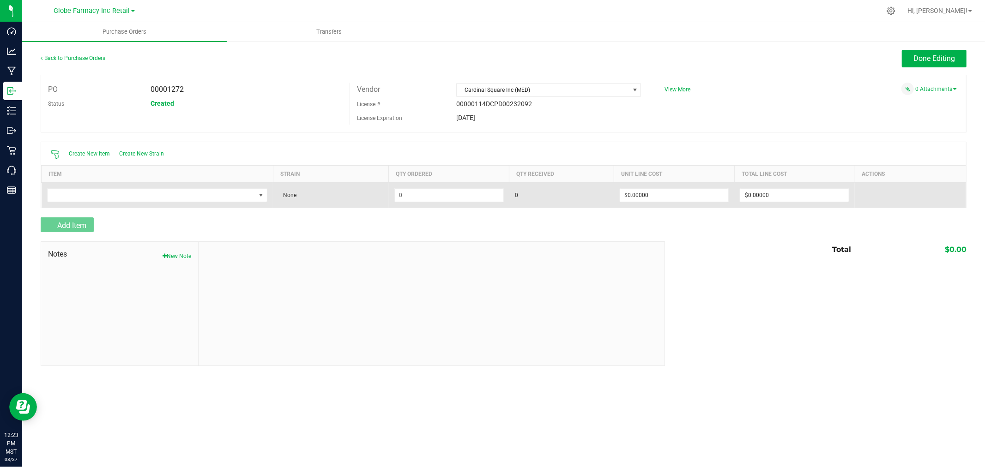
click at [174, 187] on td at bounding box center [158, 194] width 232 height 25
click at [174, 201] on span "NO DATA FOUND" at bounding box center [152, 195] width 208 height 13
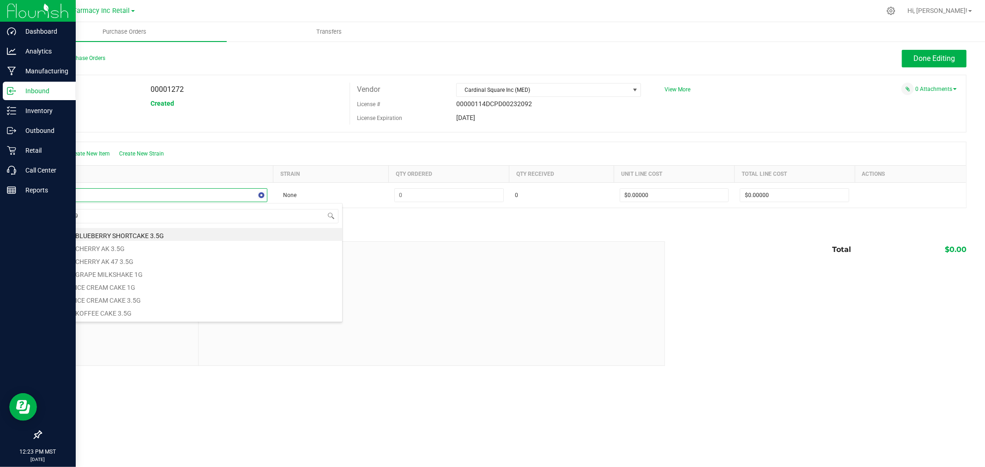
type input "AK 1995"
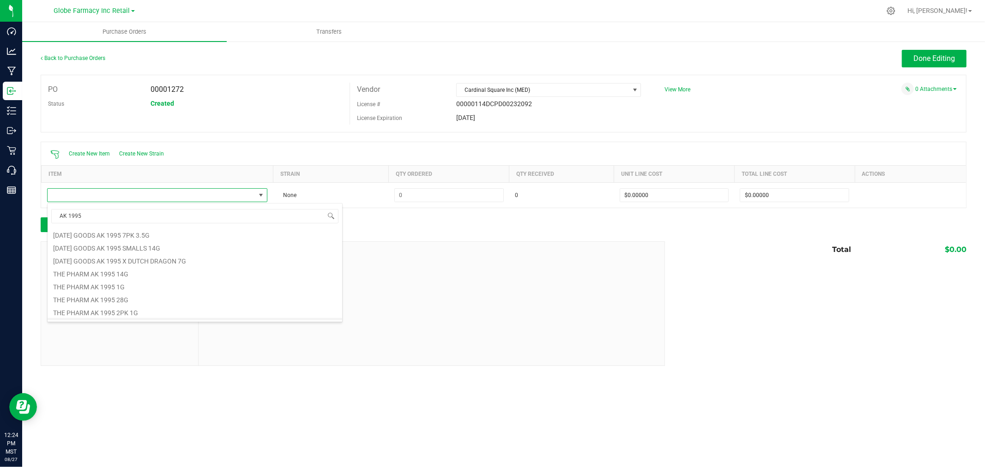
scroll to position [153, 0]
click at [140, 300] on li "THE PHARM AK 1995 28G" at bounding box center [195, 300] width 294 height 13
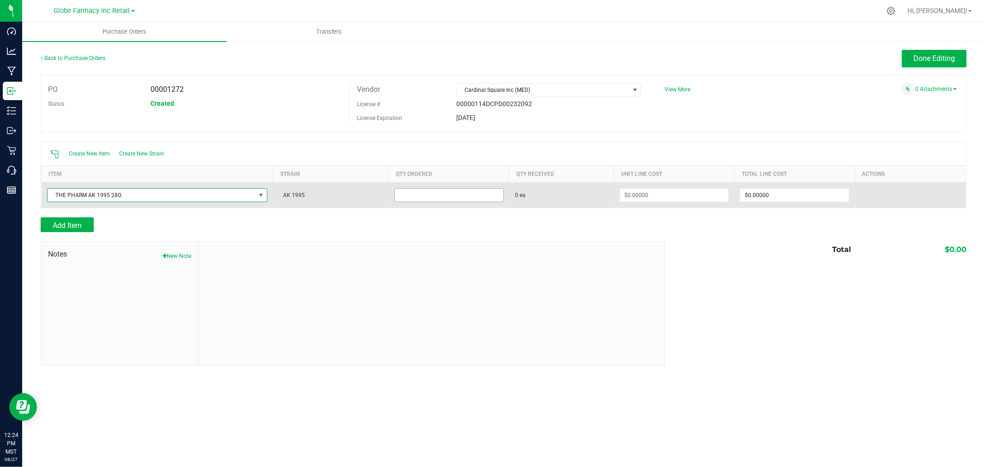
click at [422, 195] on input at bounding box center [449, 195] width 108 height 13
click at [441, 192] on input at bounding box center [449, 195] width 108 height 13
type input "175 ea"
click at [649, 198] on input at bounding box center [674, 195] width 108 height 13
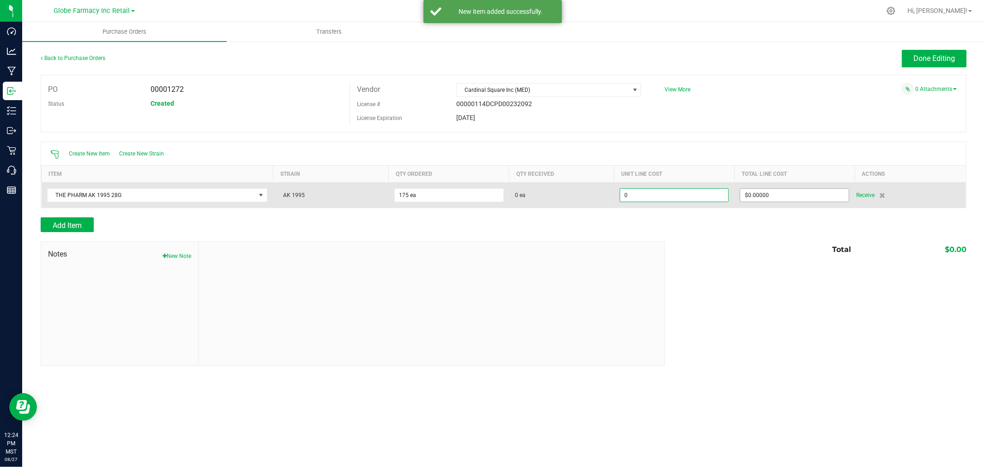
type input "$0.00000"
click at [809, 202] on input "0" at bounding box center [794, 195] width 108 height 13
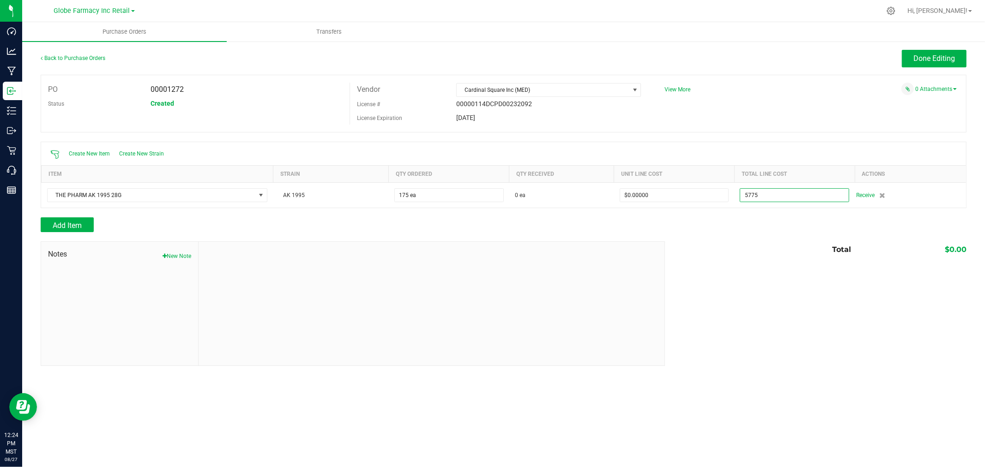
type input "$5,775.00000"
click at [793, 216] on div at bounding box center [503, 212] width 925 height 9
type input "175"
type input "$33.00000"
click at [63, 219] on button "Add Item" at bounding box center [67, 224] width 53 height 15
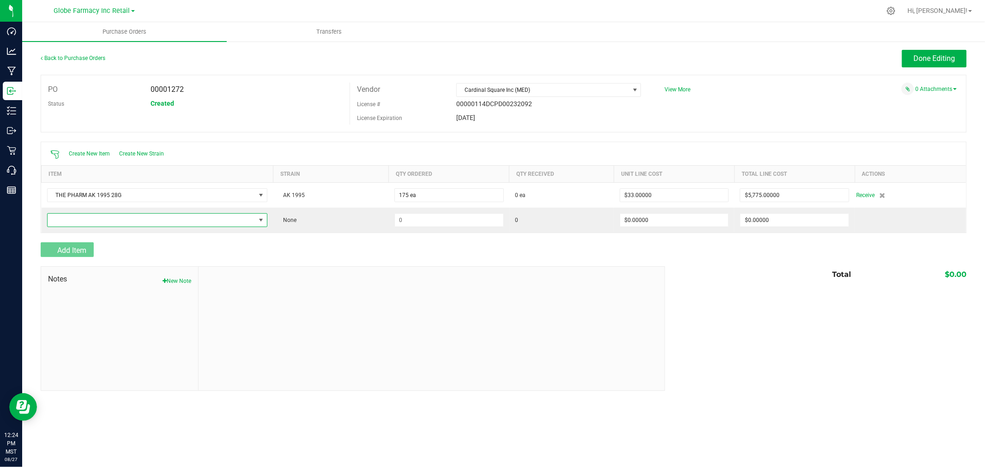
click at [77, 220] on span "NO DATA FOUND" at bounding box center [152, 220] width 208 height 13
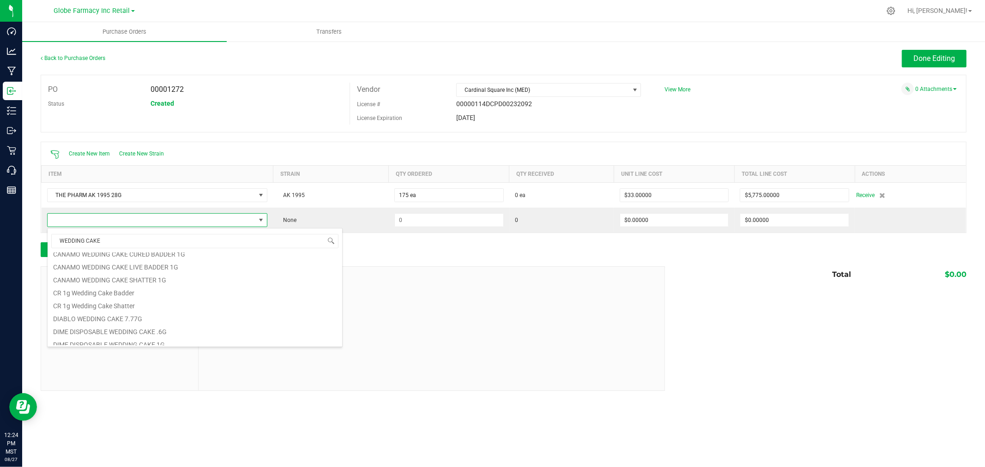
scroll to position [102, 0]
type input "WEDDING CAKE 28G"
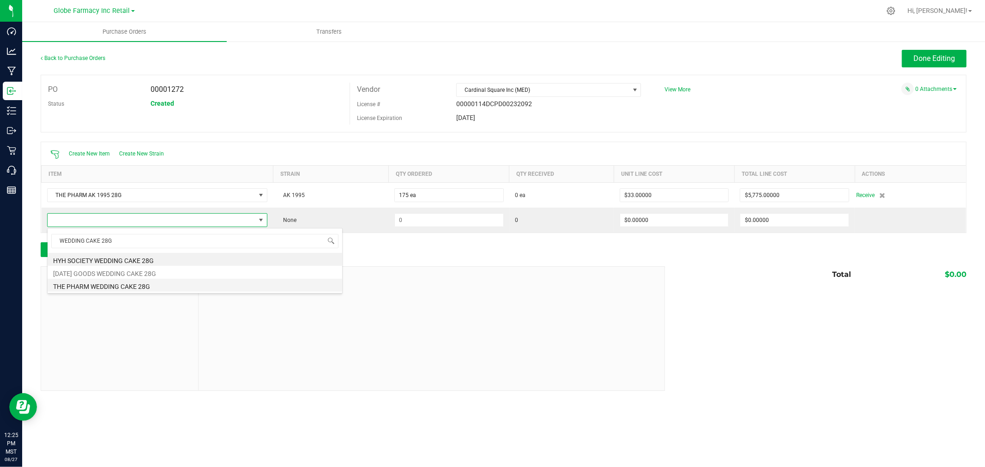
click at [151, 288] on li "THE PHARM WEDDING CAKE 28G" at bounding box center [195, 285] width 294 height 13
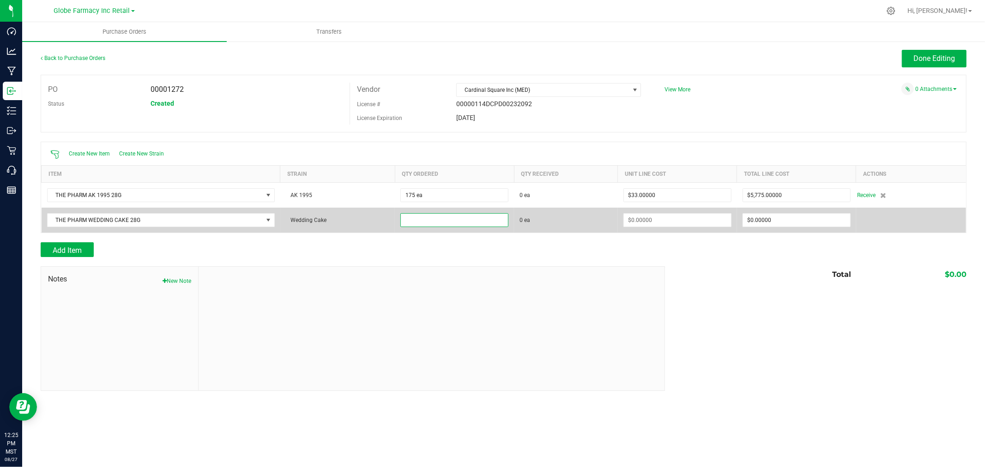
click at [423, 219] on input at bounding box center [454, 220] width 107 height 13
type input "175 ea"
click at [673, 221] on input at bounding box center [677, 220] width 107 height 13
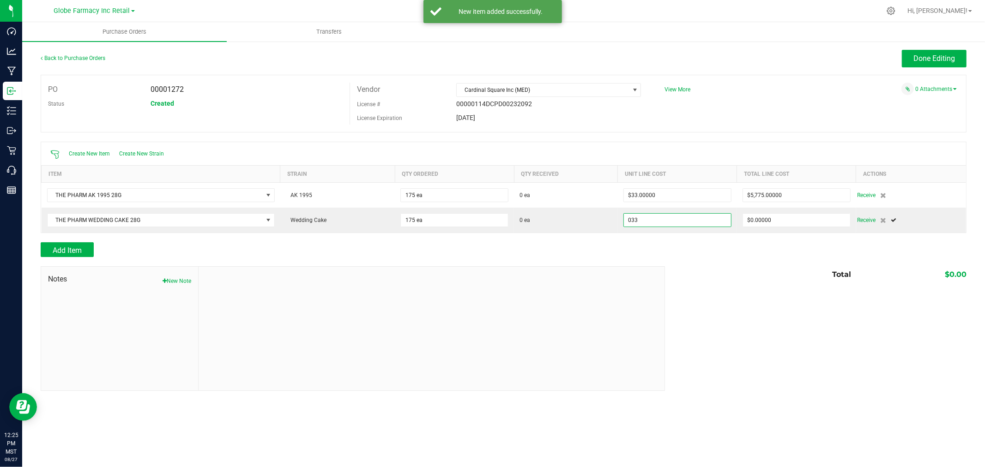
type input "$33.00000"
click at [615, 249] on div "Add Item" at bounding box center [349, 249] width 617 height 15
type input "175"
type input "$5,775.00000"
click at [83, 251] on button "Add Item" at bounding box center [67, 249] width 53 height 15
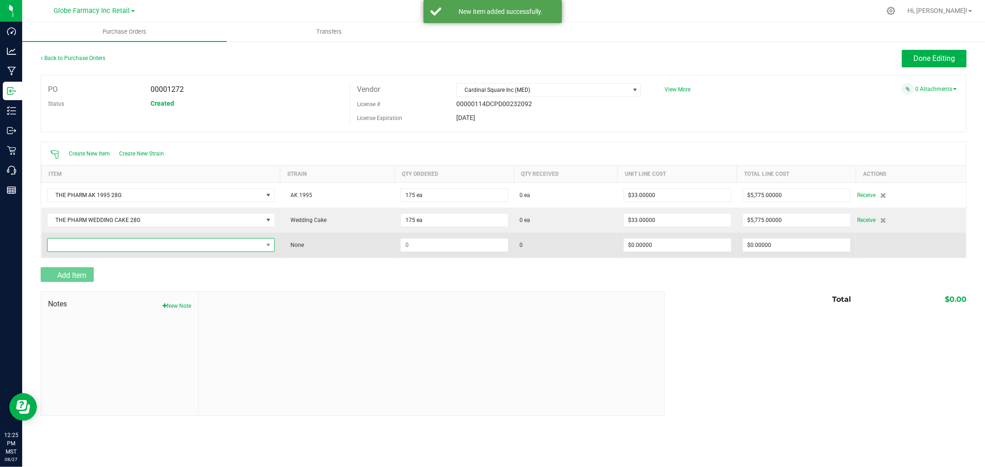
click at [94, 245] on span "NO DATA FOUND" at bounding box center [155, 245] width 215 height 13
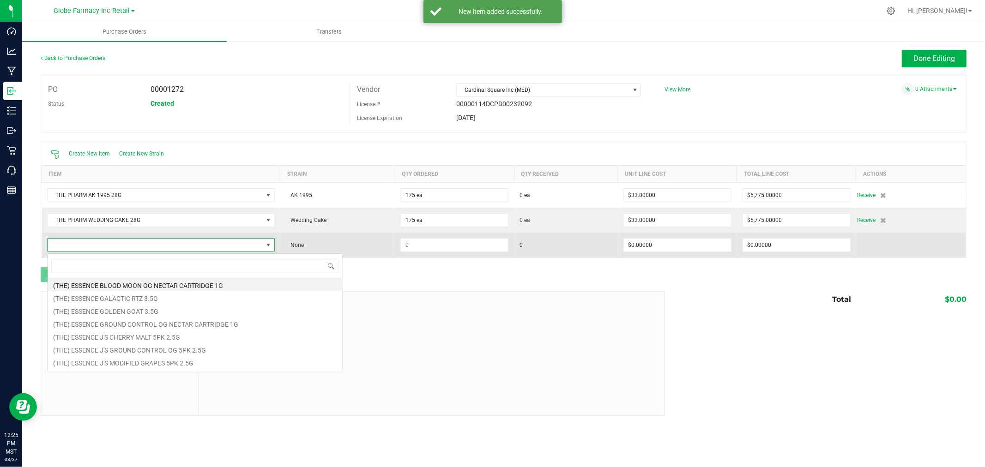
scroll to position [14, 226]
type input "ROYAL CAKE"
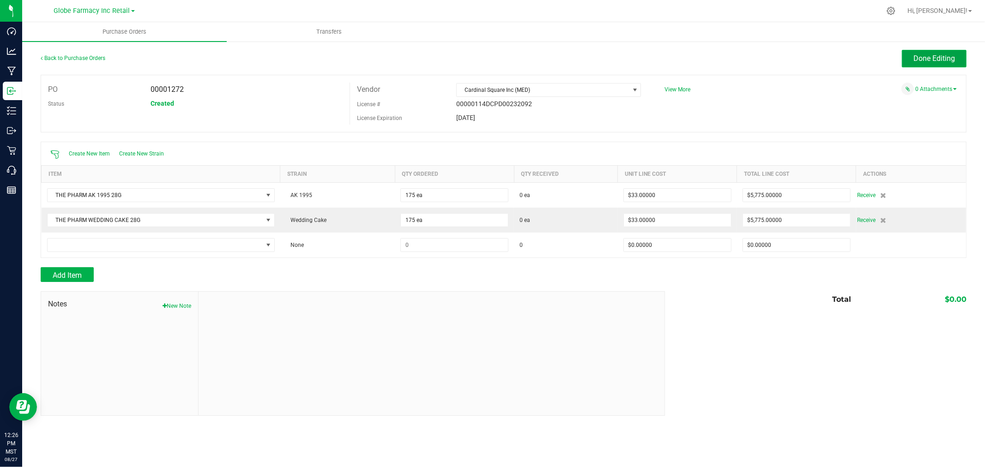
click at [943, 59] on span "Done Editing" at bounding box center [934, 58] width 42 height 9
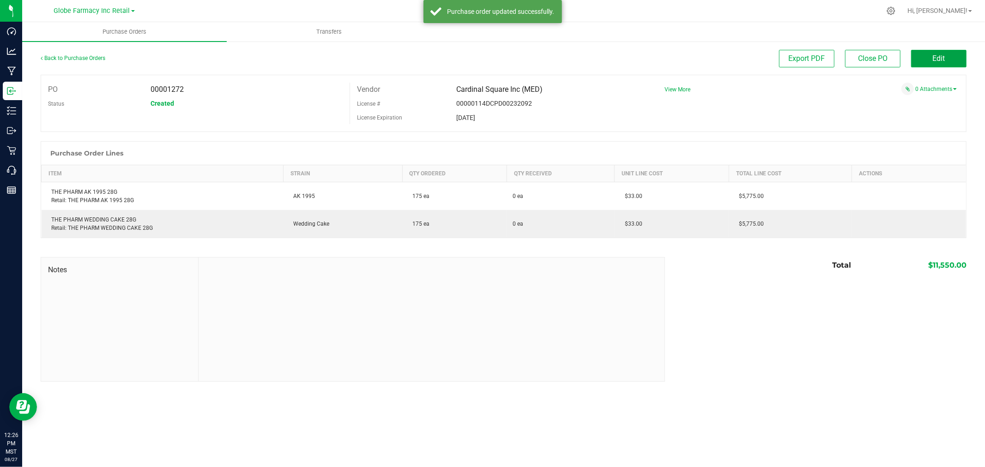
click at [943, 59] on span "Edit" at bounding box center [938, 58] width 12 height 9
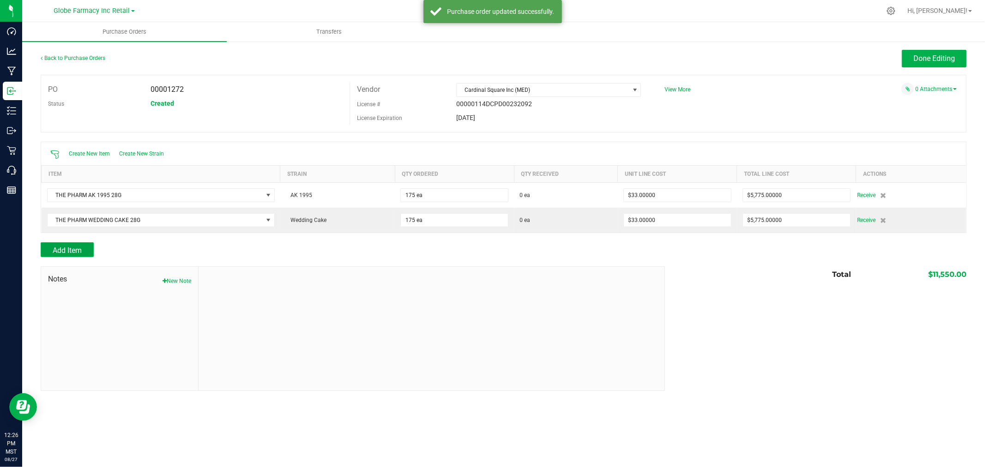
click at [78, 252] on span "Add Item" at bounding box center [67, 250] width 29 height 9
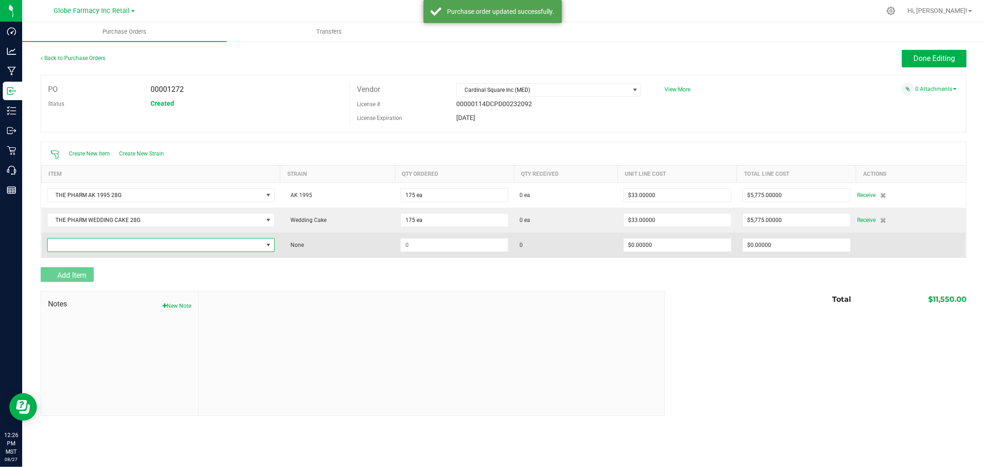
click at [80, 246] on span "NO DATA FOUND" at bounding box center [155, 245] width 215 height 13
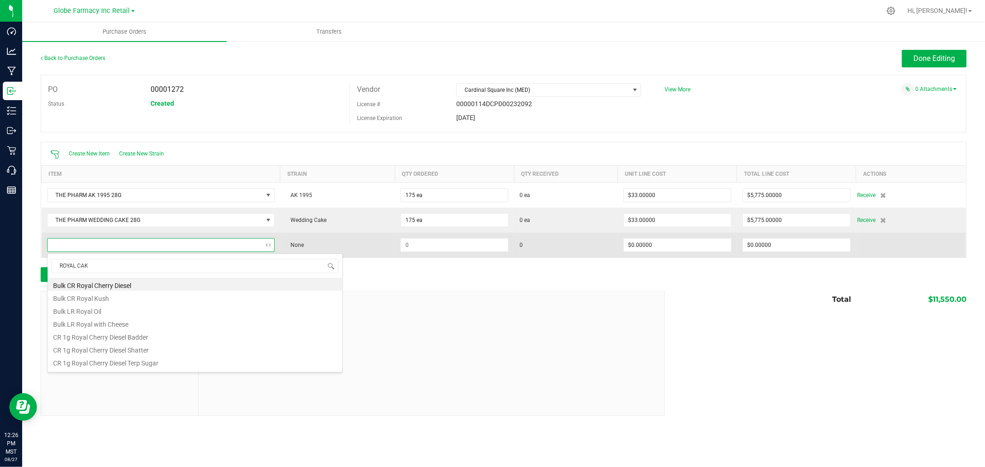
type input "ROYAL CAKE"
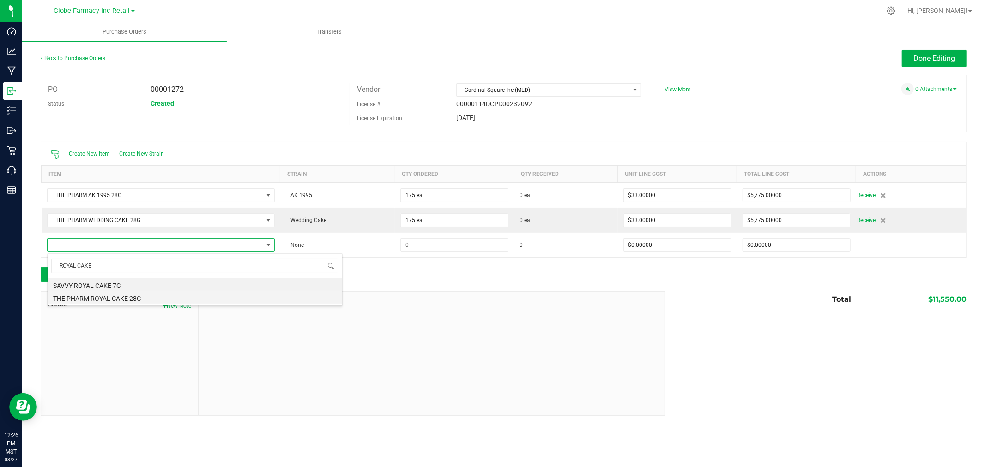
click at [120, 298] on li "THE PHARM ROYAL CAKE 28G" at bounding box center [195, 297] width 294 height 13
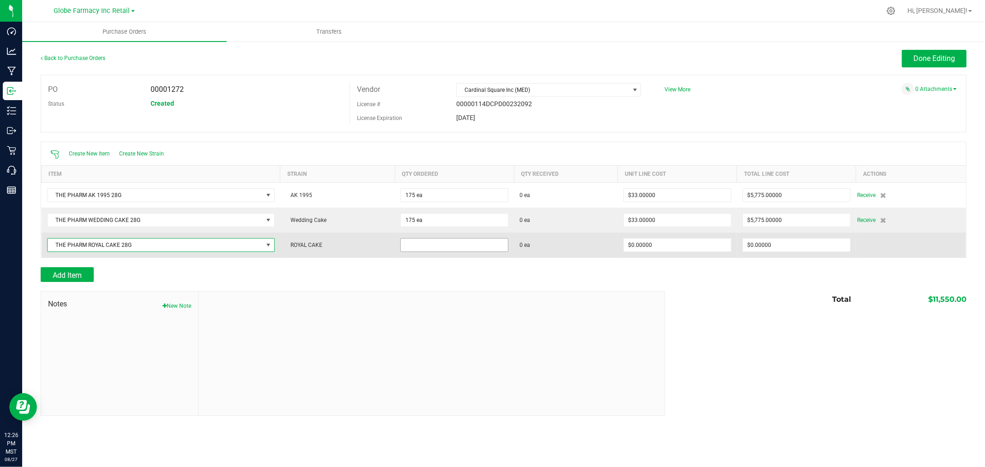
click at [408, 251] on input at bounding box center [454, 245] width 107 height 13
type input "100 ea"
type input "$0.00000"
type input "$330.00000"
type input "100"
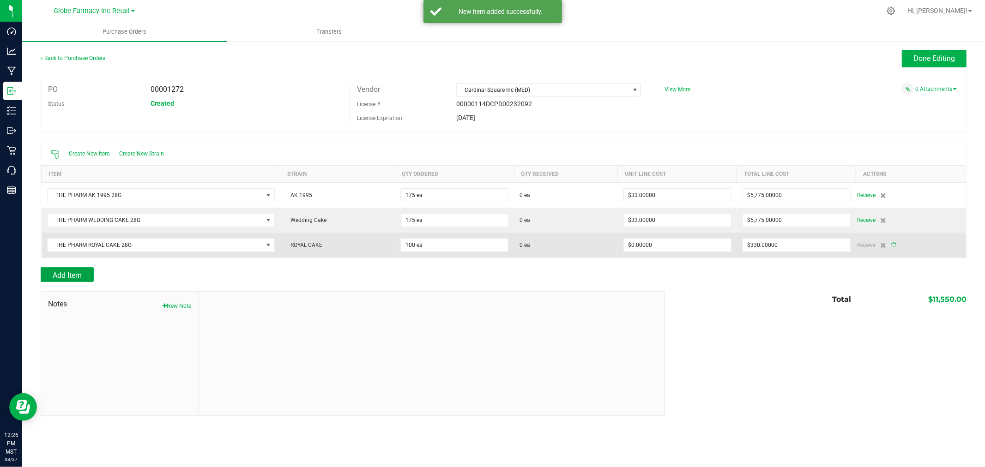
type input "$3.30000"
click at [774, 242] on input "330" at bounding box center [796, 245] width 107 height 13
type input "$3,300.00000"
type input "100"
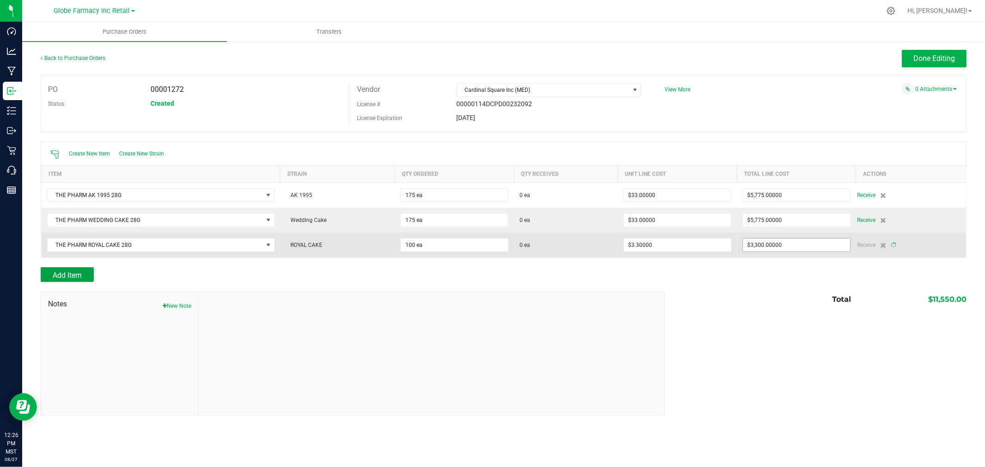
type input "$33.00000"
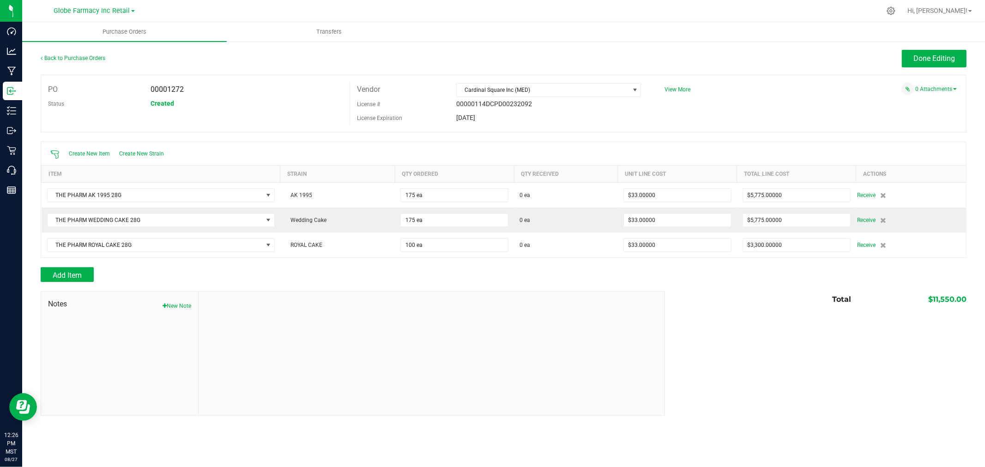
click at [764, 282] on div "Add Item" at bounding box center [503, 274] width 925 height 15
click at [936, 48] on div "Back to Purchase Orders Done Editing PO 00001272 Status Created Vendor Cardinal…" at bounding box center [503, 233] width 962 height 384
click at [935, 51] on button "Done Editing" at bounding box center [933, 59] width 65 height 18
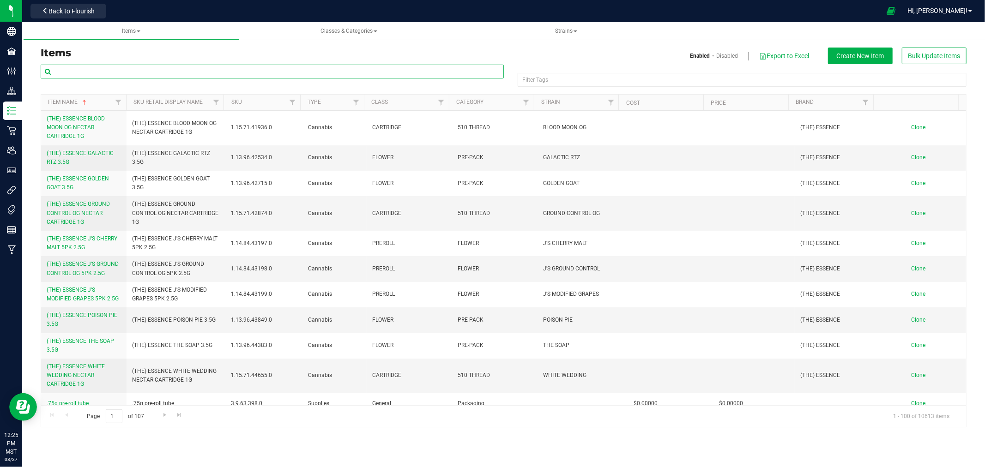
click at [270, 74] on input "text" at bounding box center [272, 72] width 463 height 14
type input "THE PHARM"
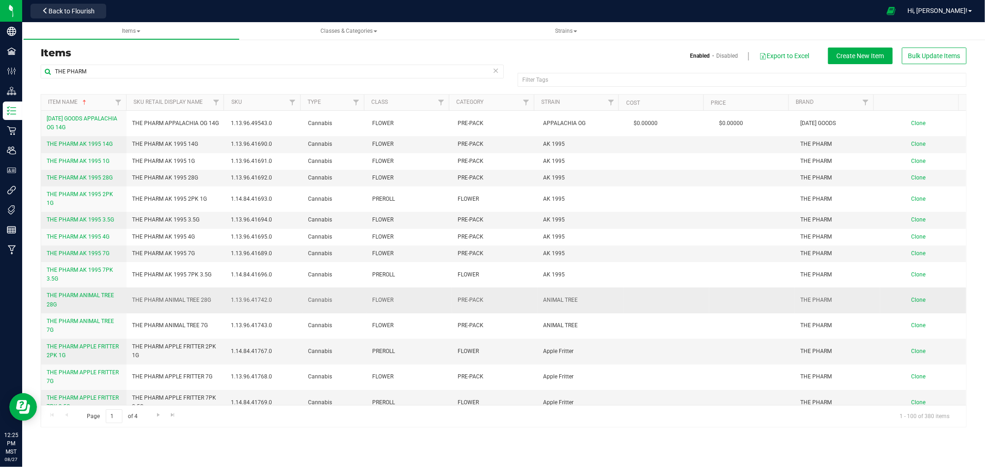
click at [198, 296] on span "THE PHARM ANIMAL TREE 28G" at bounding box center [171, 300] width 79 height 9
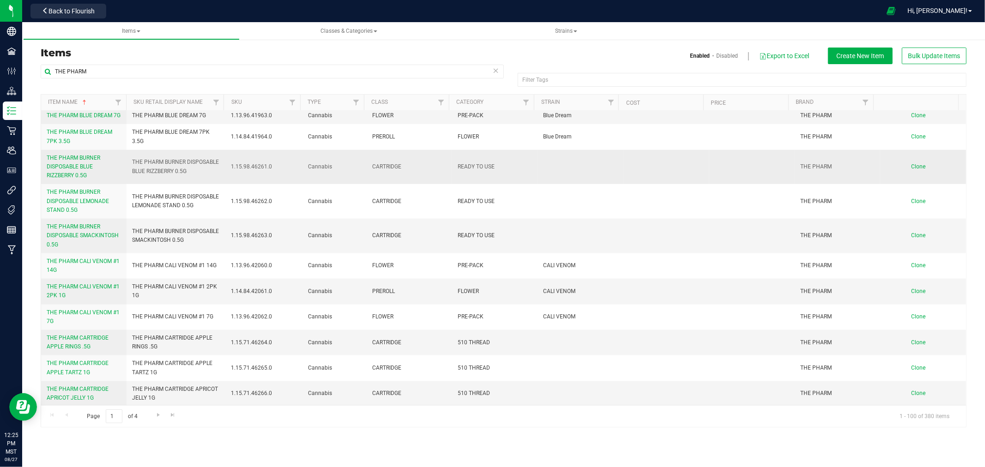
scroll to position [923, 0]
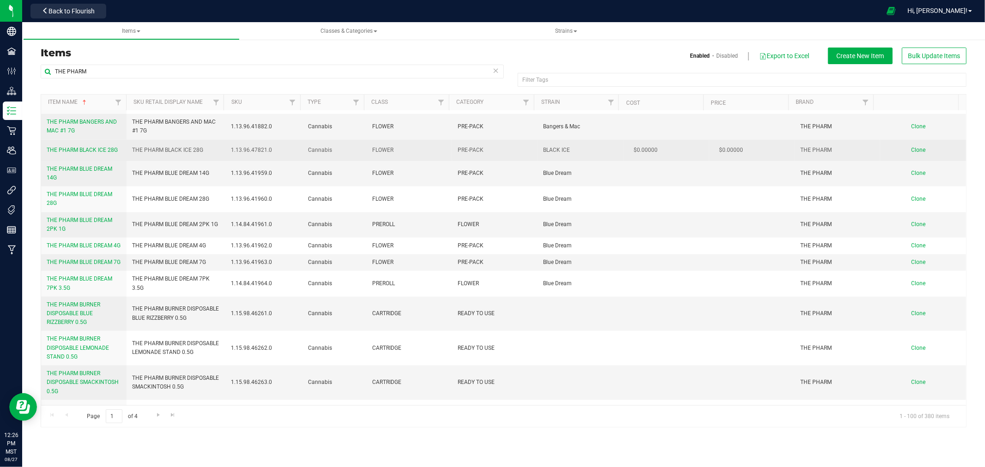
click at [182, 140] on td "THE PHARM BLACK ICE 28G" at bounding box center [175, 150] width 98 height 21
copy tr "THE PHARM BLACK ICE 28G"
click at [911, 147] on span "Clone" at bounding box center [918, 150] width 14 height 6
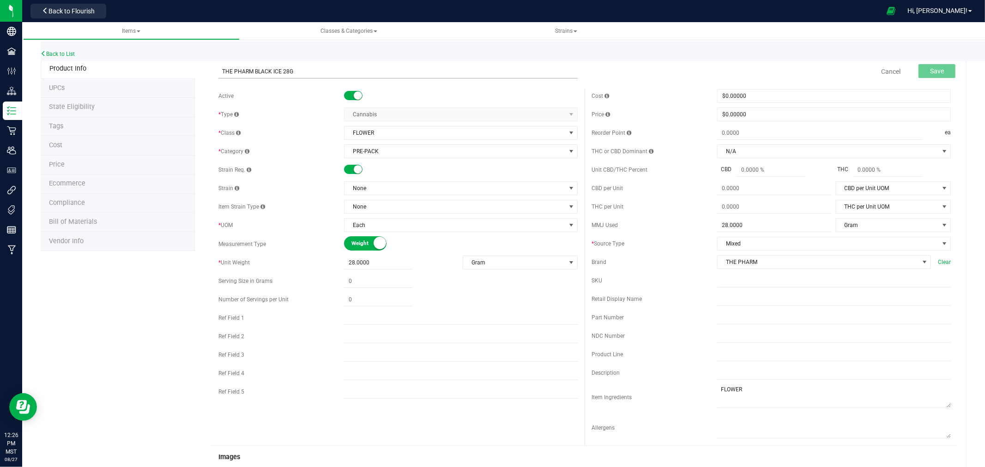
click at [260, 72] on input "THE PHARM BLACK ICE 28G" at bounding box center [397, 72] width 359 height 14
type input "THE PHARM ROYAL CAKE 28G"
click at [745, 300] on input "text" at bounding box center [834, 299] width 234 height 14
paste input "THE PHARM ROYAL CAKE 28G"
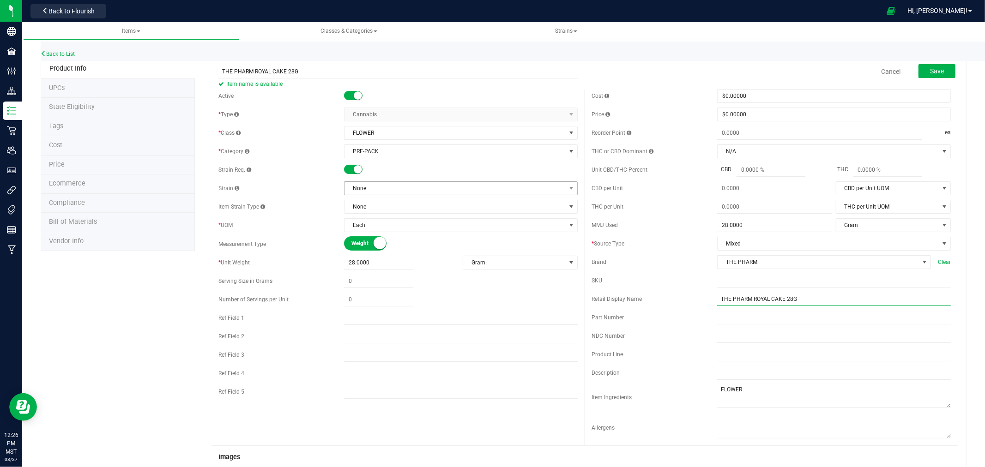
type input "THE PHARM ROYAL CAKE 28G"
click at [376, 188] on span "None" at bounding box center [454, 188] width 221 height 13
type input "ROYAL CAKE"
click at [376, 228] on li "ROYAL CAKE" at bounding box center [457, 226] width 230 height 13
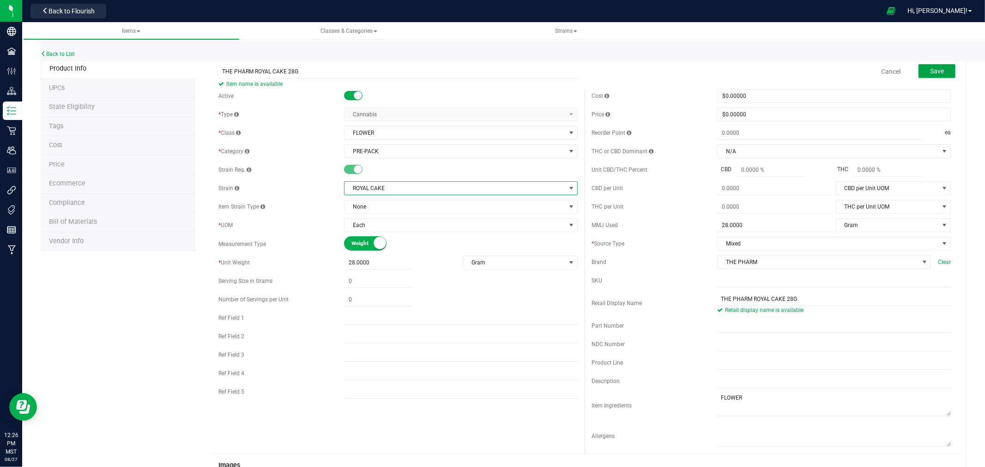
click at [936, 66] on button "Save" at bounding box center [936, 71] width 37 height 14
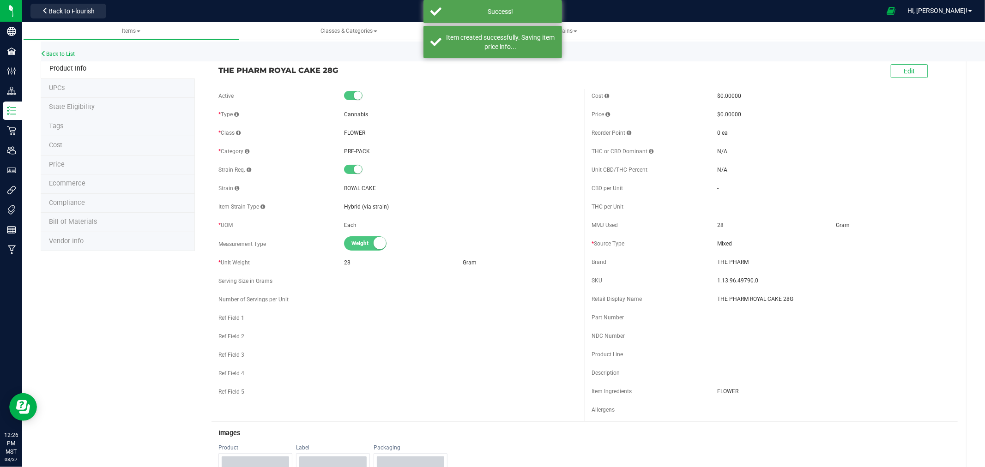
click at [98, 186] on li "Ecommerce" at bounding box center [118, 183] width 154 height 19
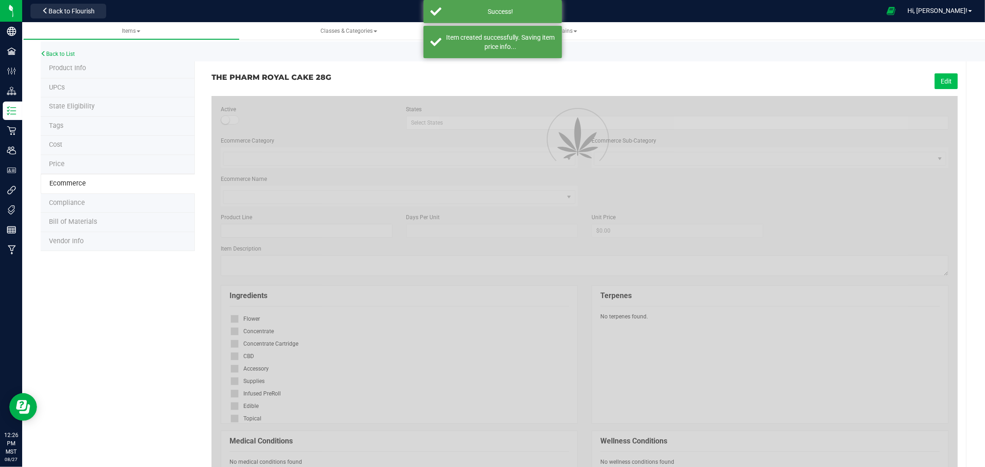
click at [936, 81] on button "Edit" at bounding box center [945, 81] width 23 height 16
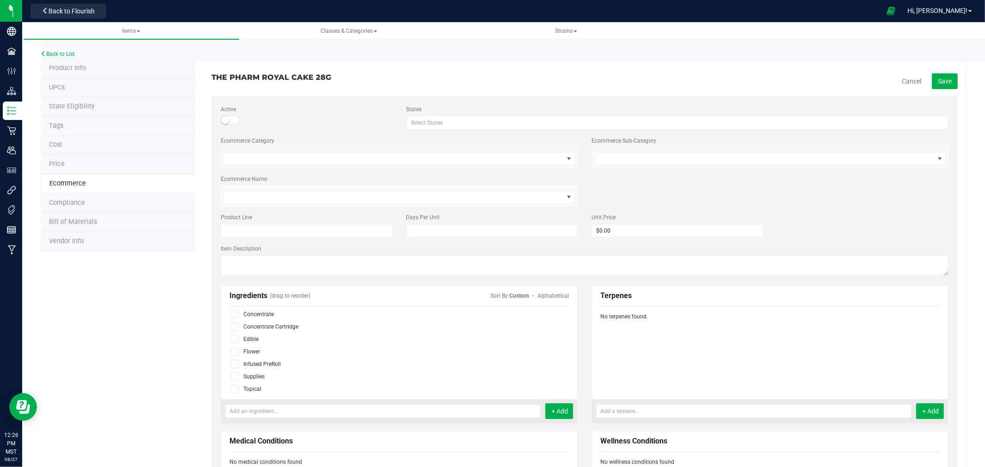
scroll to position [56, 0]
click at [233, 350] on icon at bounding box center [234, 350] width 6 height 0
click at [0, 0] on input "checkbox" at bounding box center [0, 0] width 0 height 0
click at [938, 78] on span "Save" at bounding box center [944, 81] width 14 height 7
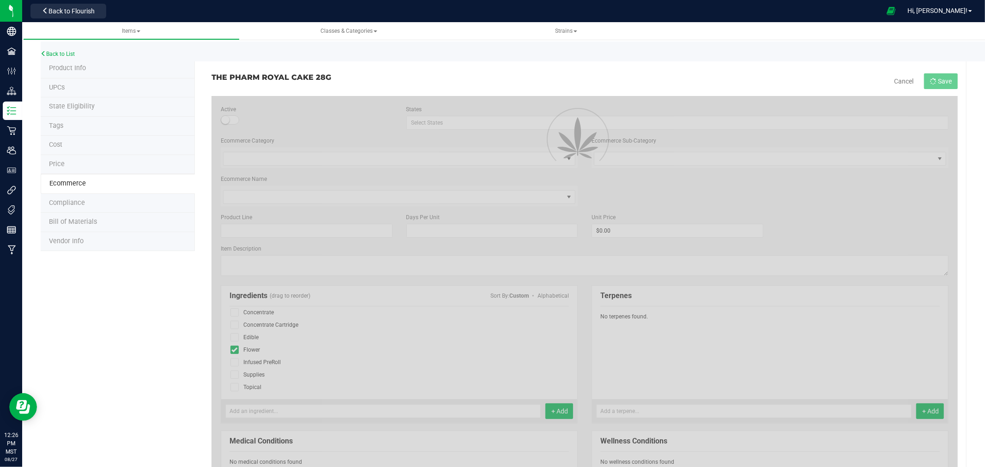
scroll to position [30, 0]
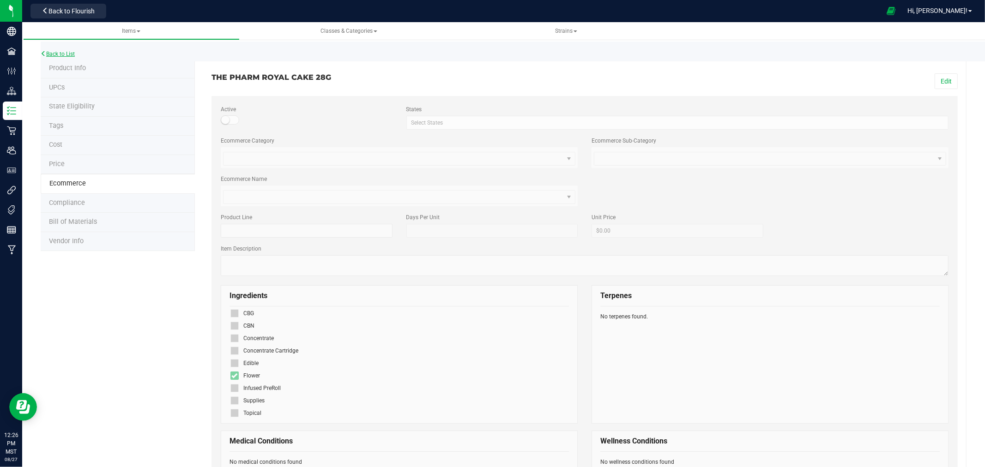
click at [61, 54] on link "Back to List" at bounding box center [58, 54] width 34 height 6
